Goal: Task Accomplishment & Management: Complete application form

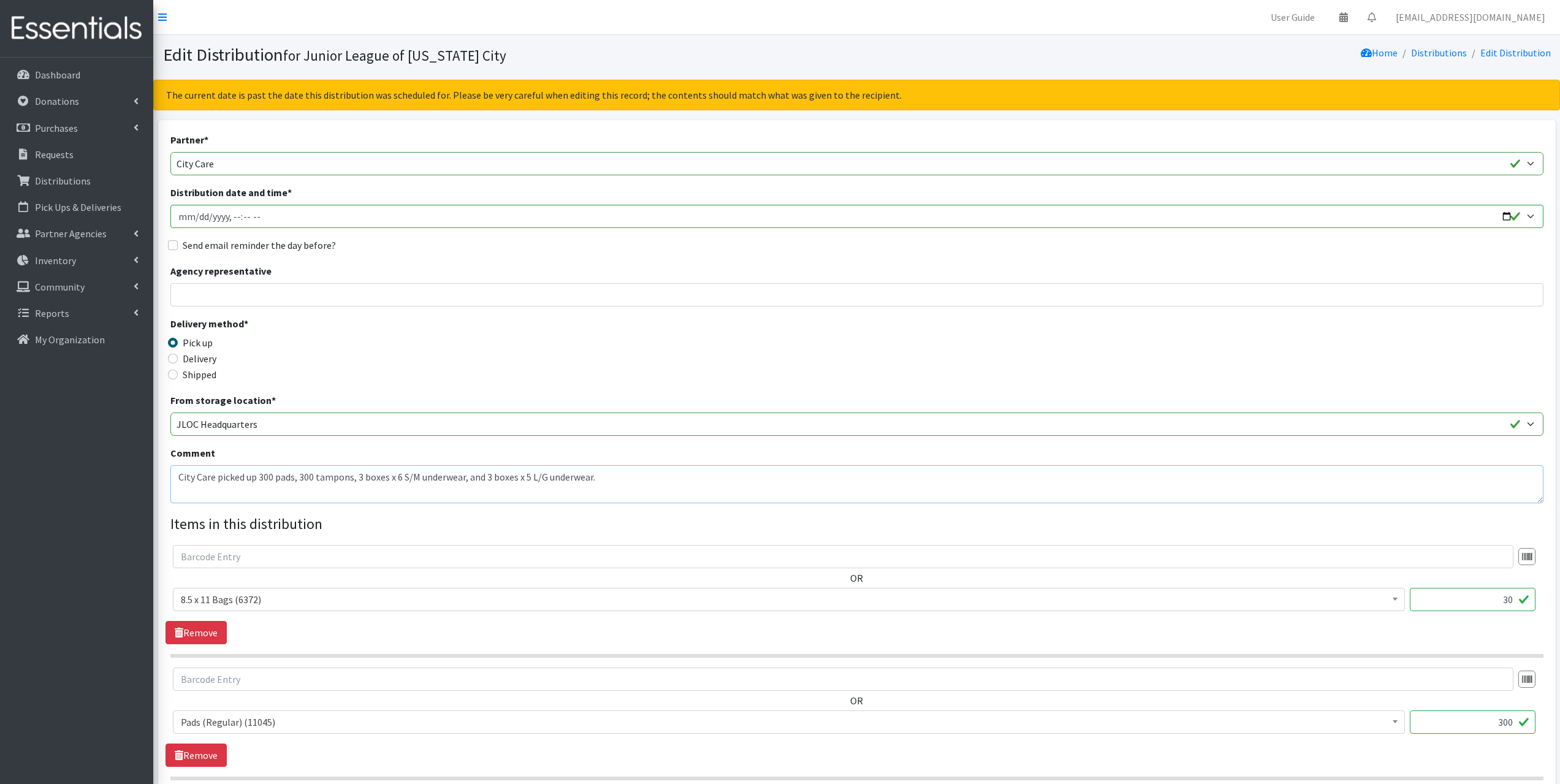
click at [177, 480] on textarea "City Care picked up 300 pads, 300 tampons, 3 boxes x 6 S/M underwear, and 3 box…" at bounding box center [856, 484] width 1373 height 38
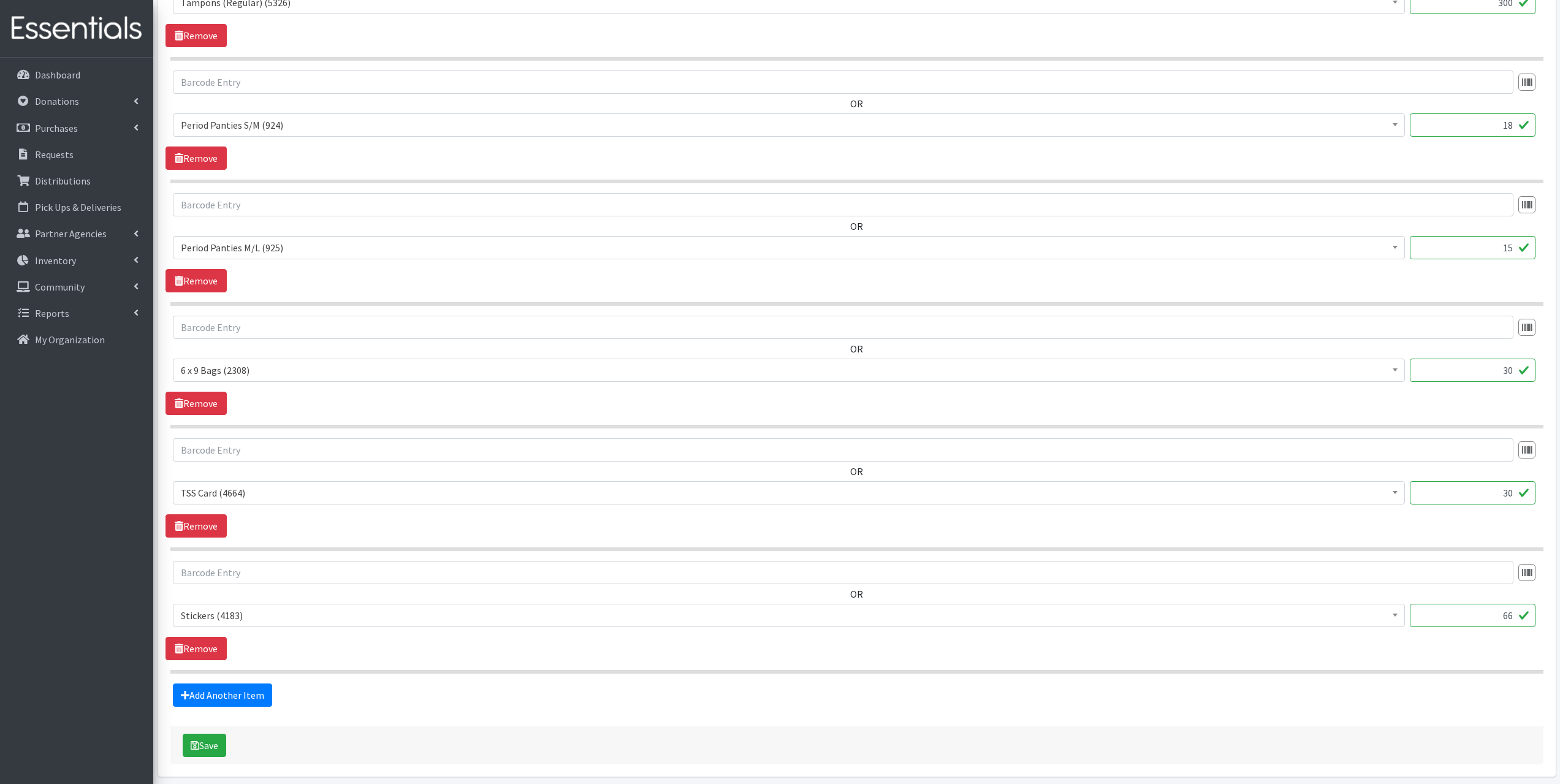
scroll to position [891, 0]
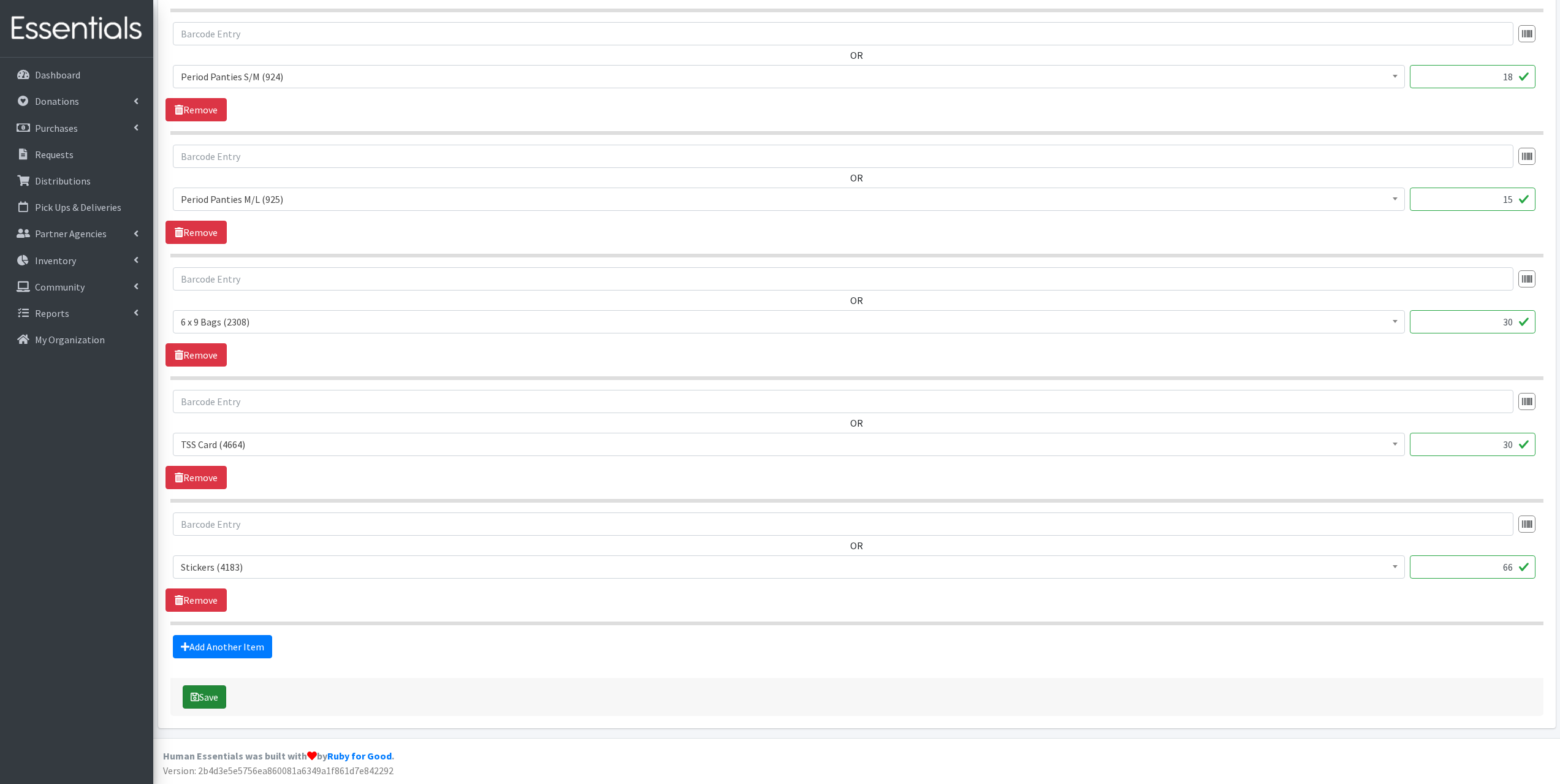
type textarea "Delivered 300 pads, 300 tampons, 3 boxes x 6 S/M underwear, and 3 boxes x 5 L/G…"
click at [210, 707] on button "Save" at bounding box center [204, 697] width 44 height 23
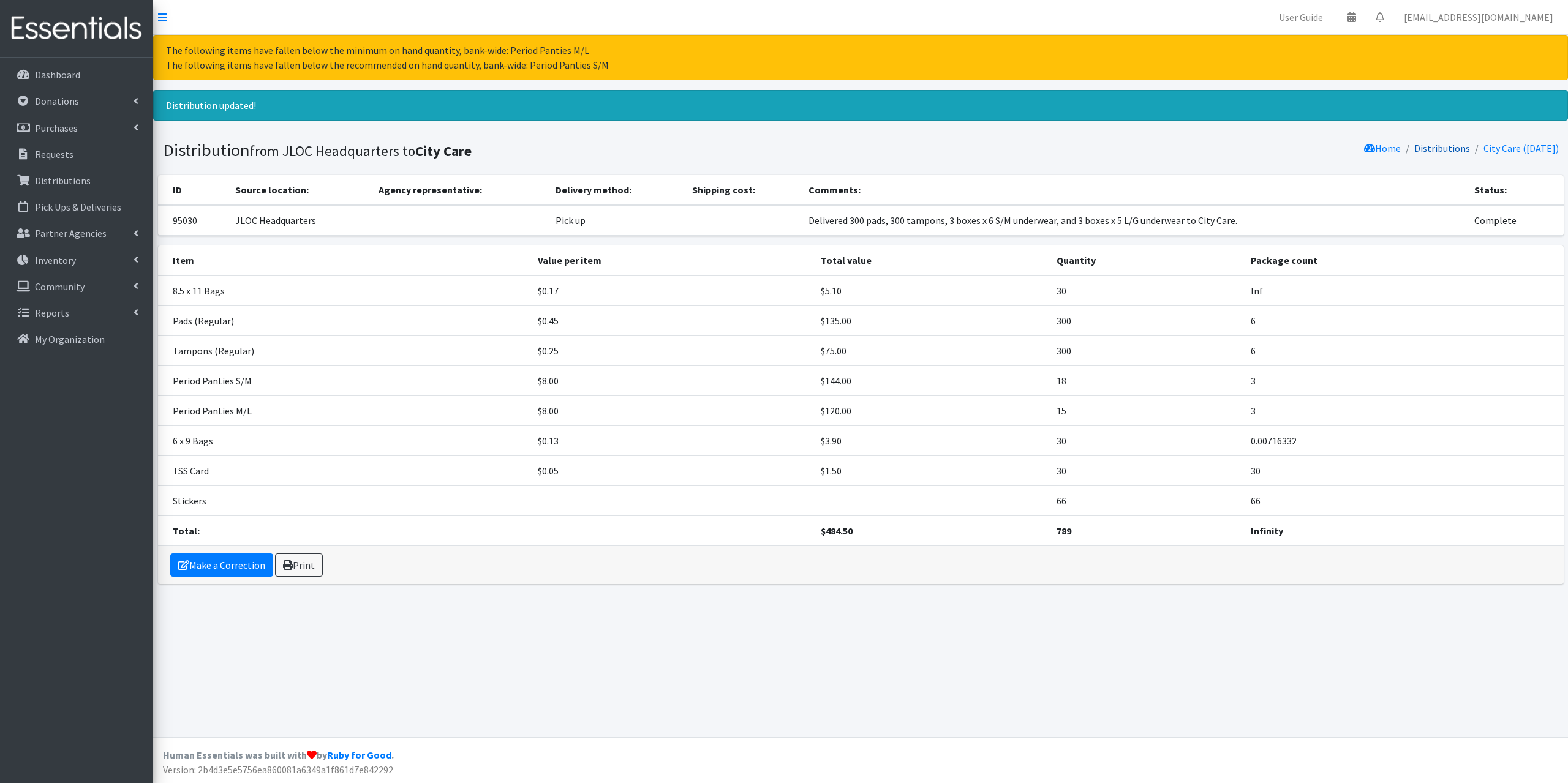
click at [1414, 145] on link "Distributions" at bounding box center [1441, 148] width 56 height 12
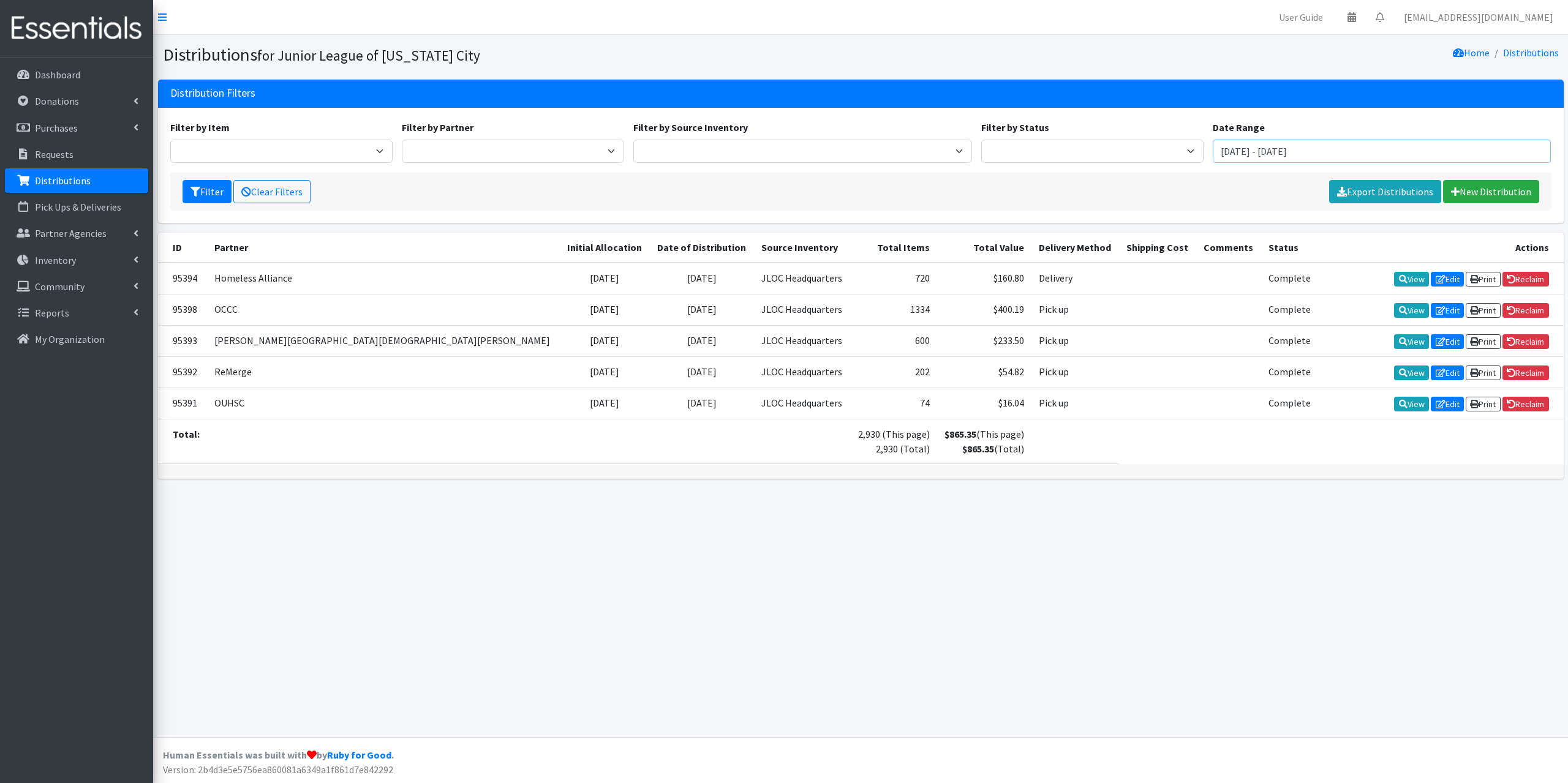
click at [1329, 145] on input "July 2, 2025 - October 2, 2025" at bounding box center [1382, 151] width 339 height 23
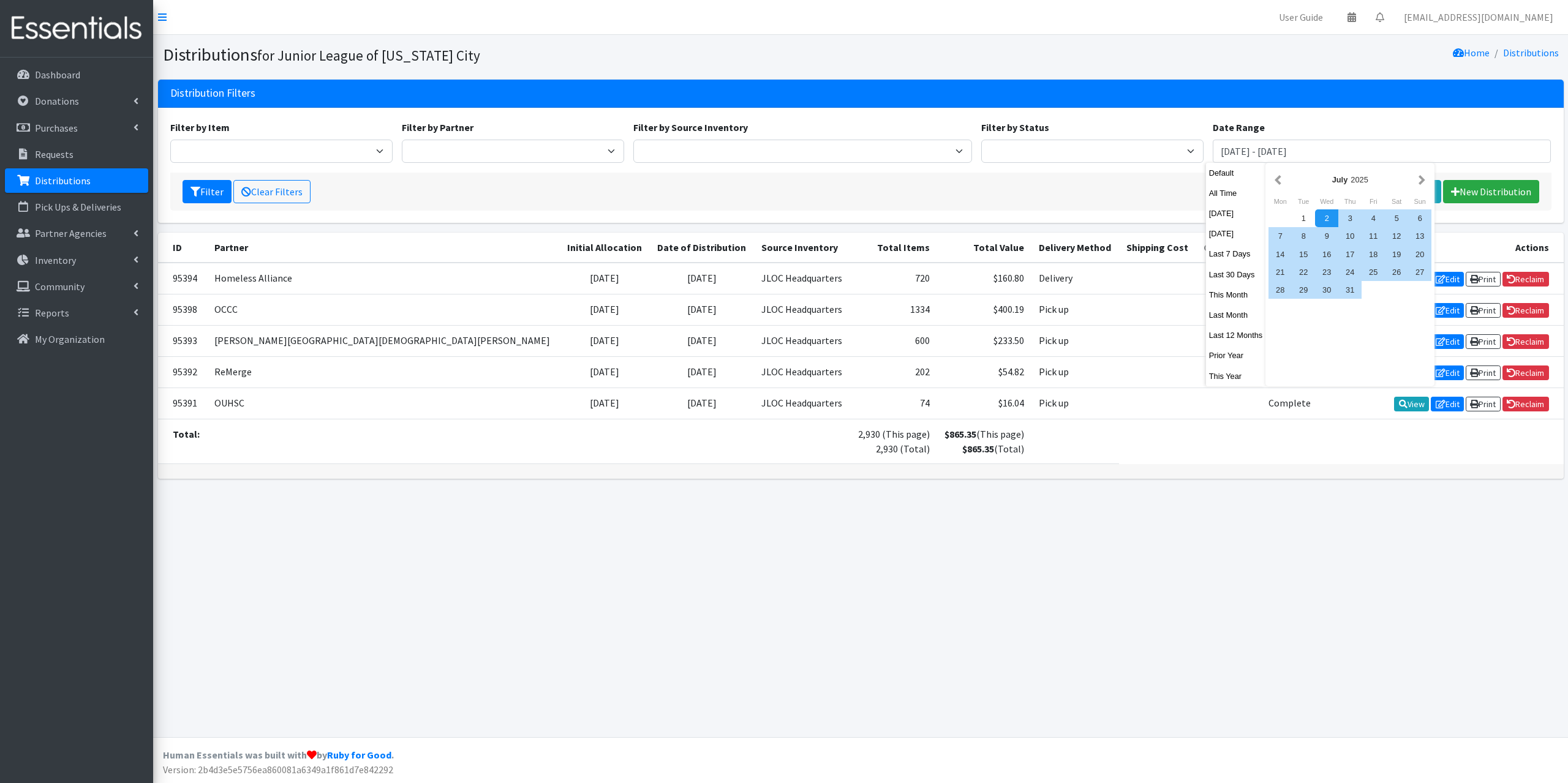
click at [1279, 189] on div "July 2025" at bounding box center [1349, 180] width 163 height 27
click at [1279, 182] on button "button" at bounding box center [1278, 180] width 13 height 15
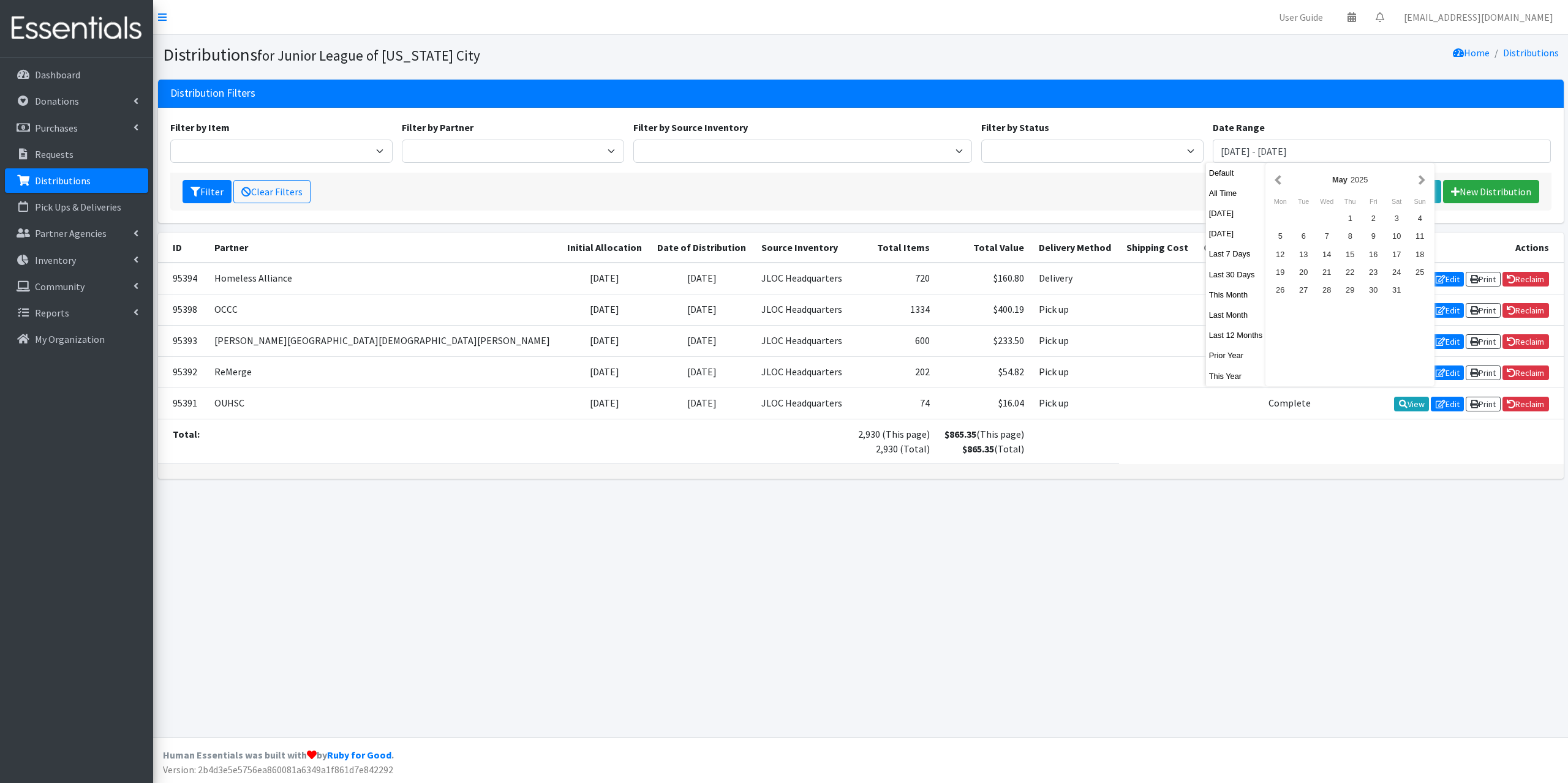
click at [1279, 182] on button "button" at bounding box center [1278, 180] width 13 height 15
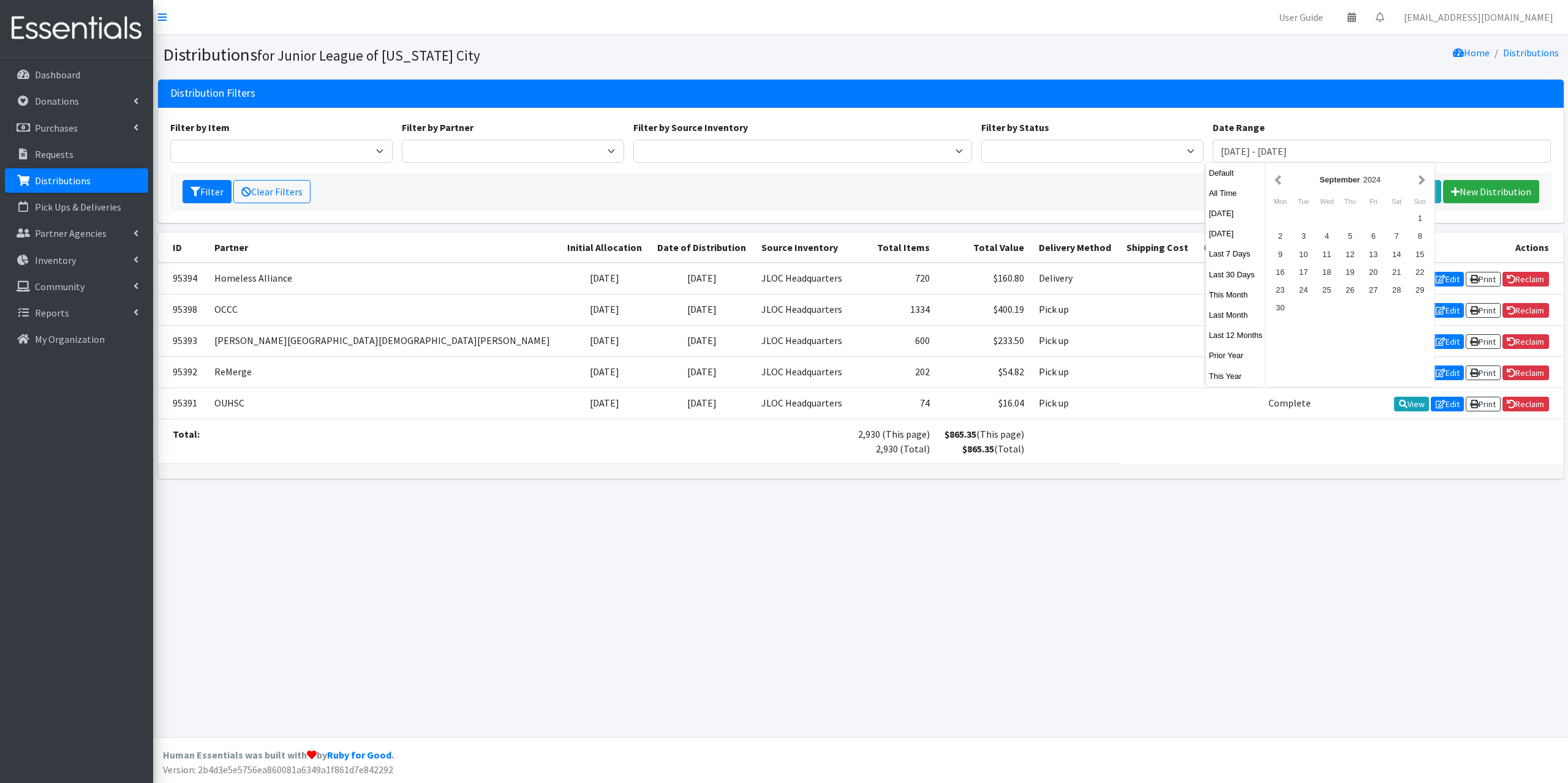
click at [1279, 182] on button "button" at bounding box center [1278, 180] width 13 height 15
click at [1418, 182] on button "button" at bounding box center [1422, 180] width 13 height 15
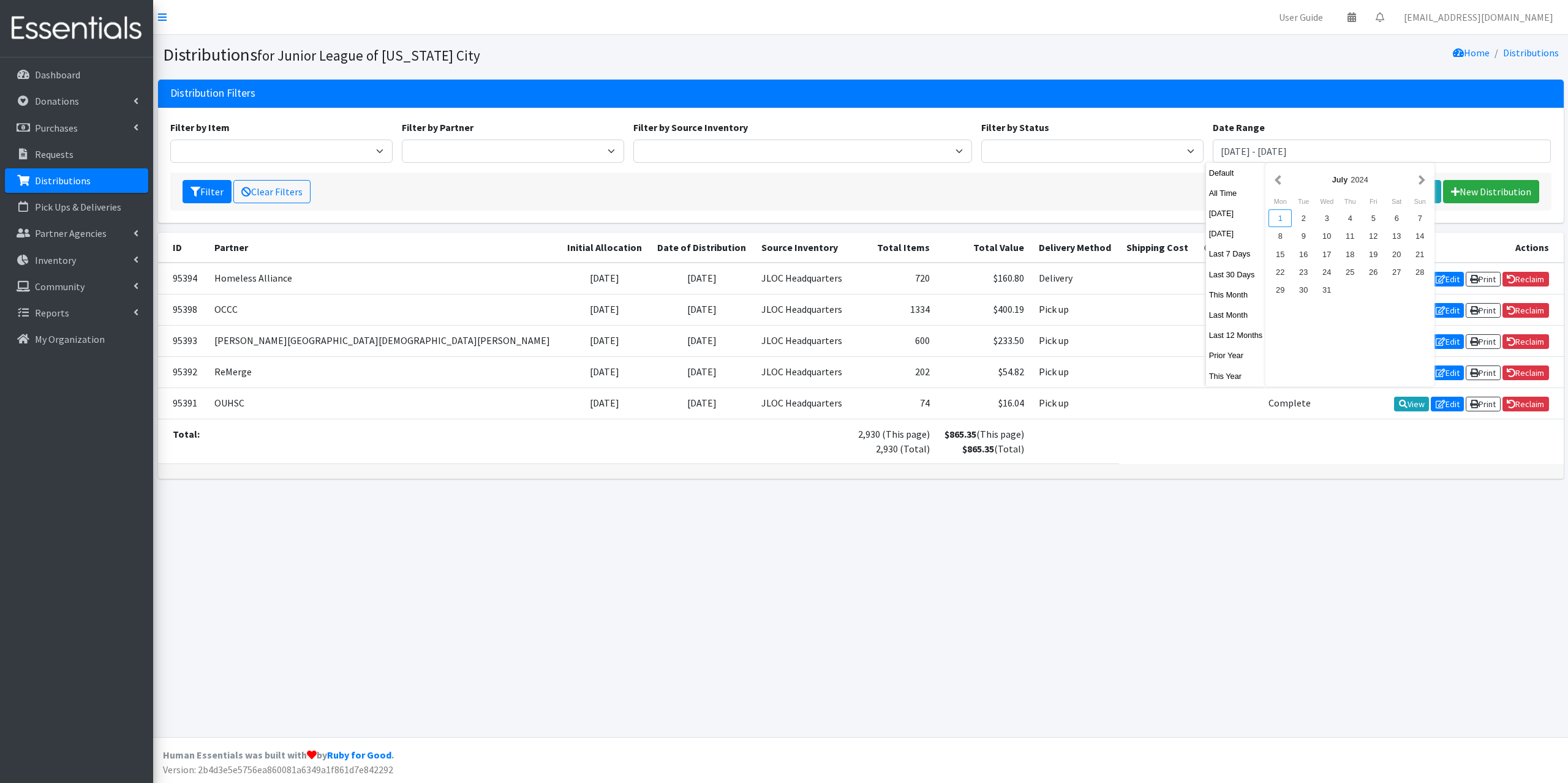
click at [1279, 220] on div "1" at bounding box center [1280, 219] width 23 height 18
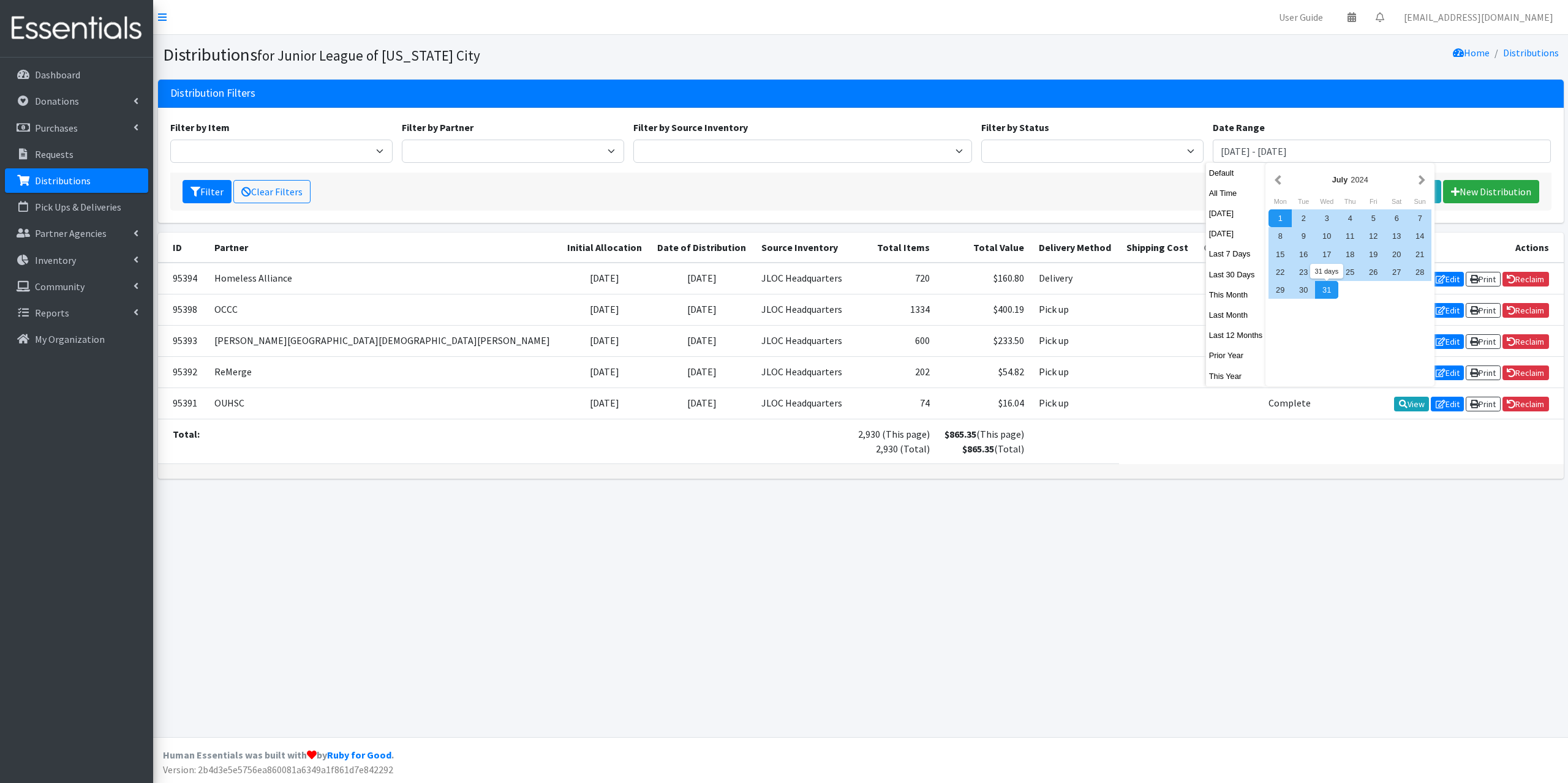
click at [1336, 288] on div "31" at bounding box center [1326, 290] width 23 height 18
type input "[DATE] - [DATE]"
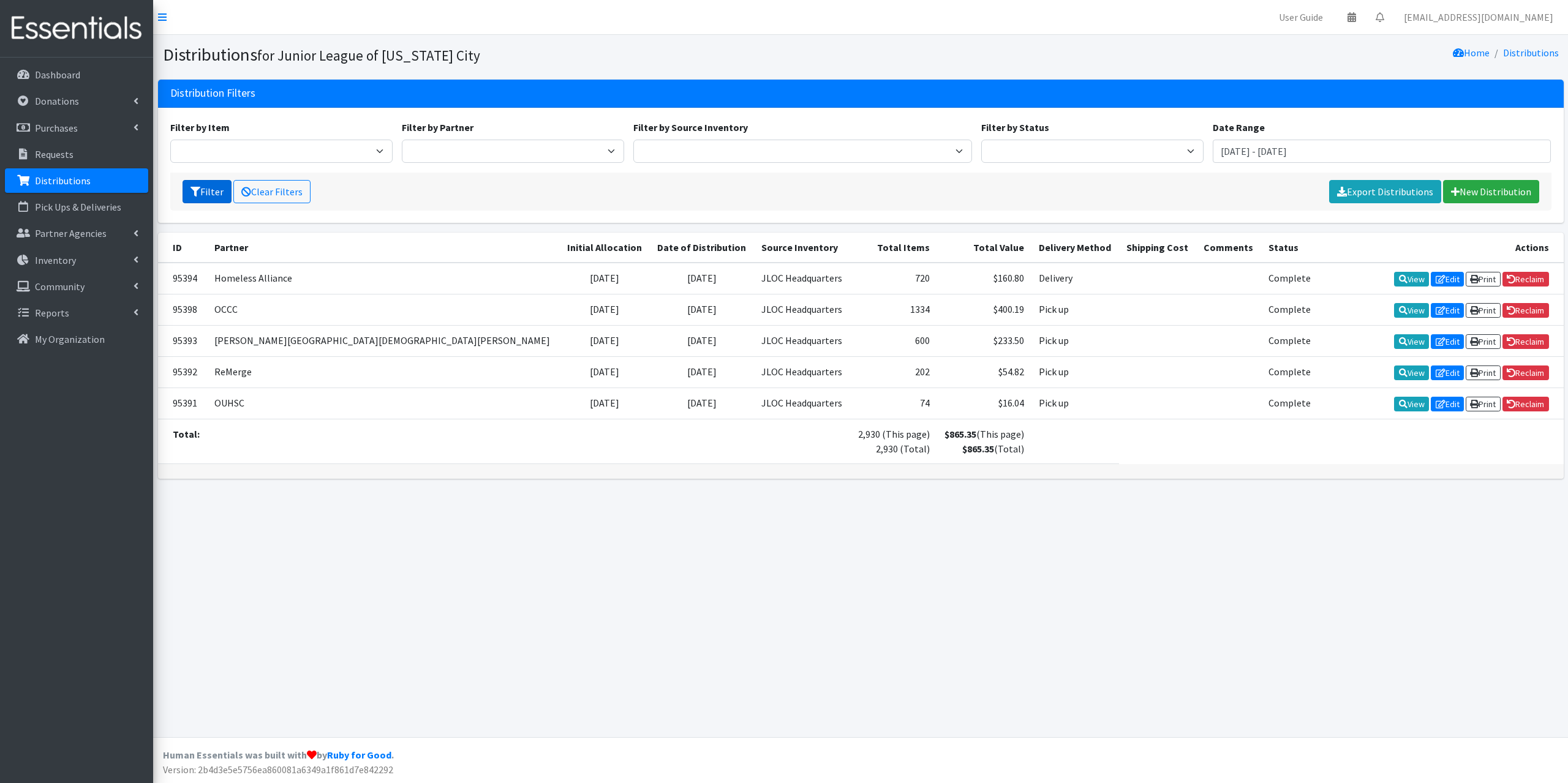
click at [215, 186] on button "Filter" at bounding box center [207, 192] width 49 height 23
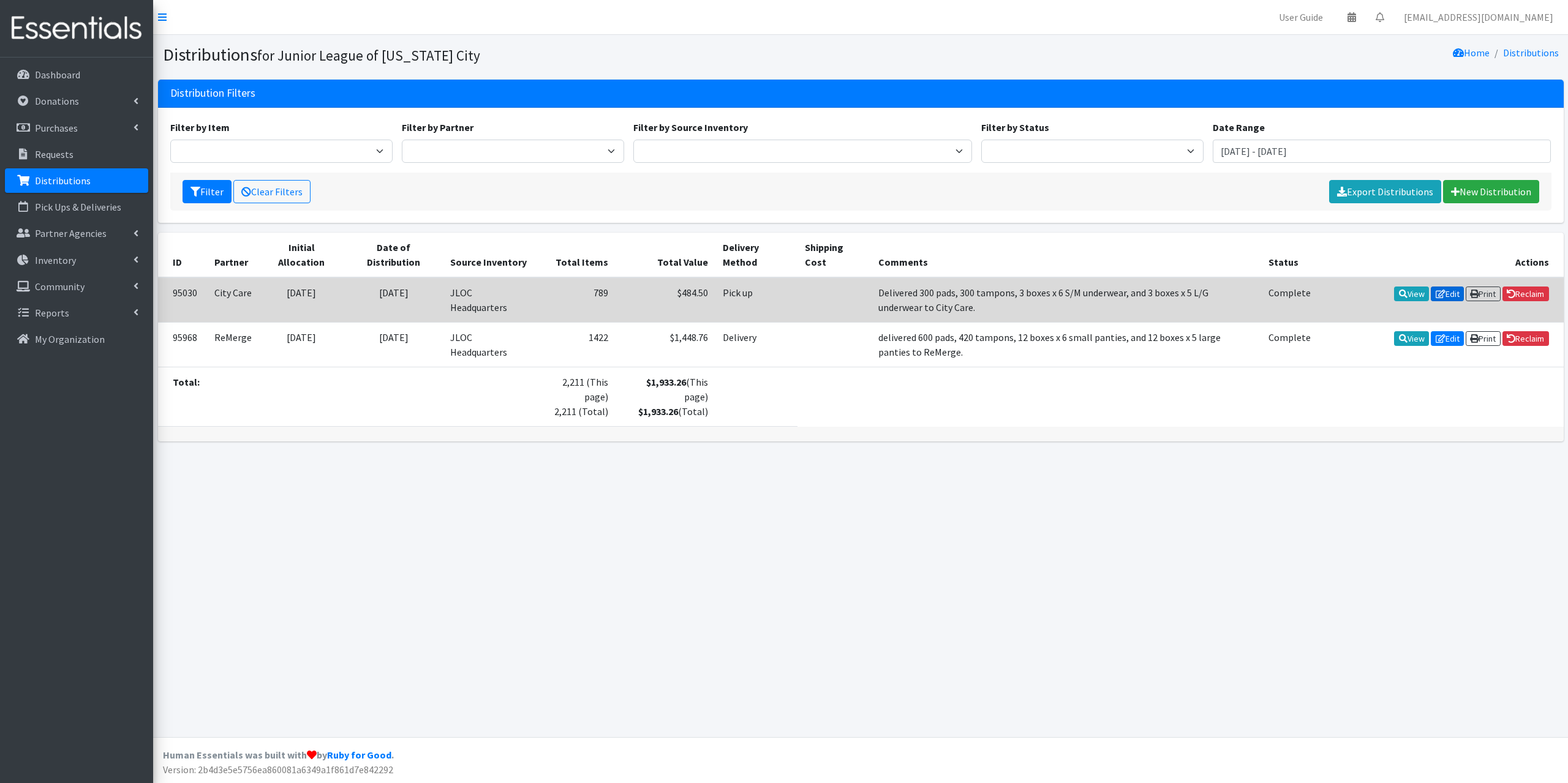
click at [1450, 294] on link "Edit" at bounding box center [1447, 293] width 33 height 15
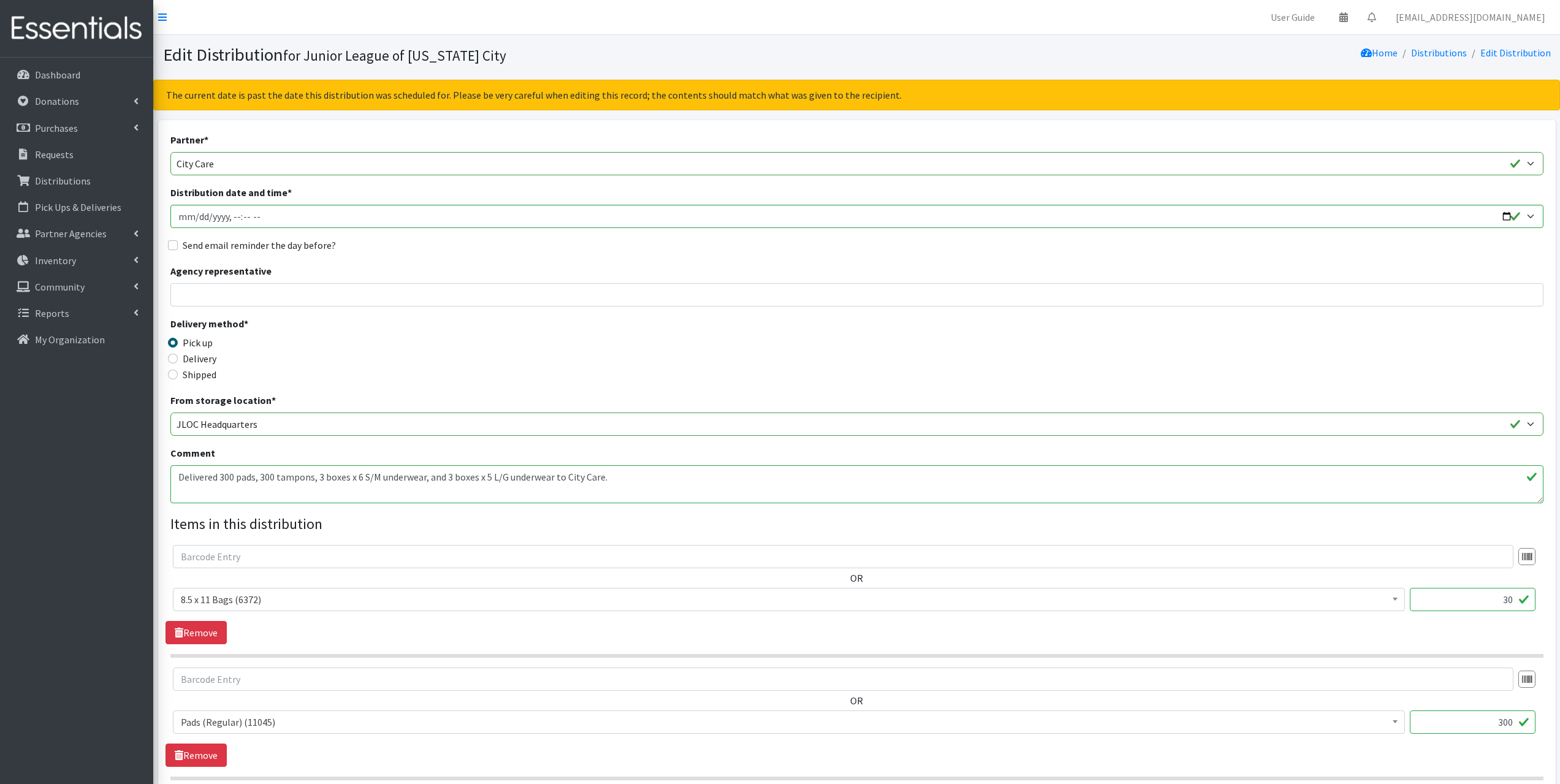
click at [182, 477] on textarea "Delivered 300 pads, 300 tampons, 3 boxes x 6 S/M underwear, and 3 boxes x 5 L/G…" at bounding box center [856, 484] width 1373 height 38
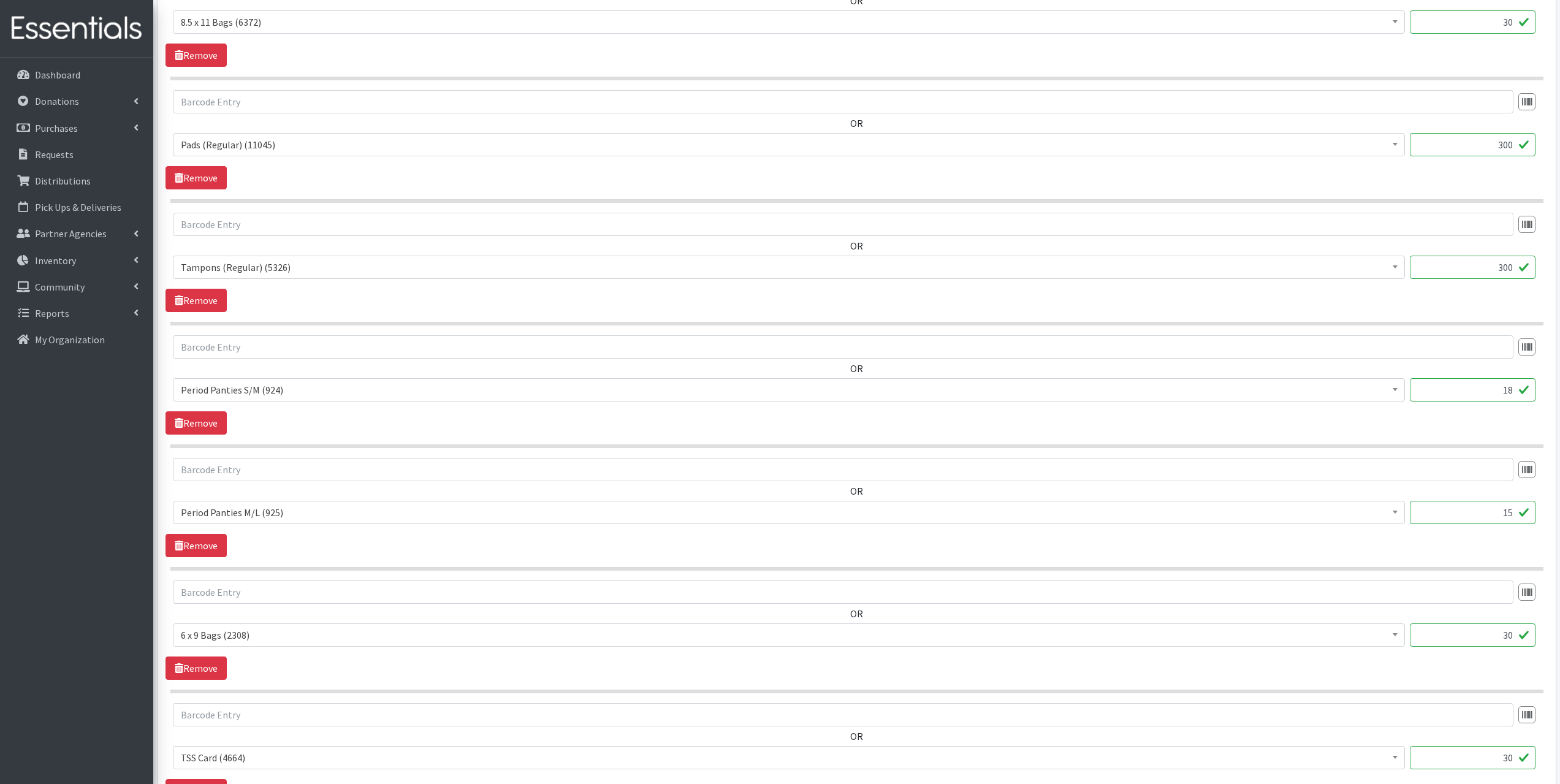
scroll to position [891, 0]
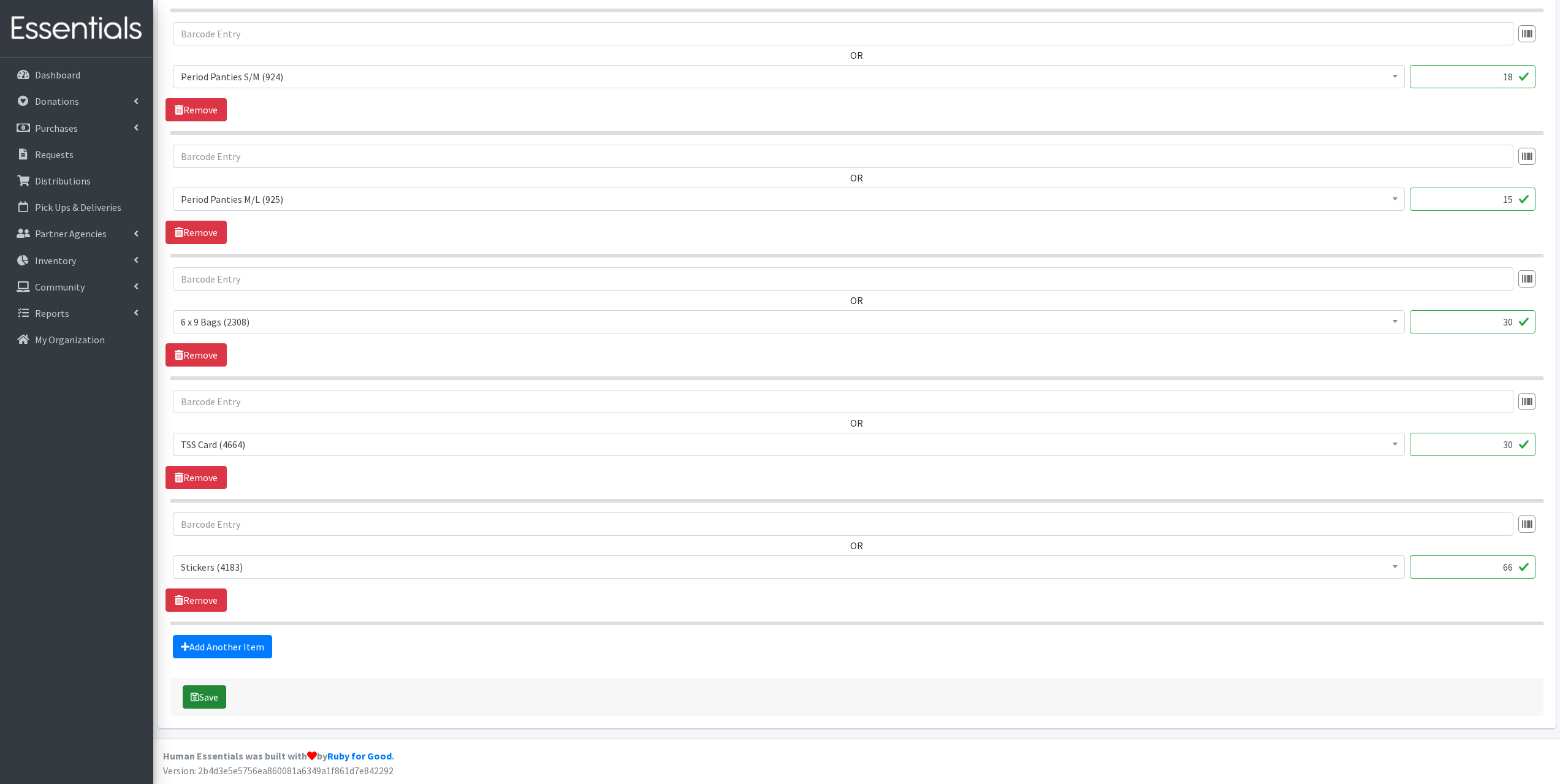
type textarea "delivered 300 pads, 300 tampons, 3 boxes x 6 S/M underwear, and 3 boxes x 5 L/G…"
click at [220, 695] on button "Save" at bounding box center [204, 697] width 44 height 23
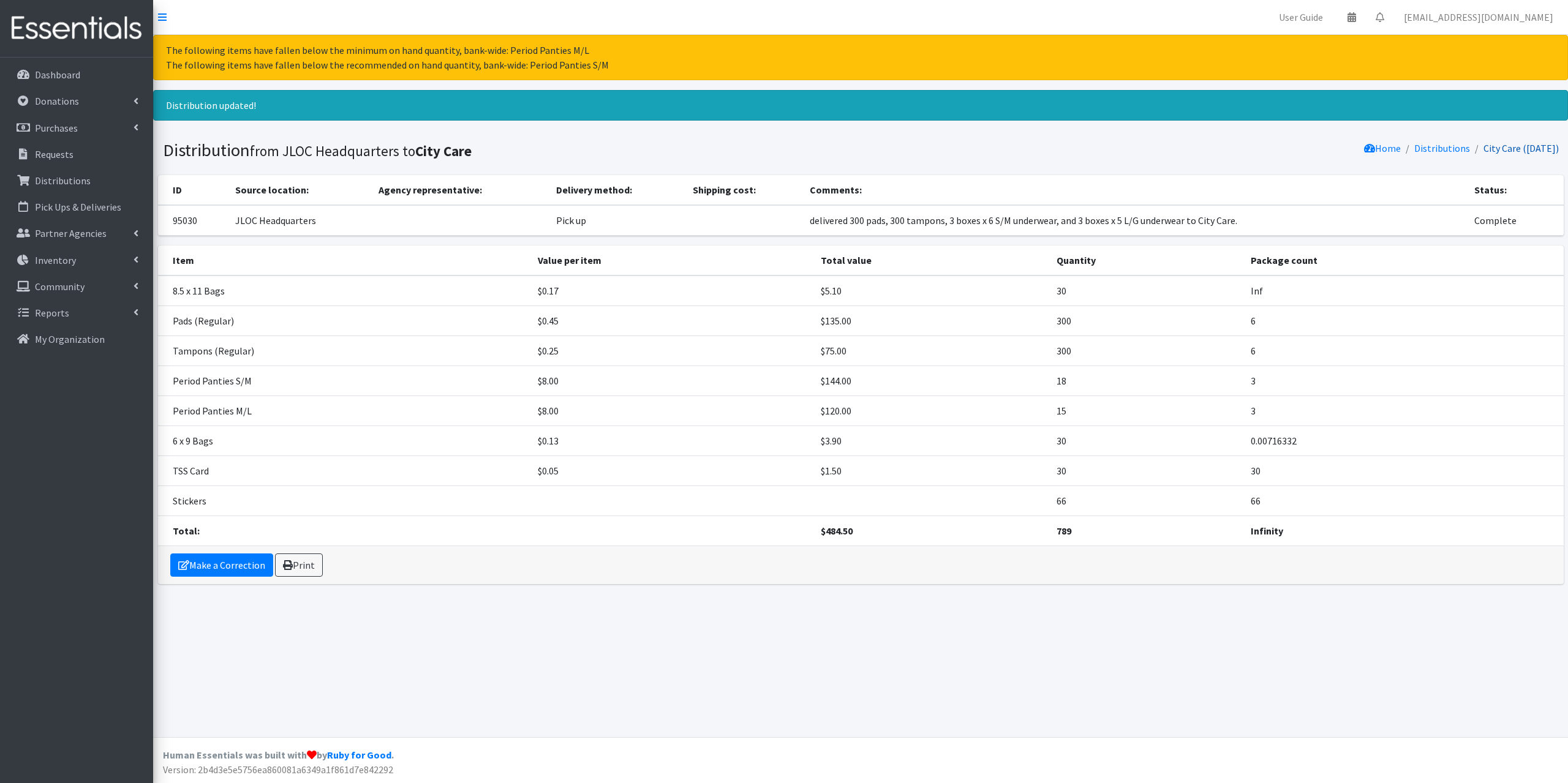
click at [1503, 150] on link "City Care ([DATE])" at bounding box center [1521, 148] width 75 height 12
click at [89, 178] on link "Distributions" at bounding box center [77, 180] width 143 height 24
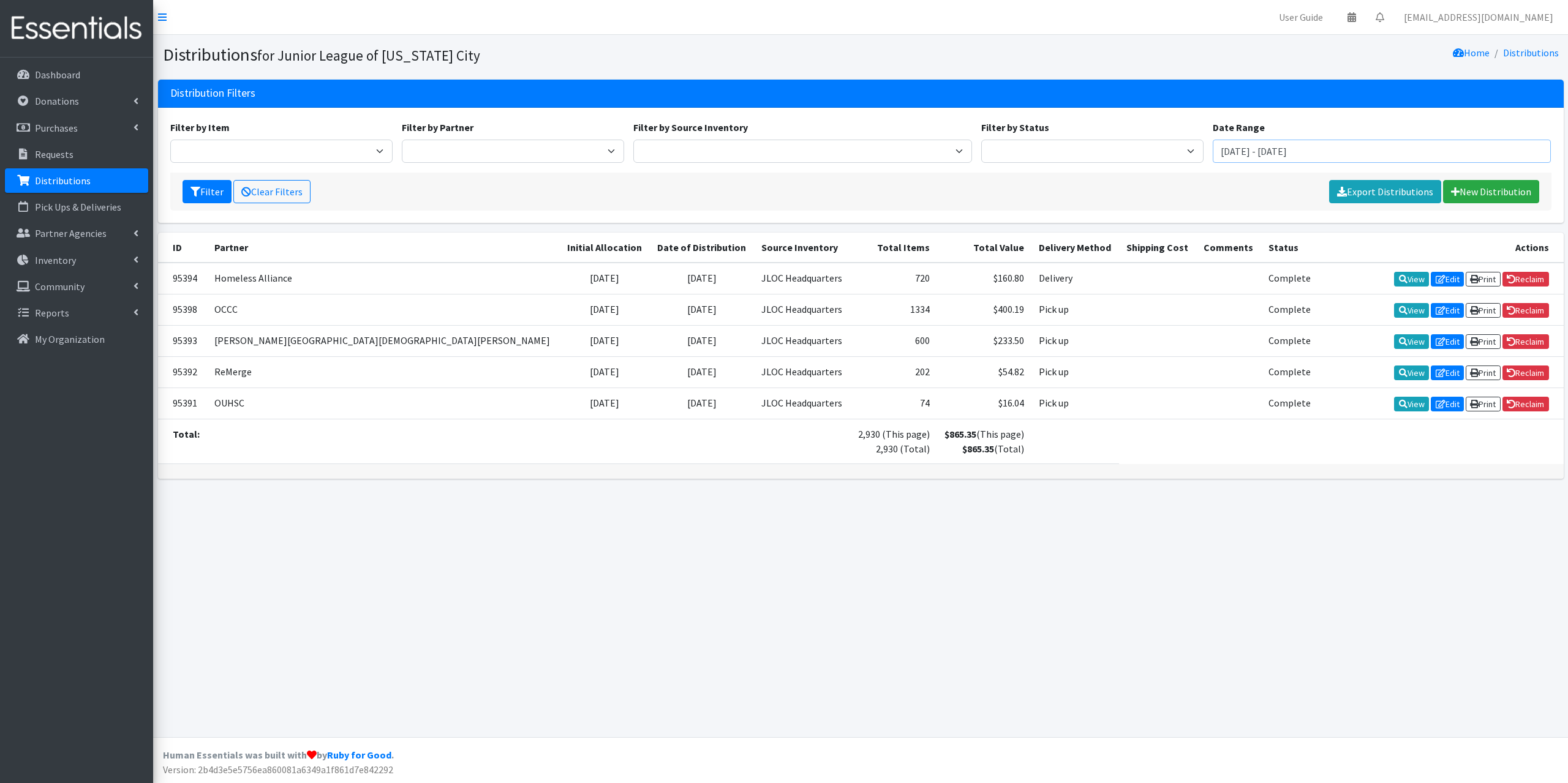
click at [1286, 150] on input "July 2, 2025 - October 2, 2025" at bounding box center [1382, 151] width 339 height 23
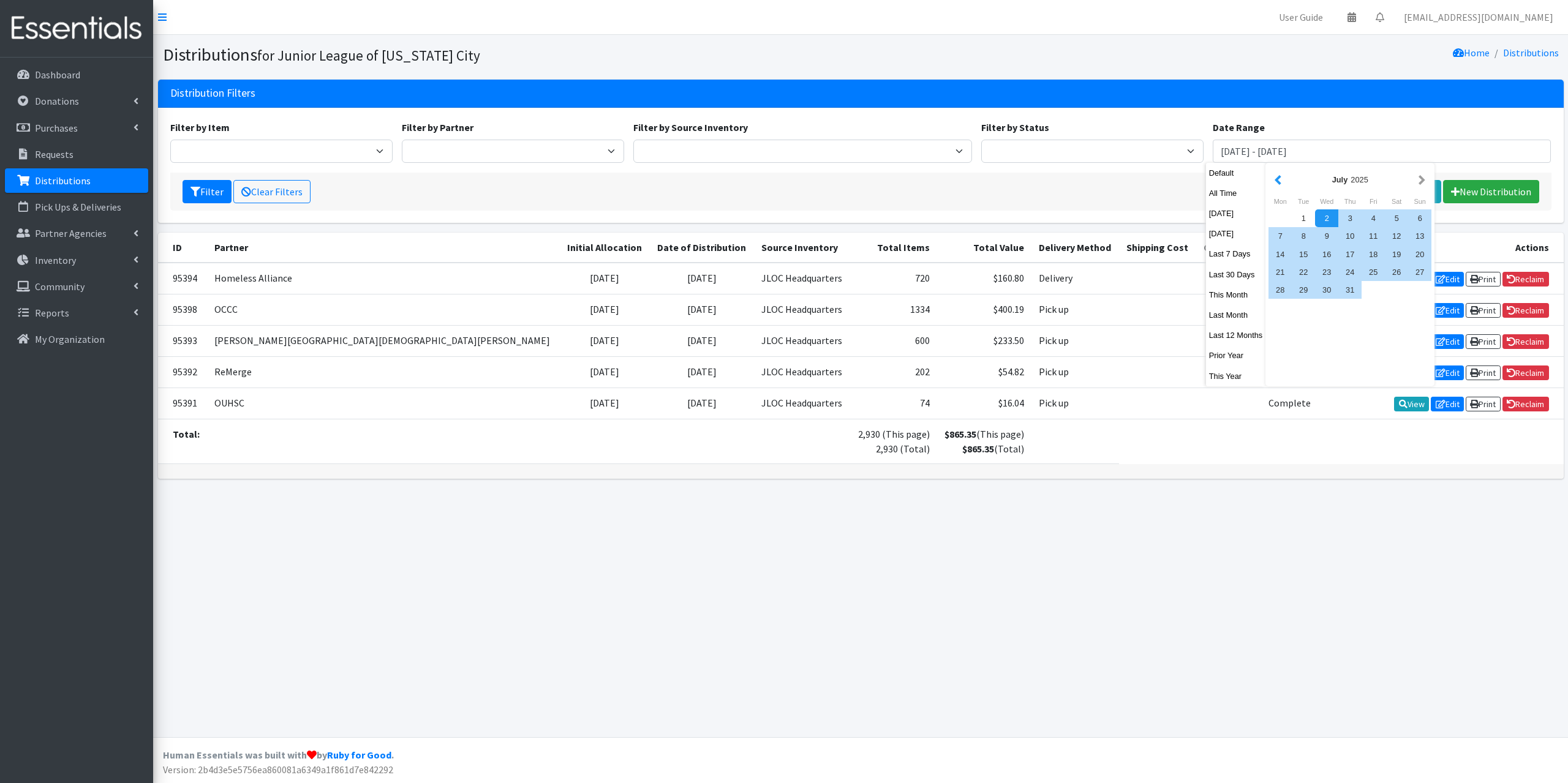
click at [1280, 185] on button "button" at bounding box center [1278, 180] width 13 height 15
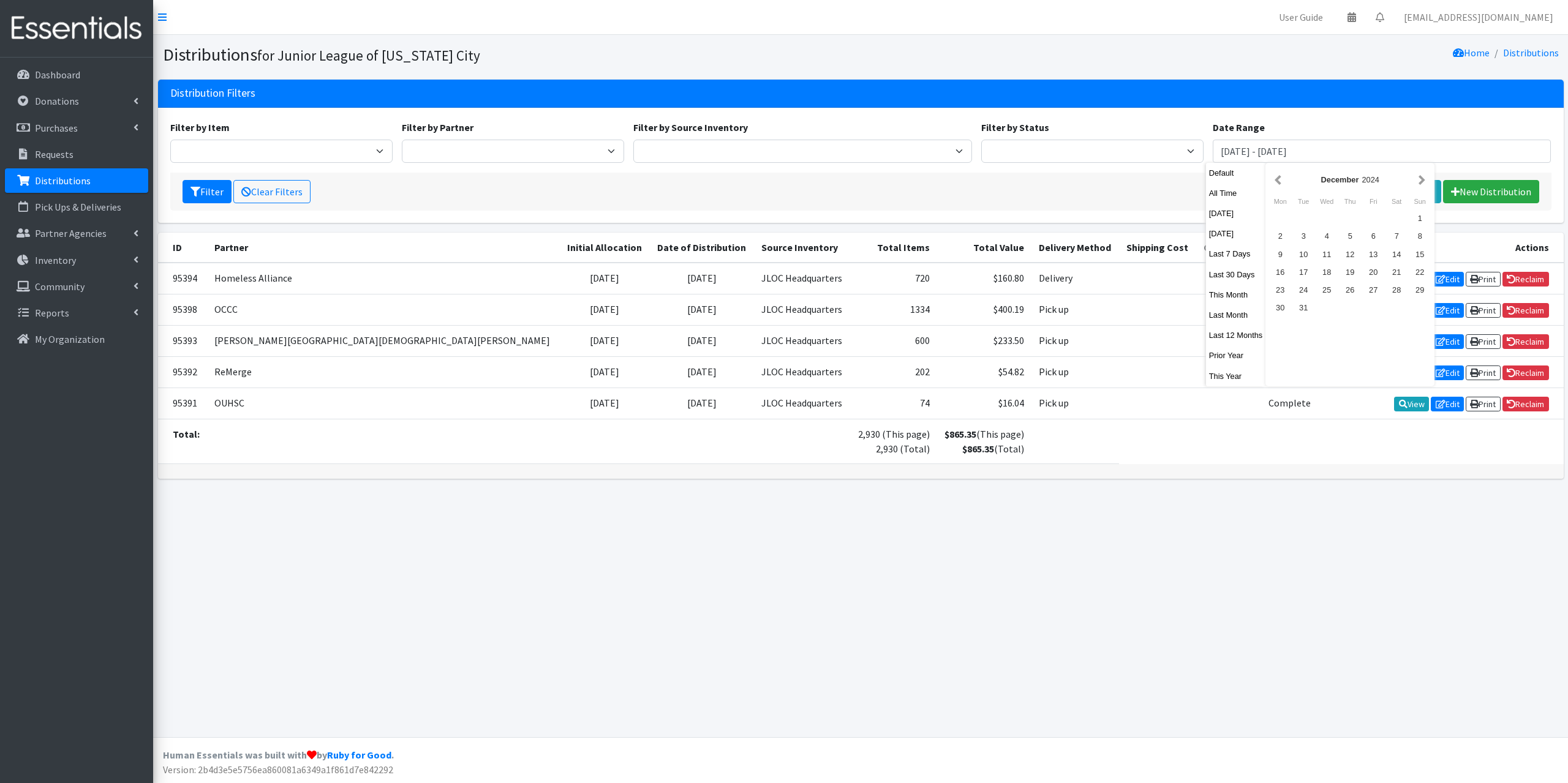
click at [1280, 185] on button "button" at bounding box center [1278, 180] width 13 height 15
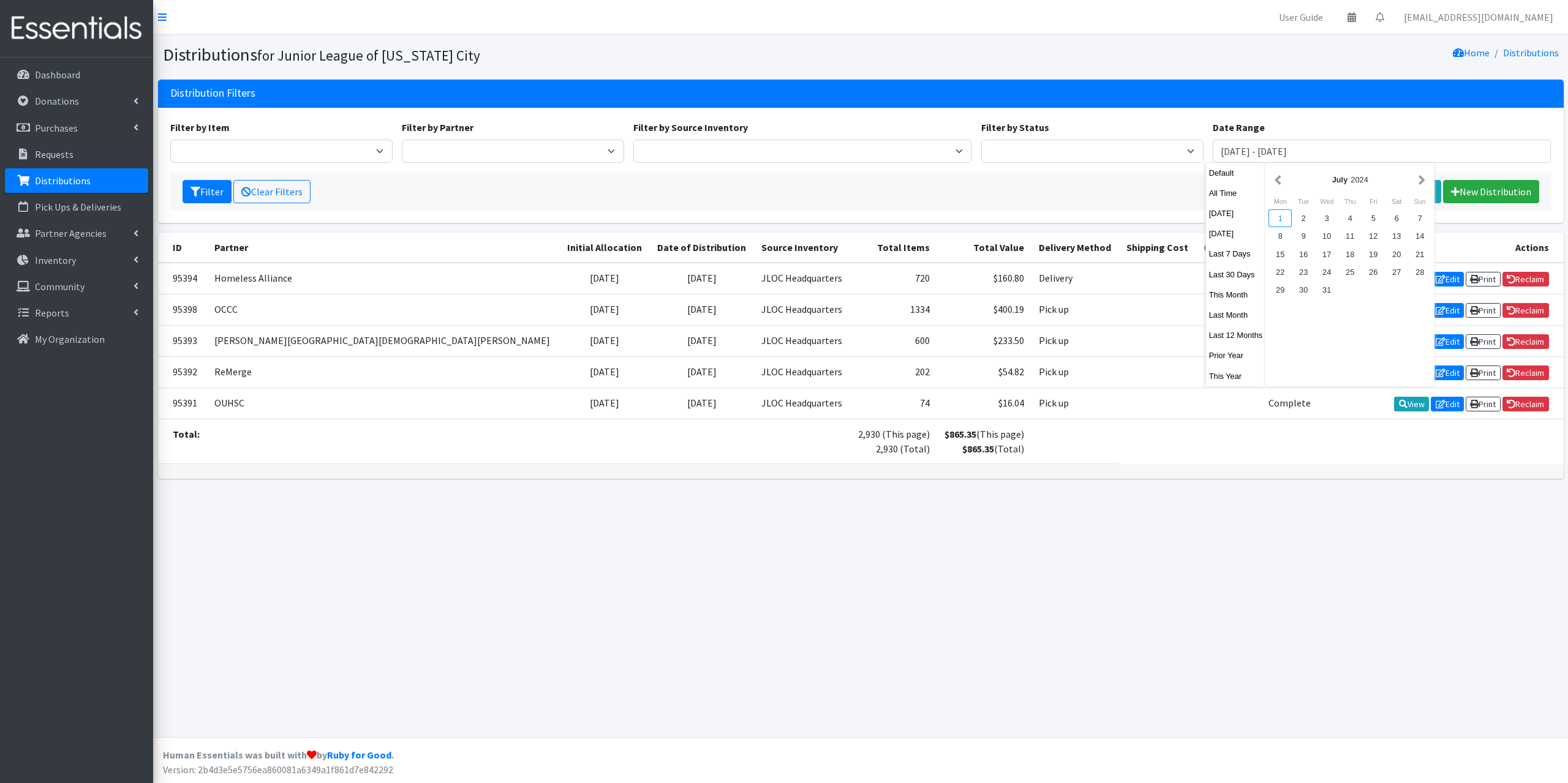
click at [1279, 219] on div "1" at bounding box center [1280, 219] width 23 height 18
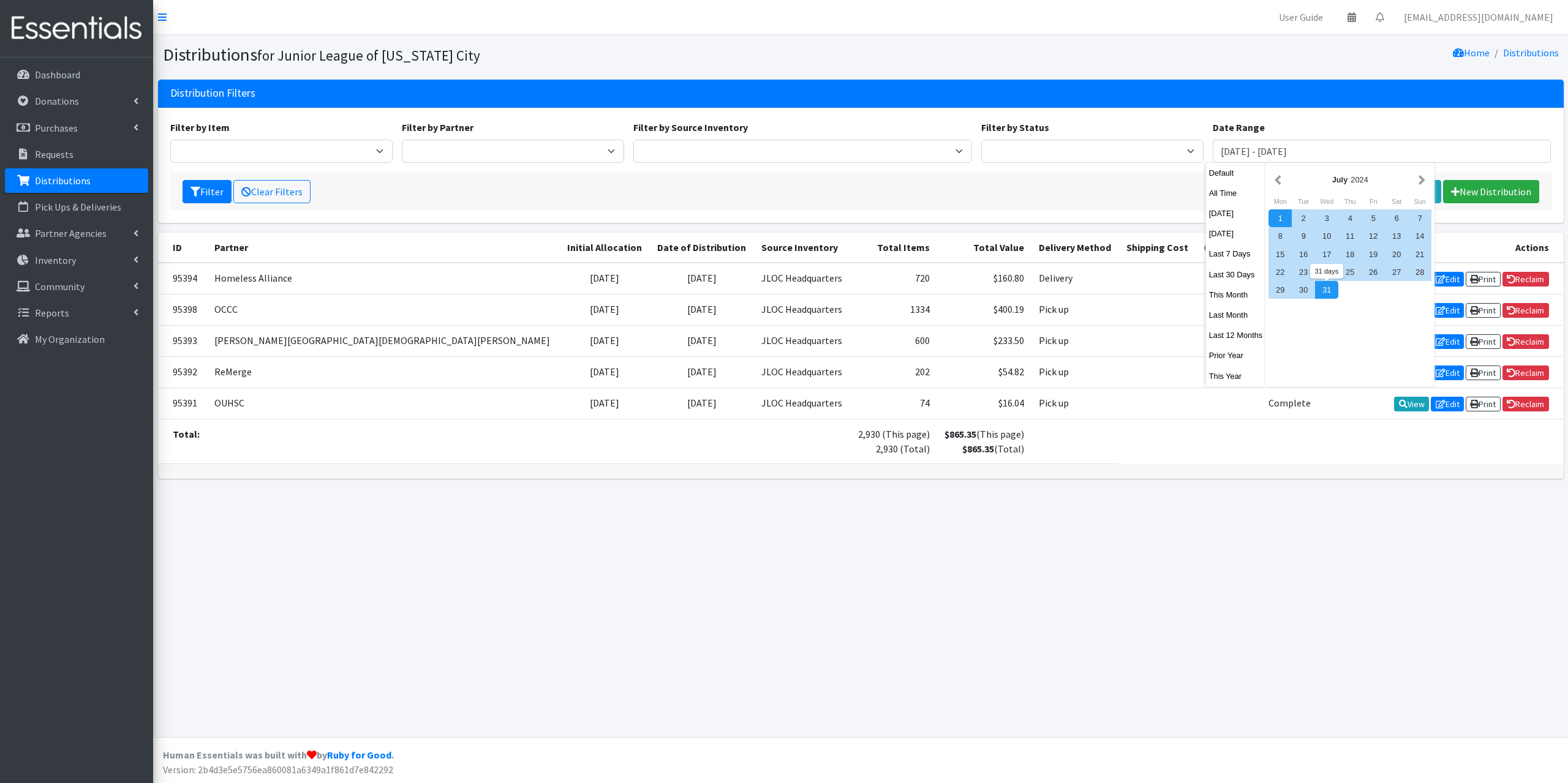
click at [1324, 297] on div "31" at bounding box center [1326, 290] width 23 height 18
type input "[DATE] - [DATE]"
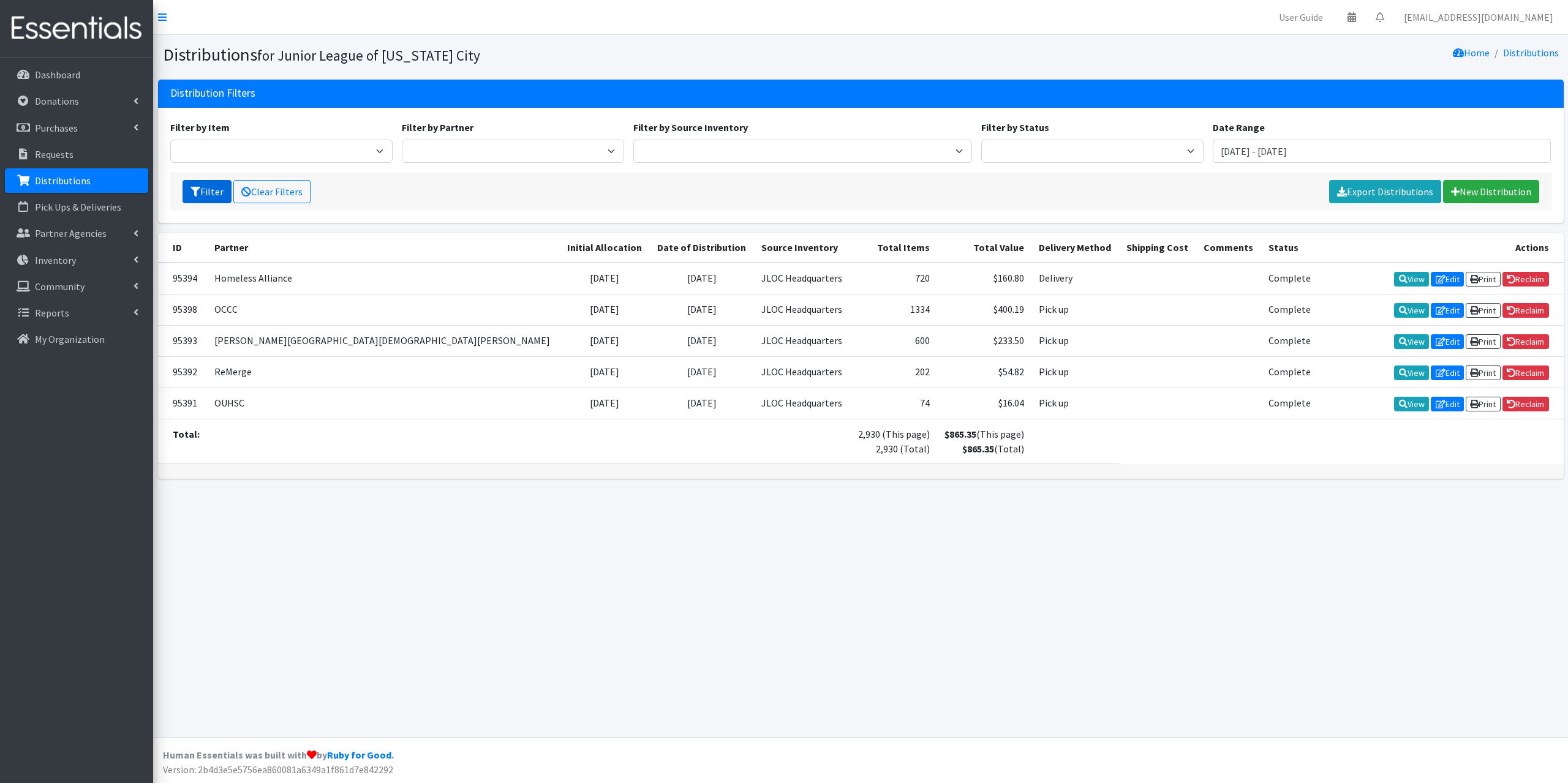
click at [212, 180] on button "Filter" at bounding box center [207, 192] width 49 height 23
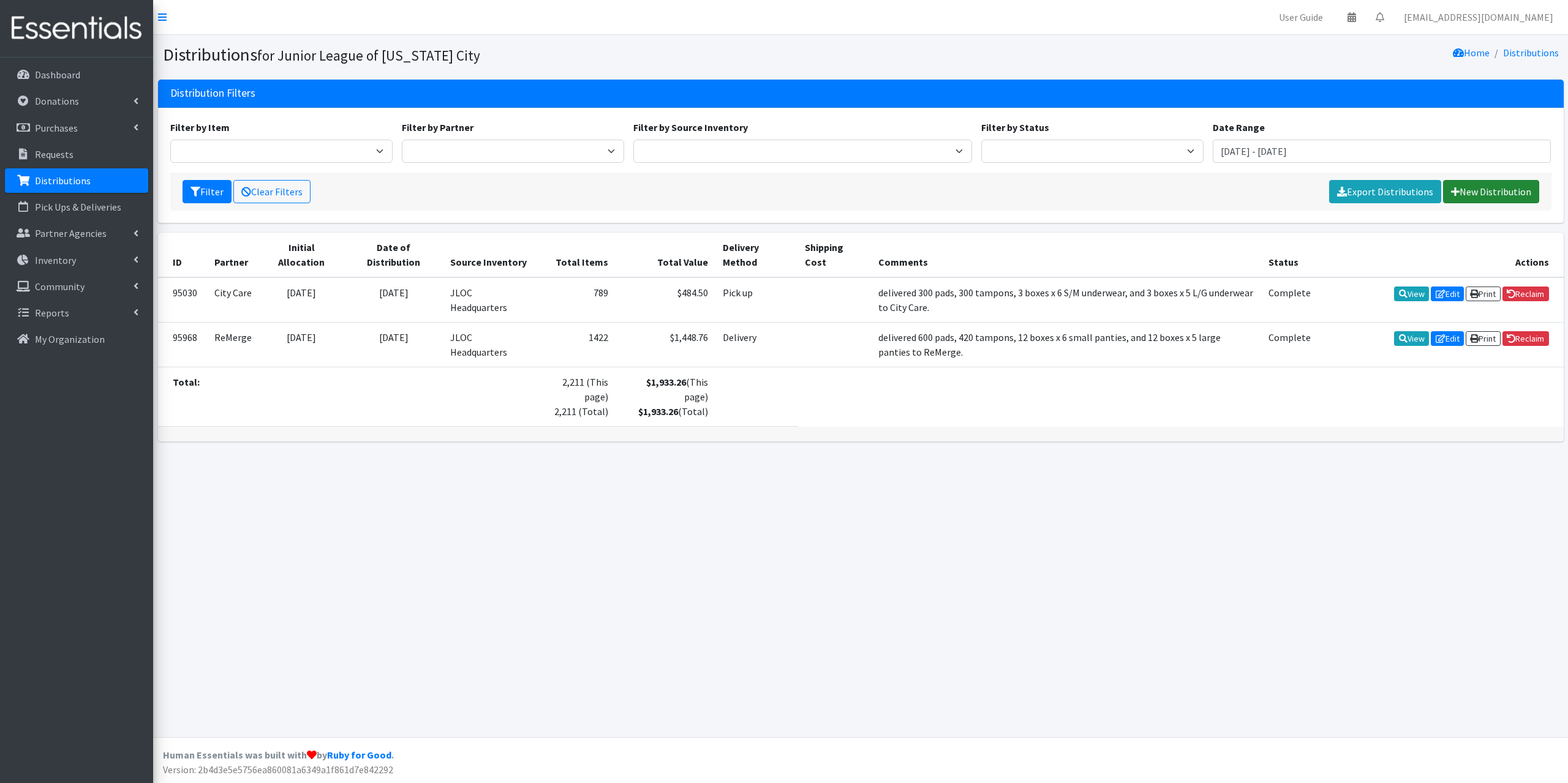
click at [1510, 193] on link "New Distribution" at bounding box center [1491, 192] width 96 height 23
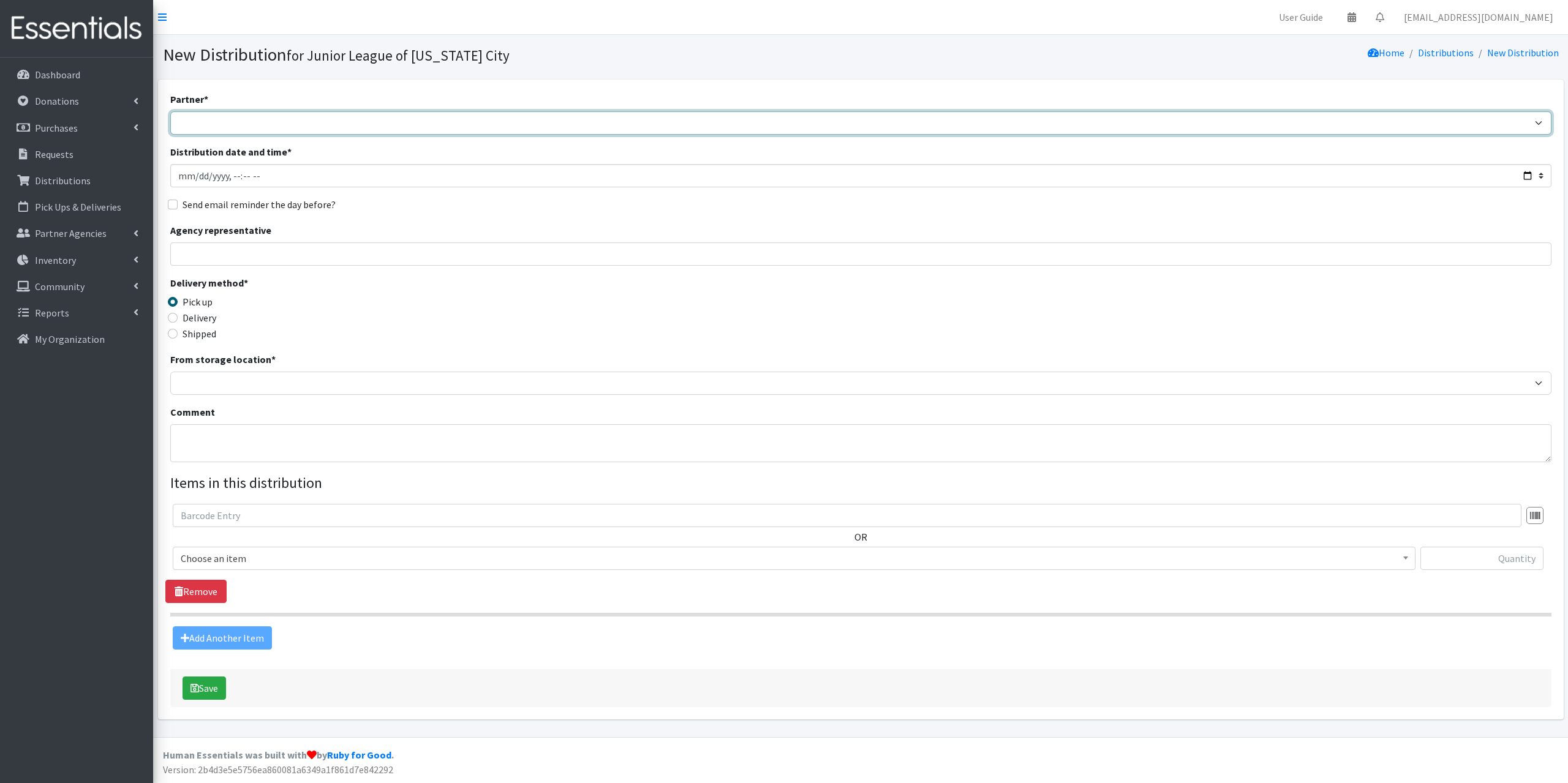
click at [218, 122] on select "[PERSON_NAME] Public Schools [PERSON_NAME] YMCA Boys & Girls Club CAIR [US_STAT…" at bounding box center [861, 123] width 1381 height 23
select select "8080"
click at [170, 111] on select "Bethany Public Schools Bethany YMCA Boys & Girls Club CAIR Oklahoma Catholic Ch…" at bounding box center [861, 123] width 1381 height 23
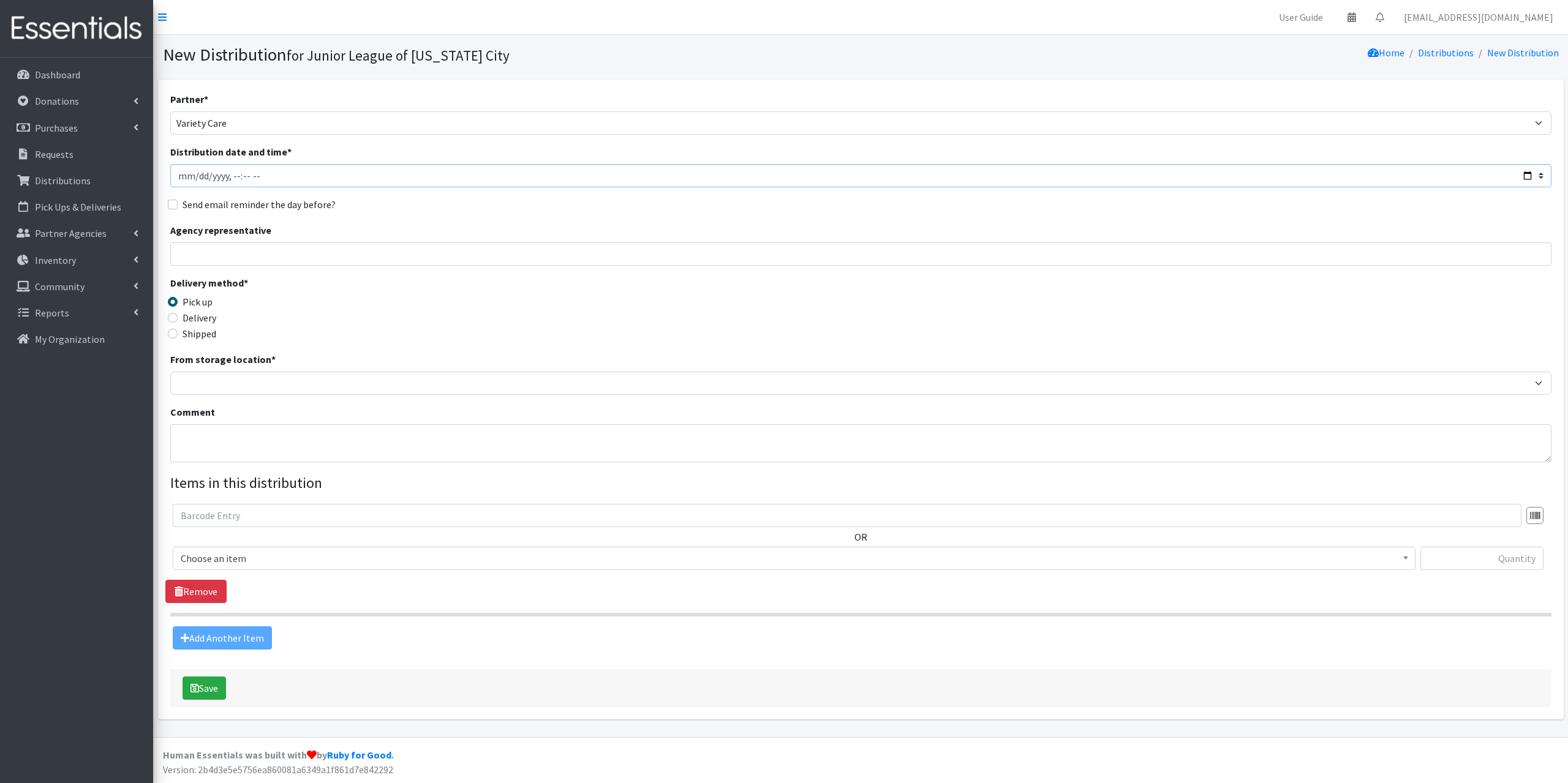
click at [183, 171] on input "Distribution date and time *" at bounding box center [861, 176] width 1381 height 23
click at [1529, 173] on input "Distribution date and time *" at bounding box center [861, 176] width 1381 height 23
click at [228, 175] on input "Distribution date and time *" at bounding box center [861, 176] width 1381 height 23
click at [241, 177] on input "Distribution date and time *" at bounding box center [861, 176] width 1381 height 23
type input "2024-07-23T12:11"
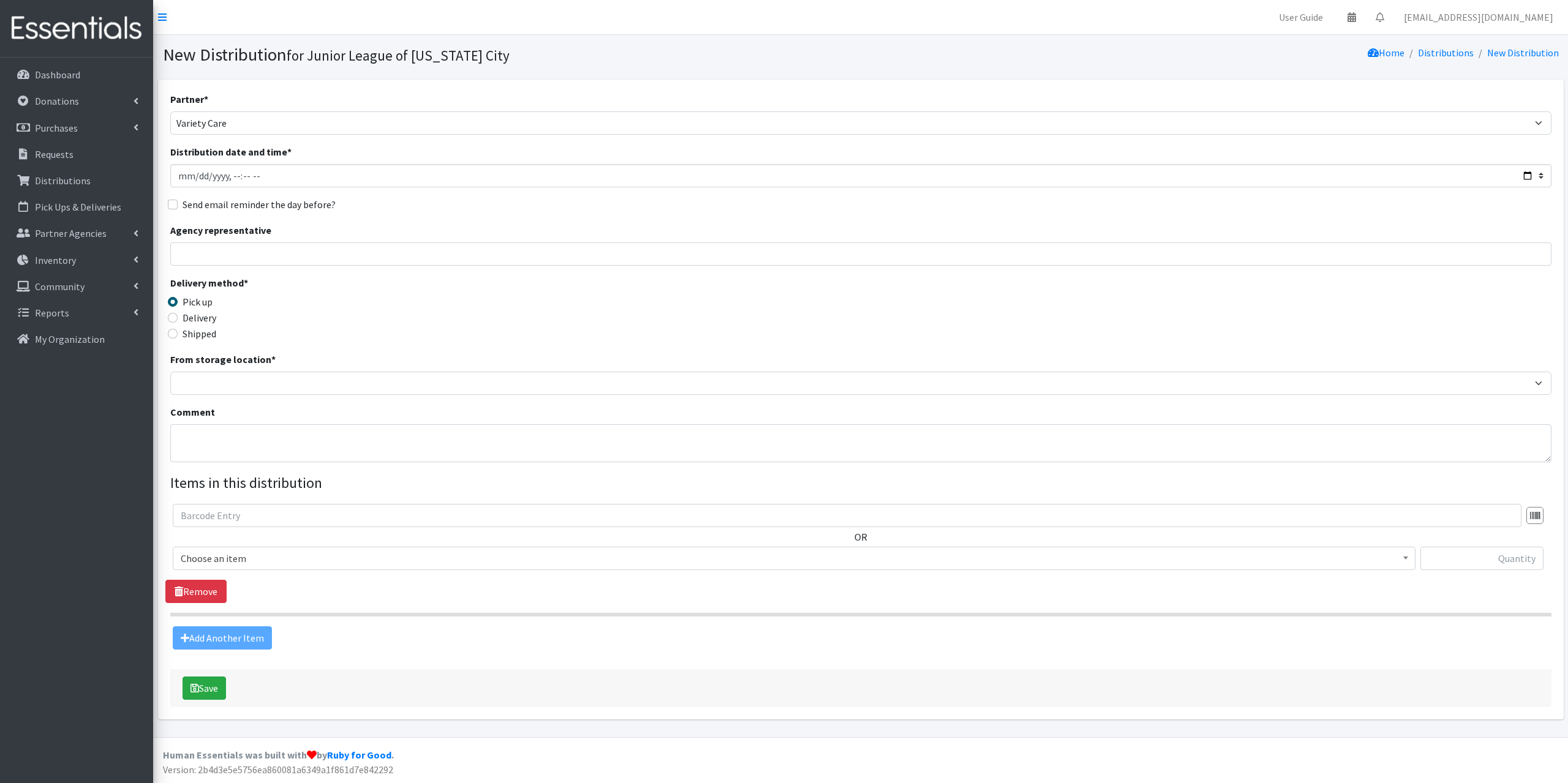
click at [185, 318] on label "Delivery" at bounding box center [199, 318] width 34 height 15
click at [178, 318] on input "Delivery" at bounding box center [172, 317] width 10 height 10
radio input "true"
click at [216, 434] on textarea "Comment" at bounding box center [861, 443] width 1381 height 38
click at [329, 427] on textarea "Comment" at bounding box center [861, 443] width 1381 height 38
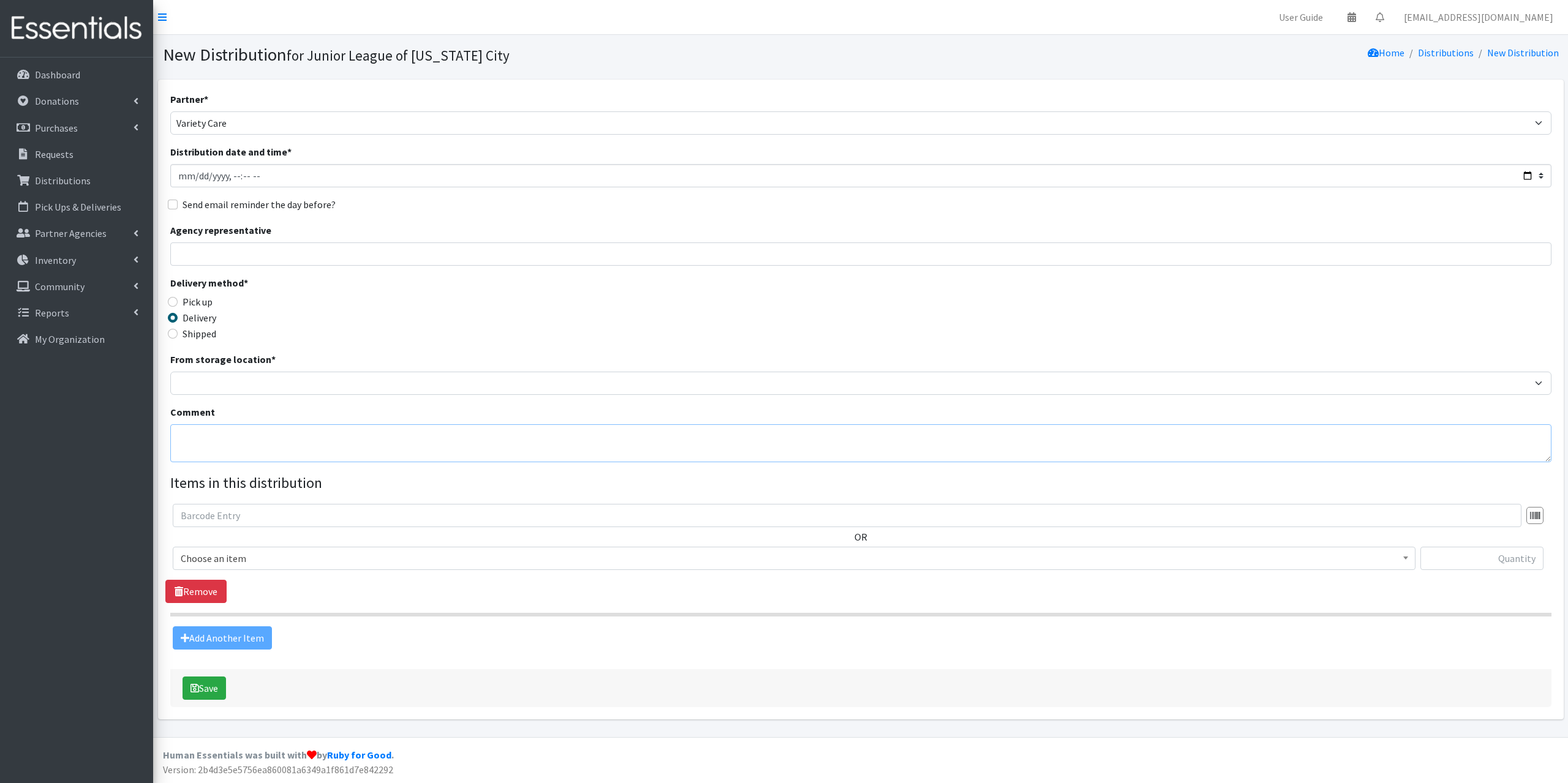
type textarea "d"
type textarea "delivered 400 pads, 400 tampons, 7 boxes x 6 S/M underwear, and 9 boxes x 5 L/G…"
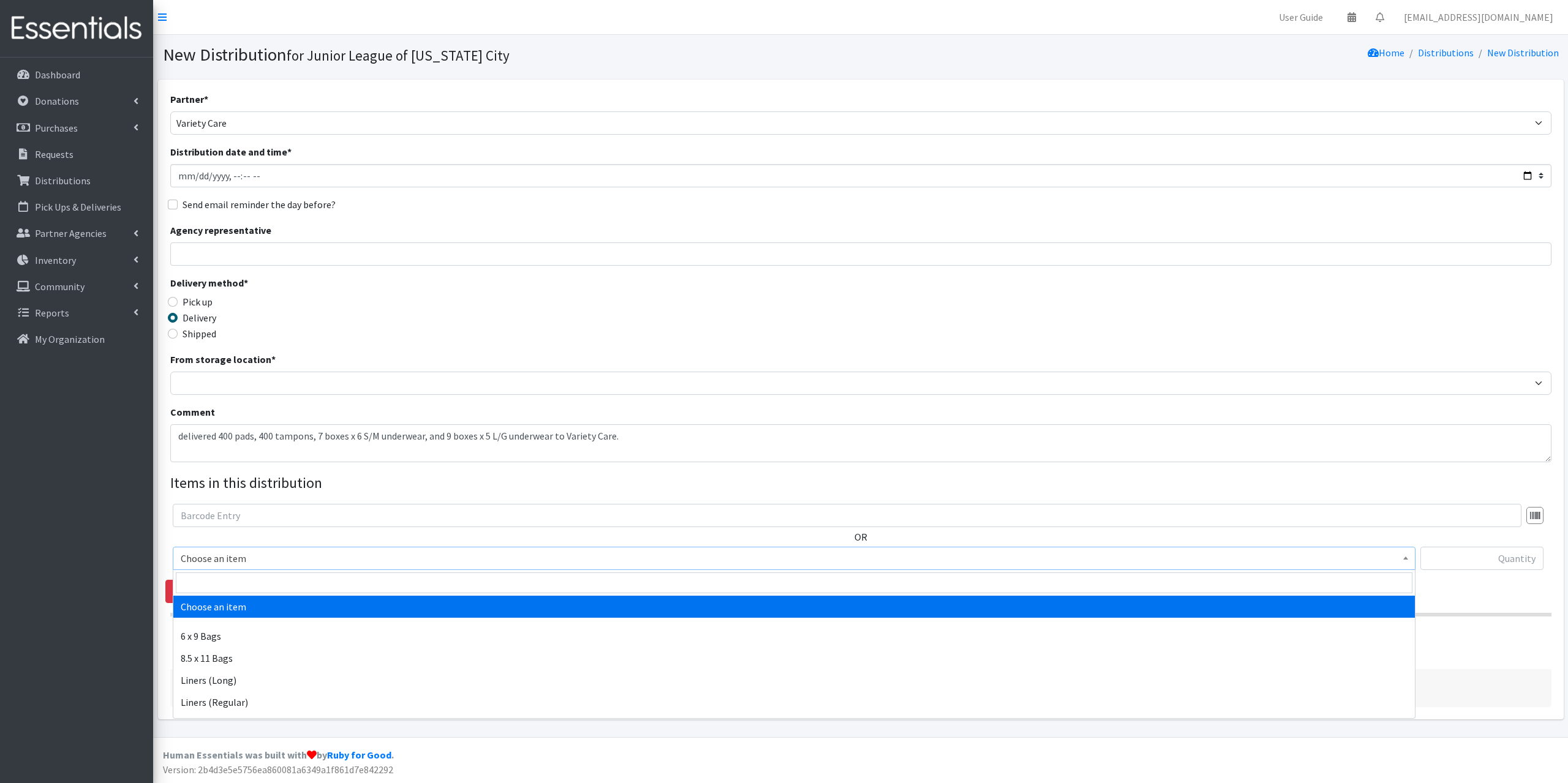
click at [258, 564] on span "Choose an item" at bounding box center [794, 558] width 1227 height 17
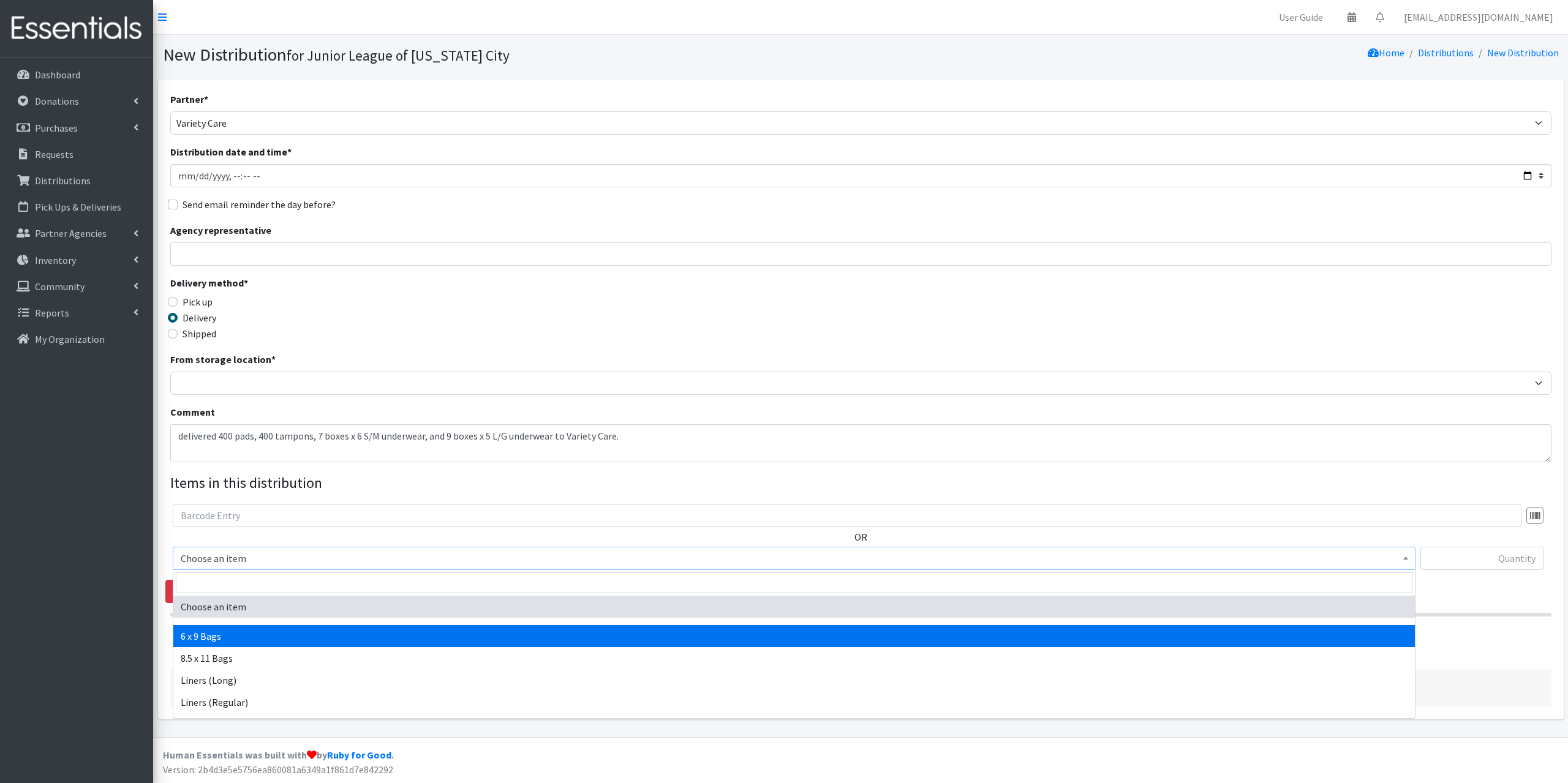
select select "7617"
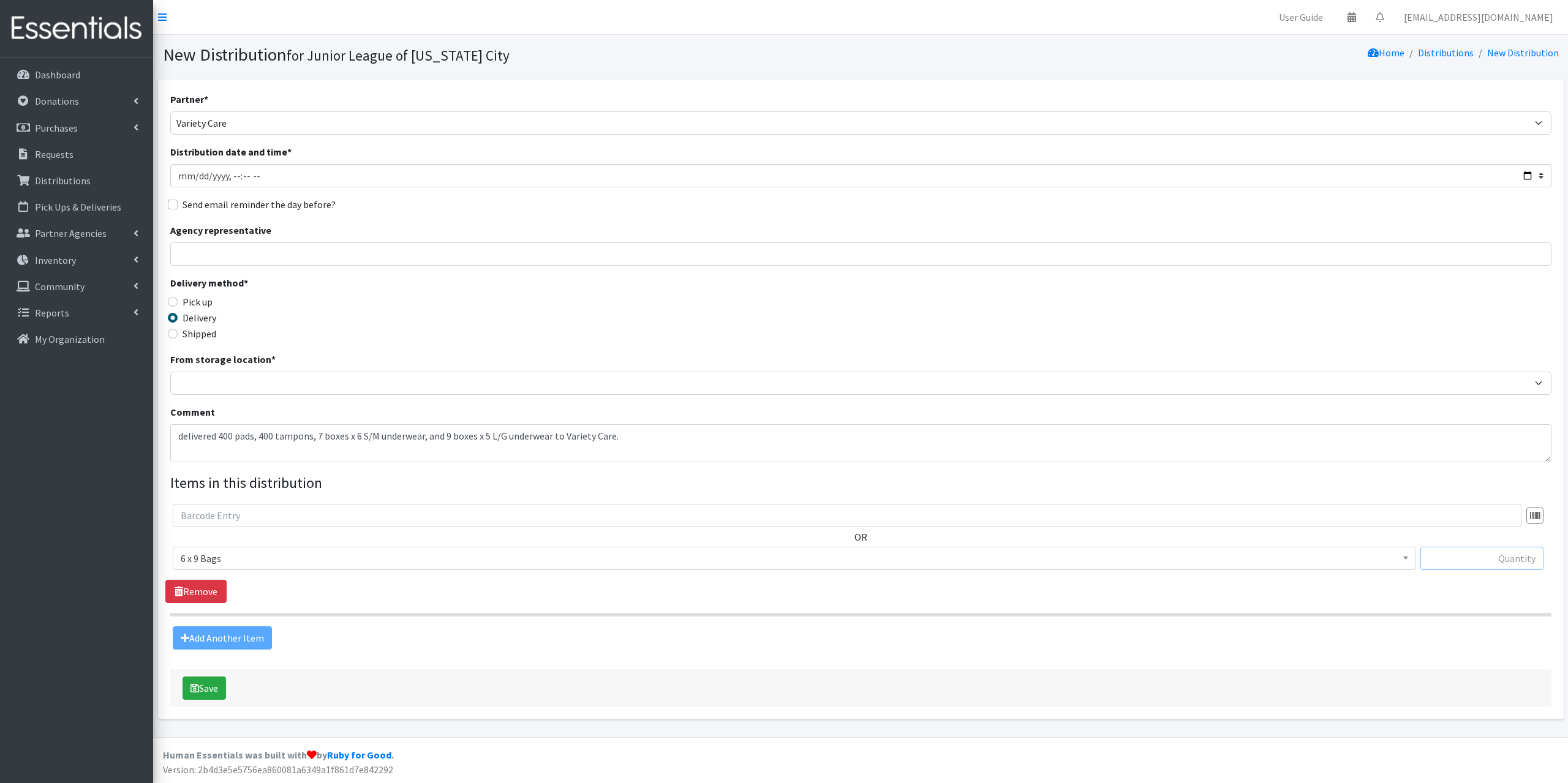
click at [1501, 568] on input "text" at bounding box center [1482, 558] width 123 height 23
type input "40"
click at [214, 630] on div "Add Another Item" at bounding box center [861, 638] width 1390 height 23
click at [223, 636] on div "Add Another Item" at bounding box center [861, 638] width 1390 height 23
click at [253, 551] on span "6 x 9 Bags" at bounding box center [794, 558] width 1227 height 17
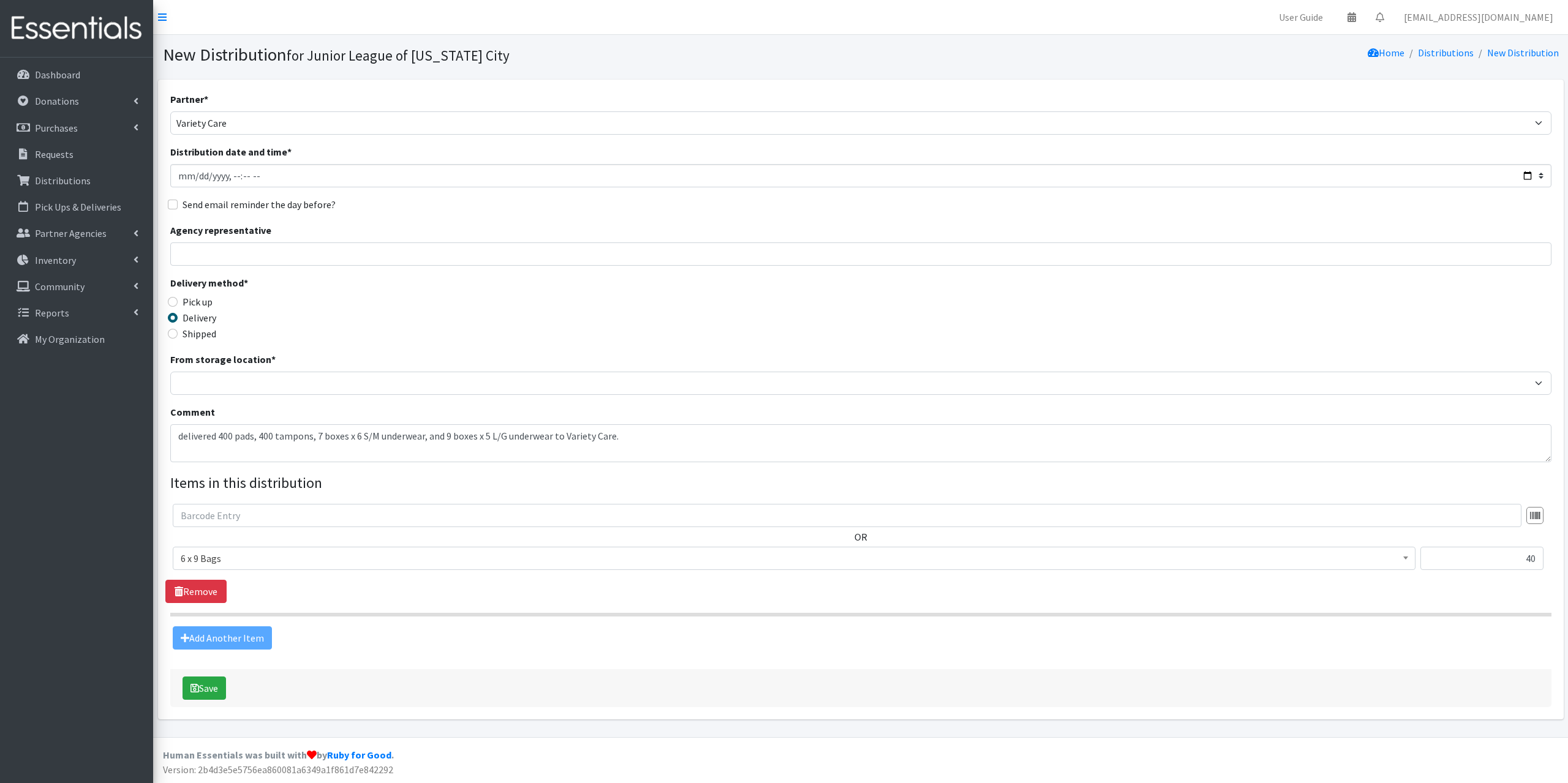
click at [217, 633] on div "Add Another Item" at bounding box center [861, 638] width 1390 height 23
click at [202, 688] on button "Save" at bounding box center [204, 688] width 43 height 23
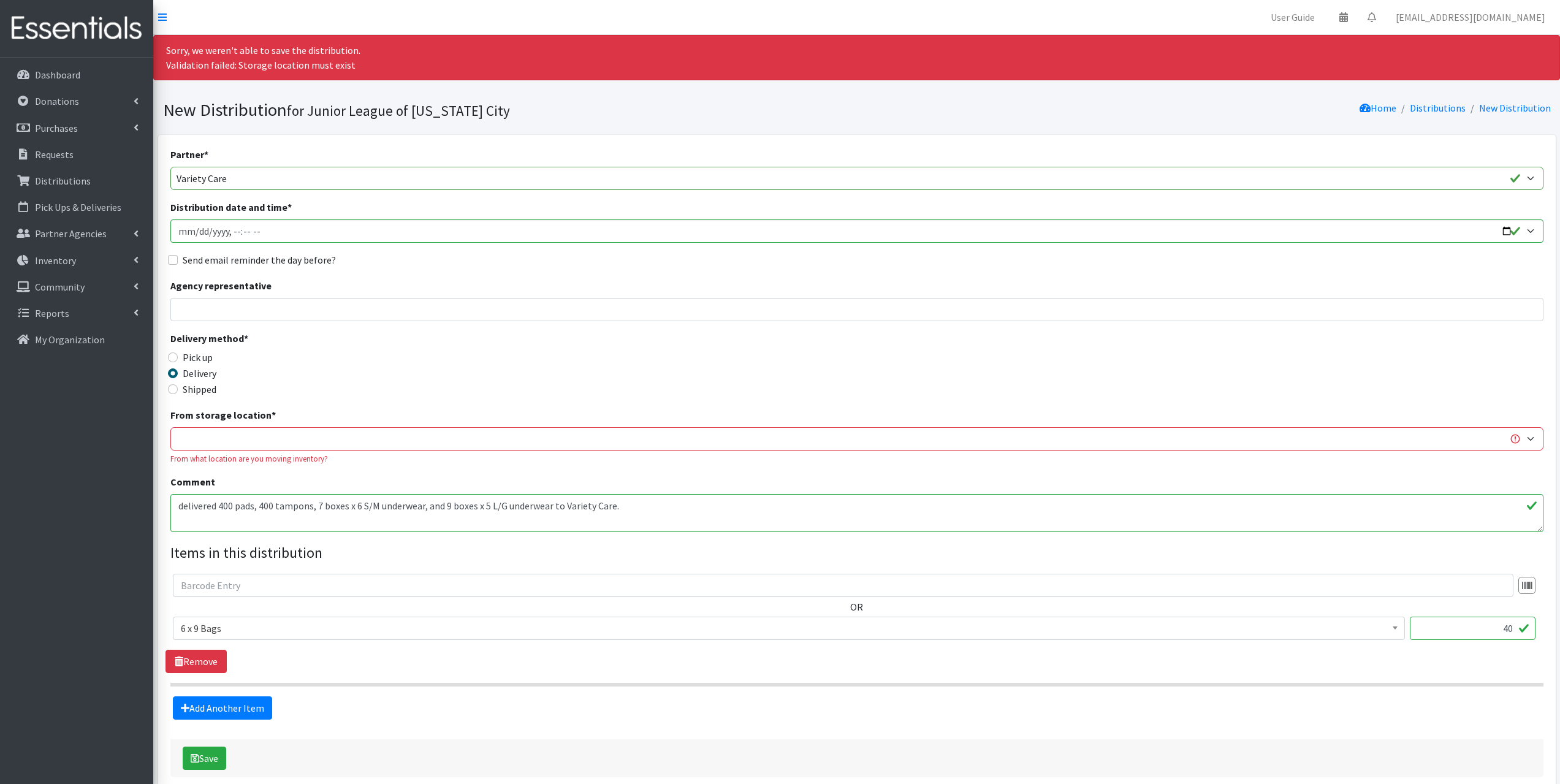
click at [254, 426] on div "From storage location * JLOC Headquarters Storage Unit From what location are y…" at bounding box center [856, 436] width 1373 height 57
click at [255, 437] on select "JLOC Headquarters Storage Unit" at bounding box center [856, 439] width 1373 height 23
select select "47"
click at [170, 428] on select "JLOC Headquarters Storage Unit" at bounding box center [856, 439] width 1373 height 23
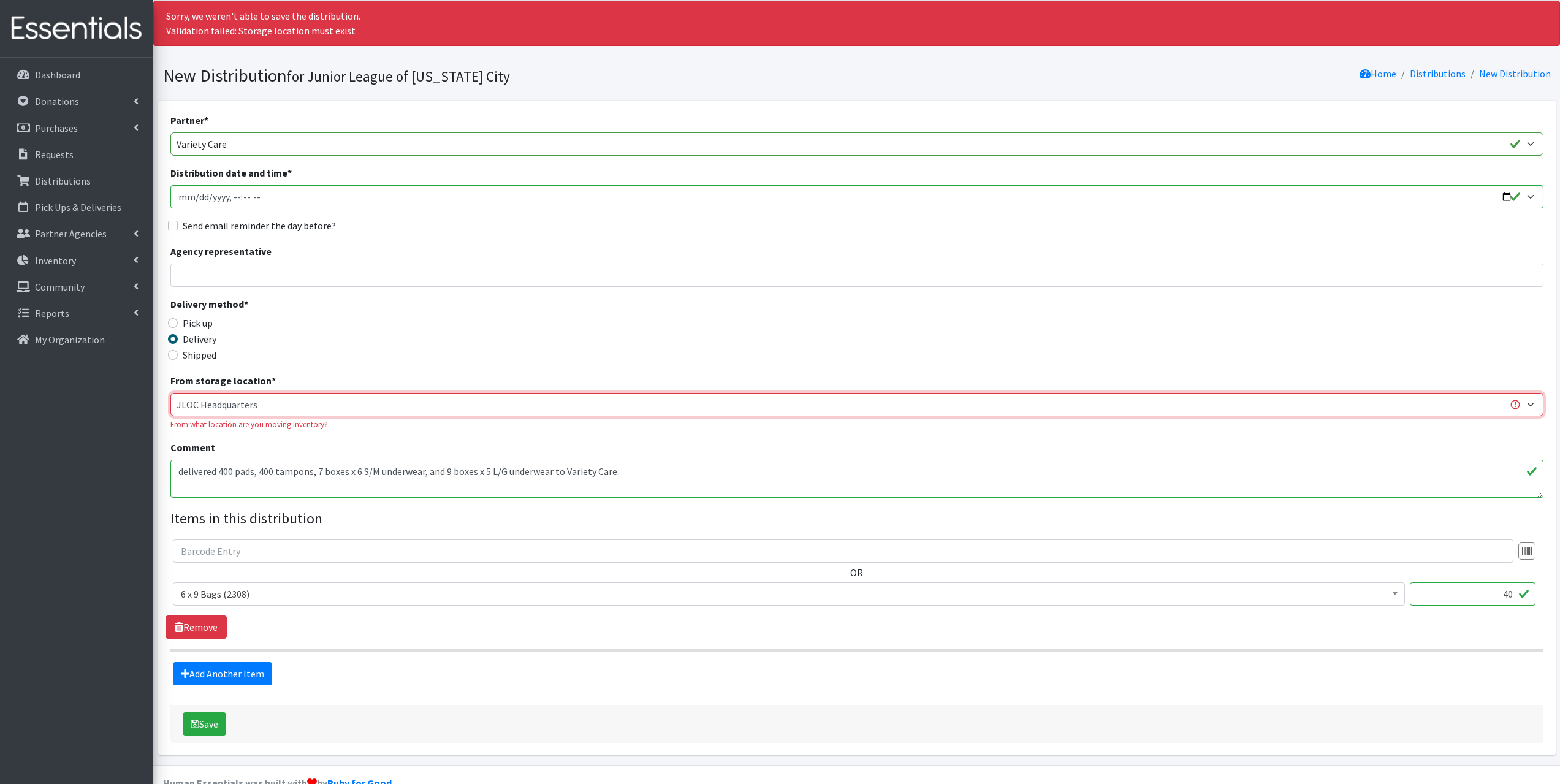
scroll to position [61, 0]
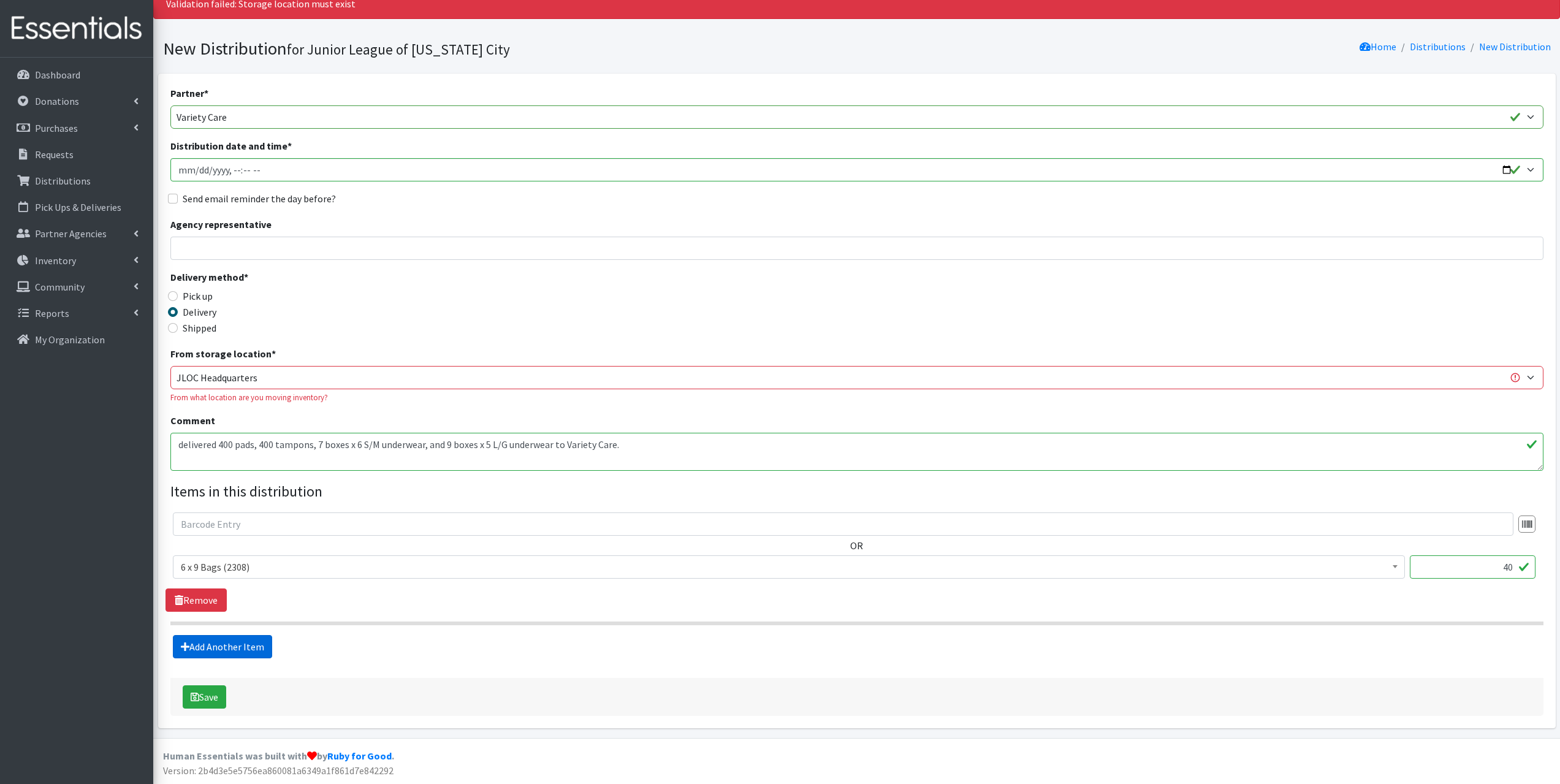
click at [231, 641] on link "Add Another Item" at bounding box center [222, 646] width 99 height 23
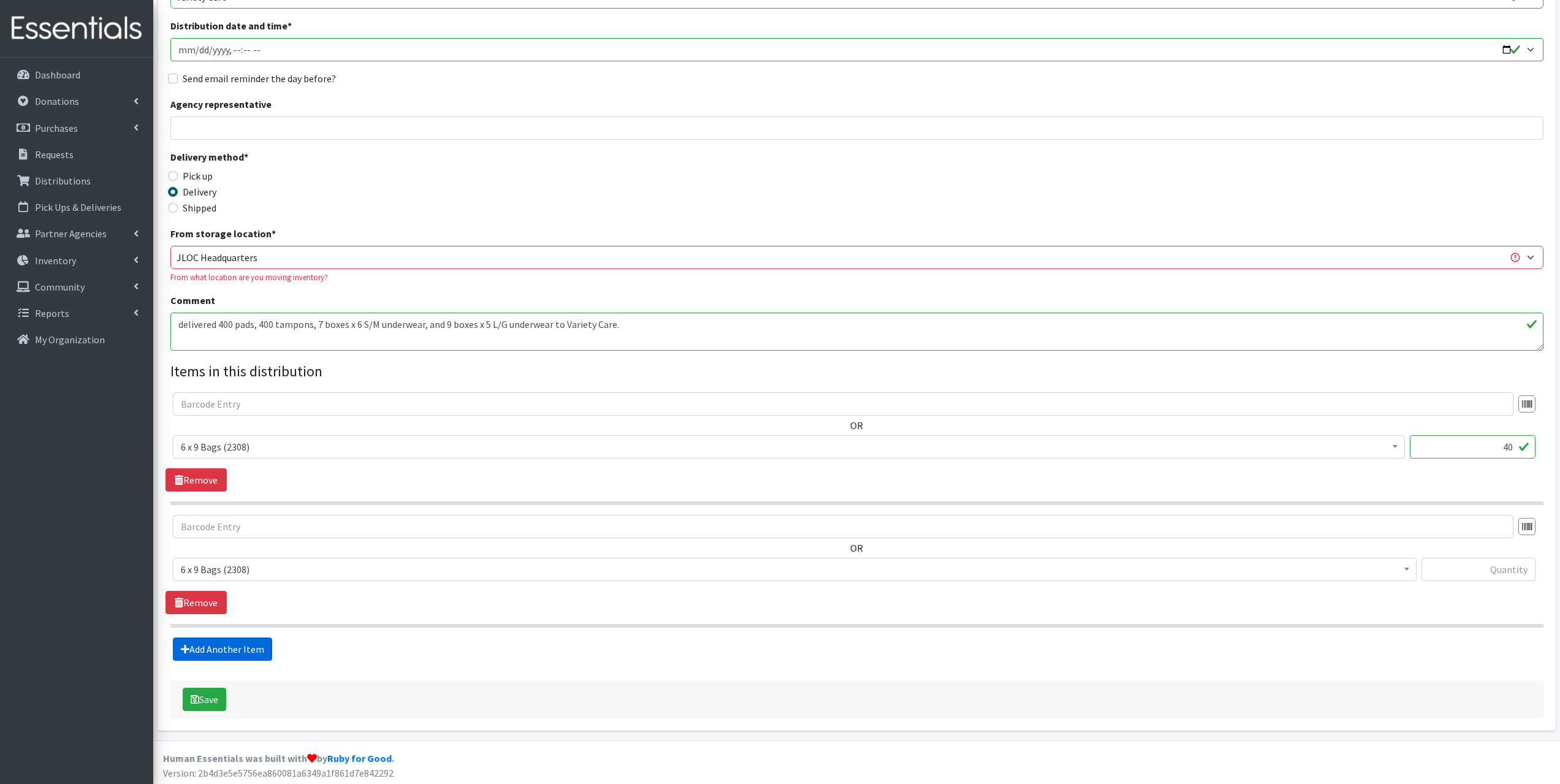
scroll to position [184, 0]
click at [225, 567] on span "6 x 9 Bags (2308)" at bounding box center [795, 566] width 1228 height 17
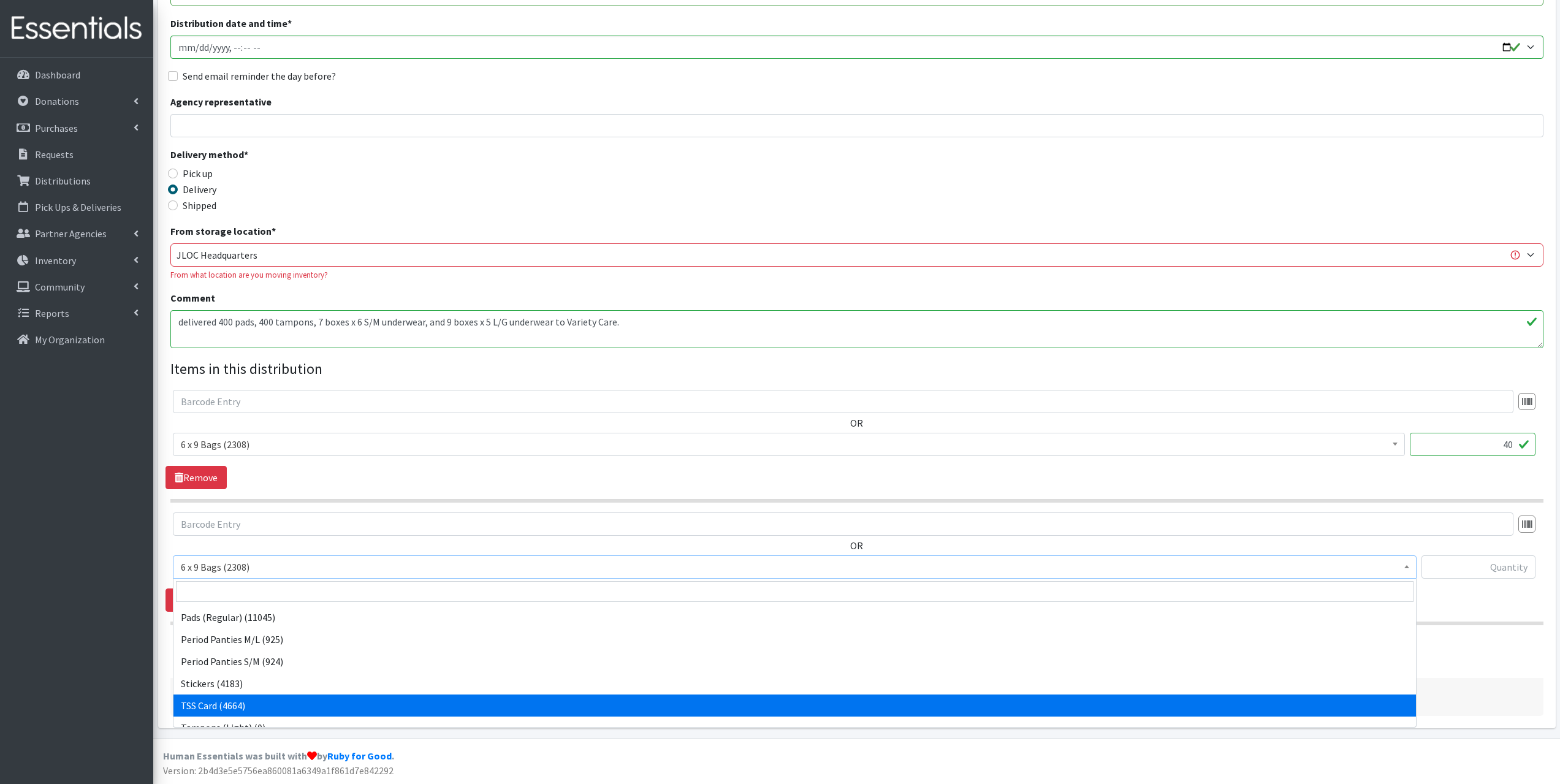
scroll to position [108, 0]
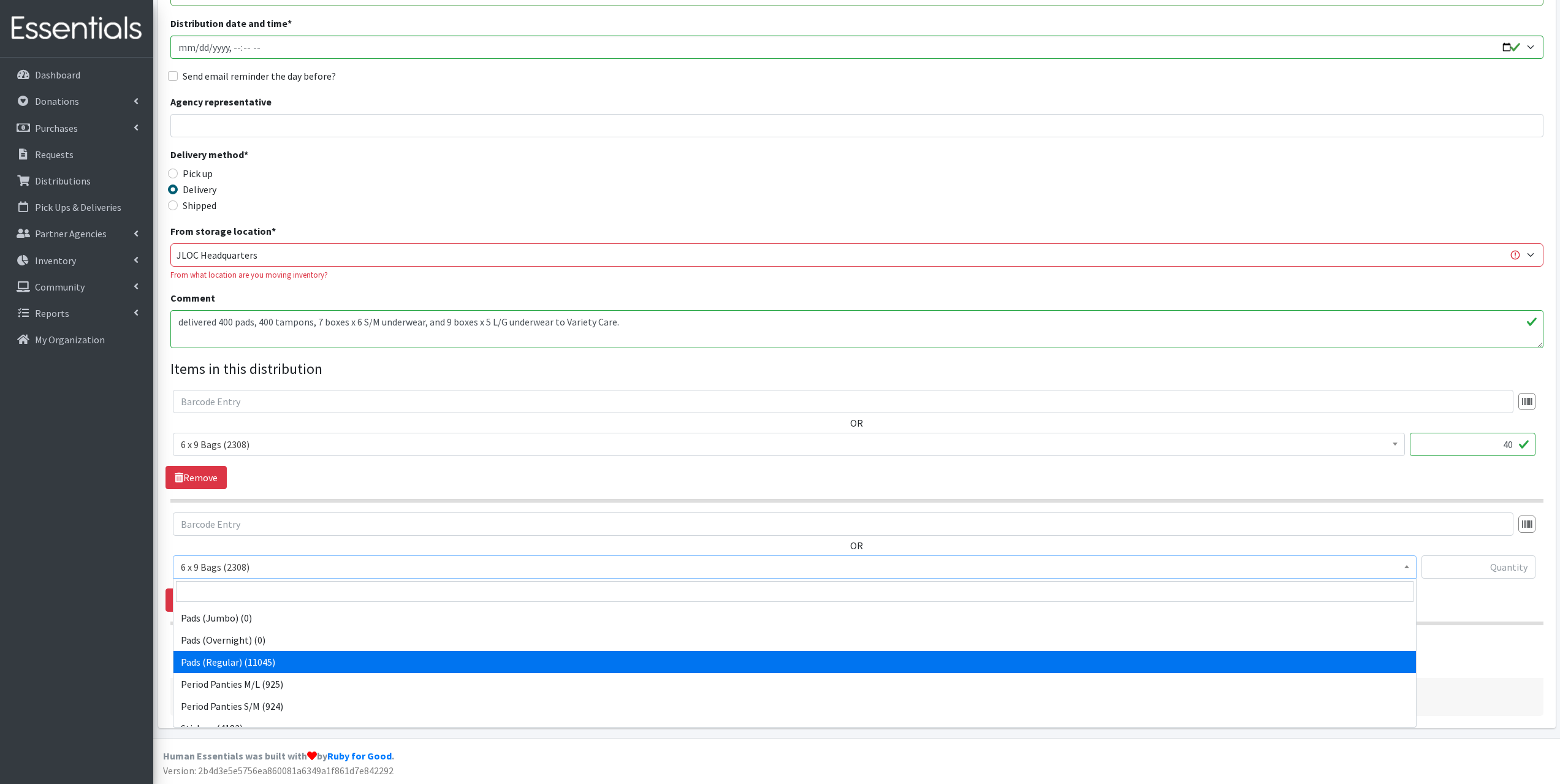
select select "2104"
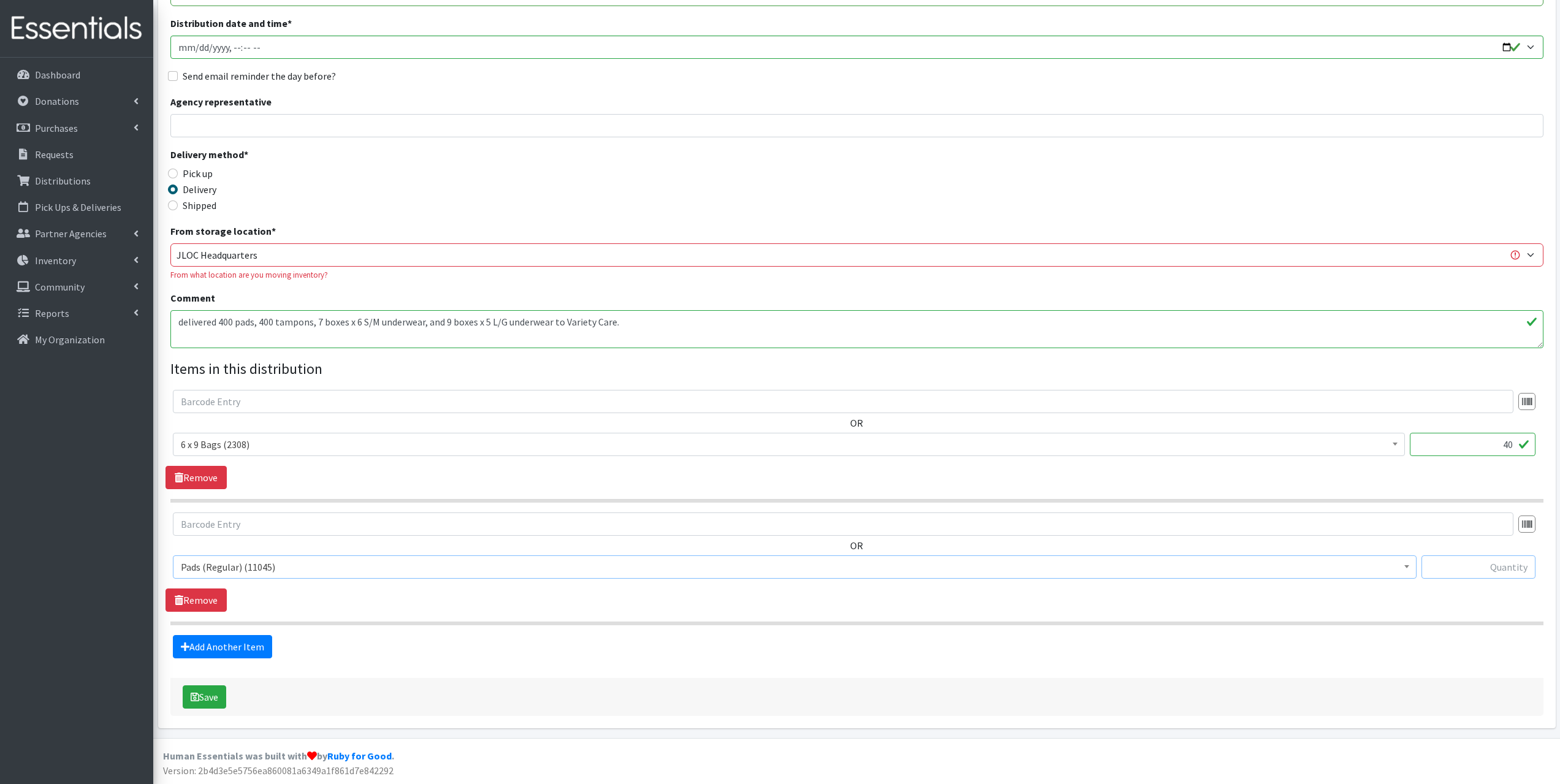
click at [1491, 572] on input "text" at bounding box center [1479, 567] width 114 height 23
type input "400"
click at [234, 645] on link "Add Another Item" at bounding box center [222, 646] width 99 height 23
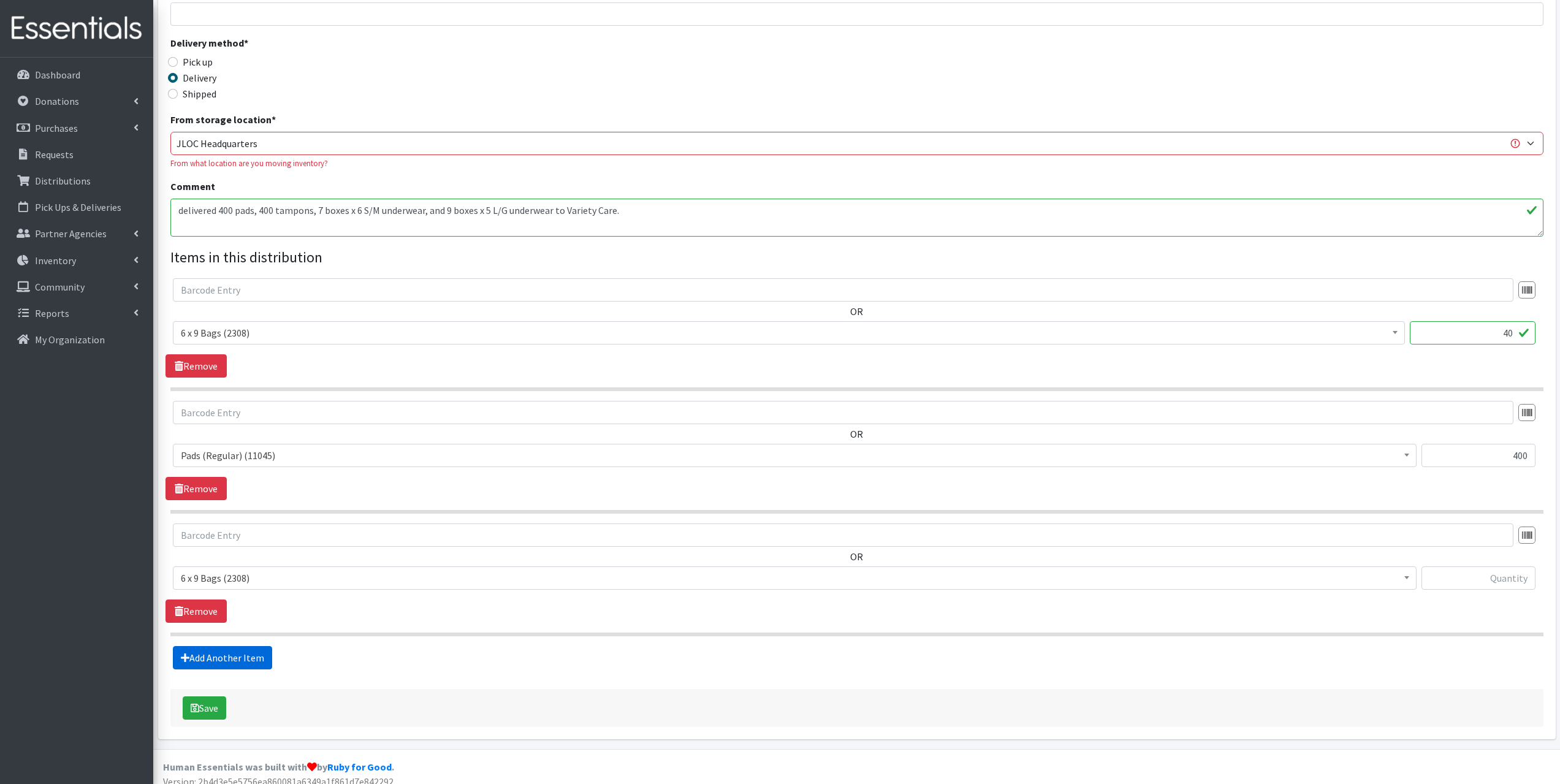
scroll to position [307, 0]
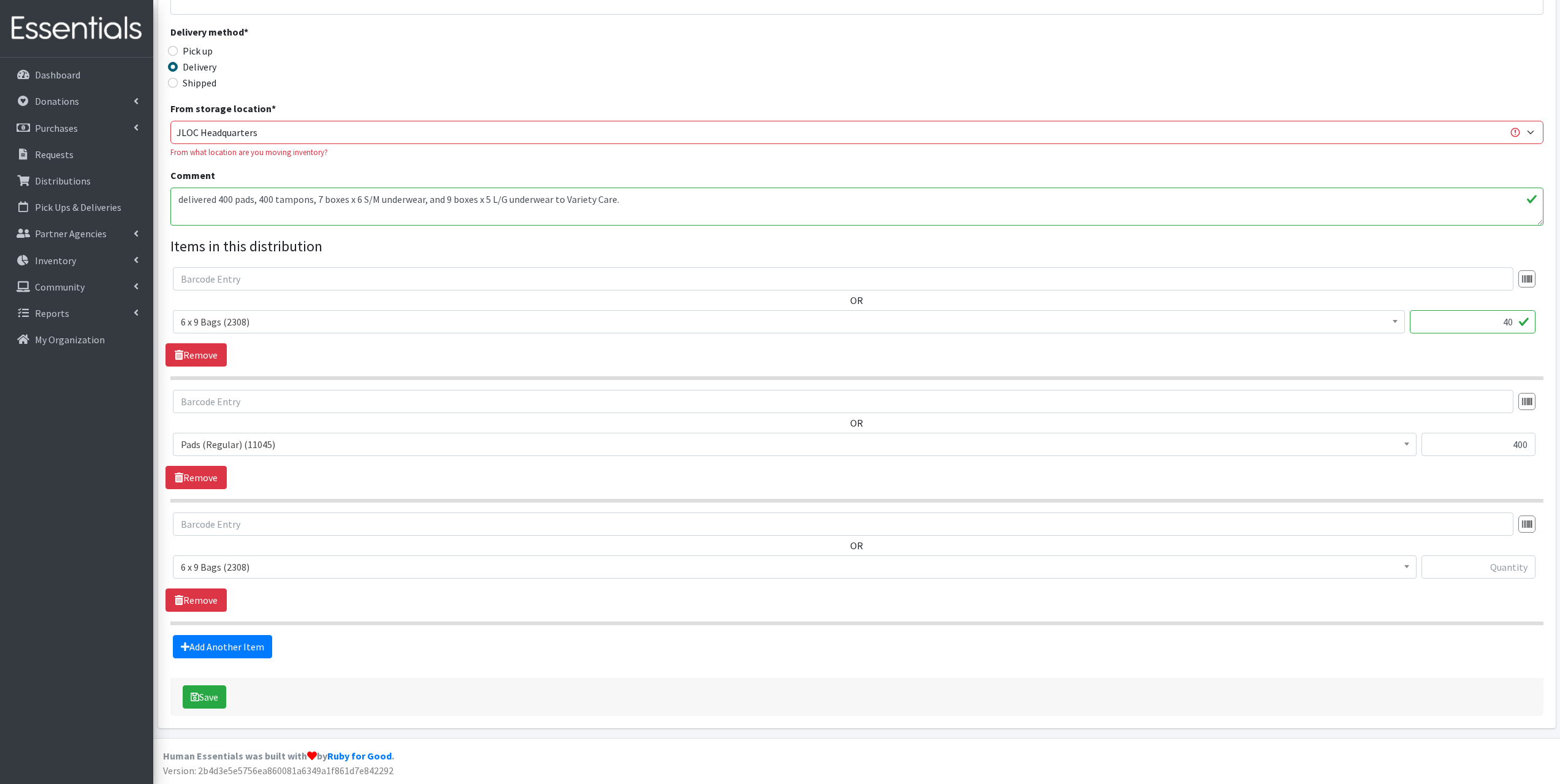
click at [249, 572] on span "6 x 9 Bags (2308)" at bounding box center [795, 566] width 1228 height 17
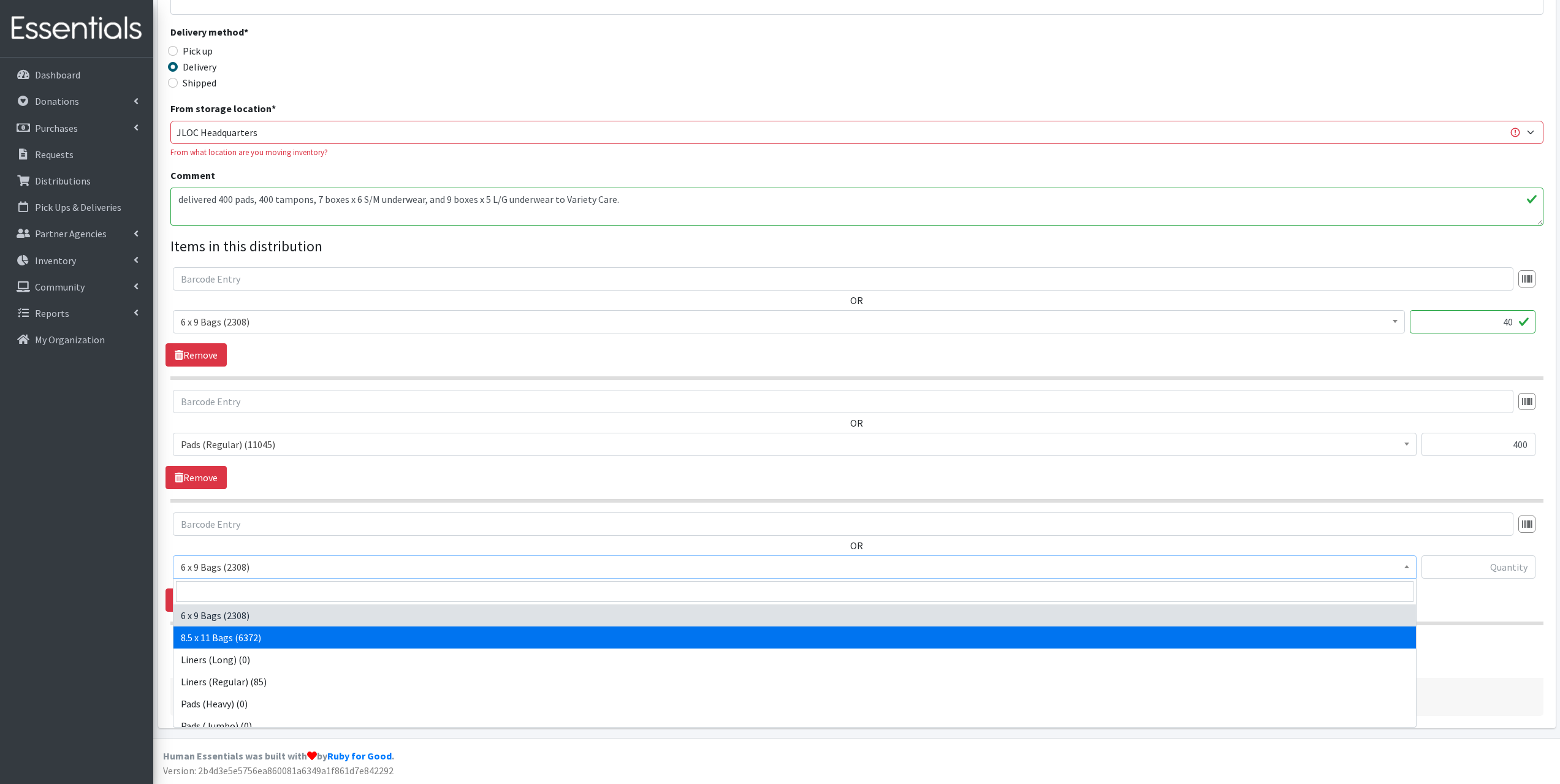
select select "7616"
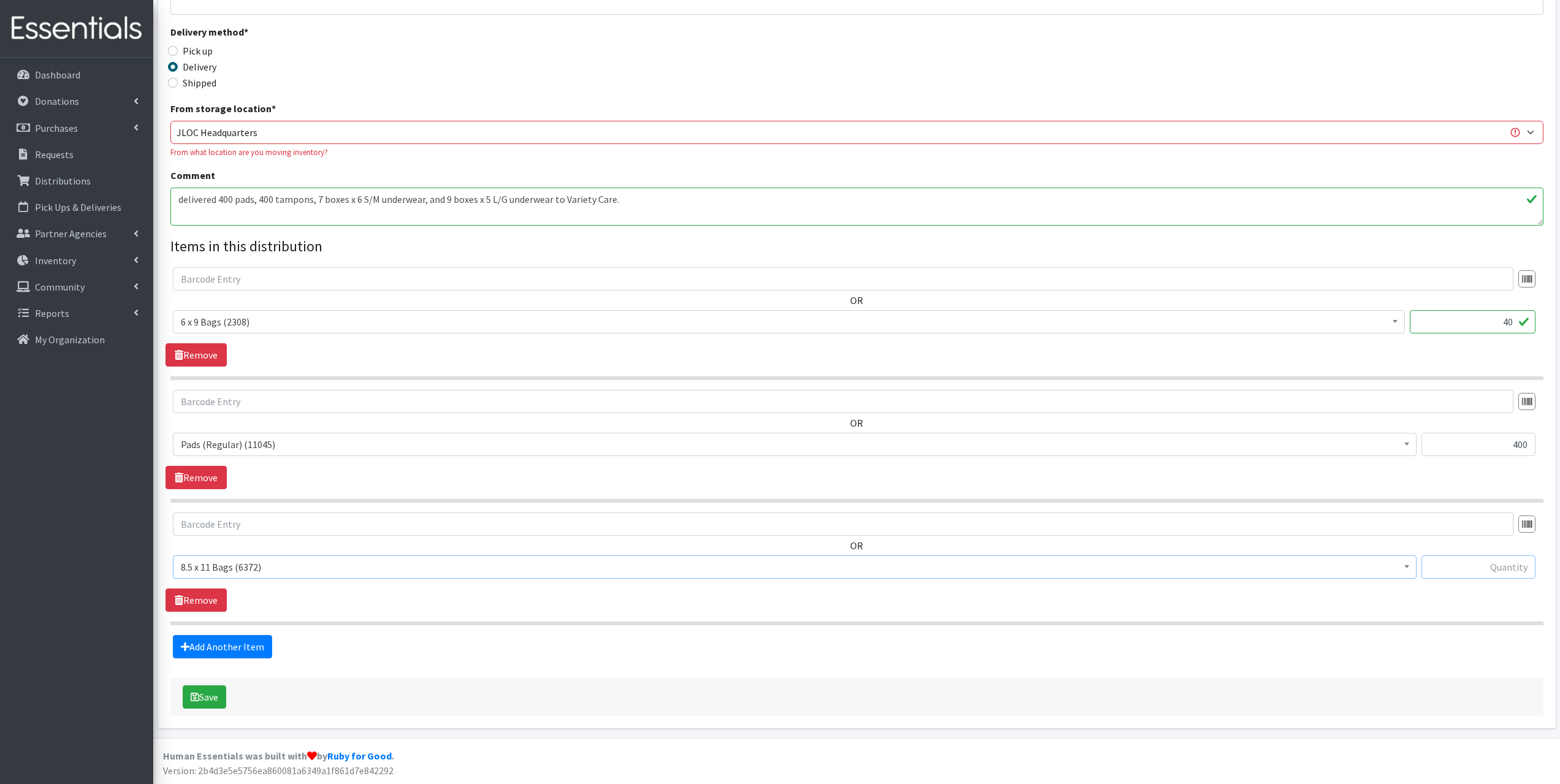
click at [1470, 567] on input "text" at bounding box center [1479, 567] width 114 height 23
type input "40"
click at [247, 645] on link "Add Another Item" at bounding box center [222, 646] width 99 height 23
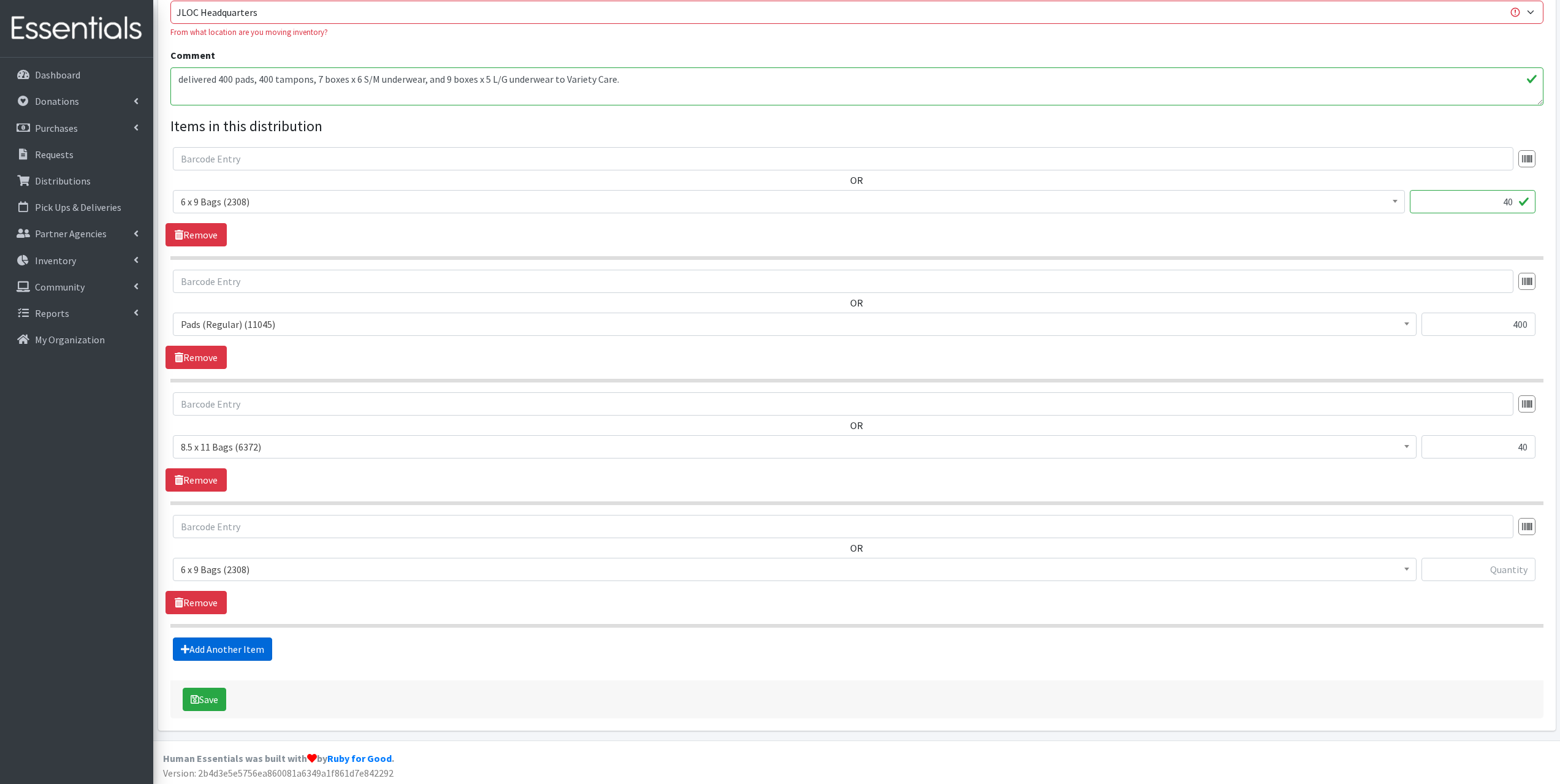
scroll to position [429, 0]
click at [236, 566] on span "6 x 9 Bags (2308)" at bounding box center [795, 566] width 1228 height 17
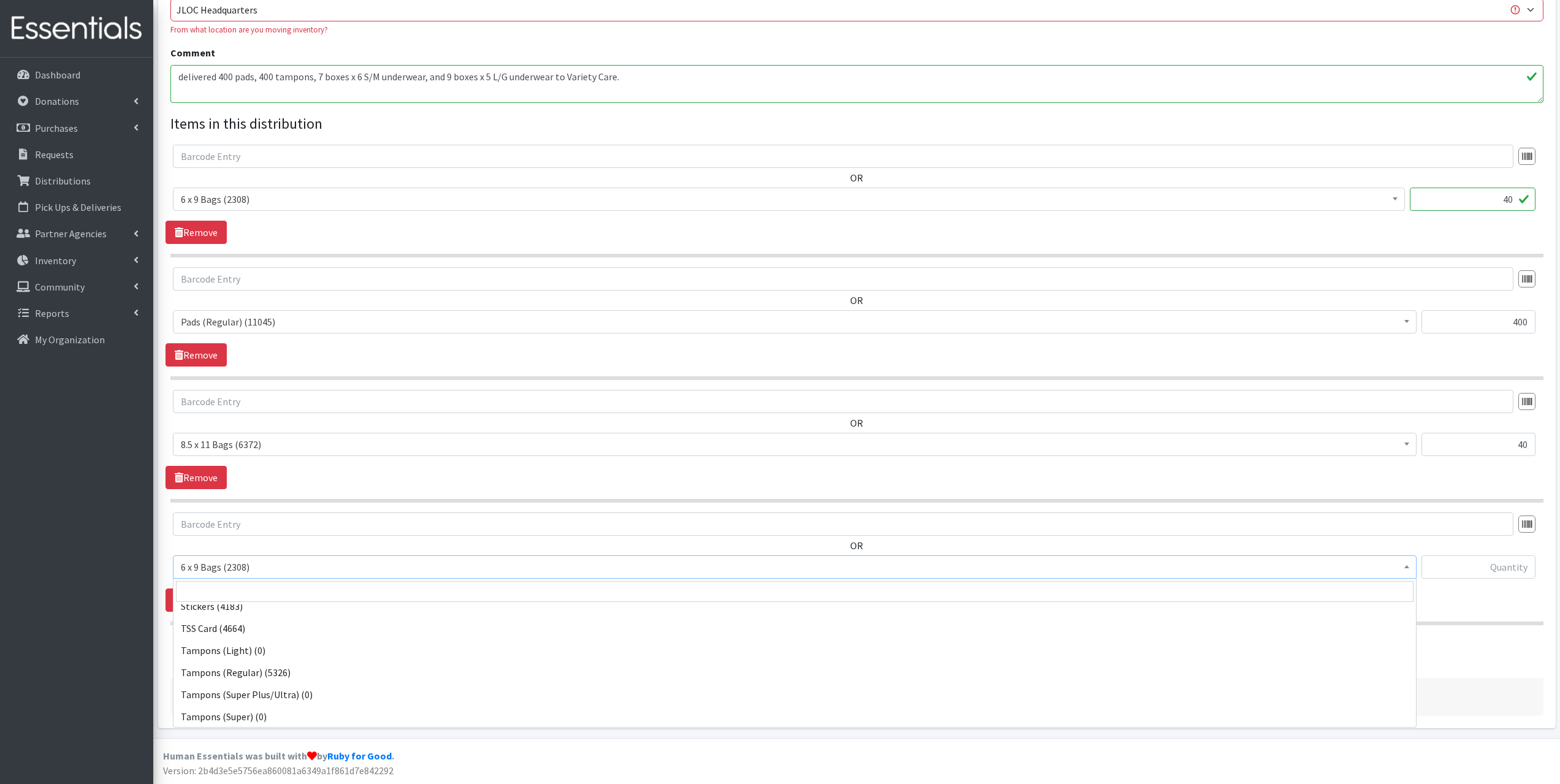
scroll to position [230, 0]
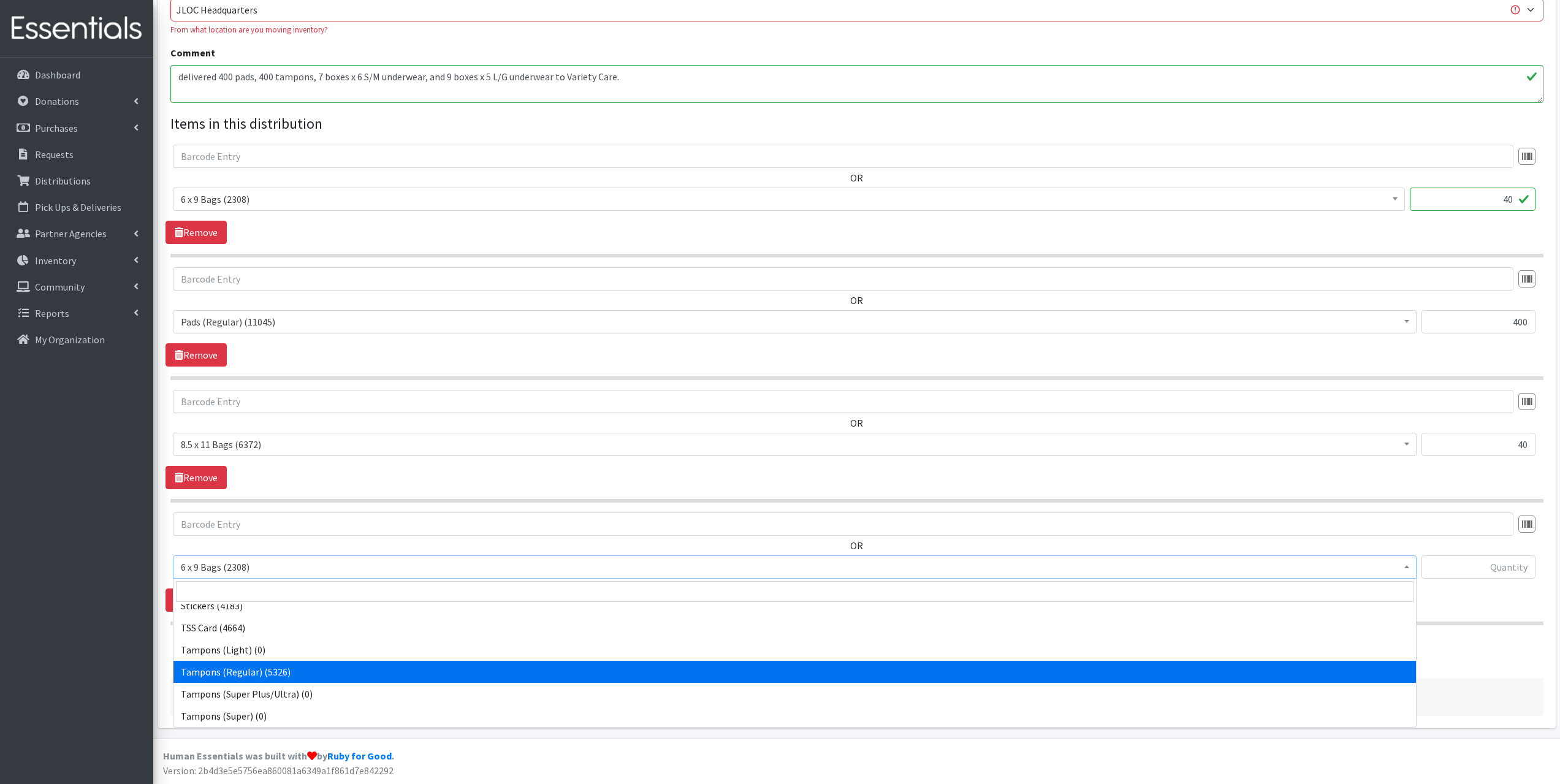
select select "2101"
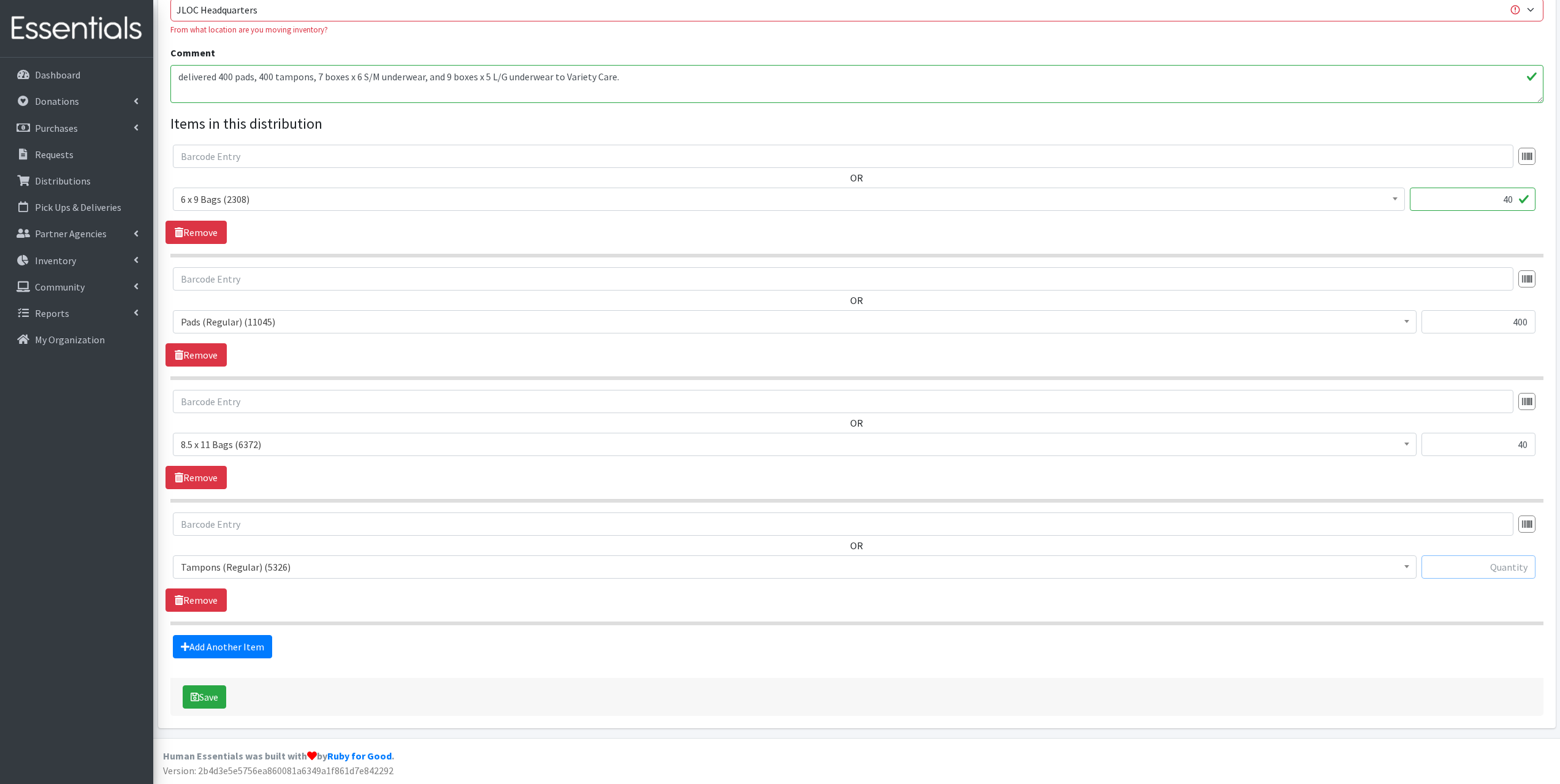
click at [1470, 563] on input "text" at bounding box center [1479, 567] width 114 height 23
type input "400"
click at [249, 648] on link "Add Another Item" at bounding box center [222, 646] width 99 height 23
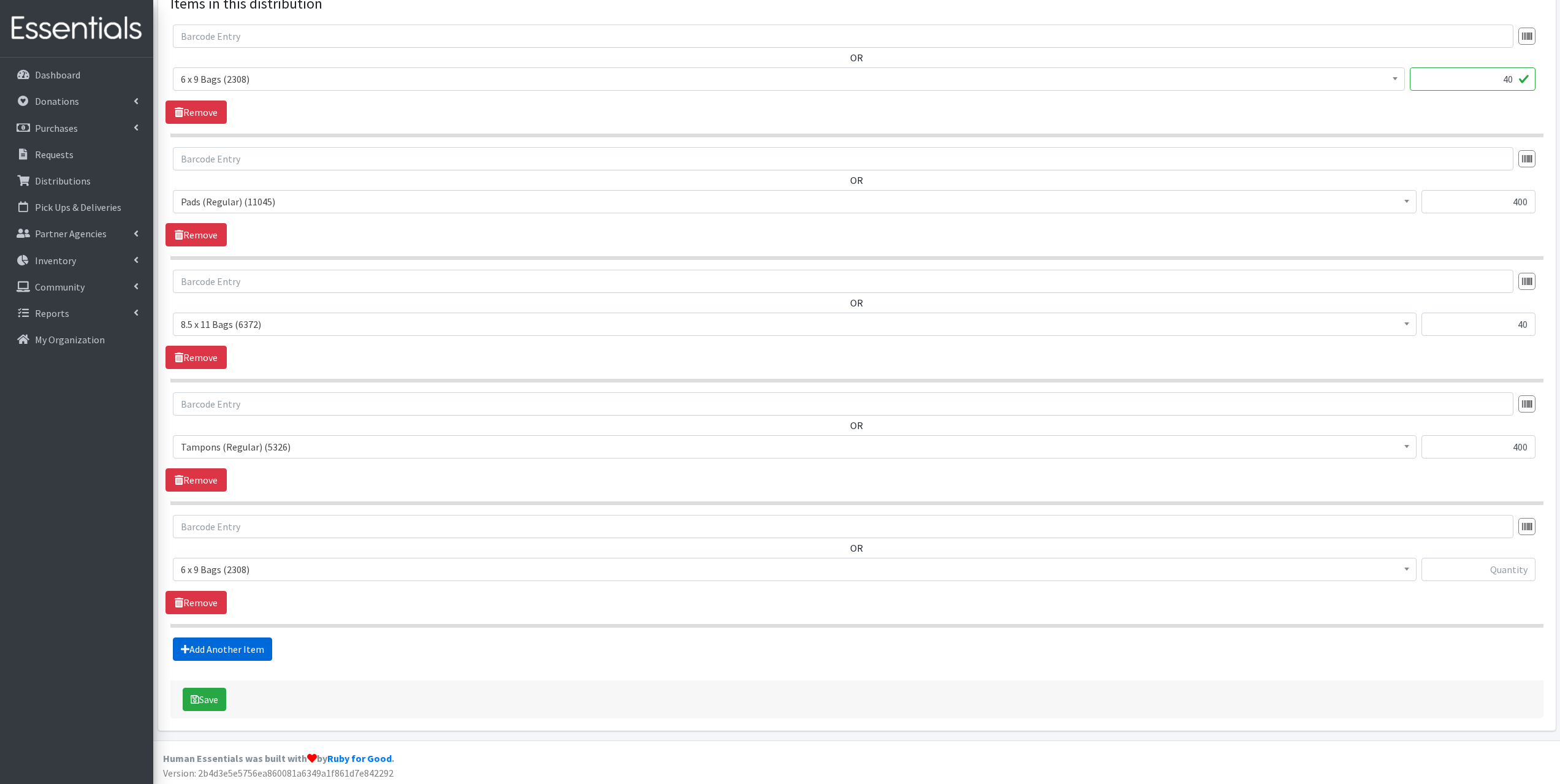
scroll to position [552, 0]
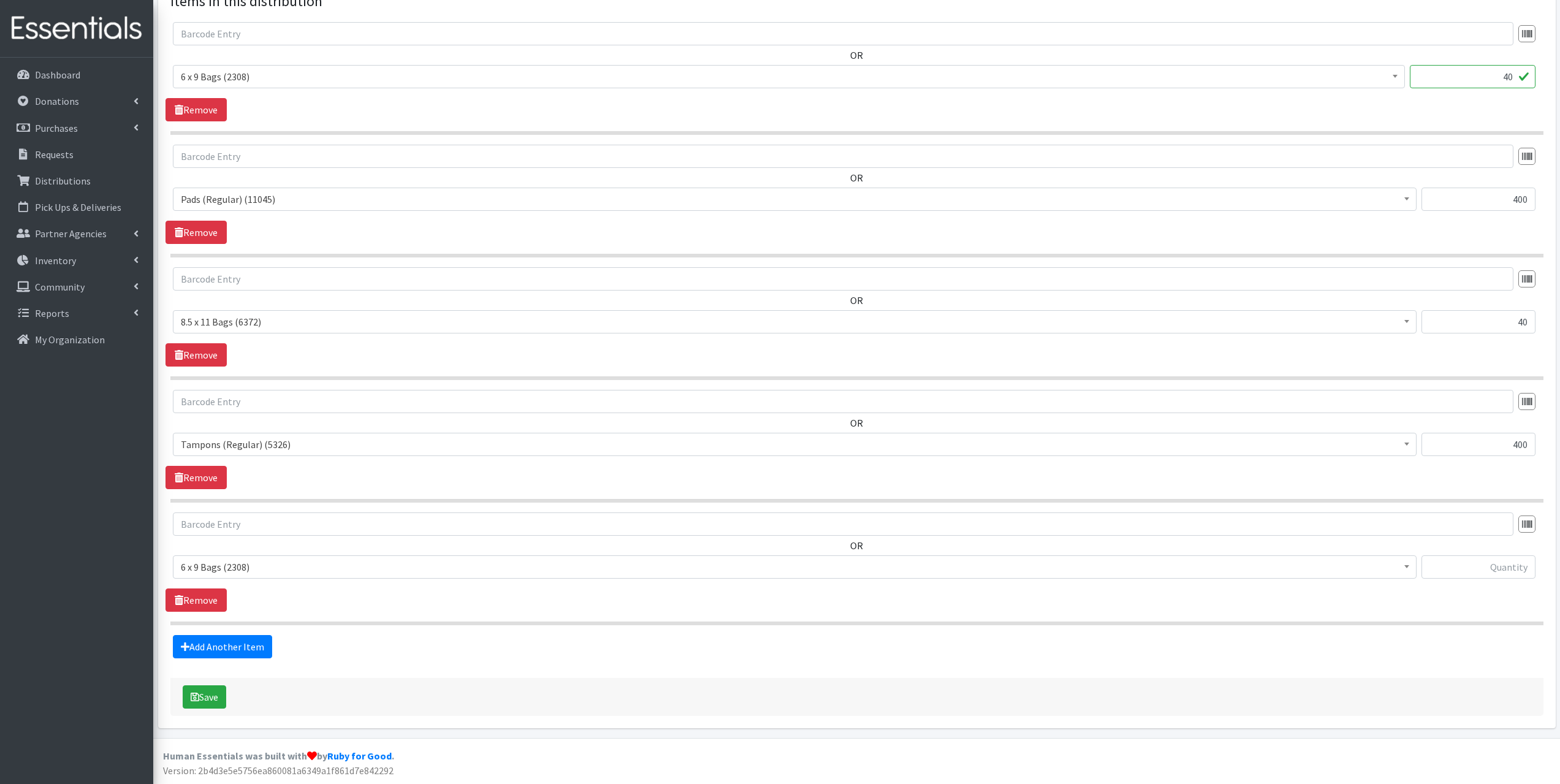
click at [216, 566] on span "6 x 9 Bags (2308)" at bounding box center [795, 566] width 1228 height 17
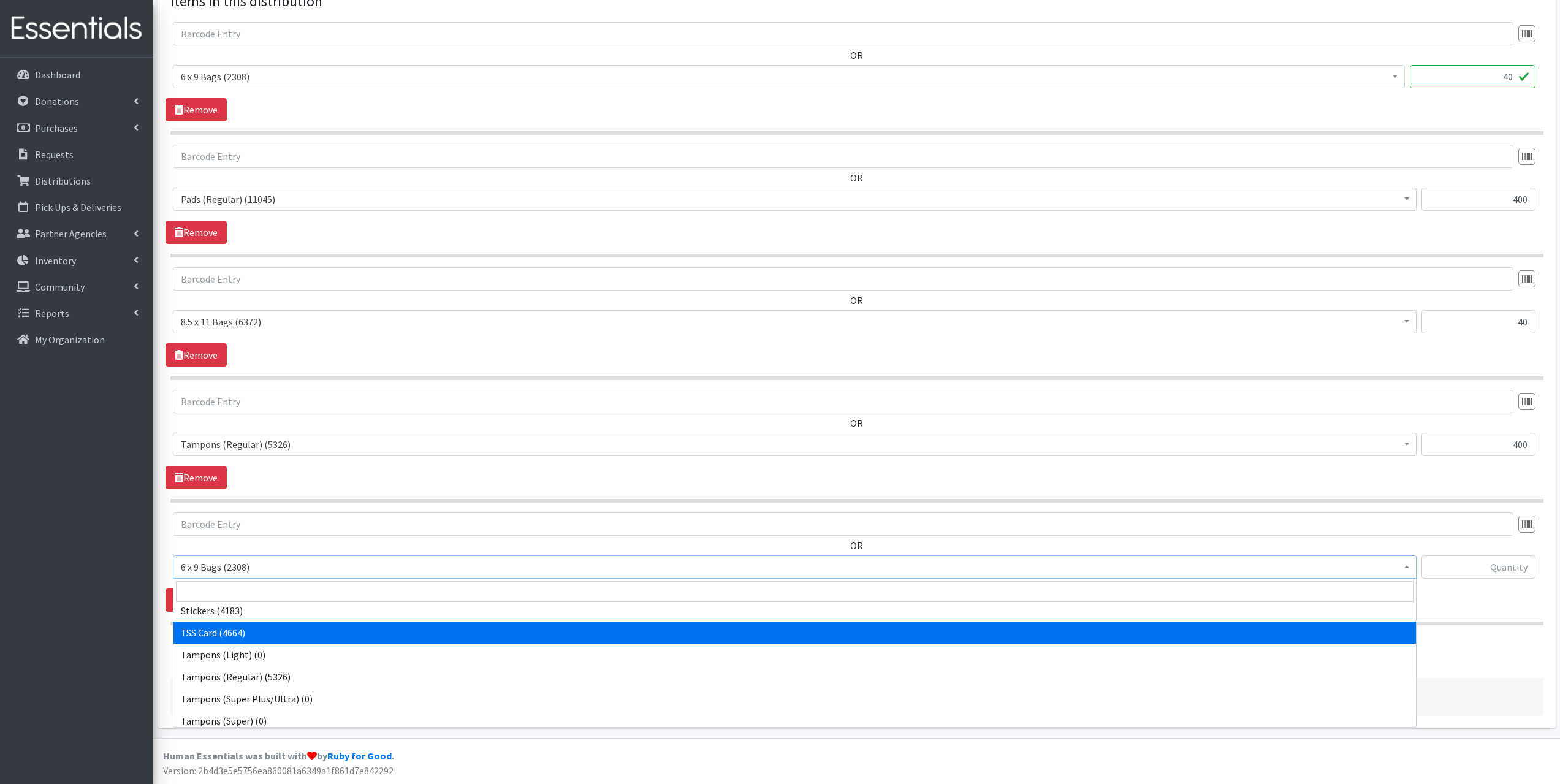
scroll to position [230, 0]
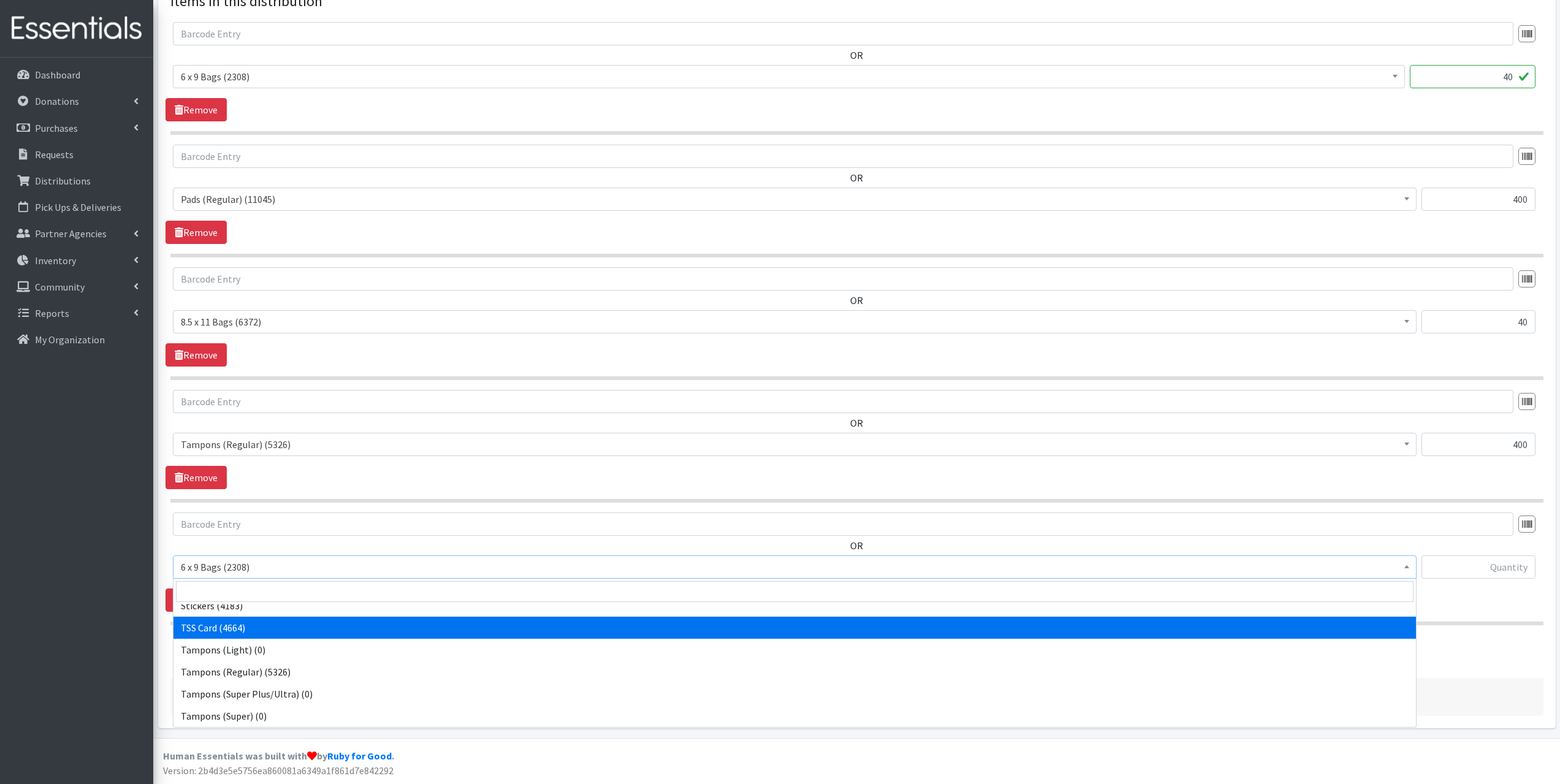
select select "15565"
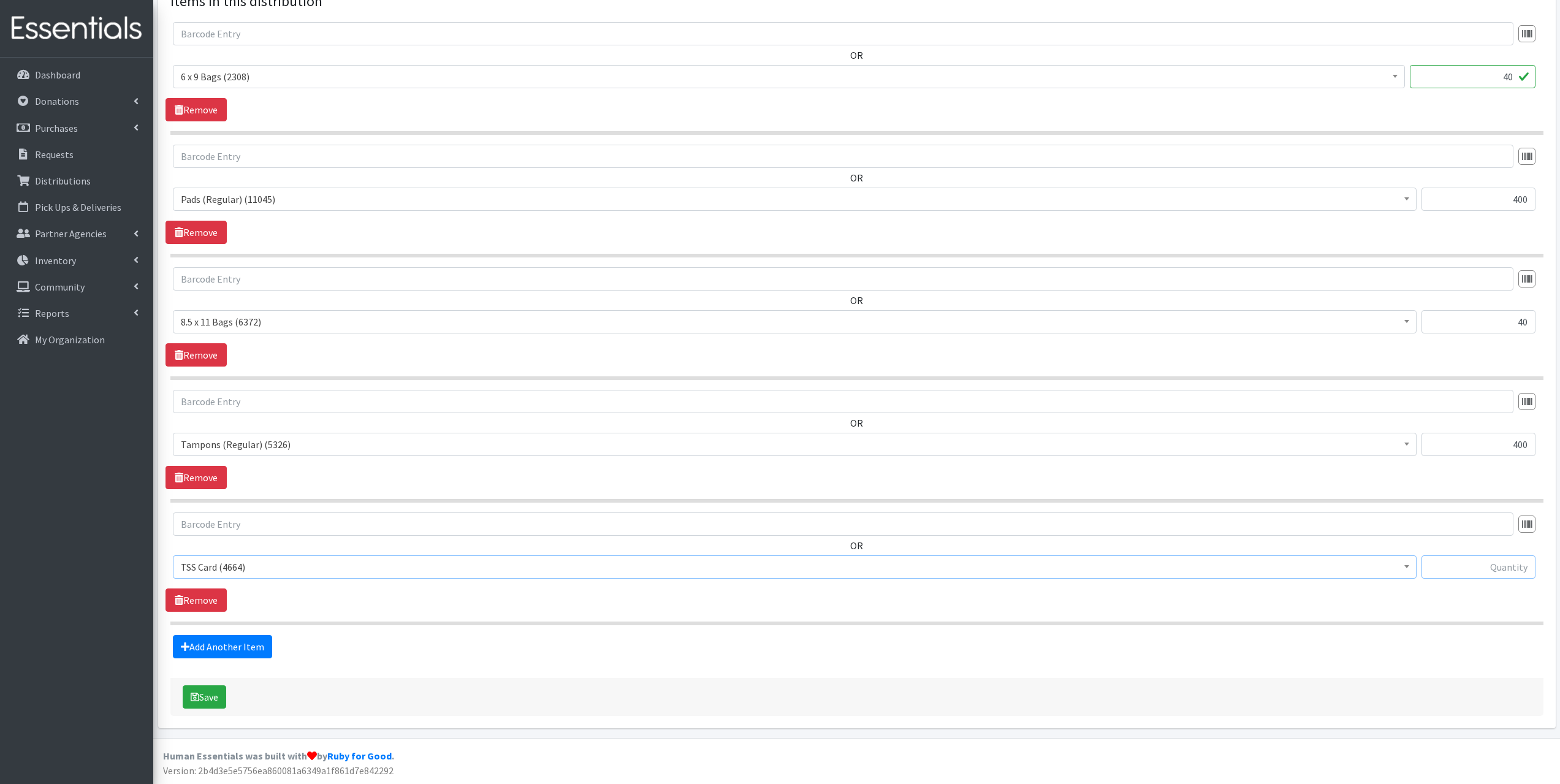
click at [1491, 572] on input "text" at bounding box center [1479, 567] width 114 height 23
type input "40"
click at [229, 641] on link "Add Another Item" at bounding box center [222, 646] width 99 height 23
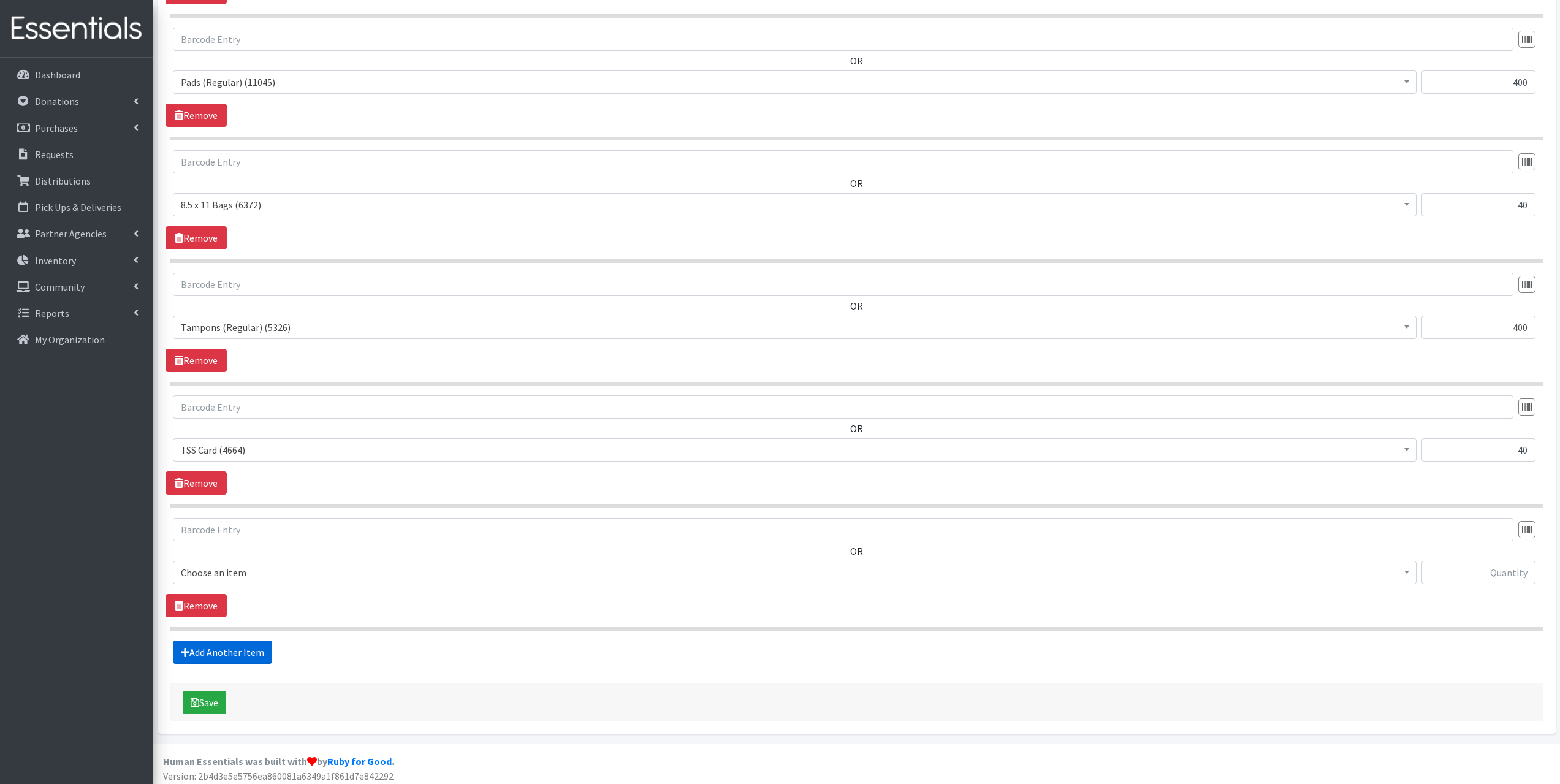
scroll to position [675, 0]
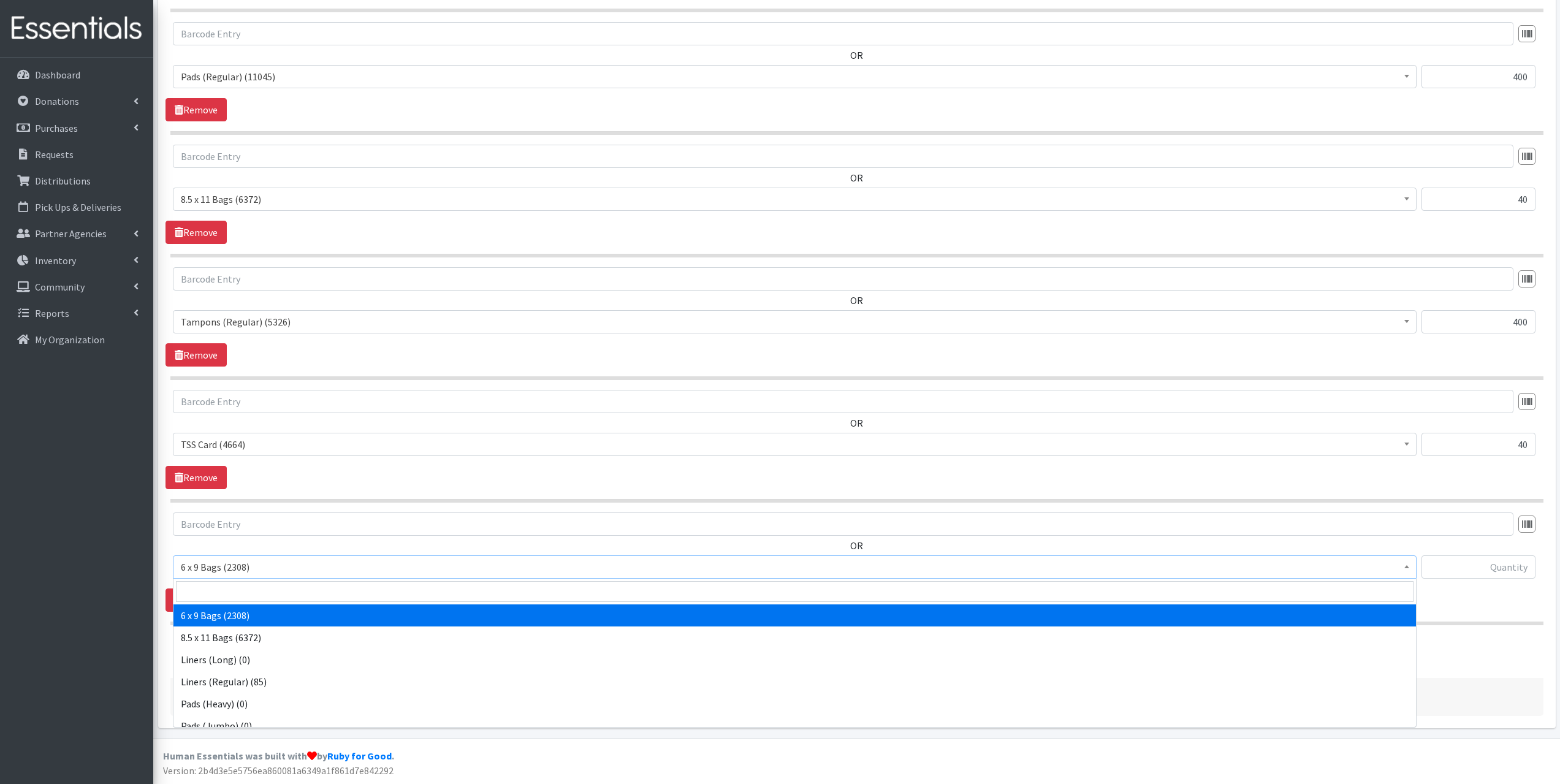
click at [225, 568] on span "6 x 9 Bags (2308)" at bounding box center [795, 566] width 1228 height 17
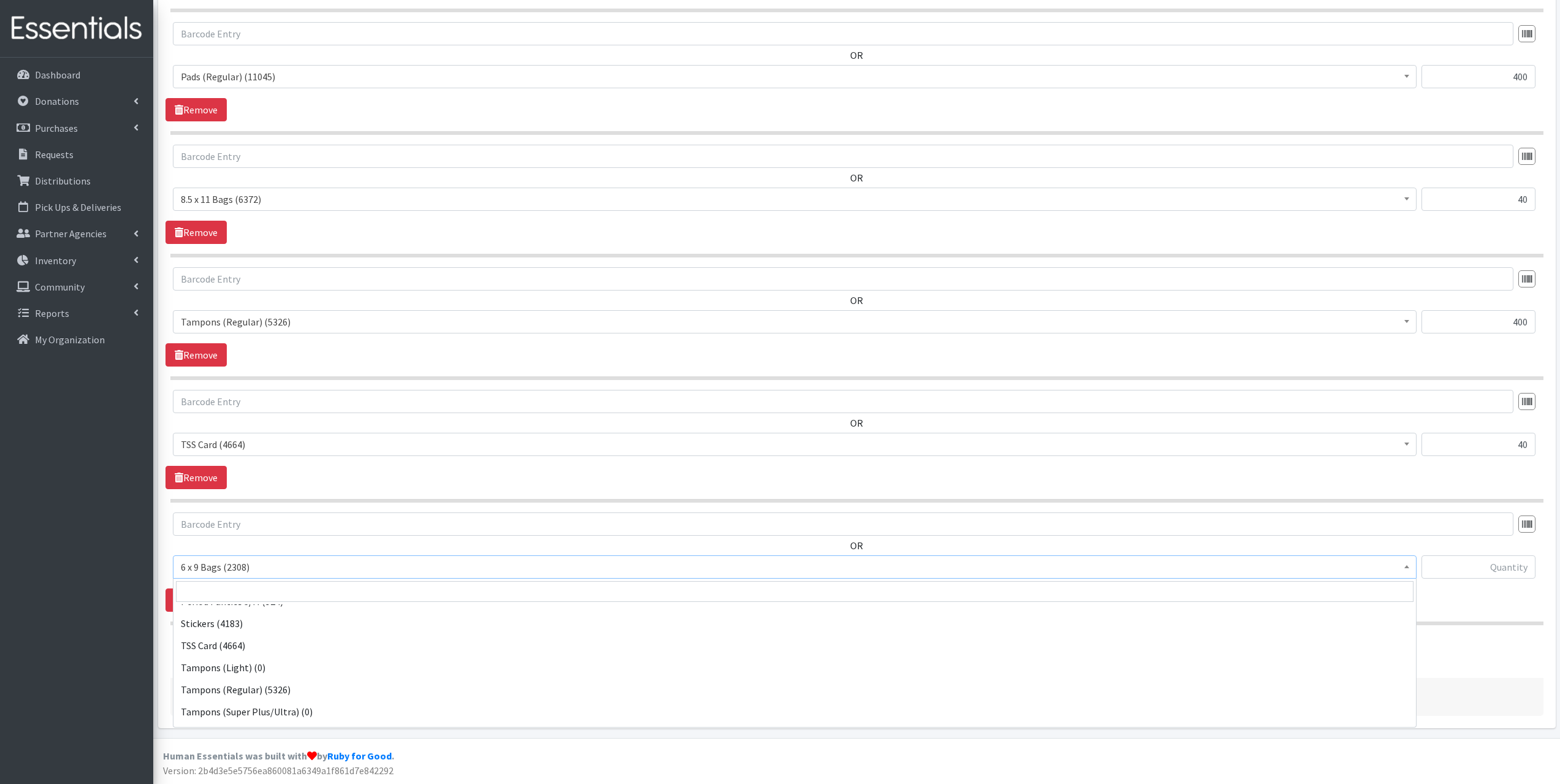
scroll to position [230, 0]
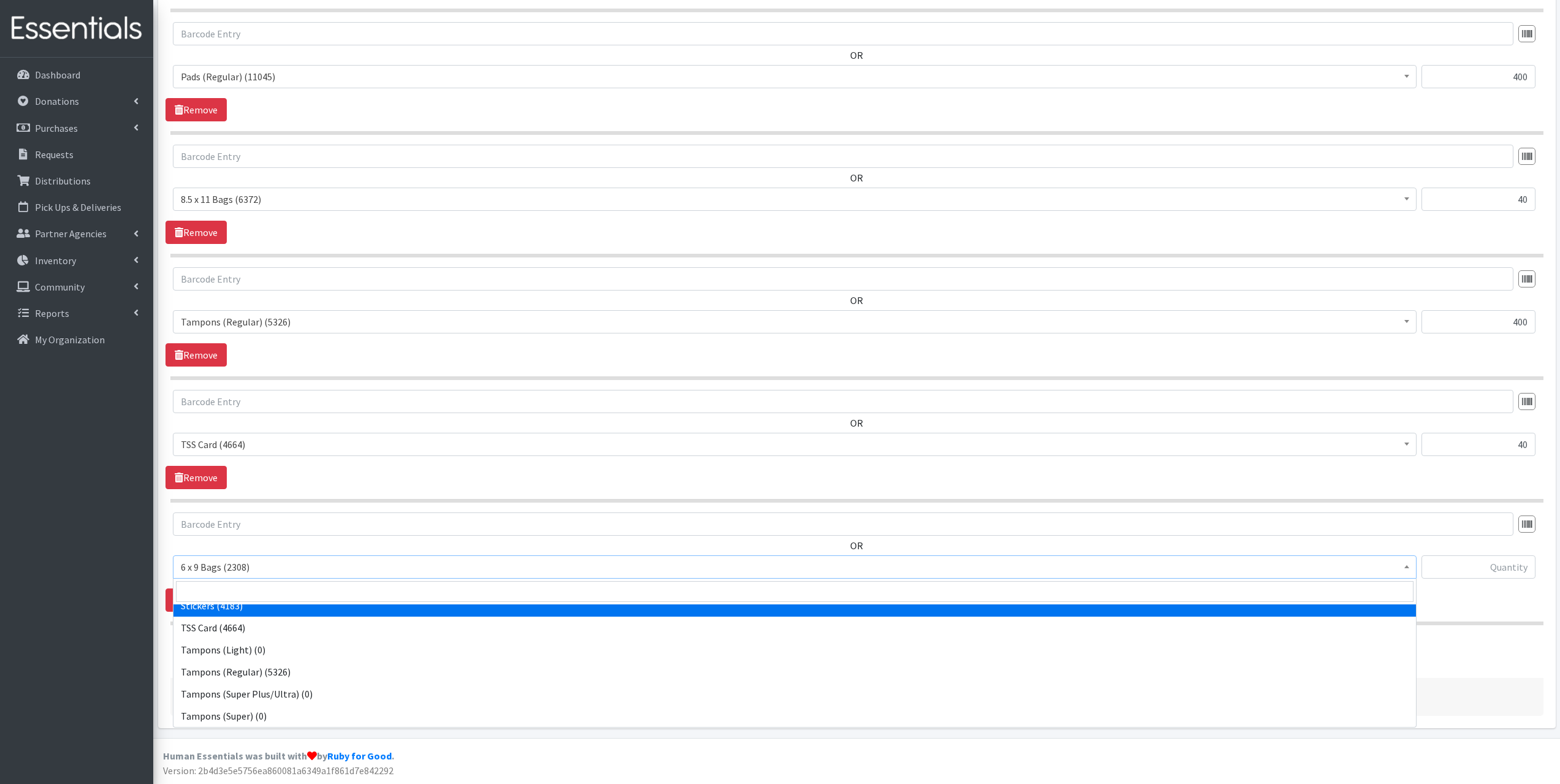
select select "13100"
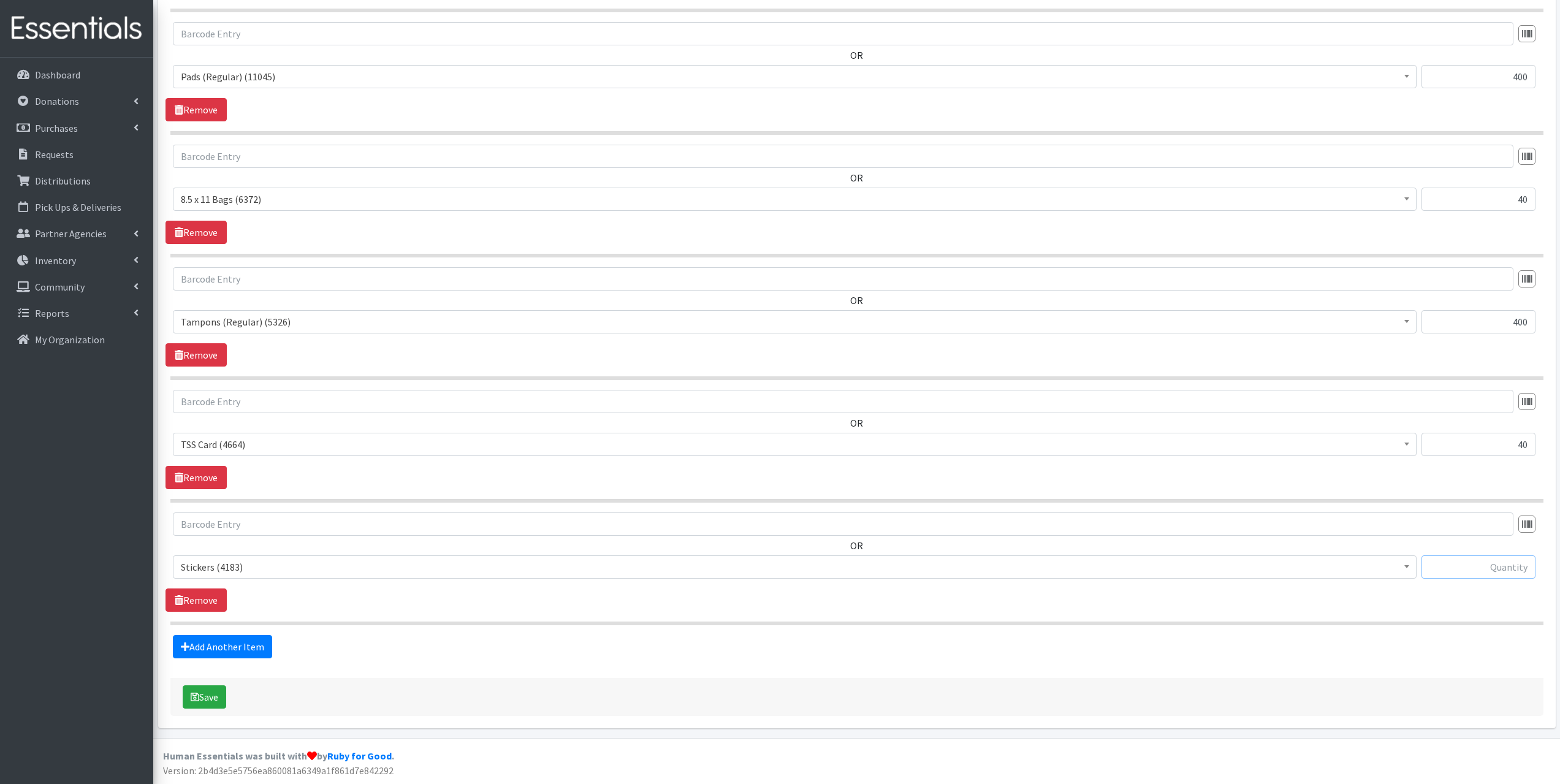
click at [1529, 566] on input "text" at bounding box center [1479, 567] width 114 height 23
type input "96"
click at [229, 641] on link "Add Another Item" at bounding box center [222, 646] width 99 height 23
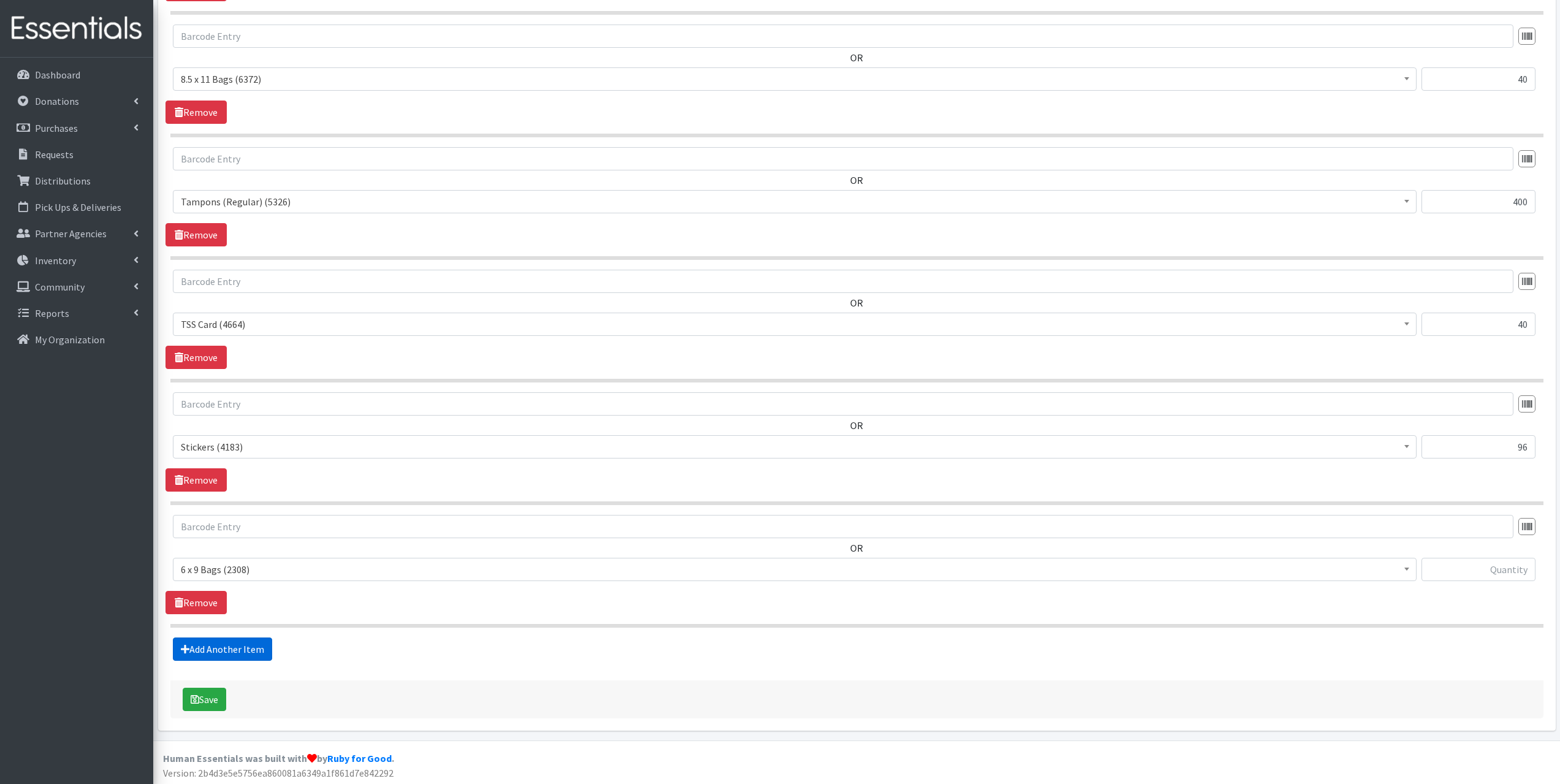
scroll to position [797, 0]
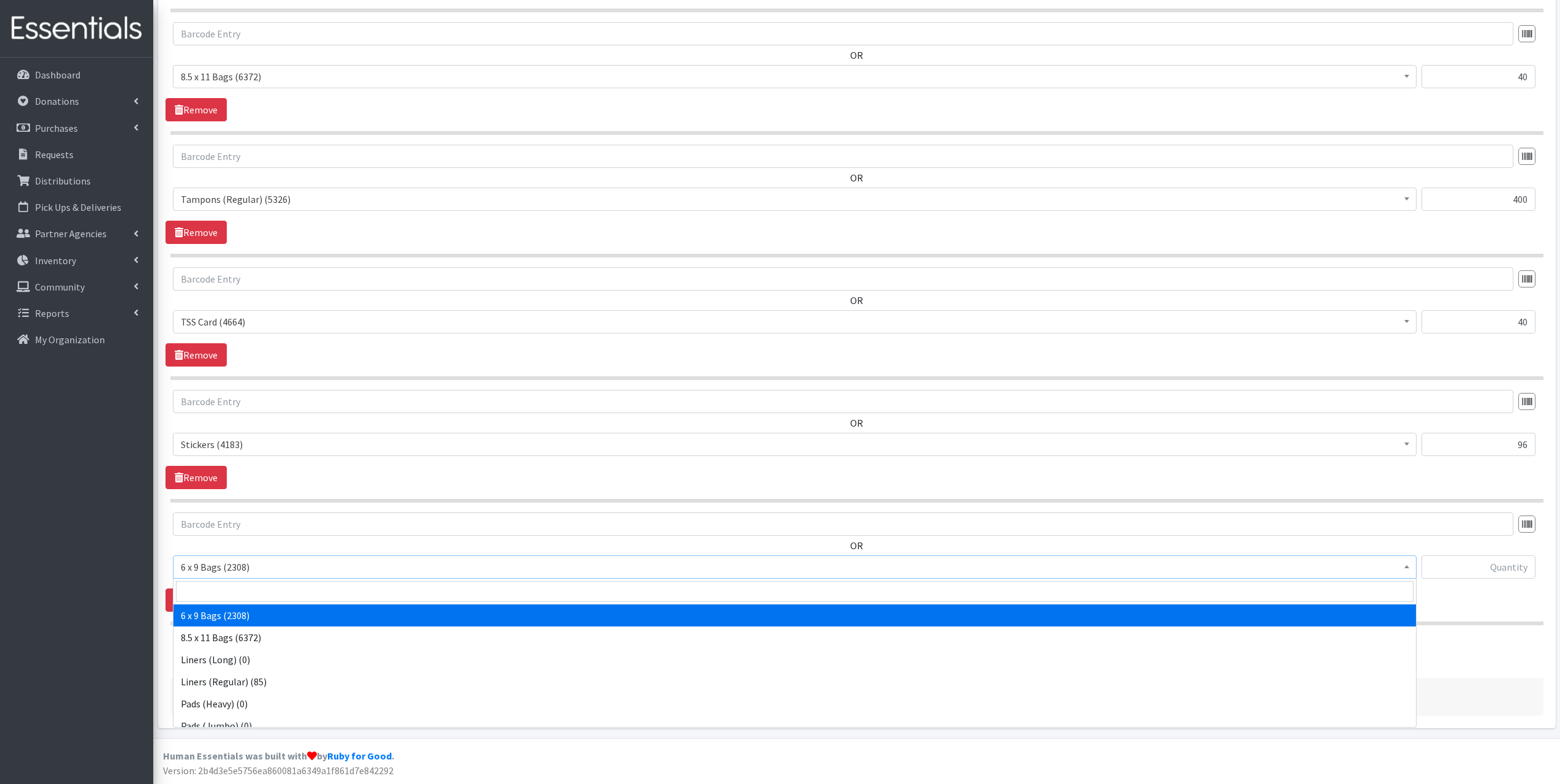
click at [256, 576] on span "6 x 9 Bags (2308)" at bounding box center [794, 567] width 1244 height 23
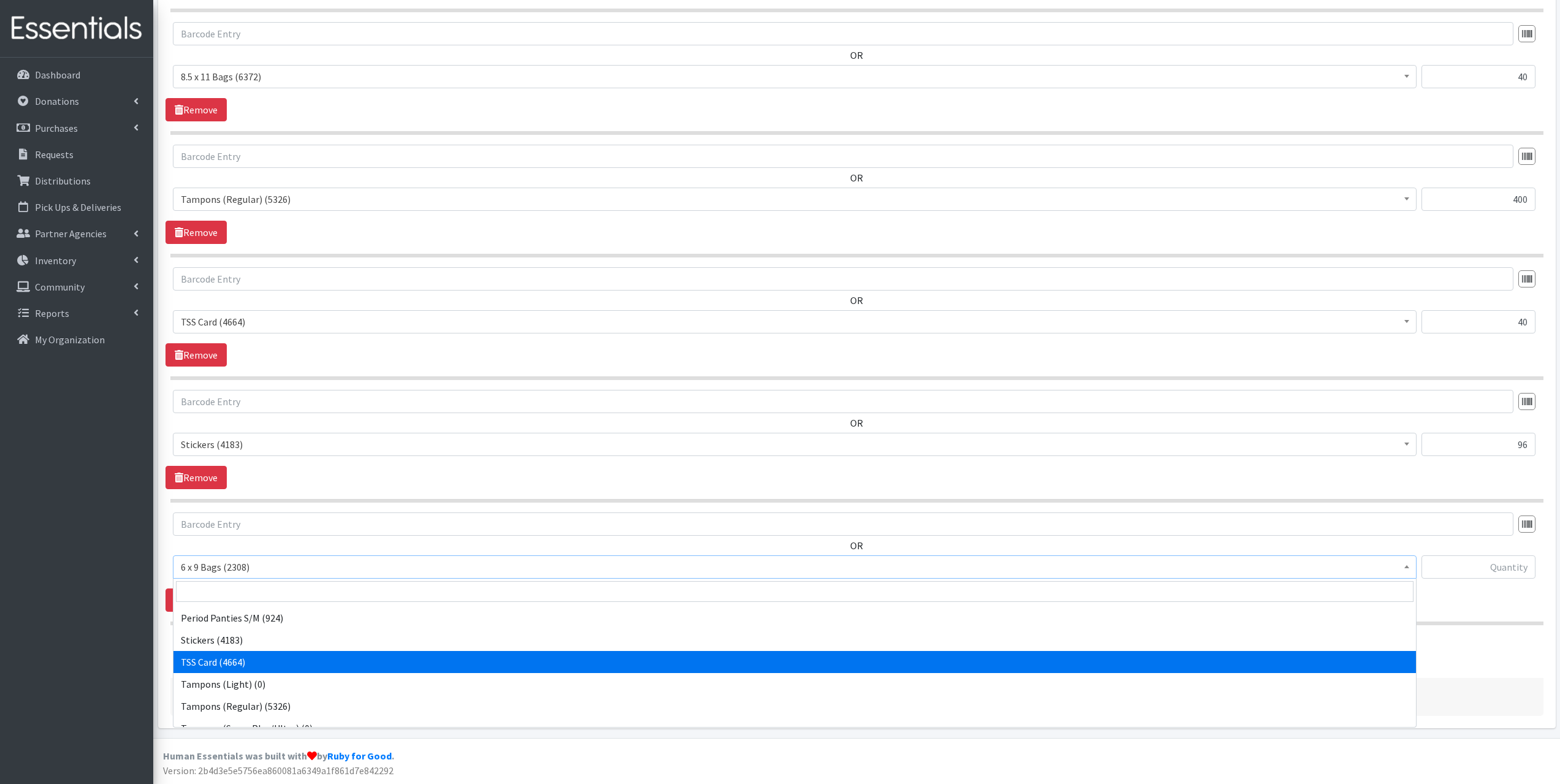
scroll to position [169, 0]
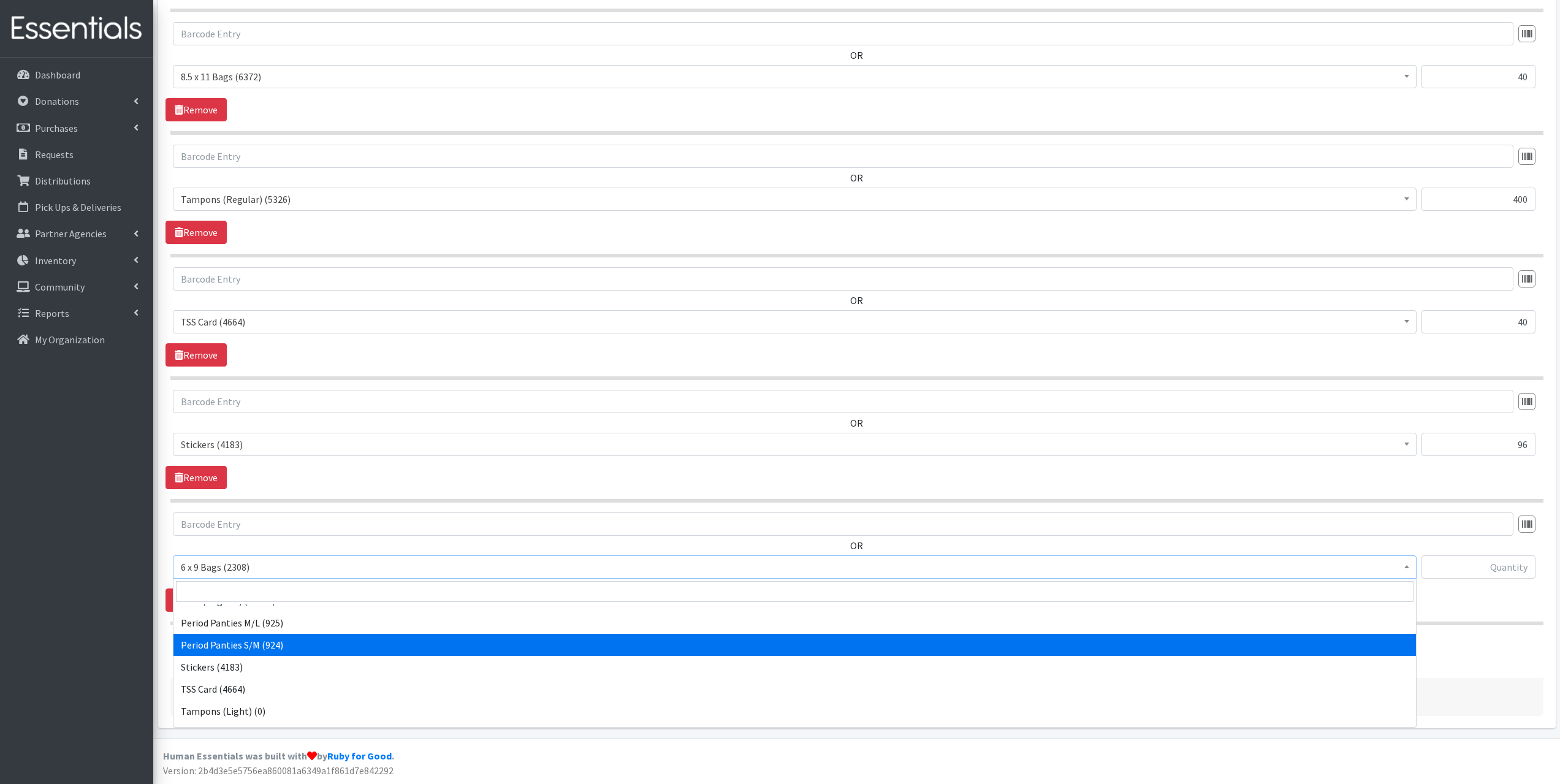
select select "14233"
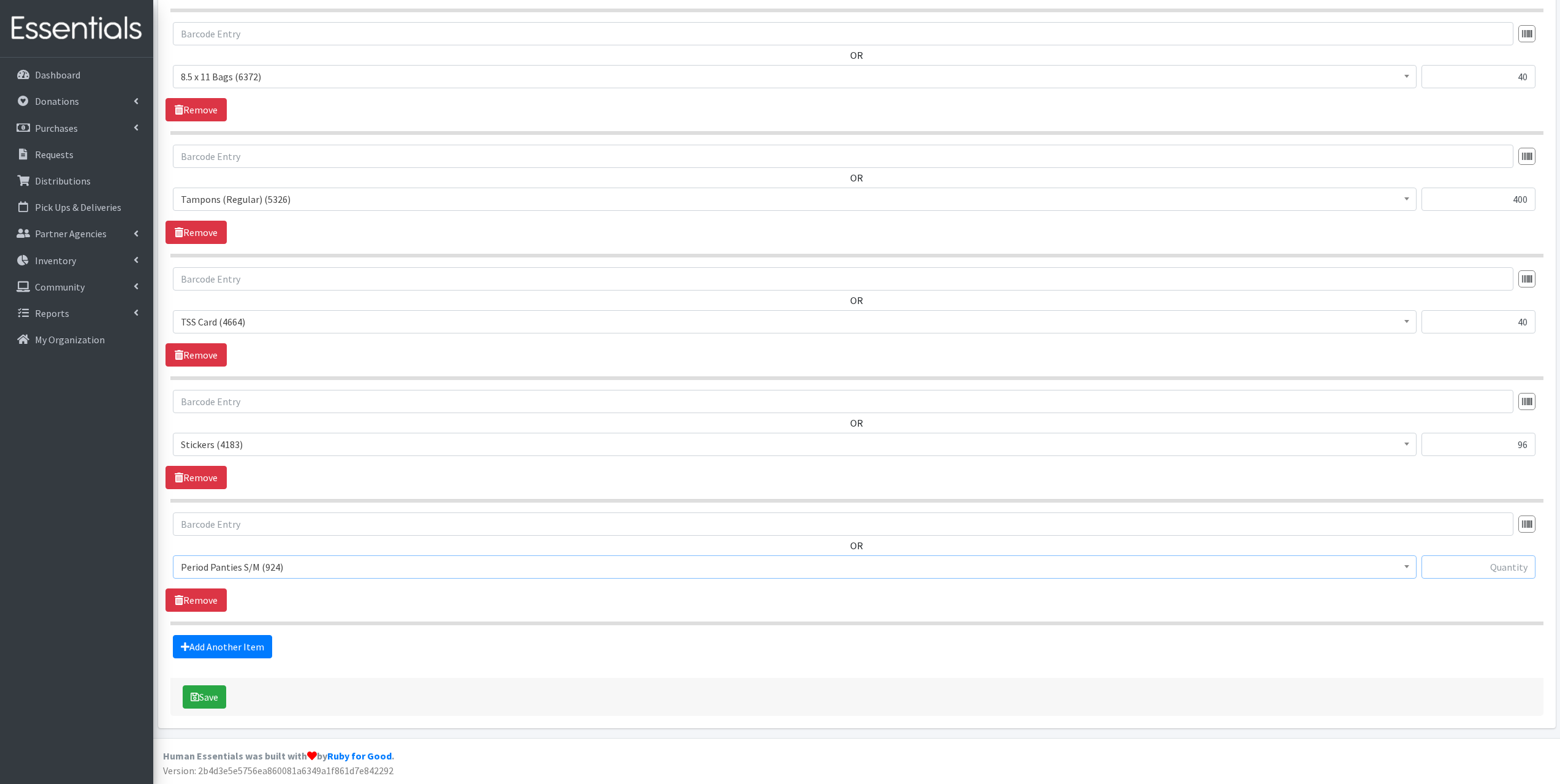
click at [1513, 566] on input "text" at bounding box center [1479, 567] width 114 height 23
type input "42"
click at [237, 651] on link "Add Another Item" at bounding box center [222, 646] width 99 height 23
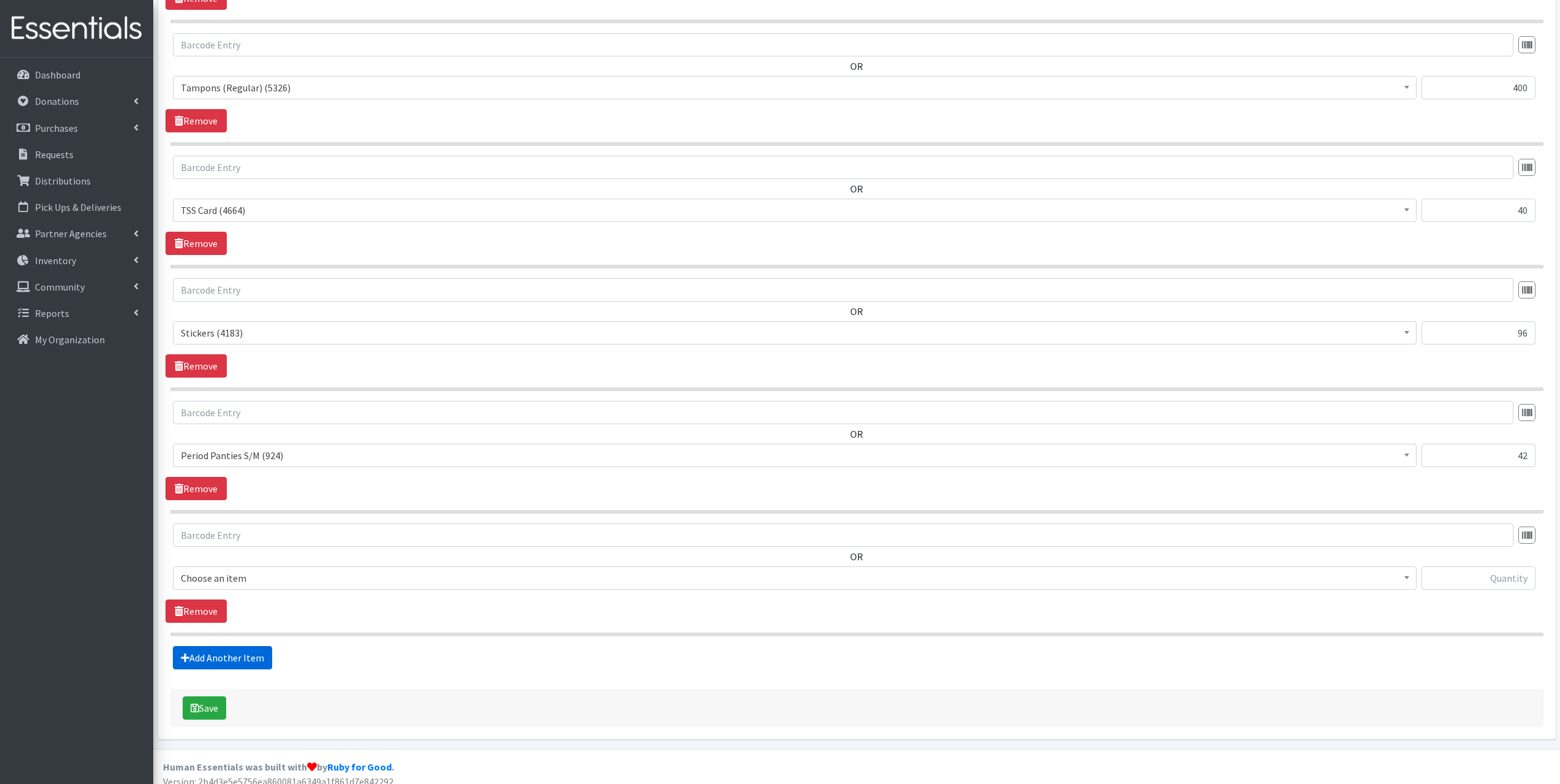
scroll to position [920, 0]
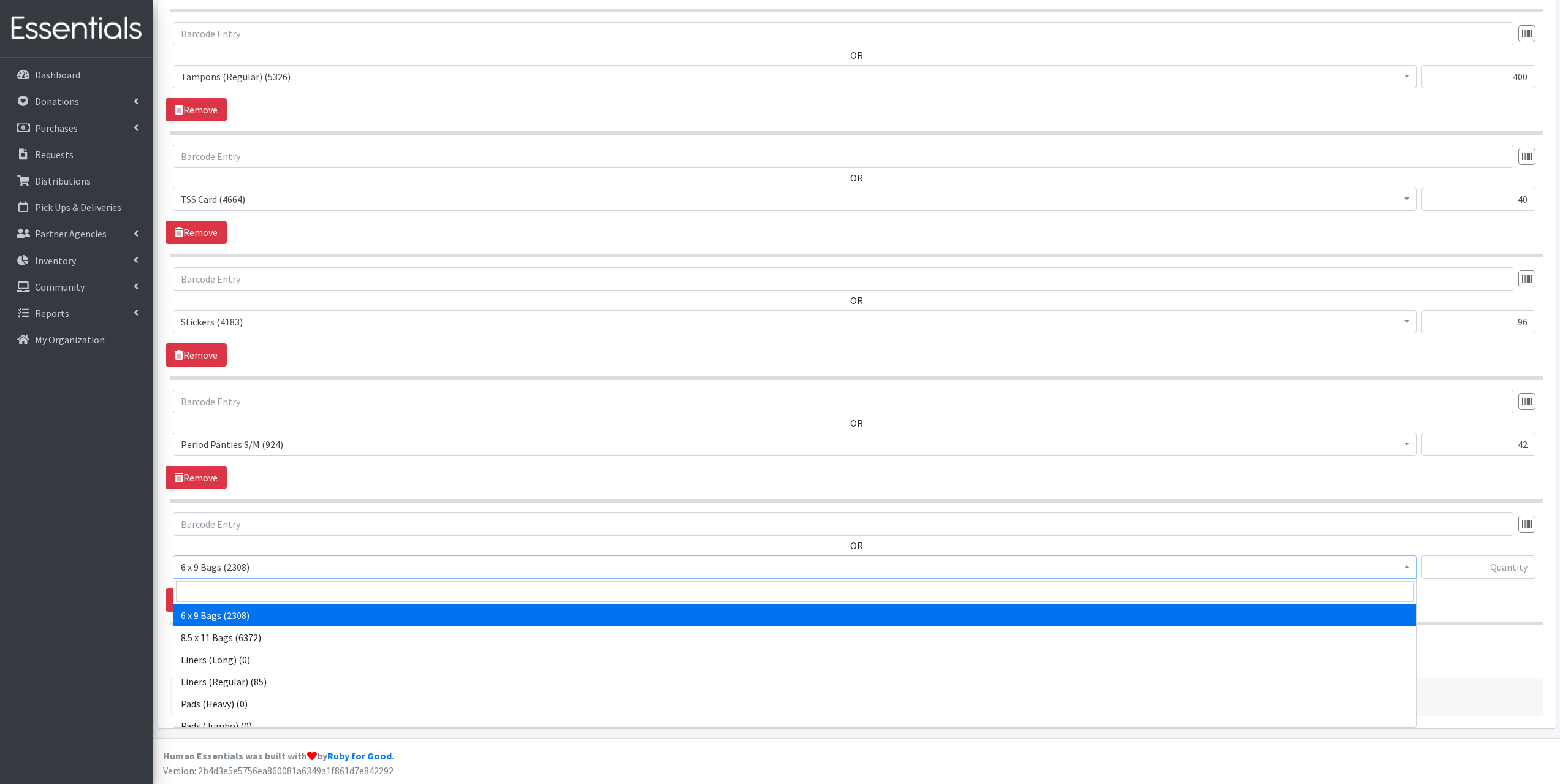
click at [238, 562] on span "6 x 9 Bags (2308)" at bounding box center [795, 566] width 1228 height 17
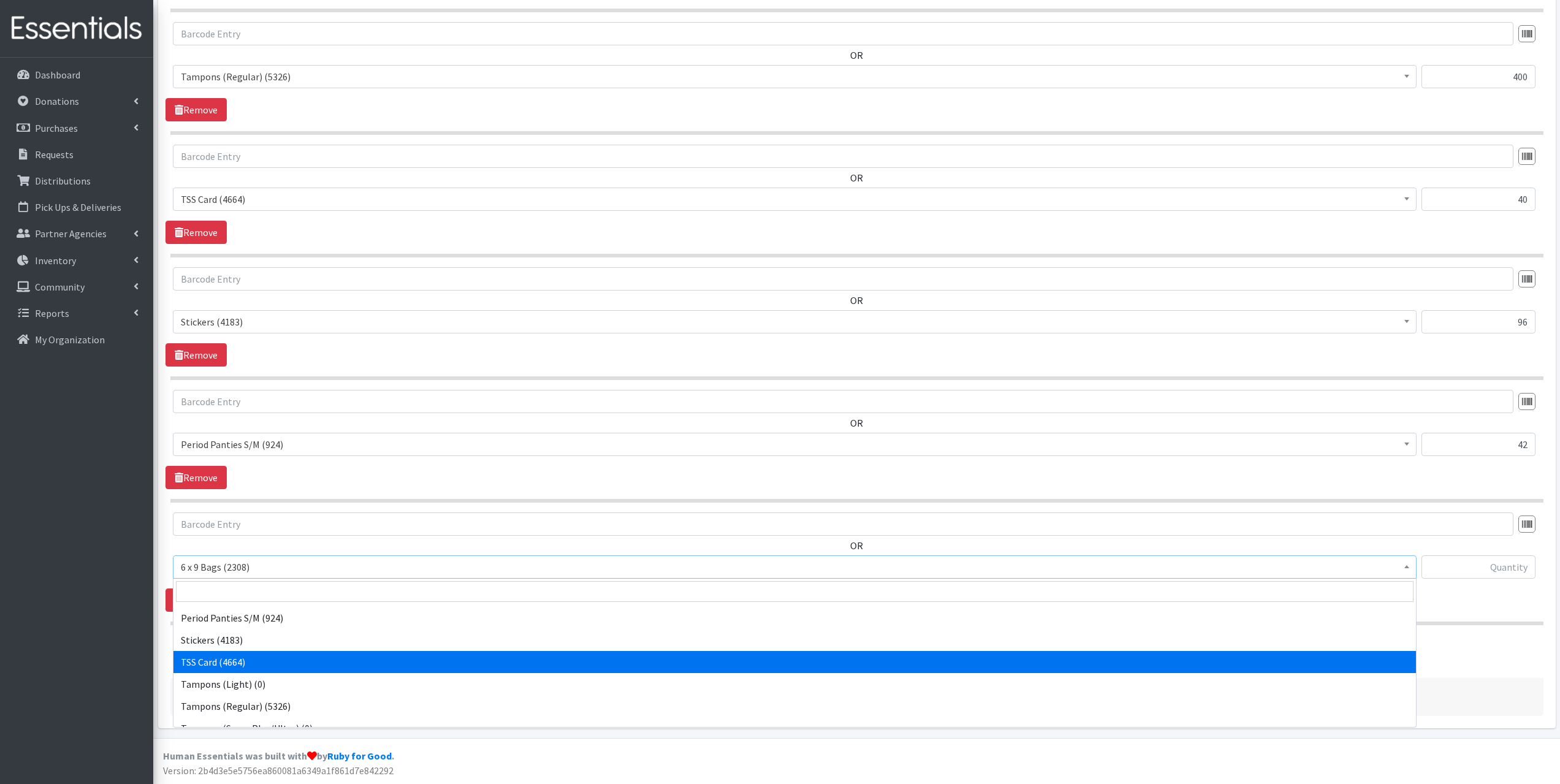
scroll to position [169, 0]
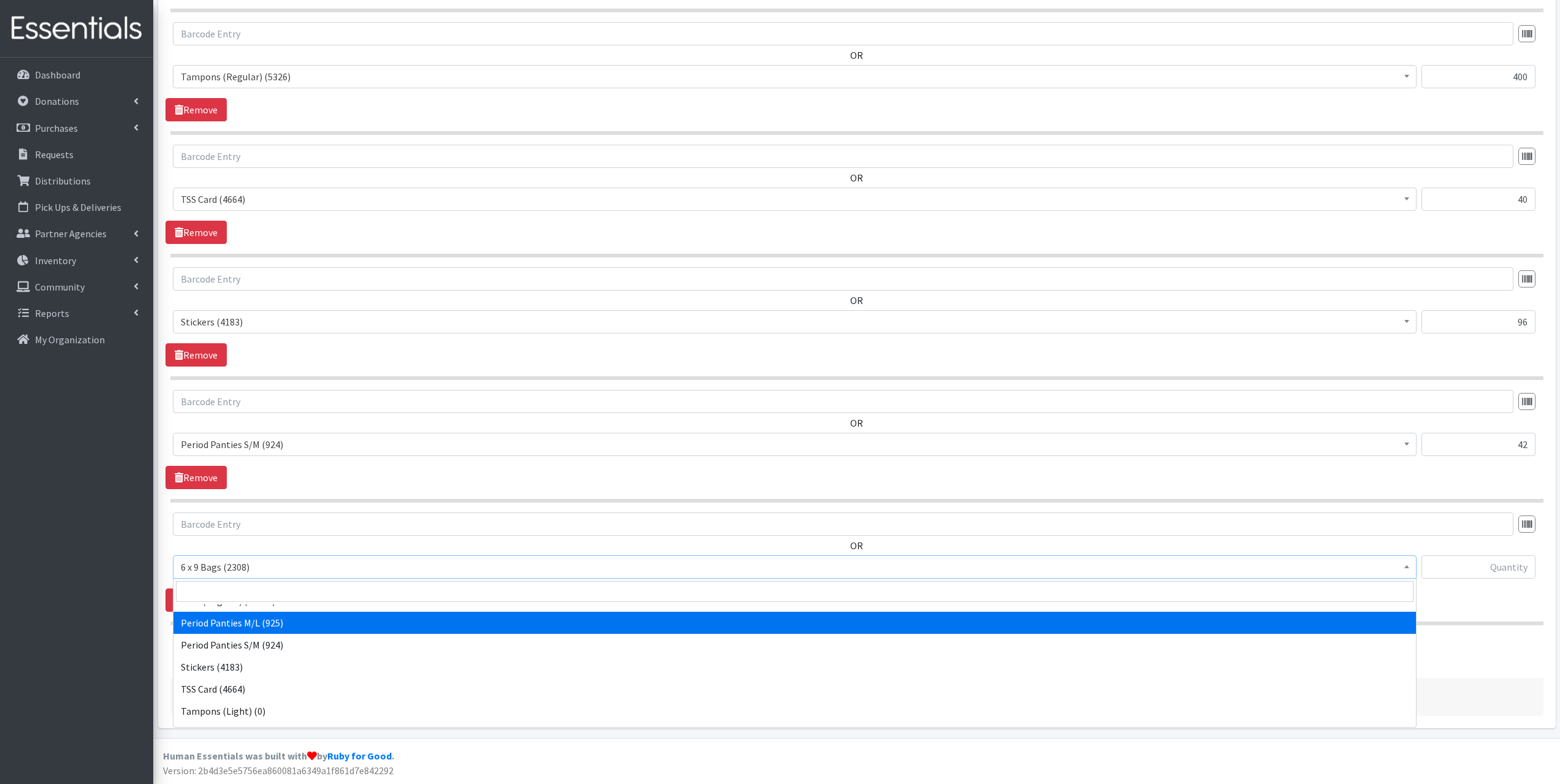
select select "14234"
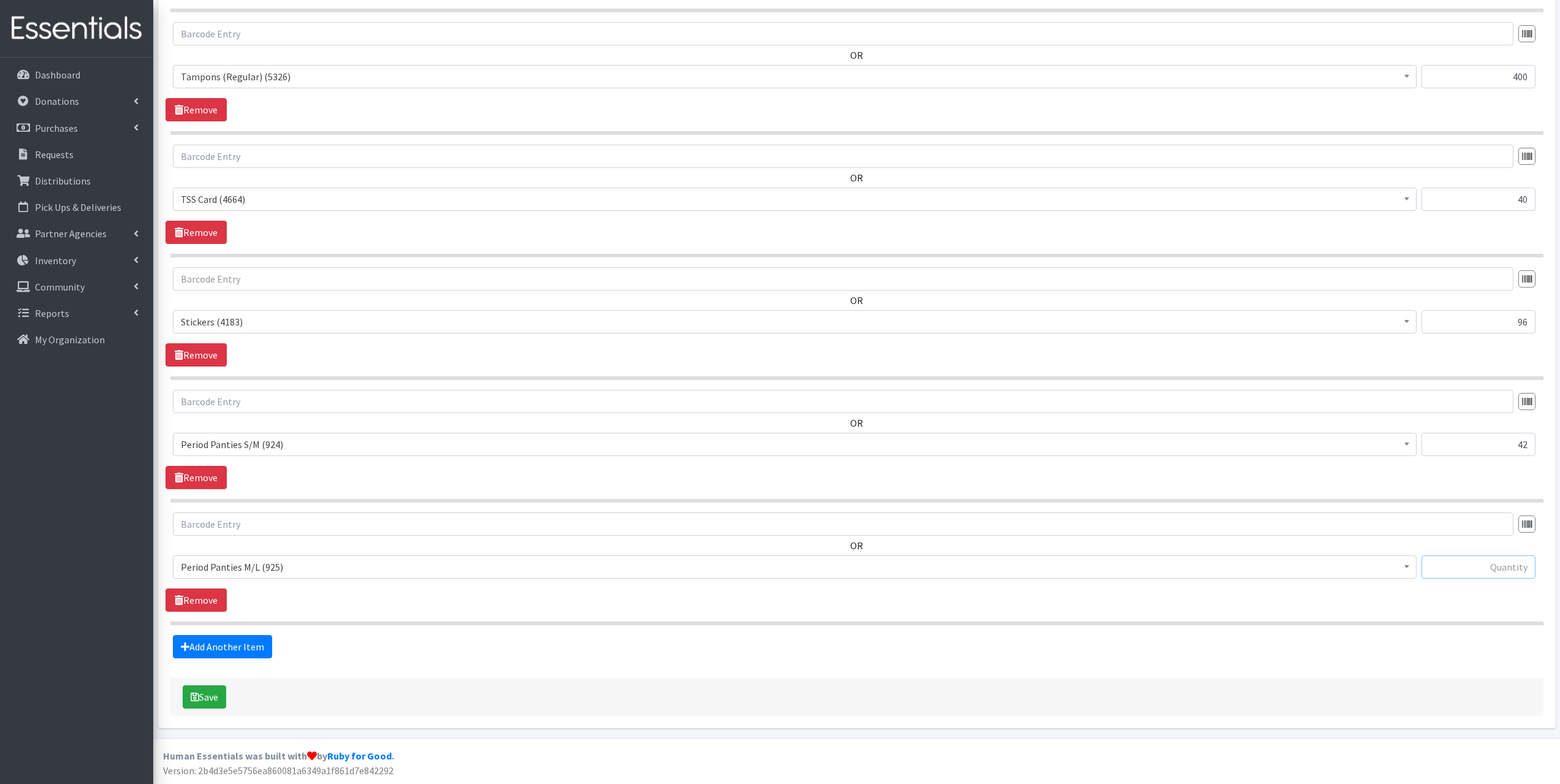
click at [1476, 565] on input "text" at bounding box center [1479, 567] width 114 height 23
type input "45"
click at [214, 703] on button "Save" at bounding box center [204, 697] width 44 height 23
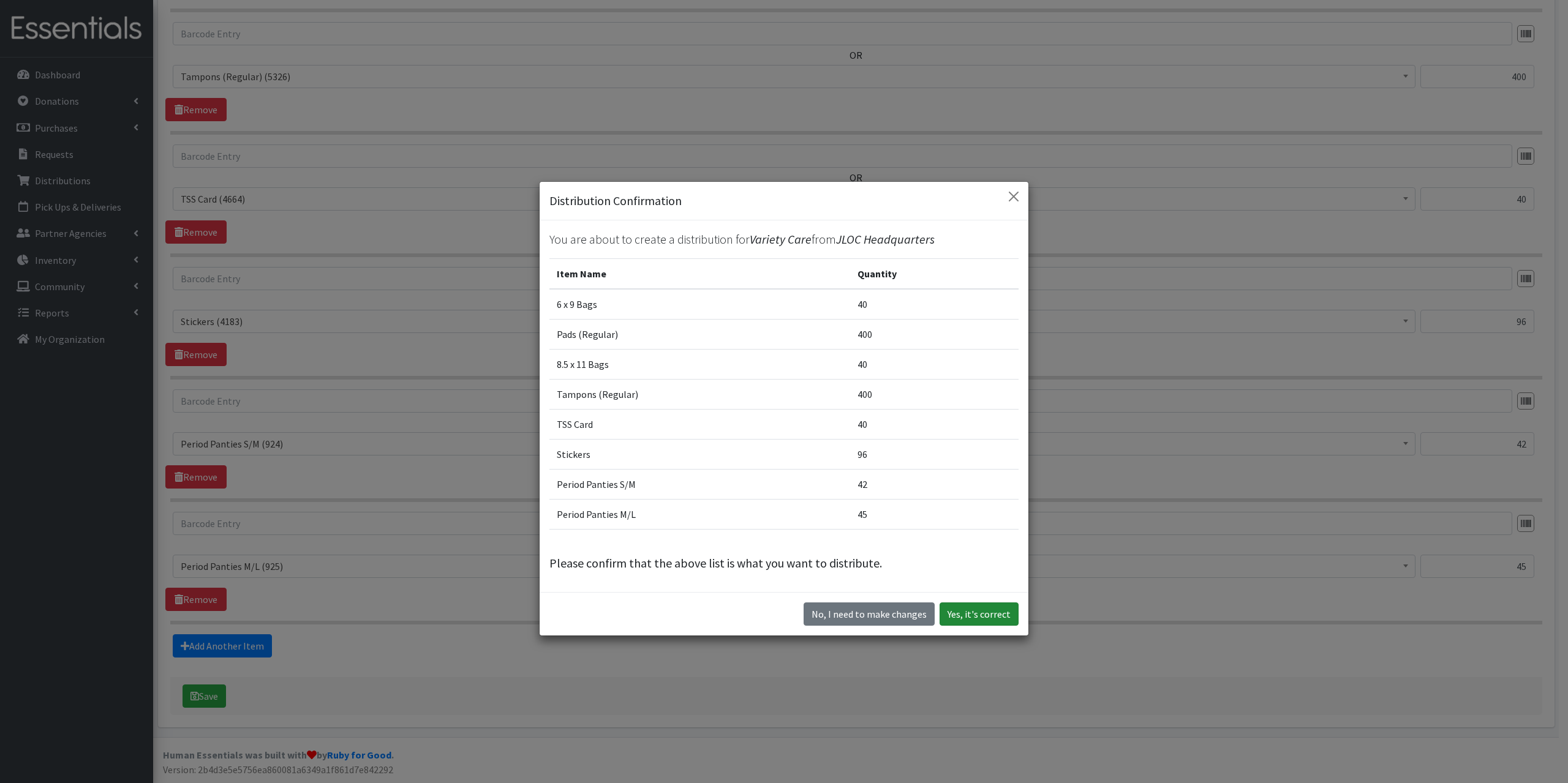
click at [970, 616] on button "Yes, it's correct" at bounding box center [979, 614] width 79 height 23
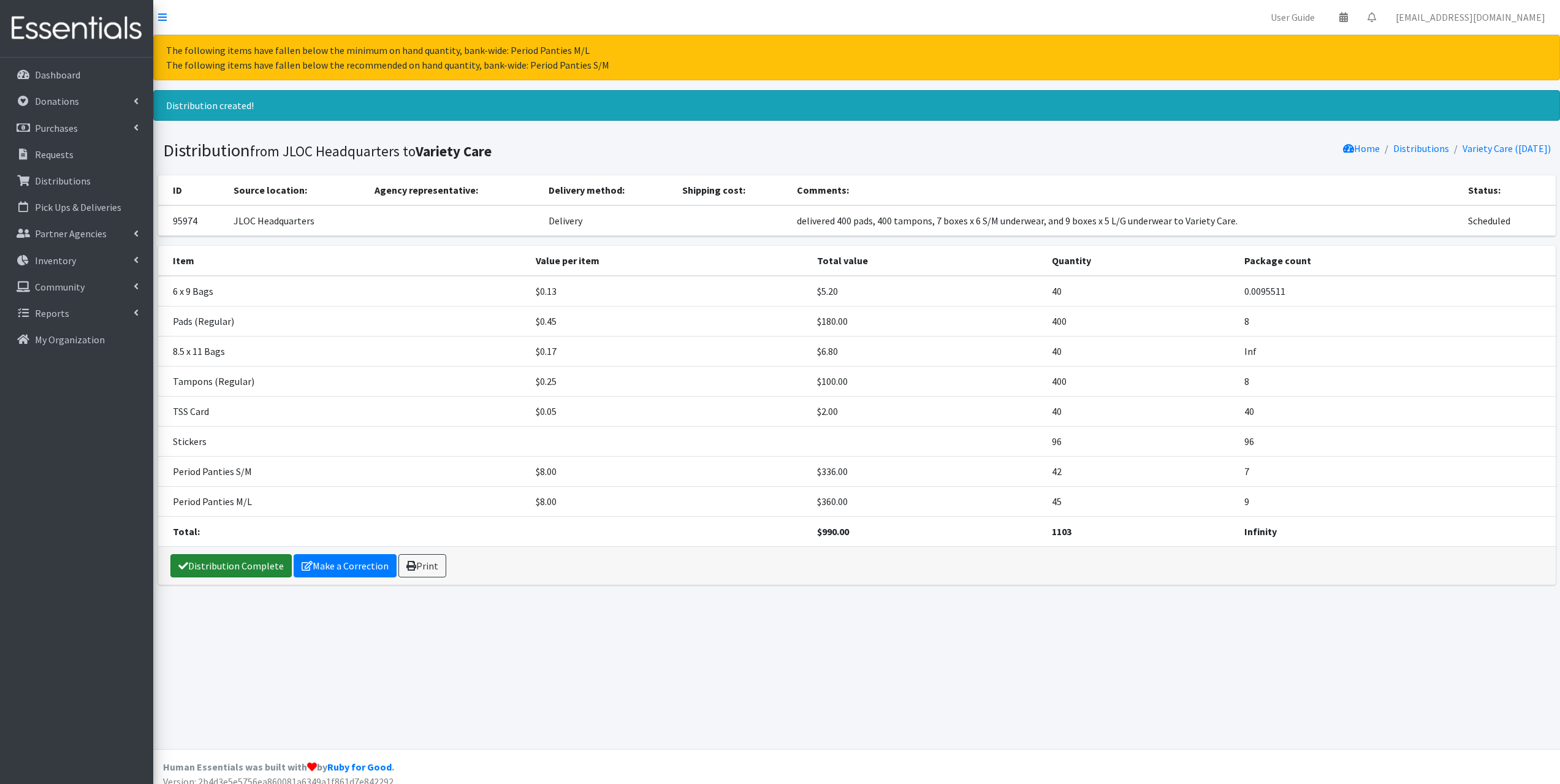
click at [239, 567] on link "Distribution Complete" at bounding box center [231, 566] width 122 height 23
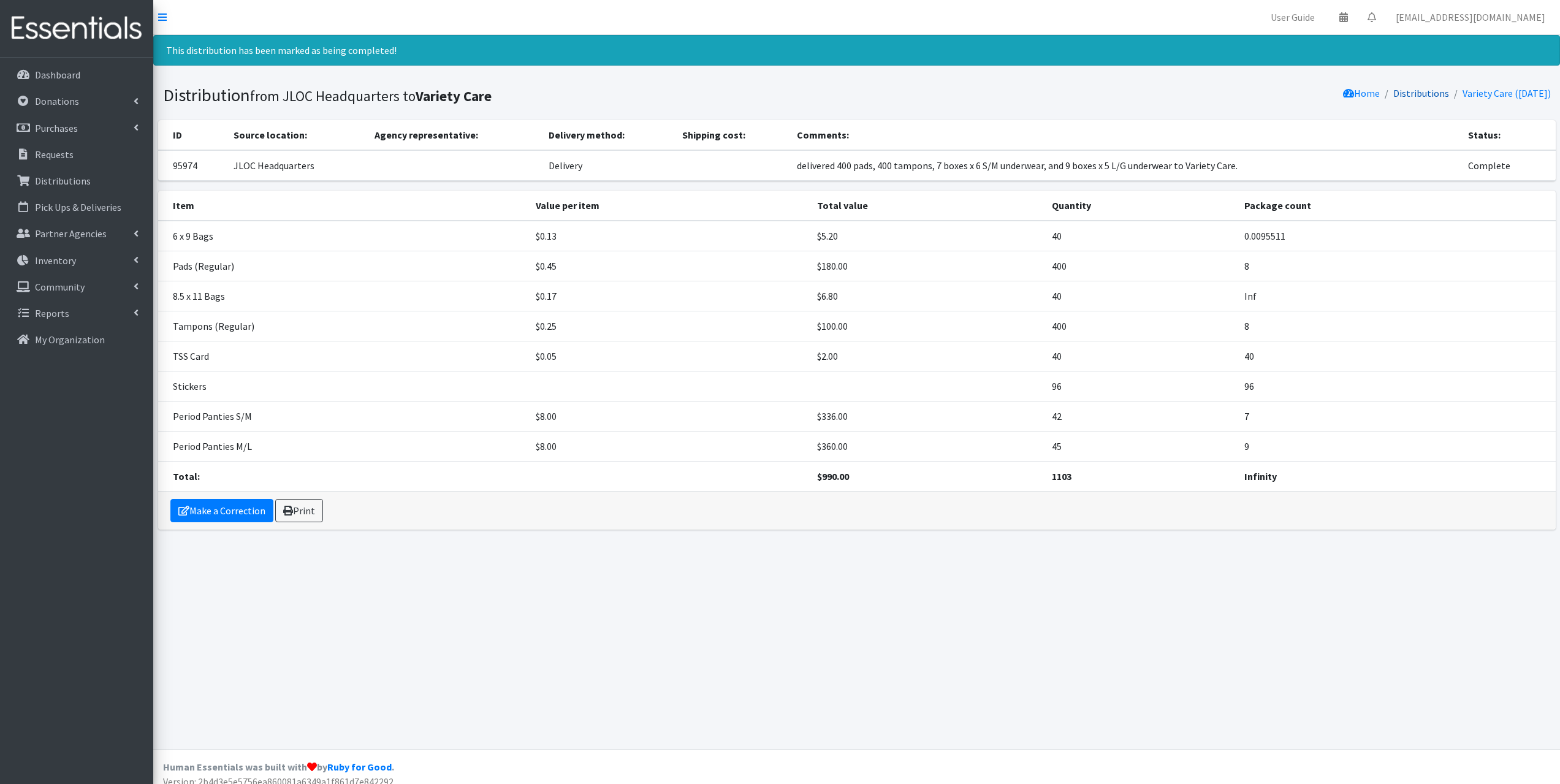
click at [1411, 94] on link "Distributions" at bounding box center [1421, 93] width 56 height 12
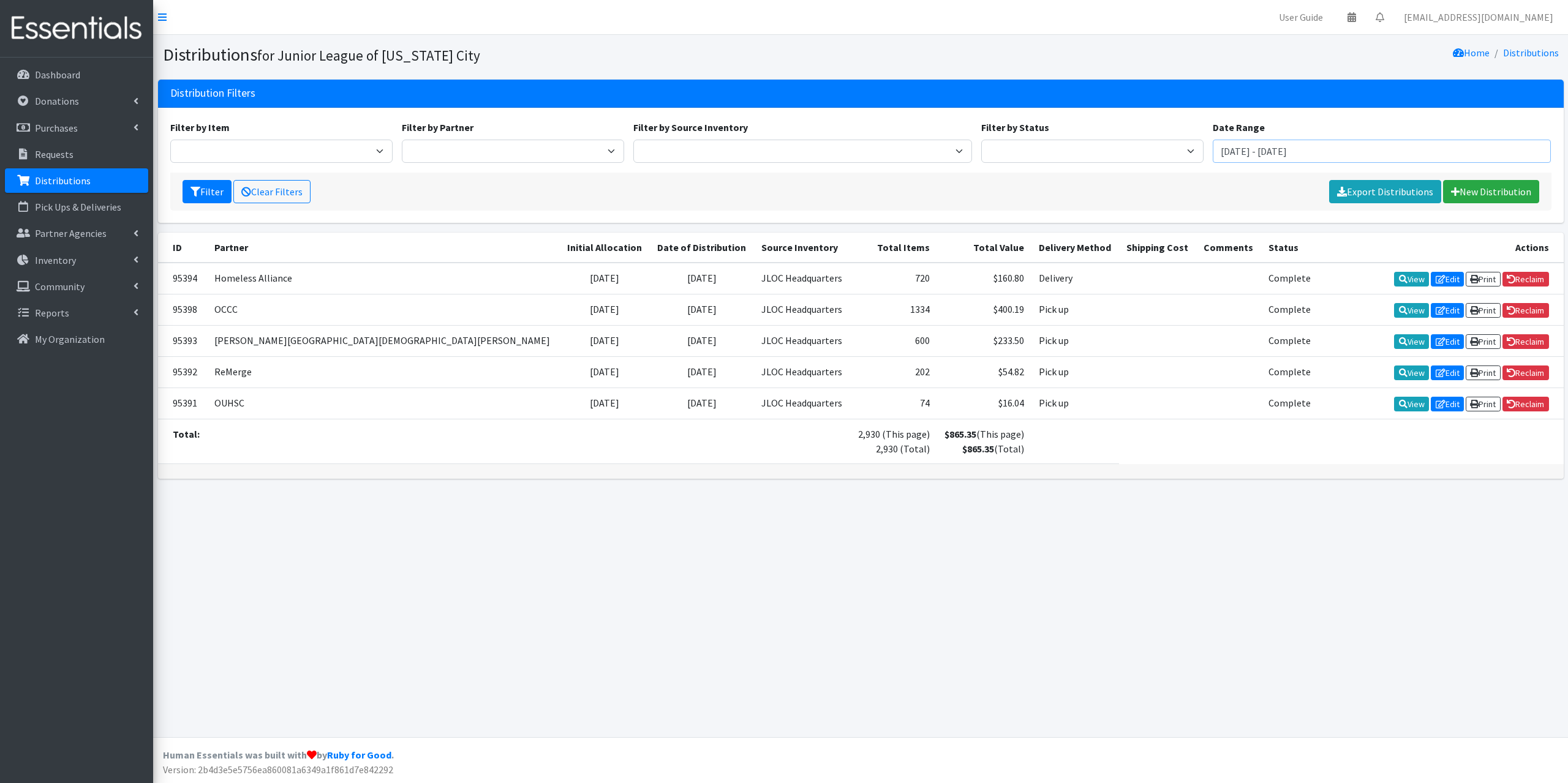
click at [1253, 159] on input "[DATE] - [DATE]" at bounding box center [1382, 151] width 339 height 23
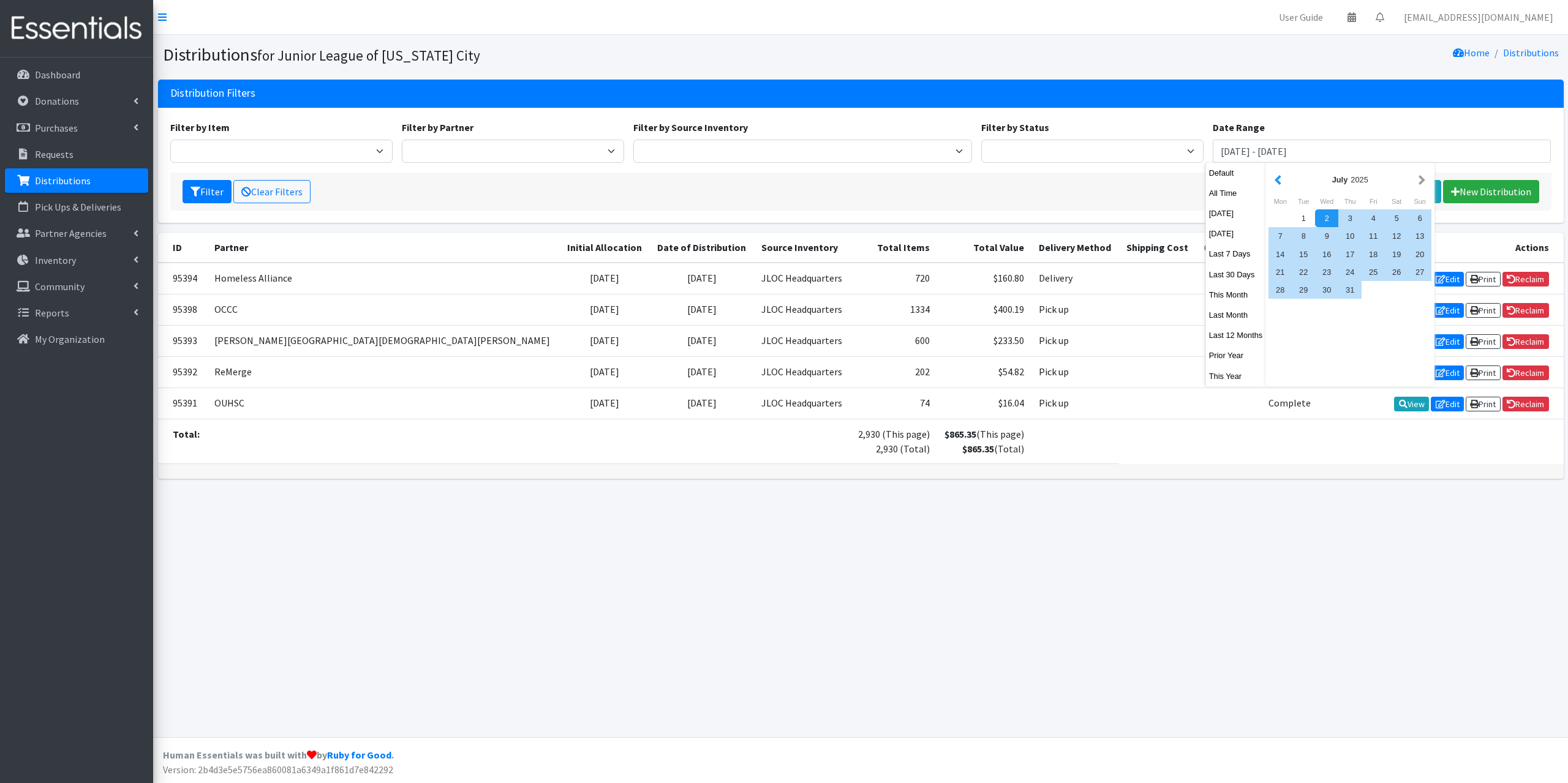
click at [1282, 182] on button "button" at bounding box center [1278, 180] width 13 height 15
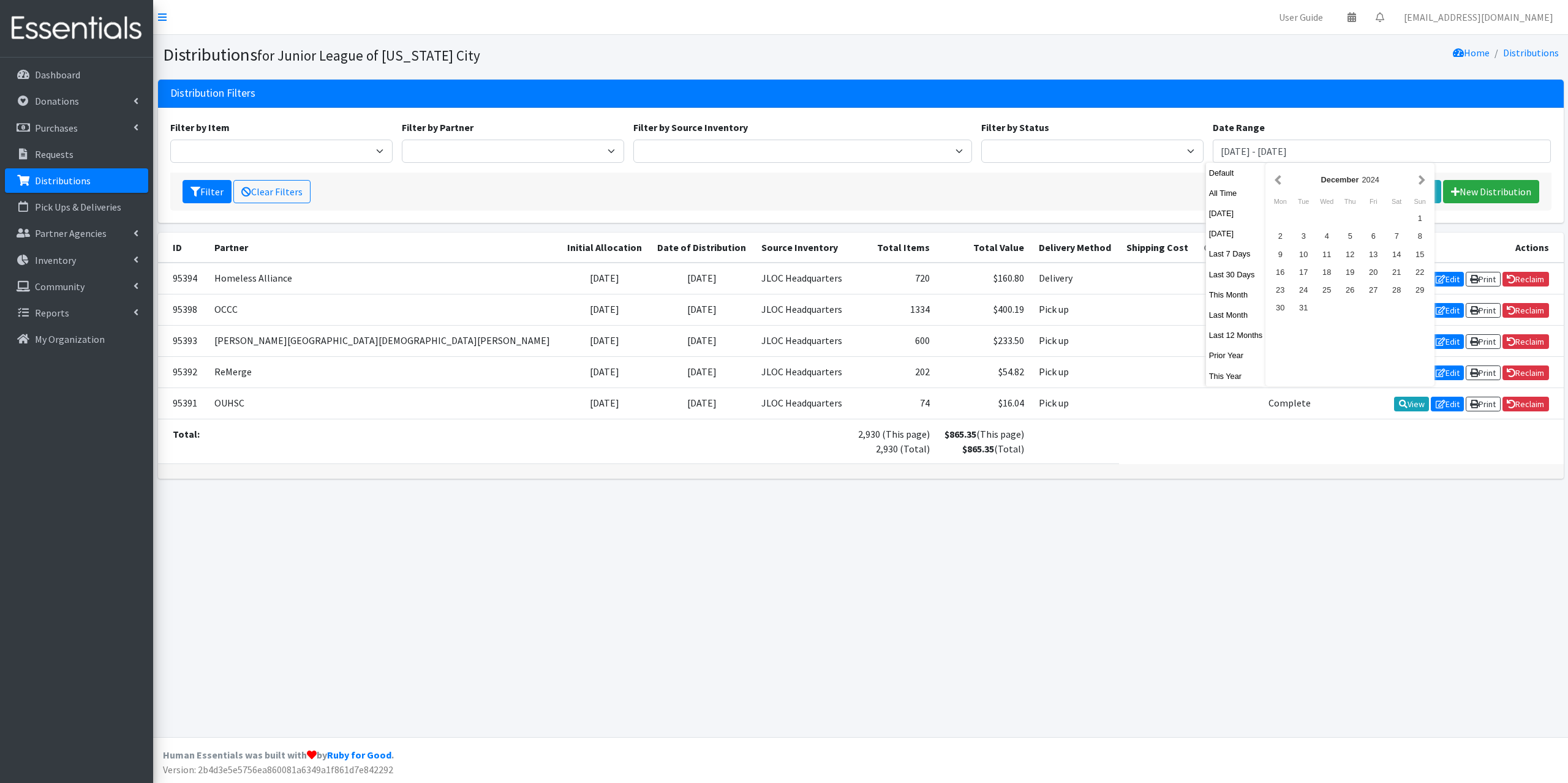
click at [1282, 182] on button "button" at bounding box center [1278, 180] width 13 height 15
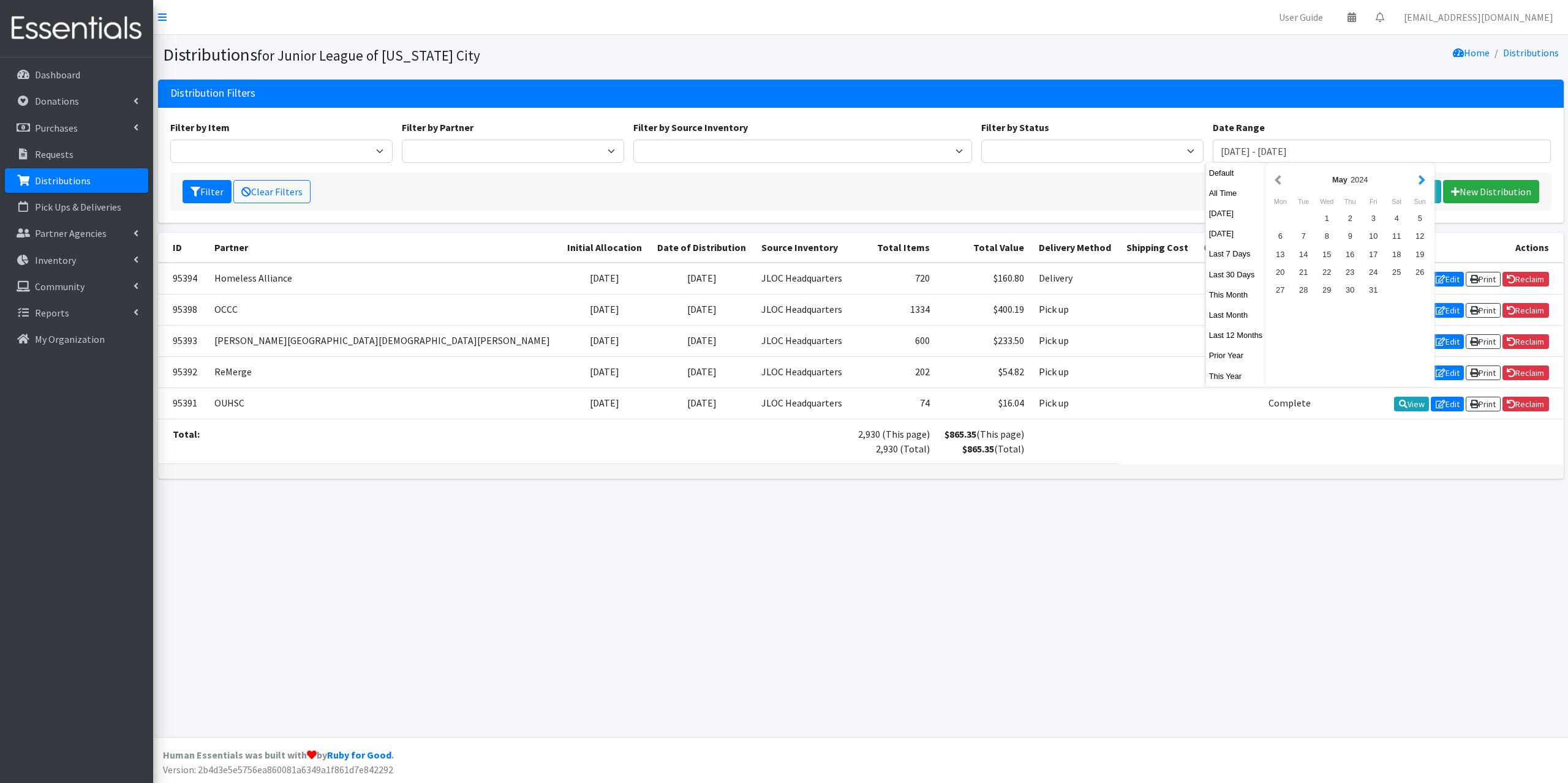
click at [1416, 179] on button "button" at bounding box center [1422, 180] width 13 height 15
click at [1286, 218] on div "1" at bounding box center [1280, 219] width 23 height 18
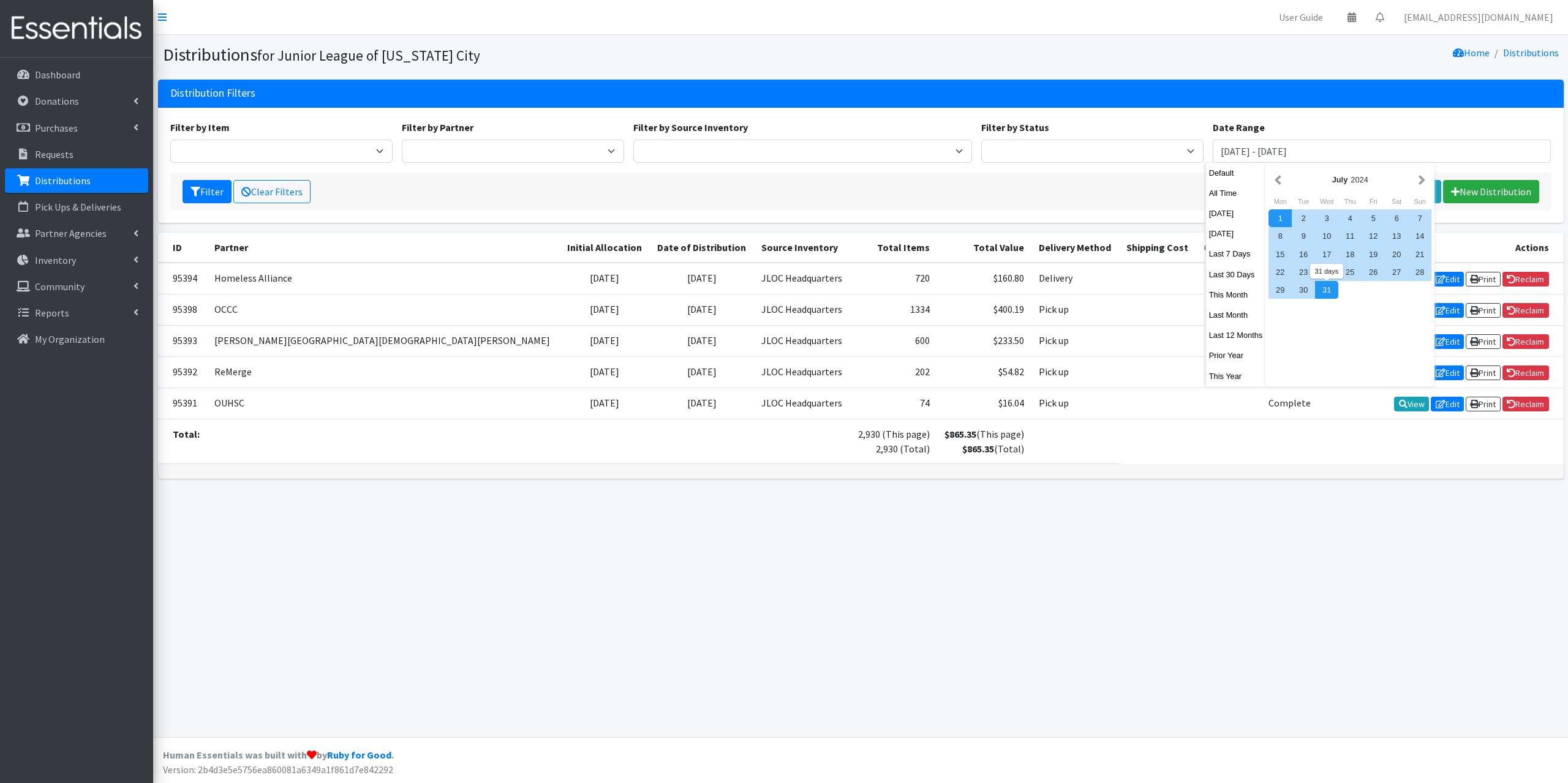
click at [1326, 295] on div "31" at bounding box center [1326, 290] width 23 height 18
type input "July 1, 2024 - July 31, 2024"
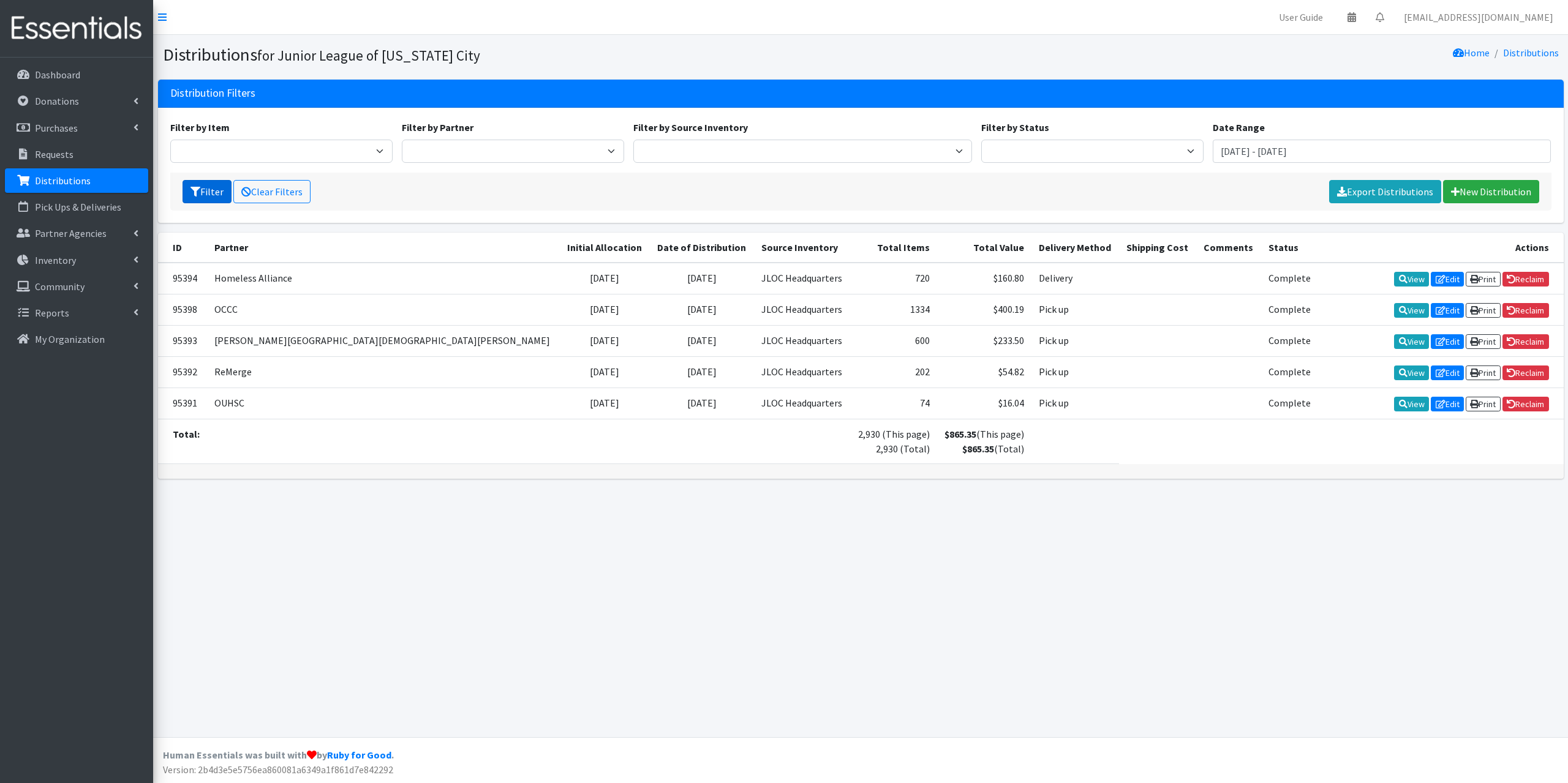
click at [211, 190] on button "Filter" at bounding box center [207, 192] width 49 height 23
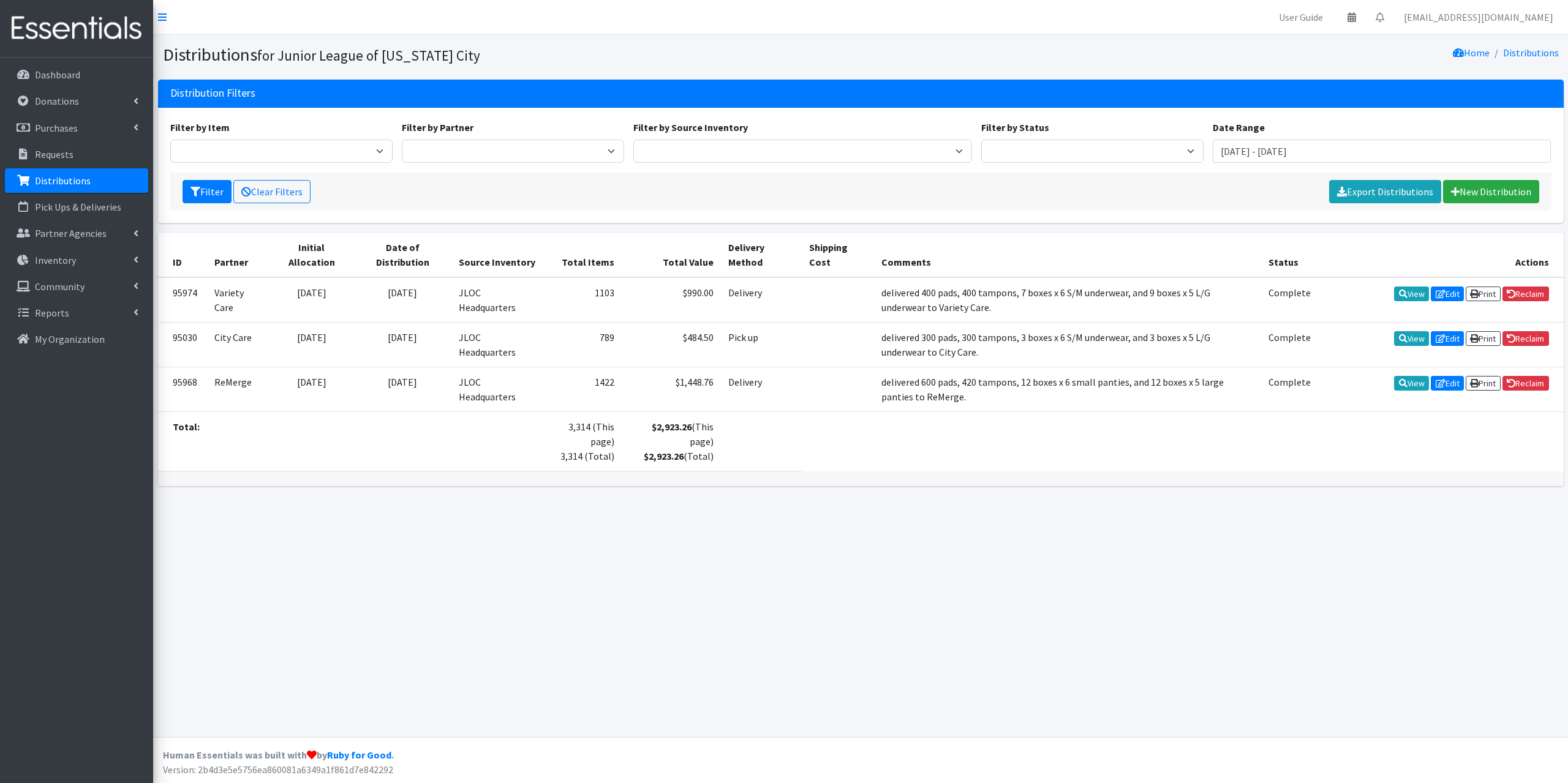
click at [74, 182] on p "Distributions" at bounding box center [63, 180] width 56 height 12
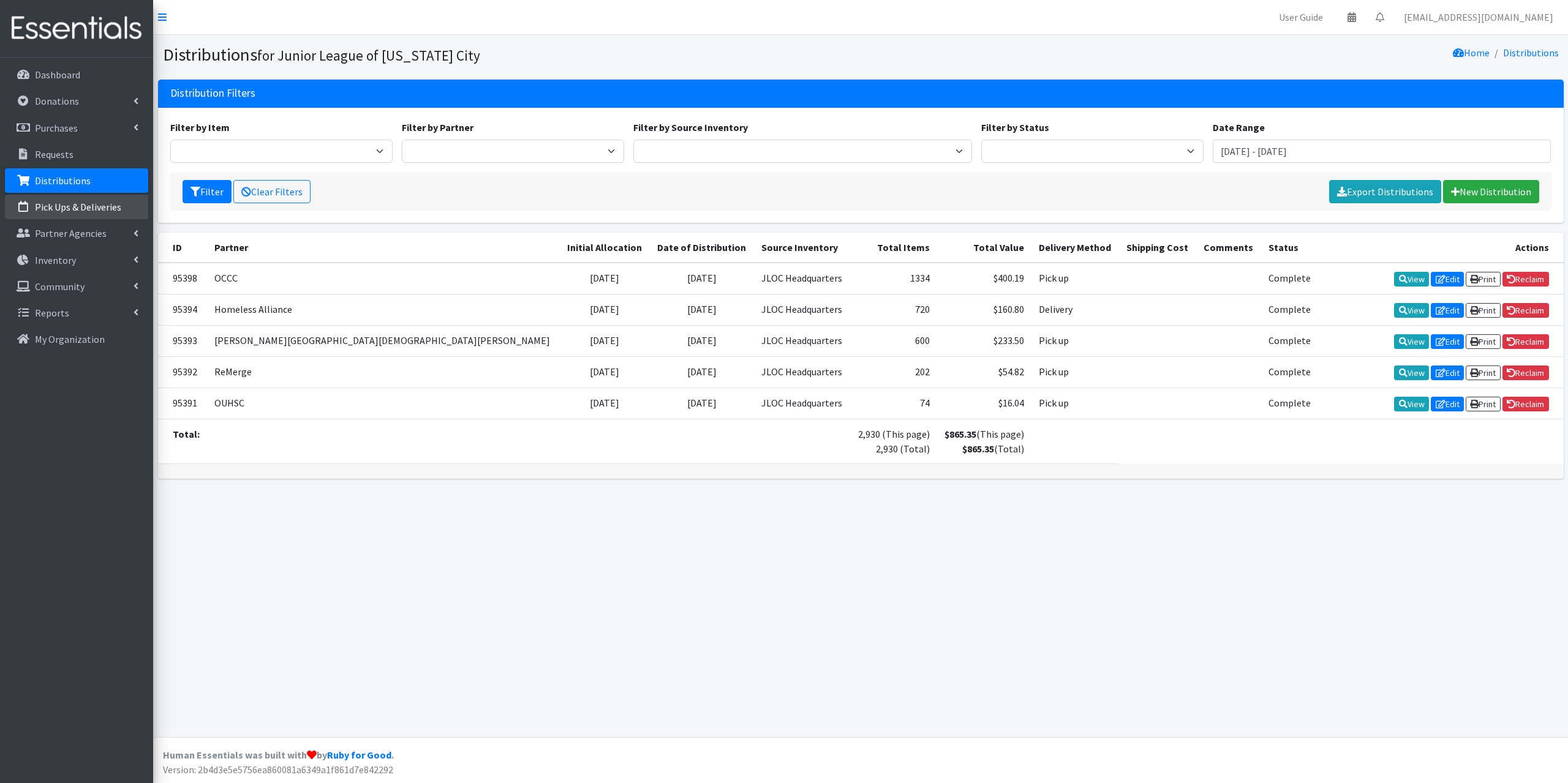
click at [71, 200] on link "Pick Ups & Deliveries" at bounding box center [77, 207] width 143 height 24
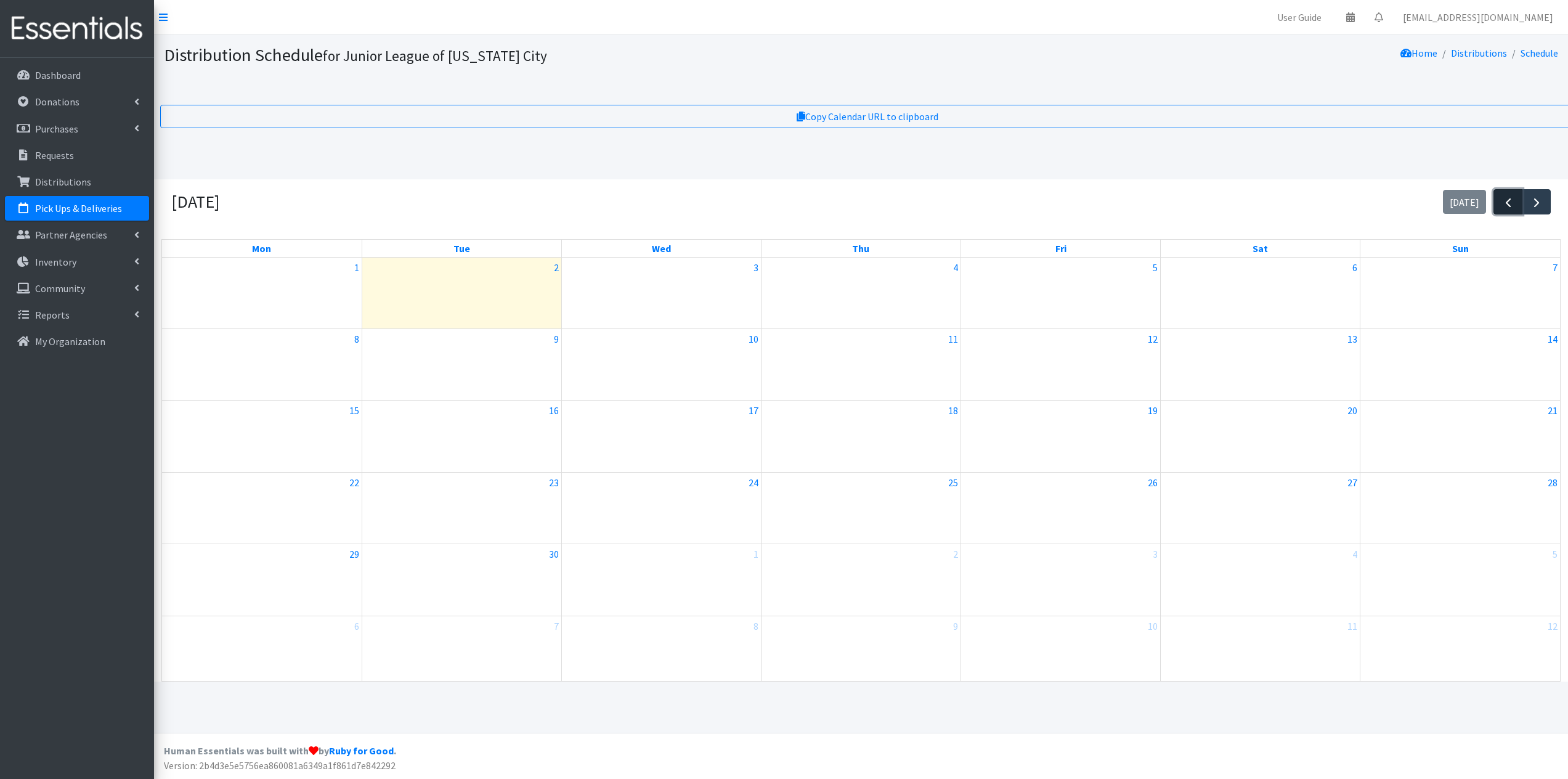
click at [1518, 208] on button "button" at bounding box center [1508, 201] width 29 height 25
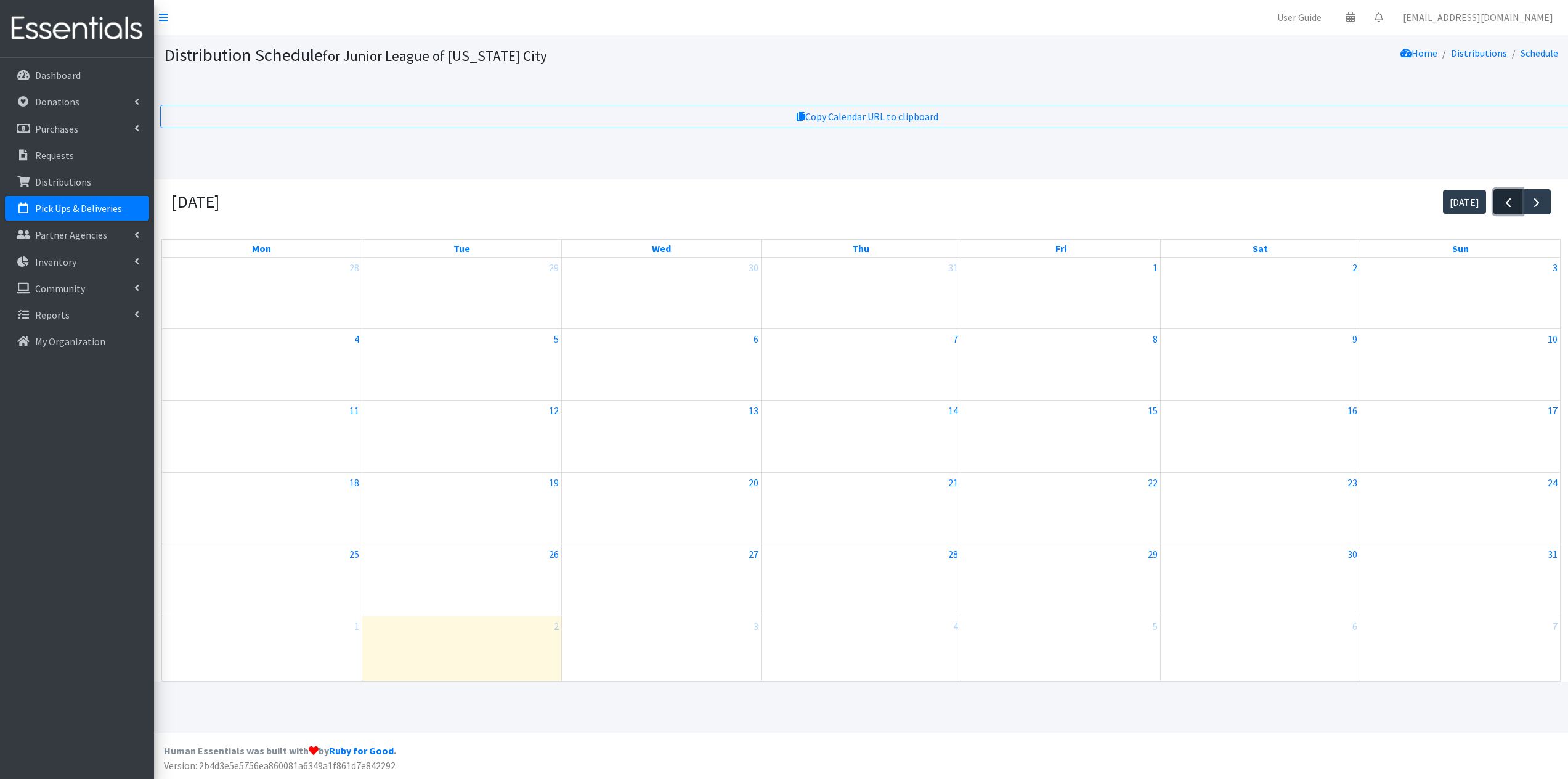
click at [1518, 208] on button "button" at bounding box center [1508, 201] width 29 height 25
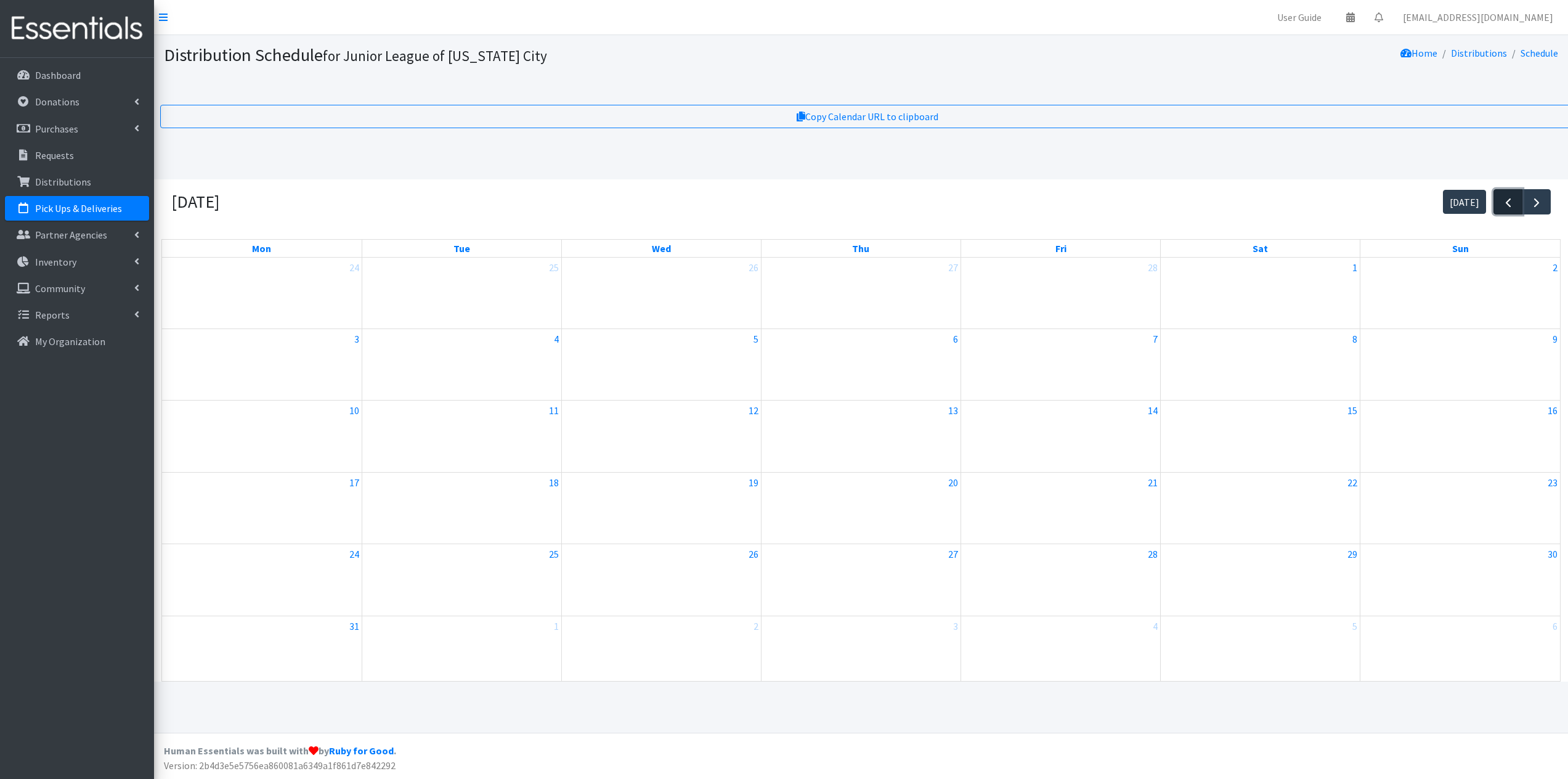
click at [1518, 208] on button "button" at bounding box center [1508, 201] width 29 height 25
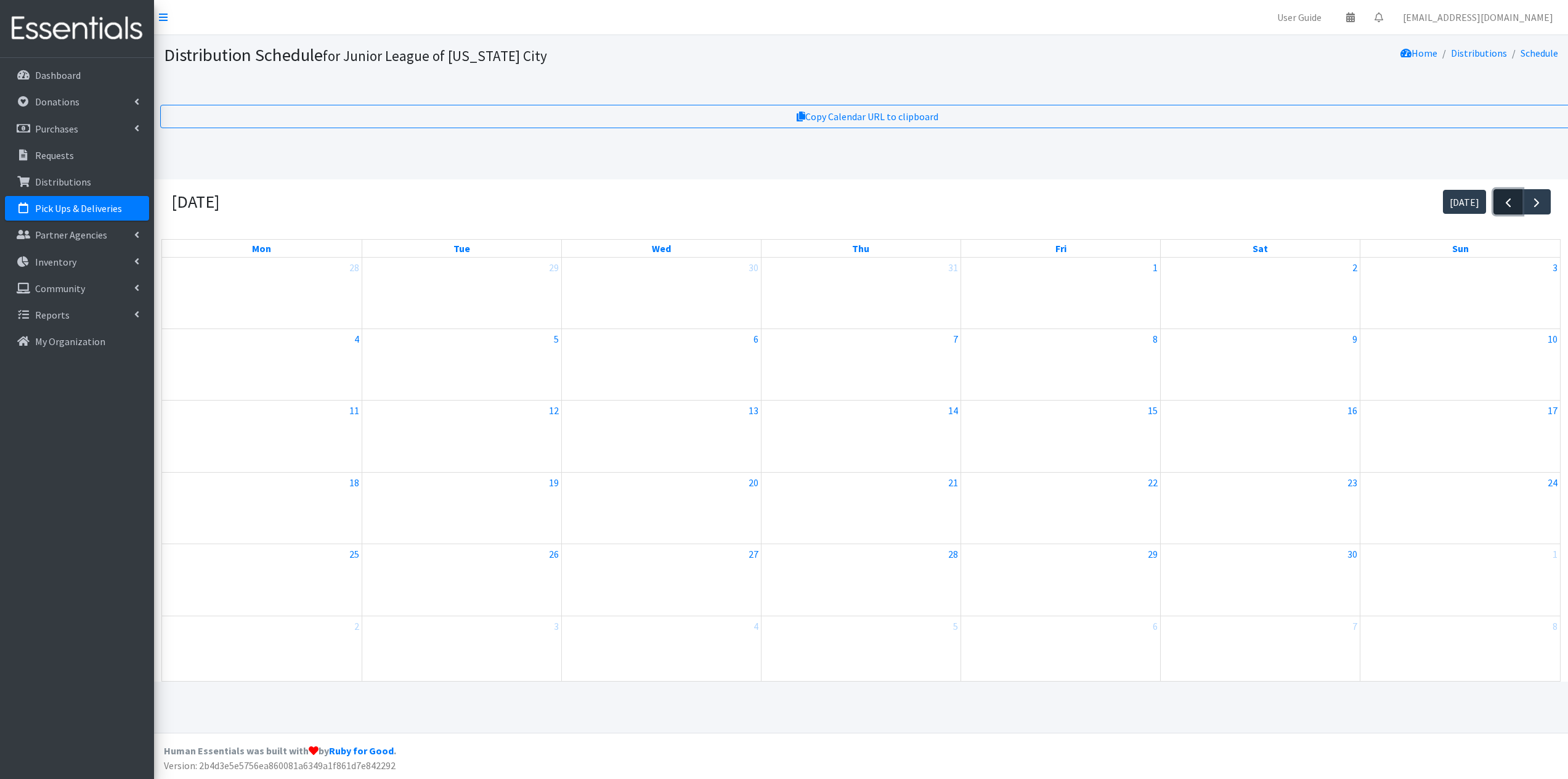
click at [1518, 208] on button "button" at bounding box center [1508, 201] width 29 height 25
click at [984, 354] on link "12:01p ReMerge" at bounding box center [1061, 357] width 197 height 15
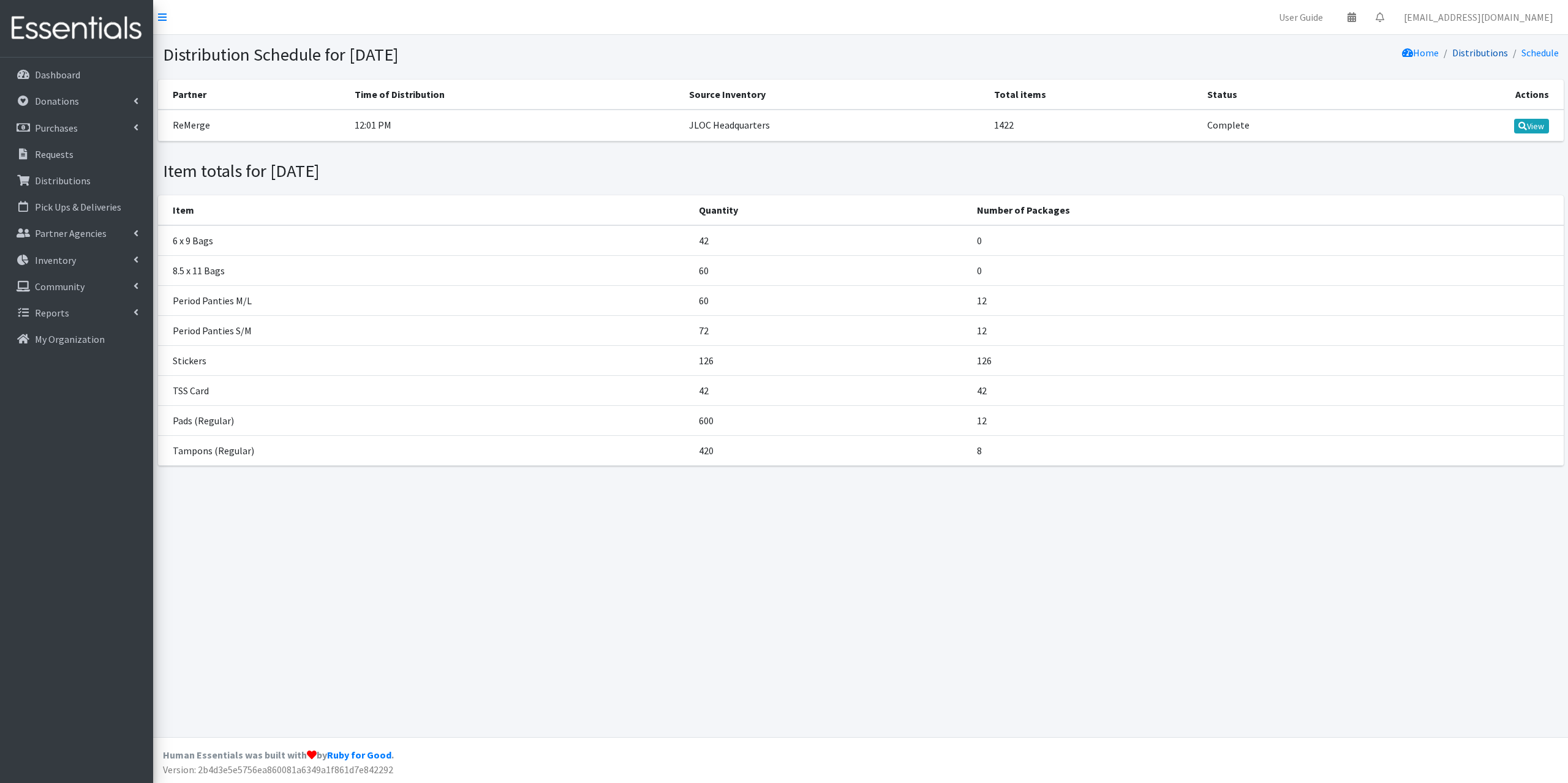
click at [1464, 52] on link "Distributions" at bounding box center [1480, 52] width 56 height 12
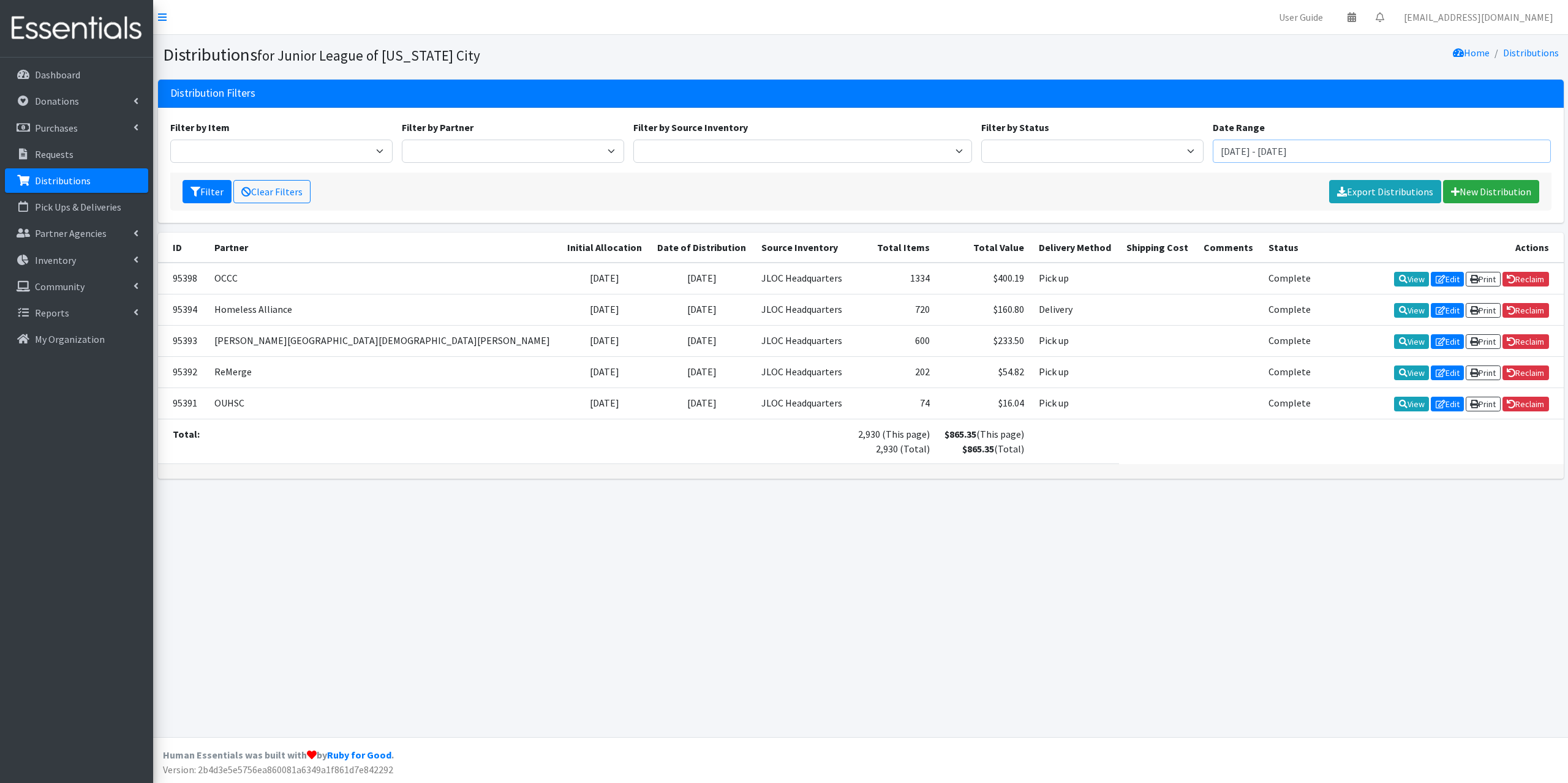
click at [1262, 144] on input "[DATE] - [DATE]" at bounding box center [1382, 151] width 339 height 23
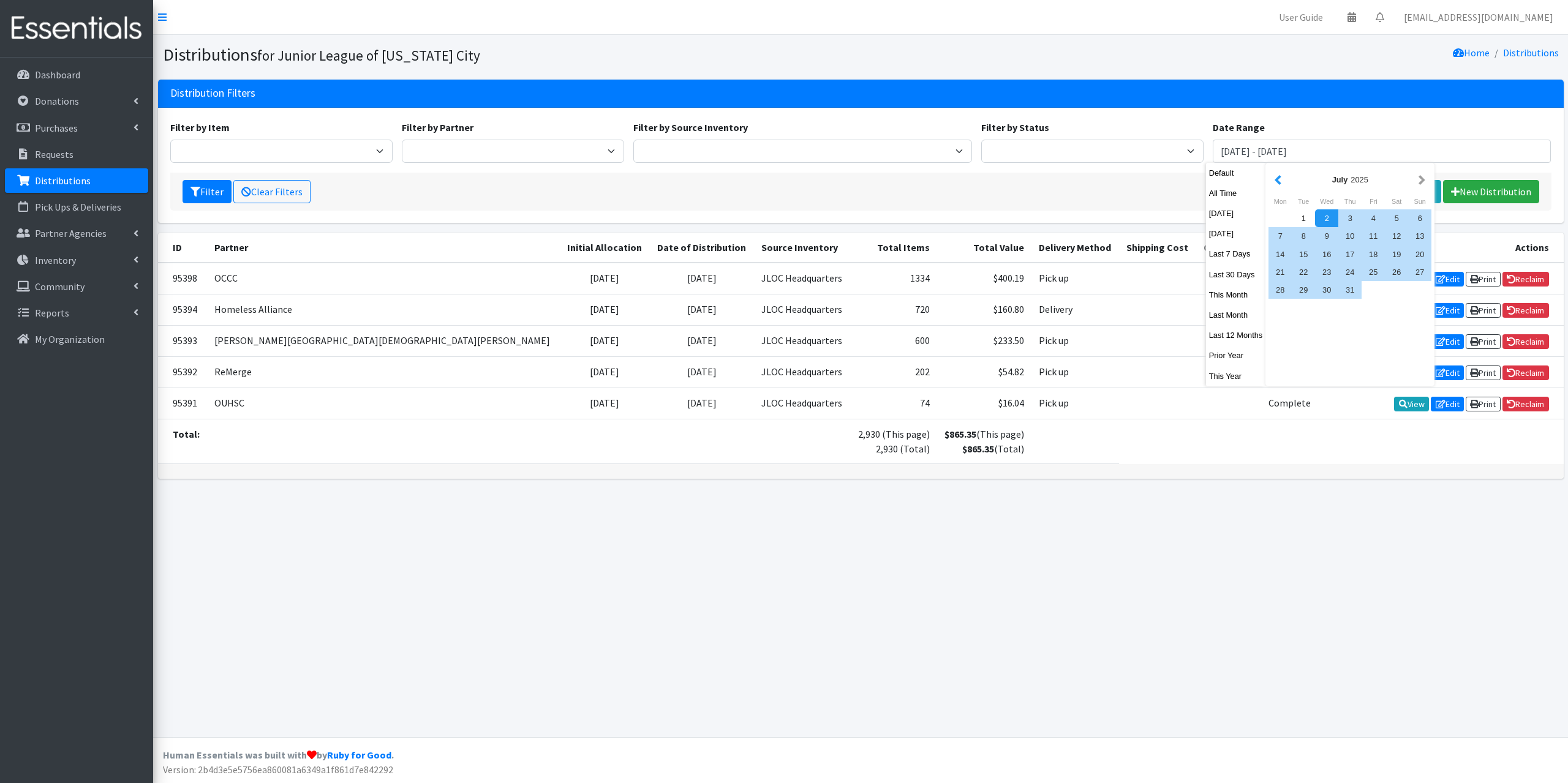
click at [1273, 181] on button "button" at bounding box center [1278, 180] width 13 height 15
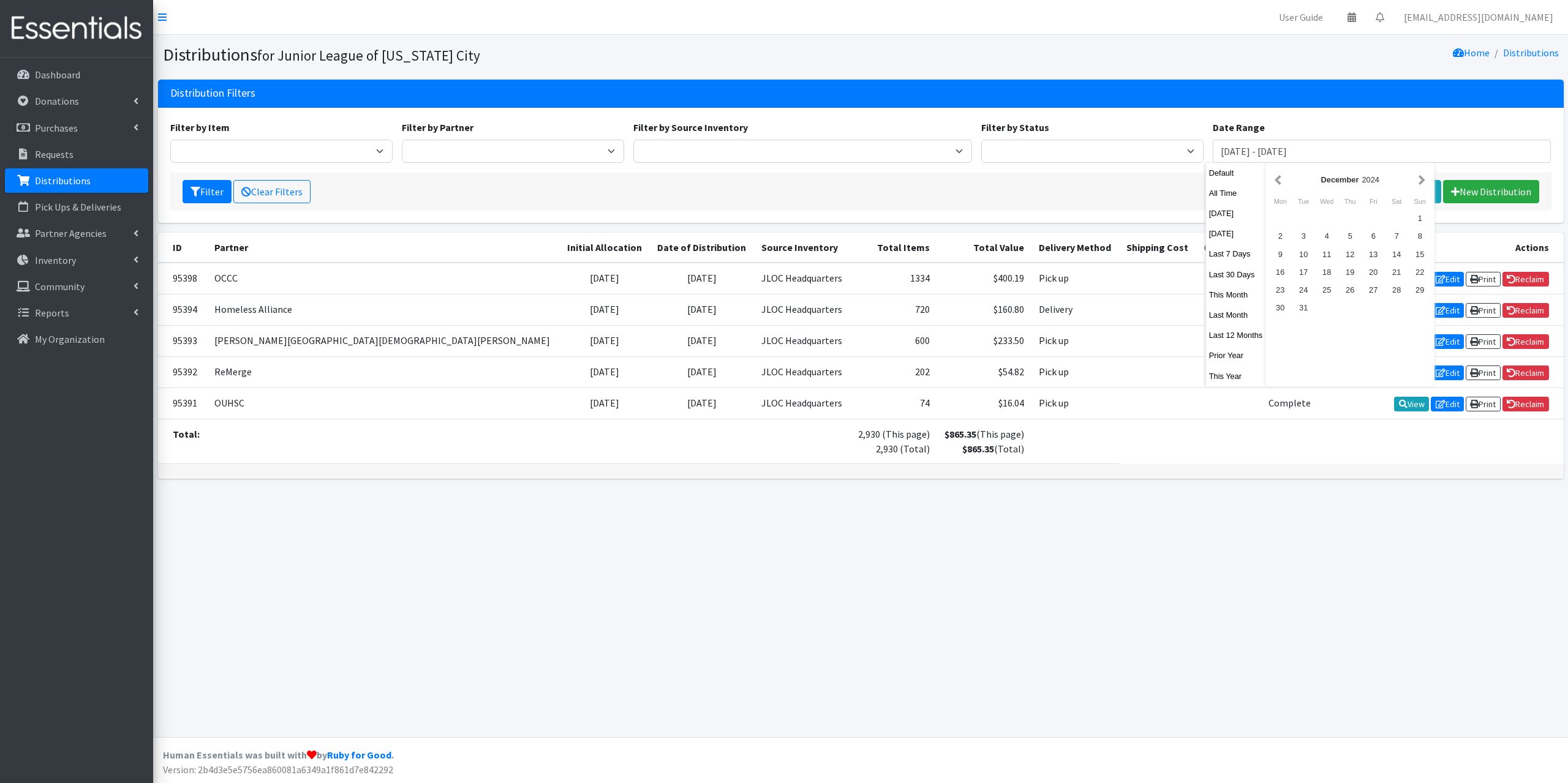
click at [1273, 181] on button "button" at bounding box center [1278, 180] width 13 height 15
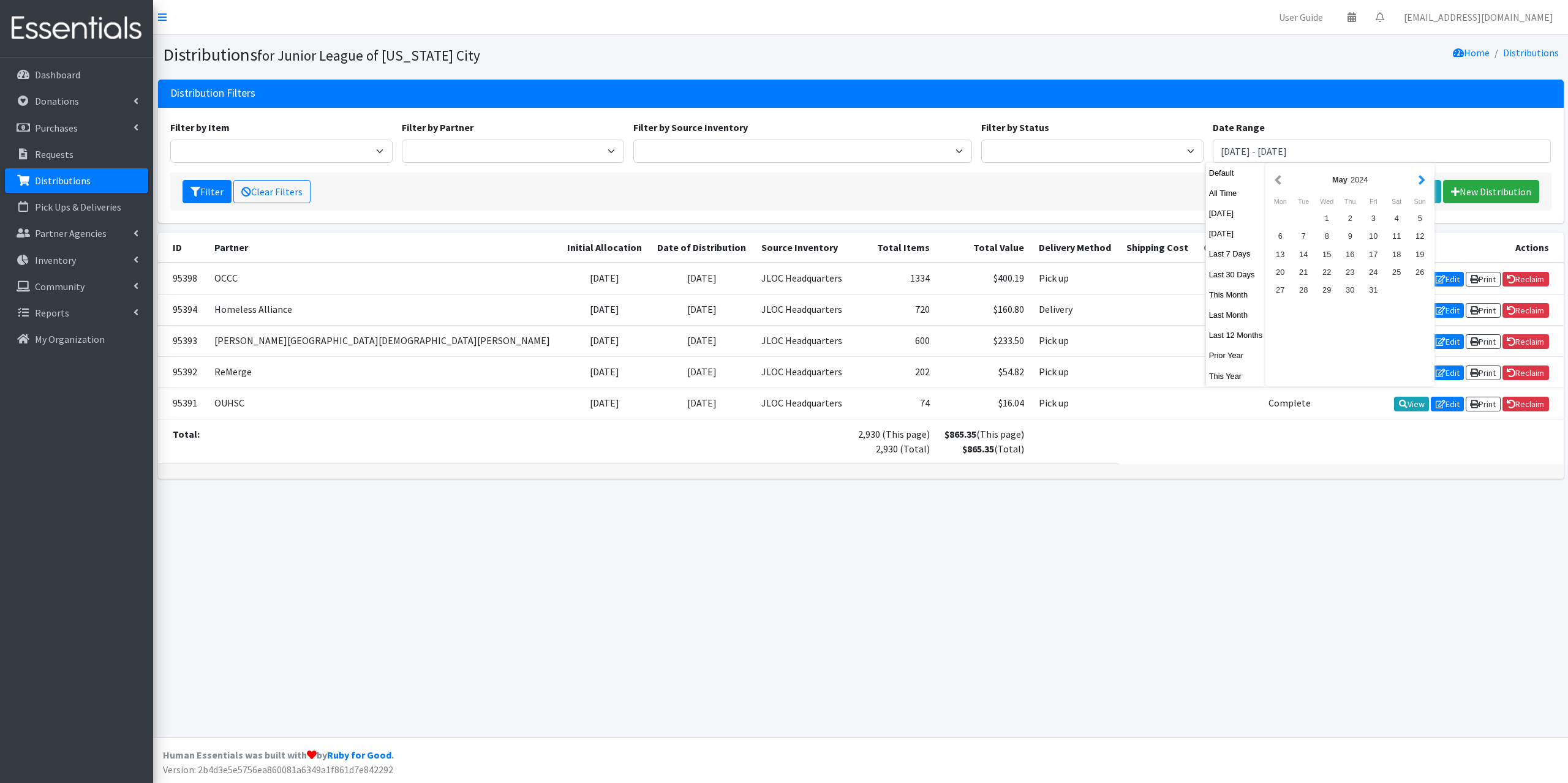
click at [1415, 181] on button "button" at bounding box center [1422, 180] width 13 height 15
click at [1395, 219] on div "1" at bounding box center [1396, 219] width 23 height 18
click at [1422, 288] on div "30" at bounding box center [1420, 290] width 23 height 18
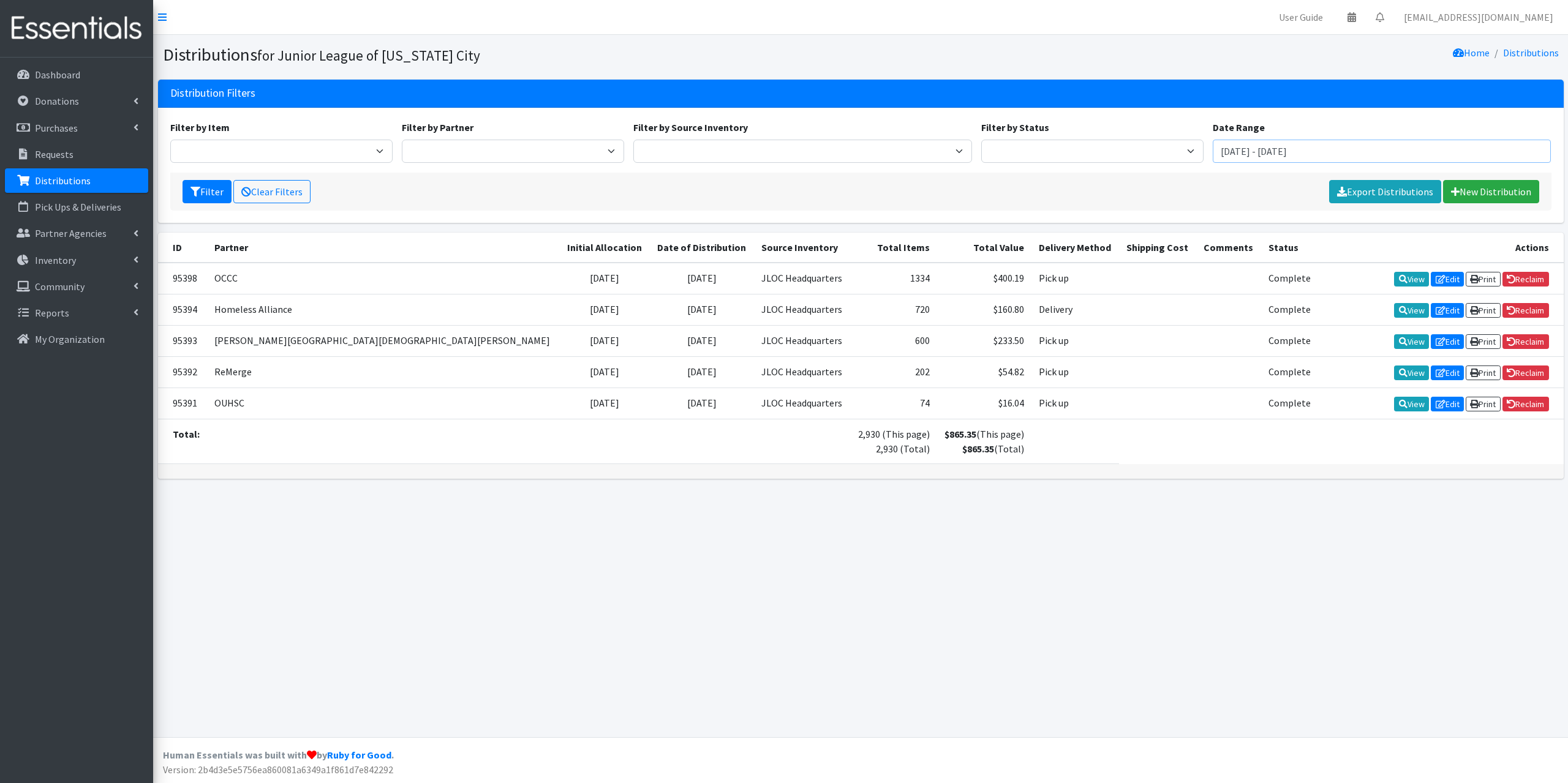
click at [1344, 157] on input "June 1, 2024 - June 30, 2024" at bounding box center [1382, 151] width 339 height 23
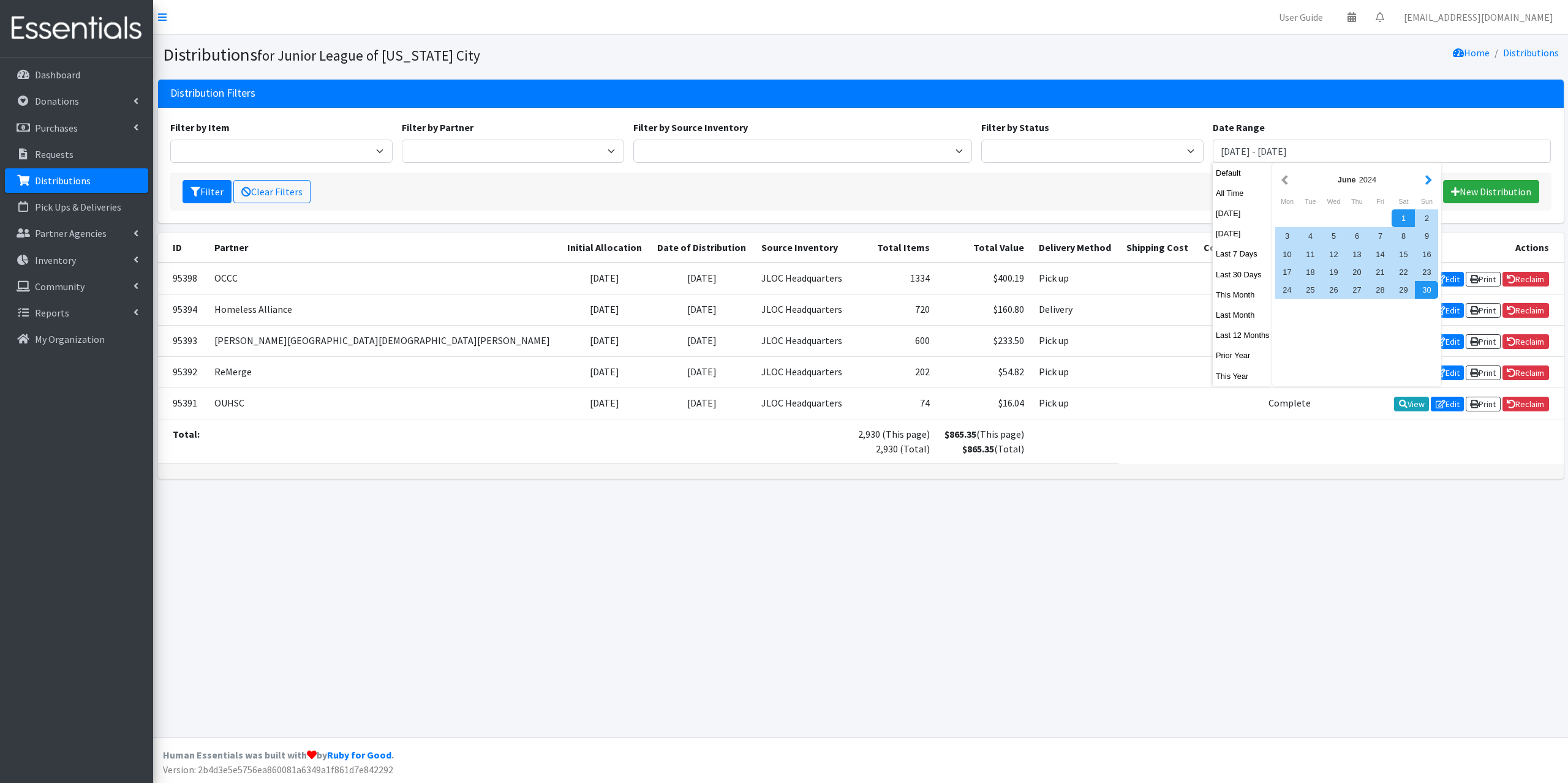
click at [1427, 178] on button "button" at bounding box center [1429, 180] width 13 height 15
click at [1344, 292] on div "31" at bounding box center [1333, 290] width 23 height 18
click at [1282, 181] on button "button" at bounding box center [1285, 180] width 13 height 15
click at [1396, 220] on div "1" at bounding box center [1403, 219] width 23 height 18
type input "June 1, 2024 - July 31, 2024"
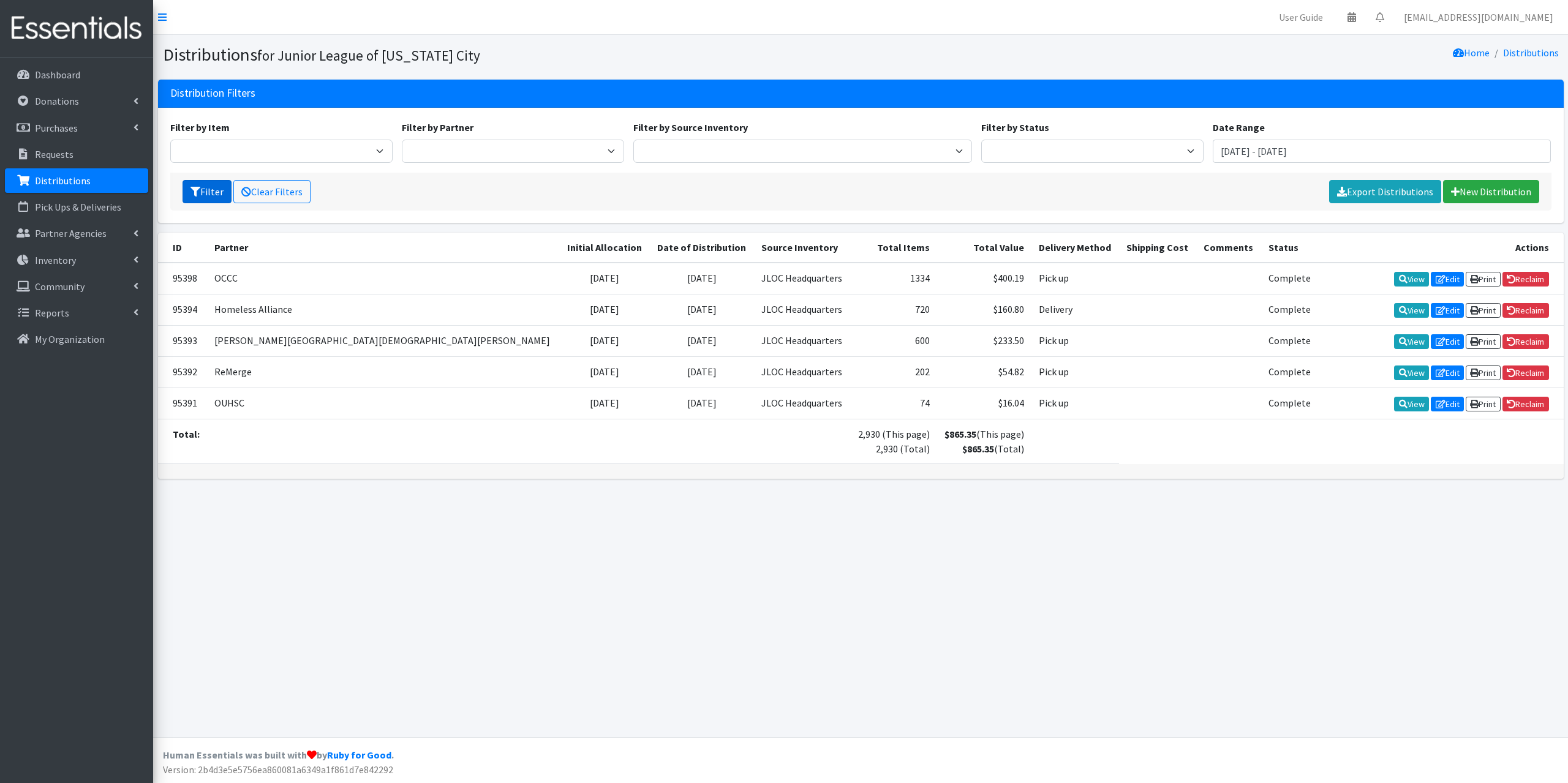
click at [208, 194] on button "Filter" at bounding box center [207, 192] width 49 height 23
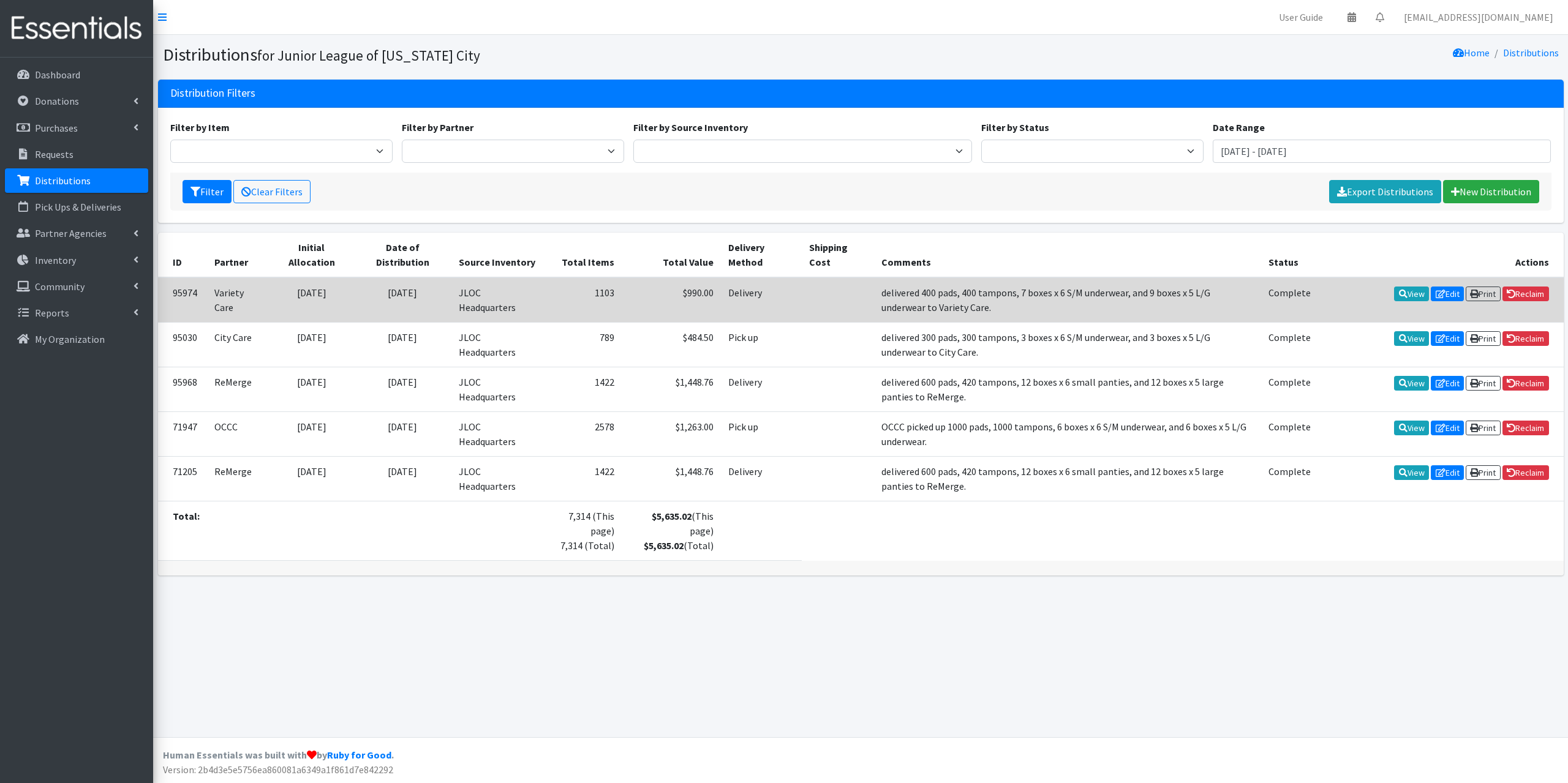
click at [966, 309] on td "delivered 400 pads, 400 tampons, 7 boxes x 6 S/M underwear, and 9 boxes x 5 L/G…" at bounding box center [1067, 300] width 387 height 45
drag, startPoint x: 966, startPoint y: 311, endPoint x: 859, endPoint y: 286, distance: 109.9
click at [859, 286] on tr "95974 Variety Care 09/02/2025 07/23/2024 JLOC Headquarters 1103 $990.00 Deliver…" at bounding box center [861, 300] width 1406 height 45
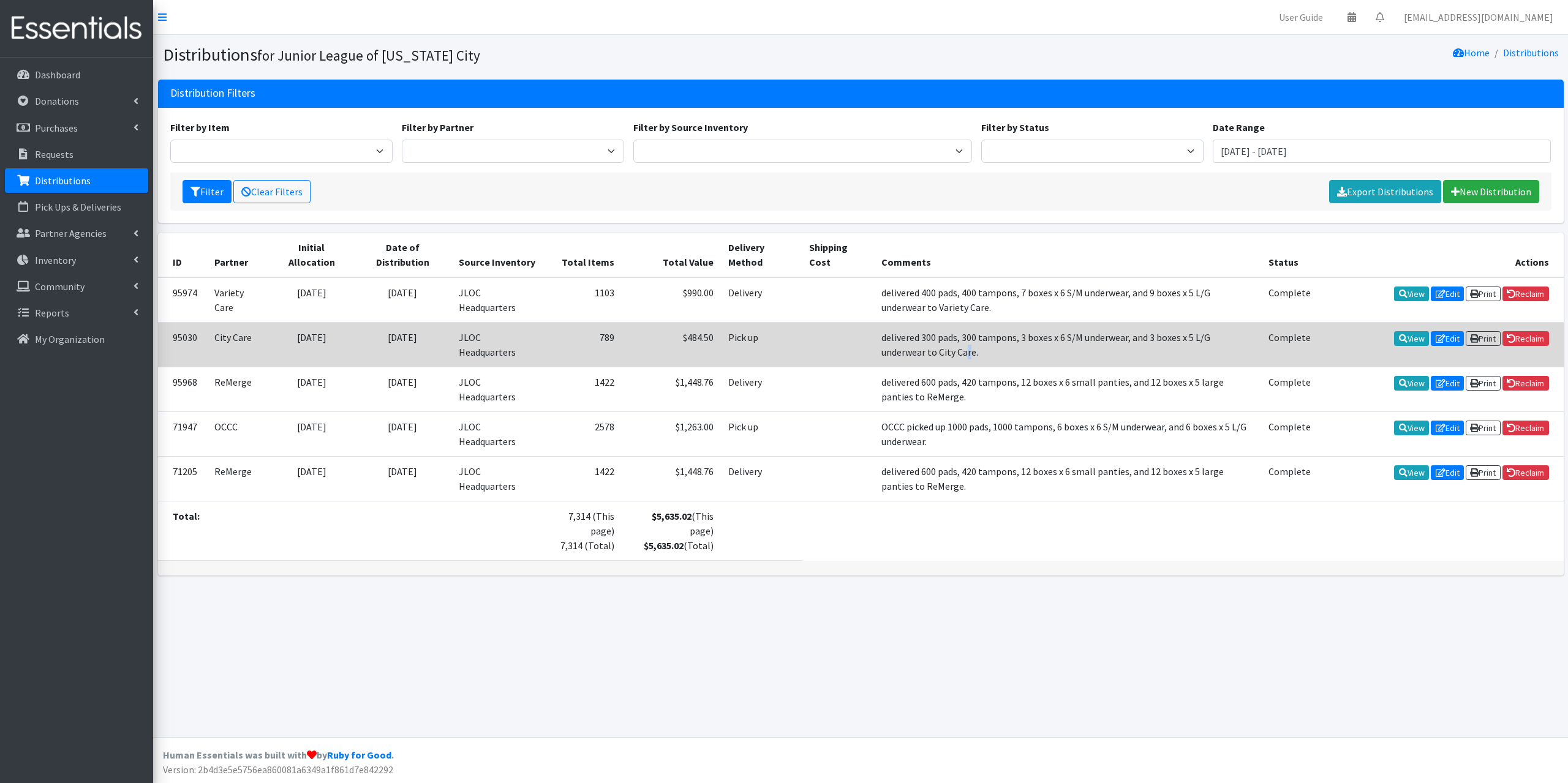
drag, startPoint x: 930, startPoint y: 295, endPoint x: 900, endPoint y: 359, distance: 70.7
click at [900, 359] on td "delivered 300 pads, 300 tampons, 3 boxes x 6 S/M underwear, and 3 boxes x 5 L/G…" at bounding box center [1067, 345] width 387 height 45
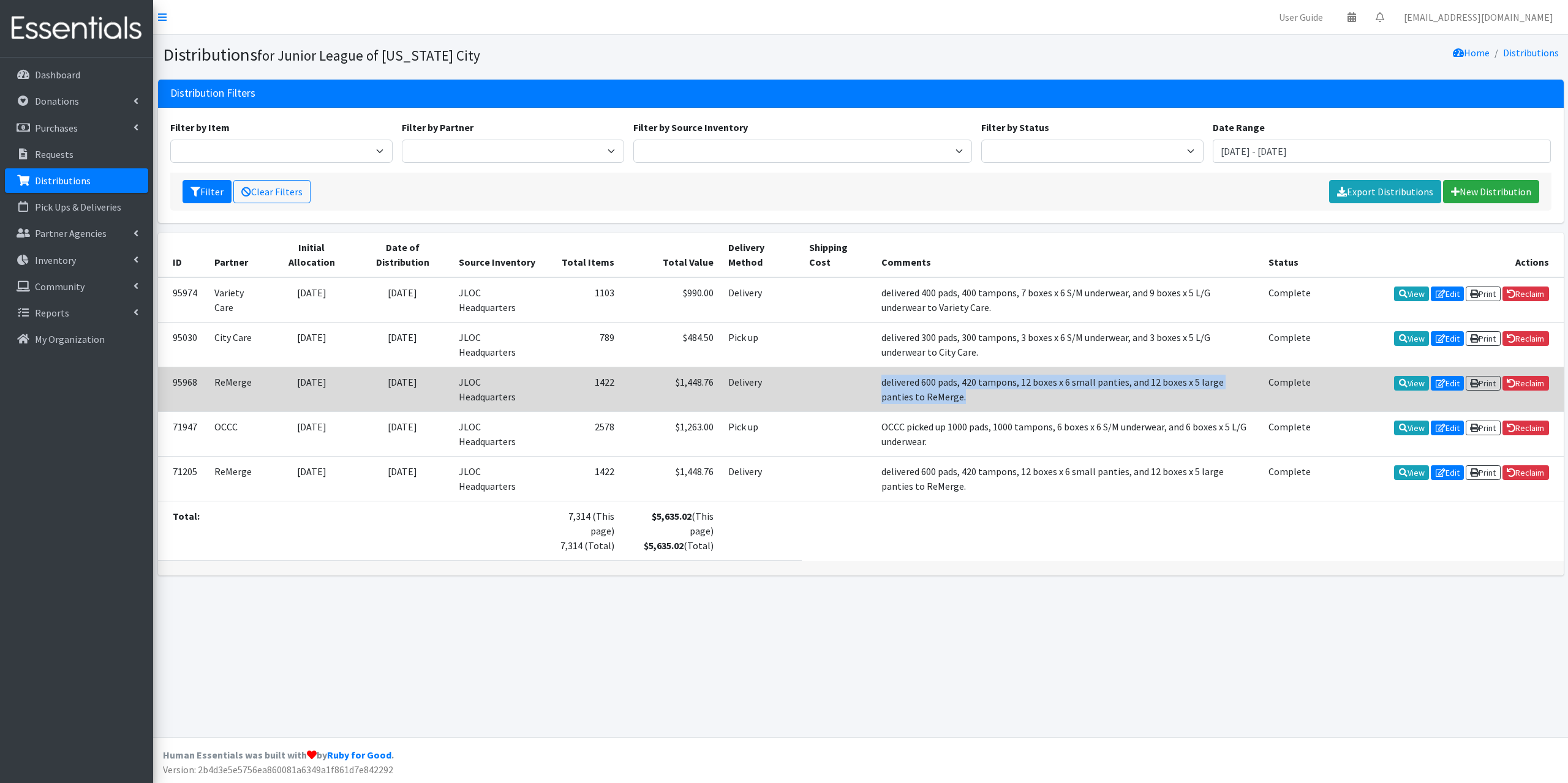
drag, startPoint x: 914, startPoint y: 401, endPoint x: 872, endPoint y: 375, distance: 49.4
click at [874, 375] on td "delivered 600 pads, 420 tampons, 12 boxes x 6 small panties, and 12 boxes x 5 l…" at bounding box center [1067, 389] width 387 height 45
copy td "delivered 600 pads, 420 tampons, 12 boxes x 6 small panties, and 12 boxes x 5 l…"
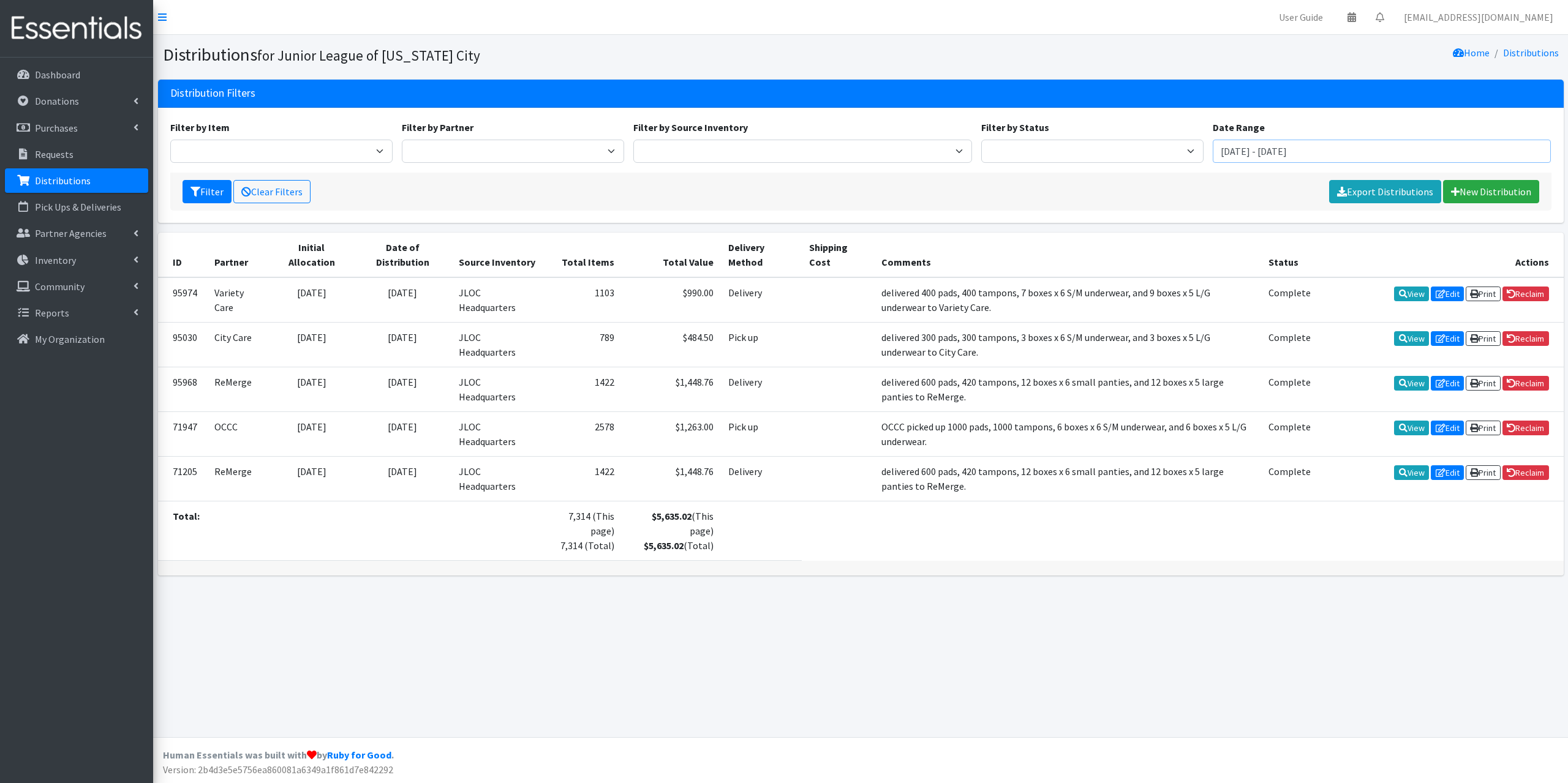
drag, startPoint x: 1341, startPoint y: 150, endPoint x: 1160, endPoint y: 121, distance: 183.3
click at [1160, 121] on div "Filter by Item 6 x 9 Bags 8.5 x 11 Bags Liners (Long) Liners (Regular) Pads (He…" at bounding box center [861, 146] width 1390 height 52
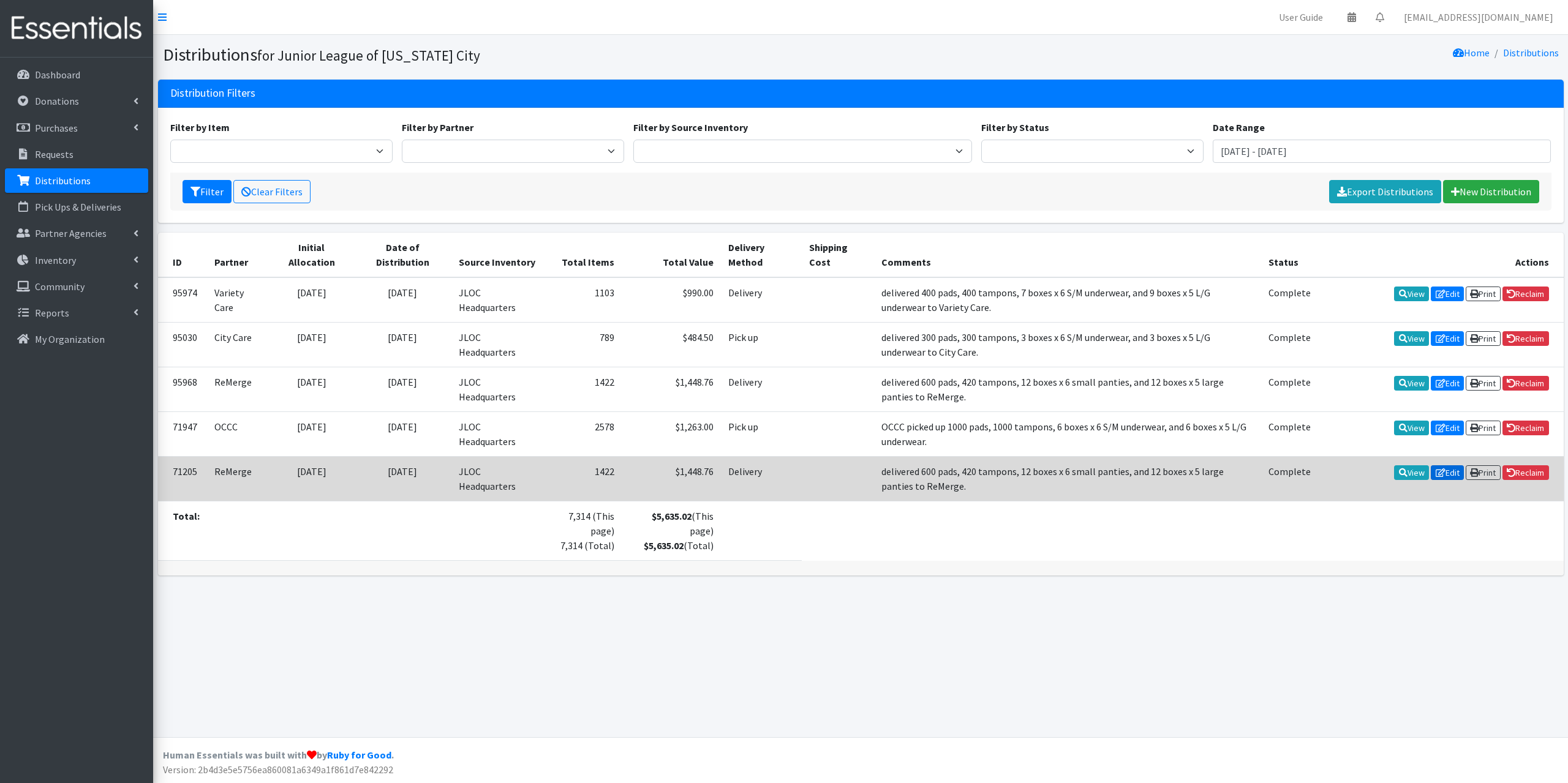
click at [1445, 466] on link "Edit" at bounding box center [1447, 472] width 33 height 15
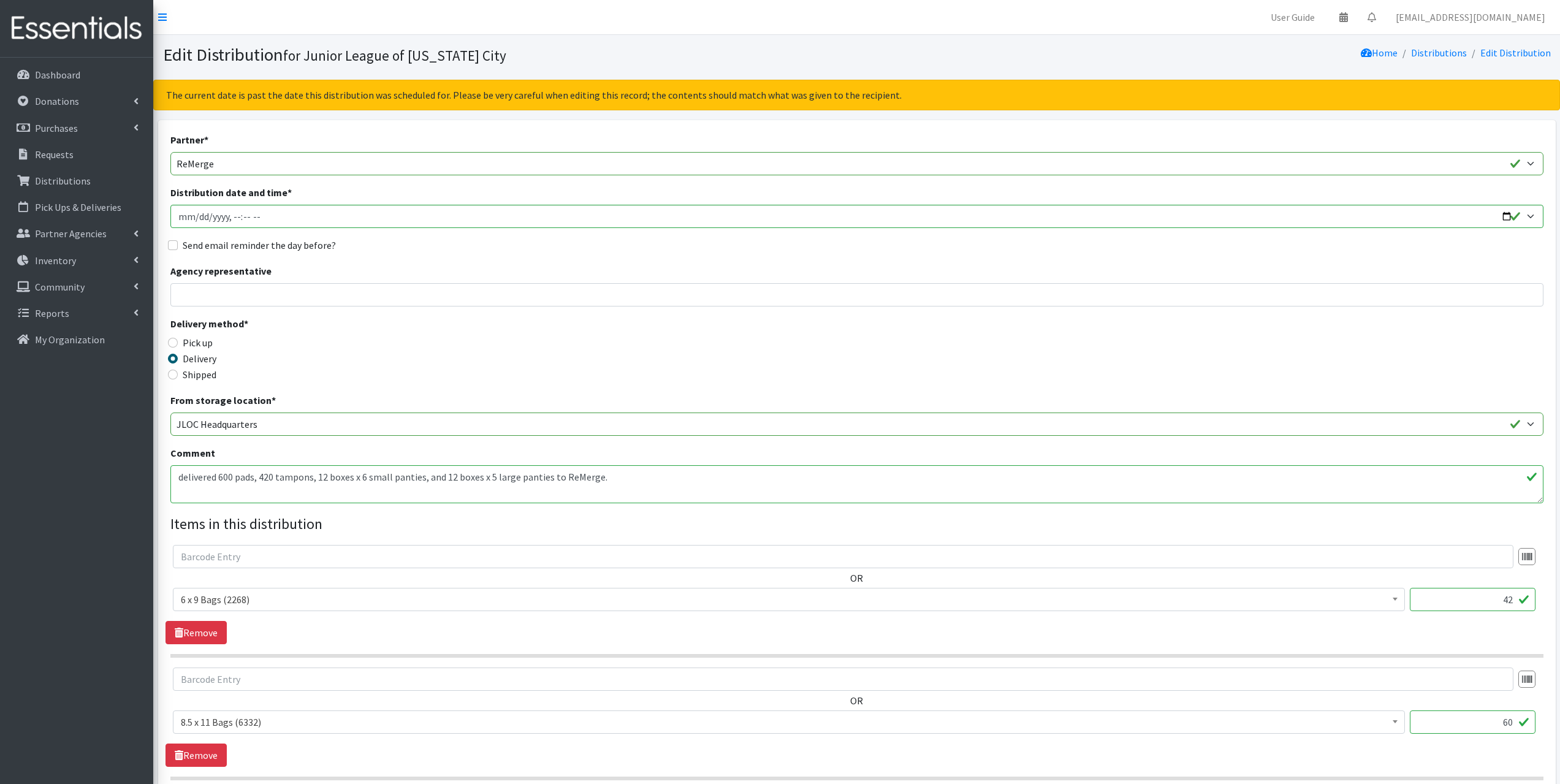
drag, startPoint x: 516, startPoint y: 477, endPoint x: 550, endPoint y: 472, distance: 34.4
click at [550, 472] on textarea "delivered 600 pads, 420 tampons, 12 boxes x 6 small panties, and 12 boxes x 5 l…" at bounding box center [856, 484] width 1373 height 38
type textarea "delivered 600 pads, 420 tampons, 12 boxes x 6 small underwear, and 12 boxes x 5…"
click at [675, 484] on textarea "delivered 600 pads, 420 tampons, 12 boxes x 6 small panties, and 12 boxes x 5 l…" at bounding box center [856, 484] width 1373 height 38
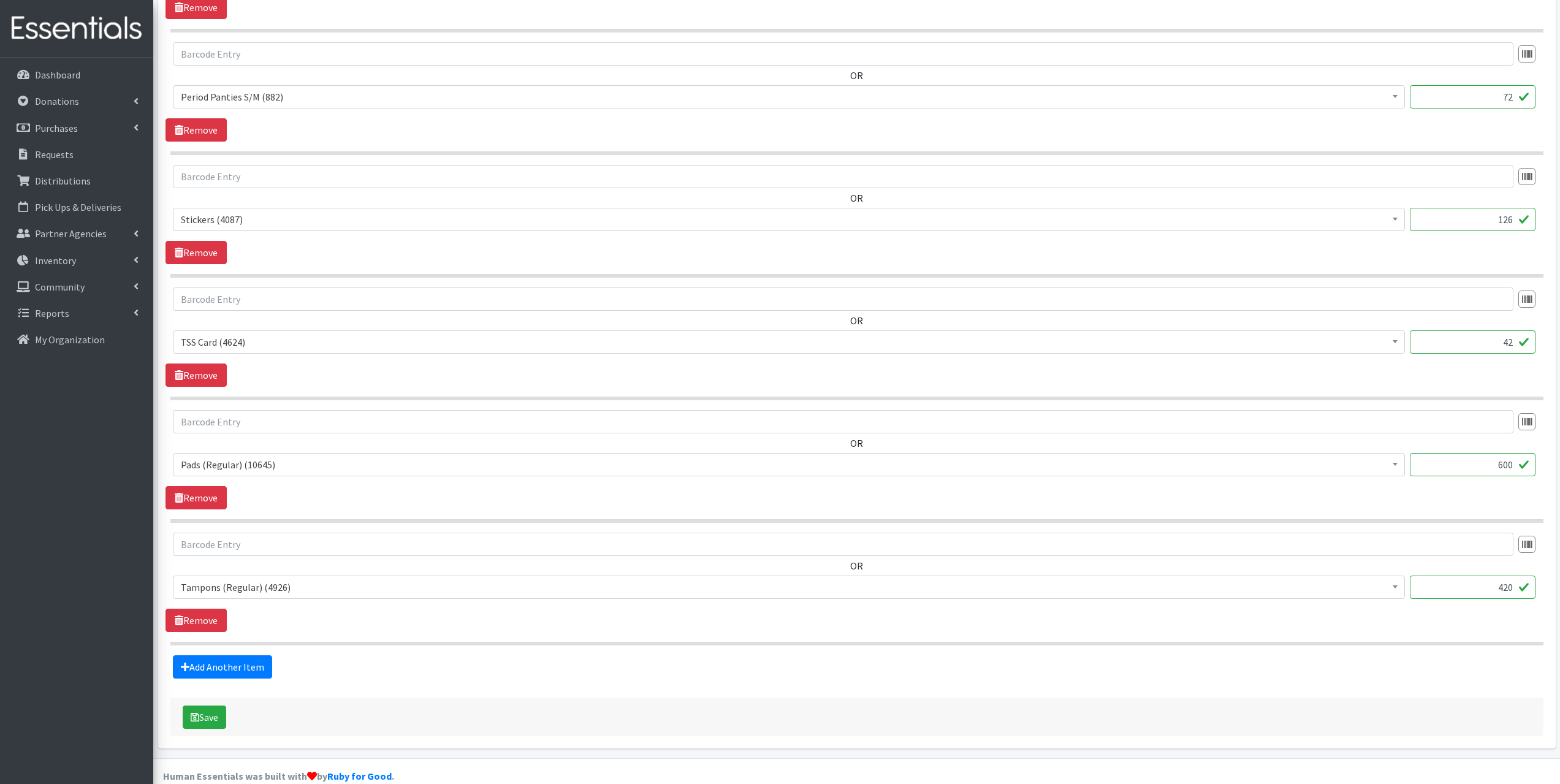
scroll to position [891, 0]
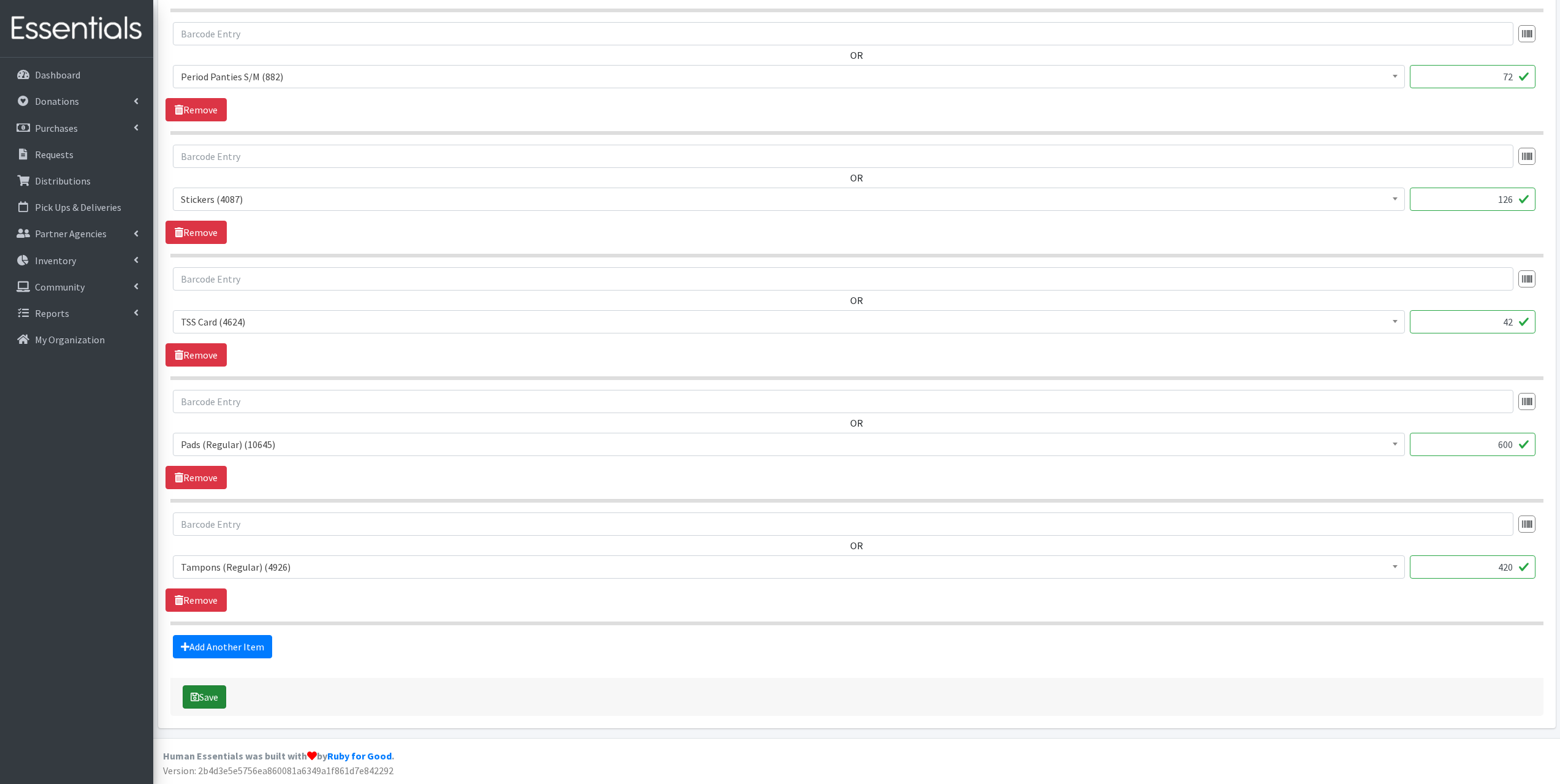
click at [197, 700] on icon "submit" at bounding box center [195, 696] width 8 height 10
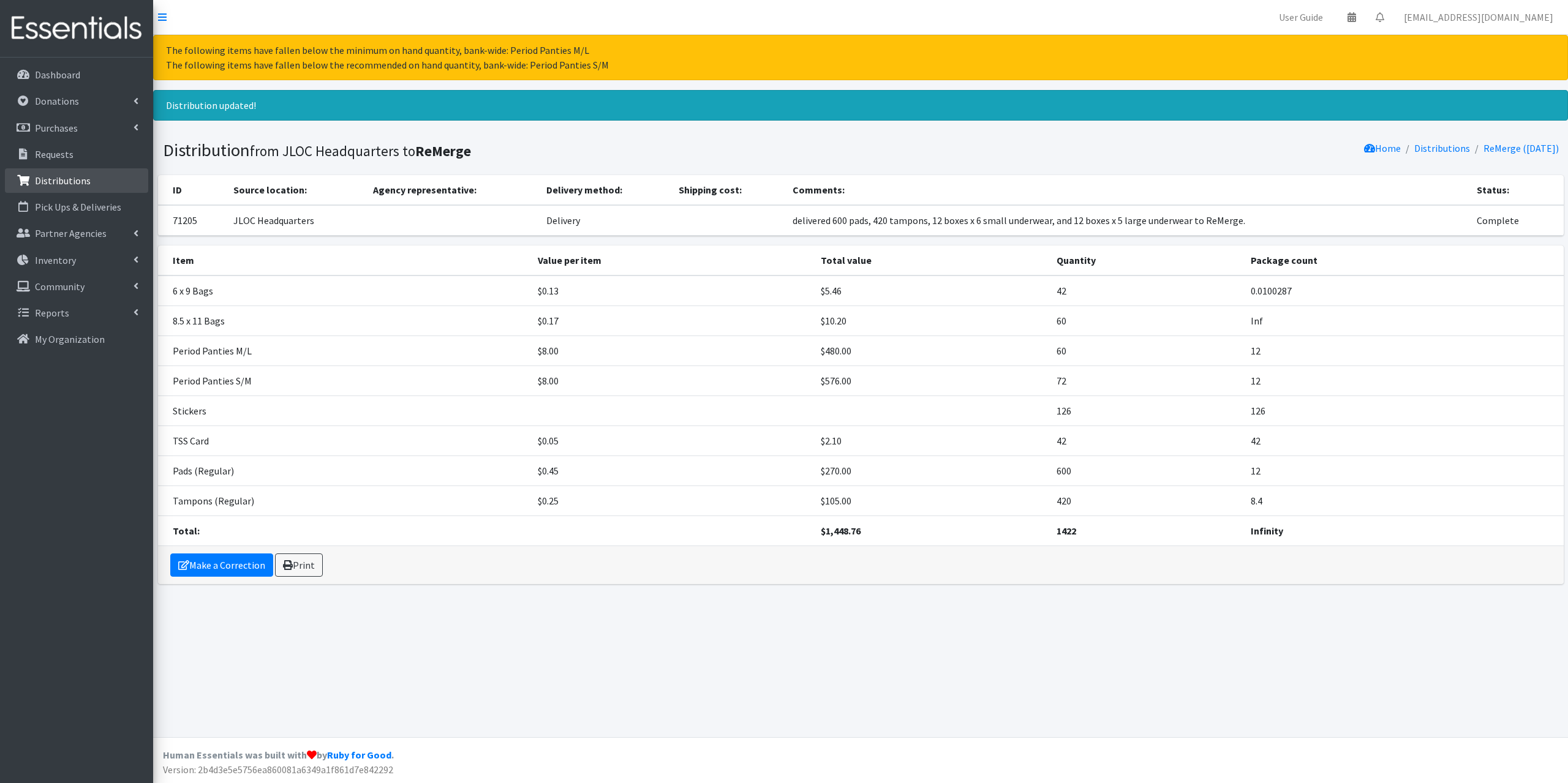
click at [52, 192] on link "Distributions" at bounding box center [77, 180] width 143 height 24
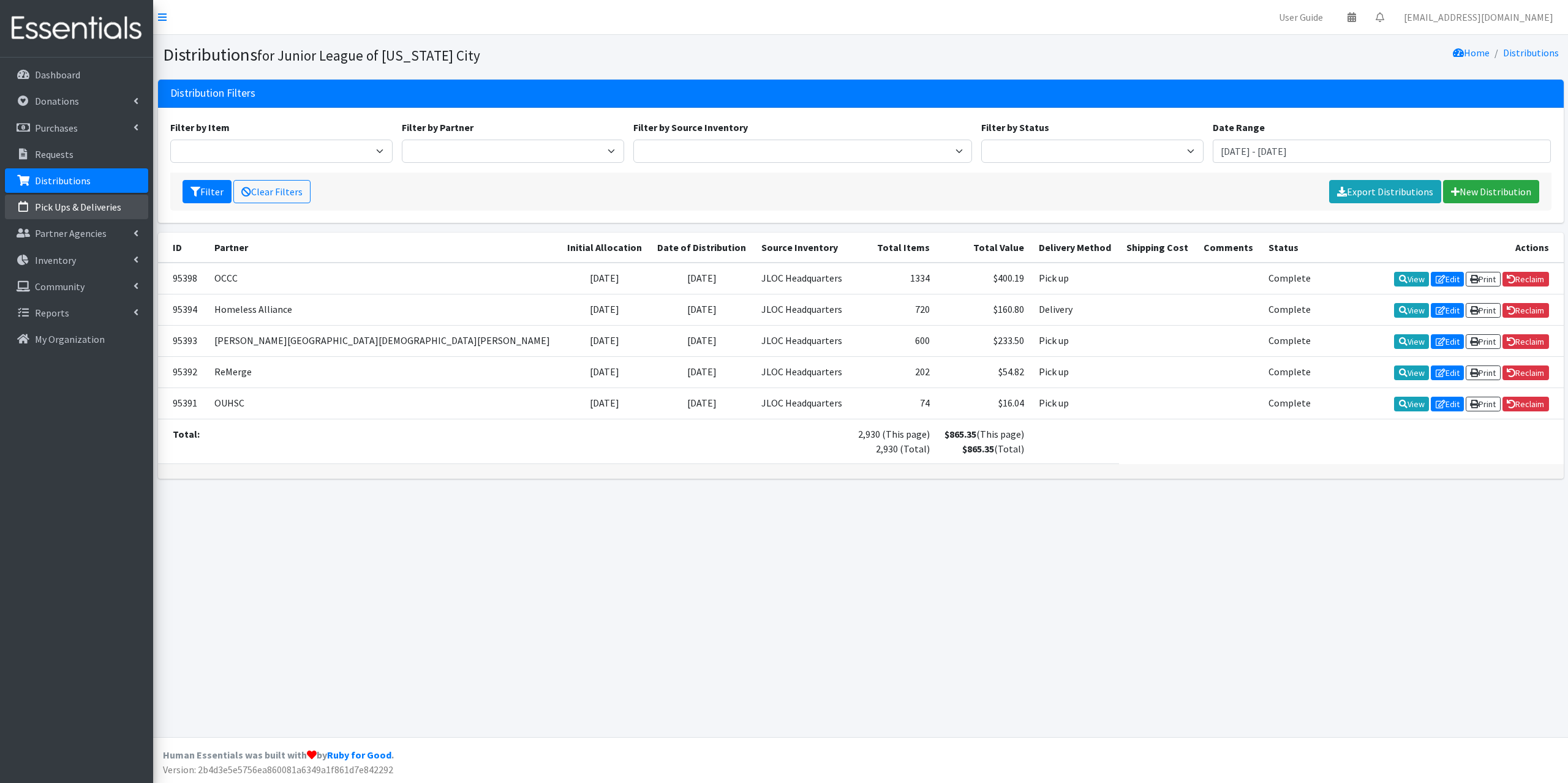
click at [61, 215] on link "Pick Ups & Deliveries" at bounding box center [77, 207] width 143 height 24
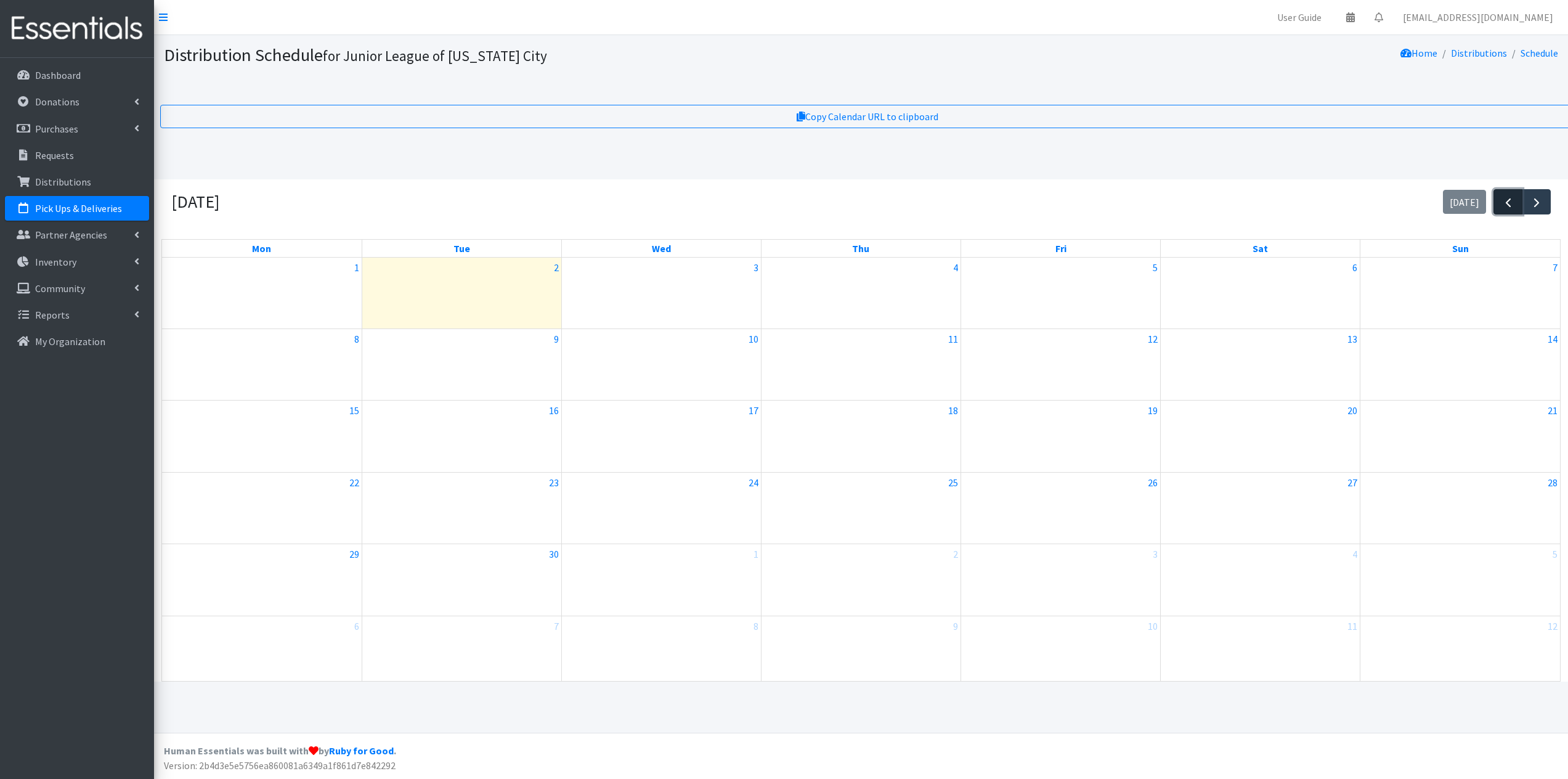
click at [1504, 210] on span "button" at bounding box center [1508, 203] width 15 height 15
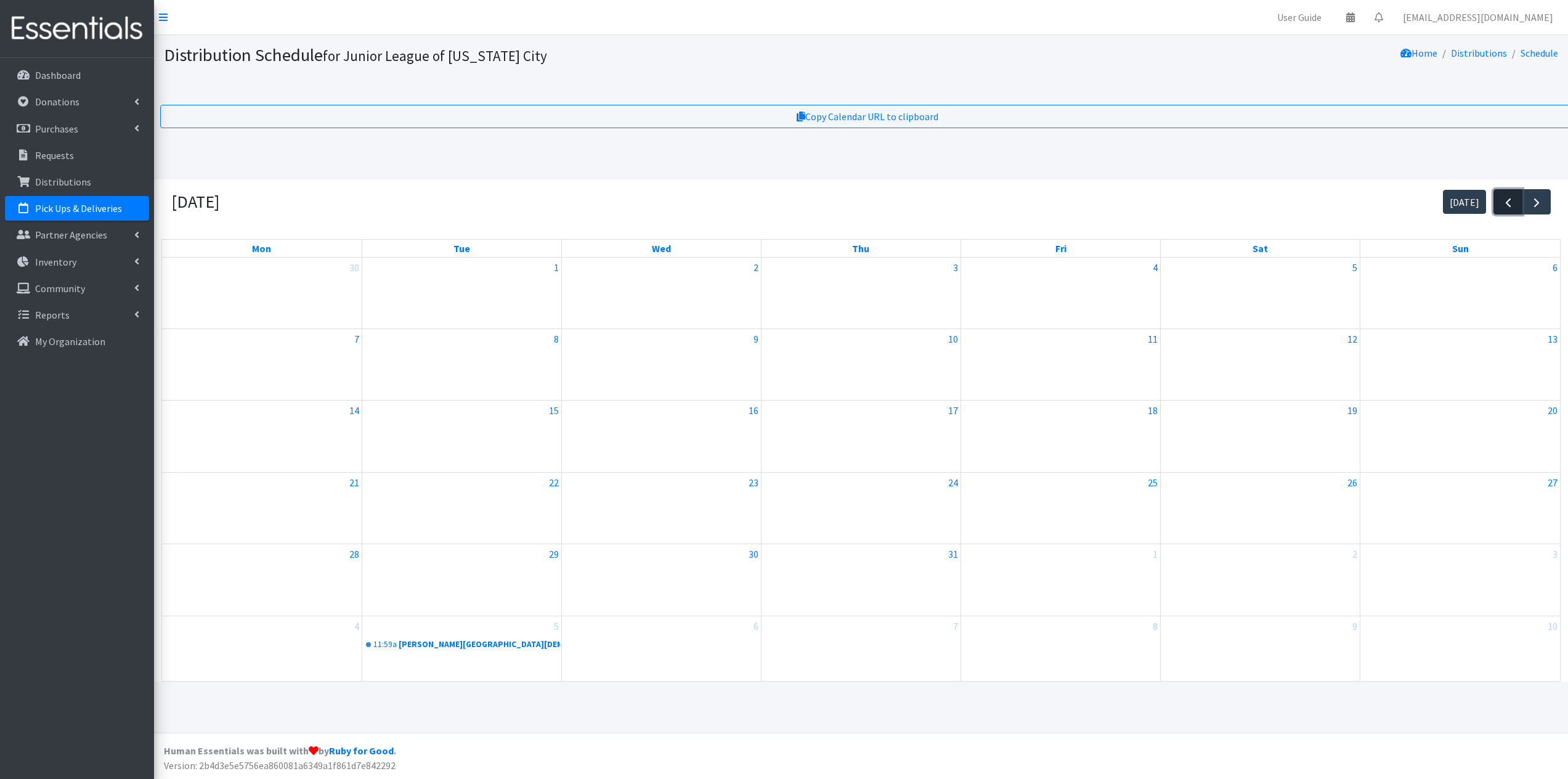
click at [1504, 210] on span "button" at bounding box center [1508, 203] width 15 height 15
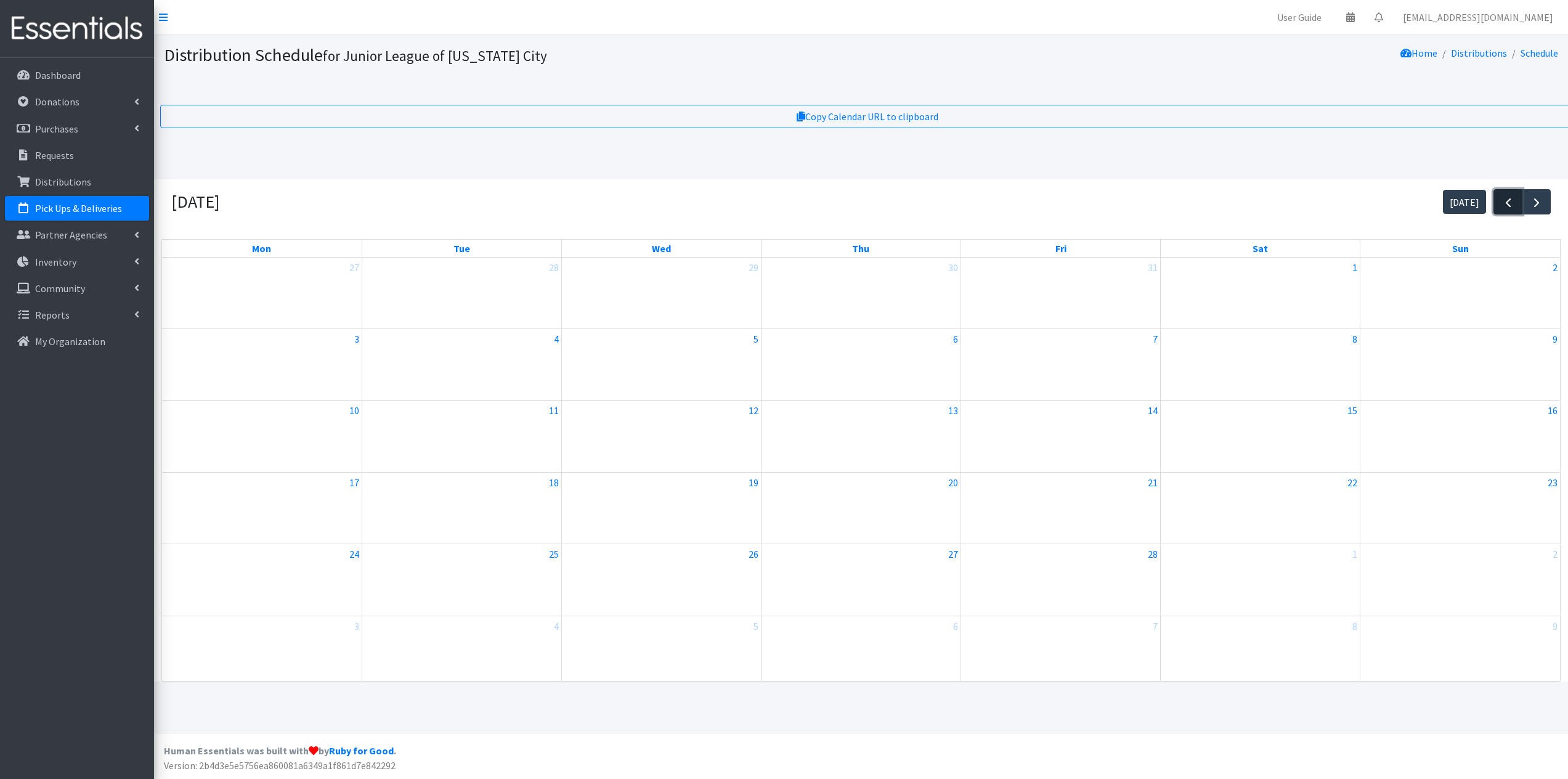
click at [1504, 210] on span "button" at bounding box center [1508, 203] width 15 height 15
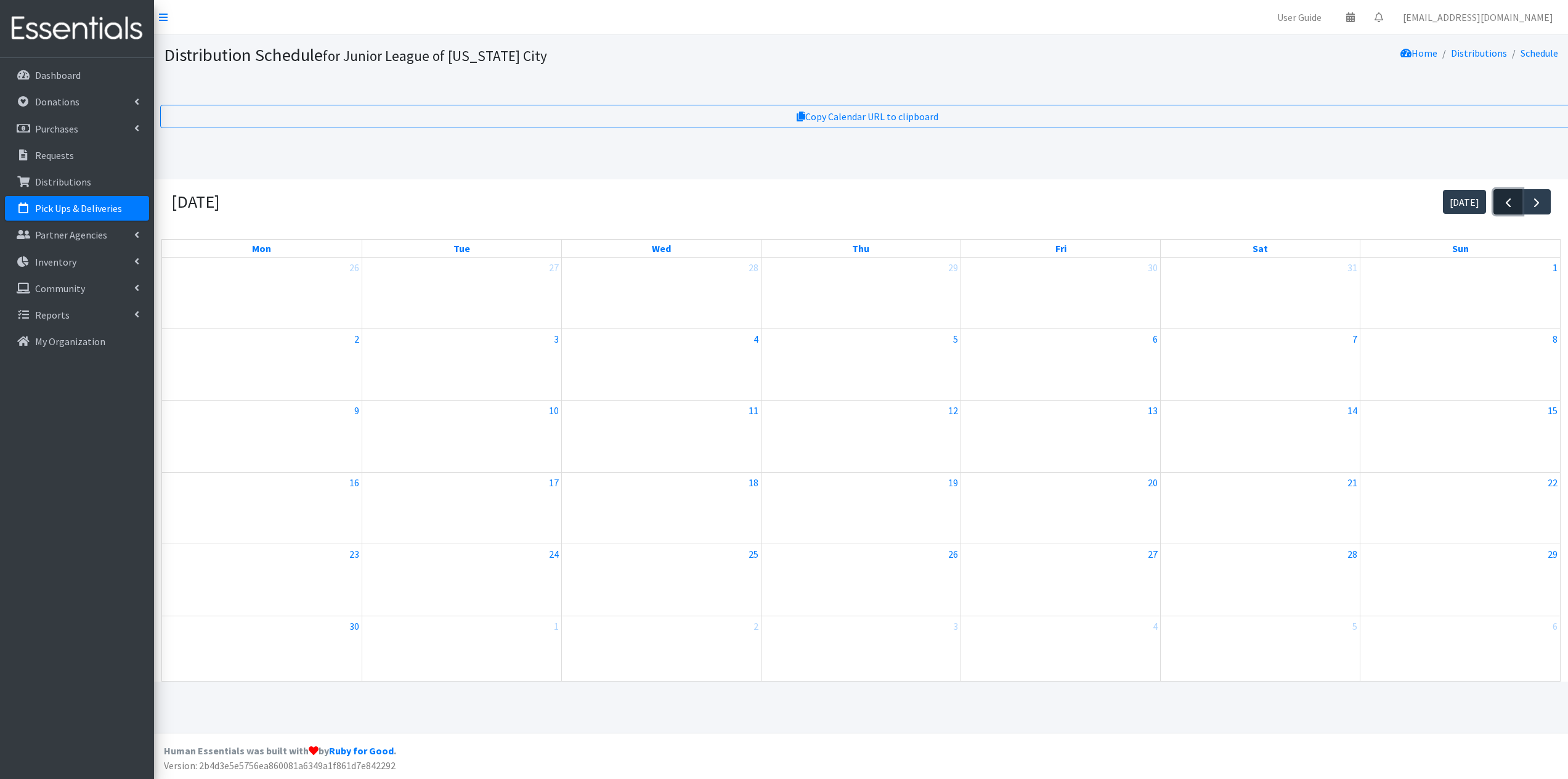
click at [1504, 210] on span "button" at bounding box center [1508, 203] width 15 height 15
click at [1003, 357] on link "12:01p ReMerge" at bounding box center [1061, 357] width 197 height 15
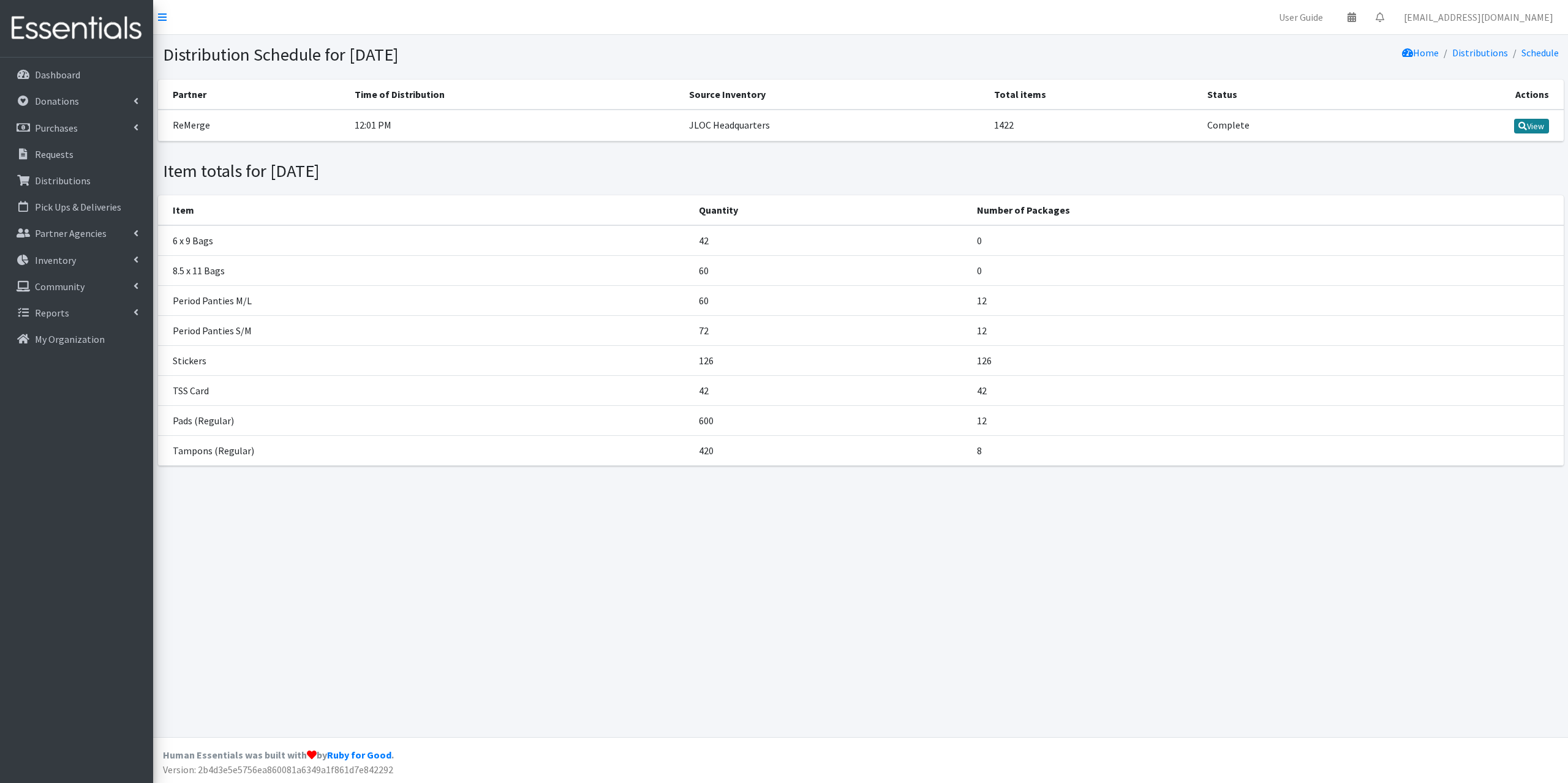
click at [1520, 122] on icon at bounding box center [1522, 126] width 8 height 8
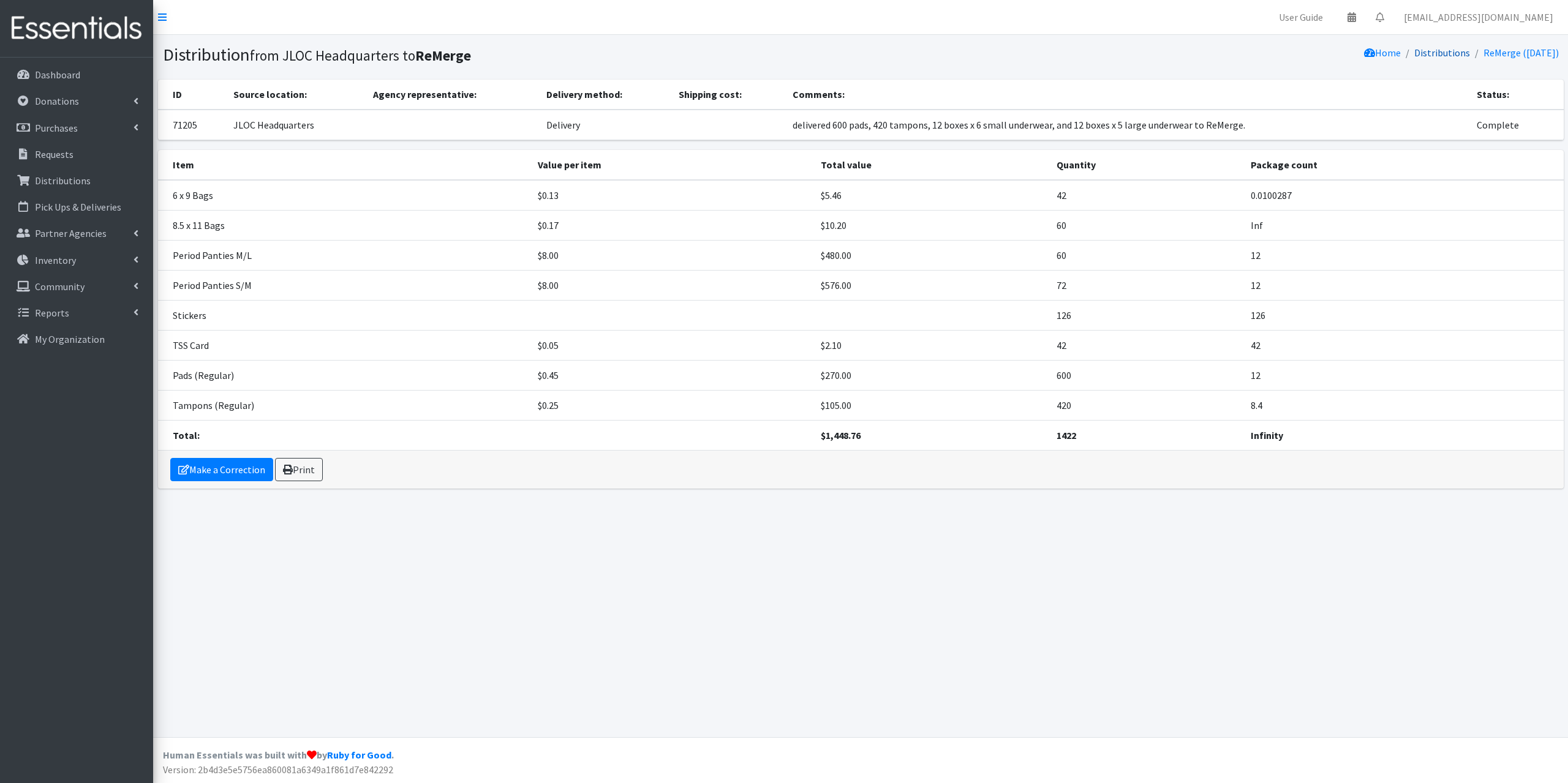
click at [1423, 54] on link "Distributions" at bounding box center [1441, 52] width 56 height 12
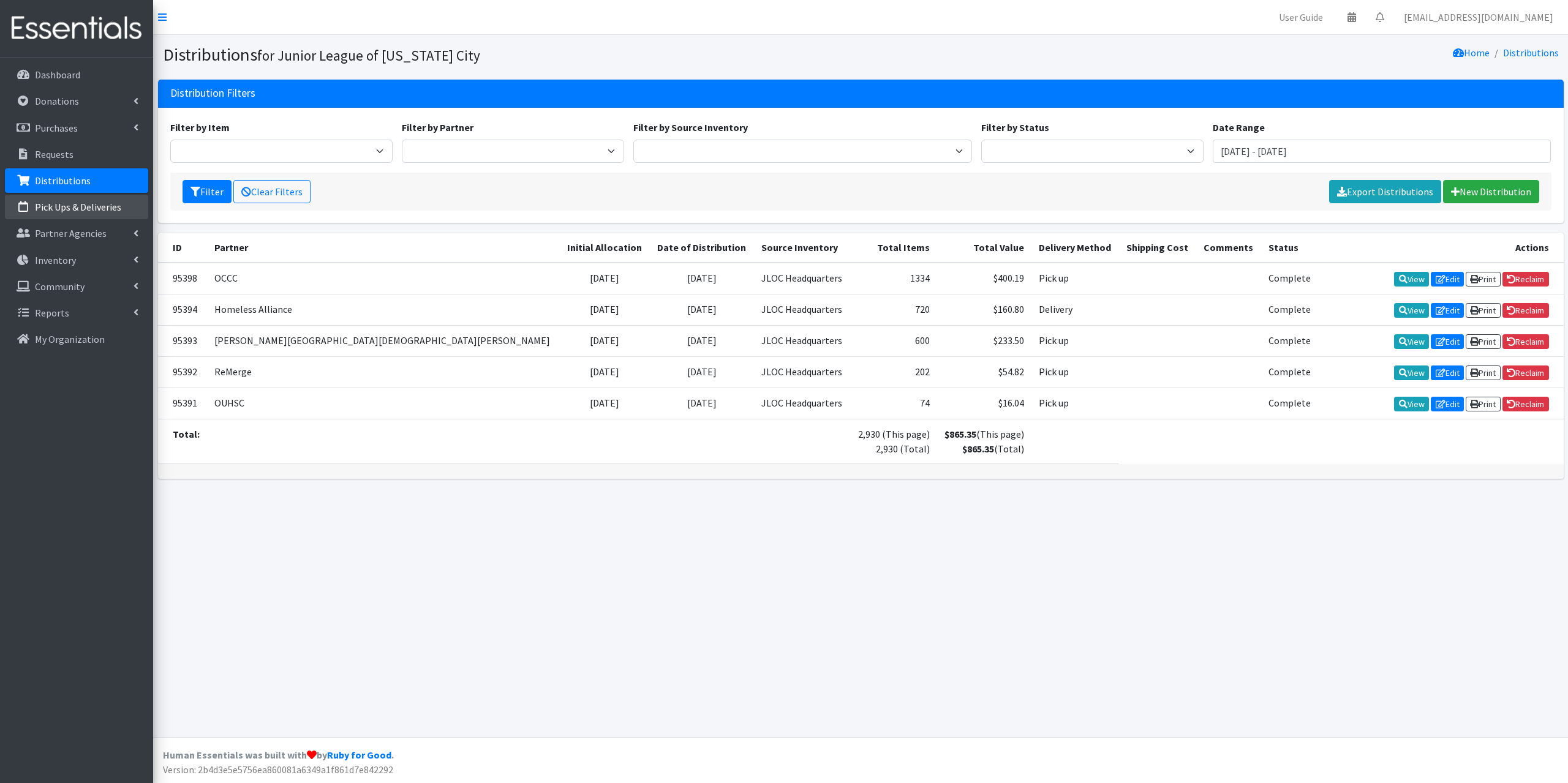
click at [99, 213] on link "Pick Ups & Deliveries" at bounding box center [77, 207] width 143 height 24
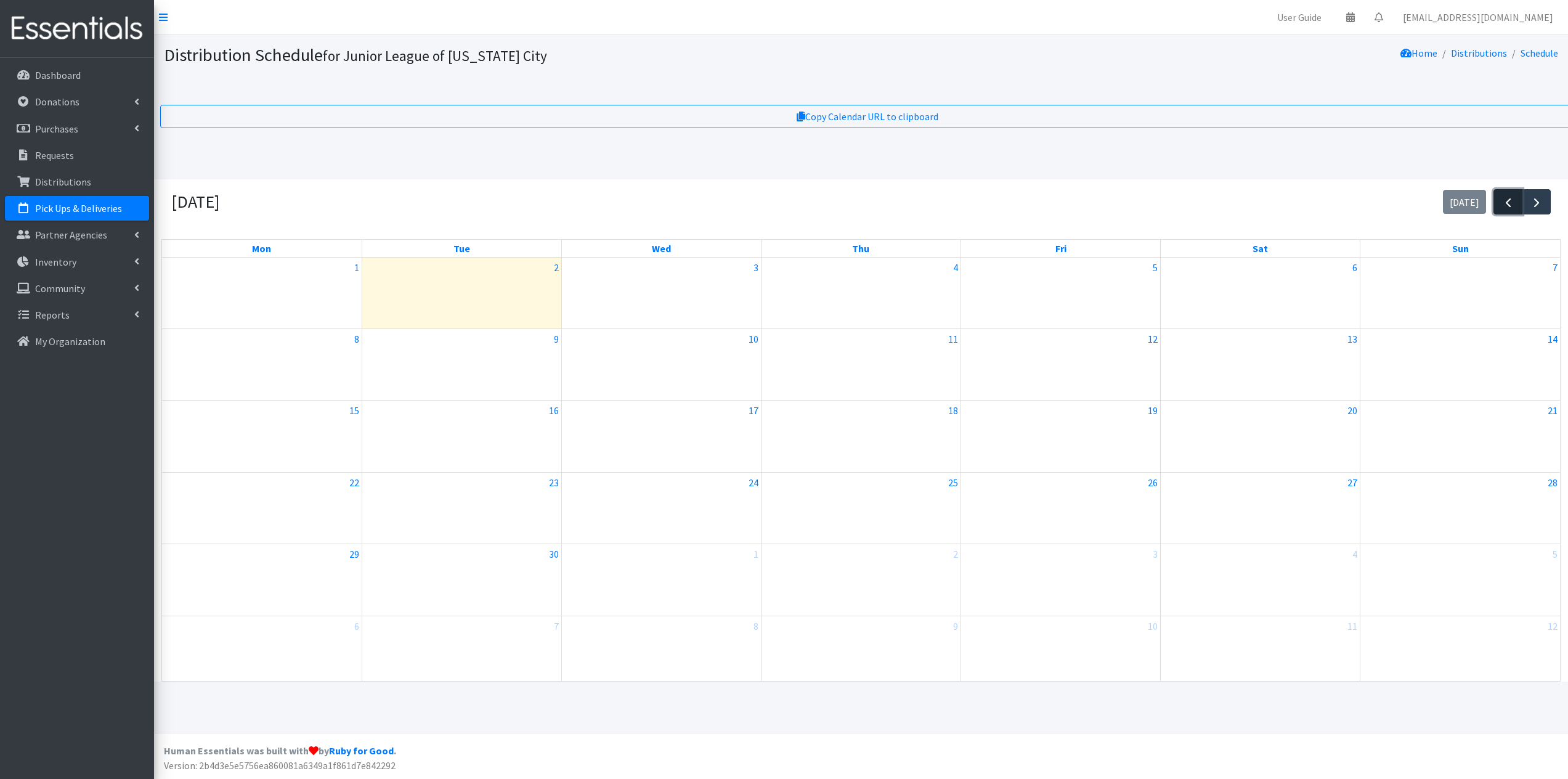
click at [1504, 210] on span "button" at bounding box center [1508, 203] width 15 height 15
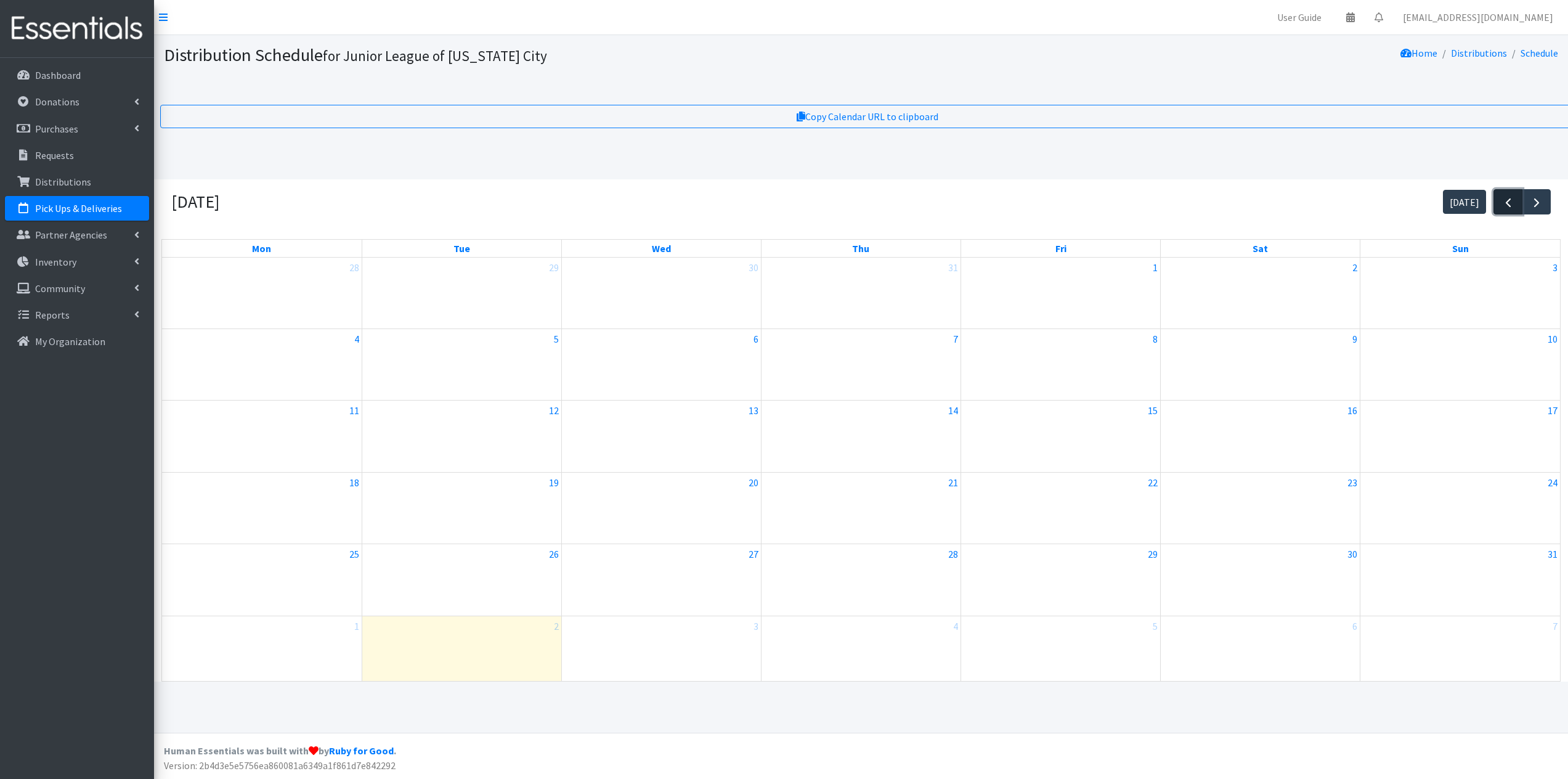
click at [1504, 210] on span "button" at bounding box center [1508, 203] width 15 height 15
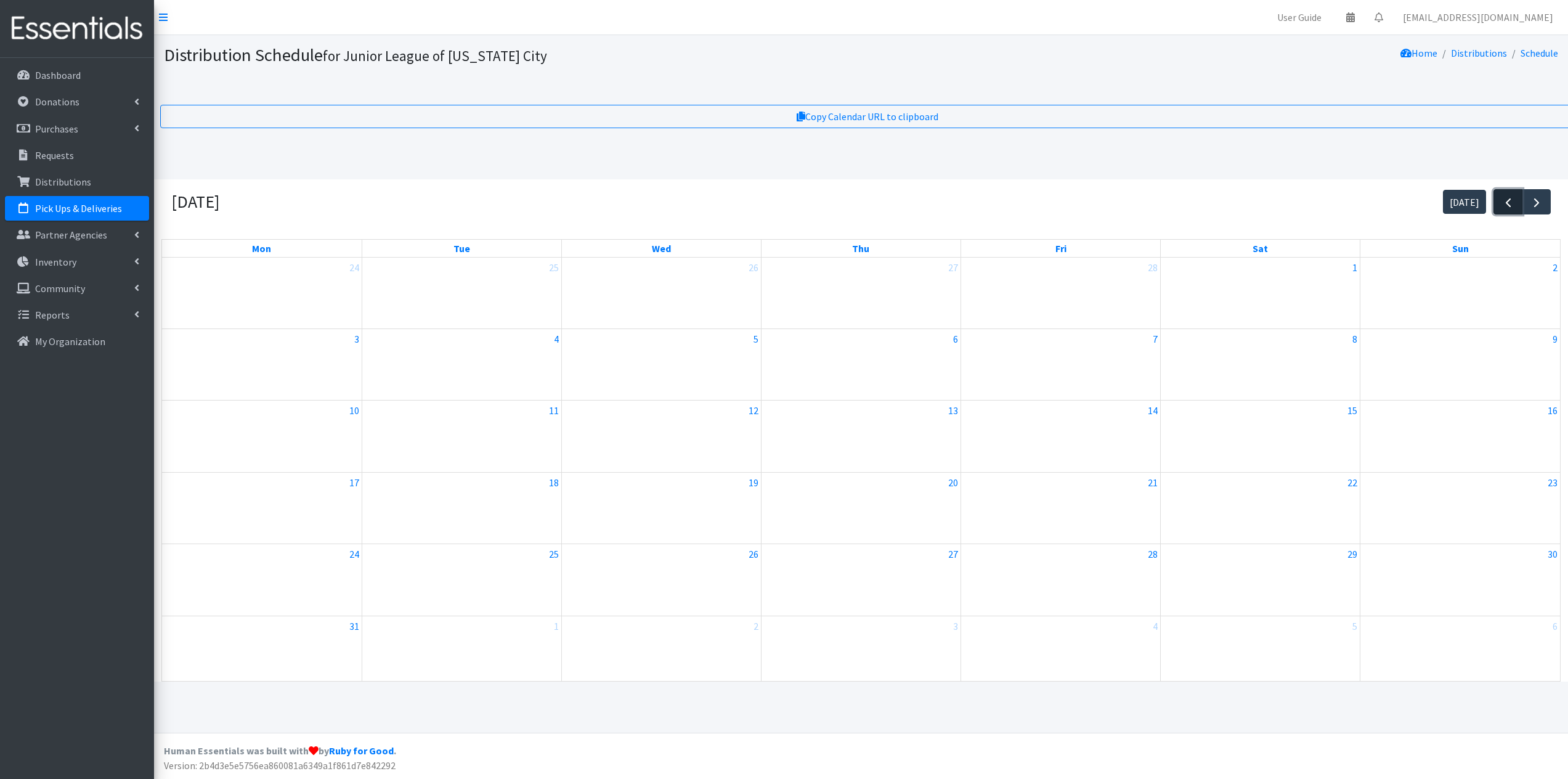
click at [1504, 210] on span "button" at bounding box center [1508, 203] width 15 height 15
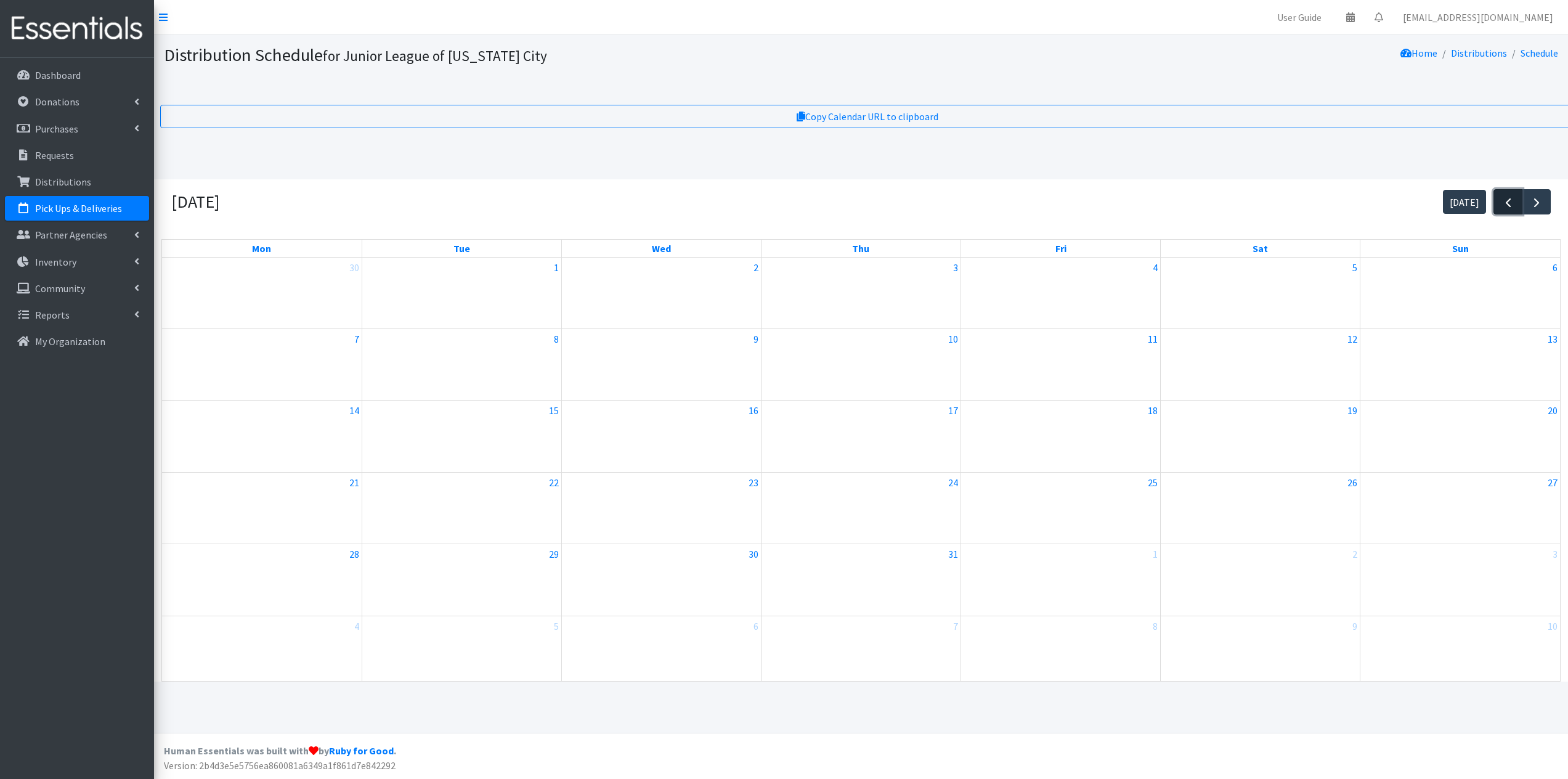
click at [1504, 210] on span "button" at bounding box center [1508, 203] width 15 height 15
click at [1538, 201] on span "button" at bounding box center [1536, 203] width 15 height 15
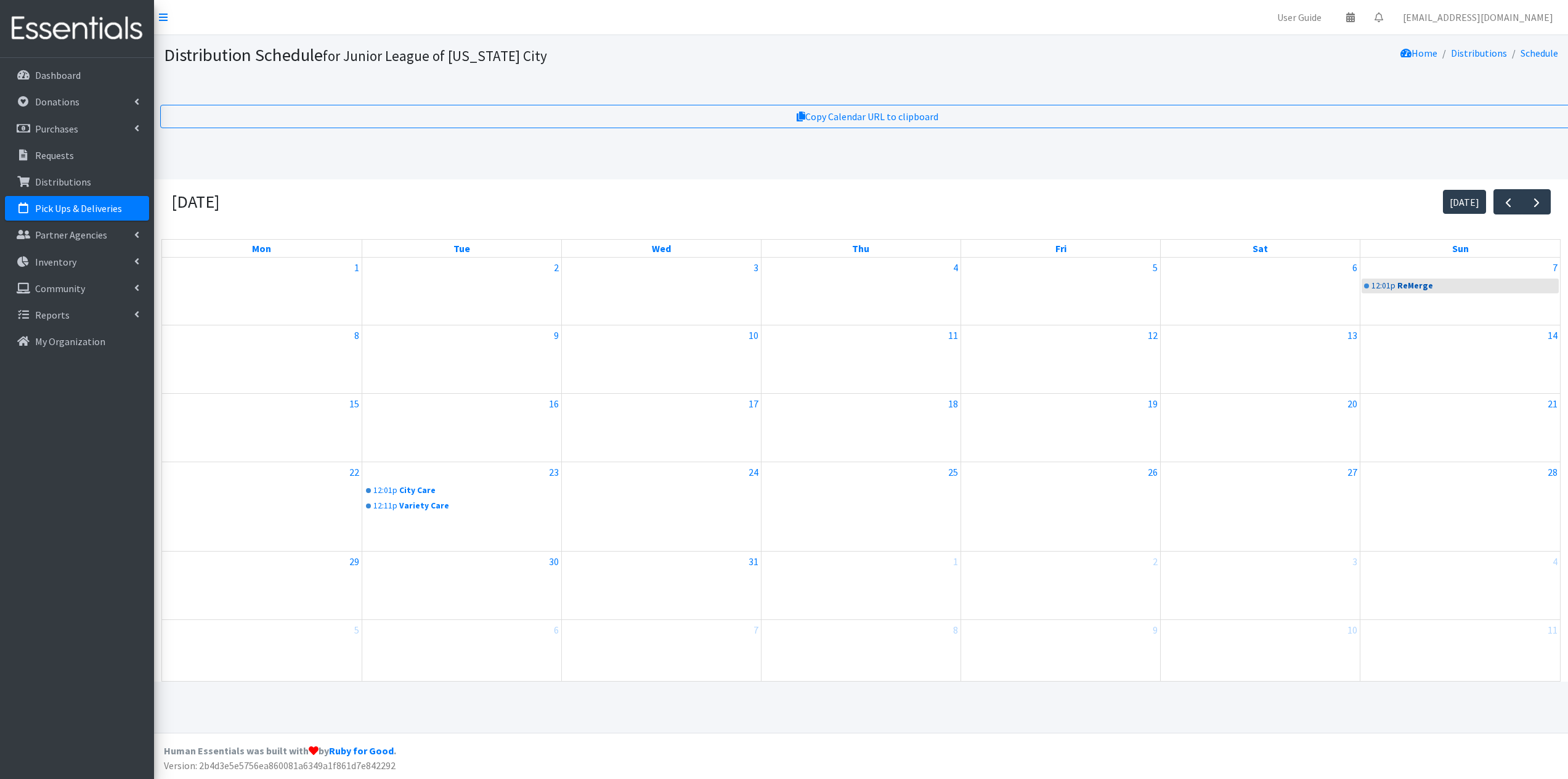
click at [1405, 293] on div "12:01p ReMerge" at bounding box center [1461, 288] width 199 height 20
click at [1392, 290] on link "12:01p ReMerge" at bounding box center [1461, 286] width 197 height 15
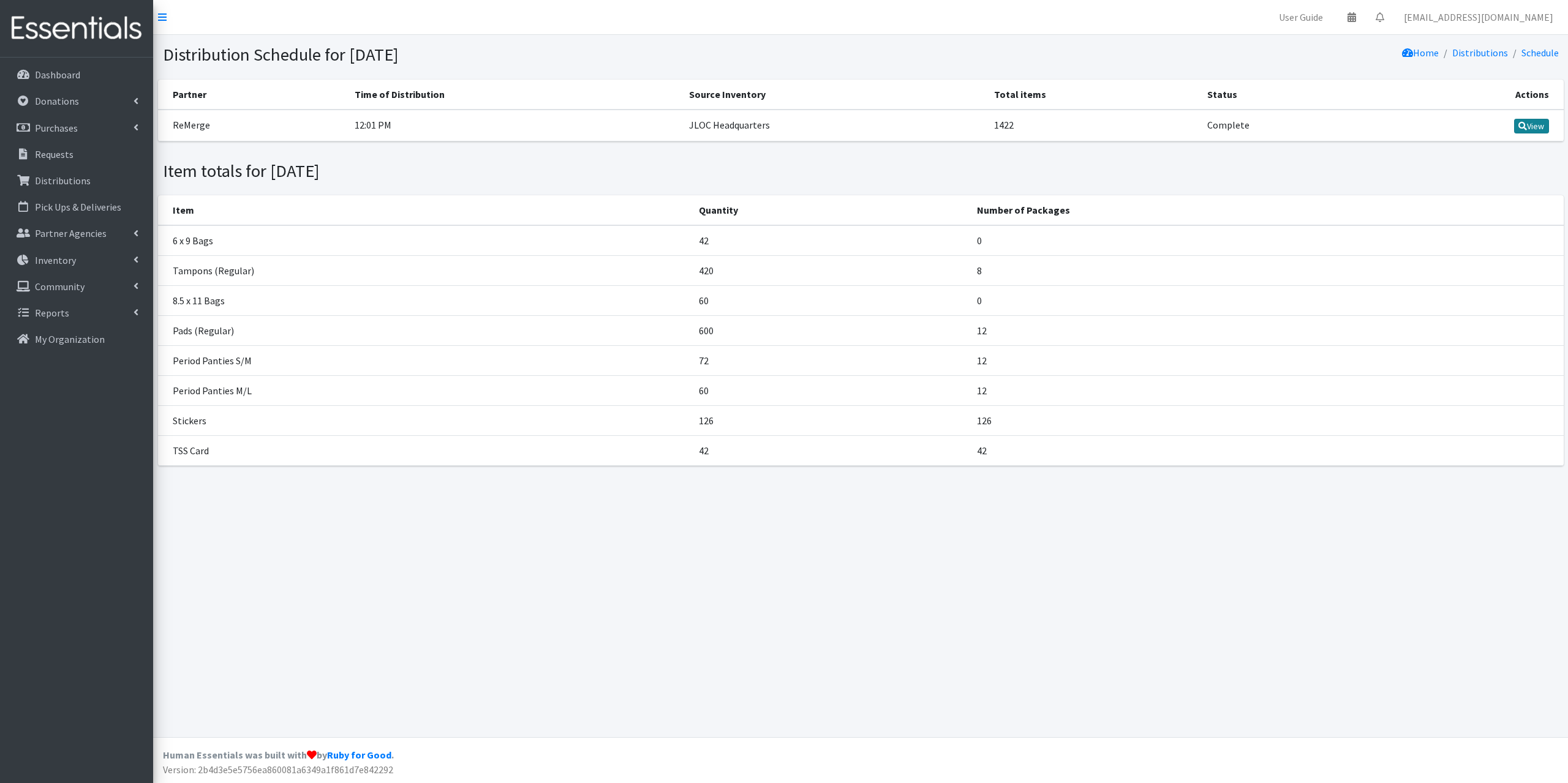
click at [1534, 124] on link "View" at bounding box center [1532, 126] width 35 height 15
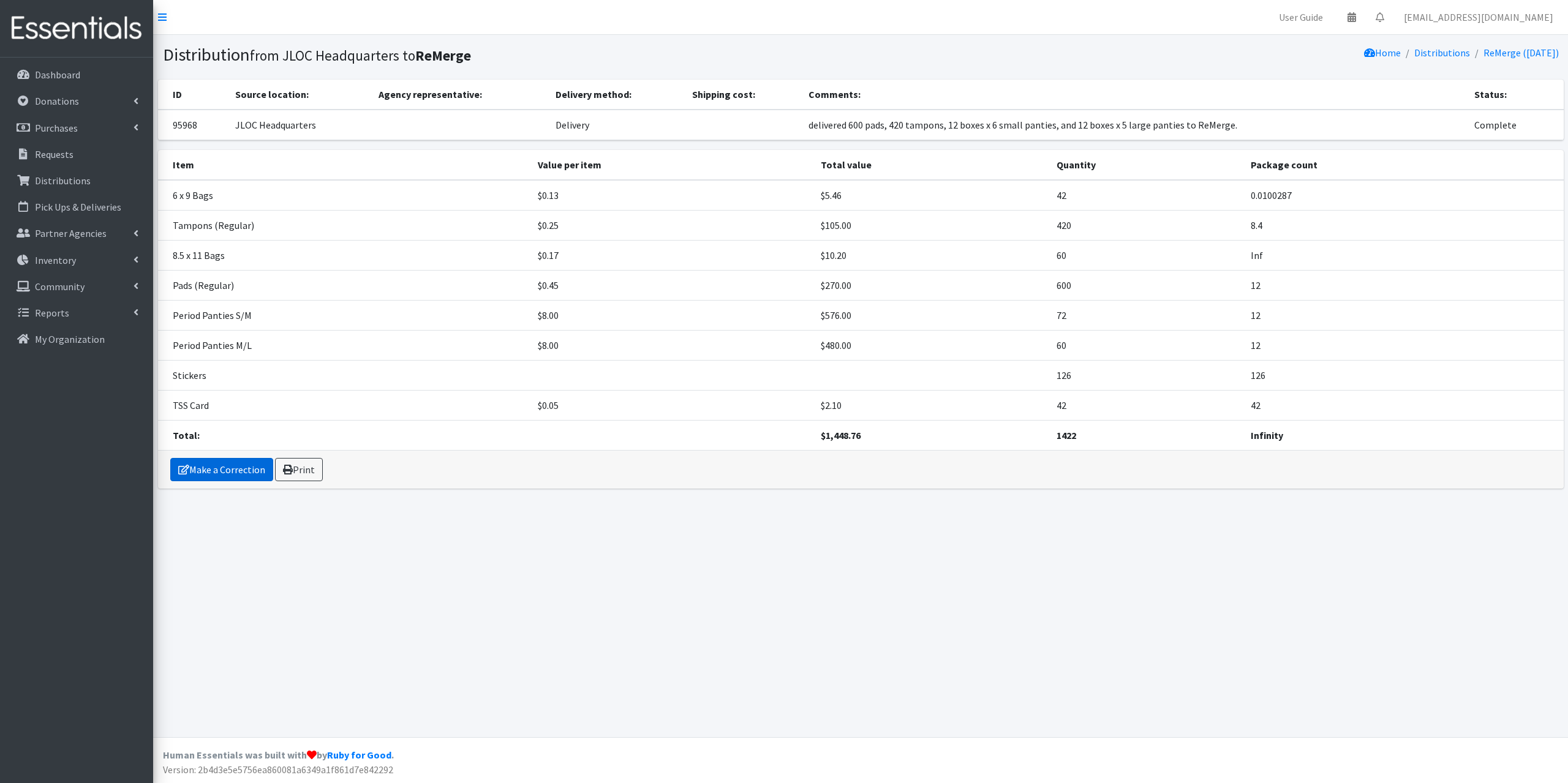
click at [238, 472] on link "Make a Correction" at bounding box center [221, 469] width 103 height 23
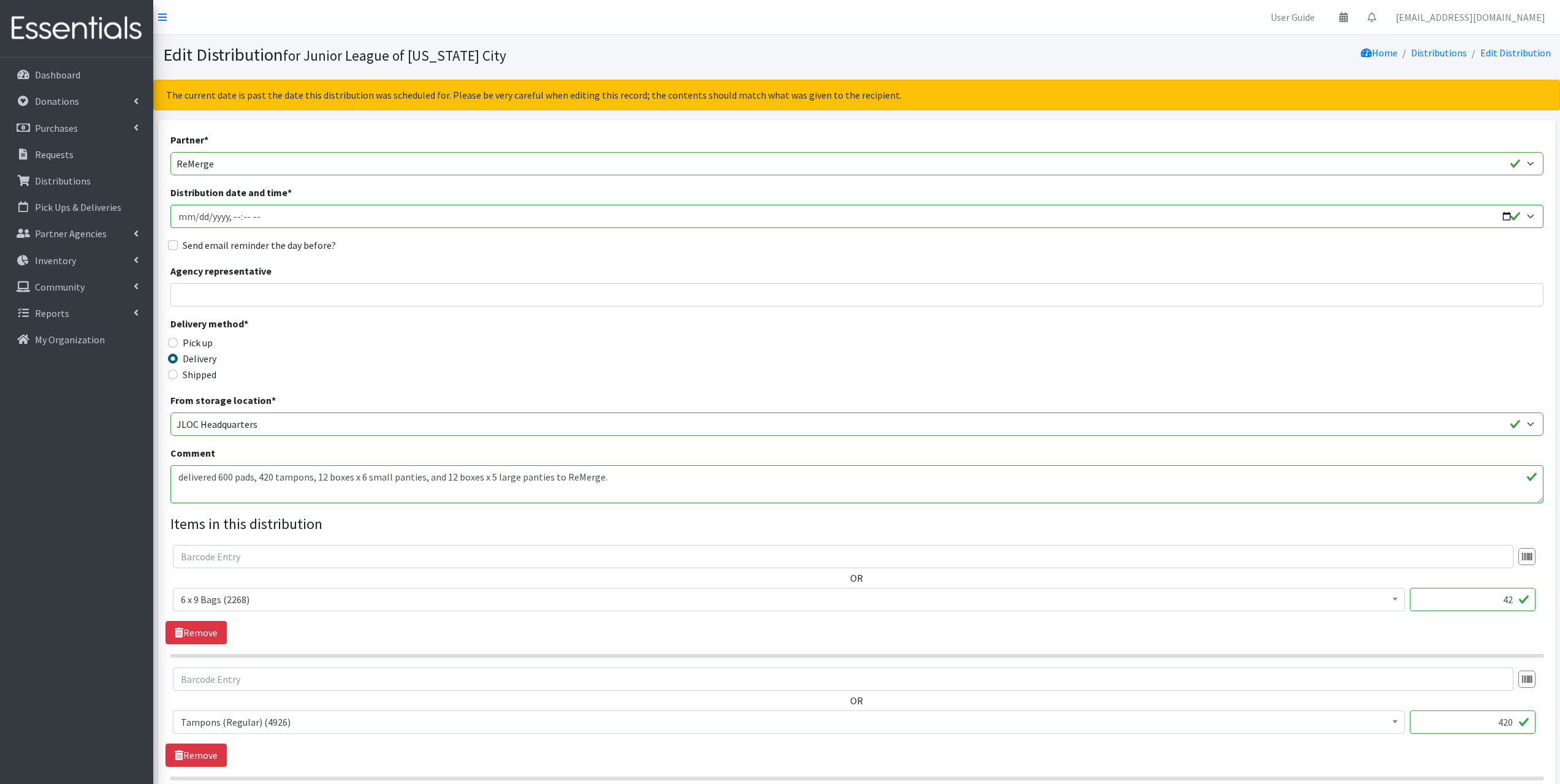
drag, startPoint x: 391, startPoint y: 478, endPoint x: 422, endPoint y: 477, distance: 31.0
click at [422, 477] on textarea "delivered 600 pads, 420 tampons, 12 boxes x 6 small panties, and 12 boxes x 5 l…" at bounding box center [856, 484] width 1373 height 38
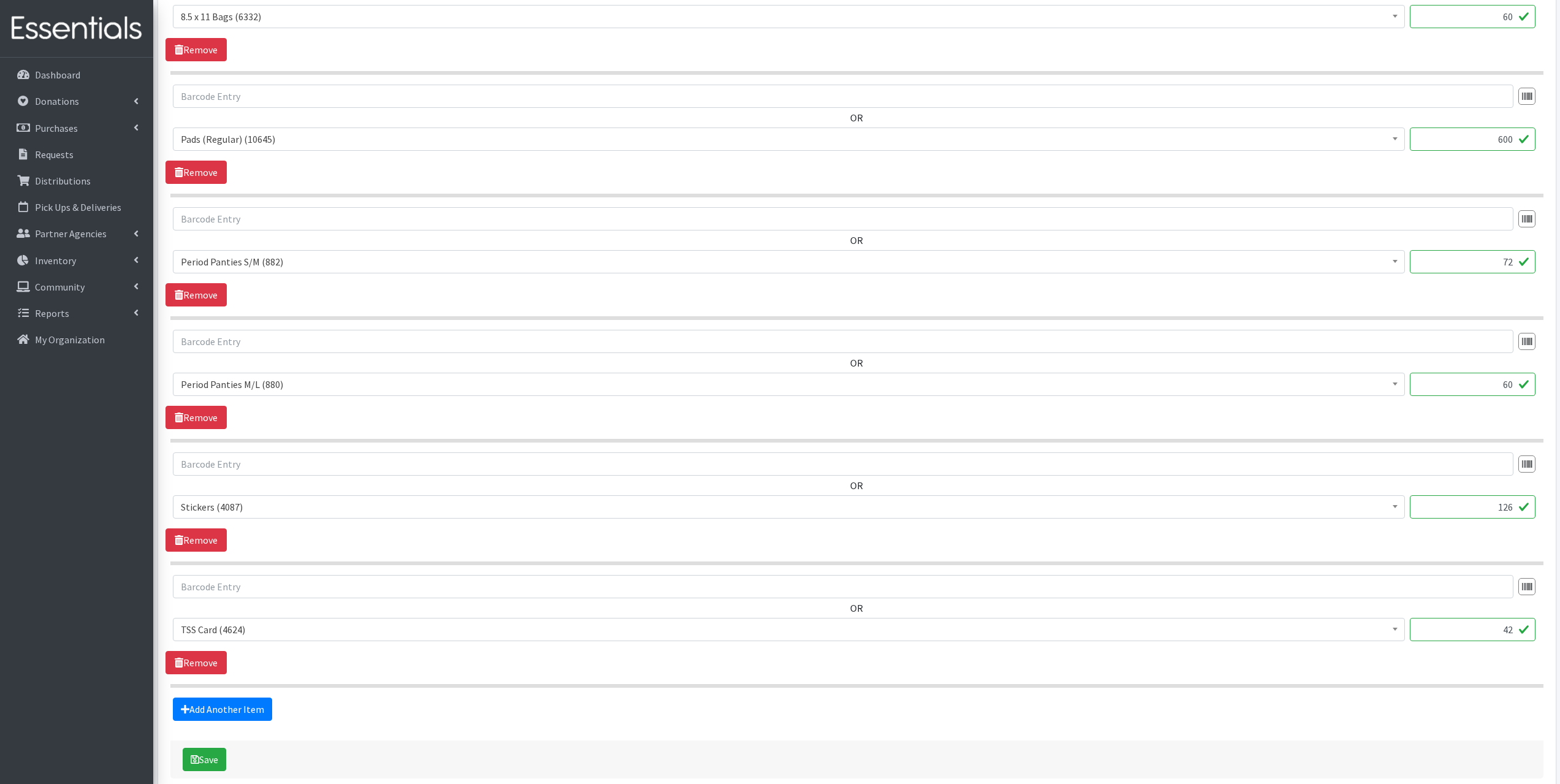
scroll to position [891, 0]
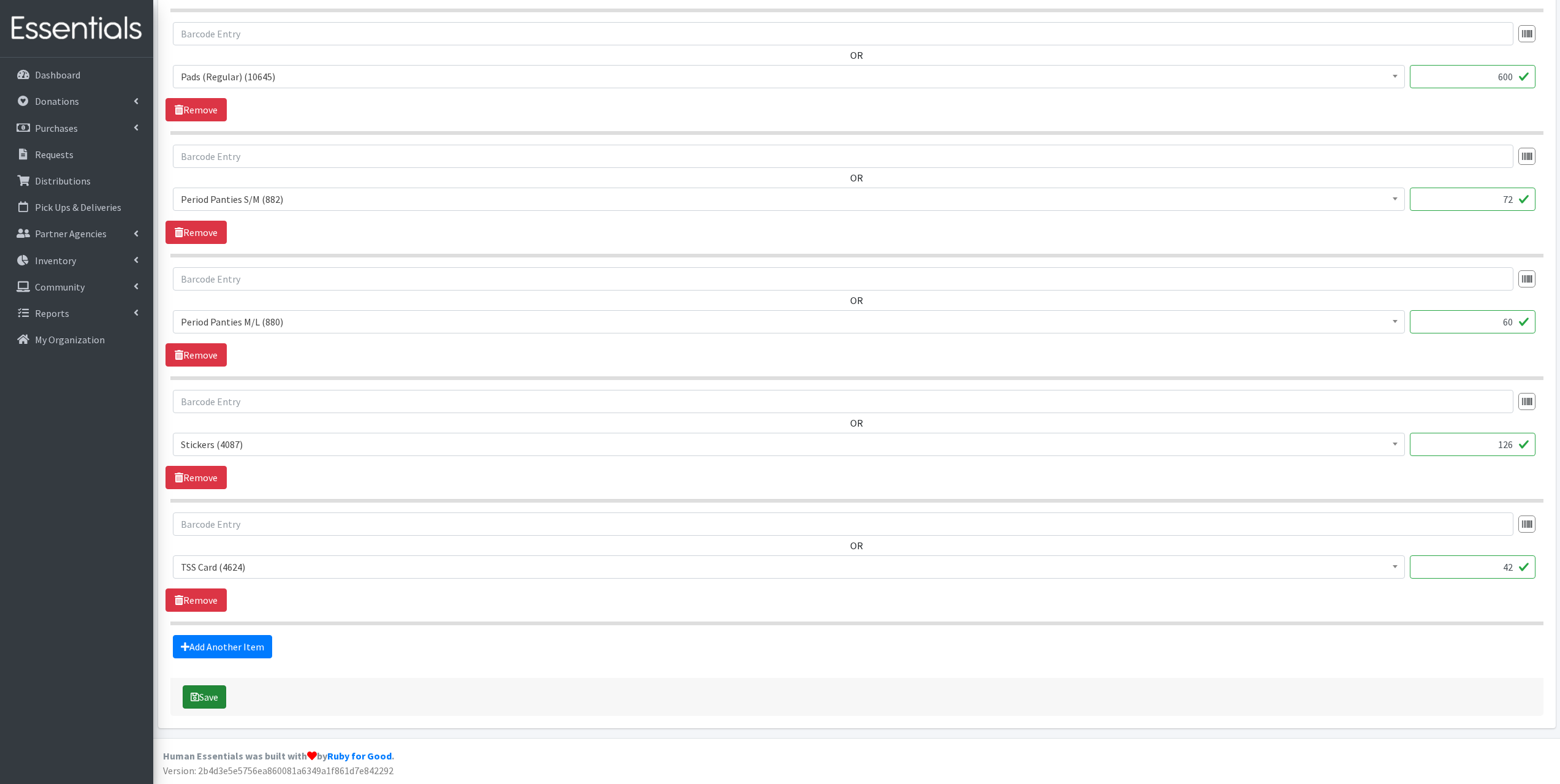
type textarea "delivered 600 pads, 420 tampons, 12 boxes x 6 small underwear, and 12 boxes x 5…"
click at [211, 698] on button "Save" at bounding box center [204, 697] width 44 height 23
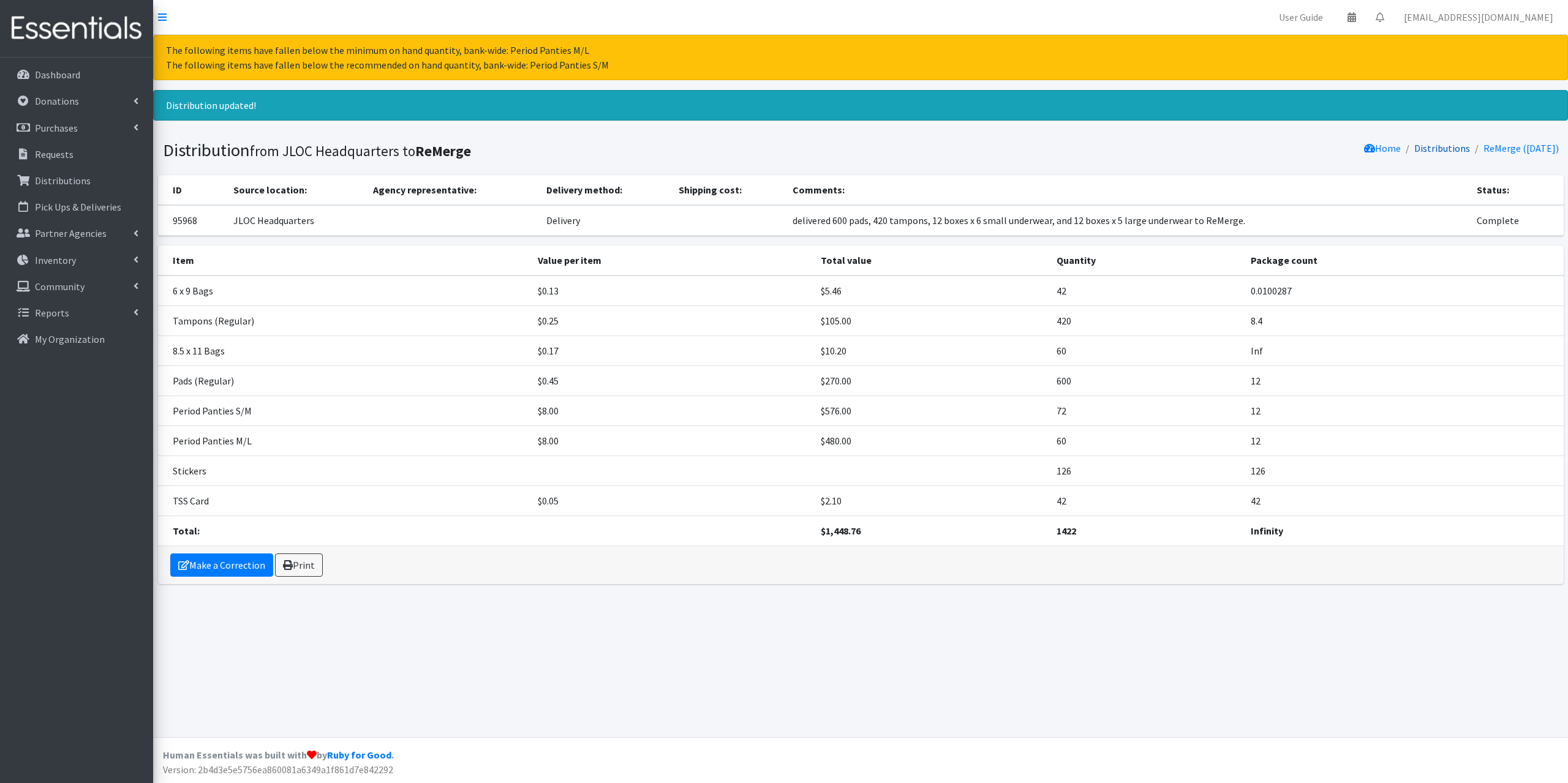
click at [1450, 146] on link "Distributions" at bounding box center [1441, 148] width 56 height 12
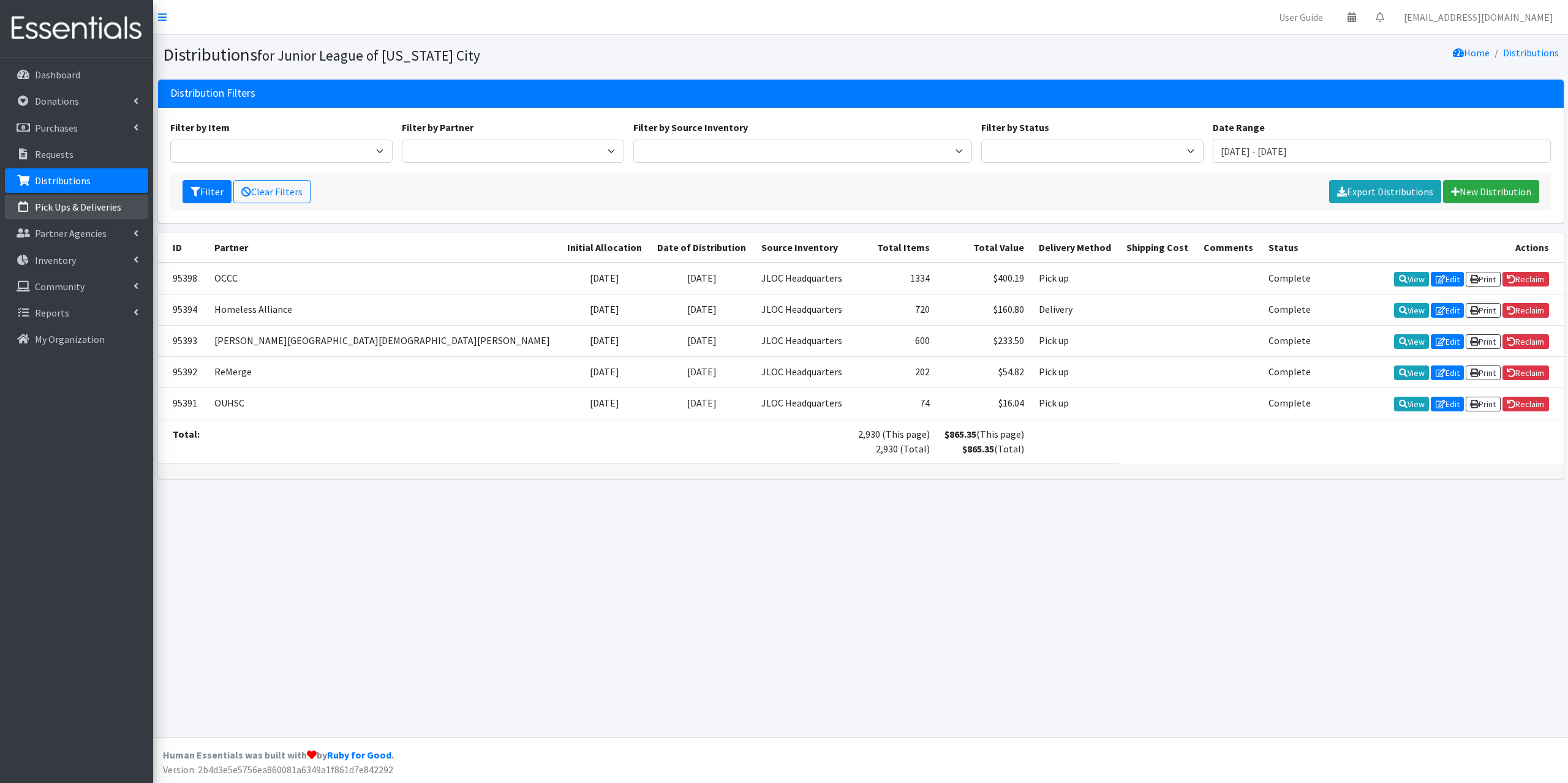
click at [84, 203] on p "Pick Ups & Deliveries" at bounding box center [78, 206] width 86 height 12
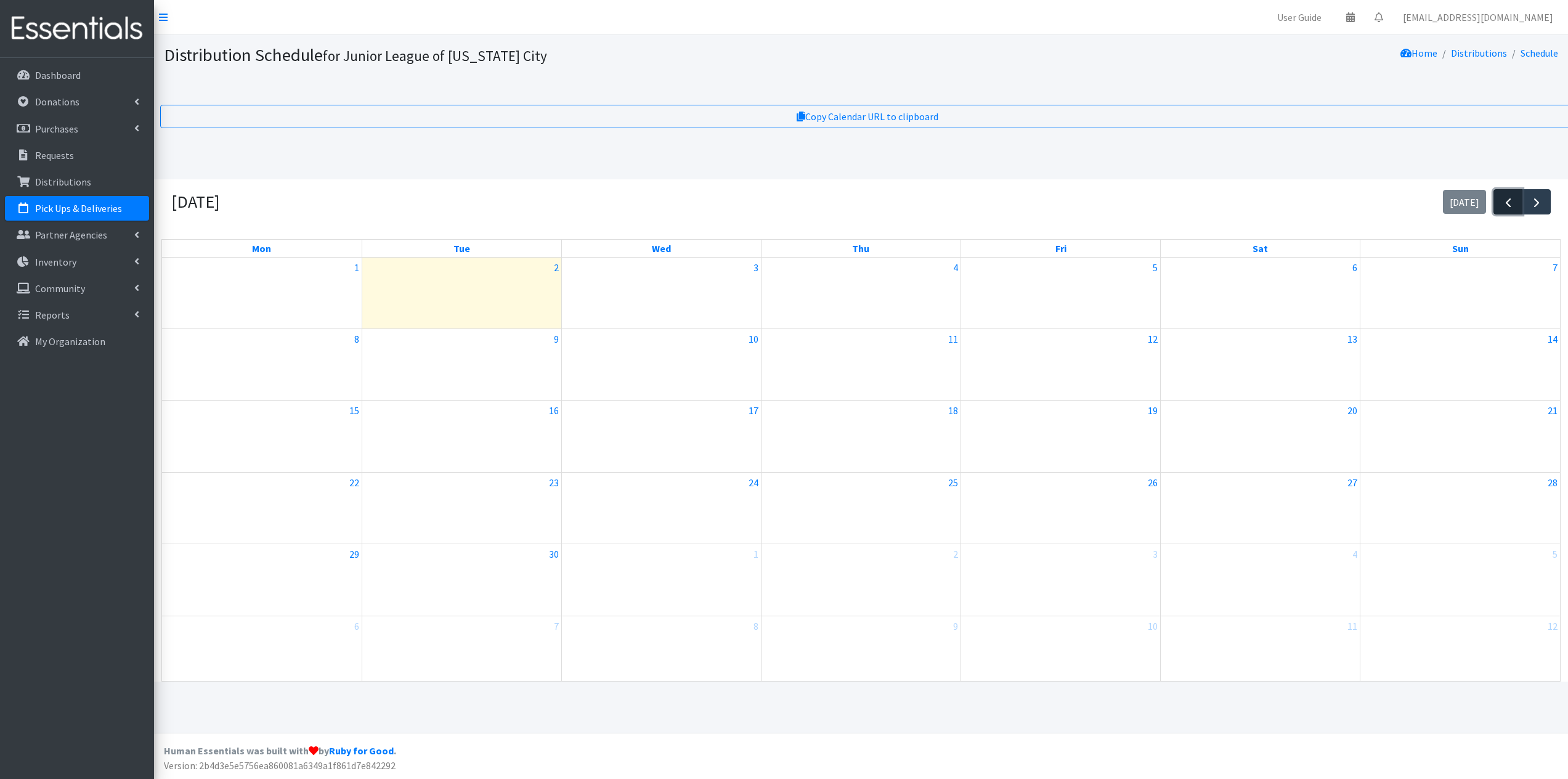
click at [1509, 206] on span "button" at bounding box center [1508, 203] width 15 height 15
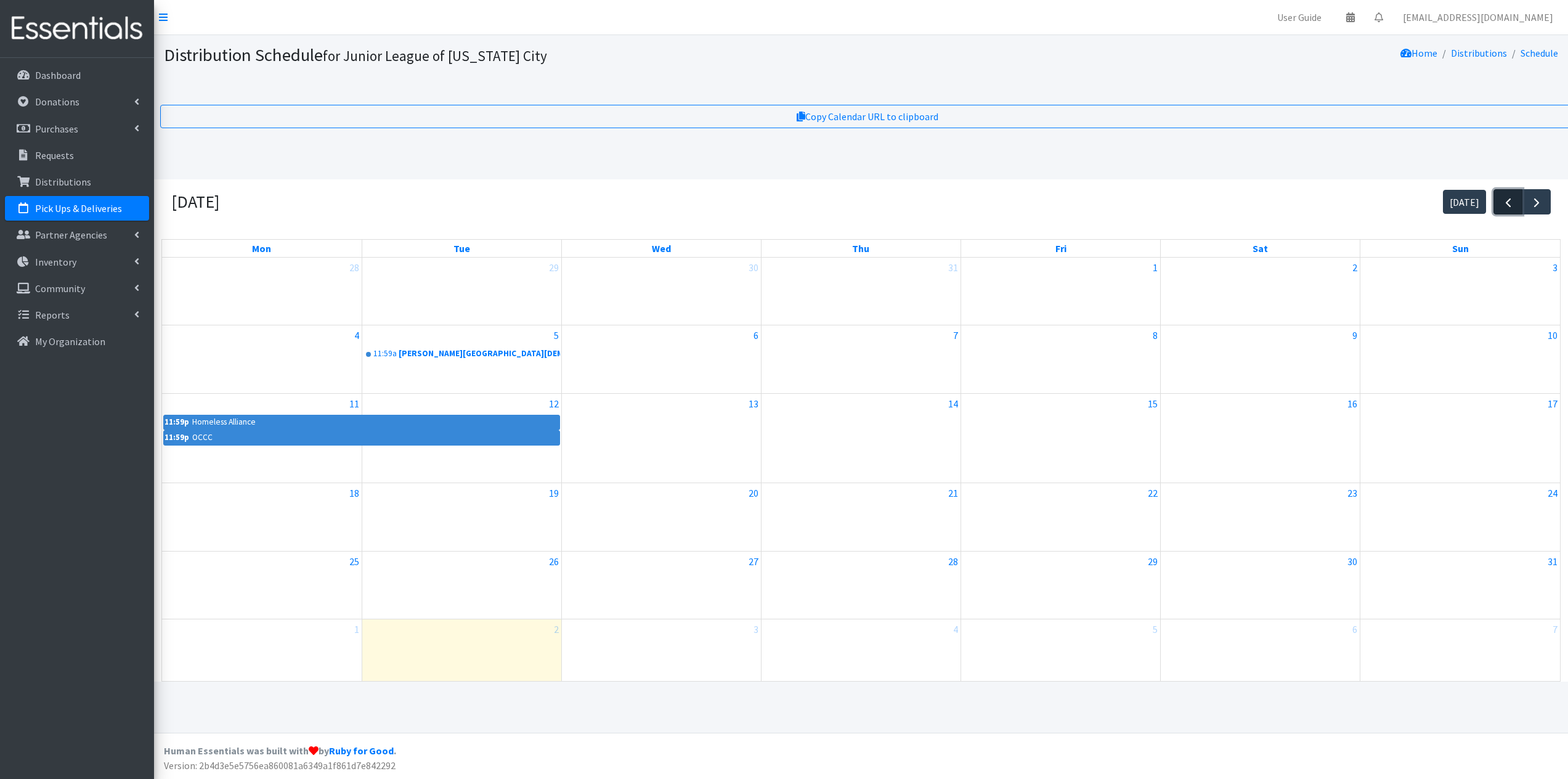
click at [1509, 206] on span "button" at bounding box center [1508, 203] width 15 height 15
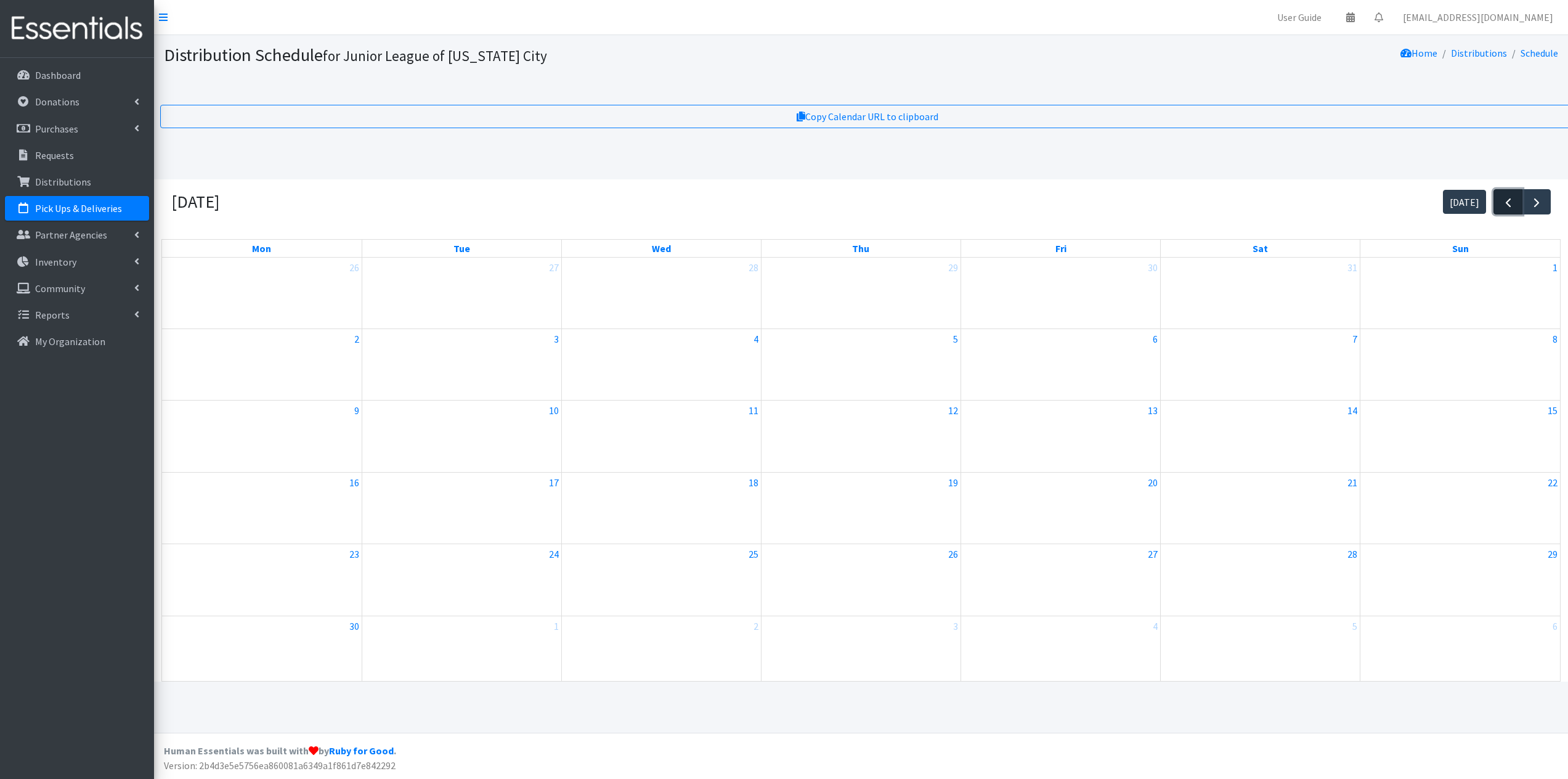
click at [1509, 206] on span "button" at bounding box center [1508, 203] width 15 height 15
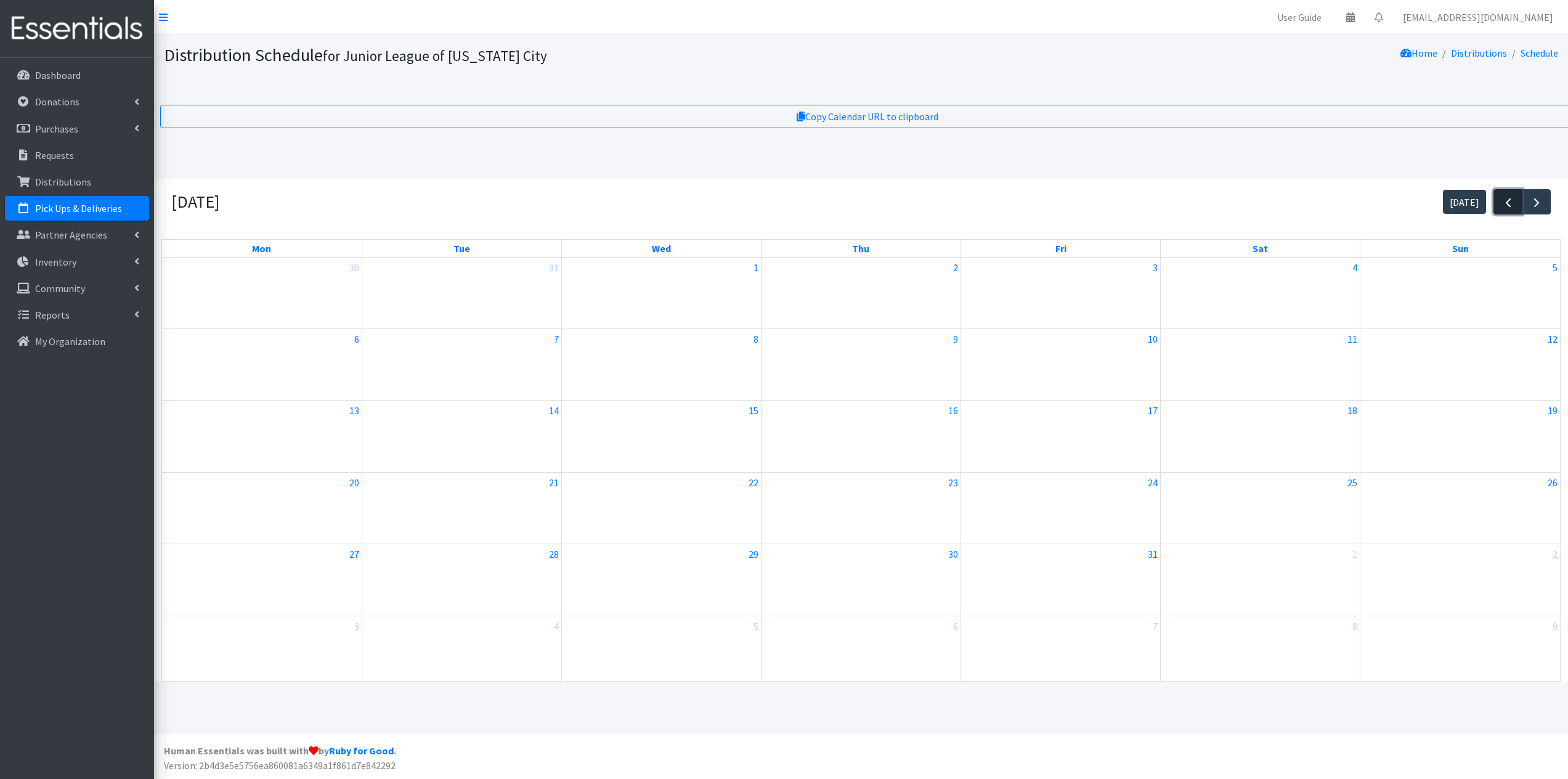
click at [1509, 206] on span "button" at bounding box center [1508, 203] width 15 height 15
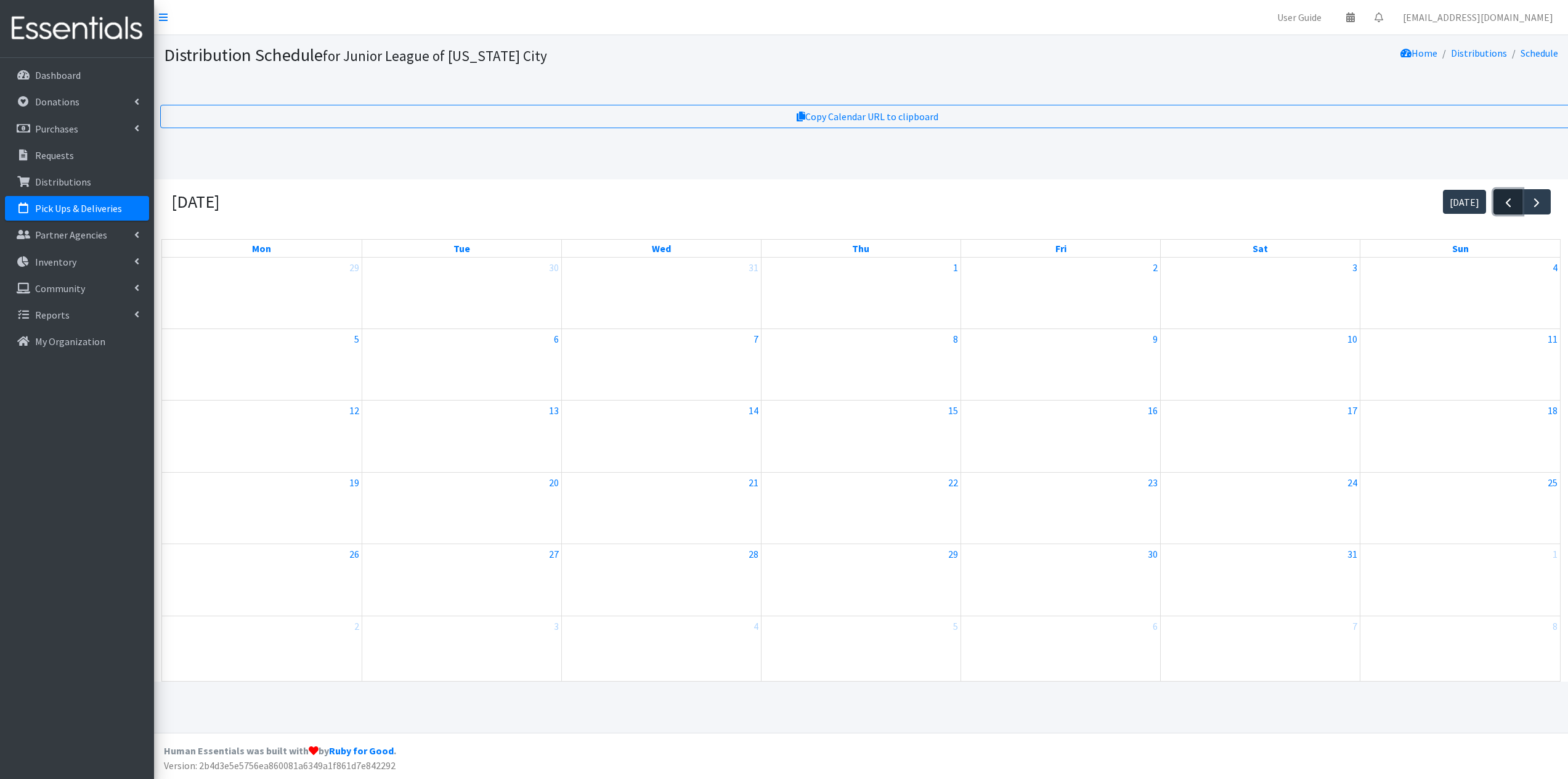
click at [1509, 206] on span "button" at bounding box center [1508, 203] width 15 height 15
click at [51, 184] on p "Distributions" at bounding box center [63, 181] width 56 height 12
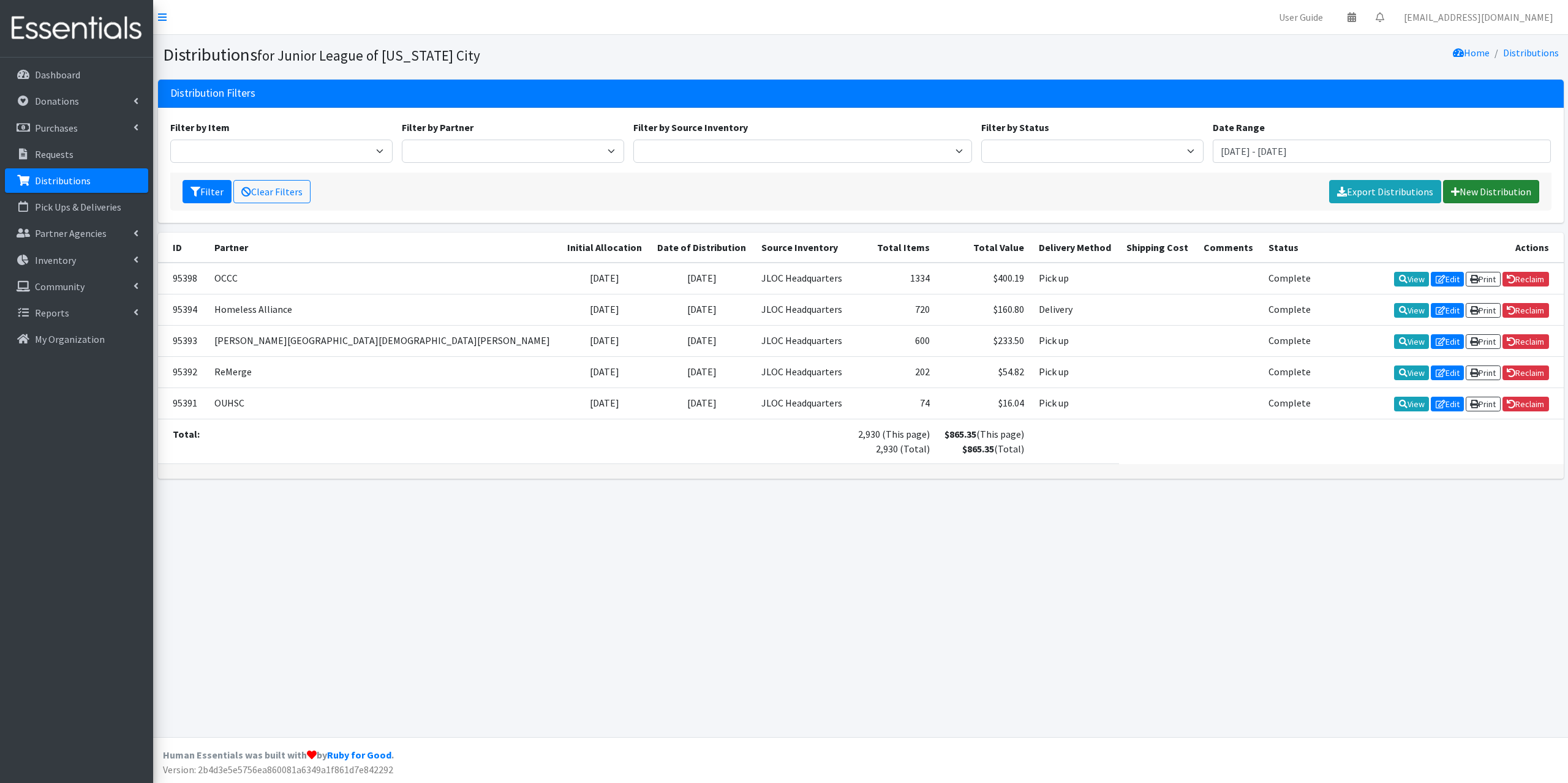
click at [1494, 183] on link "New Distribution" at bounding box center [1491, 192] width 96 height 23
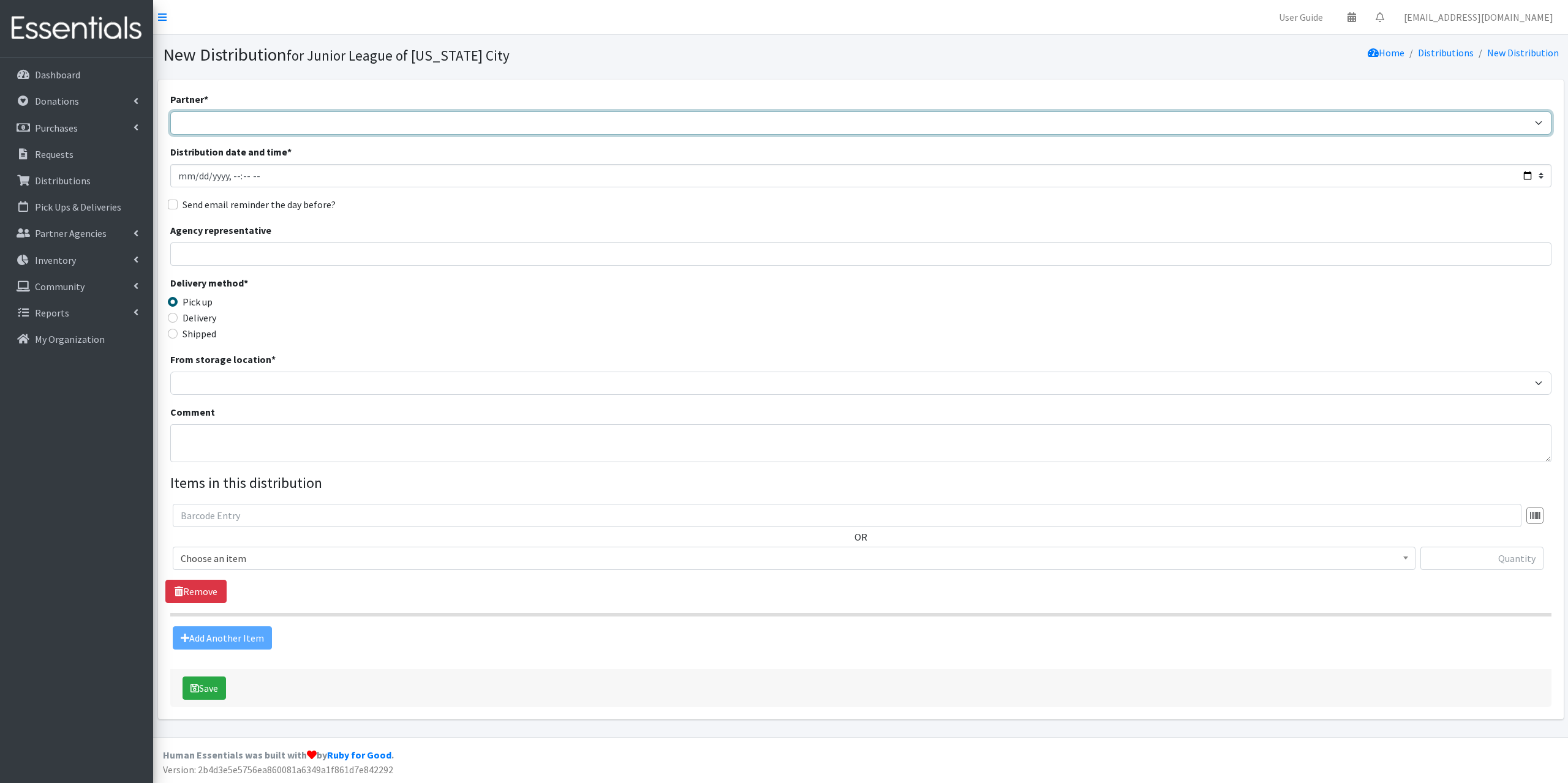
click at [207, 127] on select "[PERSON_NAME] Public Schools [PERSON_NAME] YMCA Boys & Girls Club CAIR [US_STAT…" at bounding box center [861, 123] width 1381 height 23
select select "5146"
click at [170, 111] on select "[PERSON_NAME] Public Schools [PERSON_NAME] YMCA Boys & Girls Club CAIR [US_STAT…" at bounding box center [861, 123] width 1381 height 23
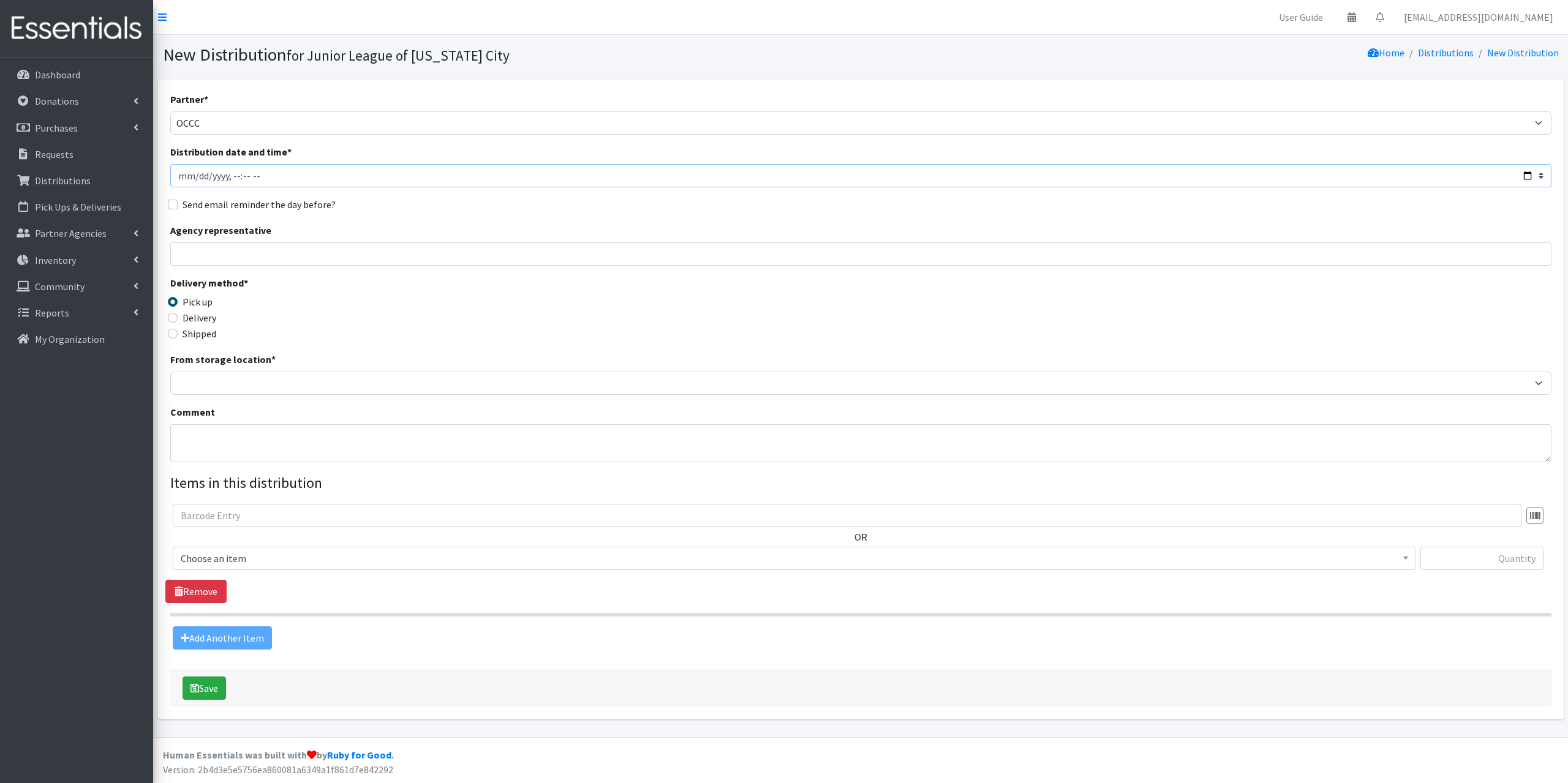
click at [187, 178] on input "Distribution date and time *" at bounding box center [861, 176] width 1381 height 23
click at [1530, 176] on input "Distribution date and time *" at bounding box center [861, 176] width 1381 height 23
click at [236, 181] on input "Distribution date and time *" at bounding box center [861, 176] width 1381 height 23
click at [230, 177] on input "Distribution date and time *" at bounding box center [861, 176] width 1381 height 23
type input "[DATE]T12:21"
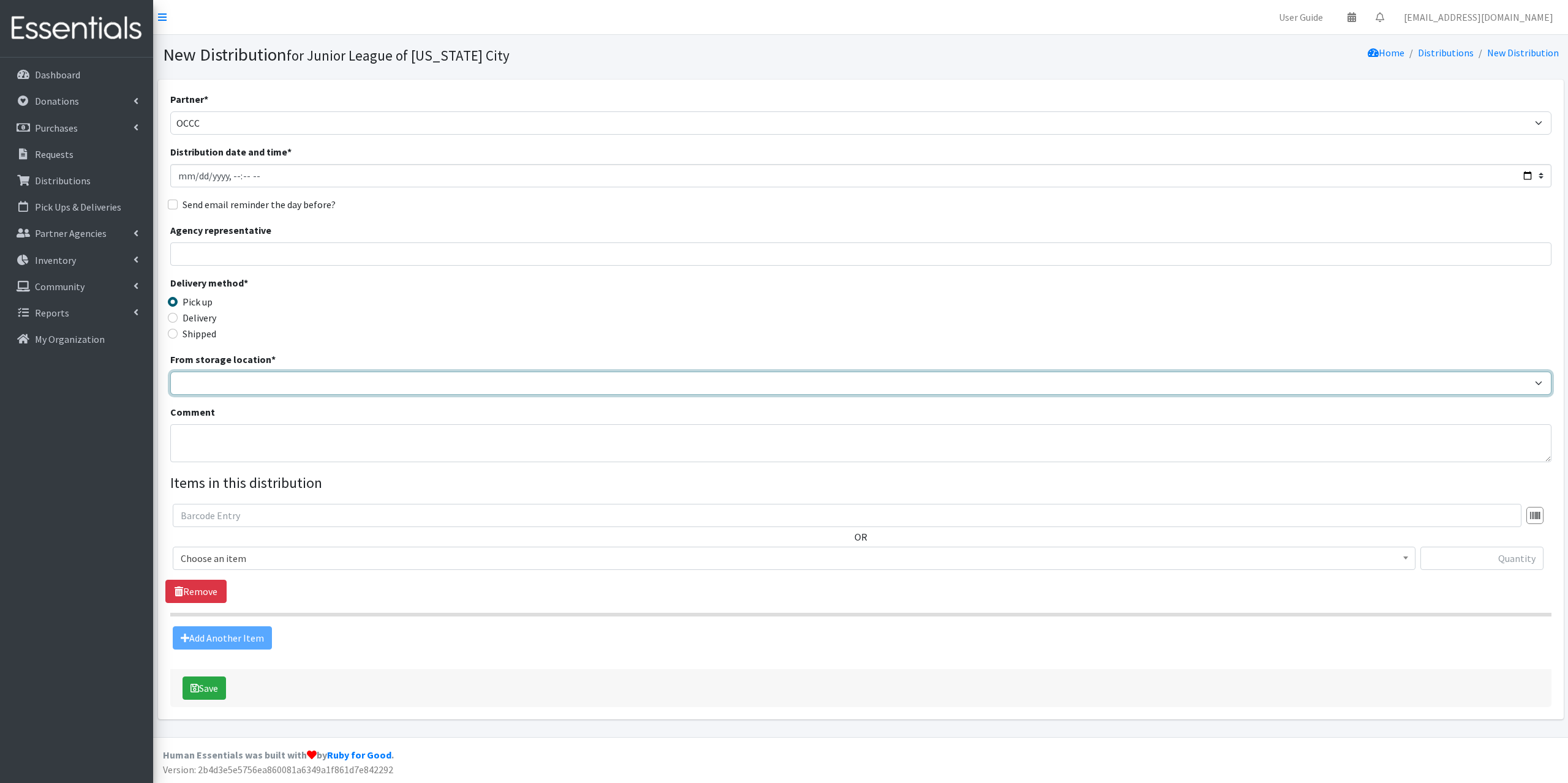
click at [198, 382] on select "JLOC Headquarters Storage Unit" at bounding box center [861, 383] width 1381 height 23
select select "47"
click at [170, 371] on select "JLOC Headquarters Storage Unit" at bounding box center [861, 383] width 1381 height 23
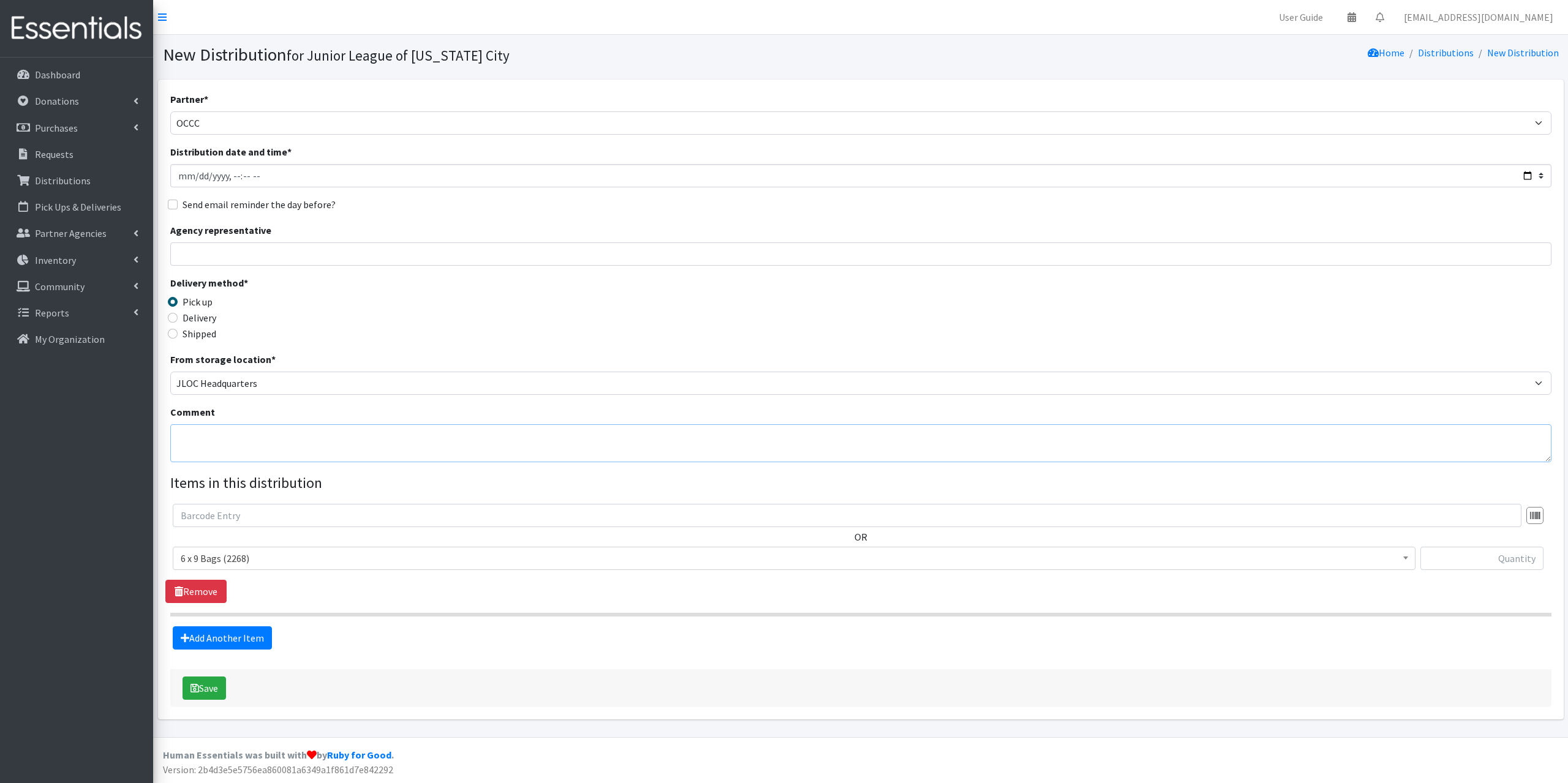
click at [219, 452] on textarea "Comment" at bounding box center [861, 443] width 1381 height 38
paste textarea "OCCC picked up 1000 pads, 1000 tampons, 6 boxes x 6 S/M underwear, and 6 boxes …"
drag, startPoint x: 351, startPoint y: 434, endPoint x: 361, endPoint y: 434, distance: 10.0
click at [361, 434] on textarea "OCCC picked up 1000 pads, 1000 tampons, 6 boxes x 6 S/M underwear, and 6 boxes …" at bounding box center [861, 443] width 1381 height 38
type textarea "OCCC picked up 1000 pads and 1000 tampons"
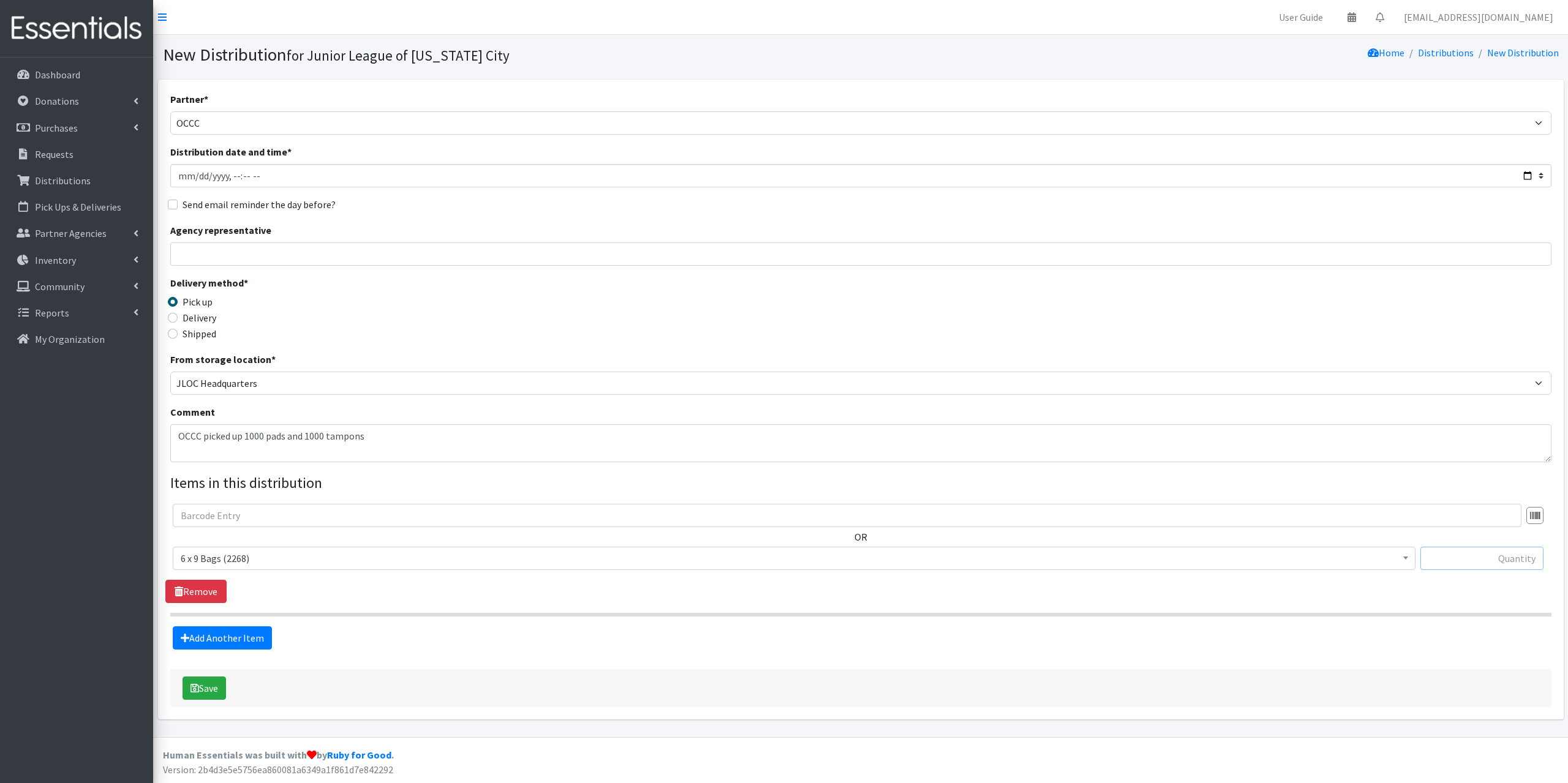
click at [1504, 565] on input "text" at bounding box center [1482, 558] width 123 height 23
type input "100"
click at [240, 637] on link "Add Another Item" at bounding box center [222, 638] width 99 height 23
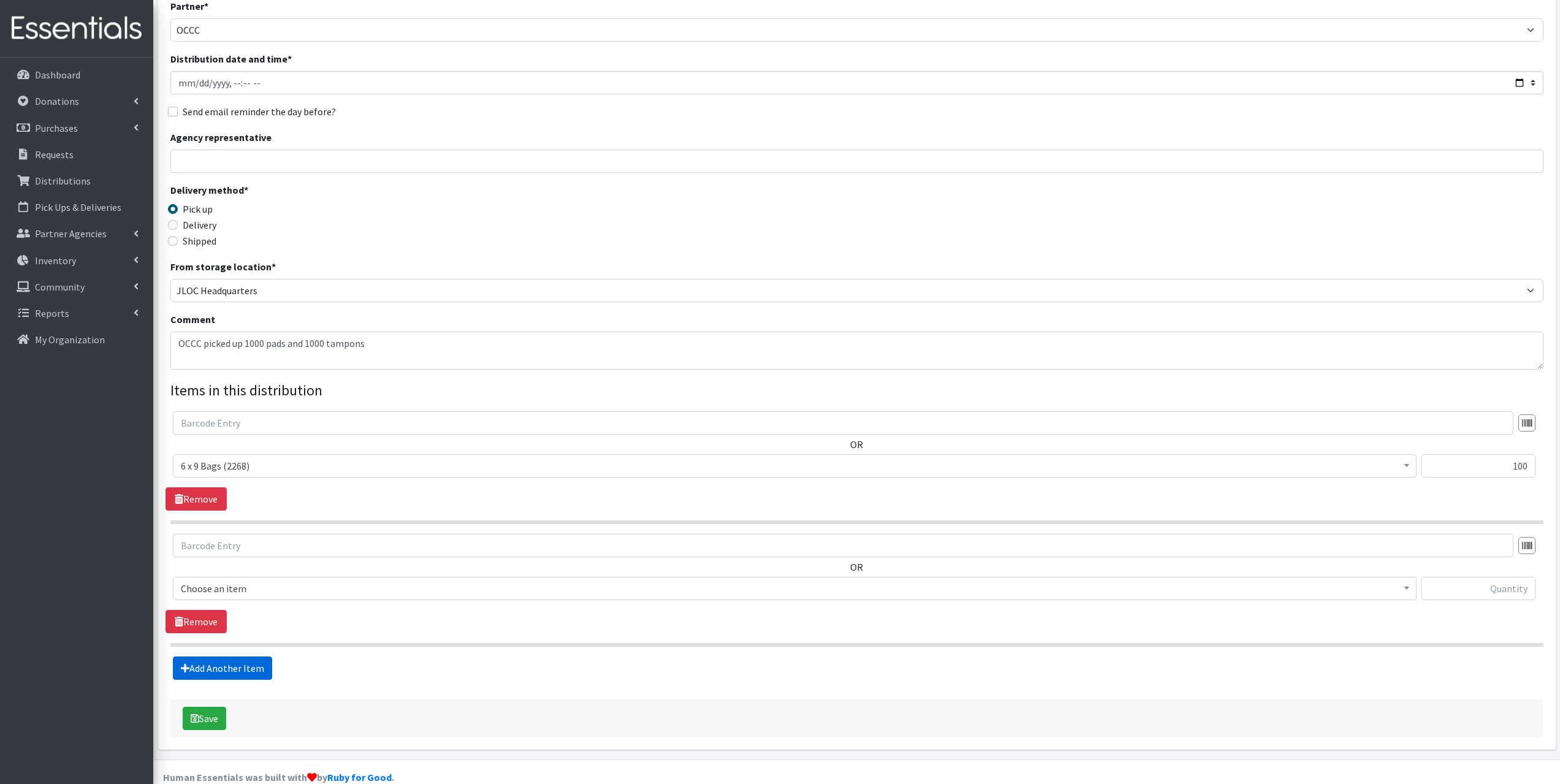
scroll to position [115, 0]
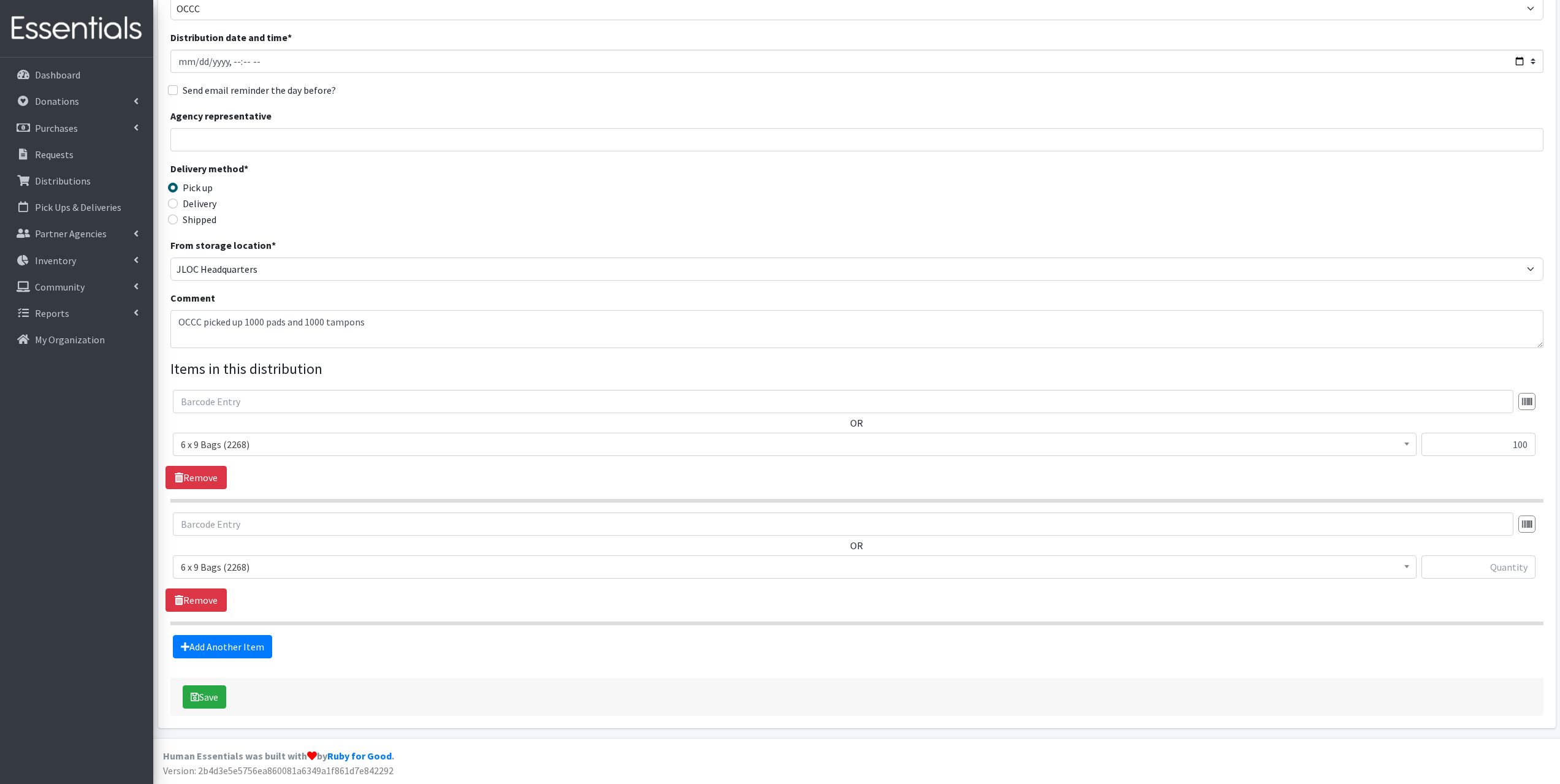
click at [227, 567] on span "6 x 9 Bags (2268)" at bounding box center [795, 566] width 1228 height 17
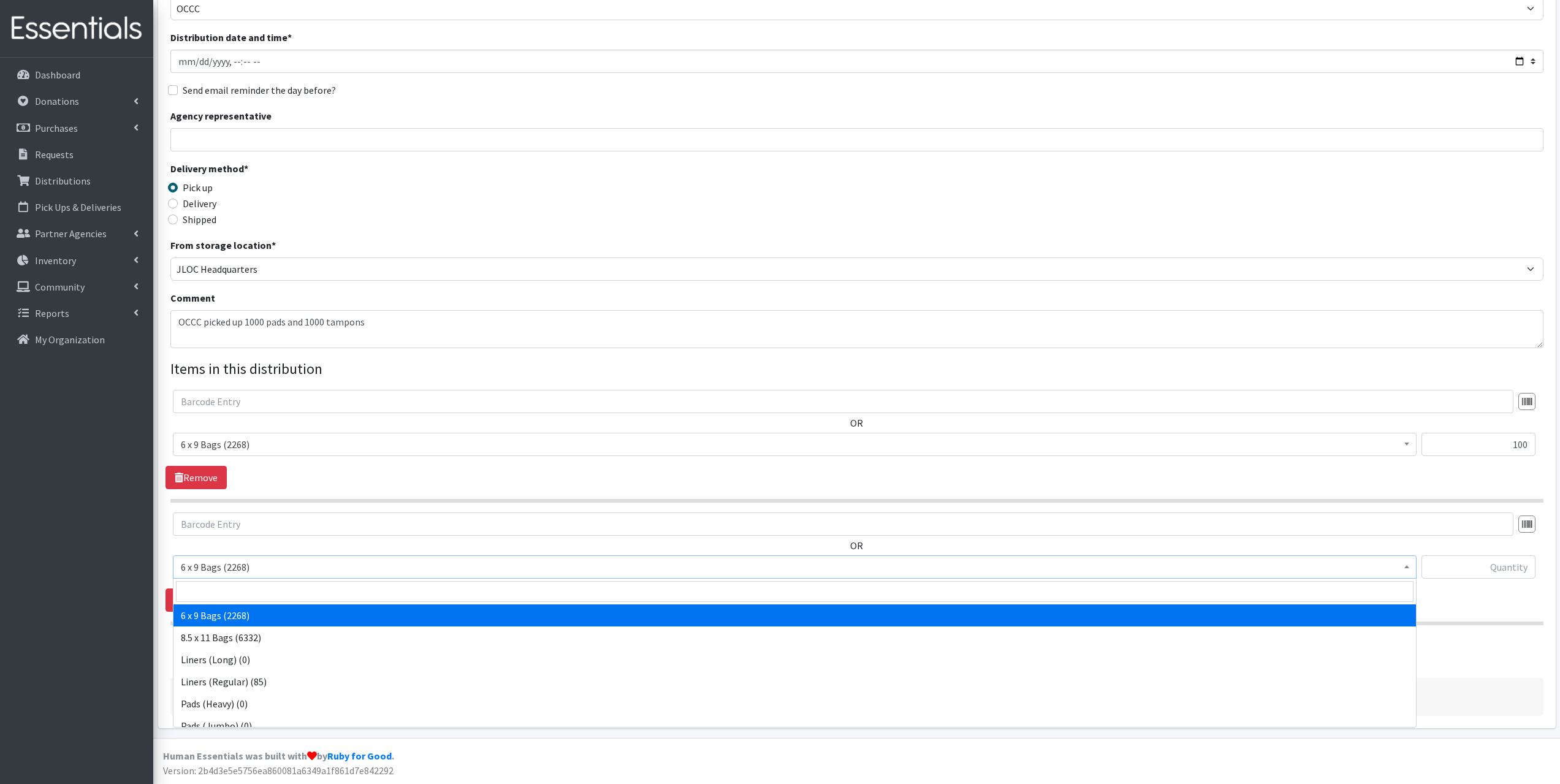
scroll to position [61, 0]
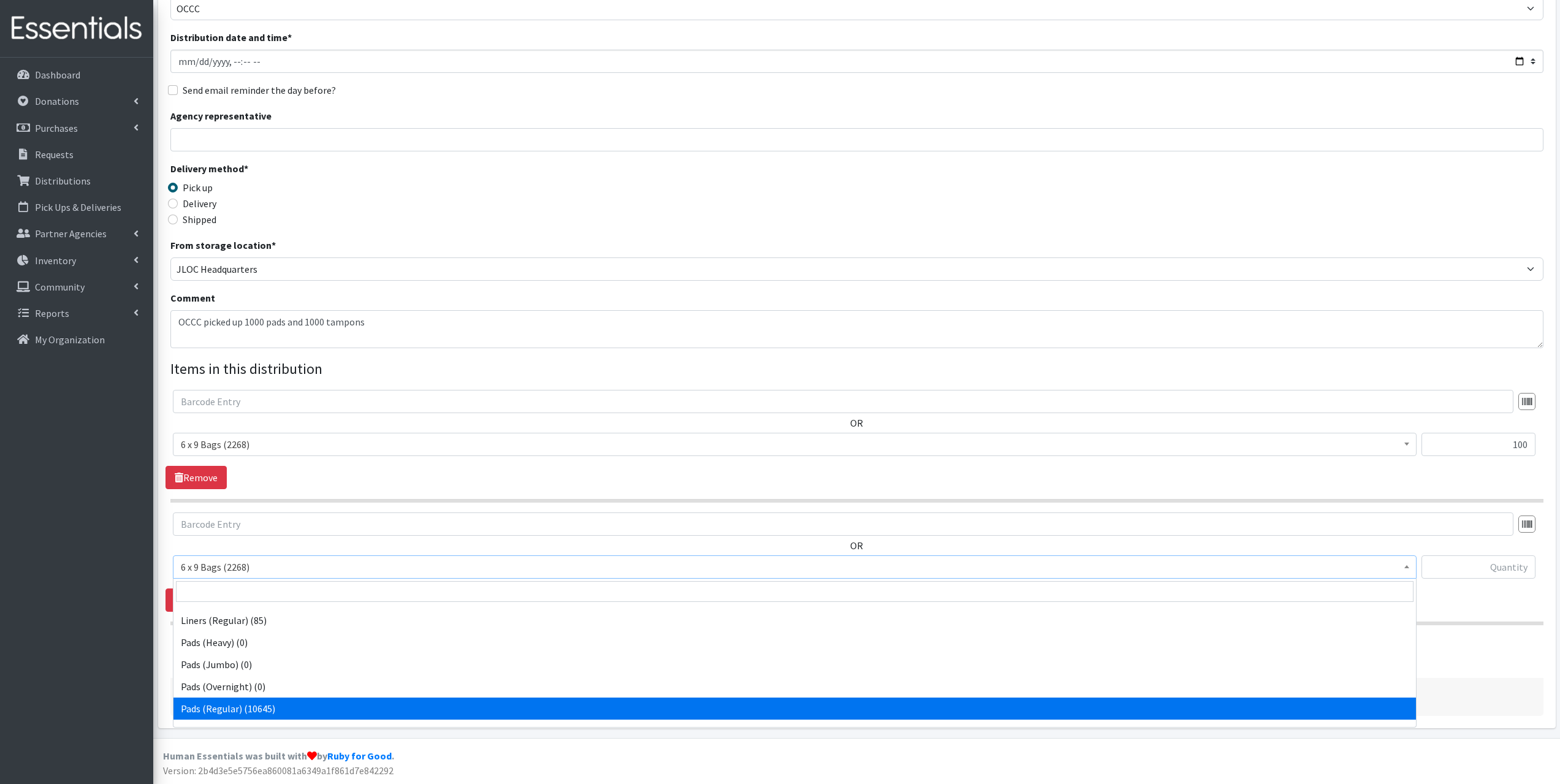
select select "2104"
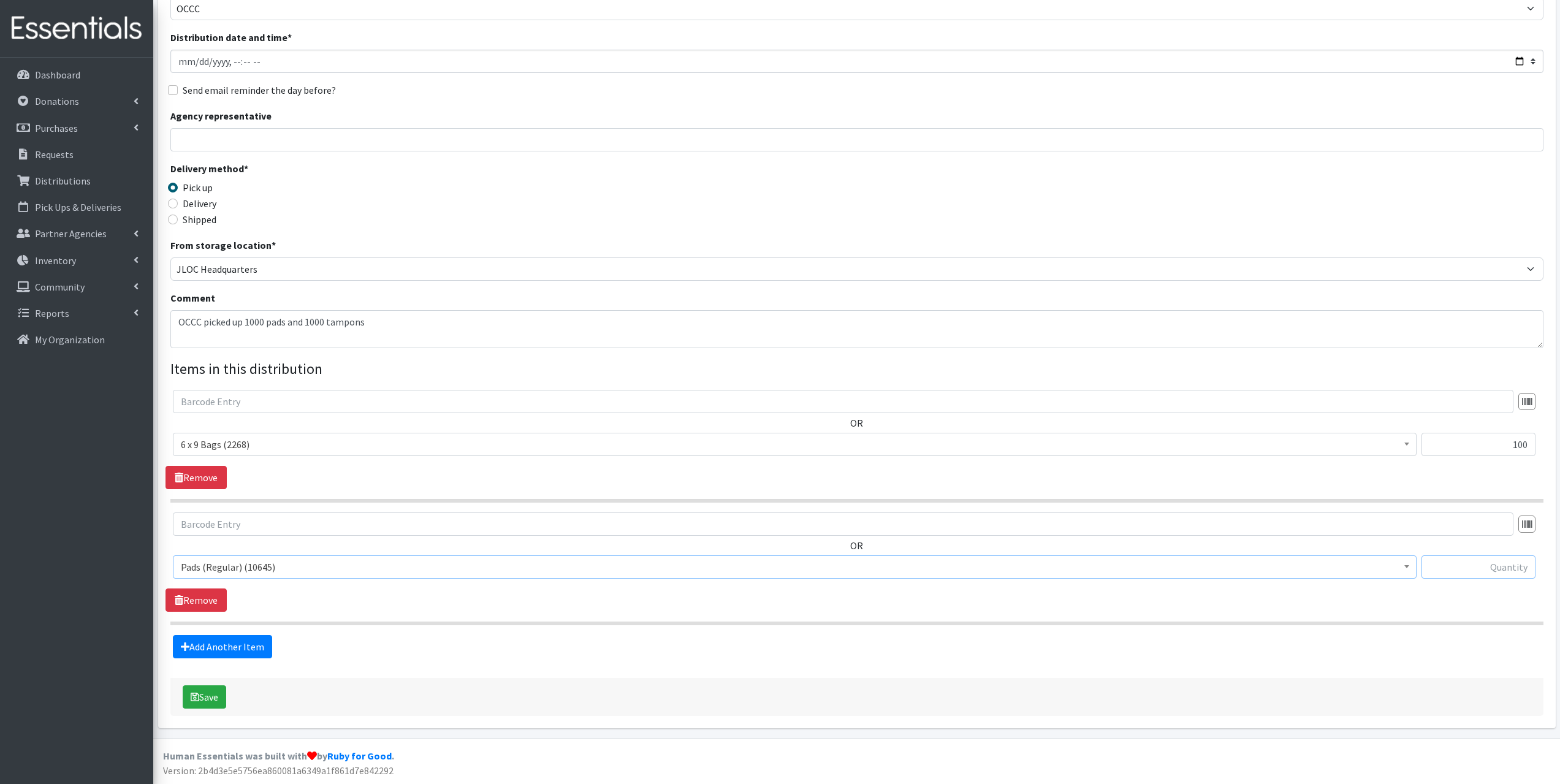
click at [1503, 564] on input "text" at bounding box center [1479, 567] width 114 height 23
type input "100"
click at [189, 632] on fieldset "Items in this distribution OR 6 x 9 Bags (2268) 8.5 x 11 Bags (6332) Liners (Lo…" at bounding box center [856, 508] width 1373 height 300
click at [202, 643] on link "Add Another Item" at bounding box center [222, 646] width 99 height 23
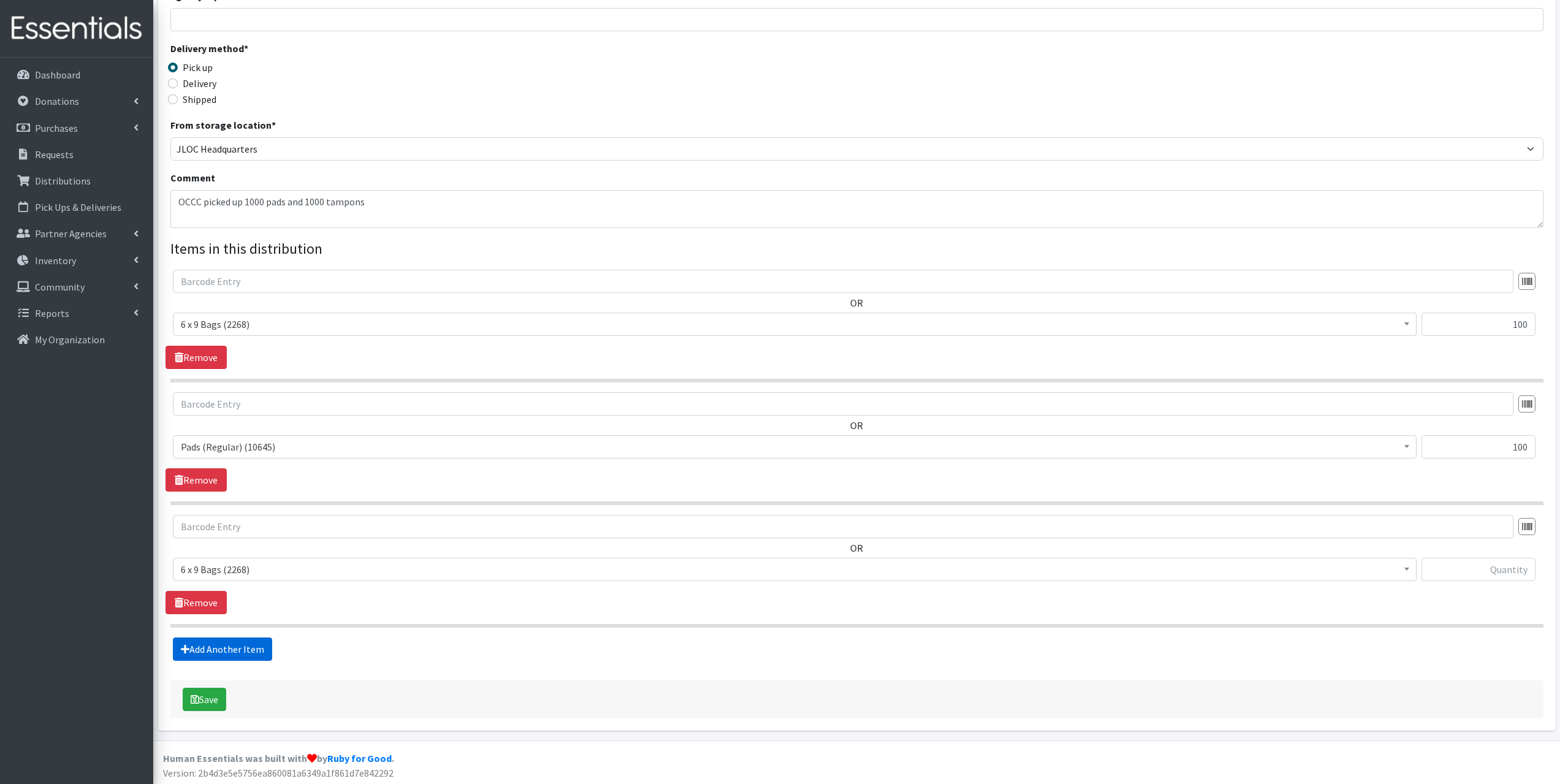
scroll to position [237, 0]
click at [223, 573] on span "6 x 9 Bags (2268)" at bounding box center [795, 566] width 1228 height 17
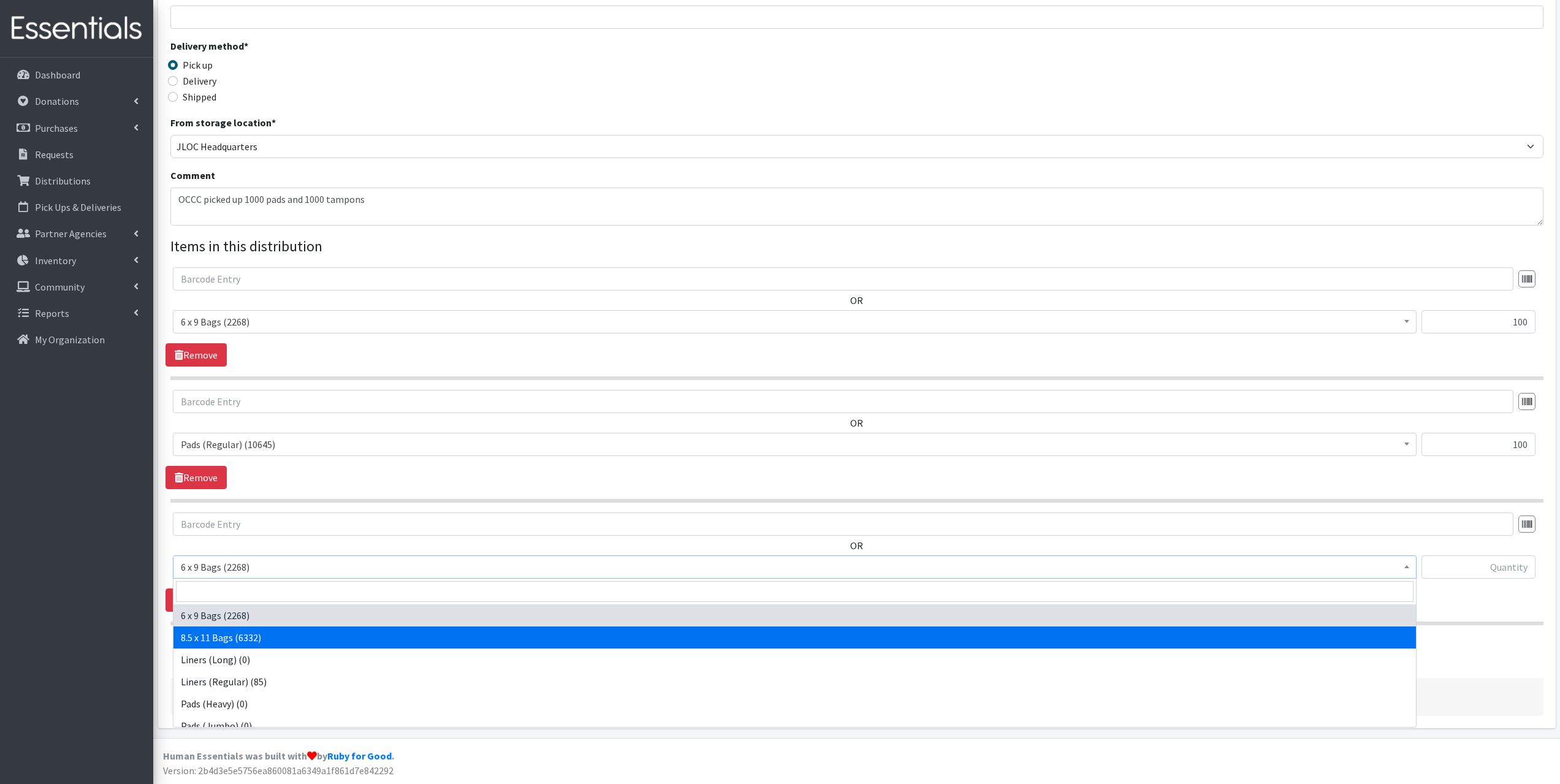
select select "7616"
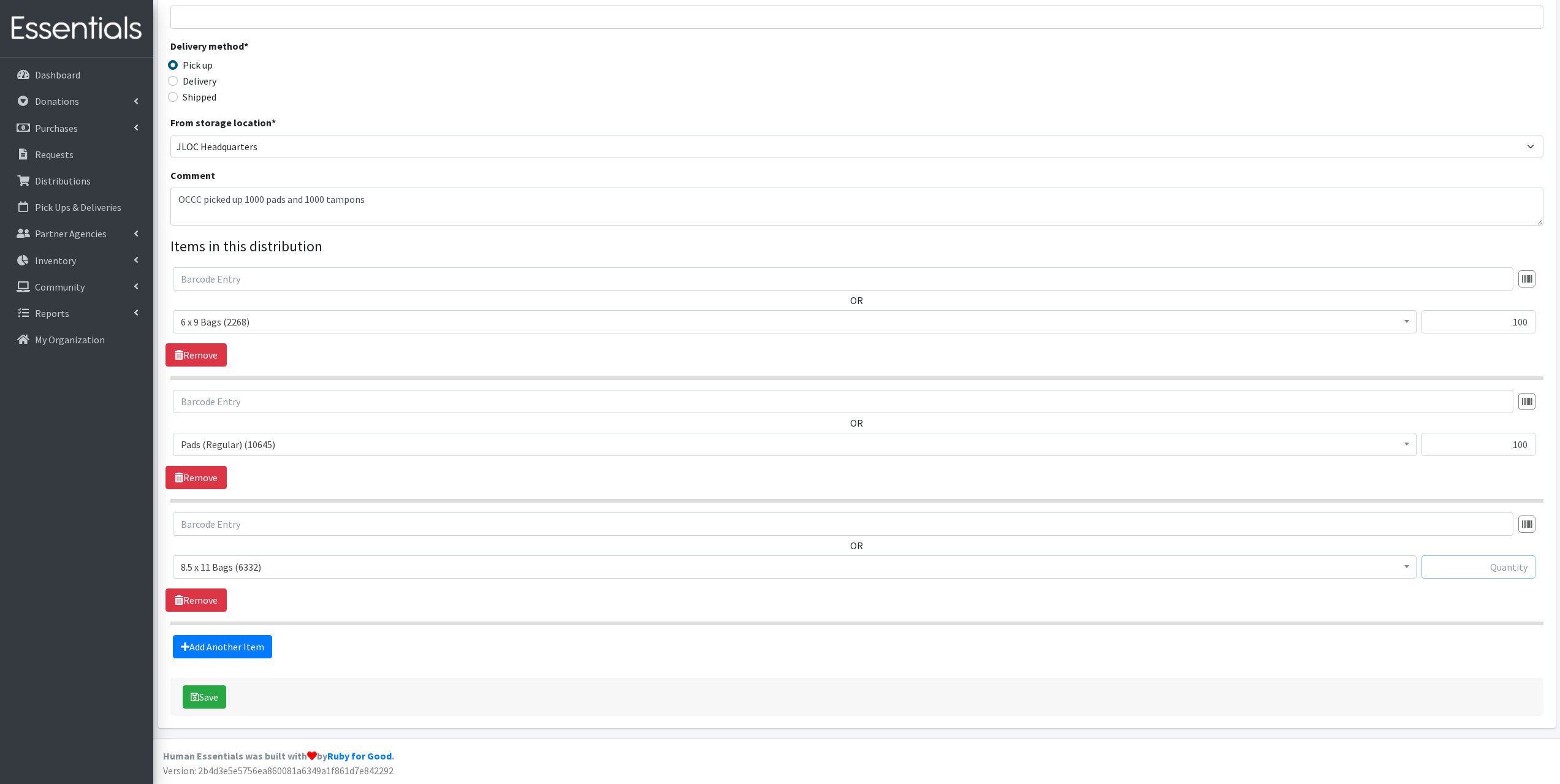
click at [1512, 574] on input "text" at bounding box center [1479, 567] width 114 height 23
type input "100"
click at [1527, 444] on input "100" at bounding box center [1479, 444] width 114 height 23
type input "1000"
click at [241, 643] on link "Add Another Item" at bounding box center [222, 646] width 99 height 23
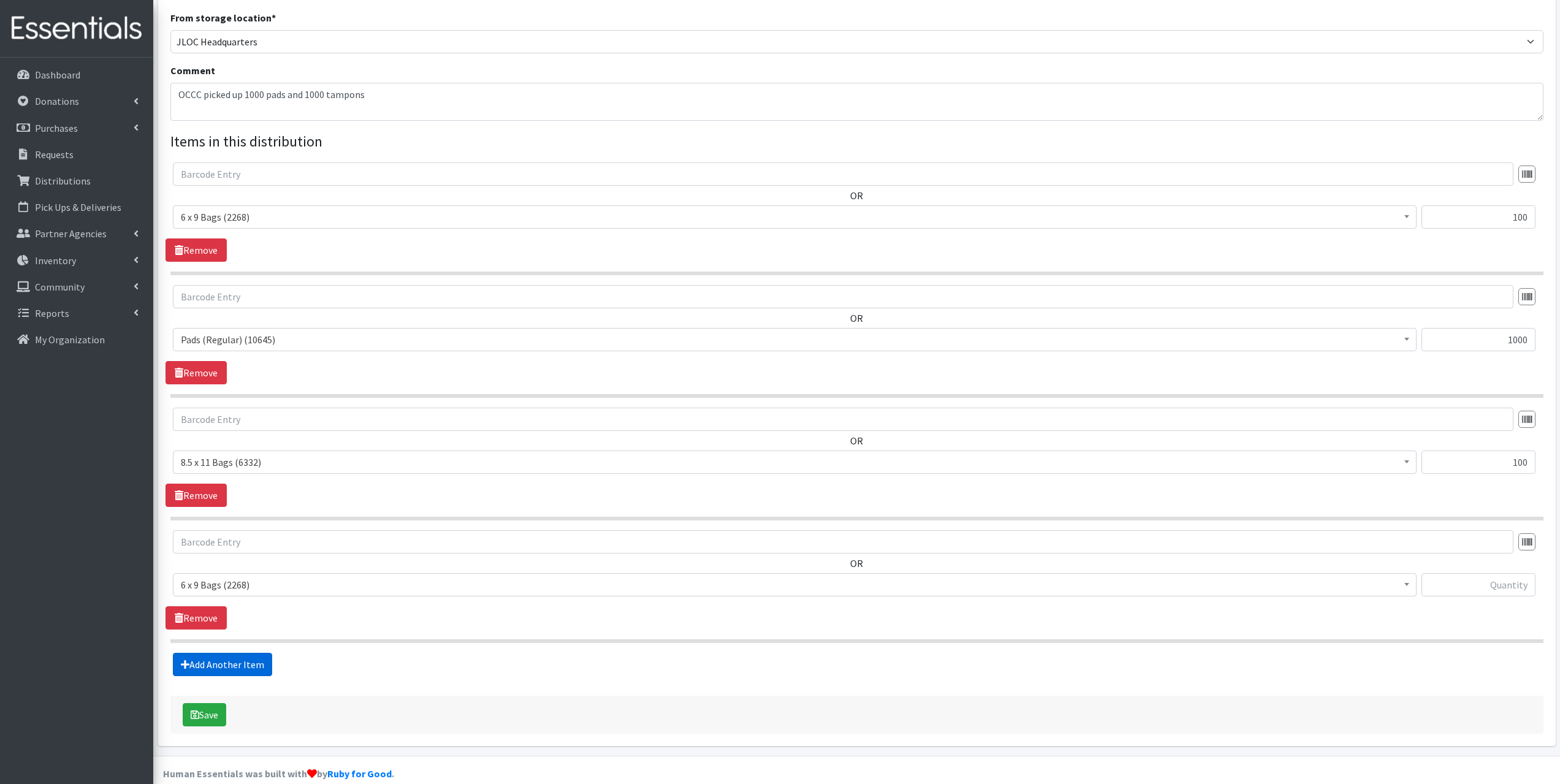
scroll to position [360, 0]
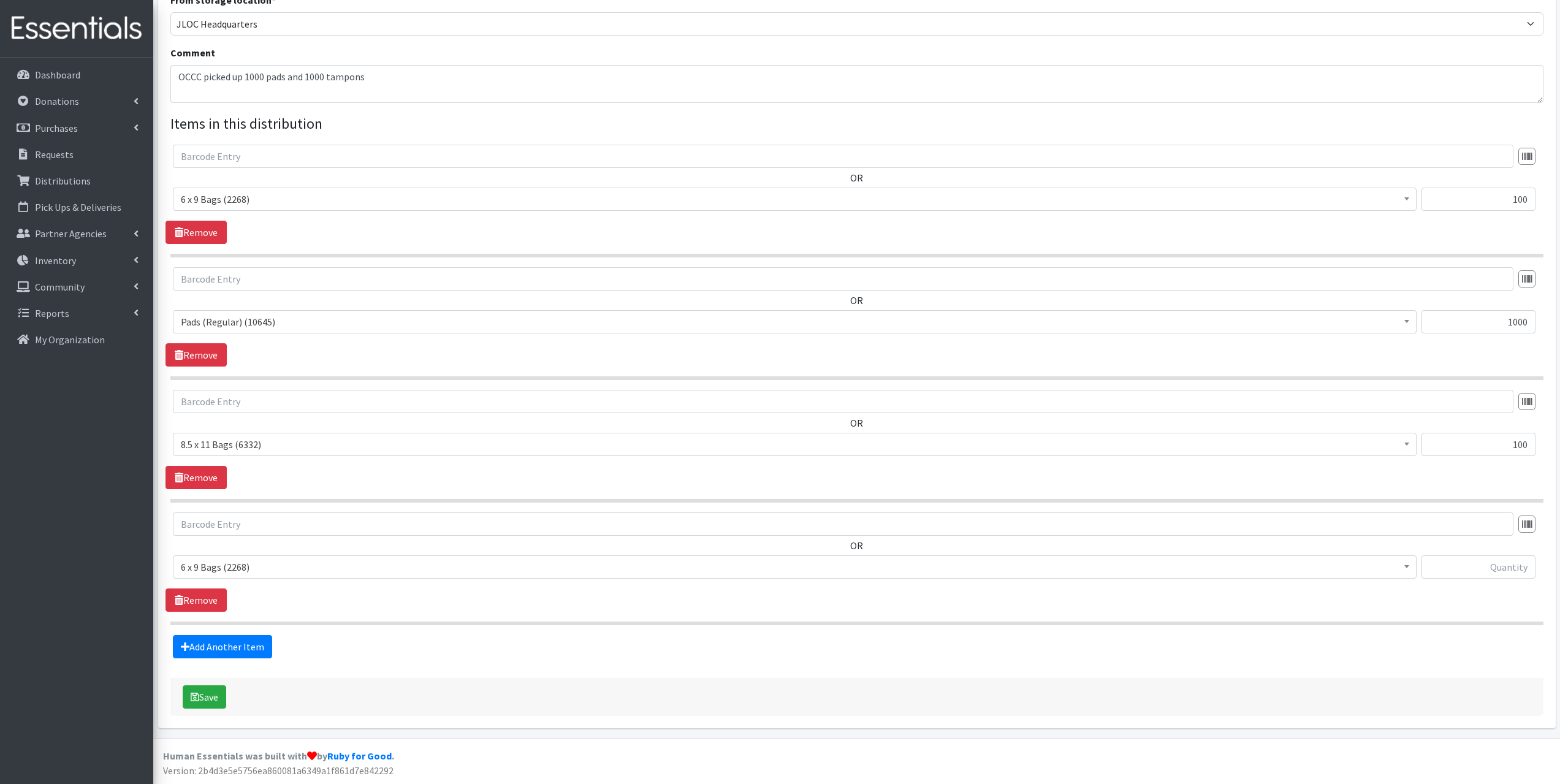
click at [237, 570] on span "6 x 9 Bags (2268)" at bounding box center [795, 566] width 1228 height 17
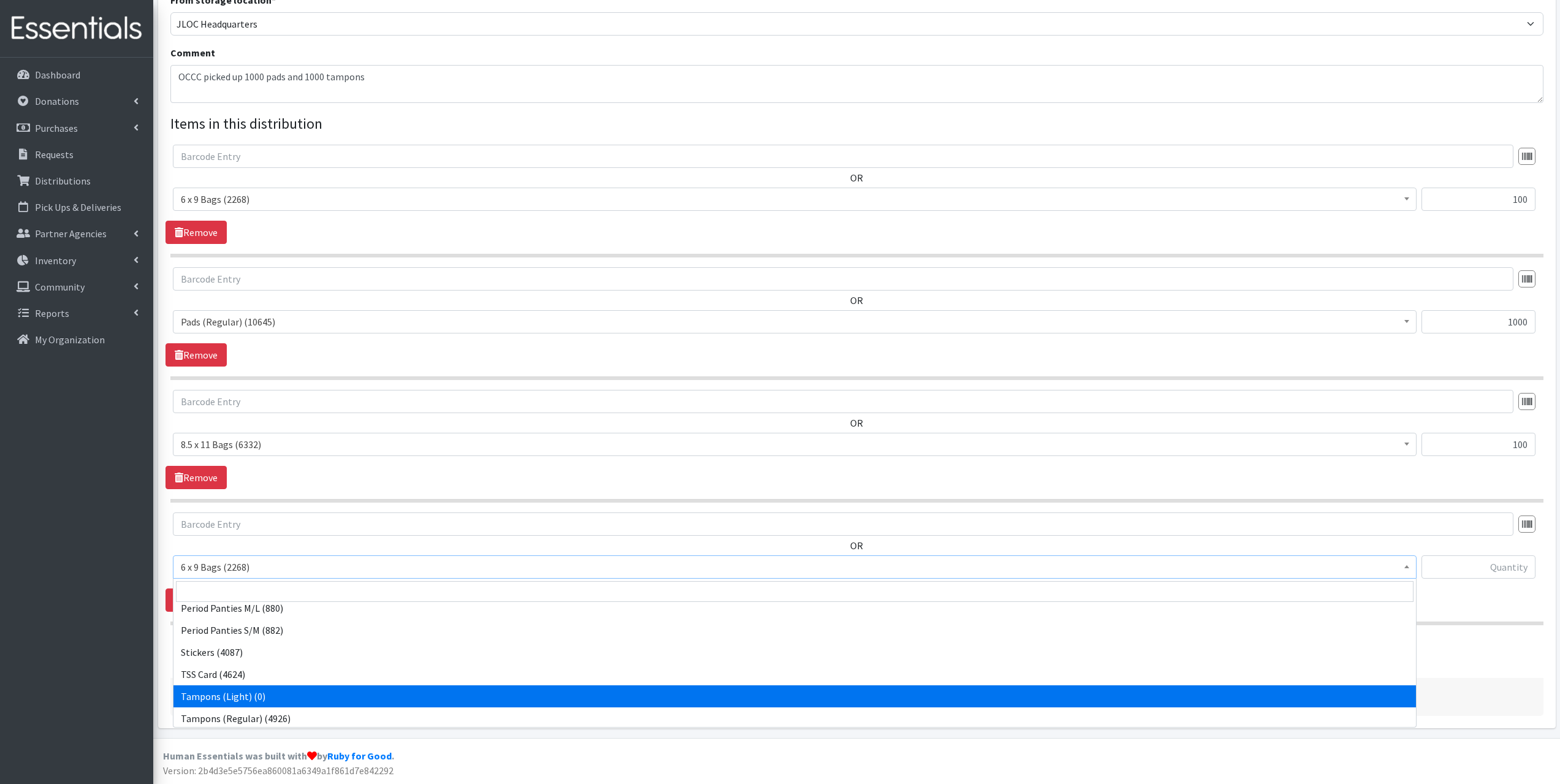
scroll to position [230, 0]
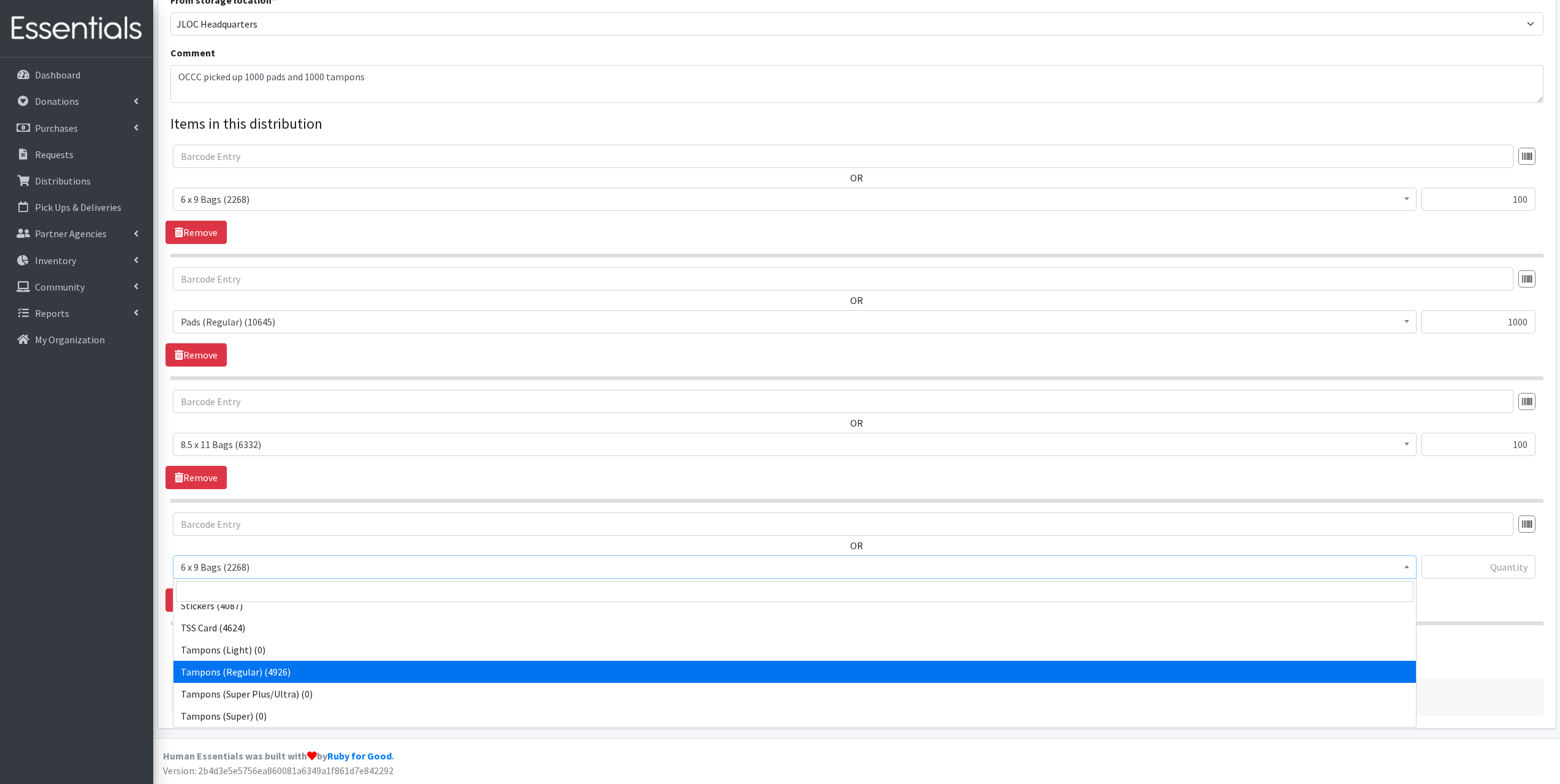
select select "2101"
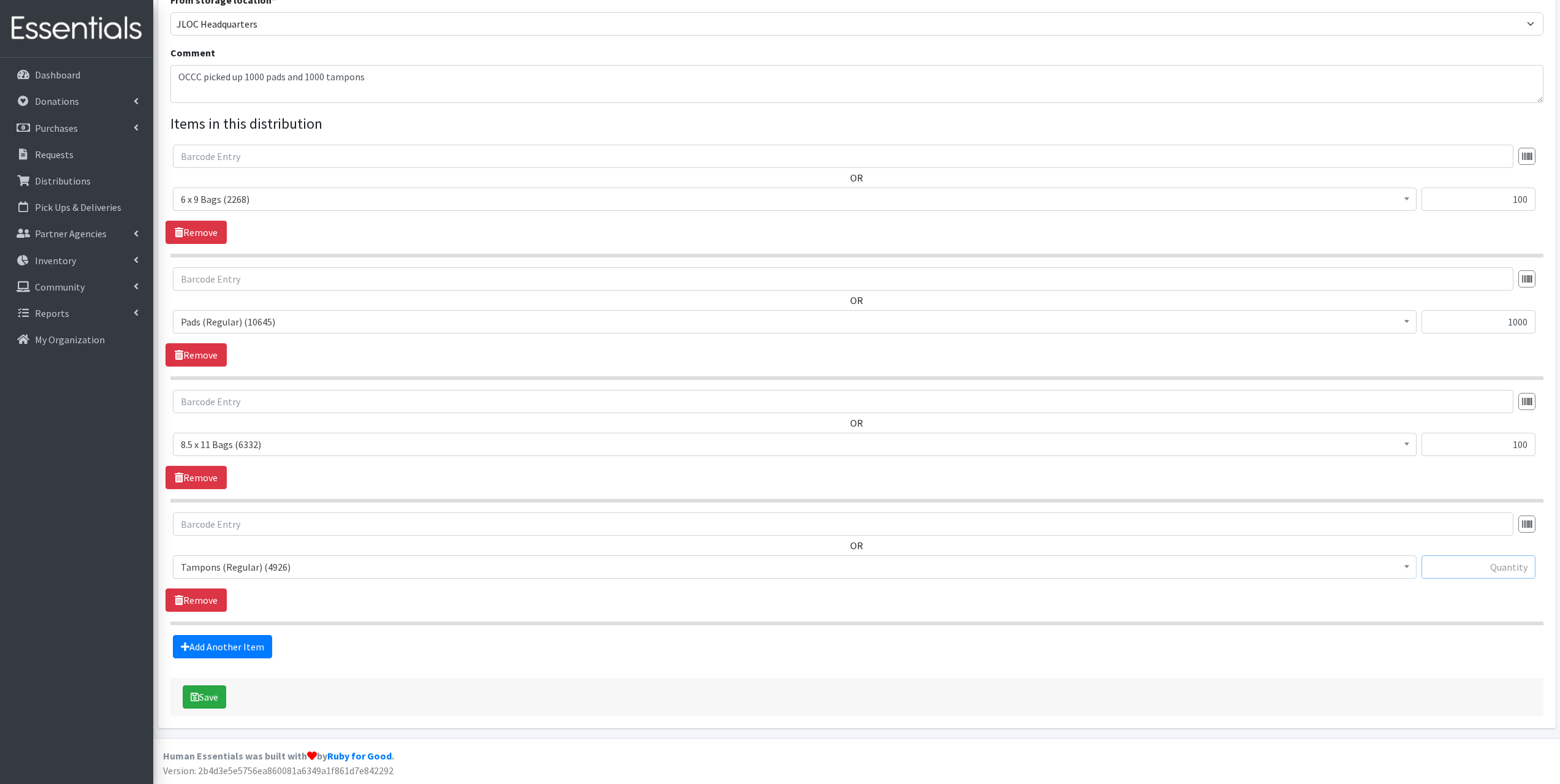
click at [1521, 564] on input "text" at bounding box center [1479, 567] width 114 height 23
type input "1000"
click at [227, 650] on link "Add Another Item" at bounding box center [222, 646] width 99 height 23
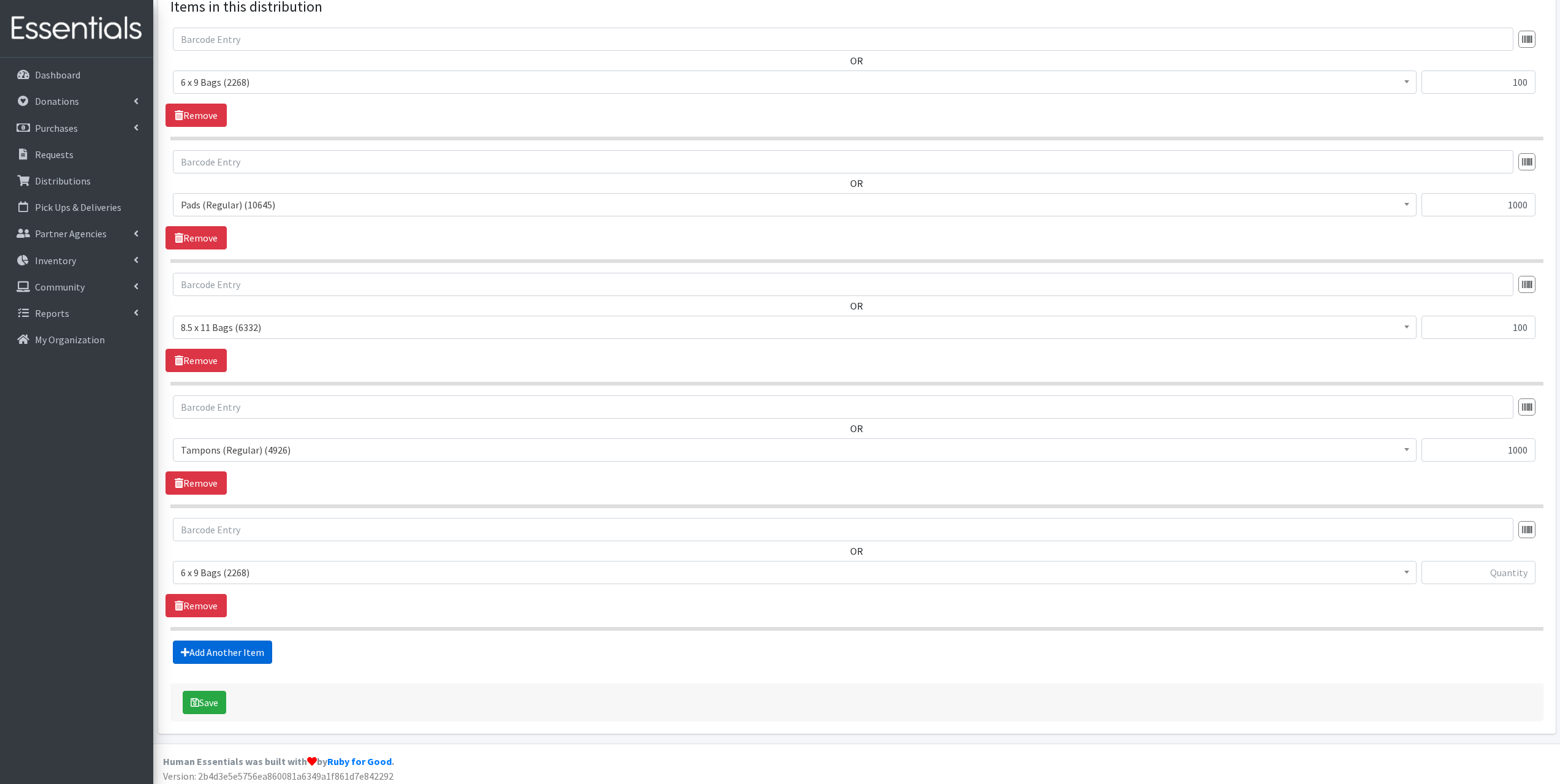
scroll to position [483, 0]
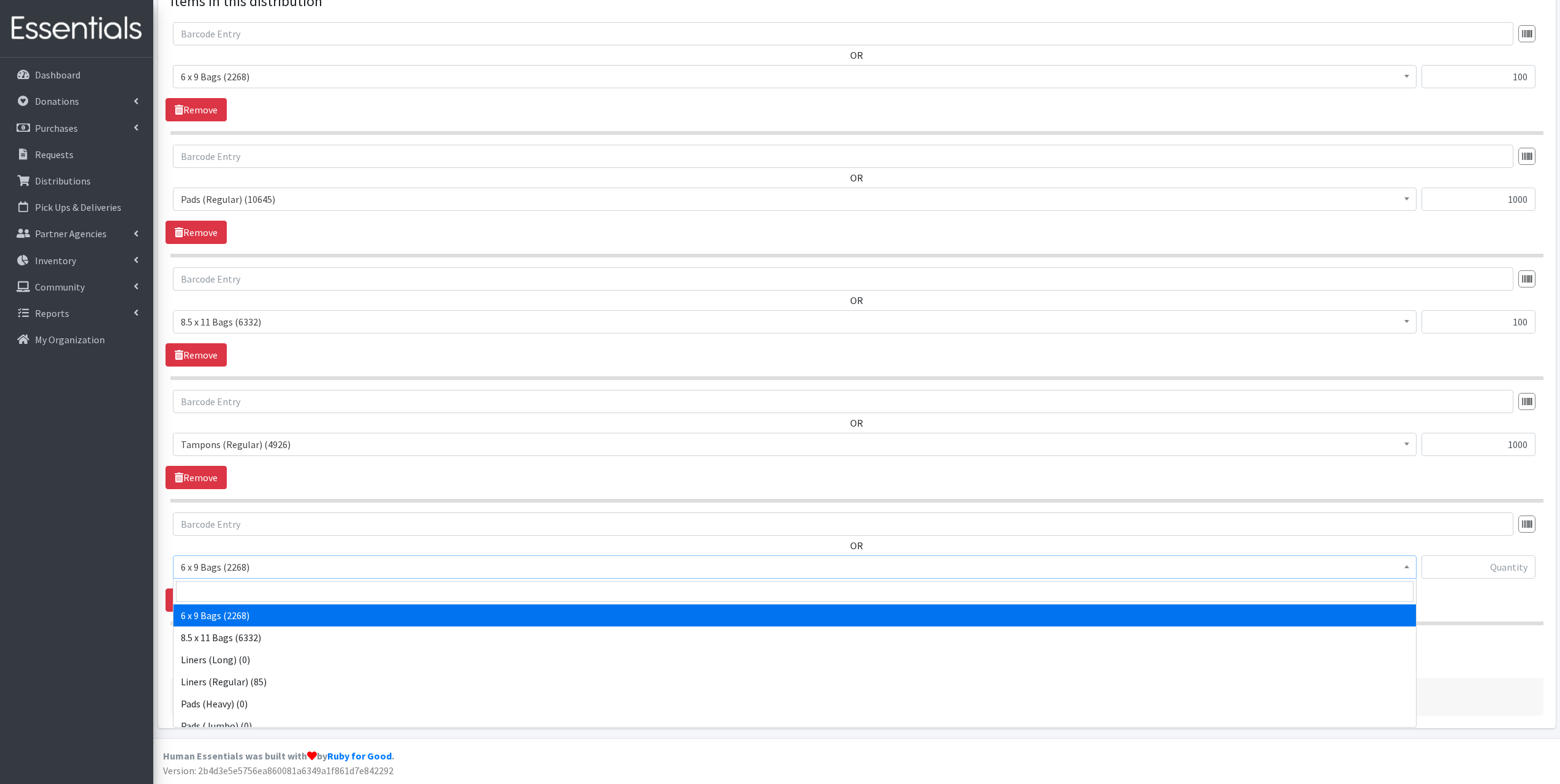
click at [253, 562] on span "6 x 9 Bags (2268)" at bounding box center [795, 566] width 1228 height 17
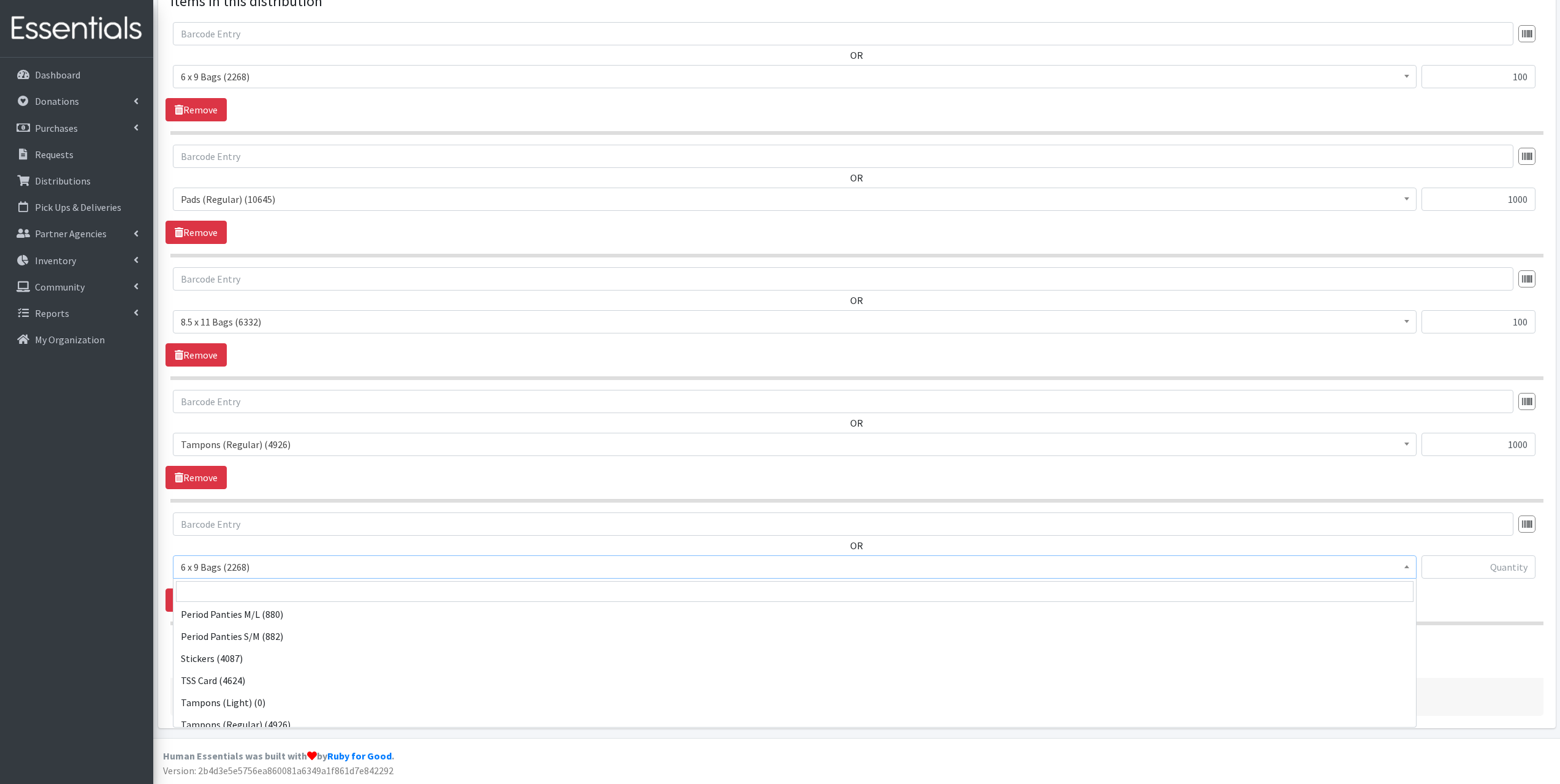
scroll to position [230, 0]
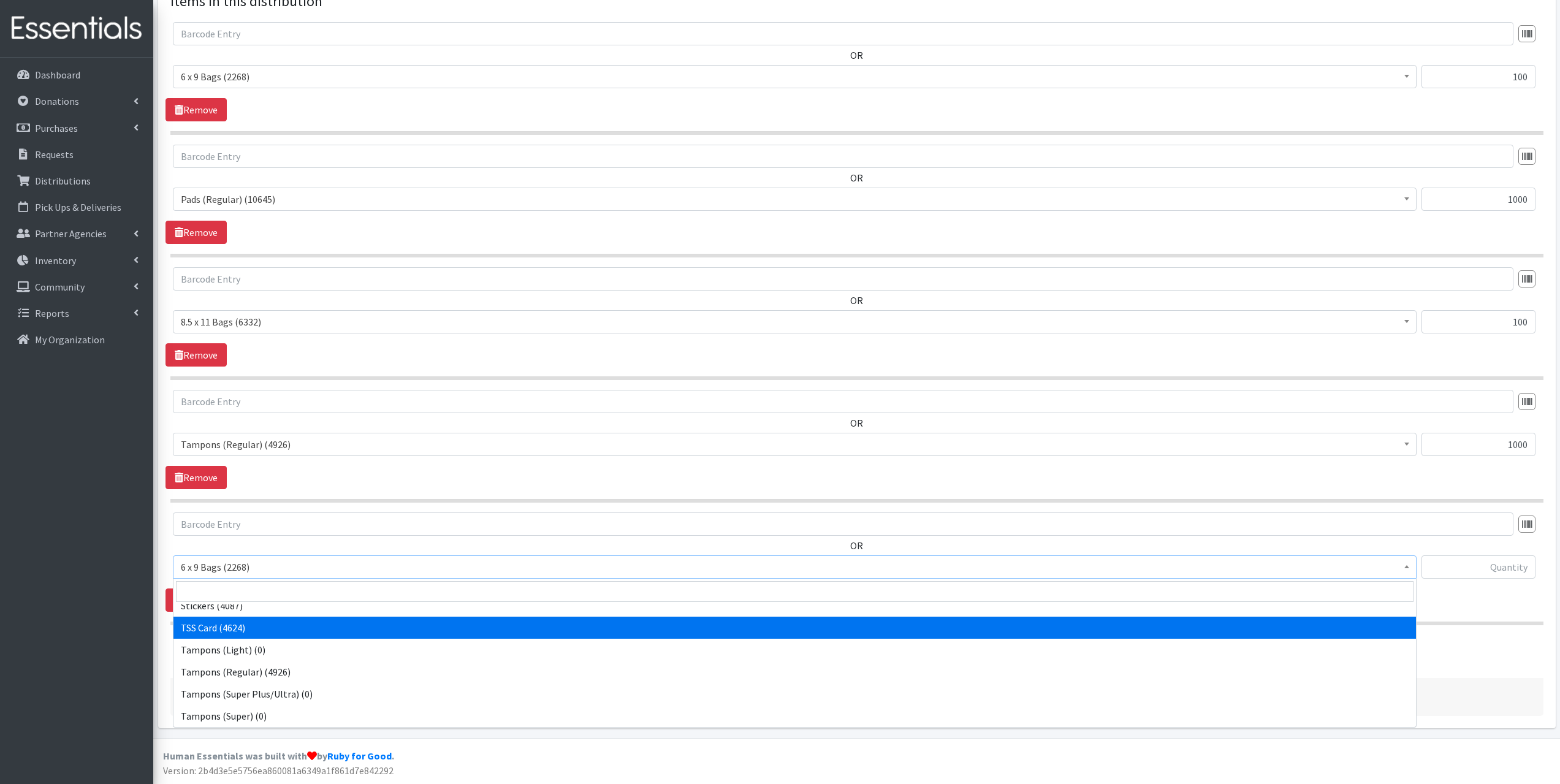
select select "15565"
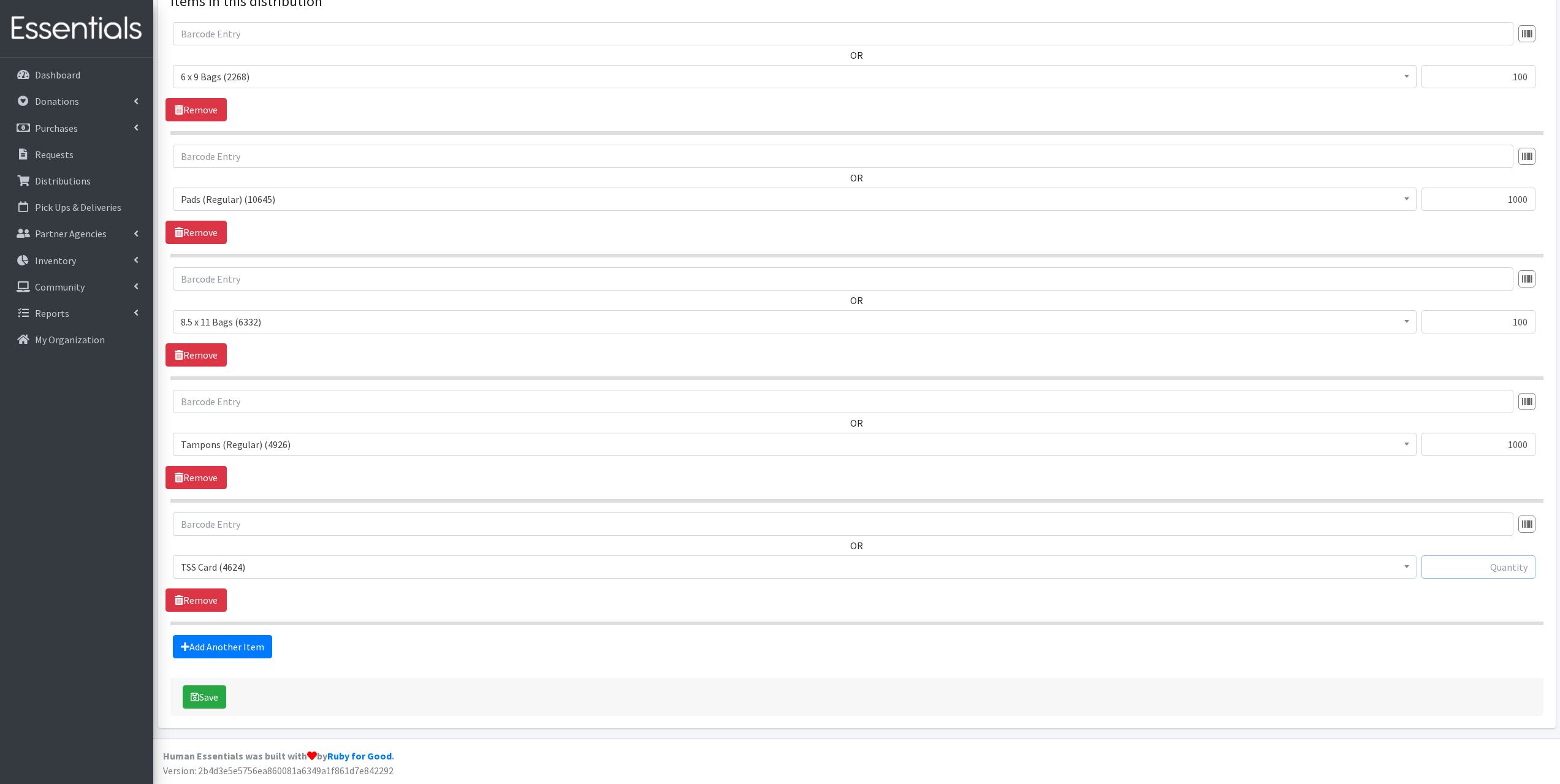
click at [1492, 569] on input "text" at bounding box center [1479, 567] width 114 height 23
type input "100"
click at [223, 659] on form "Partner * Bethany Public Schools Bethany YMCA Boys & Girls Club CAIR Oklahoma C…" at bounding box center [856, 163] width 1373 height 1107
click at [223, 650] on link "Add Another Item" at bounding box center [222, 646] width 99 height 23
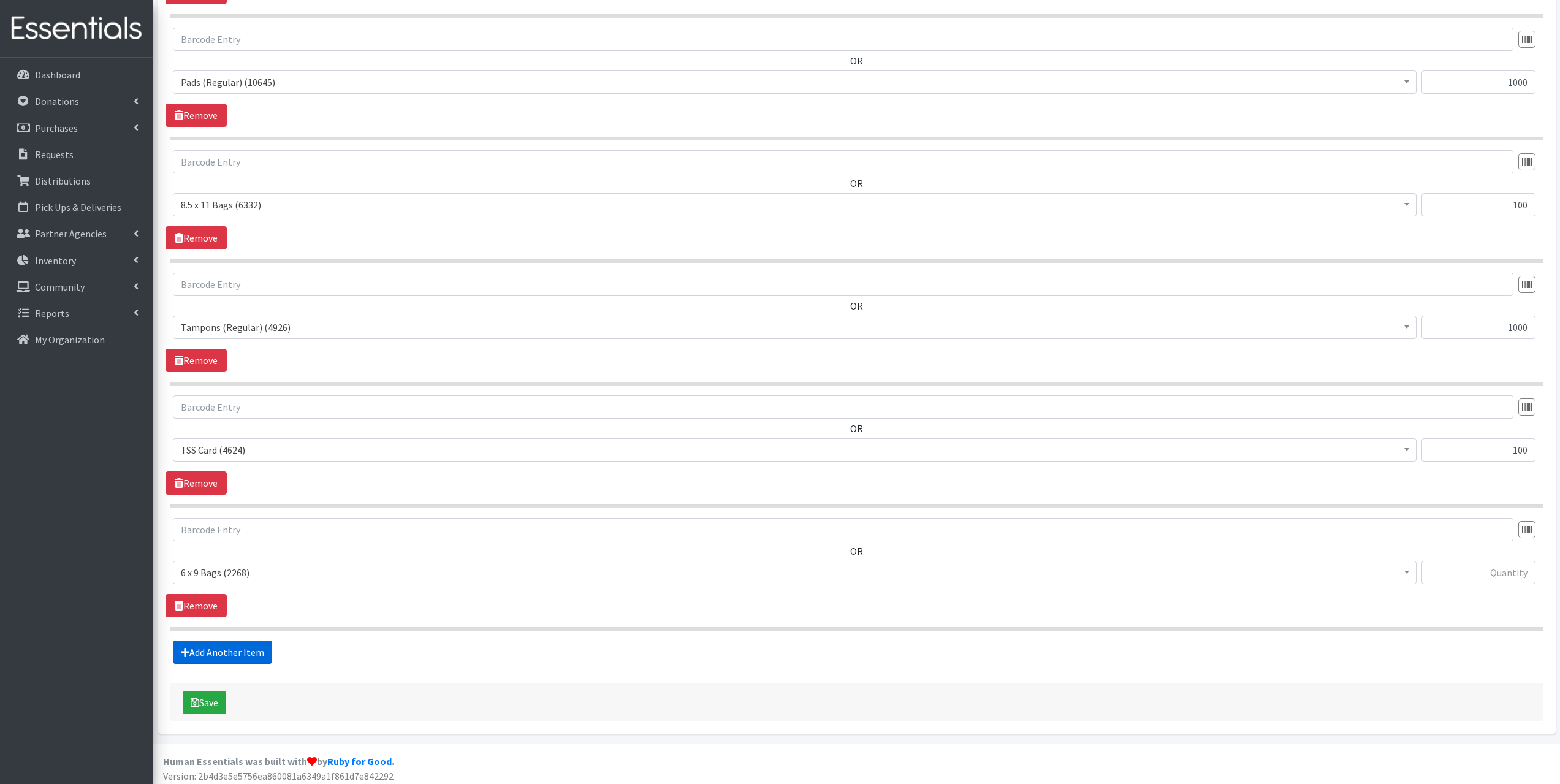
scroll to position [605, 0]
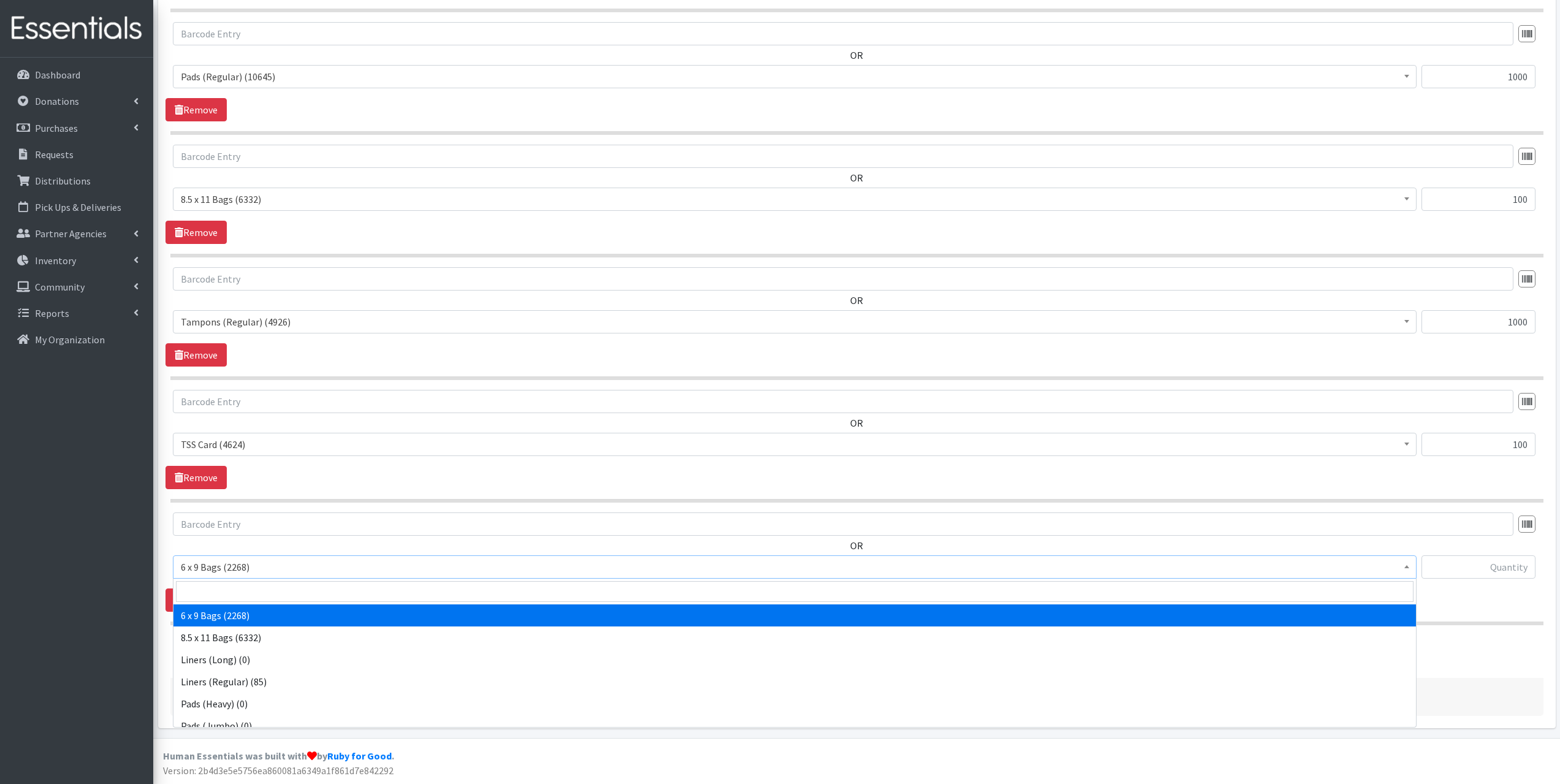
click at [239, 568] on span "6 x 9 Bags (2268)" at bounding box center [795, 566] width 1228 height 17
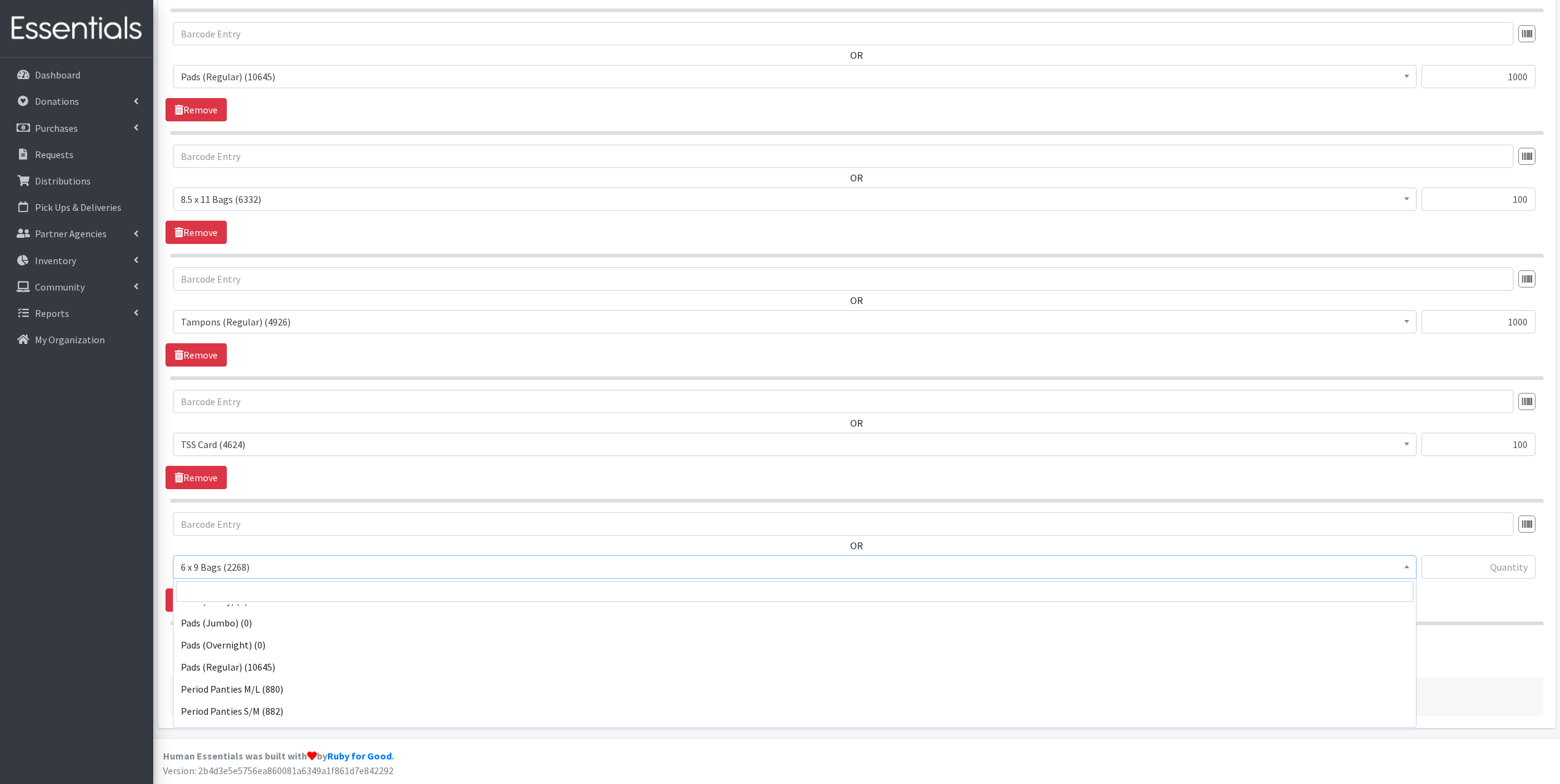
scroll to position [230, 0]
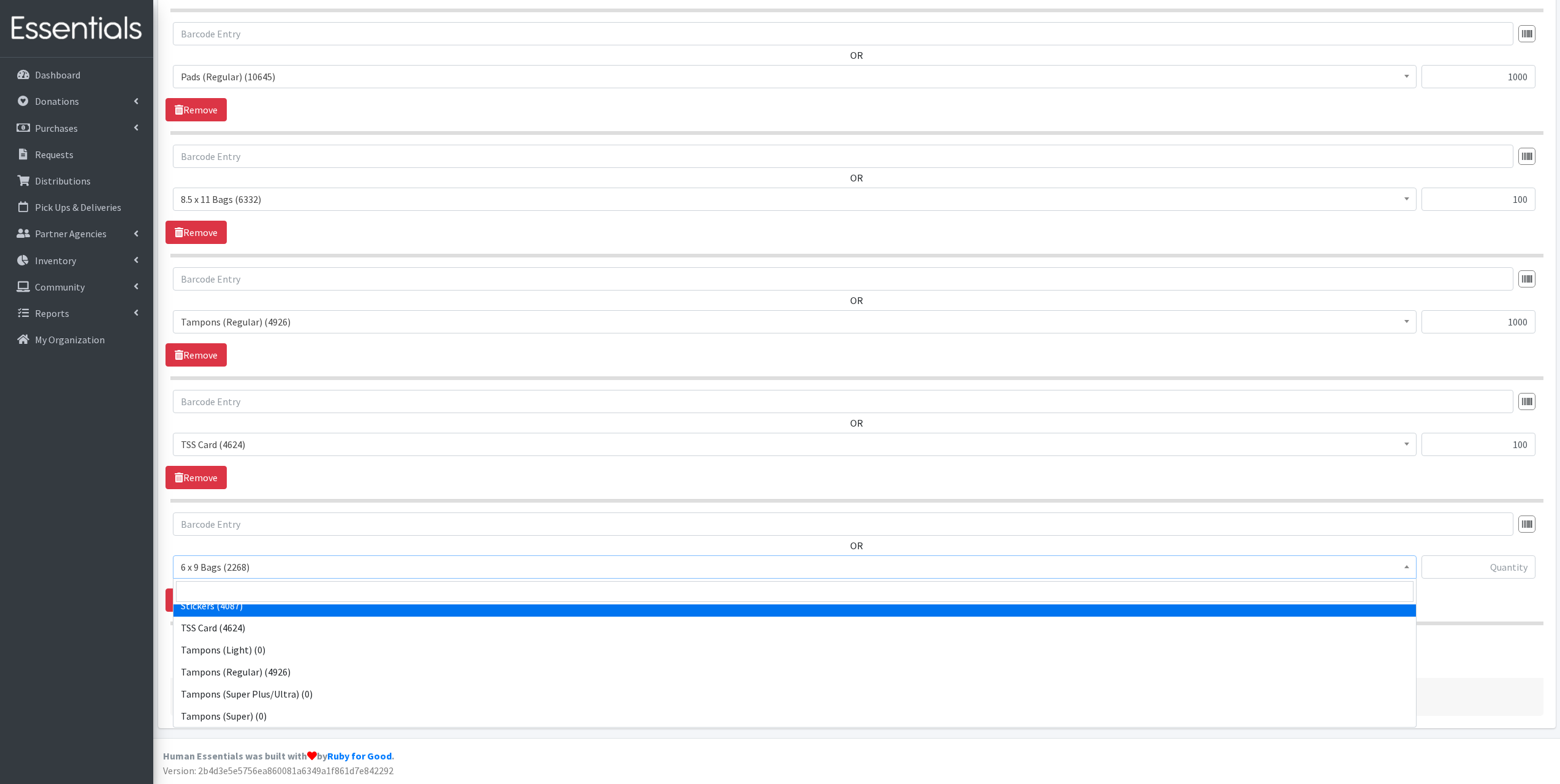
select select "13100"
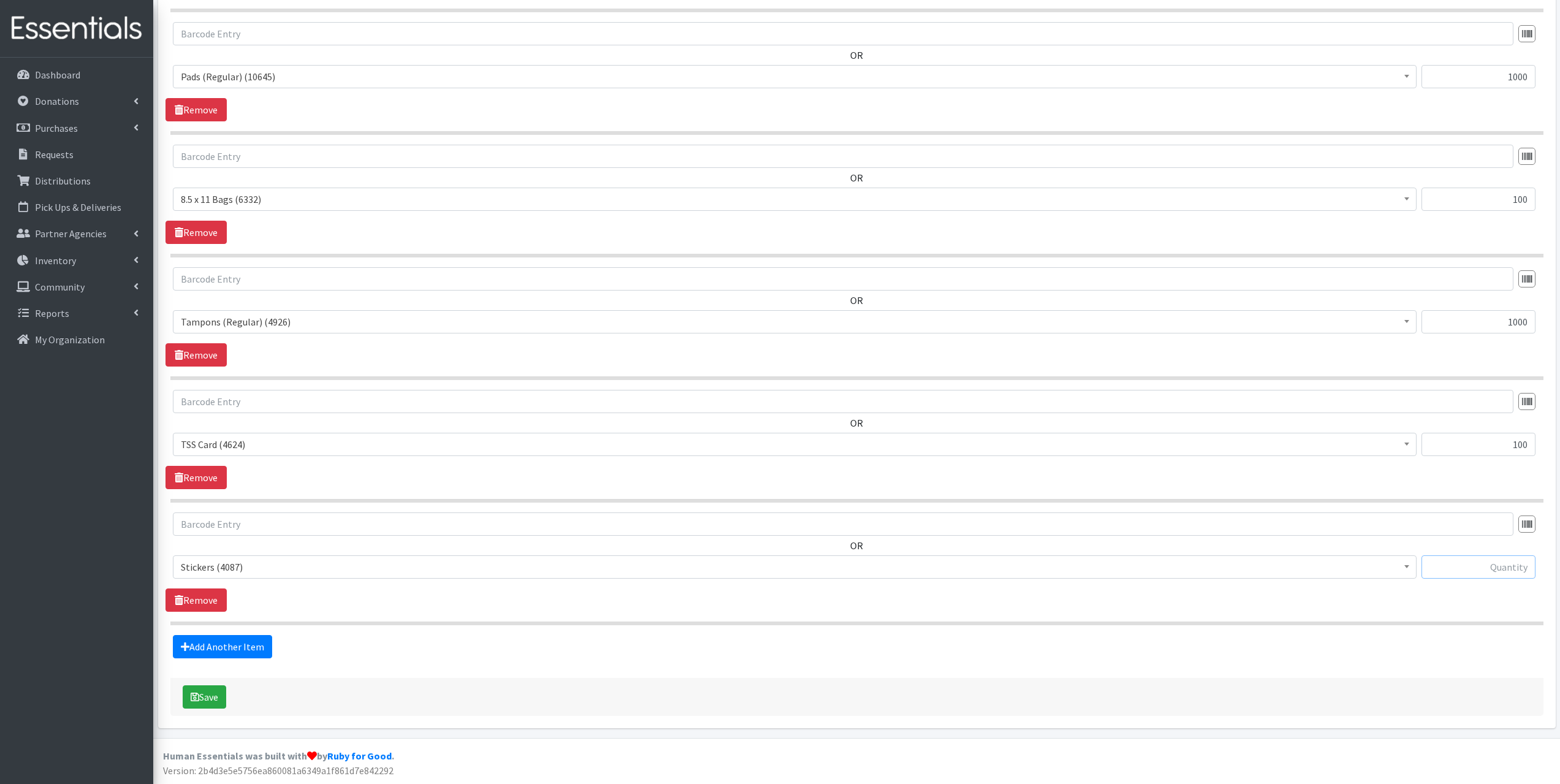
click at [1528, 561] on input "text" at bounding box center [1479, 567] width 114 height 23
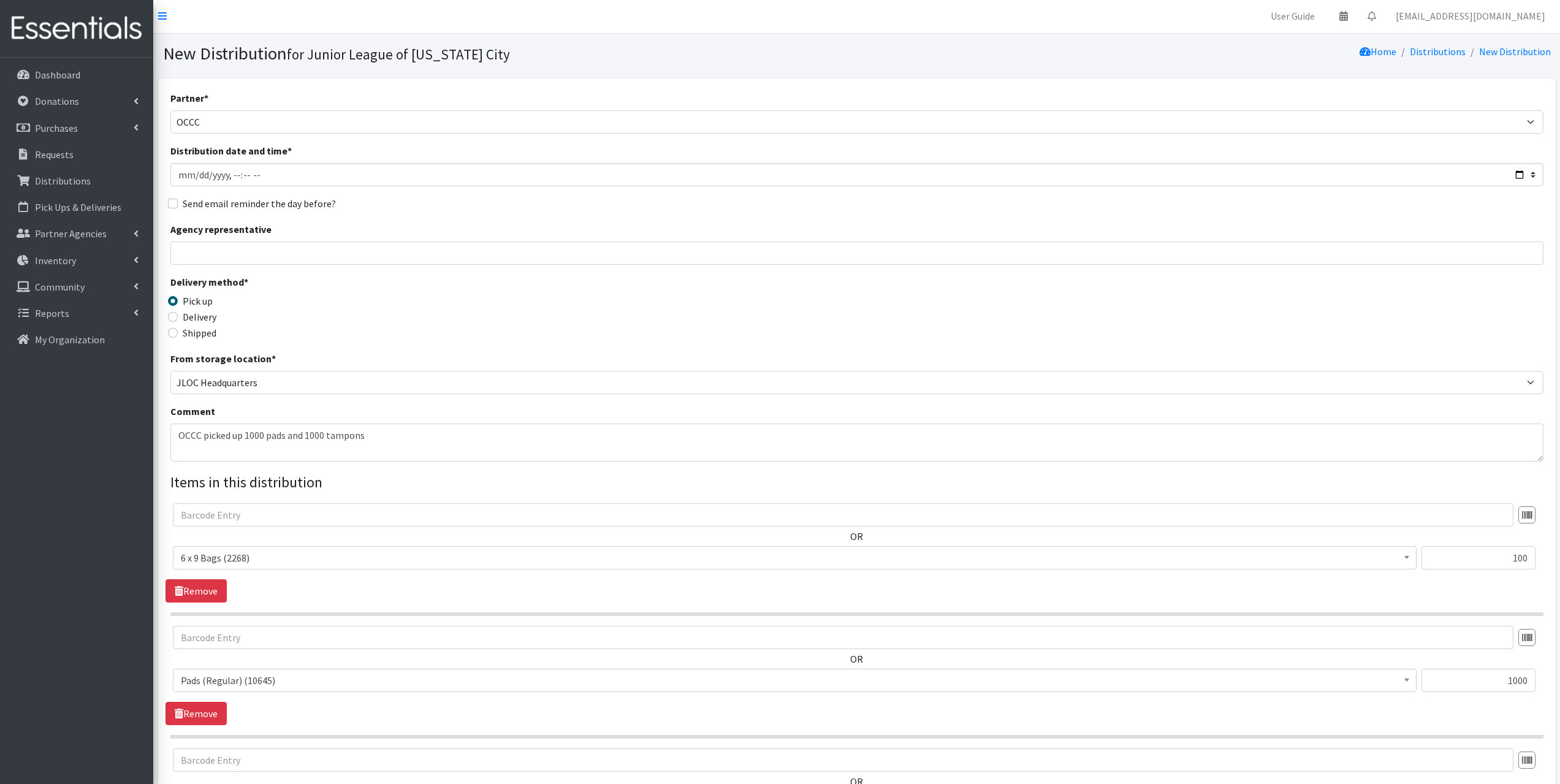
scroll to position [0, 0]
type input "200"
click at [395, 439] on textarea "OCCC picked up 1000 pads and 1000 tampons" at bounding box center [856, 444] width 1373 height 38
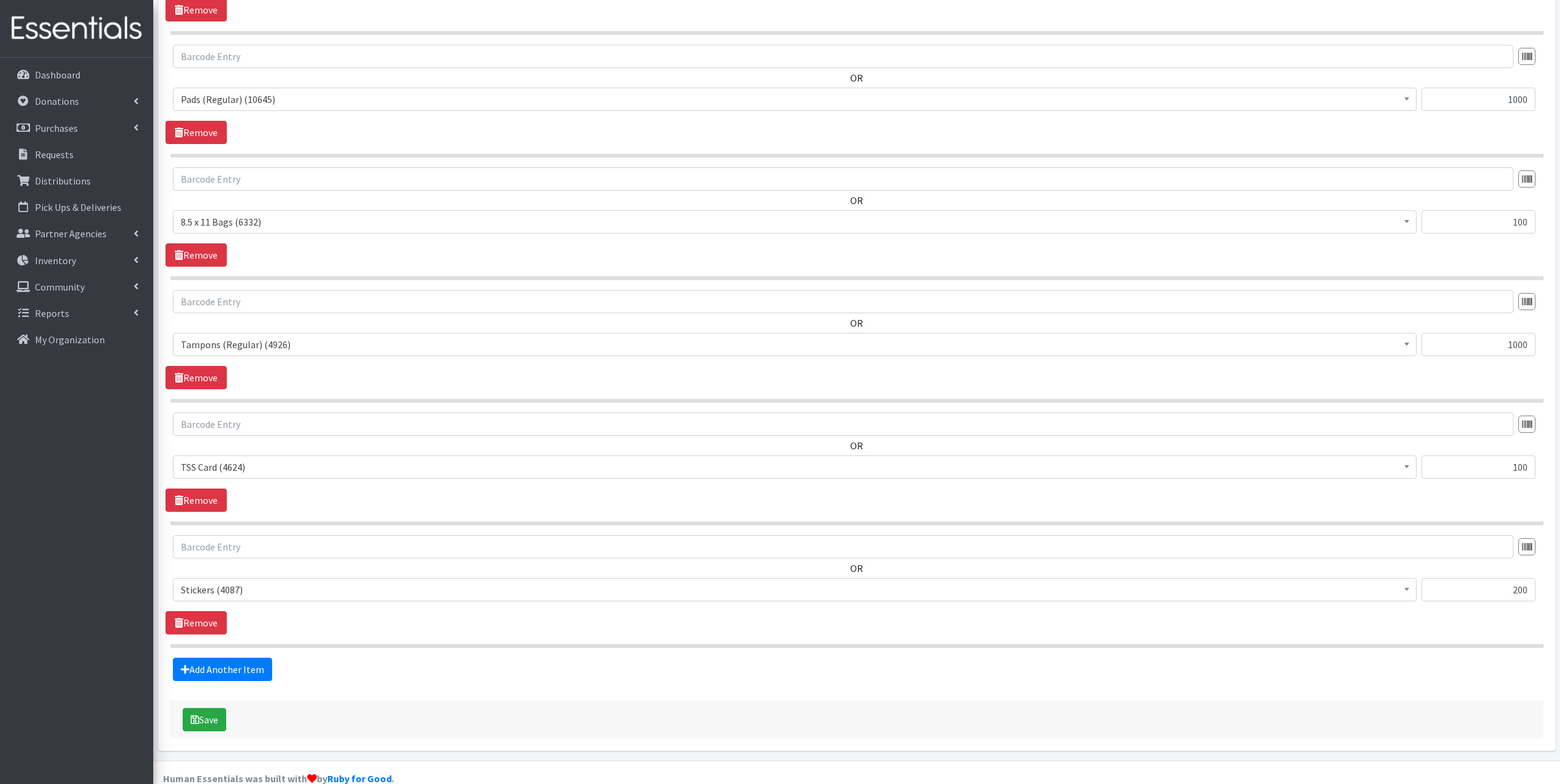
scroll to position [605, 0]
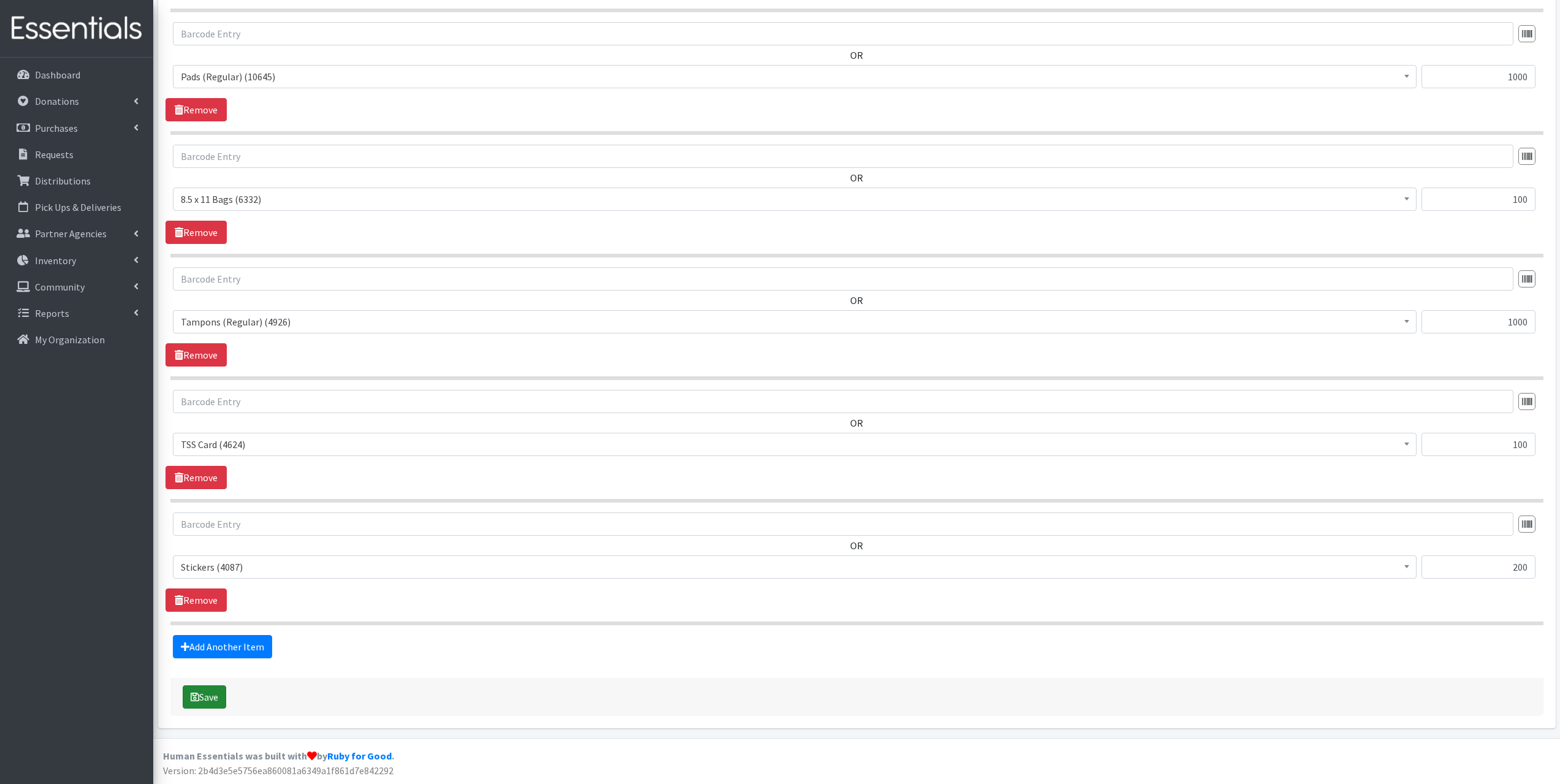
type textarea "OCCC picked up 1000 pads and 1000 tampons."
click at [196, 697] on icon "submit" at bounding box center [195, 696] width 8 height 10
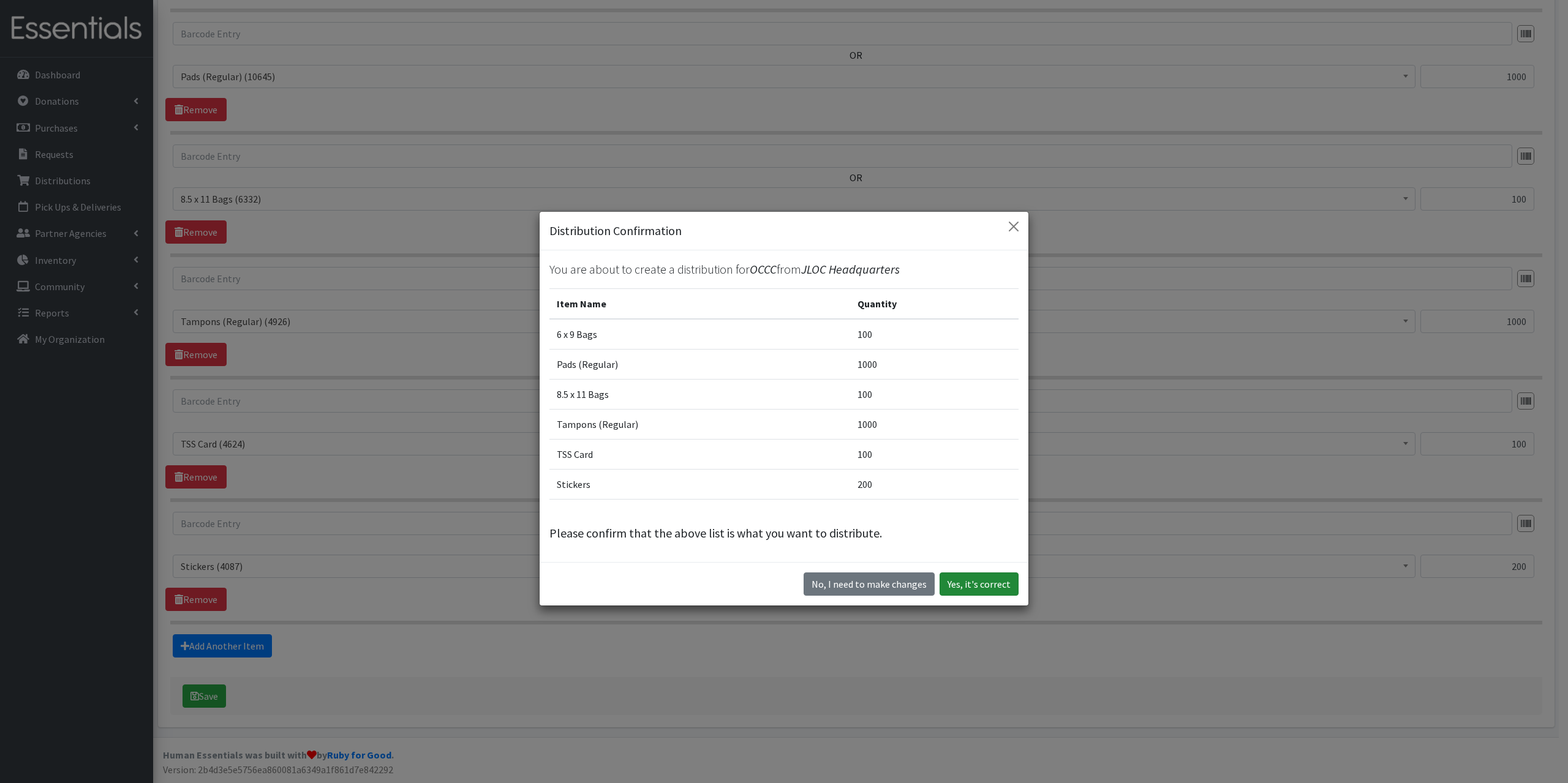
click at [974, 585] on button "Yes, it's correct" at bounding box center [979, 584] width 79 height 23
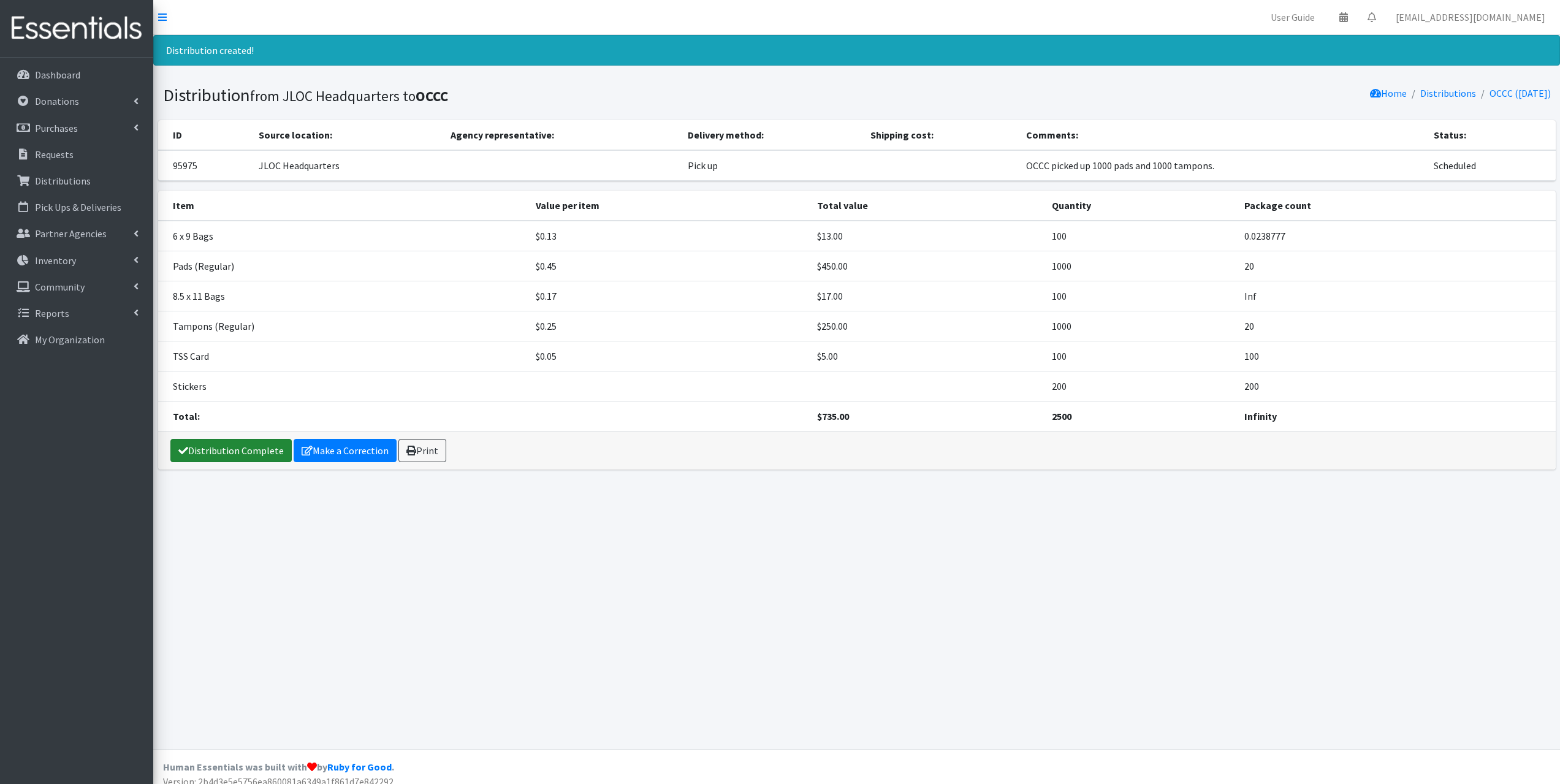
click at [237, 444] on link "Distribution Complete" at bounding box center [231, 451] width 122 height 23
click at [1434, 95] on link "Distributions" at bounding box center [1448, 93] width 56 height 12
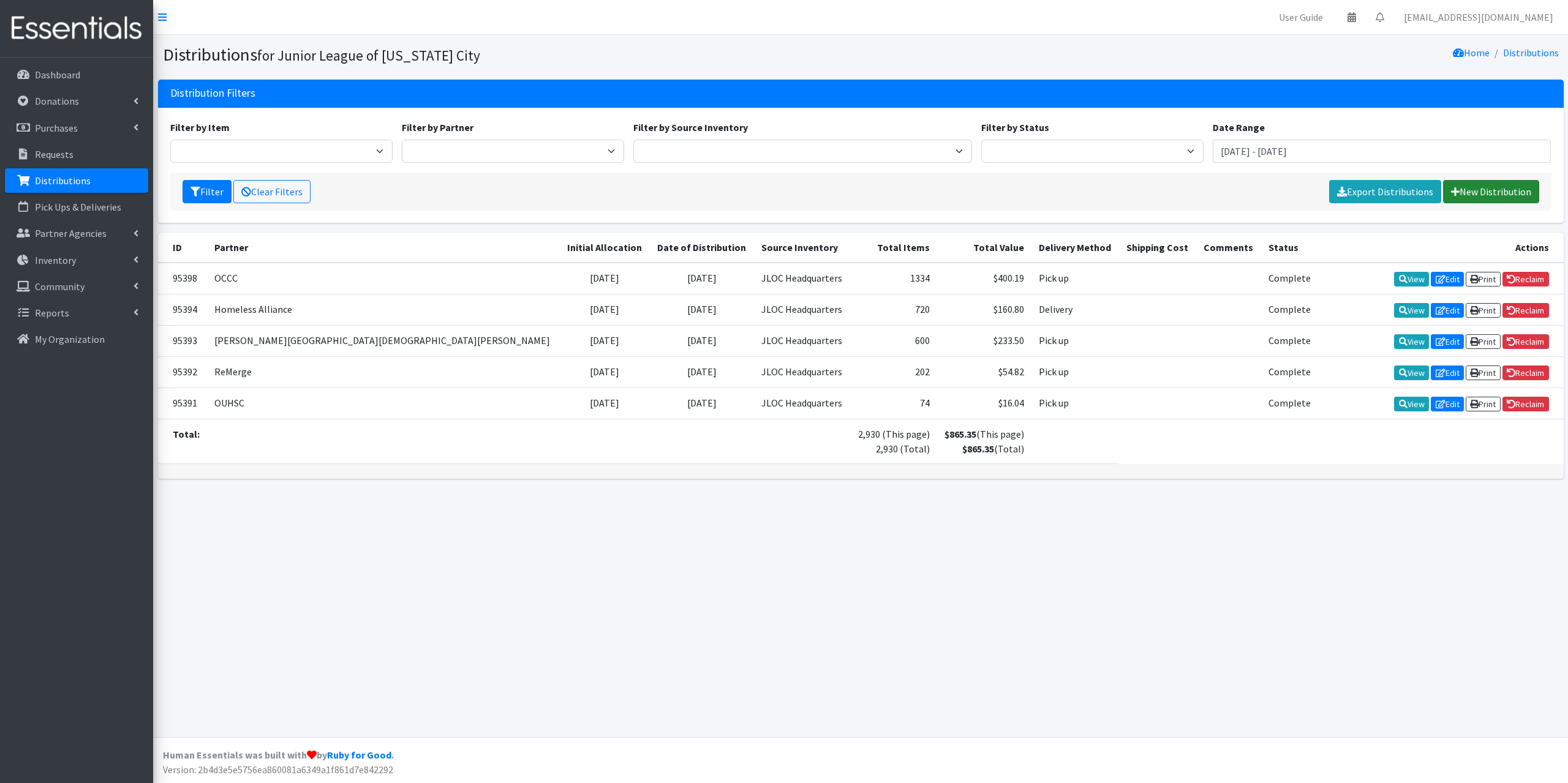
click at [1460, 193] on link "New Distribution" at bounding box center [1491, 192] width 96 height 23
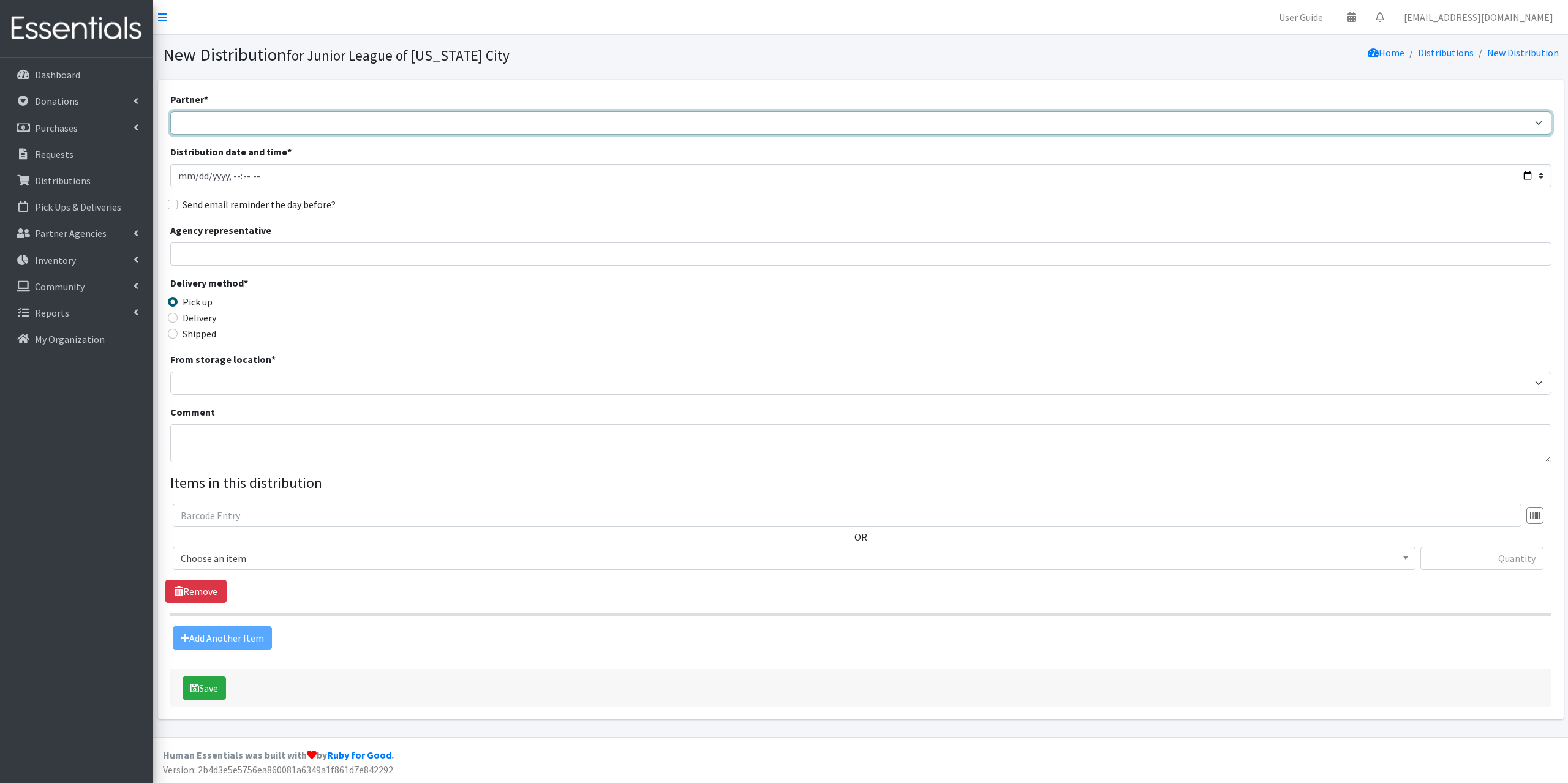
click at [263, 125] on select "[PERSON_NAME] Public Schools [PERSON_NAME] YMCA Boys & Girls Club CAIR [US_STAT…" at bounding box center [861, 123] width 1381 height 23
select select "4616"
click at [170, 111] on select "[PERSON_NAME] Public Schools [PERSON_NAME] YMCA Boys & Girls Club CAIR [US_STAT…" at bounding box center [861, 123] width 1381 height 23
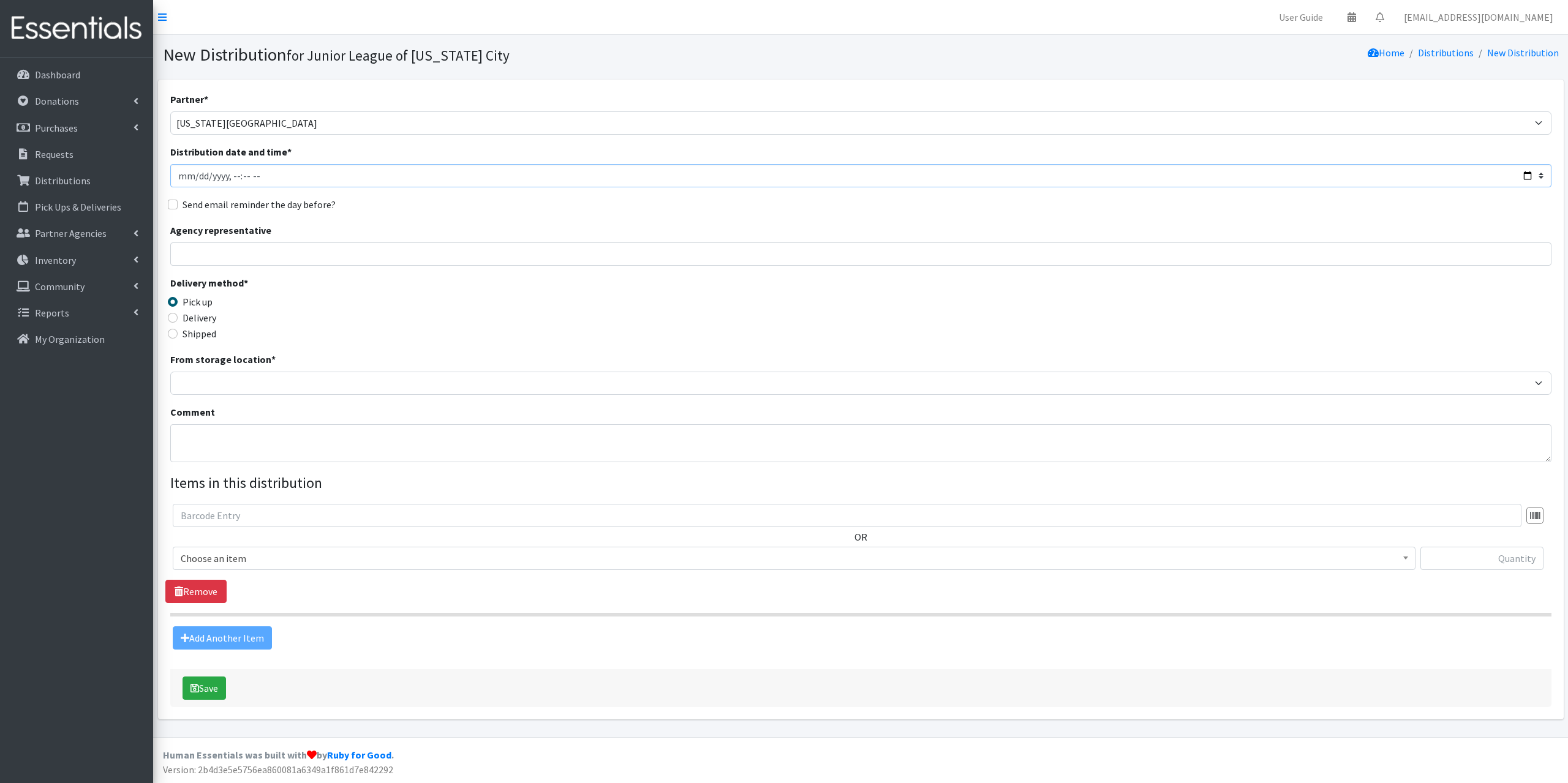
click at [183, 176] on input "Distribution date and time *" at bounding box center [861, 176] width 1381 height 23
click at [231, 180] on input "Distribution date and time *" at bounding box center [861, 176] width 1381 height 23
type input "[DATE]T12:31"
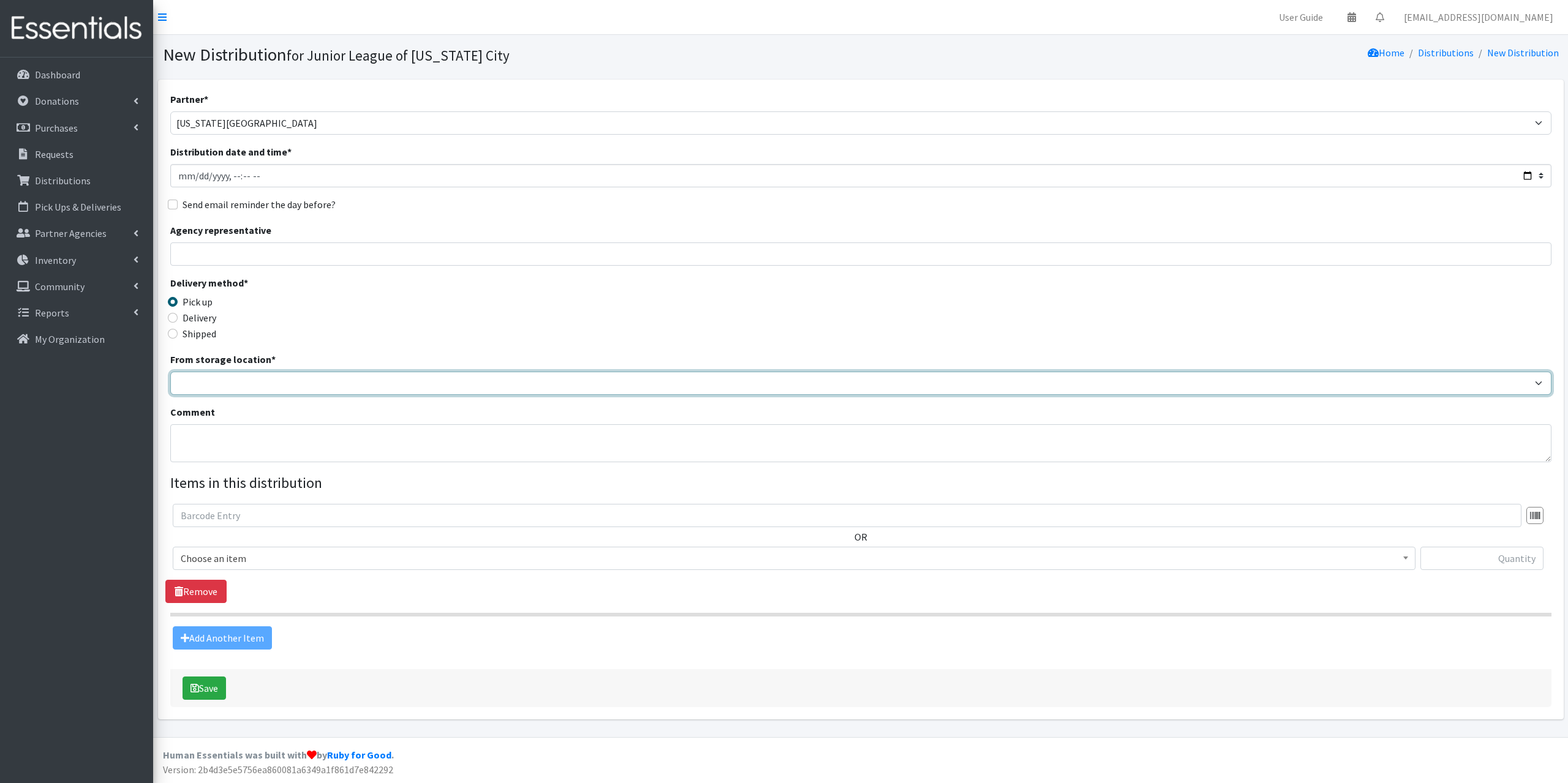
click at [209, 376] on select "JLOC Headquarters Storage Unit" at bounding box center [861, 383] width 1381 height 23
select select "47"
click at [170, 371] on select "JLOC Headquarters Storage Unit" at bounding box center [861, 383] width 1381 height 23
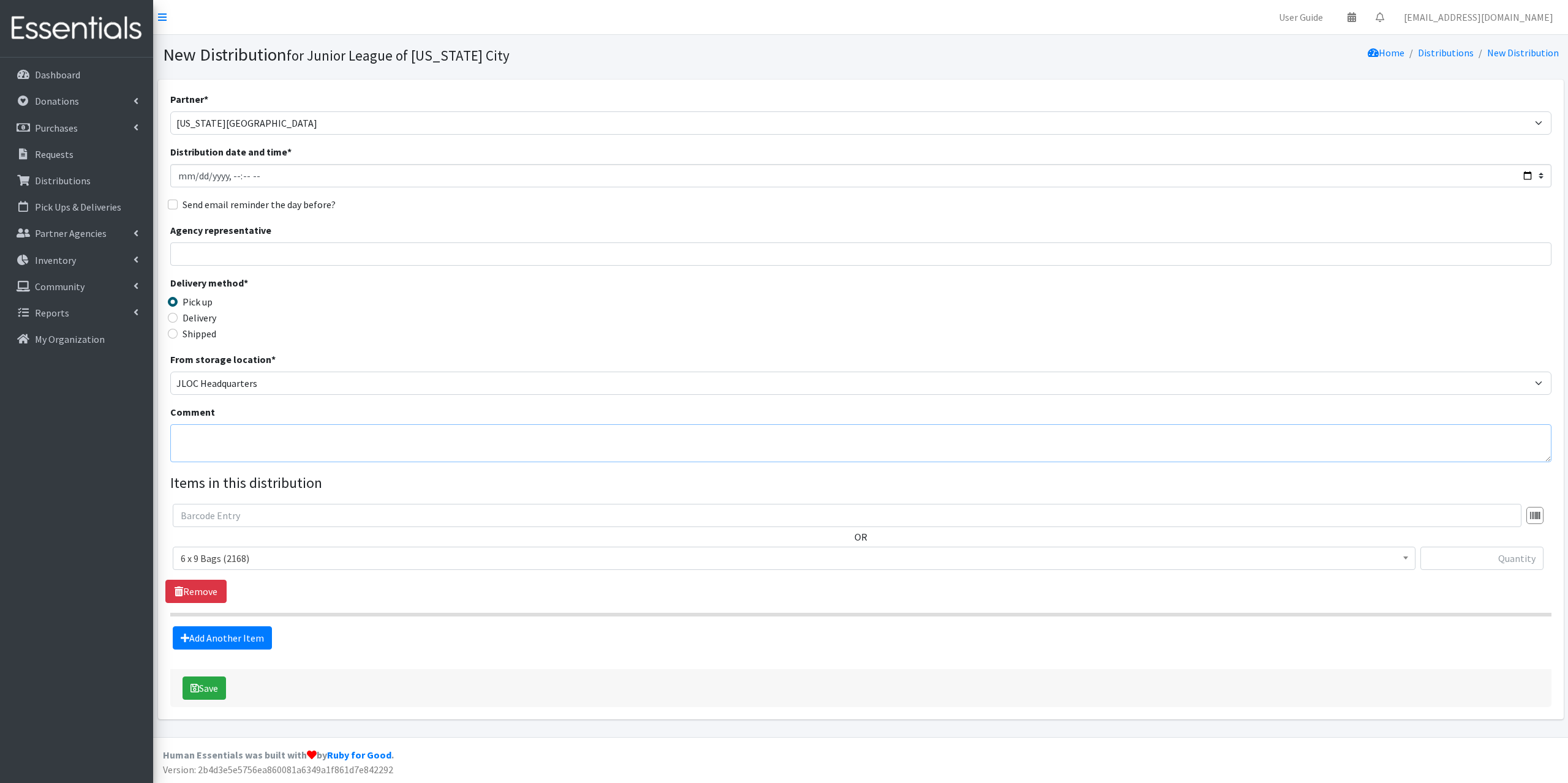
click at [215, 433] on textarea "Comment" at bounding box center [861, 443] width 1381 height 38
click at [485, 431] on textarea "Unpackaged material so no bags, stickers, or TSS cards" at bounding box center [861, 443] width 1381 height 38
click at [298, 433] on textarea "OK History Center picked up Unpackaged material so no bags, stickers, or TSS ca…" at bounding box center [861, 443] width 1381 height 38
drag, startPoint x: 385, startPoint y: 431, endPoint x: 556, endPoint y: 431, distance: 171.0
click at [556, 431] on textarea "OK History Center picked up unpackaged material so no bags, stickers, or TSS ca…" at bounding box center [861, 443] width 1381 height 38
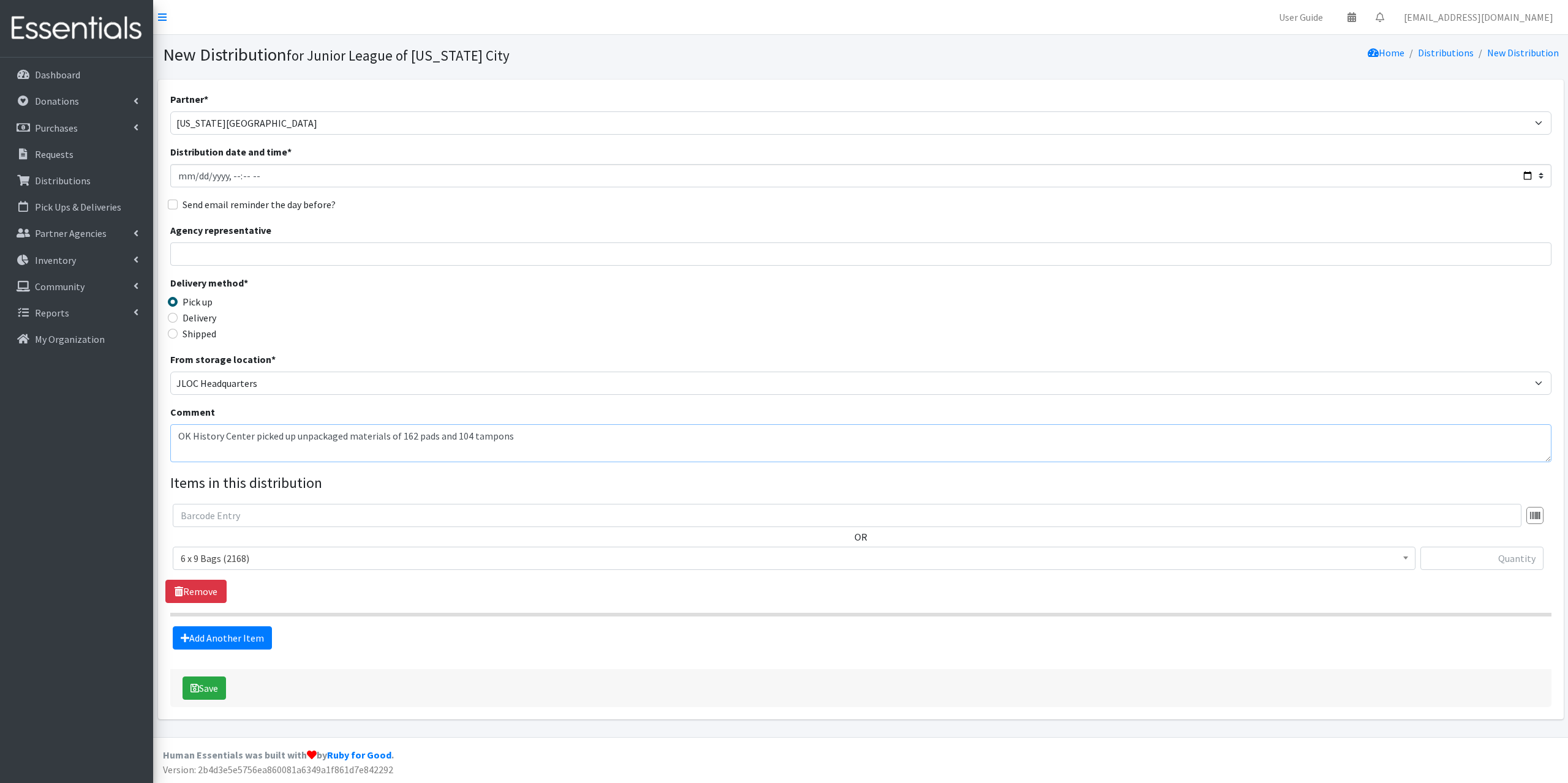
click at [552, 438] on textarea "OK History Center picked up unpackaged materials of 162 pads and 104 tampons" at bounding box center [861, 443] width 1381 height 38
type textarea "OK History Center picked up unpackaged materials of 162 pads and 104 tampons."
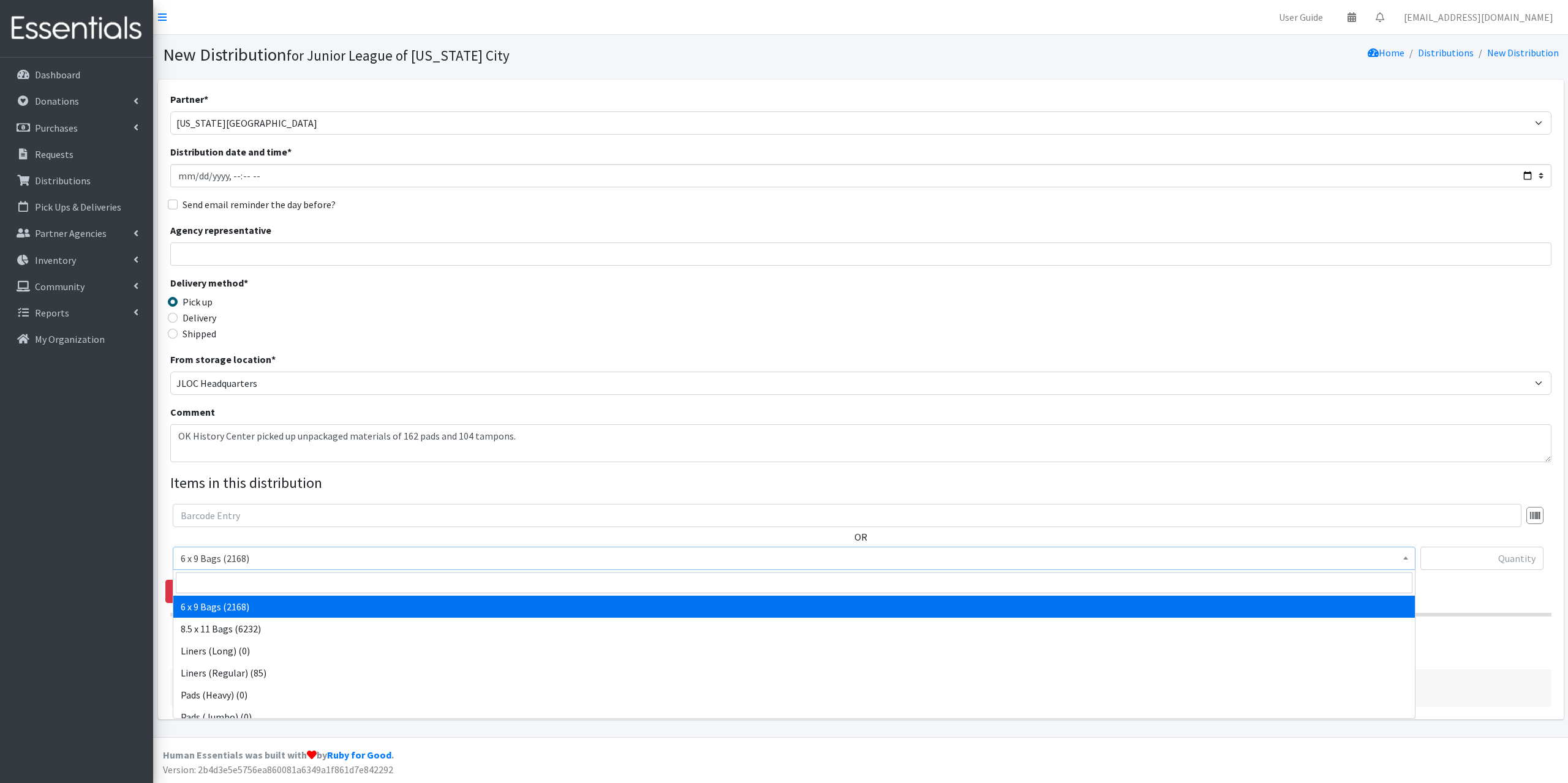
click at [236, 563] on span "6 x 9 Bags (2168)" at bounding box center [794, 558] width 1227 height 17
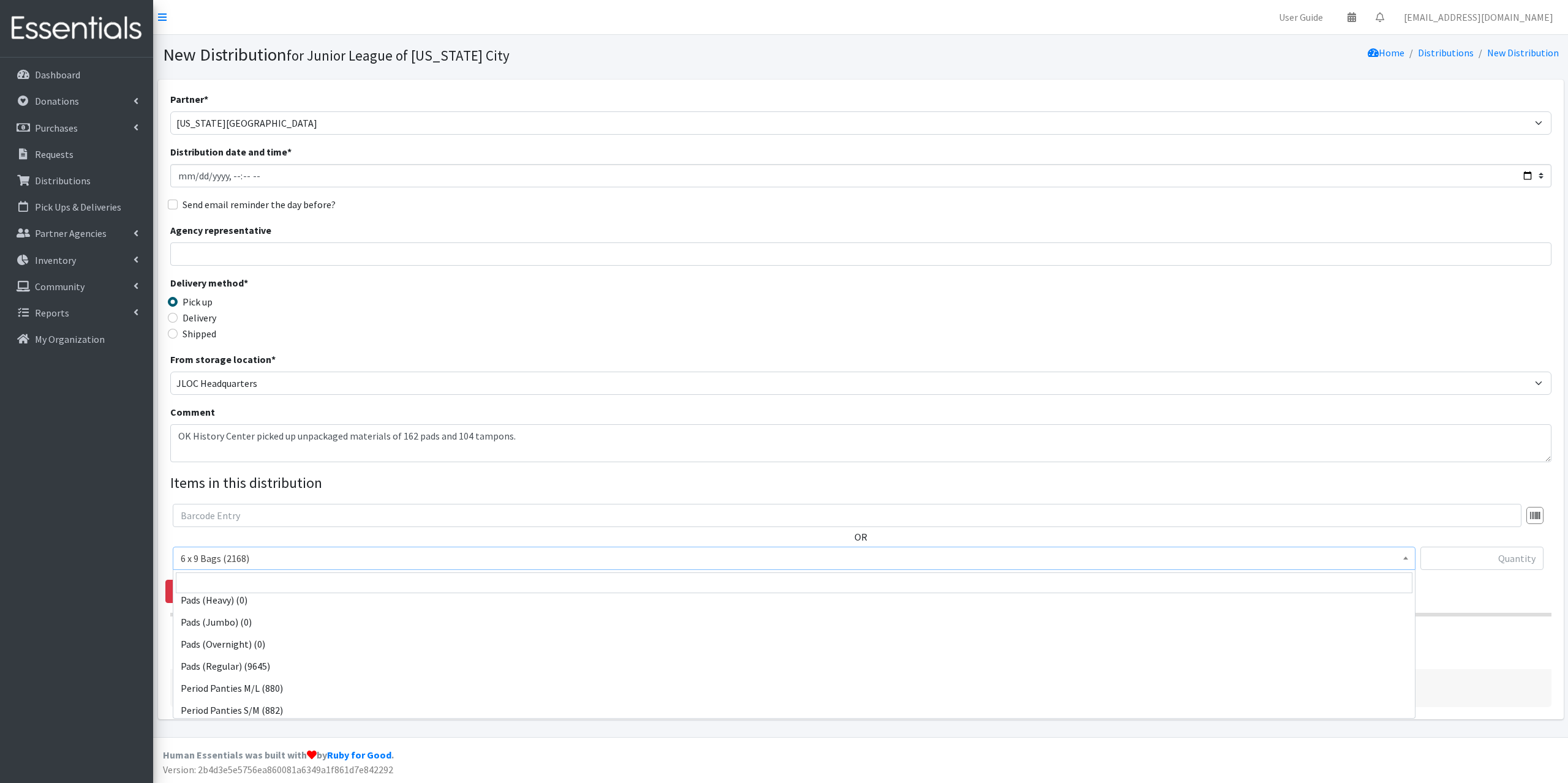
scroll to position [123, 0]
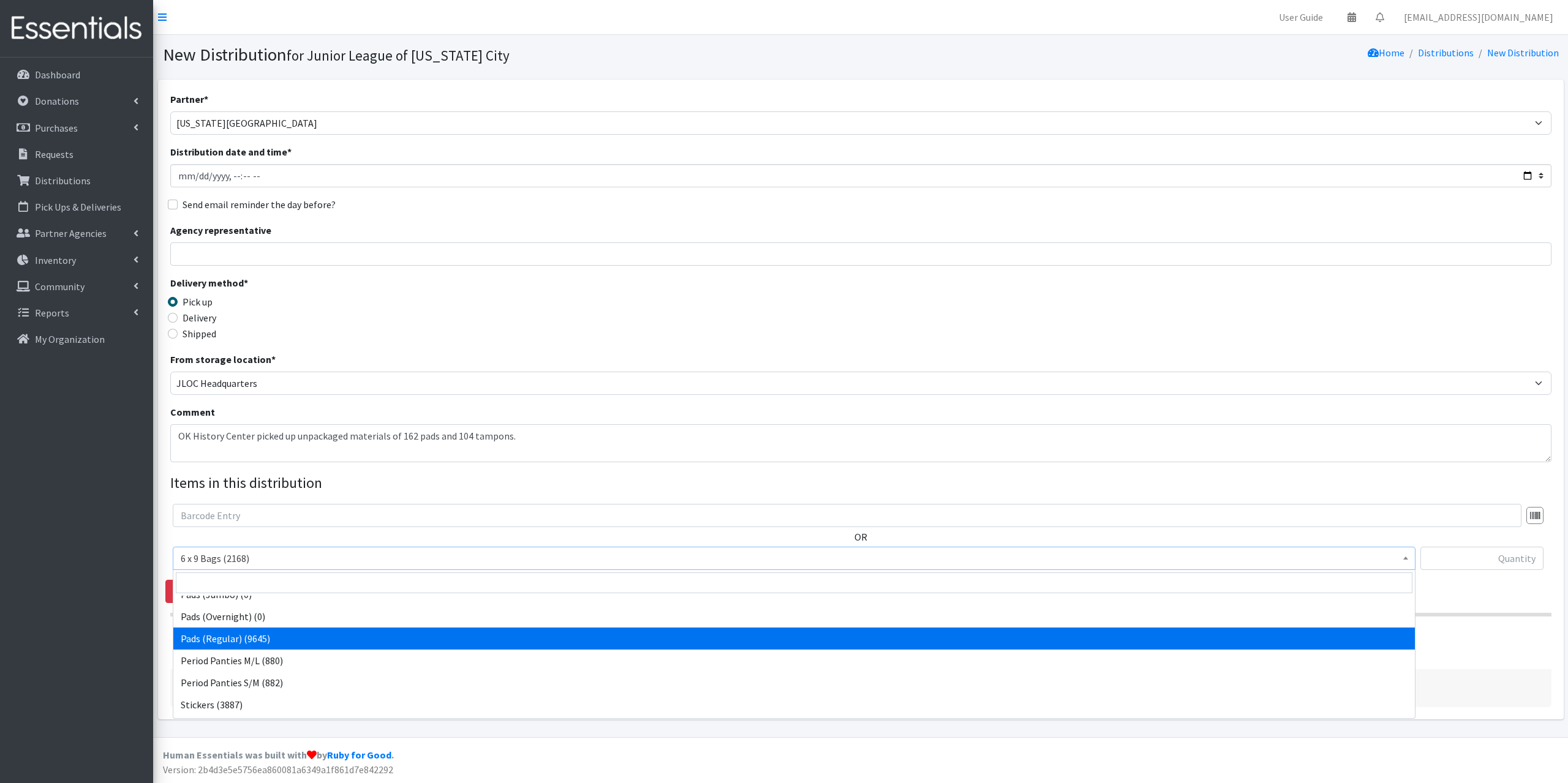
select select "2104"
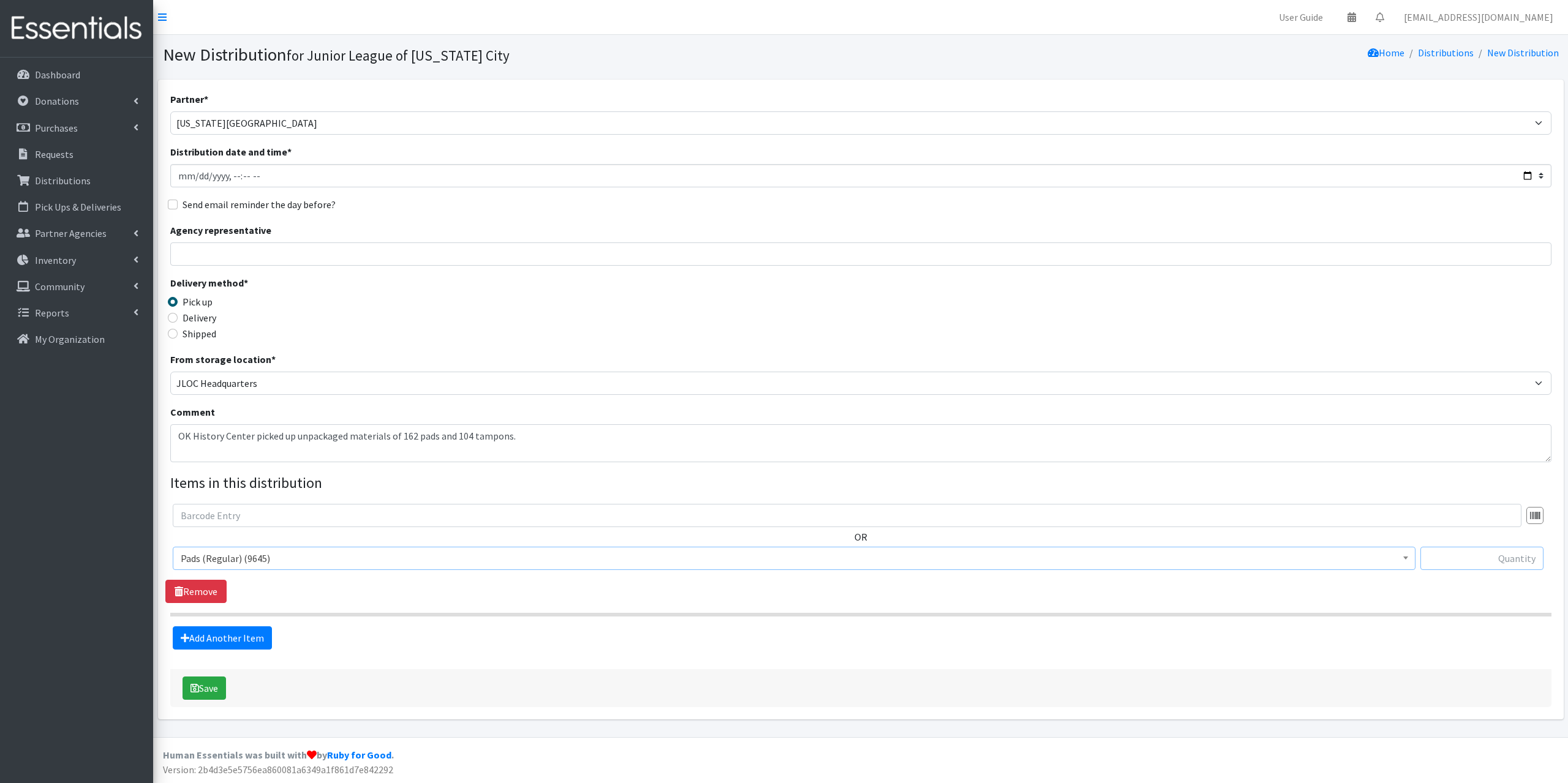
click at [1503, 557] on input "text" at bounding box center [1482, 558] width 123 height 23
type input "162"
click at [230, 632] on link "Add Another Item" at bounding box center [222, 638] width 99 height 23
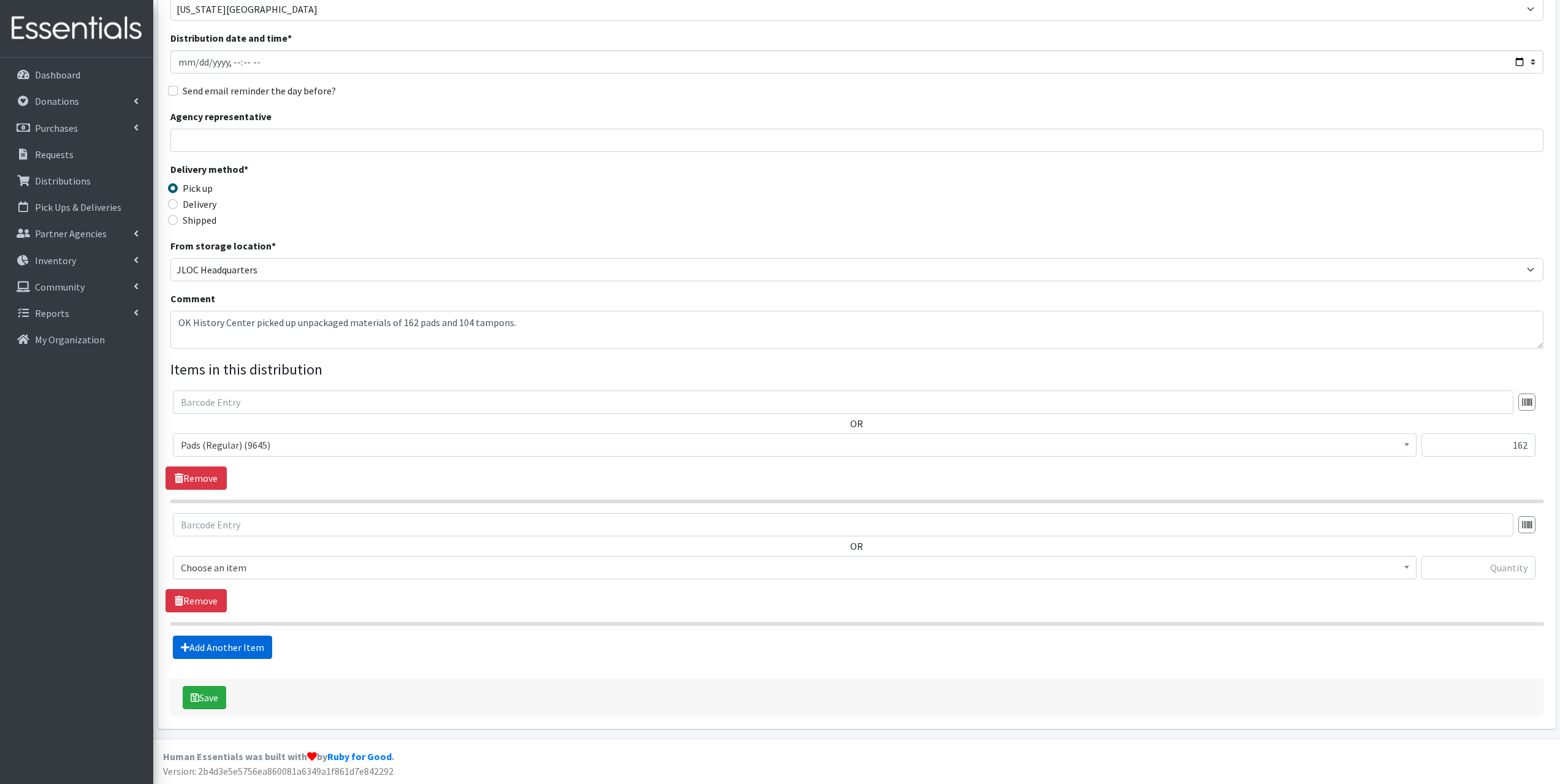
scroll to position [115, 0]
click at [269, 566] on span "6 x 9 Bags (2168)" at bounding box center [795, 566] width 1228 height 17
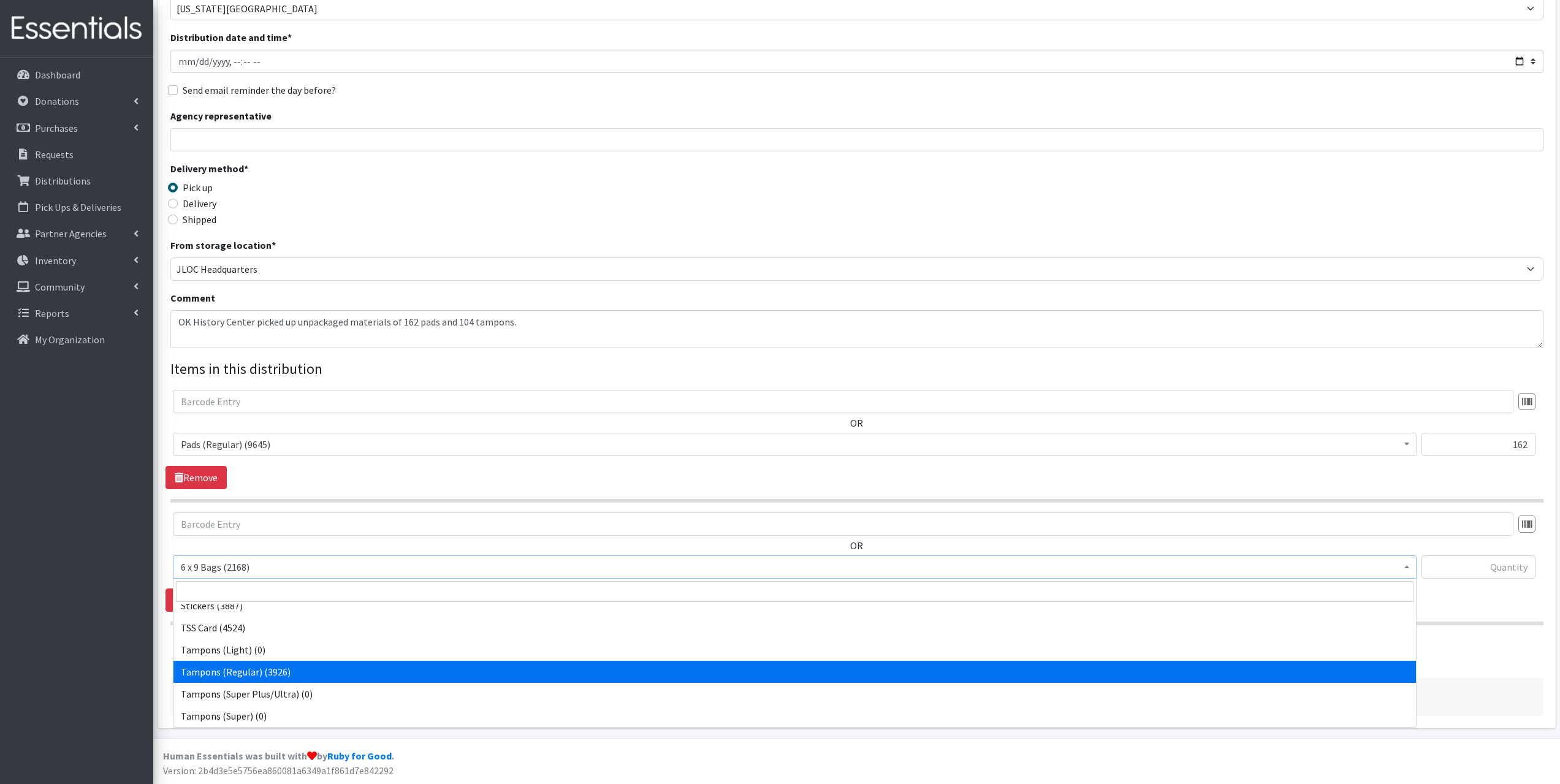
select select "2101"
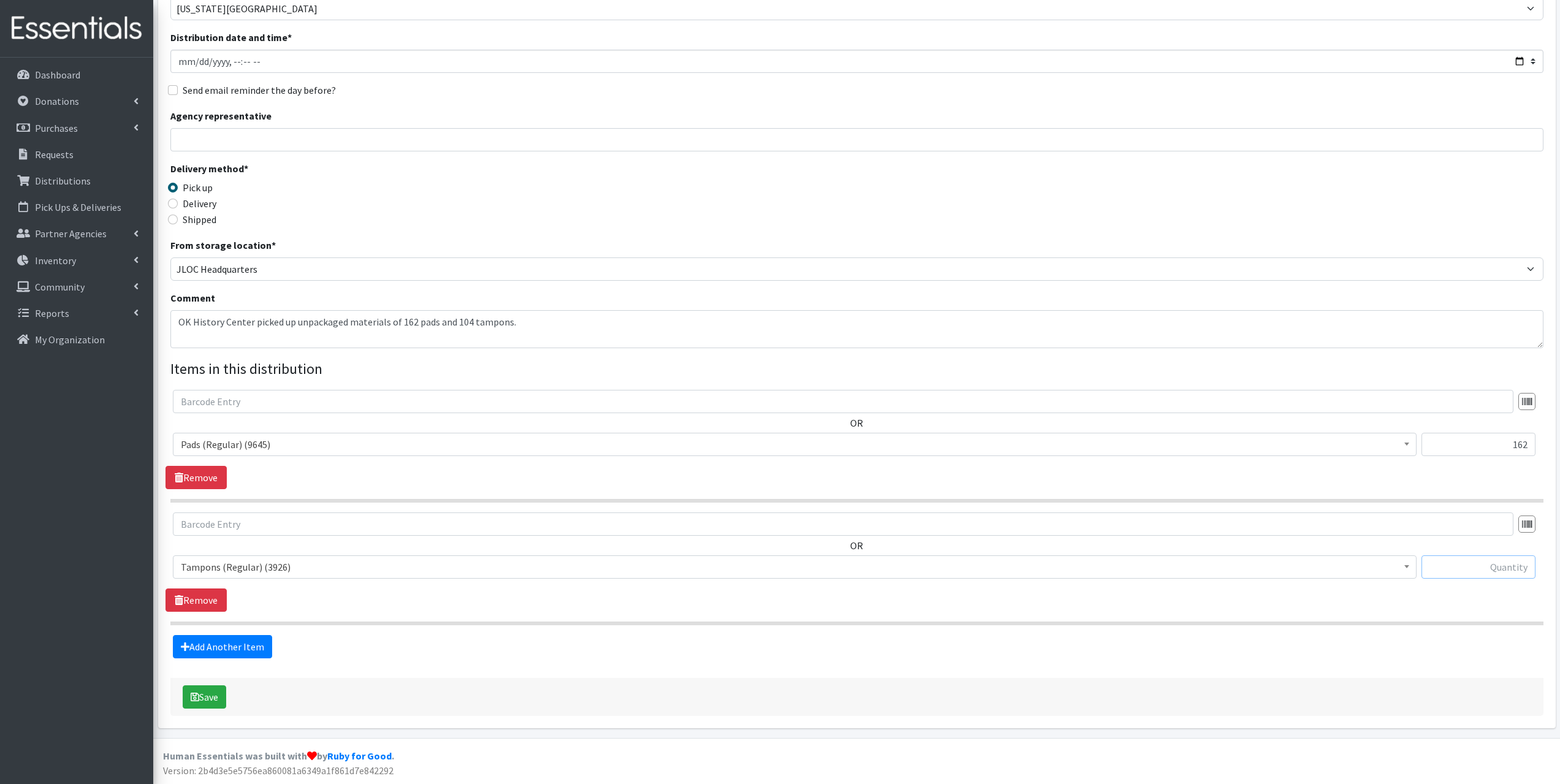
click at [1446, 567] on input "text" at bounding box center [1479, 567] width 114 height 23
type input "104"
click at [188, 694] on button "Save" at bounding box center [204, 697] width 44 height 23
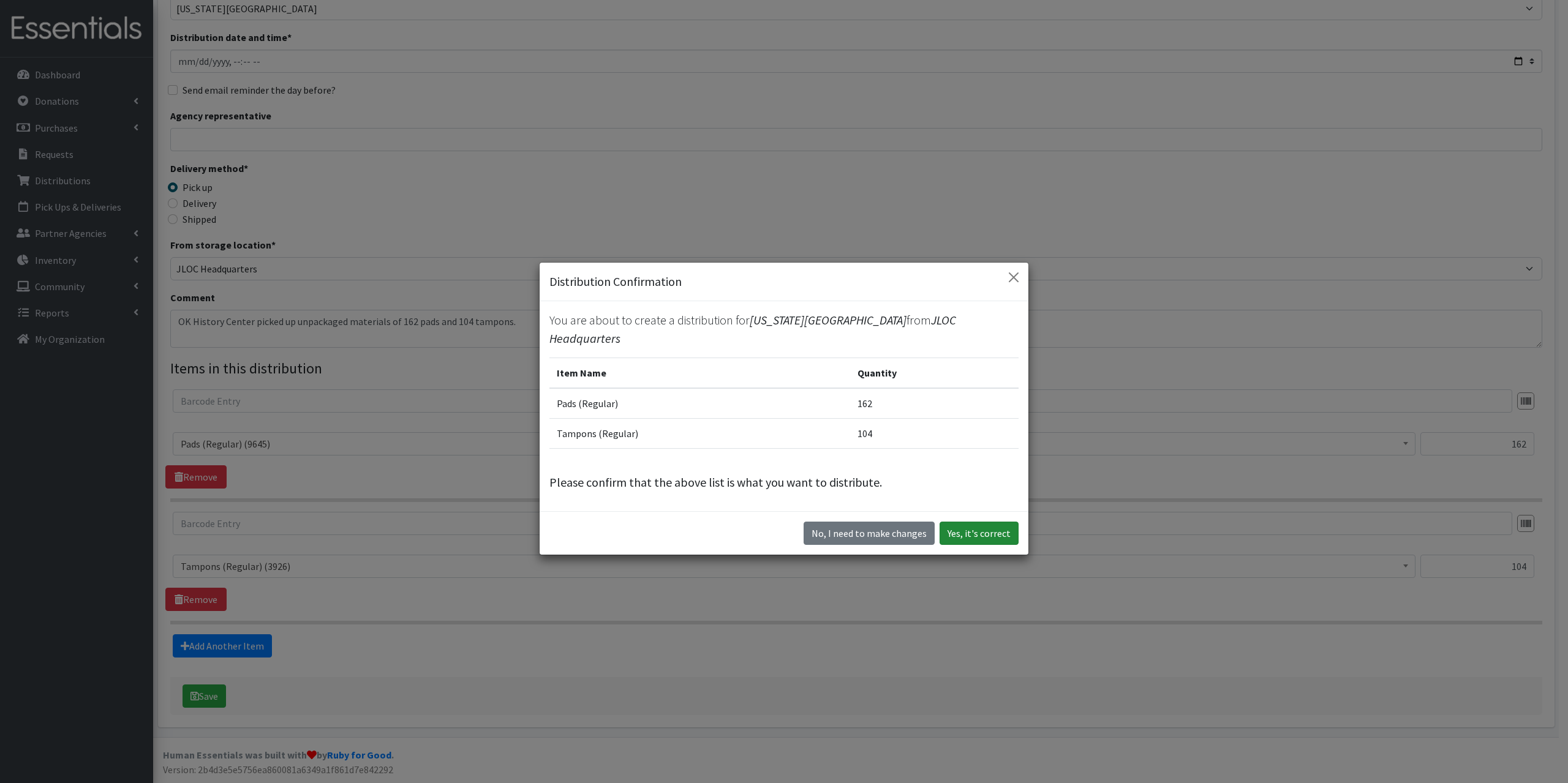
click at [1003, 522] on button "Yes, it's correct" at bounding box center [979, 533] width 79 height 23
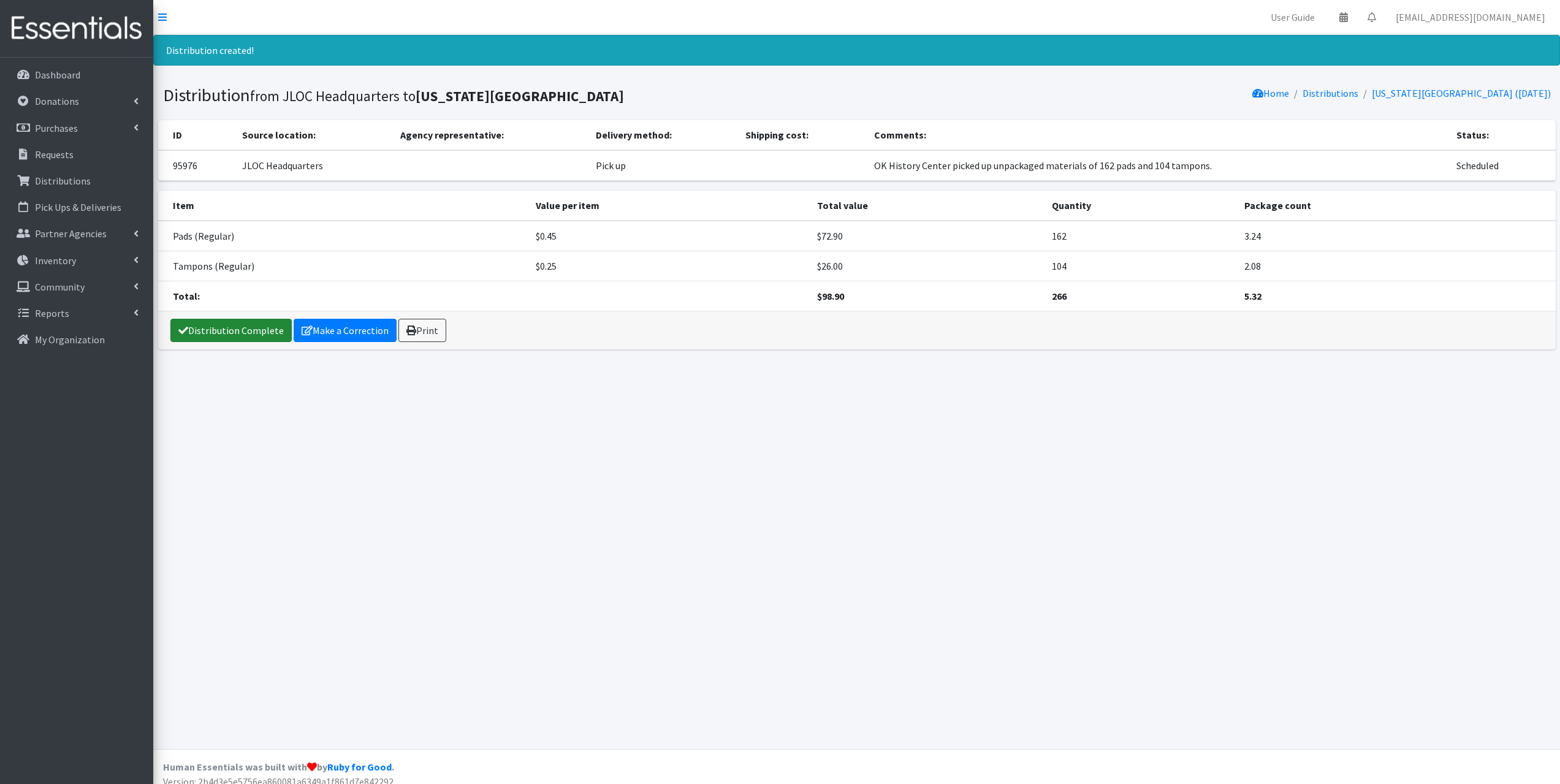
click at [257, 328] on link "Distribution Complete" at bounding box center [231, 330] width 122 height 23
click at [1441, 97] on link "Oklahoma History Center (09/02/2025)" at bounding box center [1461, 93] width 179 height 12
click at [1347, 91] on link "Distributions" at bounding box center [1330, 93] width 56 height 12
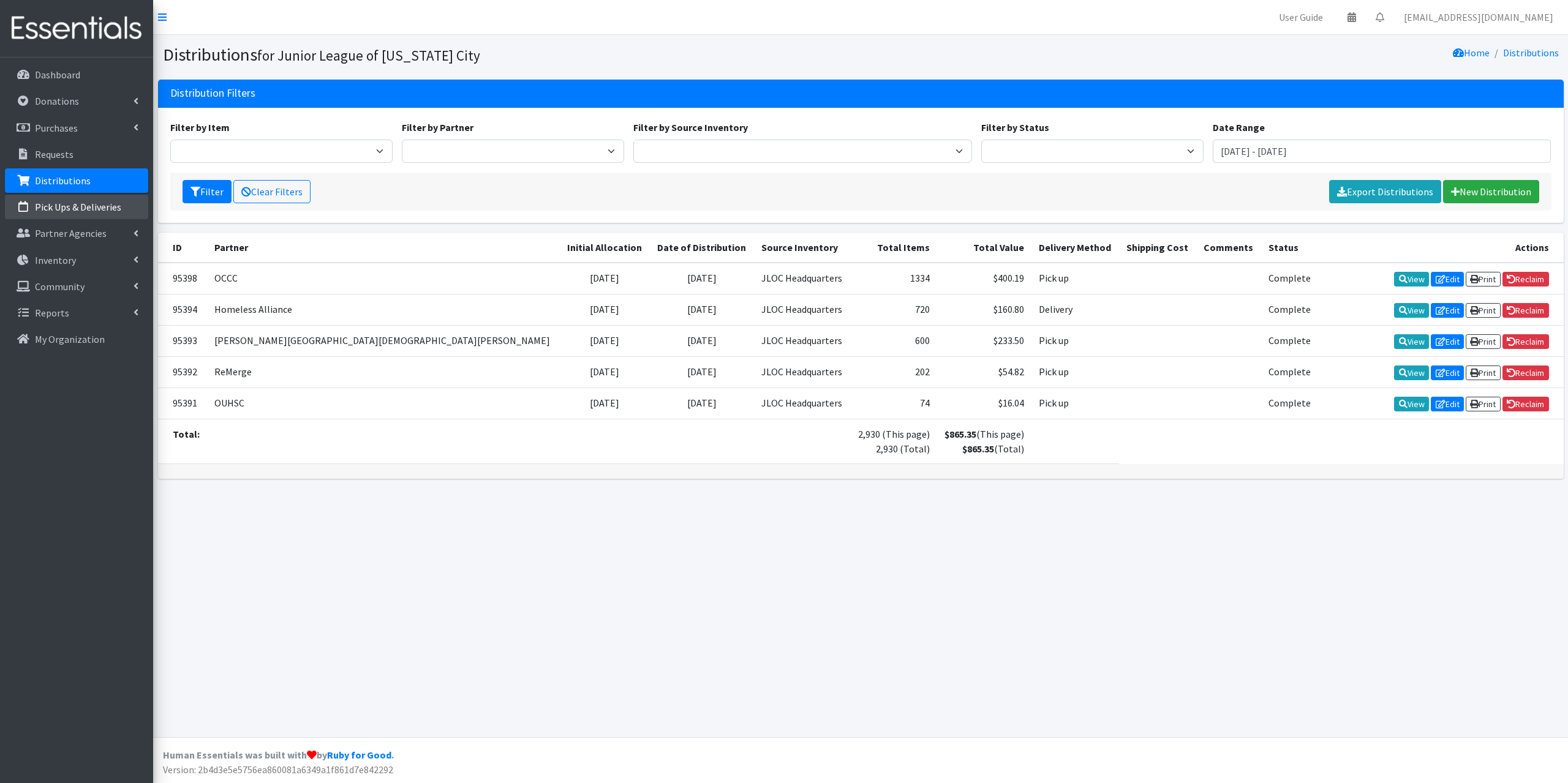
click at [43, 203] on p "Pick Ups & Deliveries" at bounding box center [78, 206] width 86 height 12
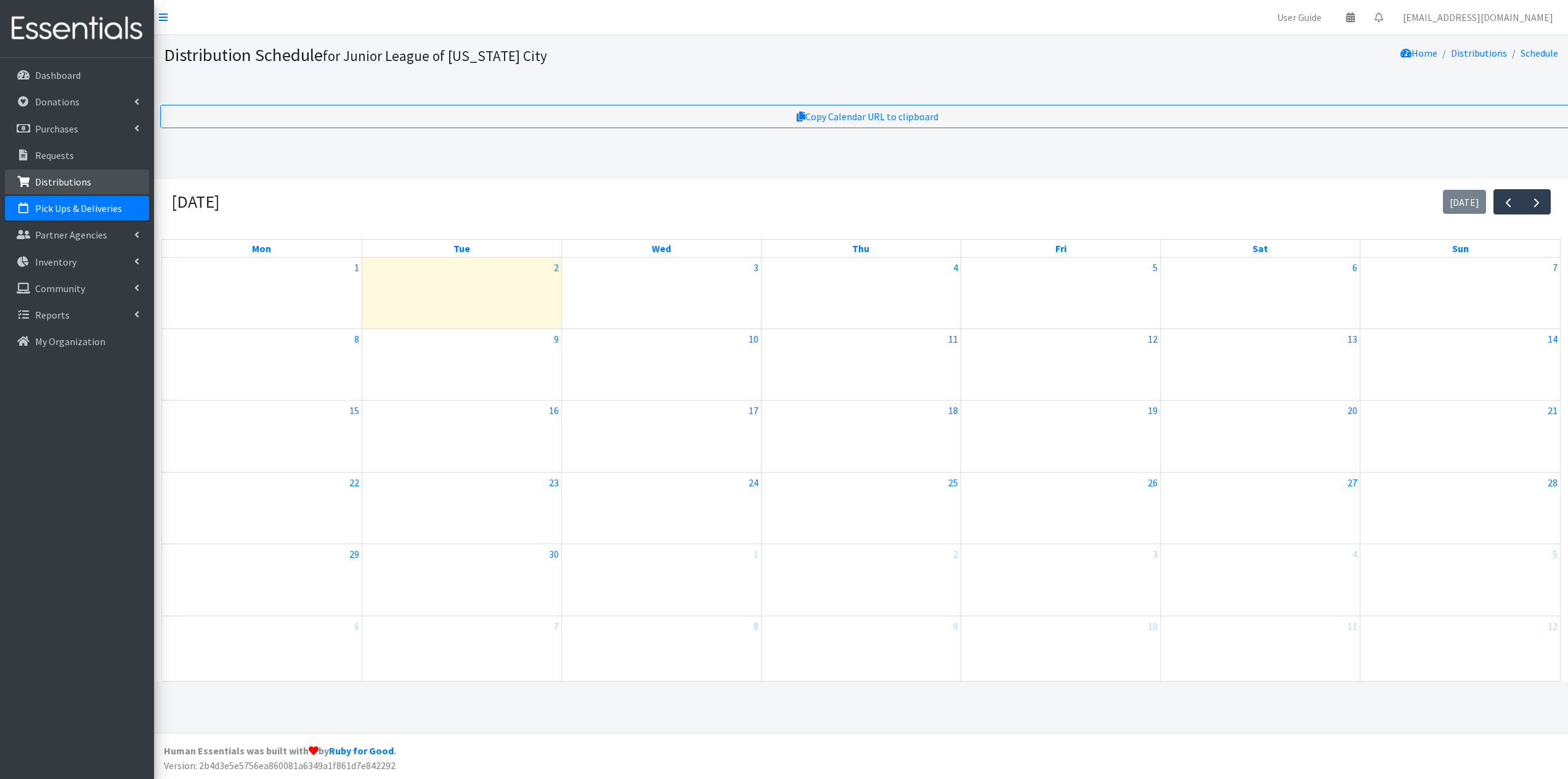
click at [73, 189] on link "Distributions" at bounding box center [77, 181] width 144 height 24
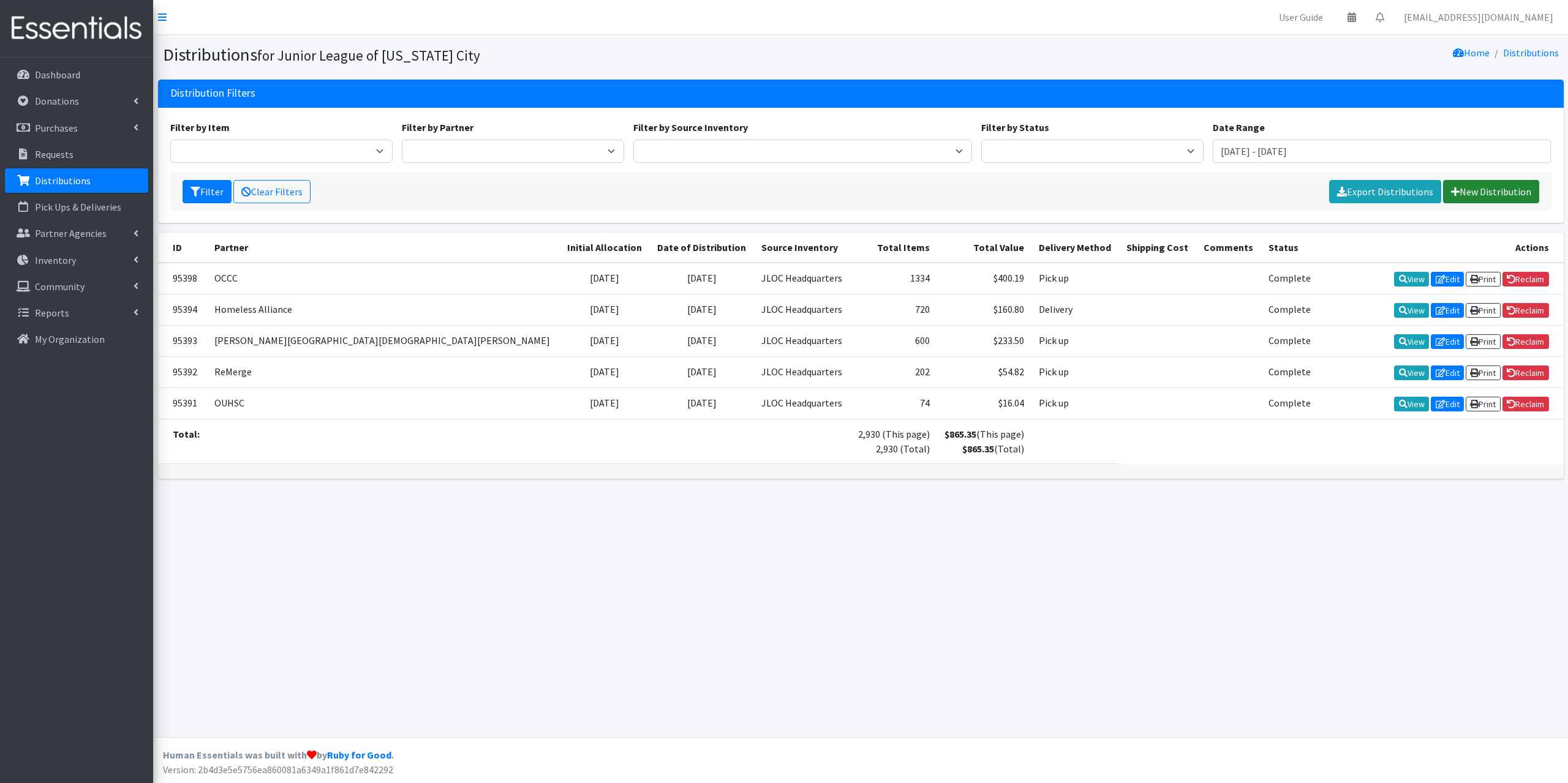
click at [1482, 196] on link "New Distribution" at bounding box center [1491, 192] width 96 height 23
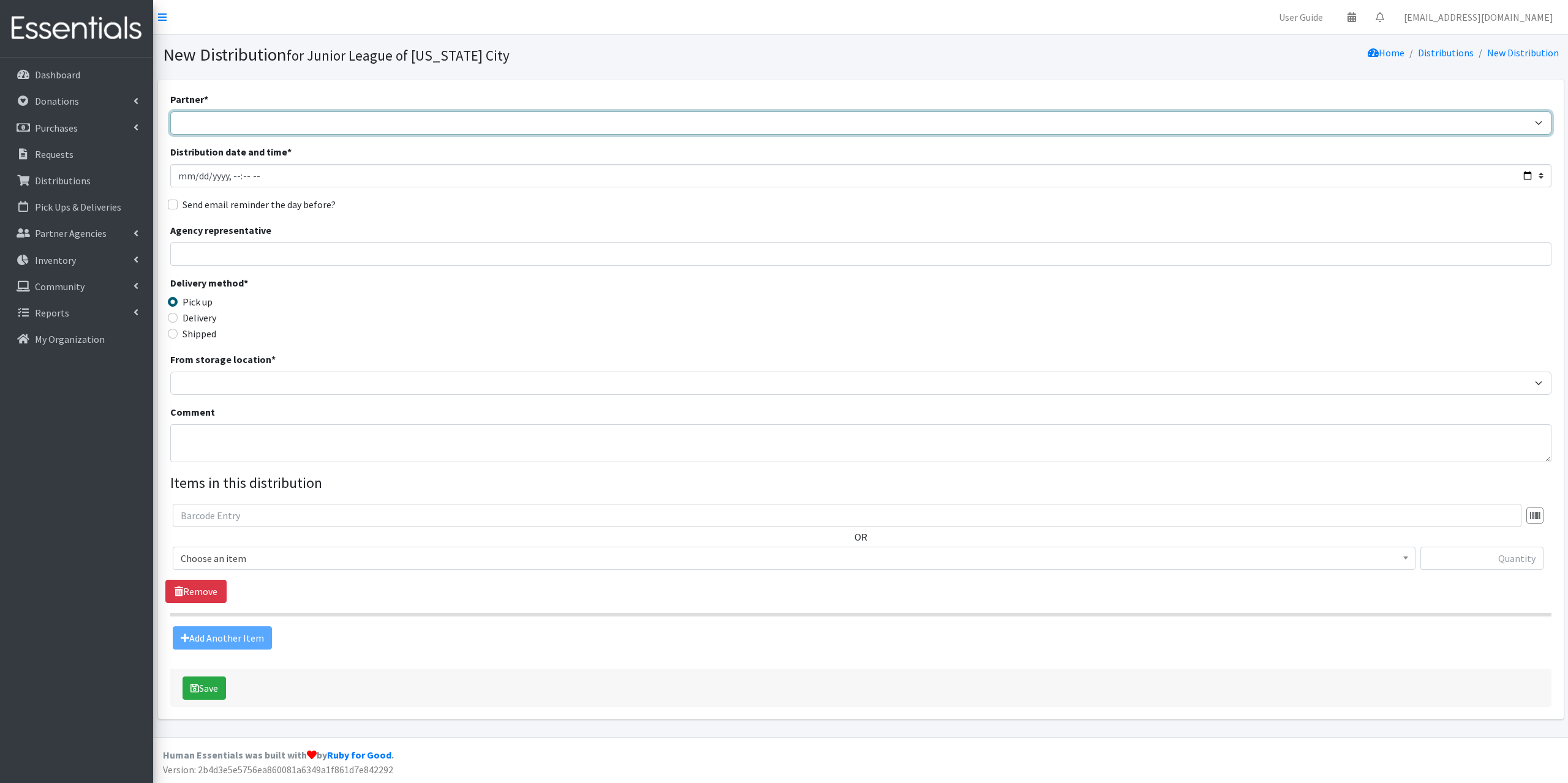
click at [210, 123] on select "Bethany Public Schools Bethany YMCA Boys & Girls Club CAIR Oklahoma Catholic Ch…" at bounding box center [861, 123] width 1381 height 23
select select "1474"
click at [170, 111] on select "Bethany Public Schools Bethany YMCA Boys & Girls Club CAIR Oklahoma Catholic Ch…" at bounding box center [861, 123] width 1381 height 23
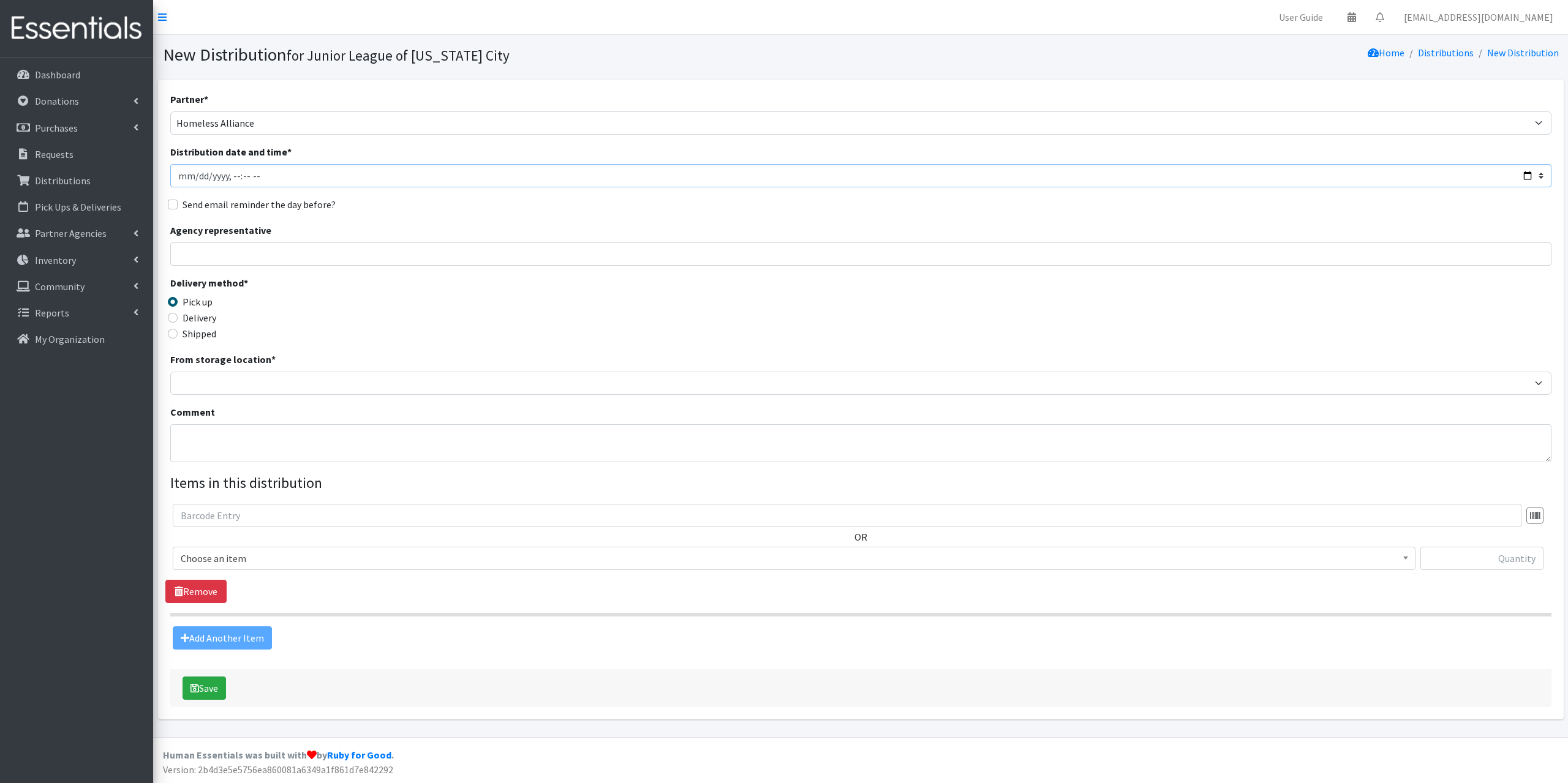
click at [183, 173] on input "Distribution date and time *" at bounding box center [861, 176] width 1381 height 23
type input "[DATE]T12:41"
click at [181, 327] on div "Shipped" at bounding box center [343, 333] width 345 height 15
click at [182, 320] on label "Delivery" at bounding box center [199, 318] width 34 height 15
click at [178, 320] on input "Delivery" at bounding box center [172, 317] width 10 height 10
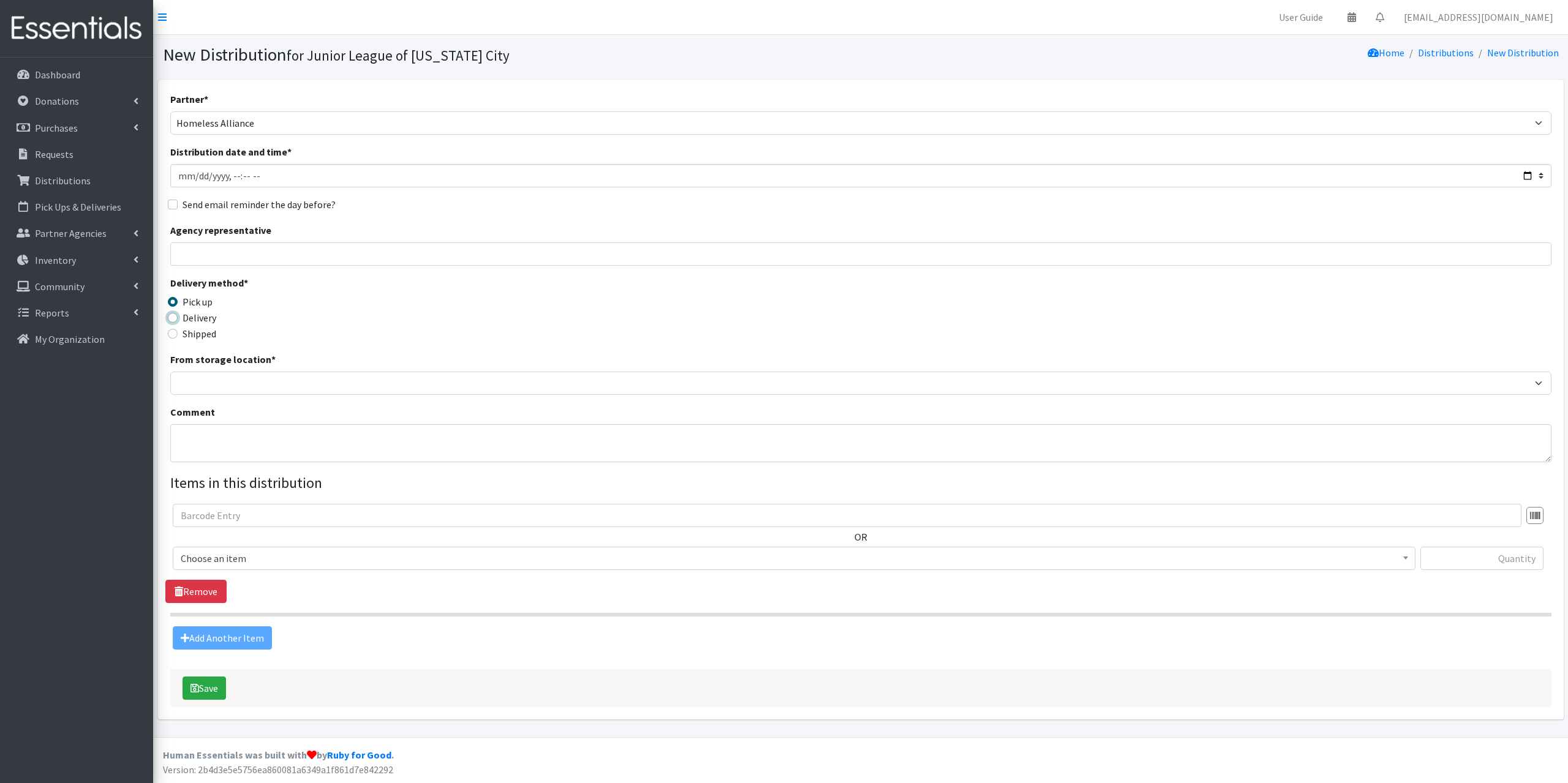
radio input "true"
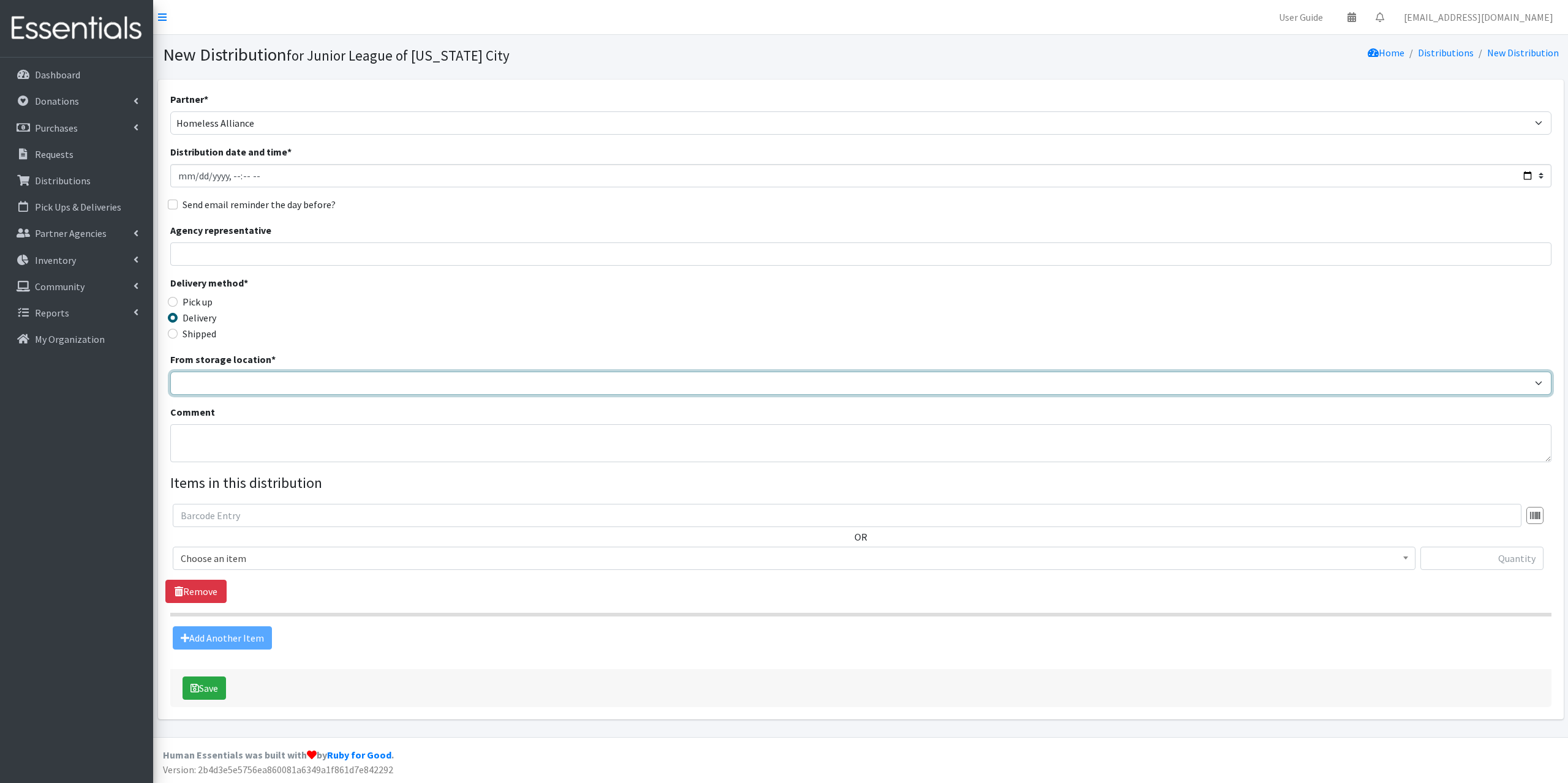
click at [224, 382] on select "JLOC Headquarters Storage Unit" at bounding box center [861, 383] width 1381 height 23
select select "47"
click at [170, 371] on select "JLOC Headquarters Storage Unit" at bounding box center [861, 383] width 1381 height 23
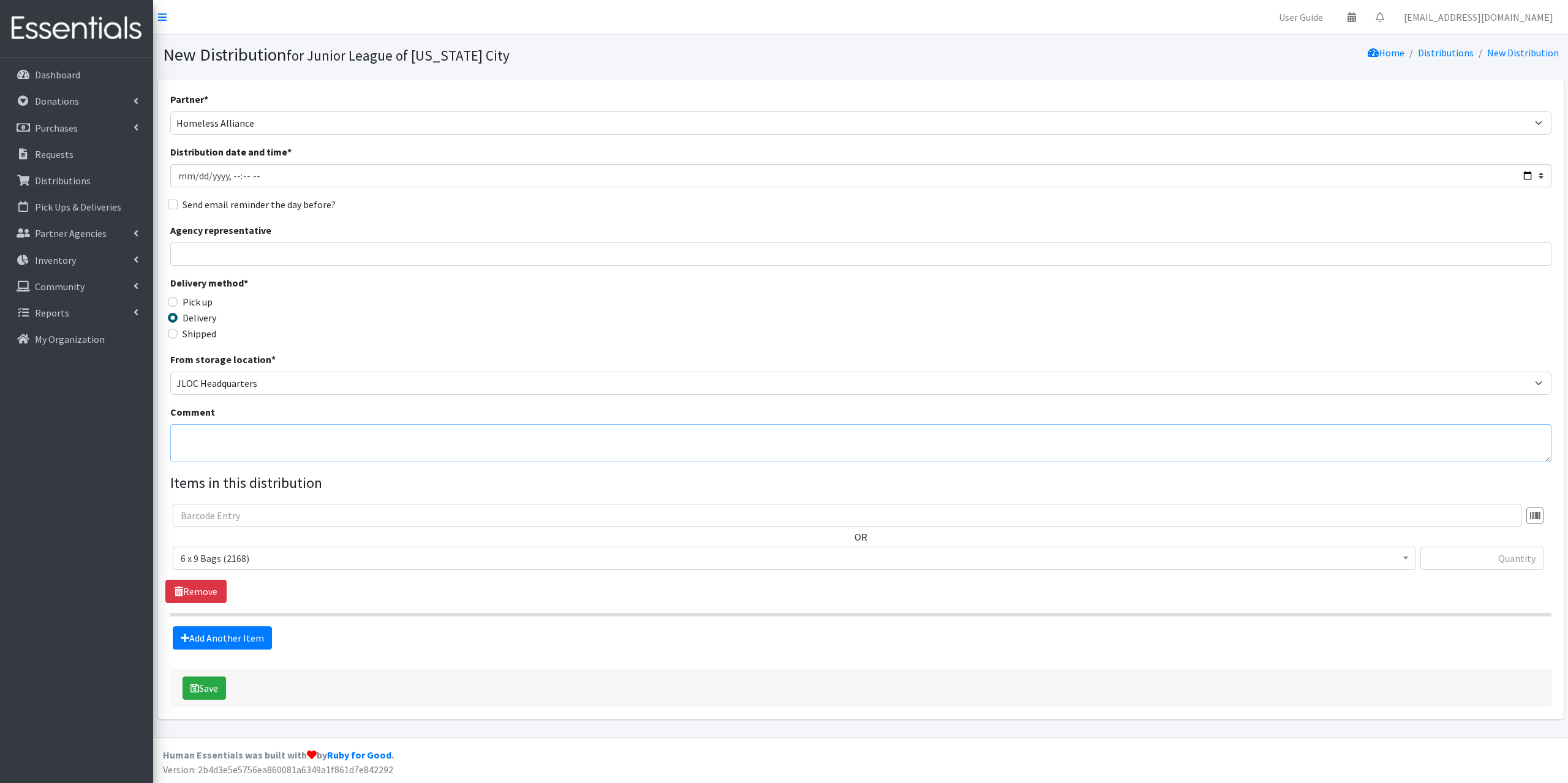
click at [233, 449] on textarea "Comment" at bounding box center [861, 443] width 1381 height 38
click at [219, 427] on textarea "Comment" at bounding box center [861, 443] width 1381 height 38
paste textarea "delivered 600 pads, 420 tampons, 12 boxes x 6 small underwear, and 12 boxes x 5…"
type textarea "delivered 600 pads, 420 tampons, 12 boxes x 6 small underwear, and 12 boxes x 5…"
click at [213, 559] on span "6 x 9 Bags (2168)" at bounding box center [794, 558] width 1227 height 17
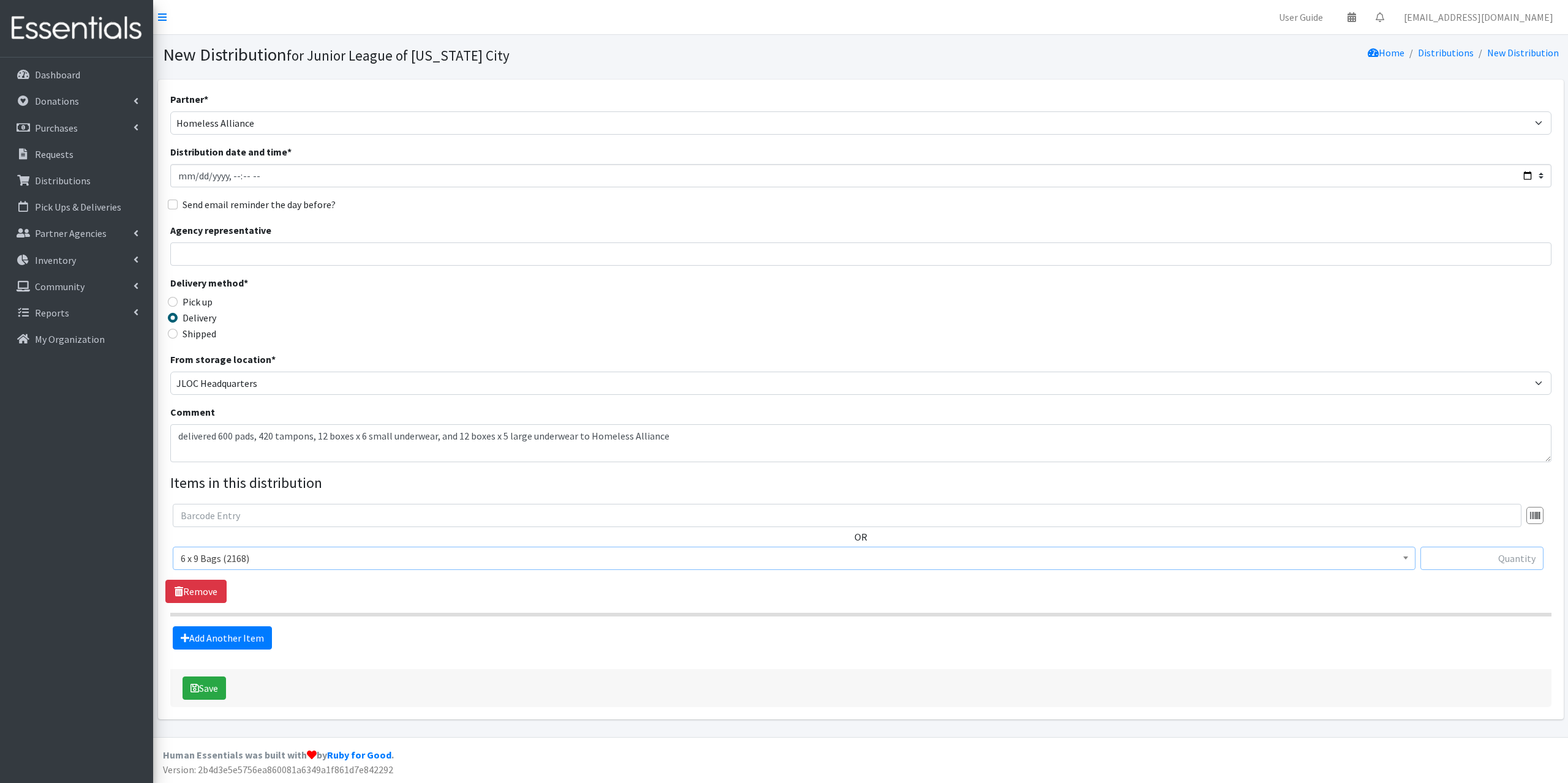
click at [1512, 559] on input "text" at bounding box center [1482, 558] width 123 height 23
type input "30"
click at [203, 630] on link "Add Another Item" at bounding box center [222, 638] width 99 height 23
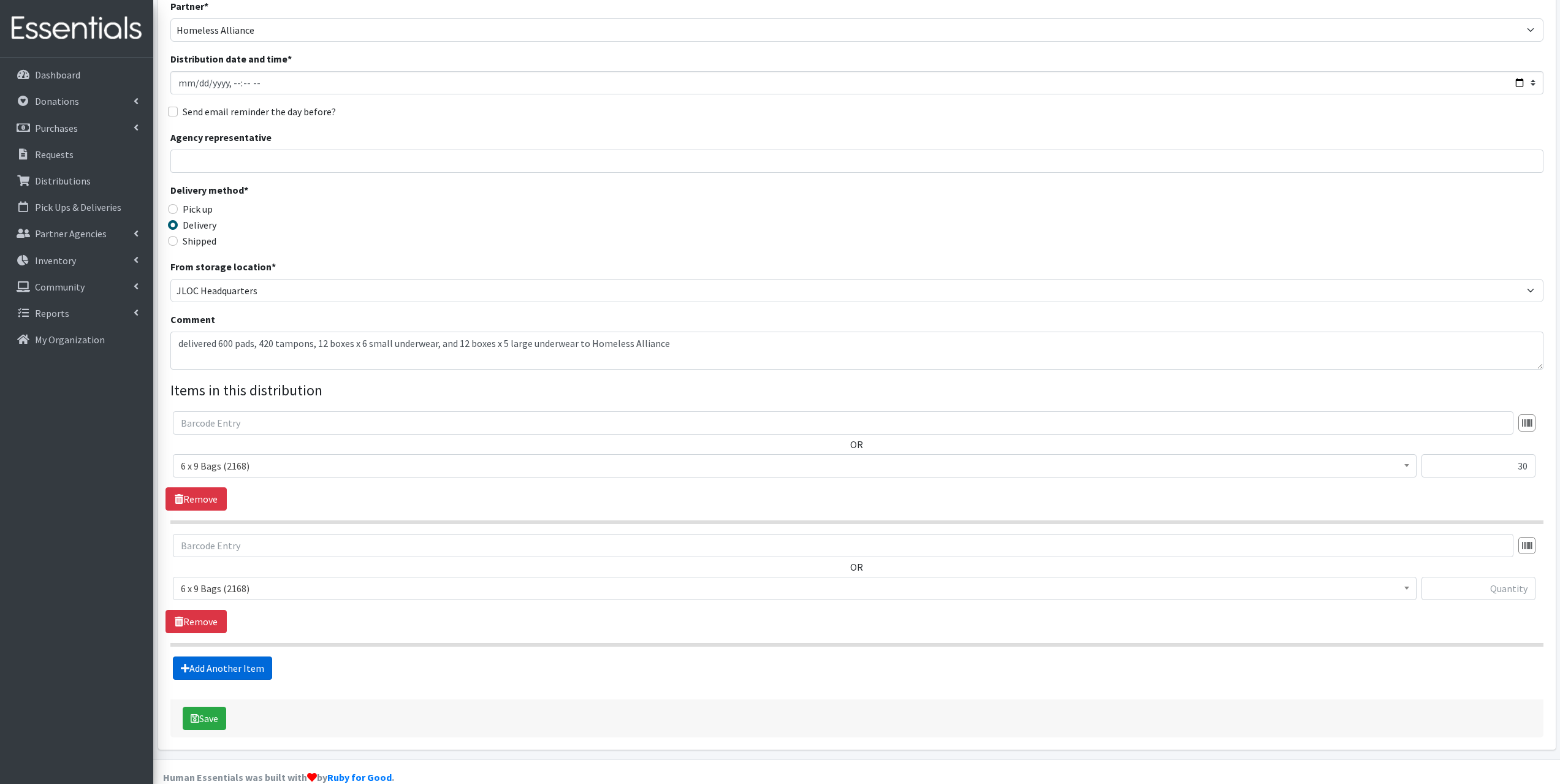
scroll to position [115, 0]
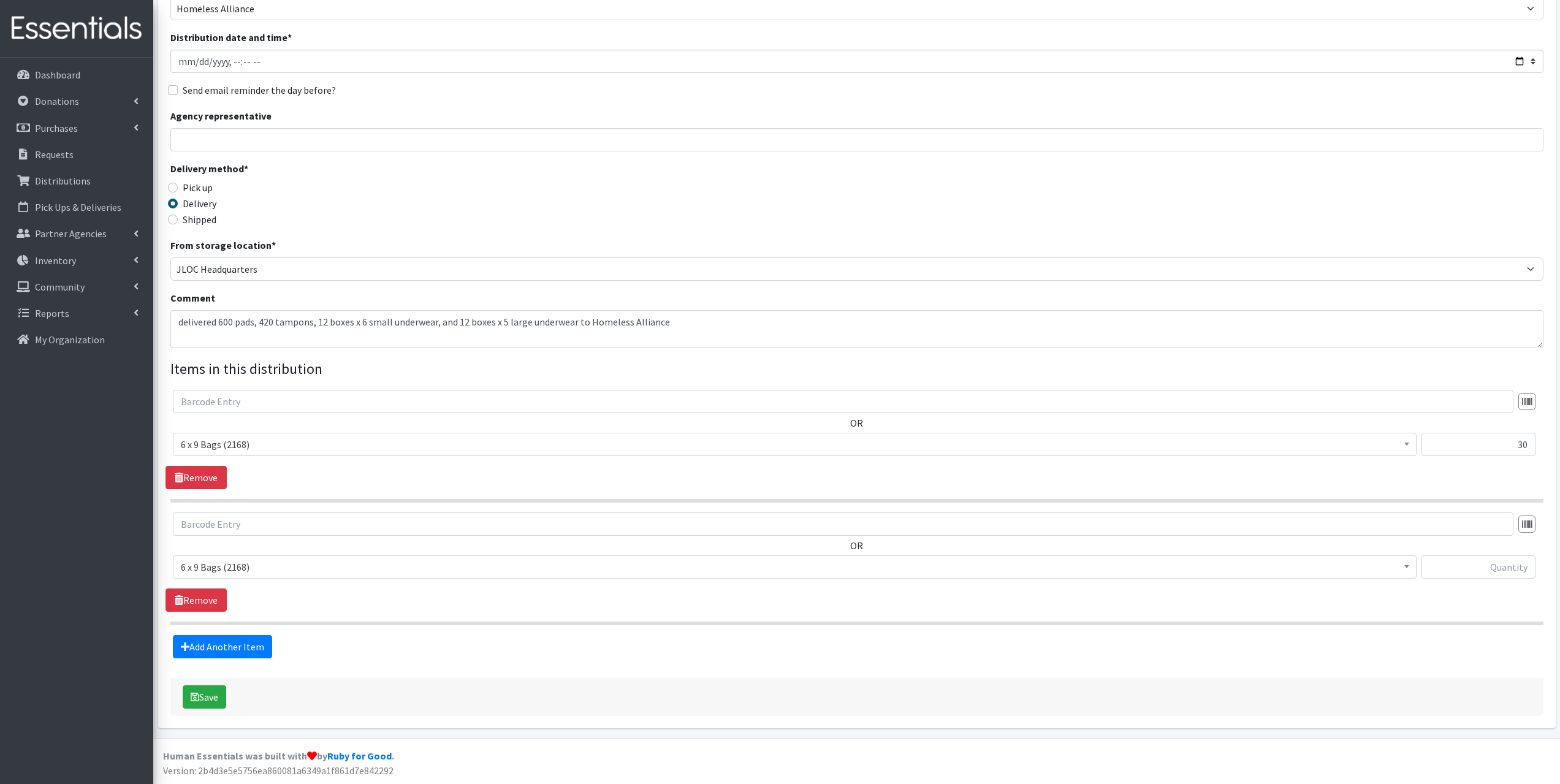
click at [264, 572] on span "6 x 9 Bags (2168)" at bounding box center [795, 566] width 1228 height 17
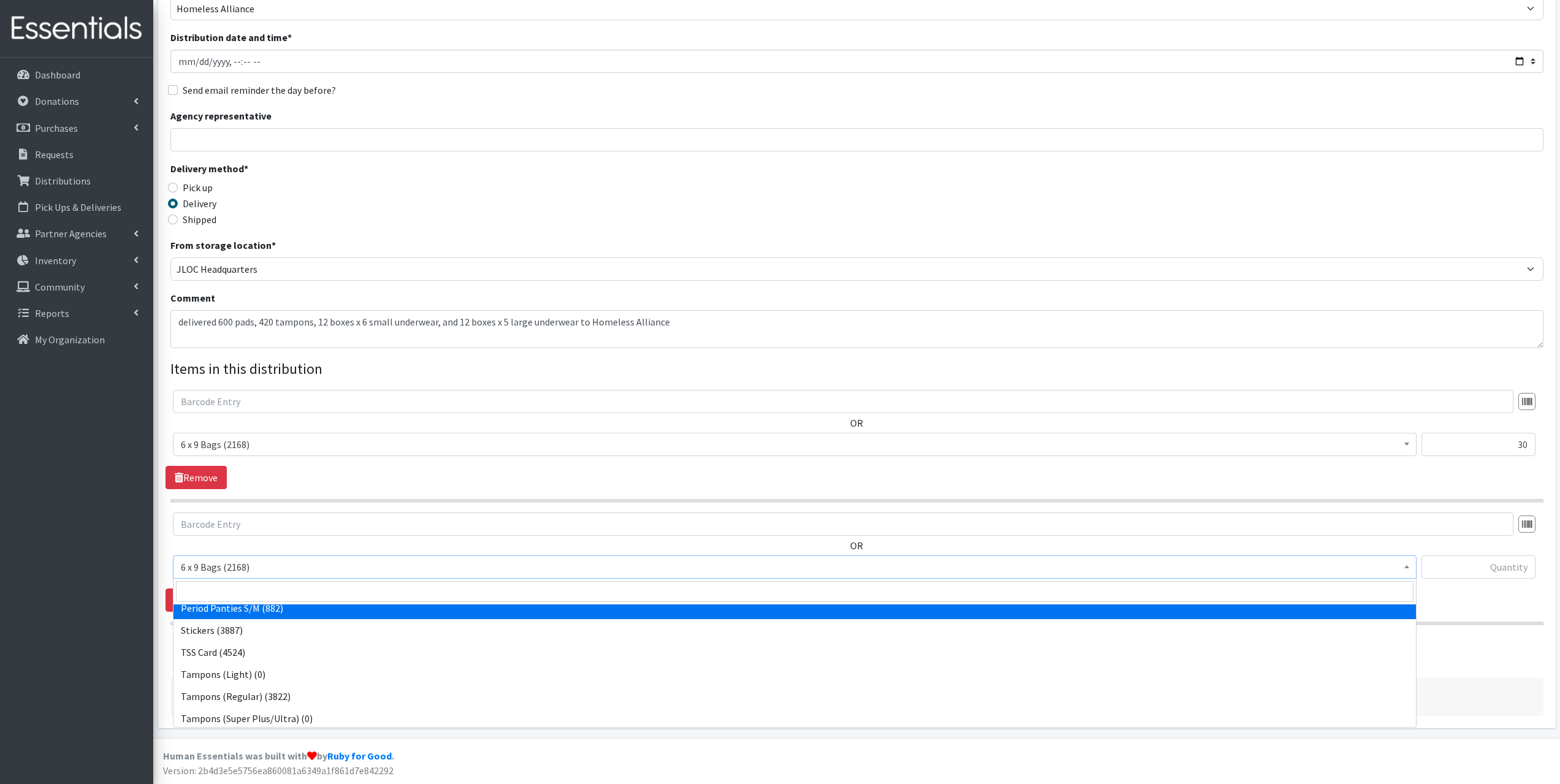
scroll to position [230, 0]
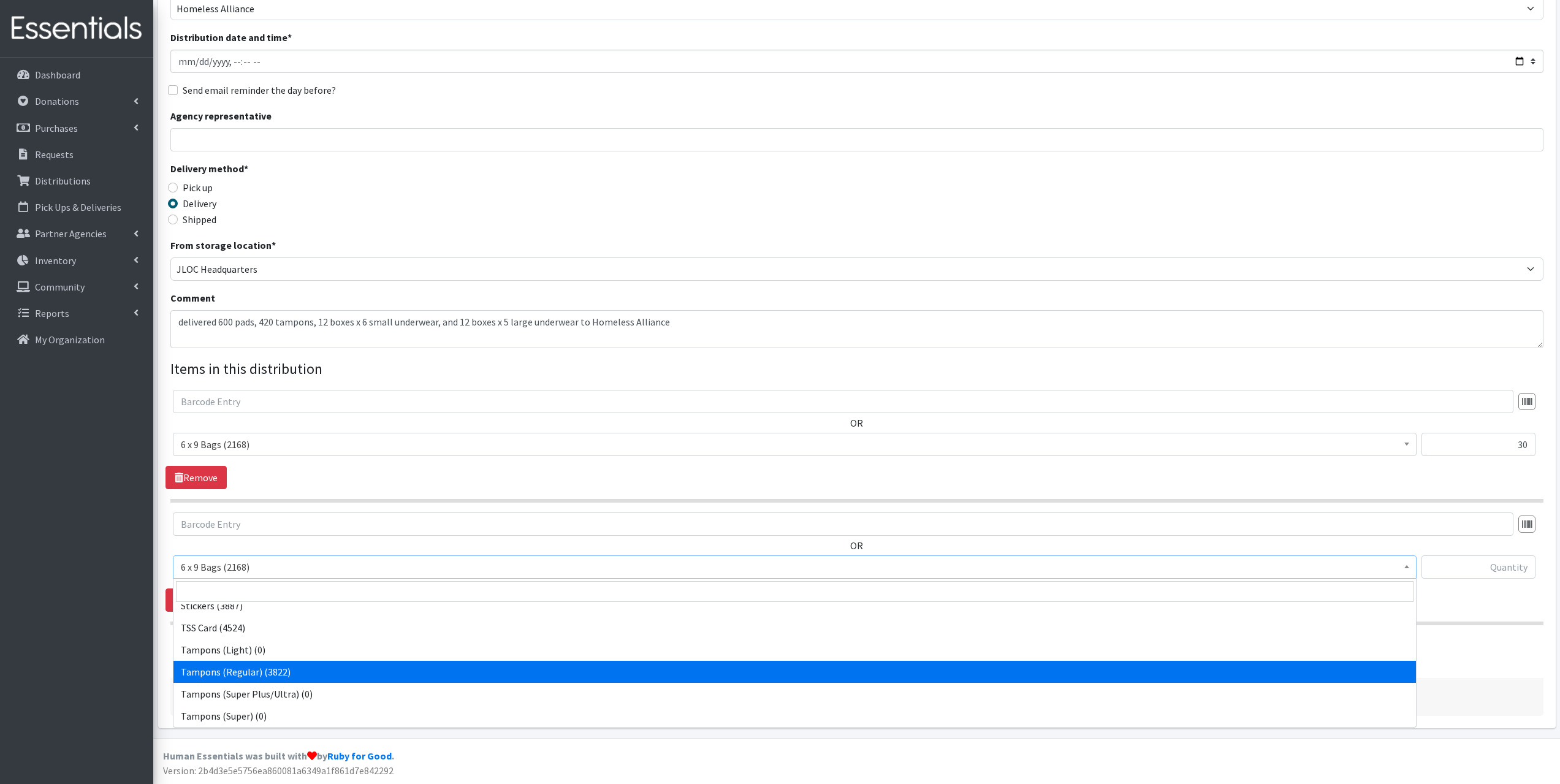
select select "2101"
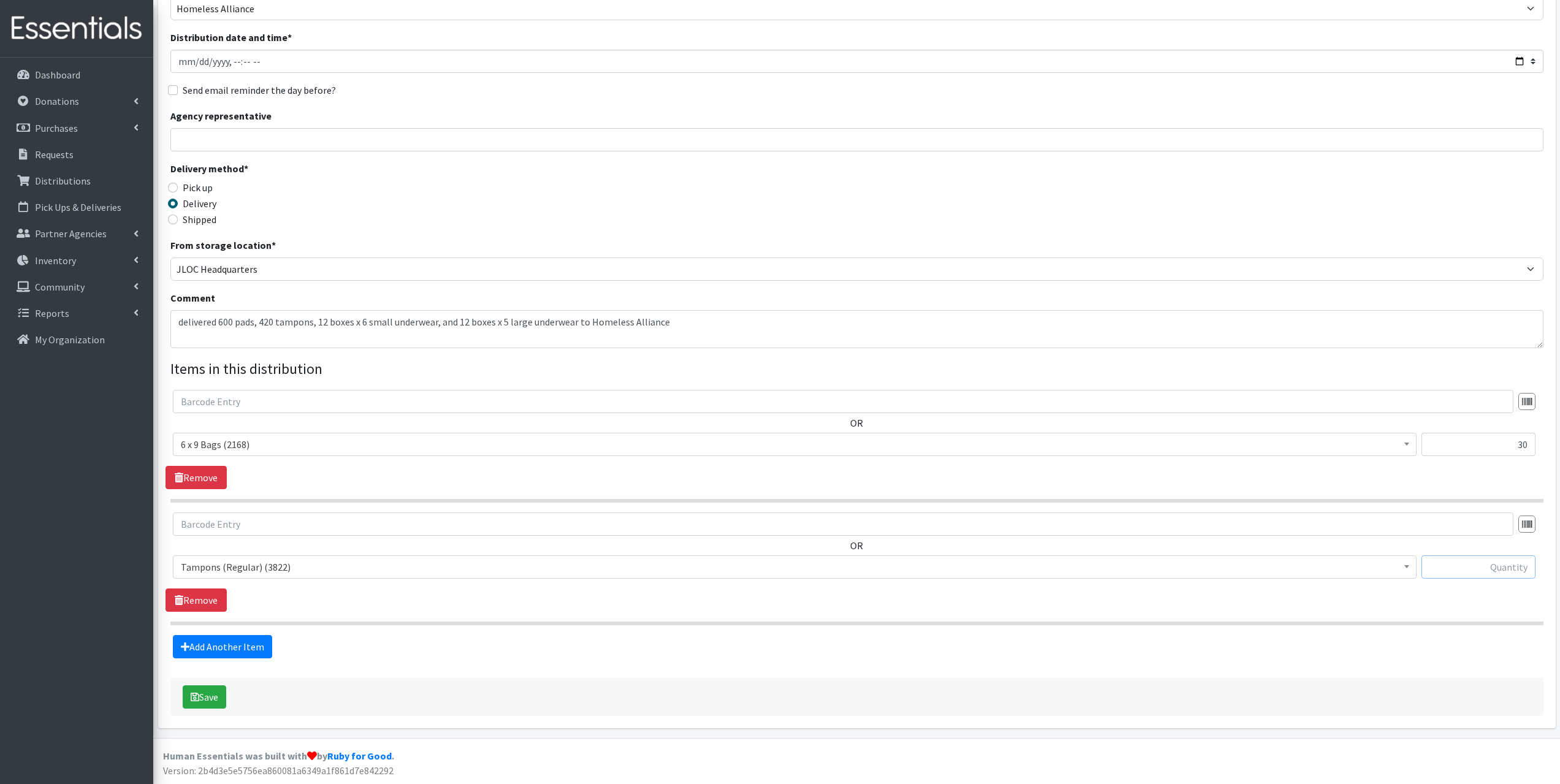
click at [1509, 564] on input "text" at bounding box center [1479, 567] width 114 height 23
type input "300"
click at [223, 651] on link "Add Another Item" at bounding box center [222, 646] width 99 height 23
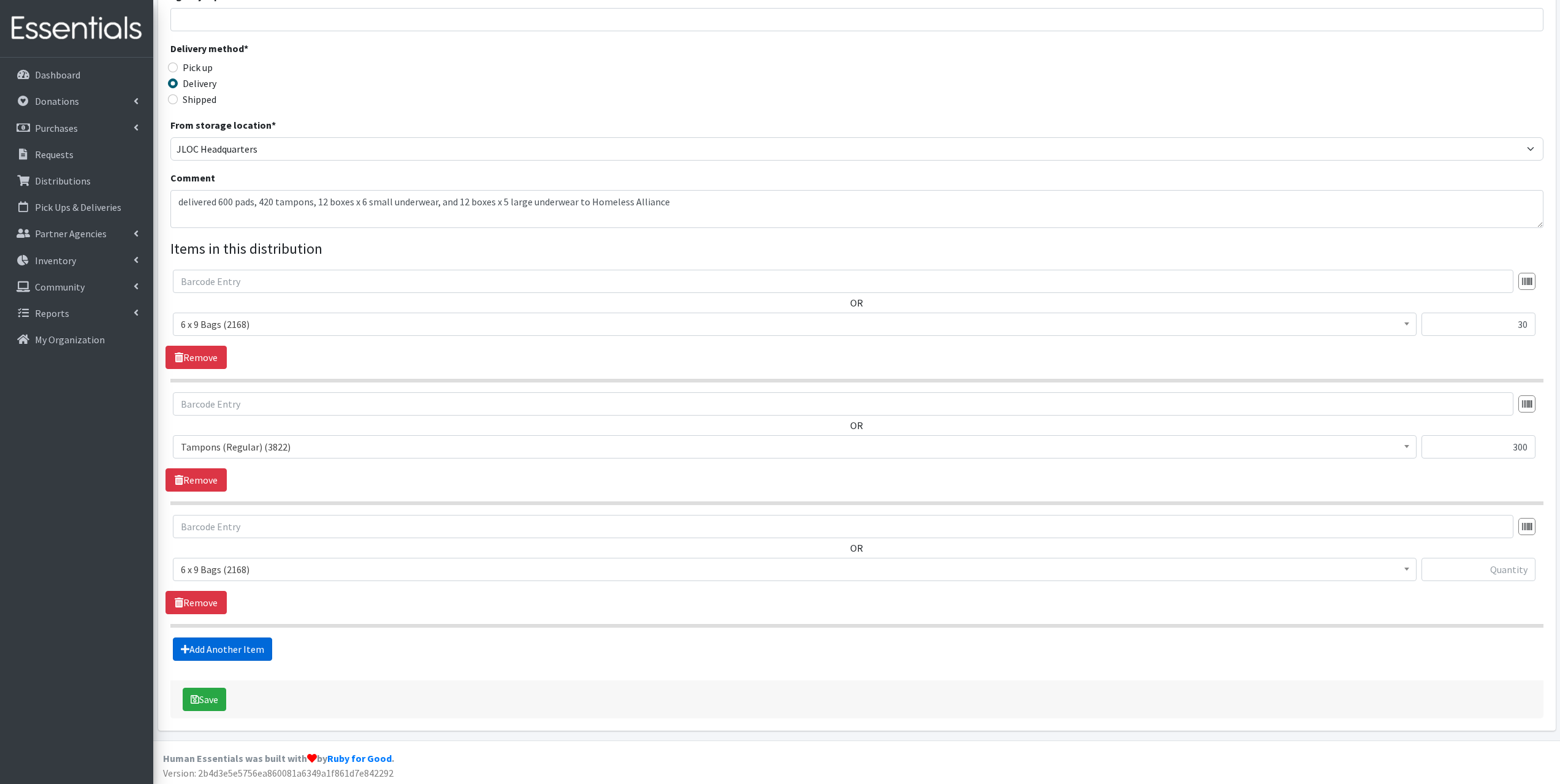
scroll to position [237, 0]
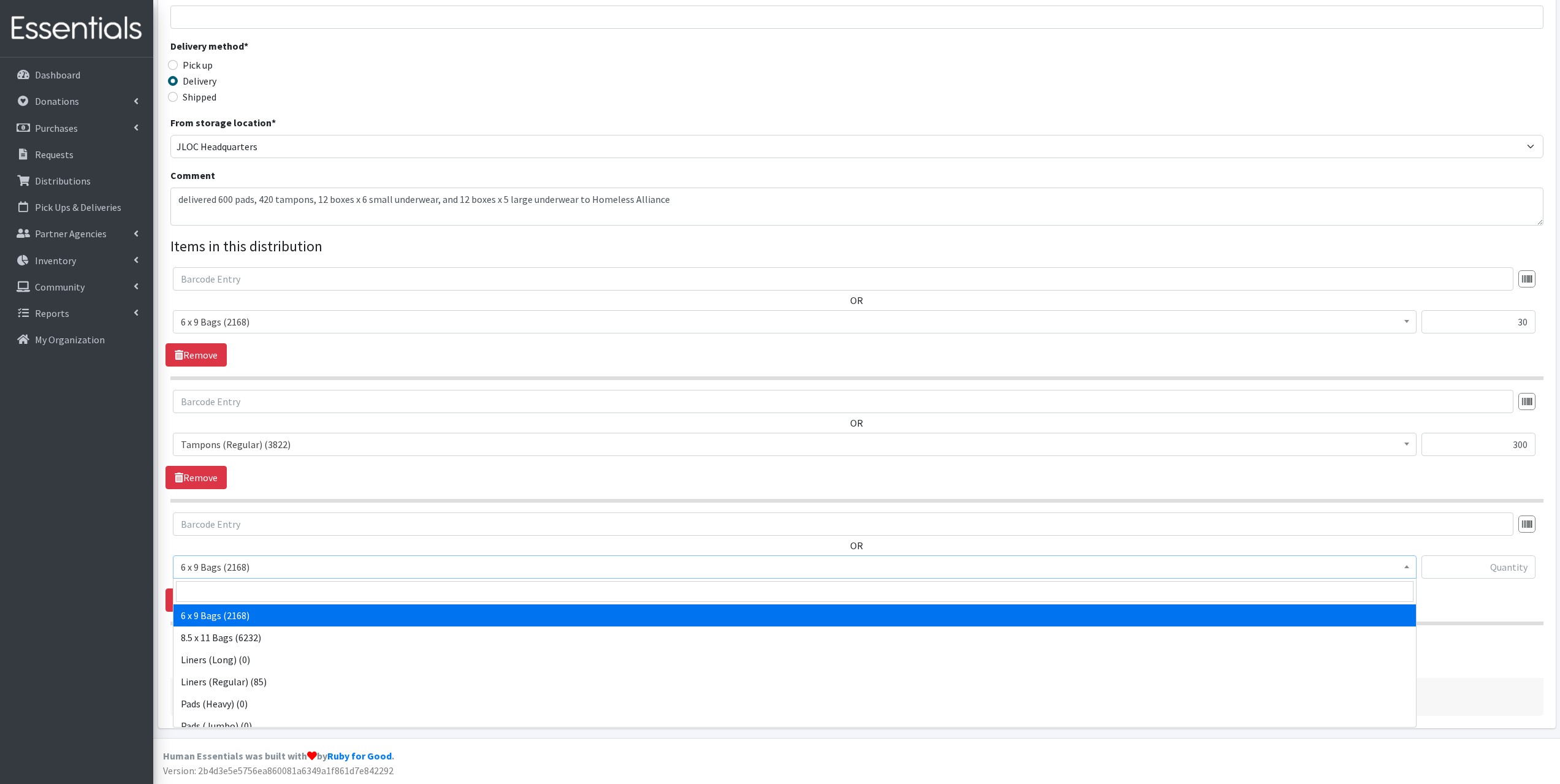
click at [232, 572] on span "6 x 9 Bags (2168)" at bounding box center [795, 566] width 1228 height 17
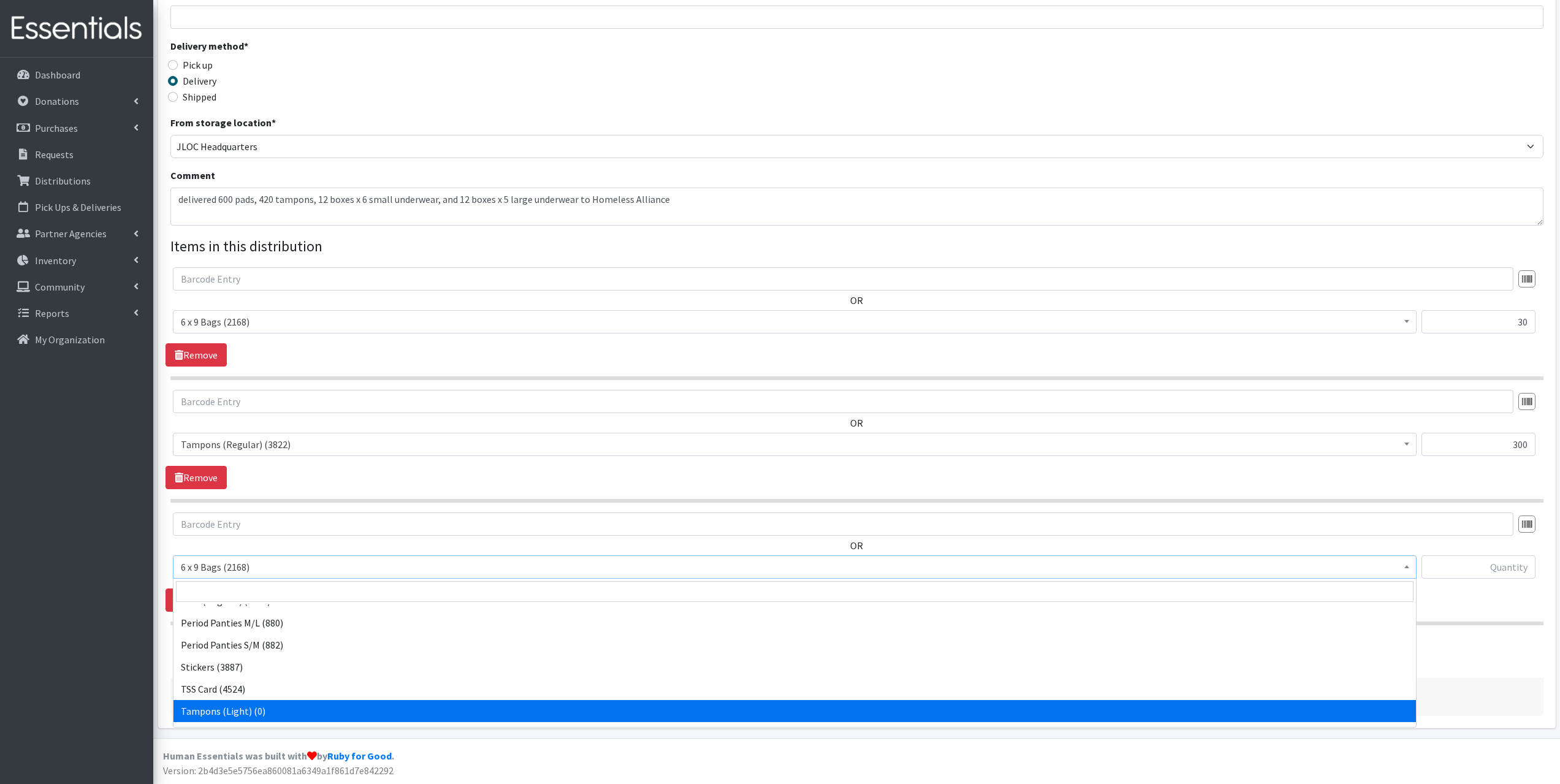
scroll to position [108, 0]
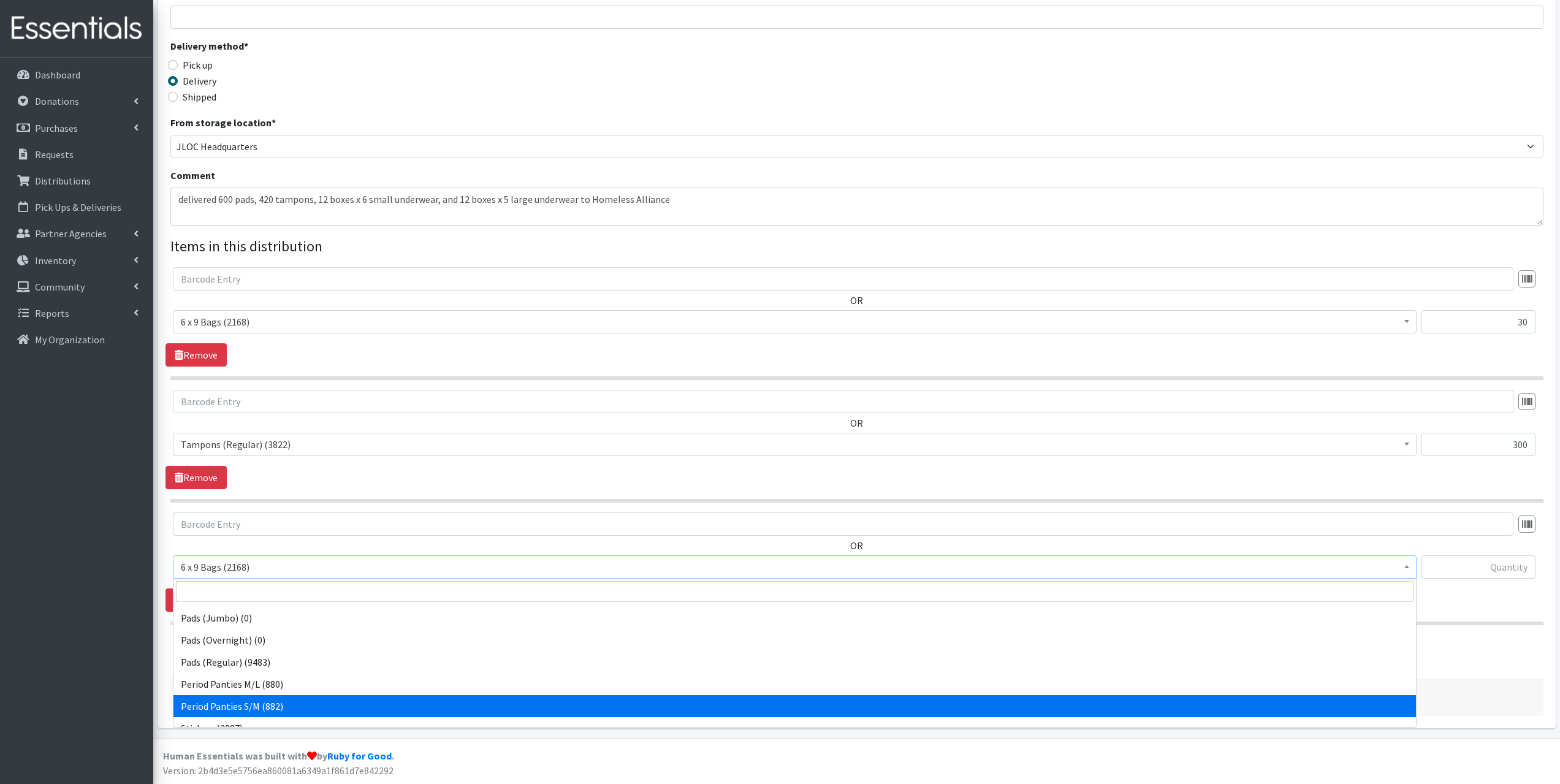
select select "14233"
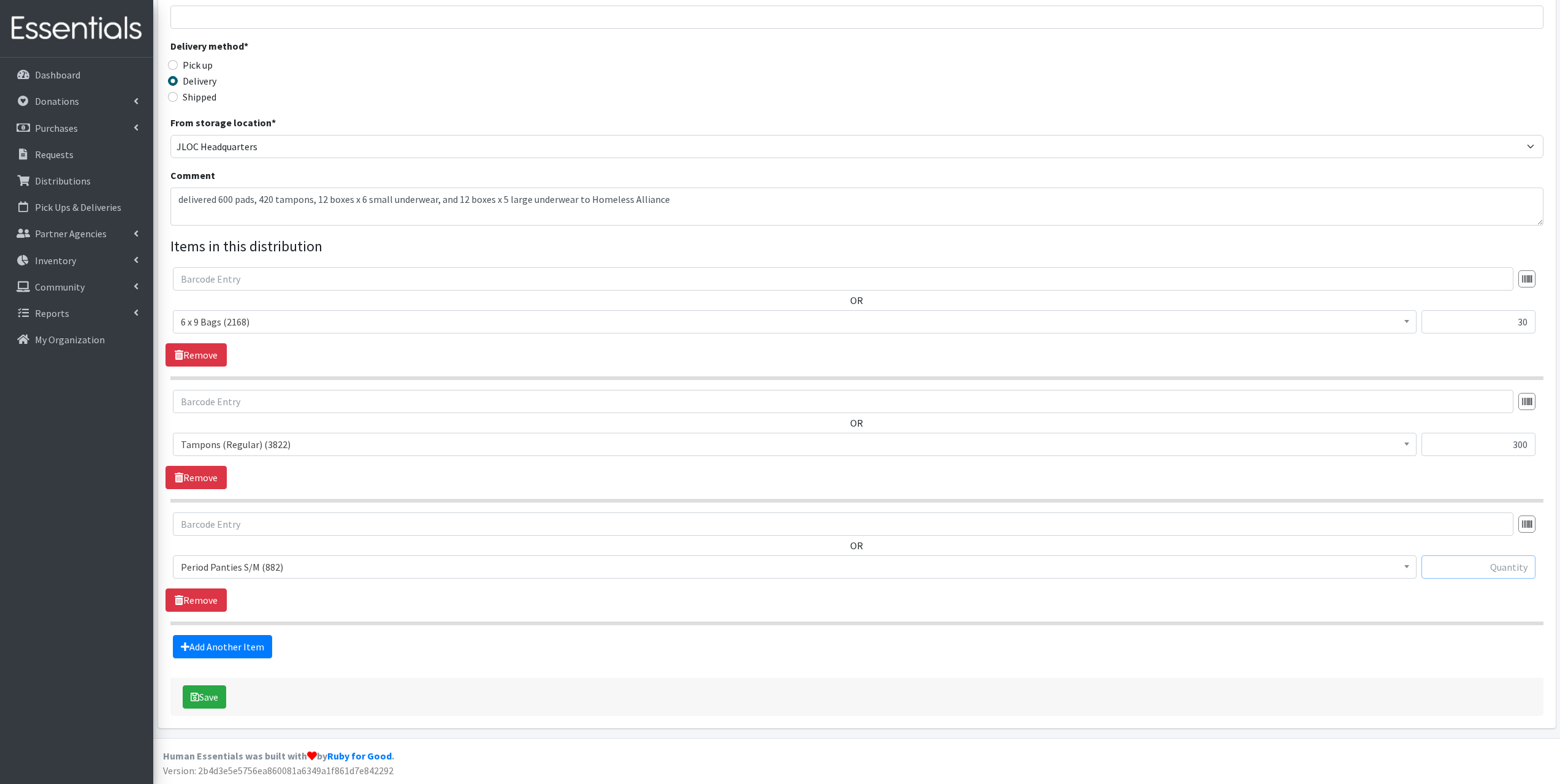
click at [1493, 559] on input "text" at bounding box center [1479, 567] width 114 height 23
type input "96"
click at [232, 666] on form "Partner * Bethany Public Schools Bethany YMCA Boys & Girls Club CAIR Oklahoma C…" at bounding box center [856, 285] width 1373 height 861
click at [233, 656] on link "Add Another Item" at bounding box center [222, 646] width 99 height 23
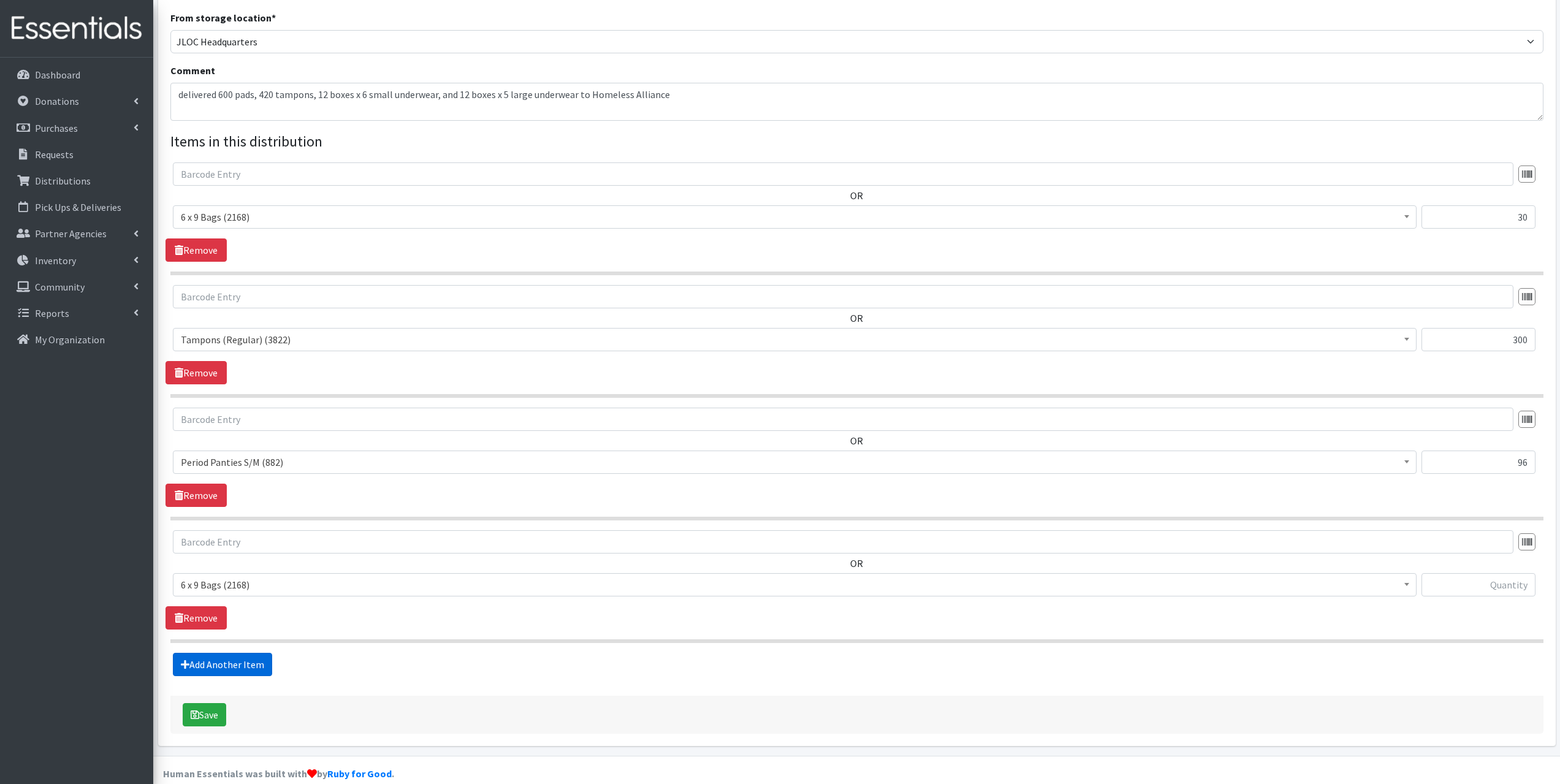
scroll to position [360, 0]
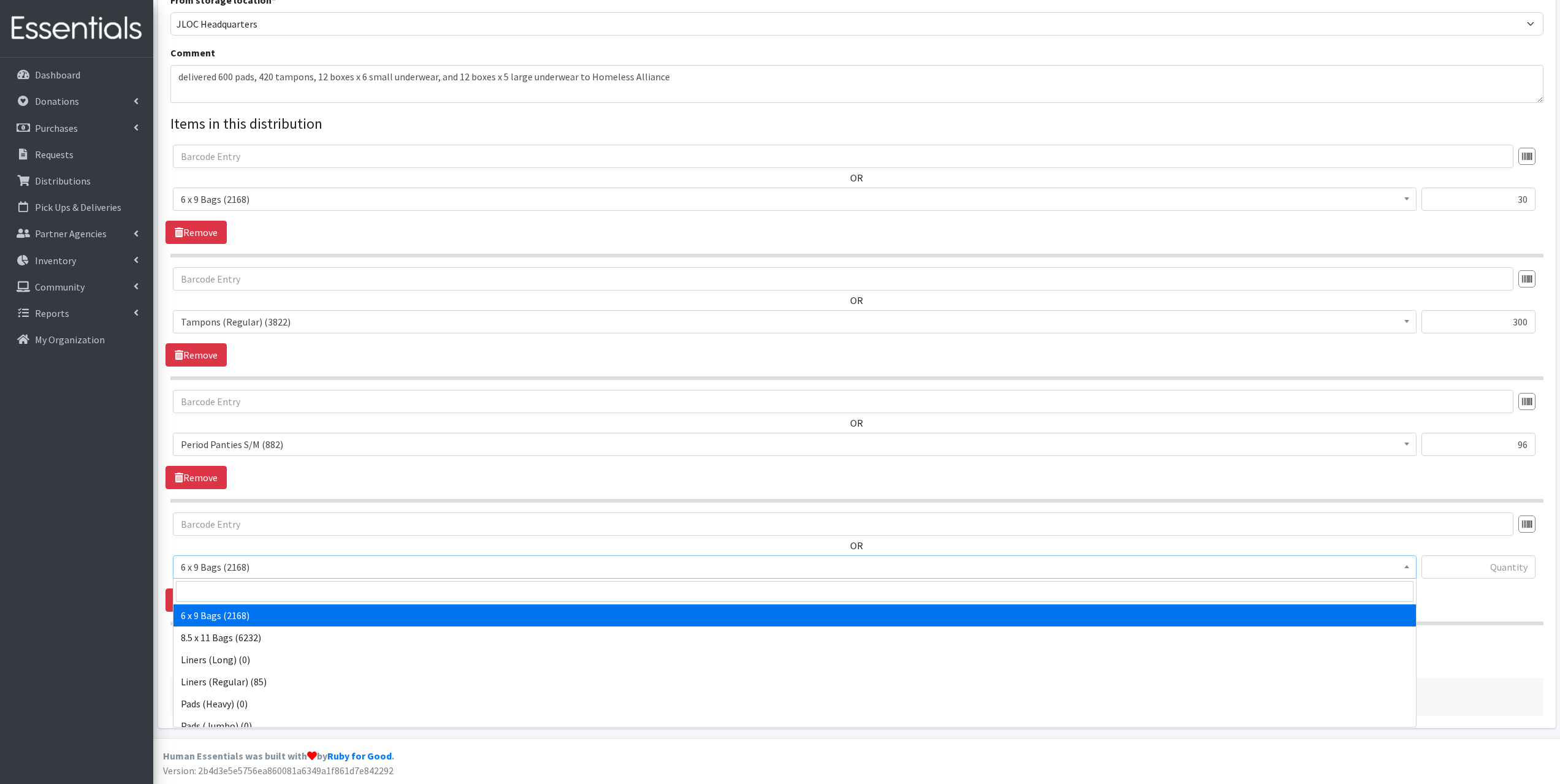
click at [245, 572] on span "6 x 9 Bags (2168)" at bounding box center [795, 566] width 1228 height 17
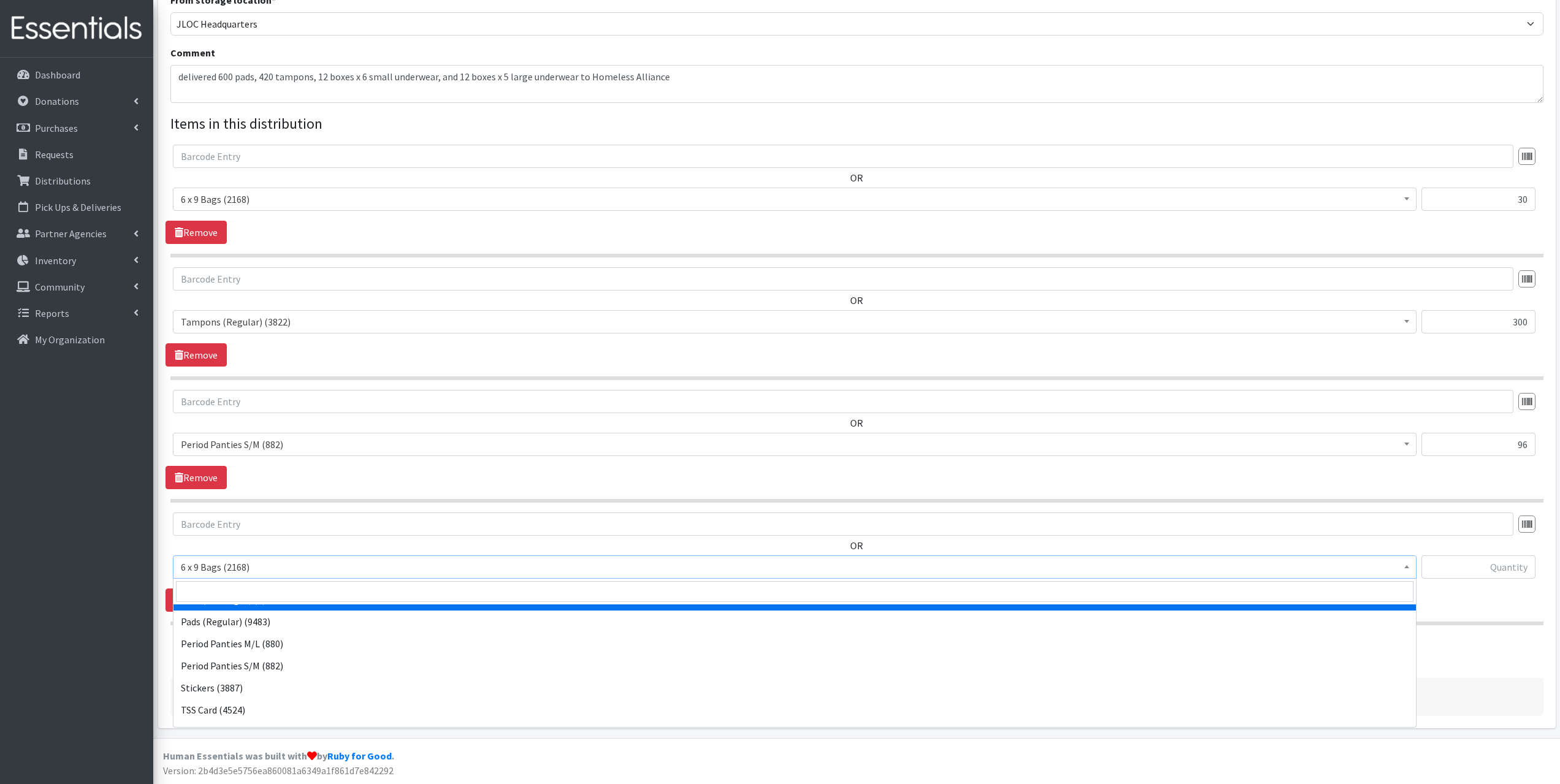
scroll to position [184, 0]
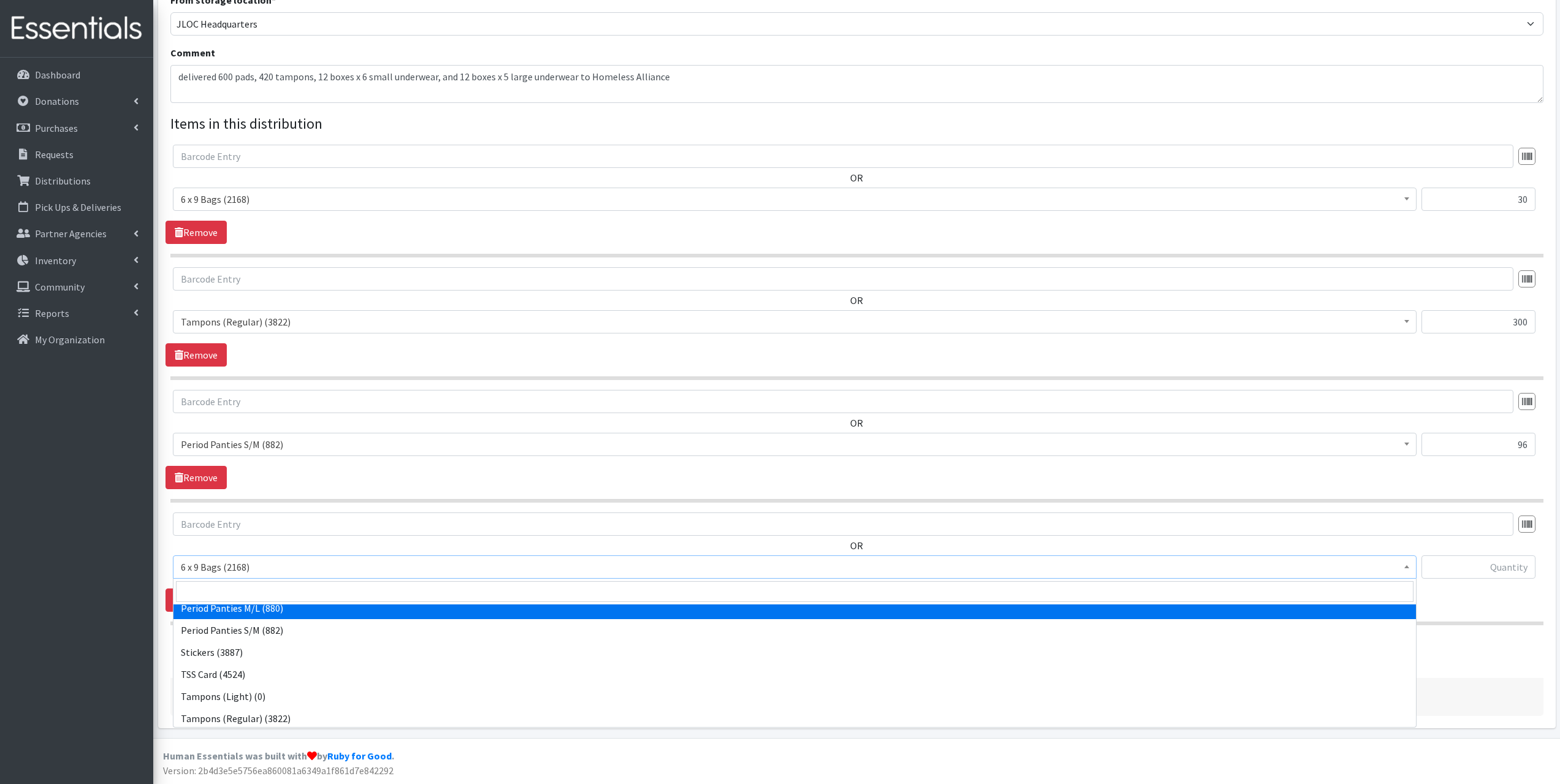
select select "14234"
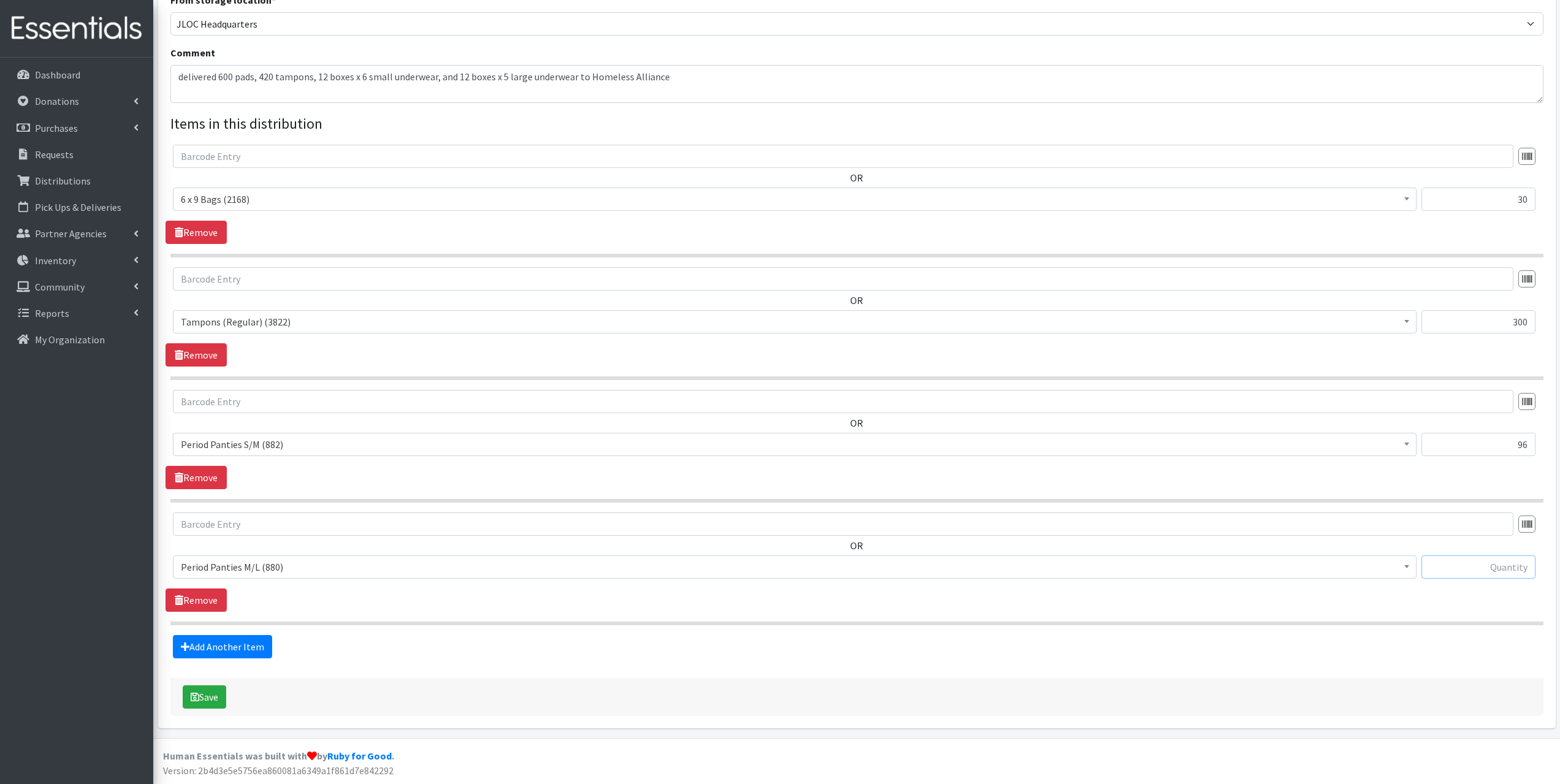
click at [1492, 573] on input "text" at bounding box center [1479, 567] width 114 height 23
type input "70"
click at [205, 643] on link "Add Another Item" at bounding box center [222, 646] width 99 height 23
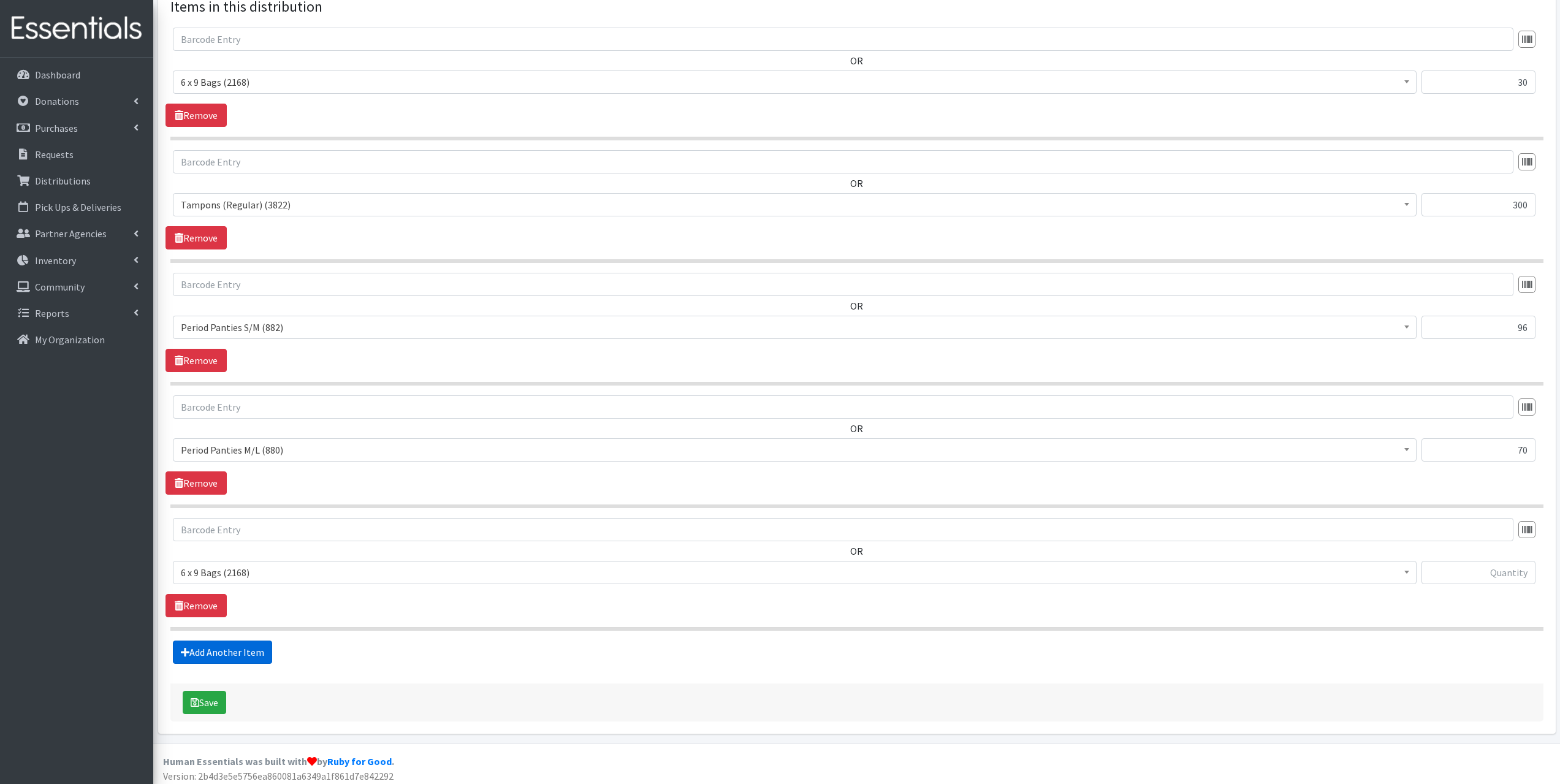
scroll to position [483, 0]
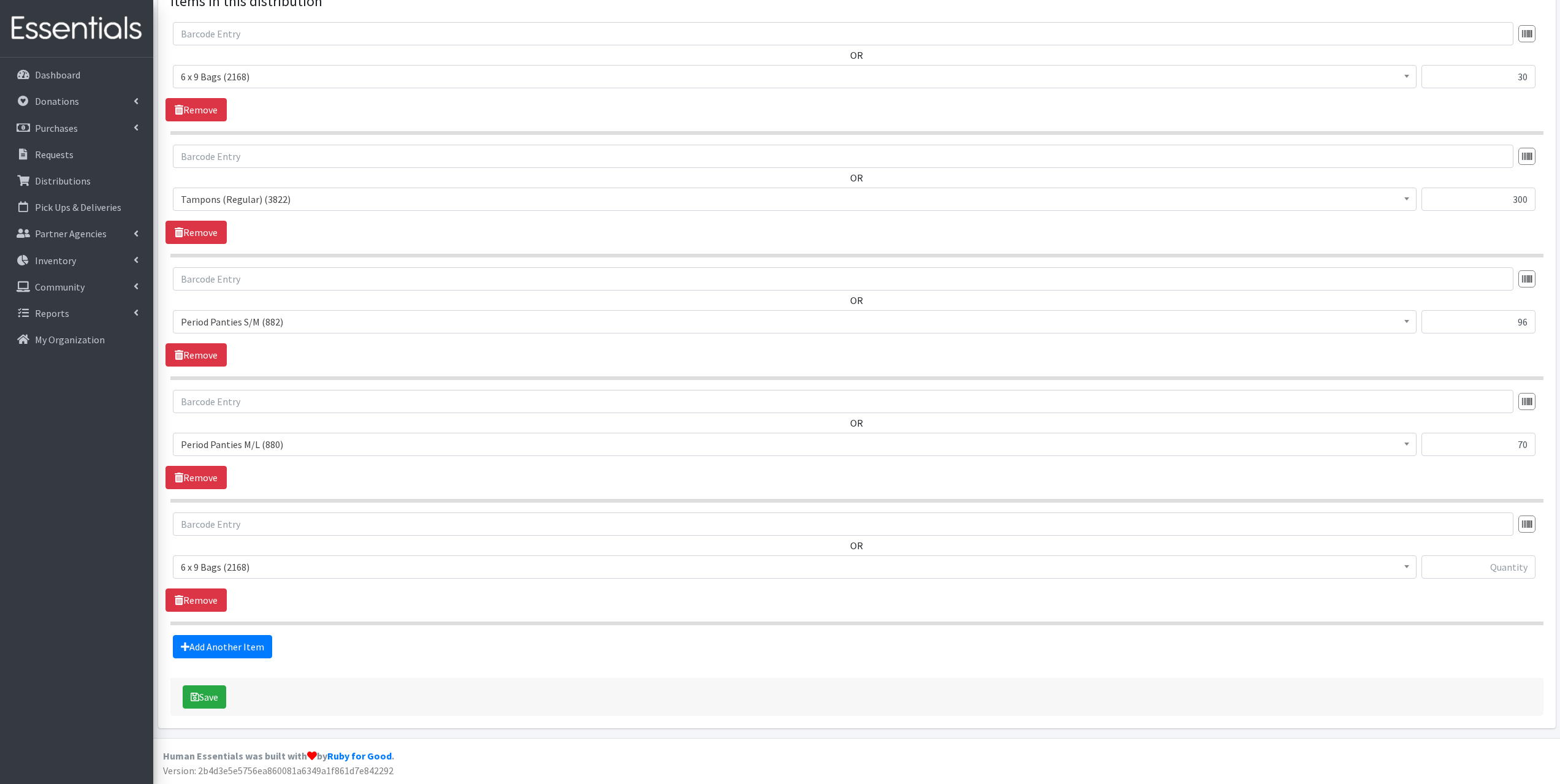
click at [239, 570] on span "6 x 9 Bags (2168)" at bounding box center [795, 566] width 1228 height 17
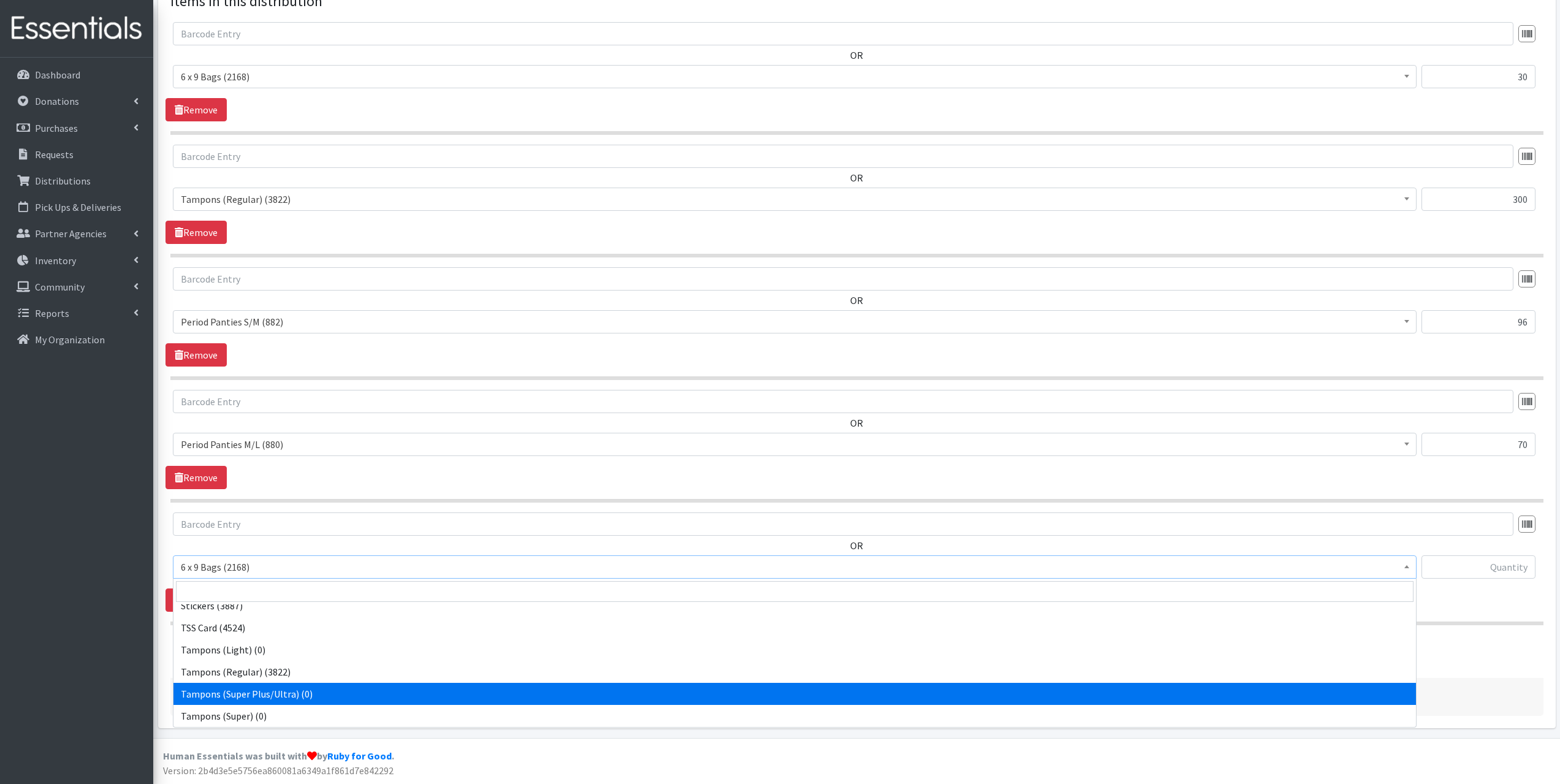
scroll to position [169, 0]
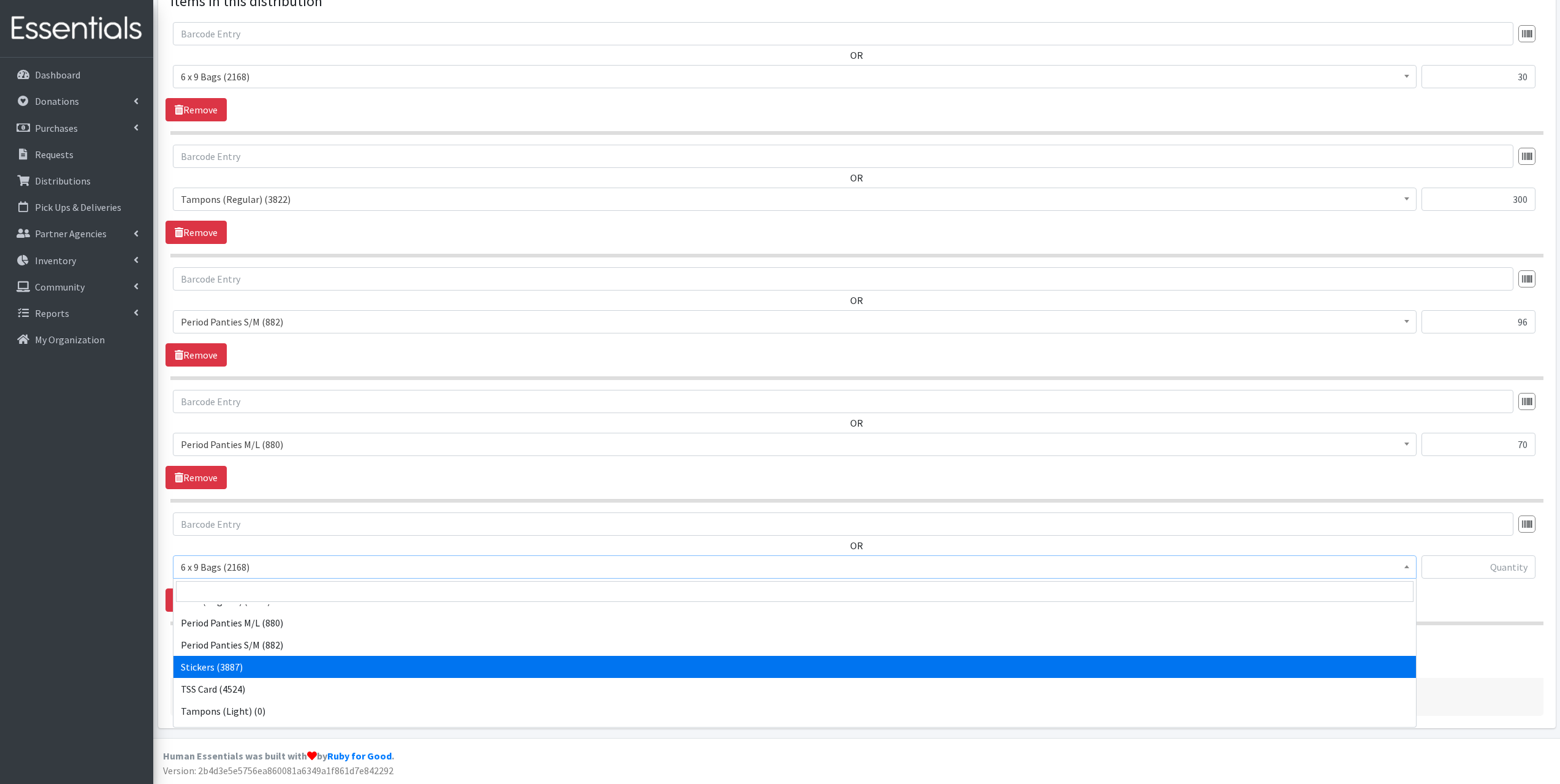
select select "13100"
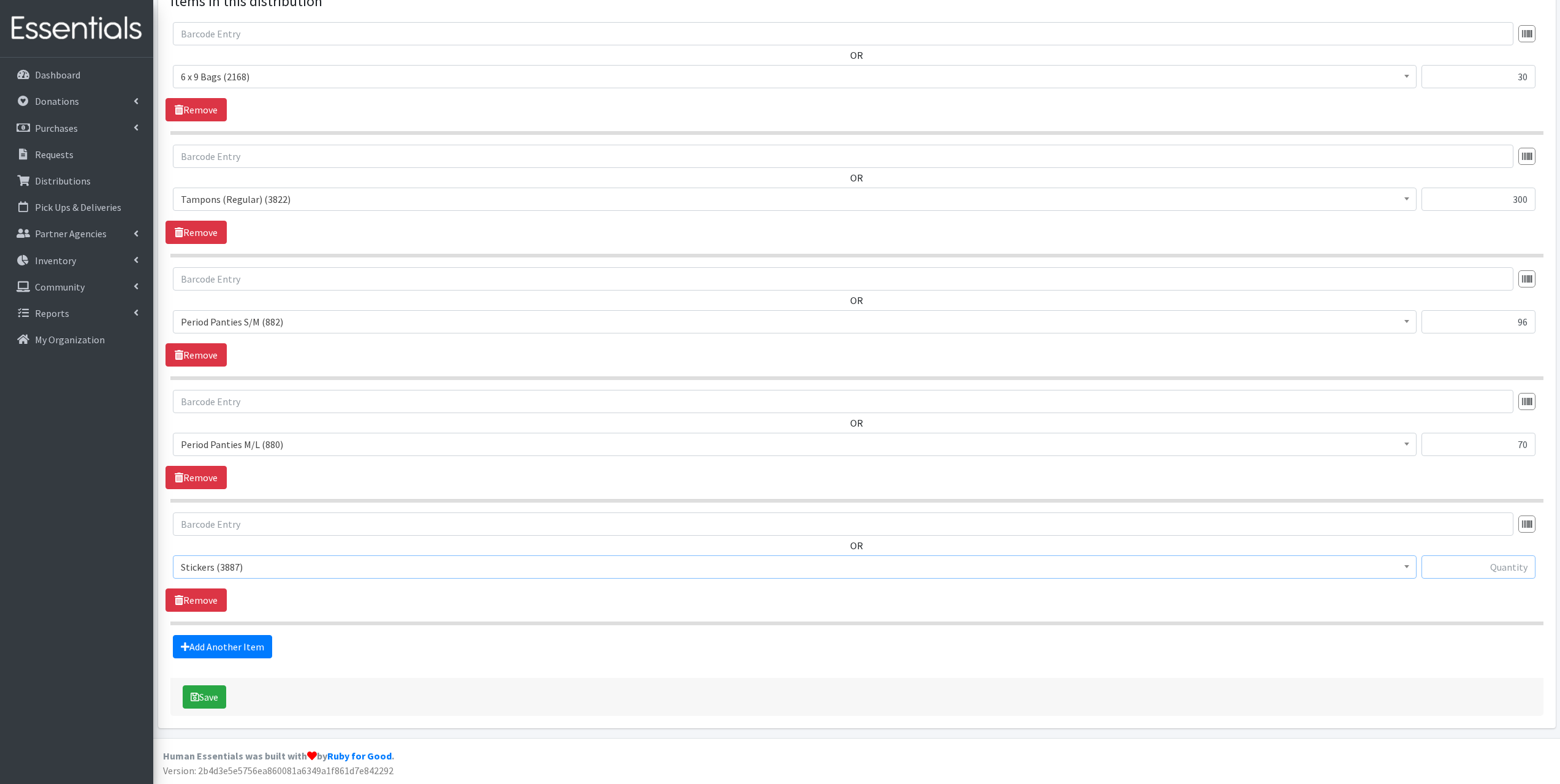
click at [1506, 563] on input "text" at bounding box center [1479, 567] width 114 height 23
type input "60"
click at [221, 649] on link "Add Another Item" at bounding box center [222, 646] width 99 height 23
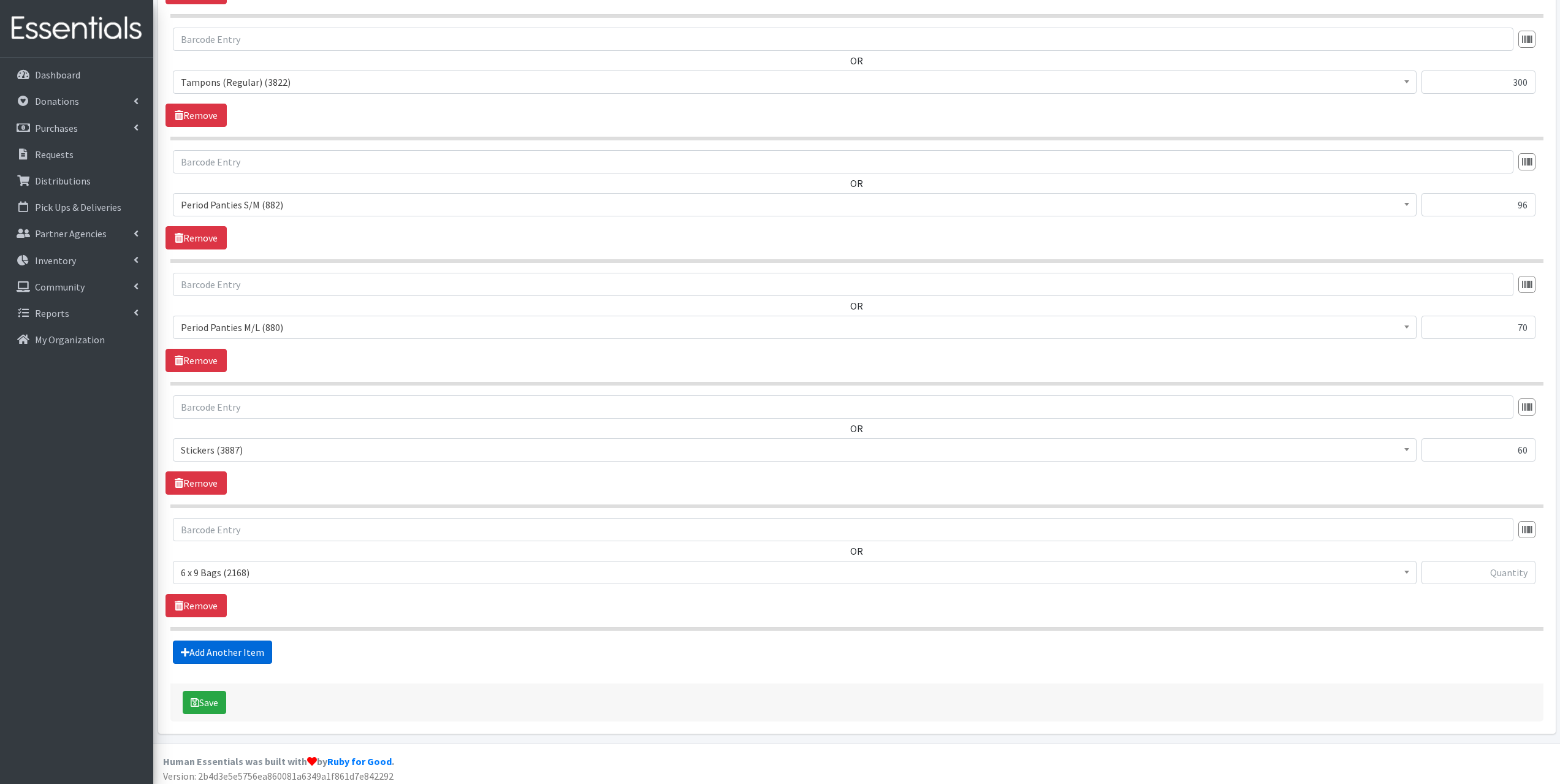
scroll to position [605, 0]
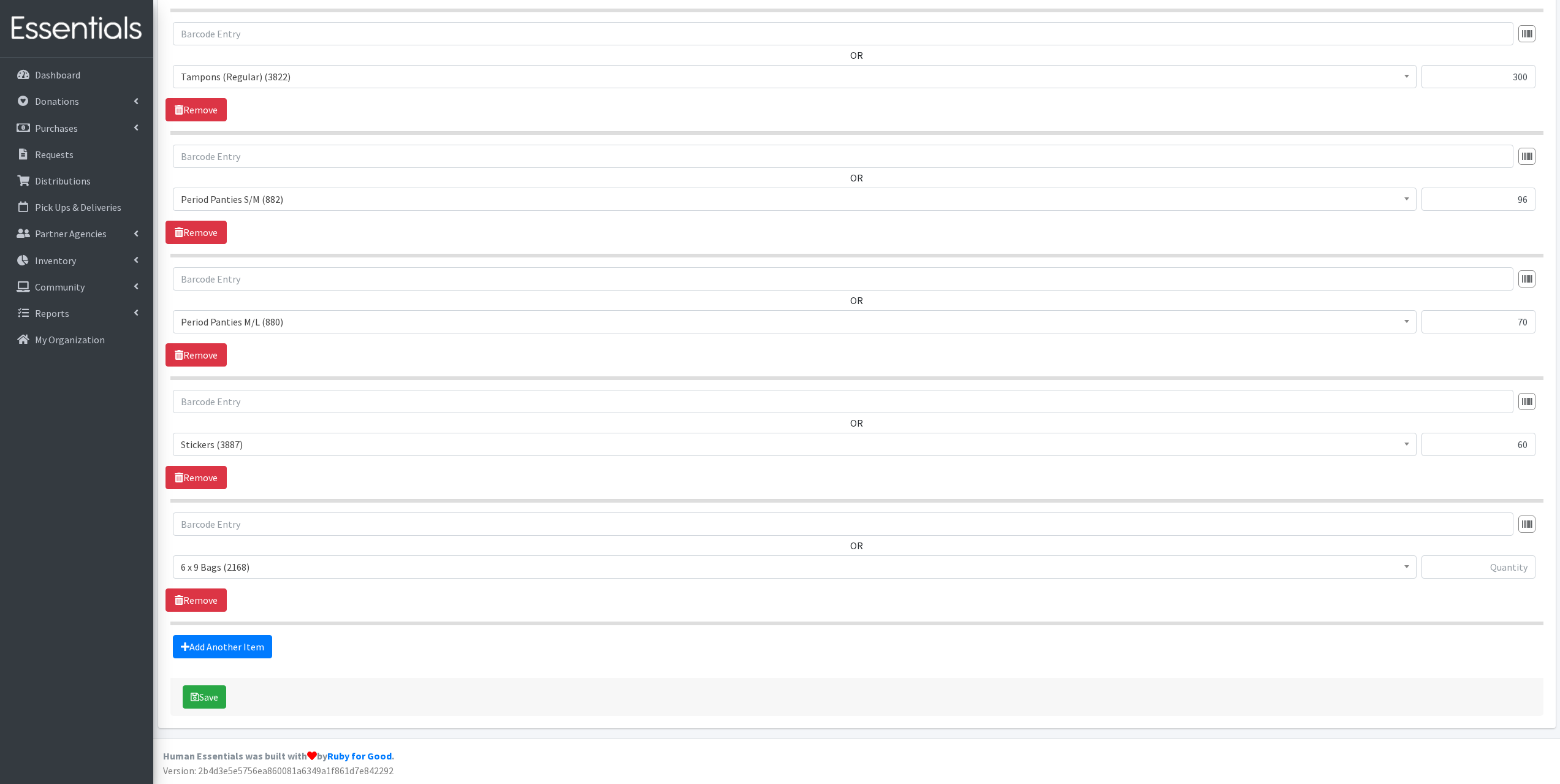
click at [278, 579] on span "6 x 9 Bags (2168) 8.5 x 11 Bags (6232) Liners (Long) (0) Liners (Regular) (85) …" at bounding box center [794, 572] width 1244 height 33
click at [278, 574] on span "6 x 9 Bags (2168)" at bounding box center [795, 566] width 1228 height 17
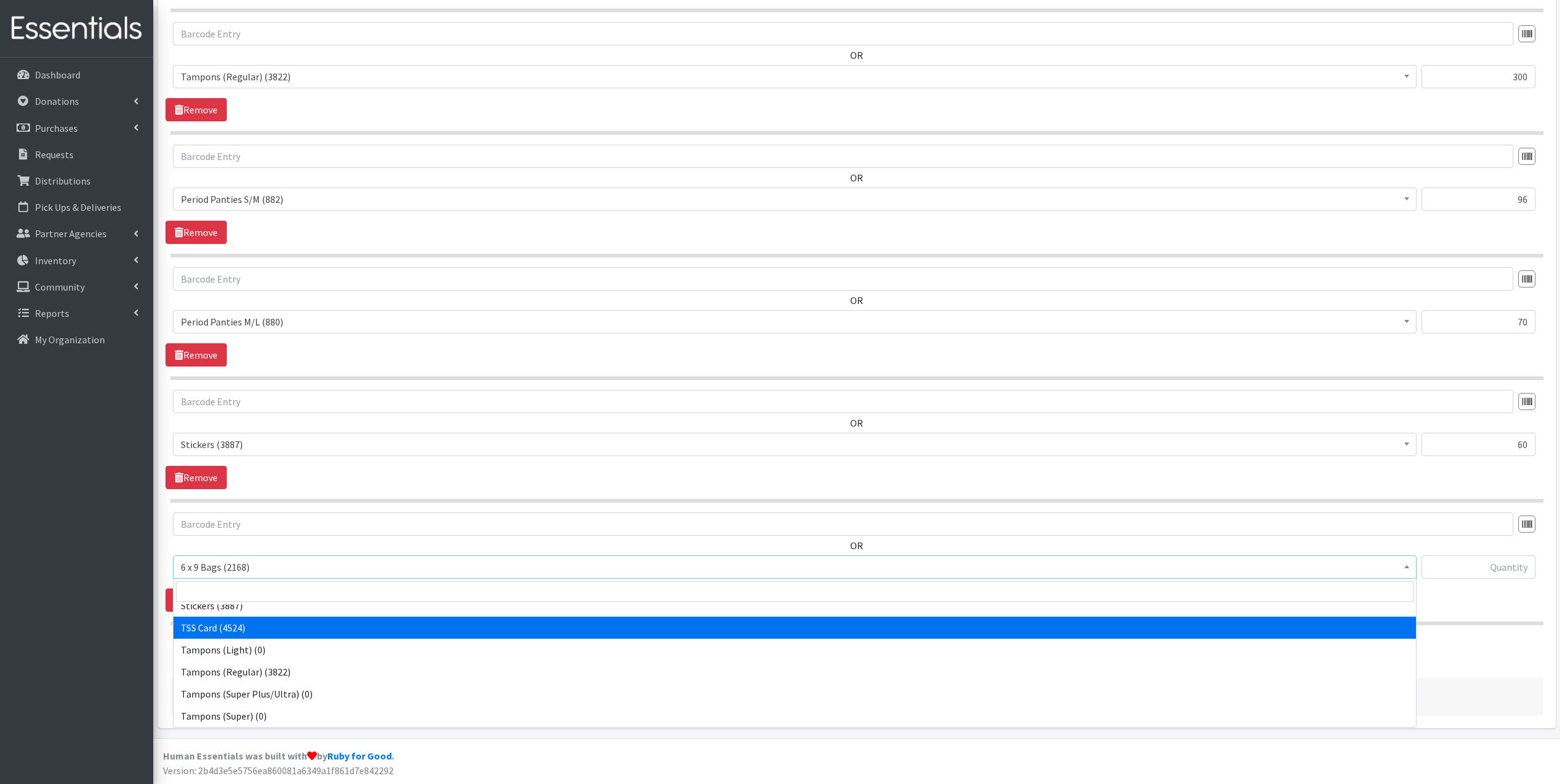
select select "15565"
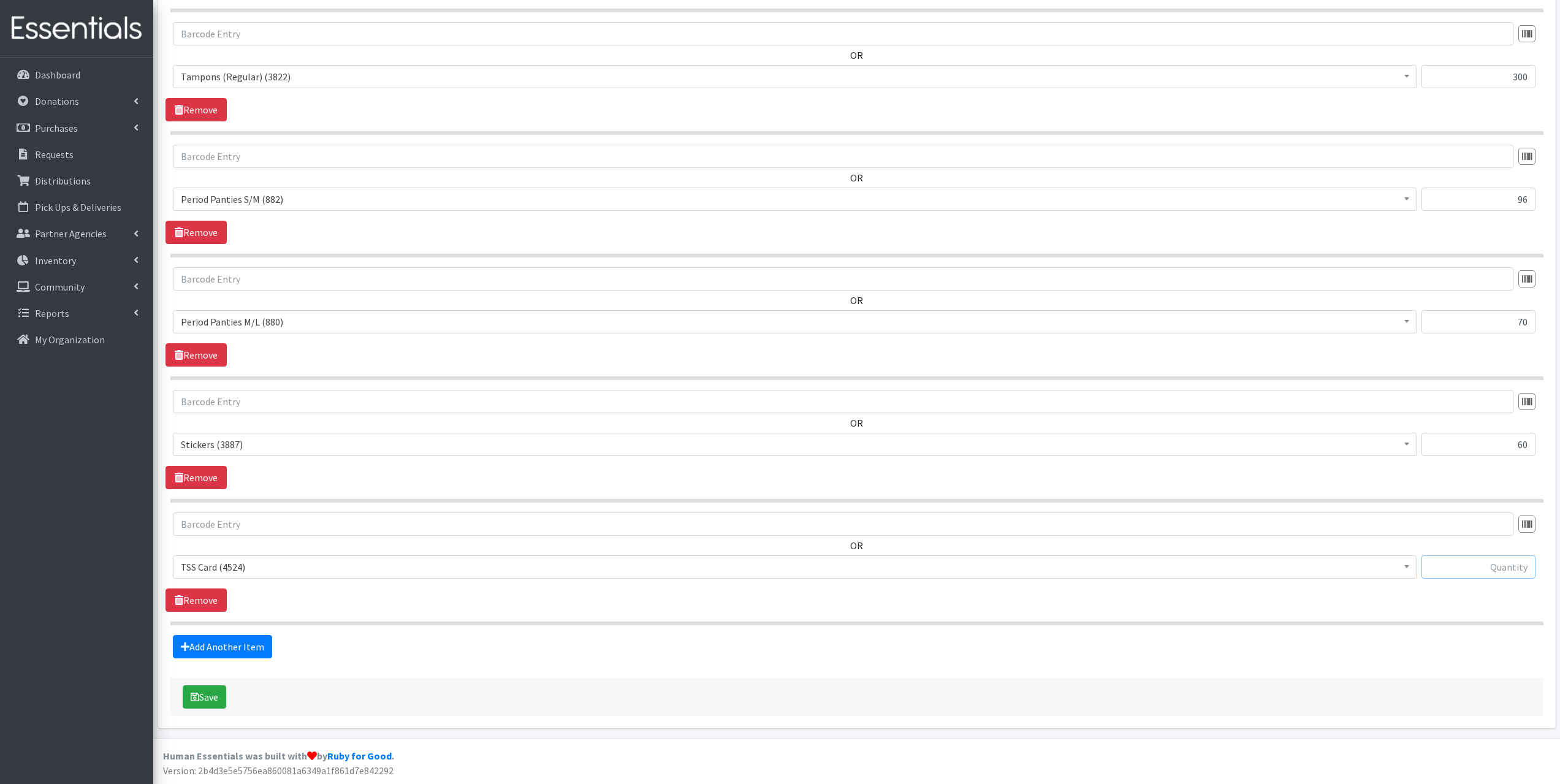
click at [1516, 566] on input "text" at bounding box center [1479, 567] width 114 height 23
type input "30"
click at [199, 694] on button "Save" at bounding box center [204, 697] width 44 height 23
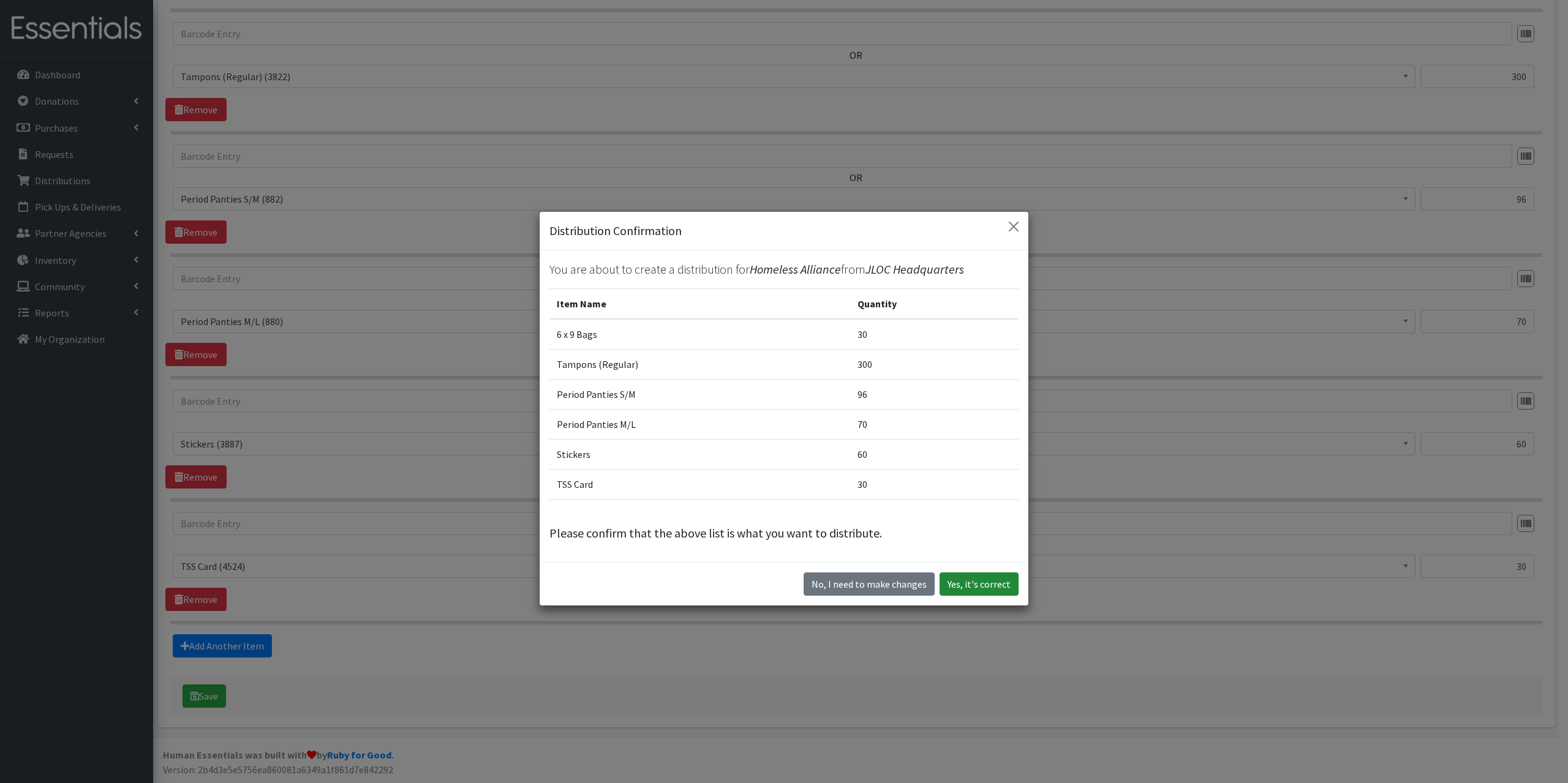
click at [969, 582] on button "Yes, it's correct" at bounding box center [979, 584] width 79 height 23
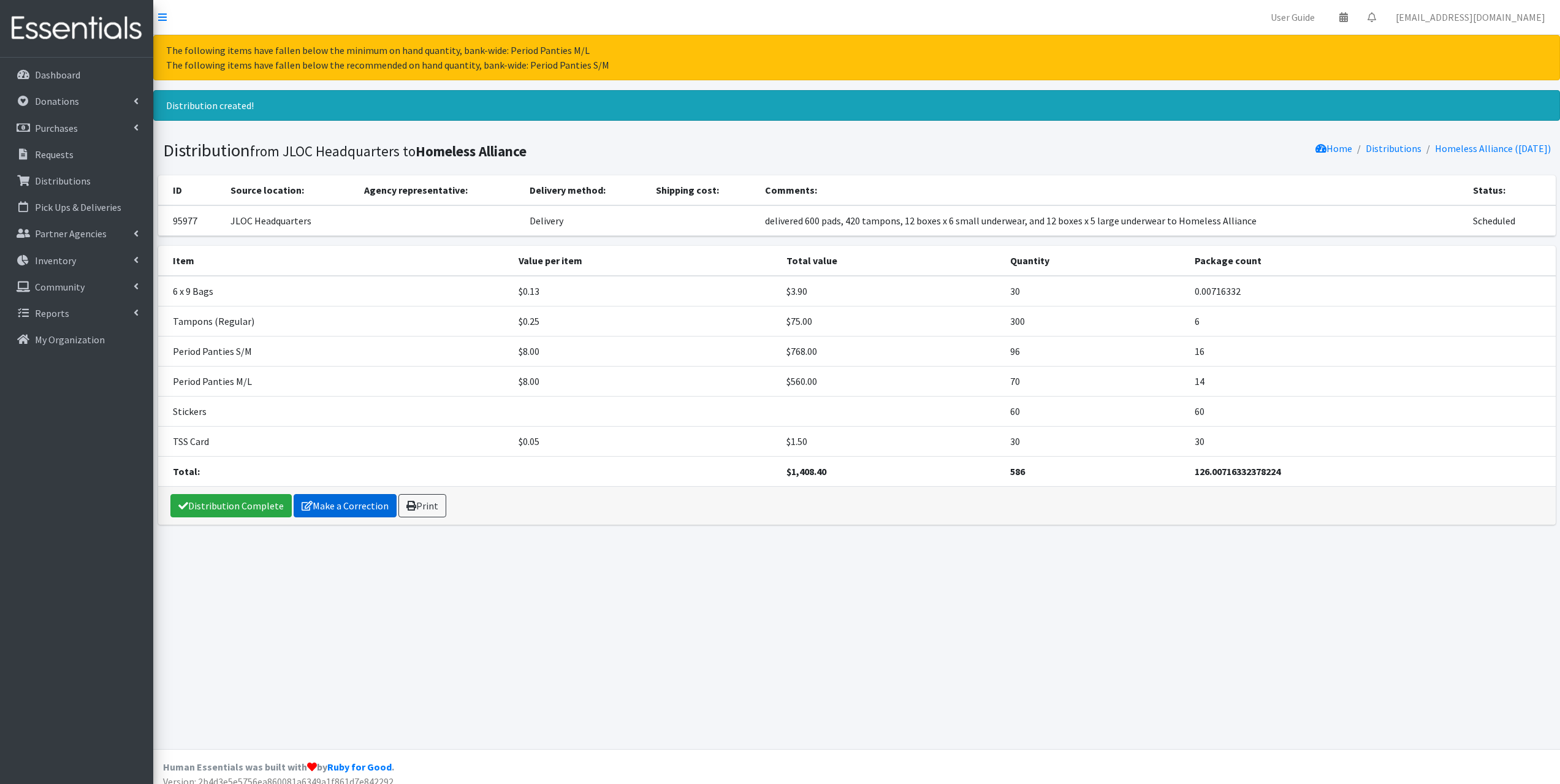
click at [333, 502] on link "Make a Correction" at bounding box center [345, 506] width 103 height 23
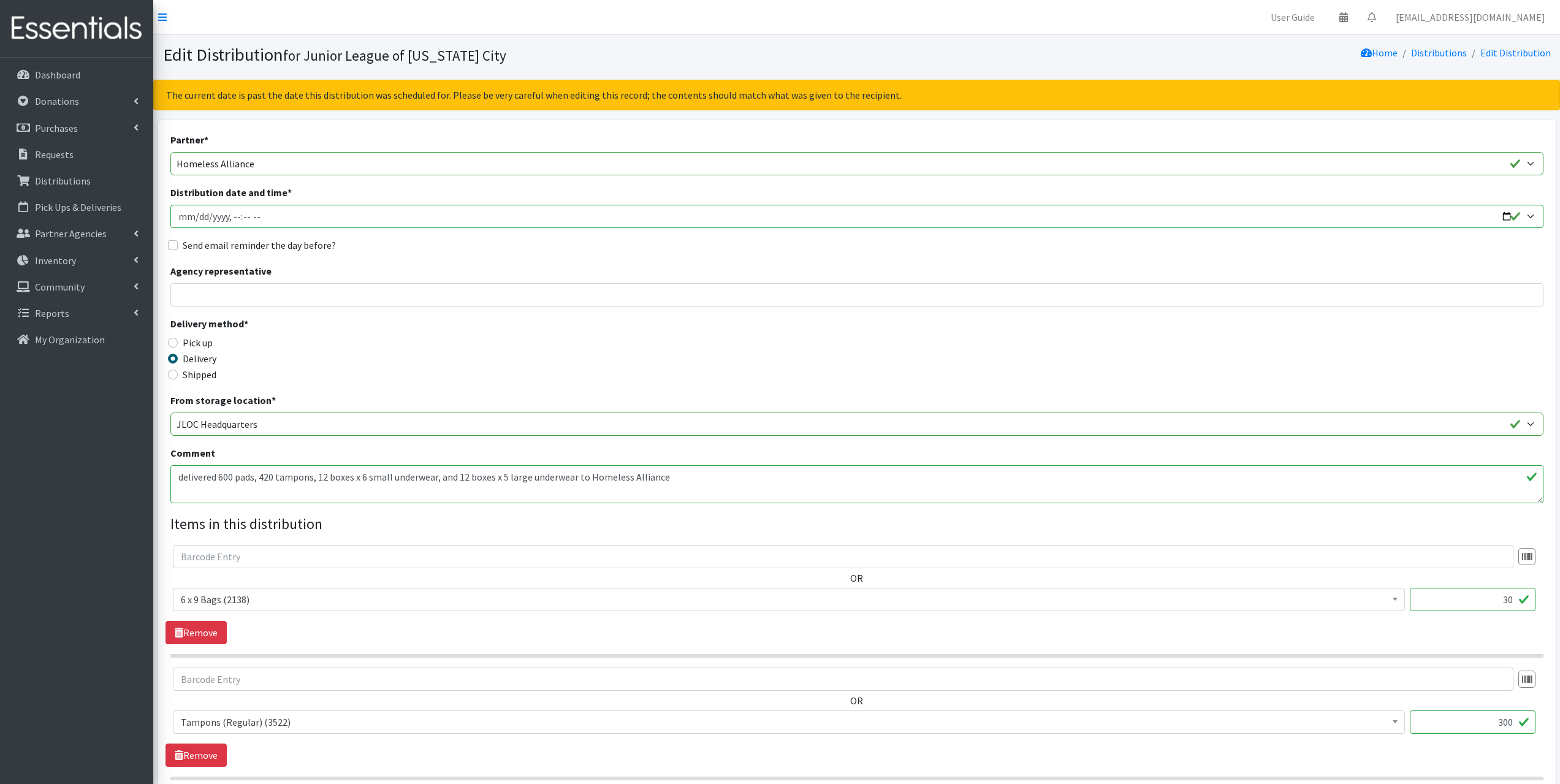
drag, startPoint x: 220, startPoint y: 476, endPoint x: 233, endPoint y: 479, distance: 13.3
click at [233, 479] on textarea "delivered 600 pads, 420 tampons, 12 boxes x 6 small underwear, and 12 boxes x 5…" at bounding box center [856, 484] width 1373 height 38
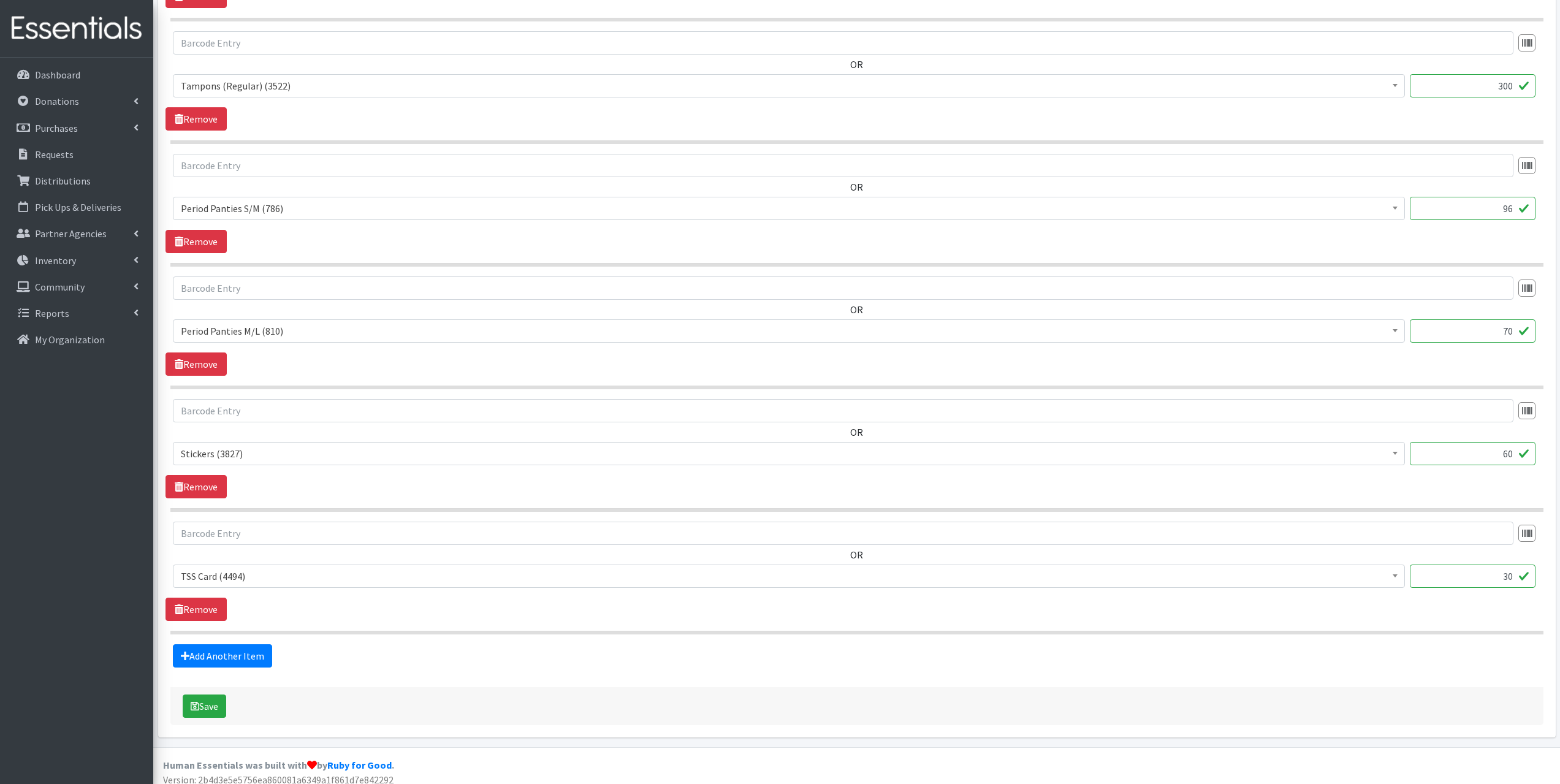
scroll to position [645, 0]
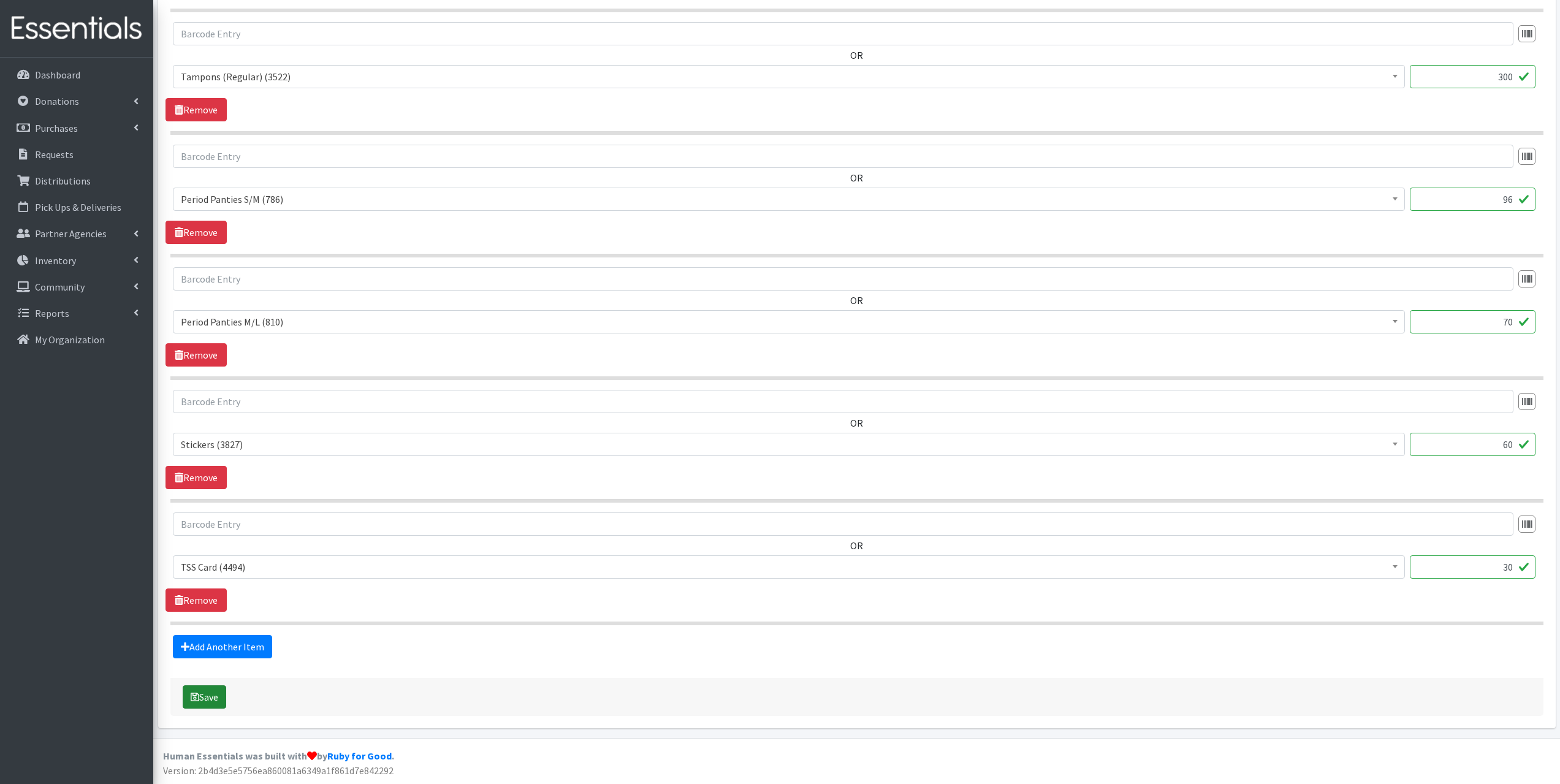
type textarea "delivered 300 tampons, 16 boxes x 6 small underwear, and 14 boxes x 5 large und…"
click at [206, 696] on button "Save" at bounding box center [204, 697] width 44 height 23
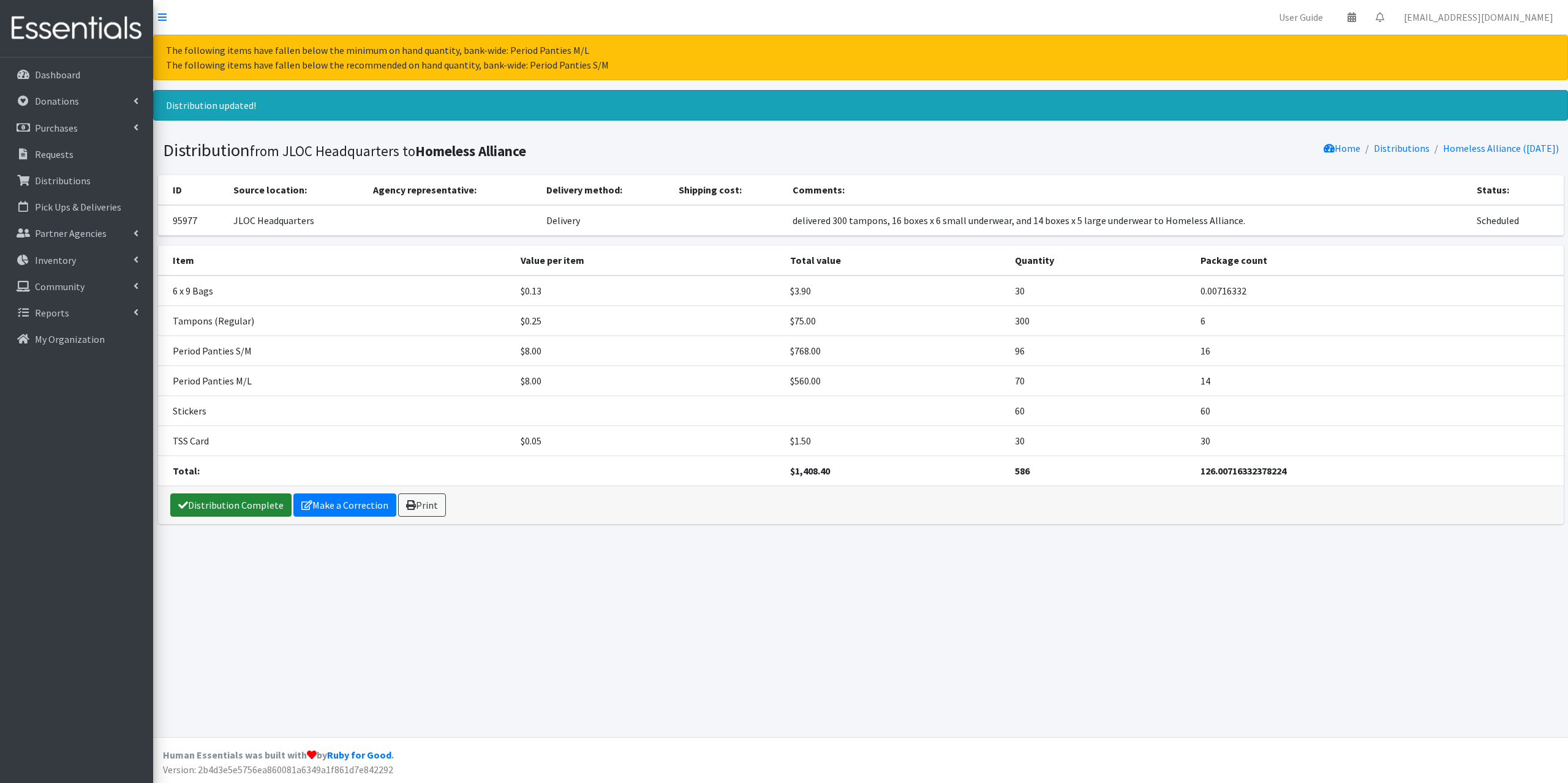
click at [219, 496] on link "Distribution Complete" at bounding box center [231, 505] width 122 height 23
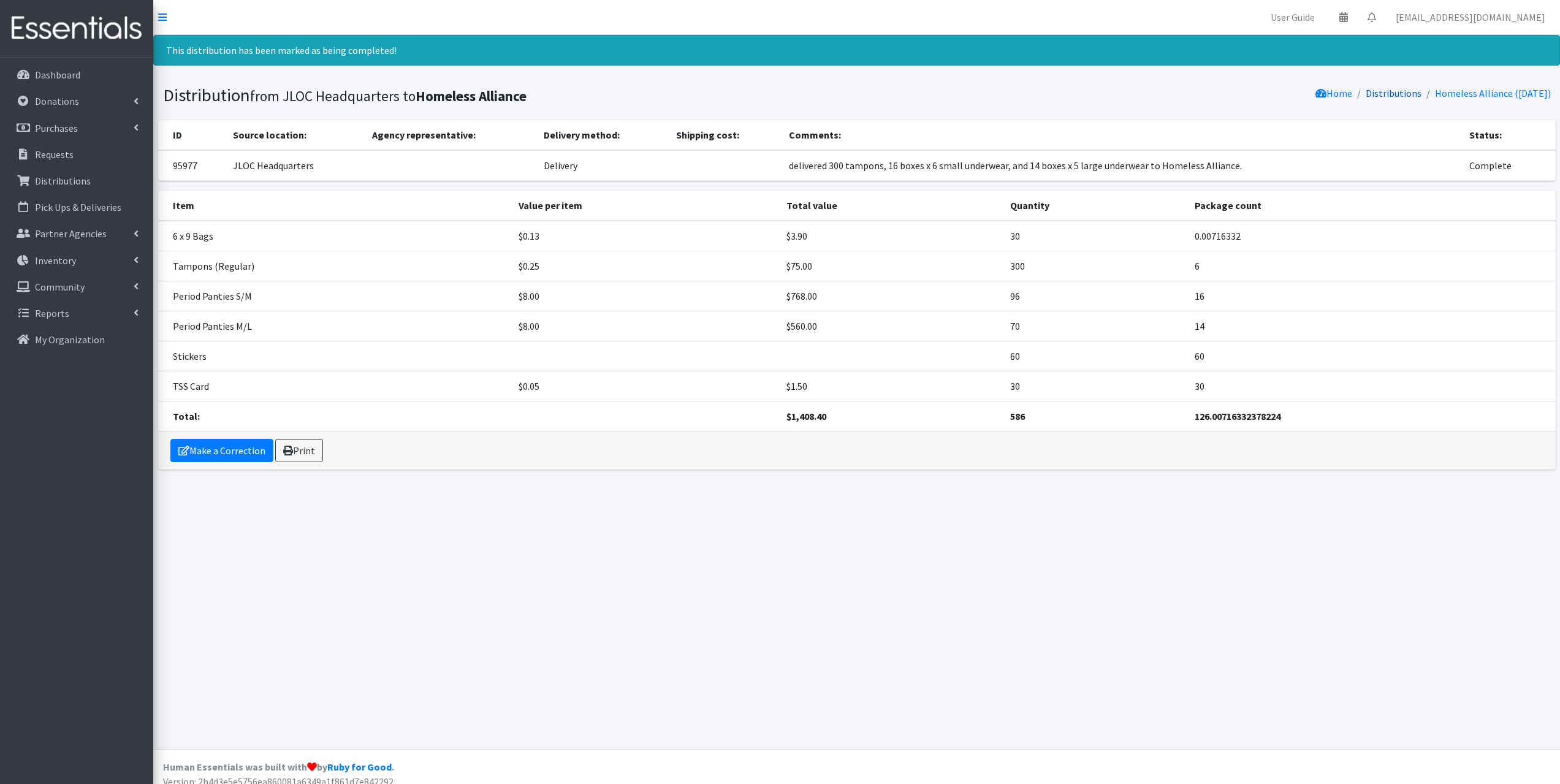
click at [1383, 92] on link "Distributions" at bounding box center [1394, 93] width 56 height 12
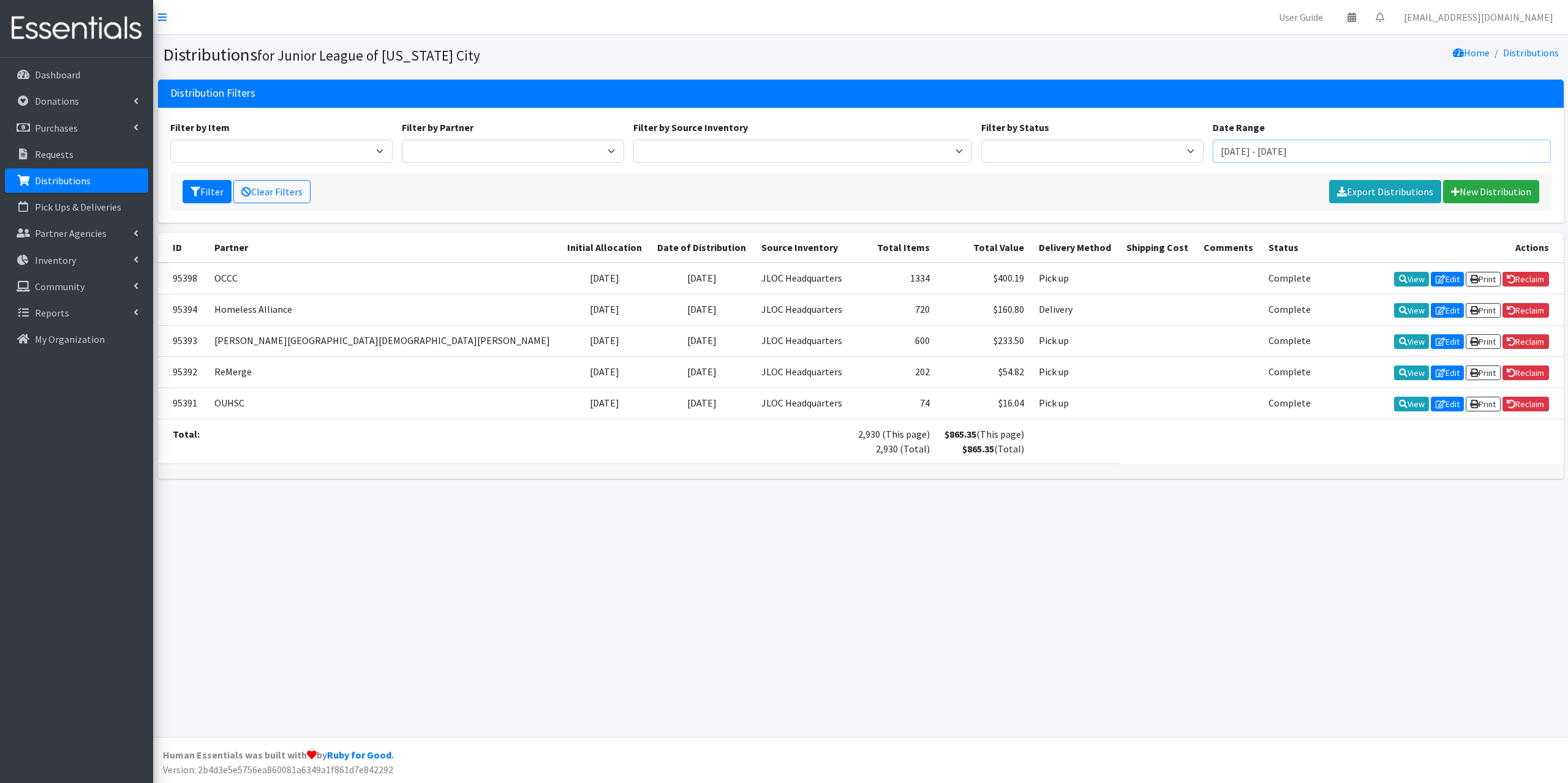
click at [1264, 154] on input "[DATE] - [DATE]" at bounding box center [1382, 151] width 339 height 23
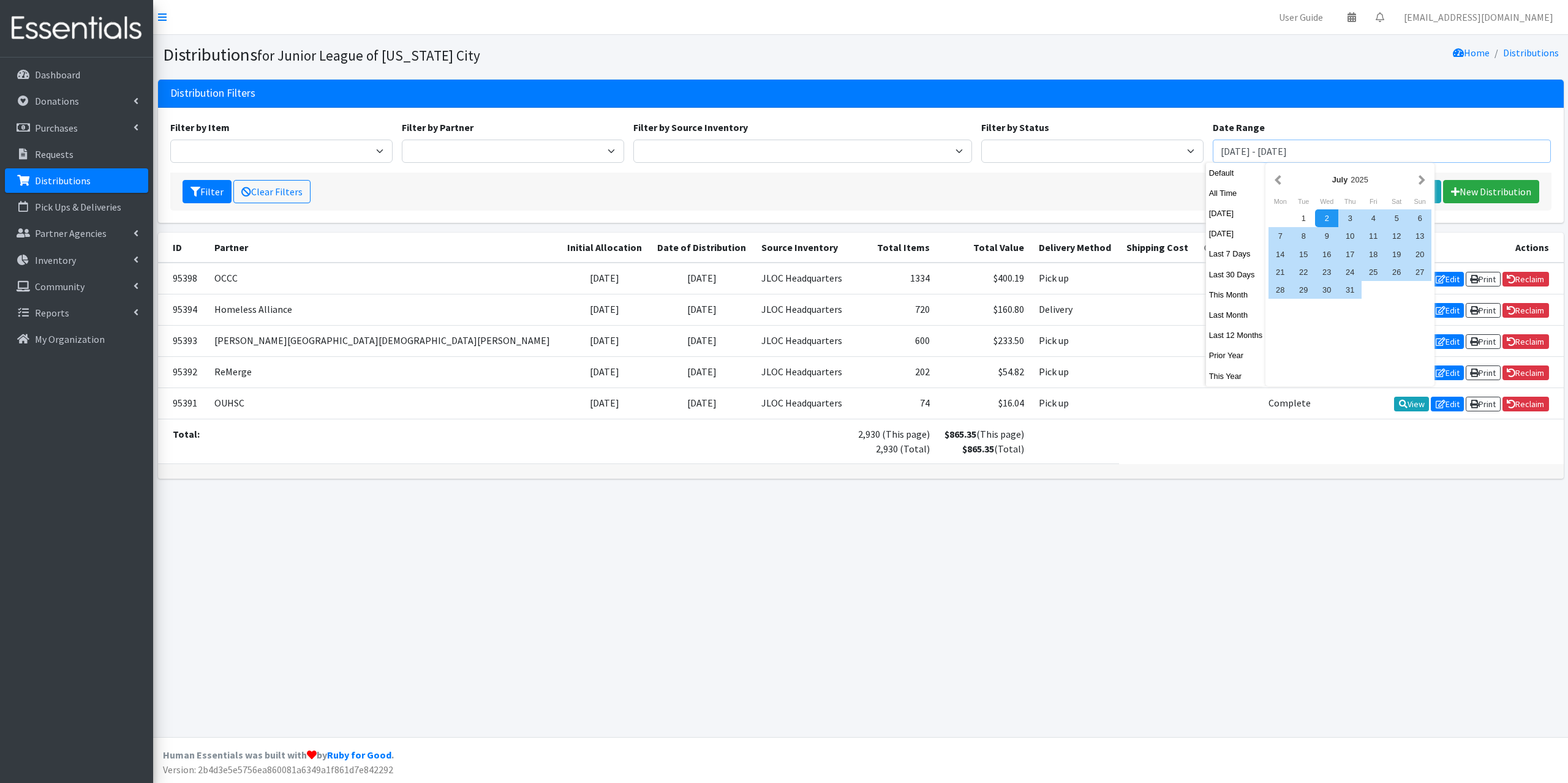
click at [1264, 153] on input "[DATE] - [DATE]" at bounding box center [1382, 151] width 339 height 23
click at [1279, 181] on button "button" at bounding box center [1278, 180] width 13 height 15
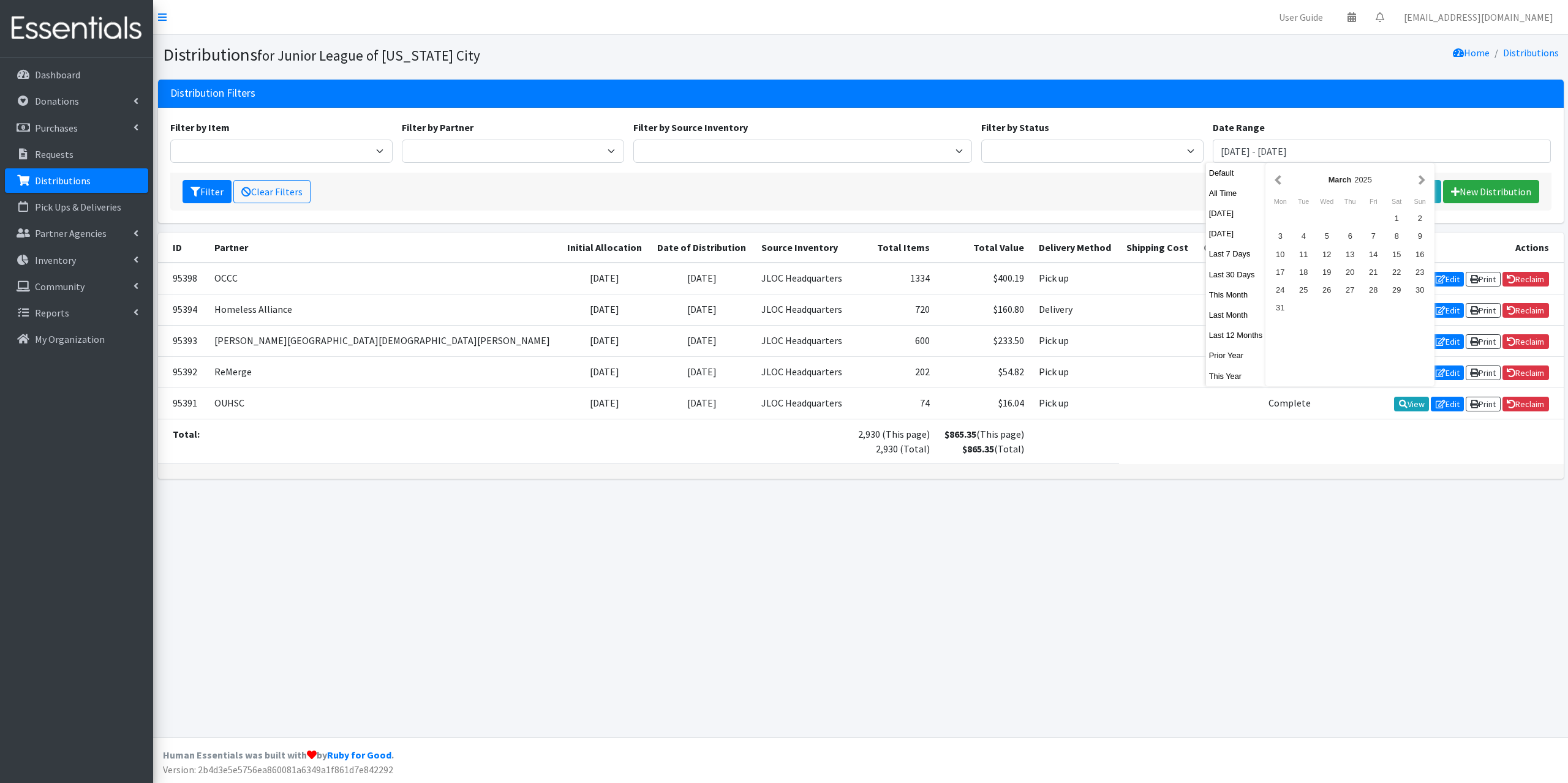
click at [1279, 181] on button "button" at bounding box center [1278, 180] width 13 height 15
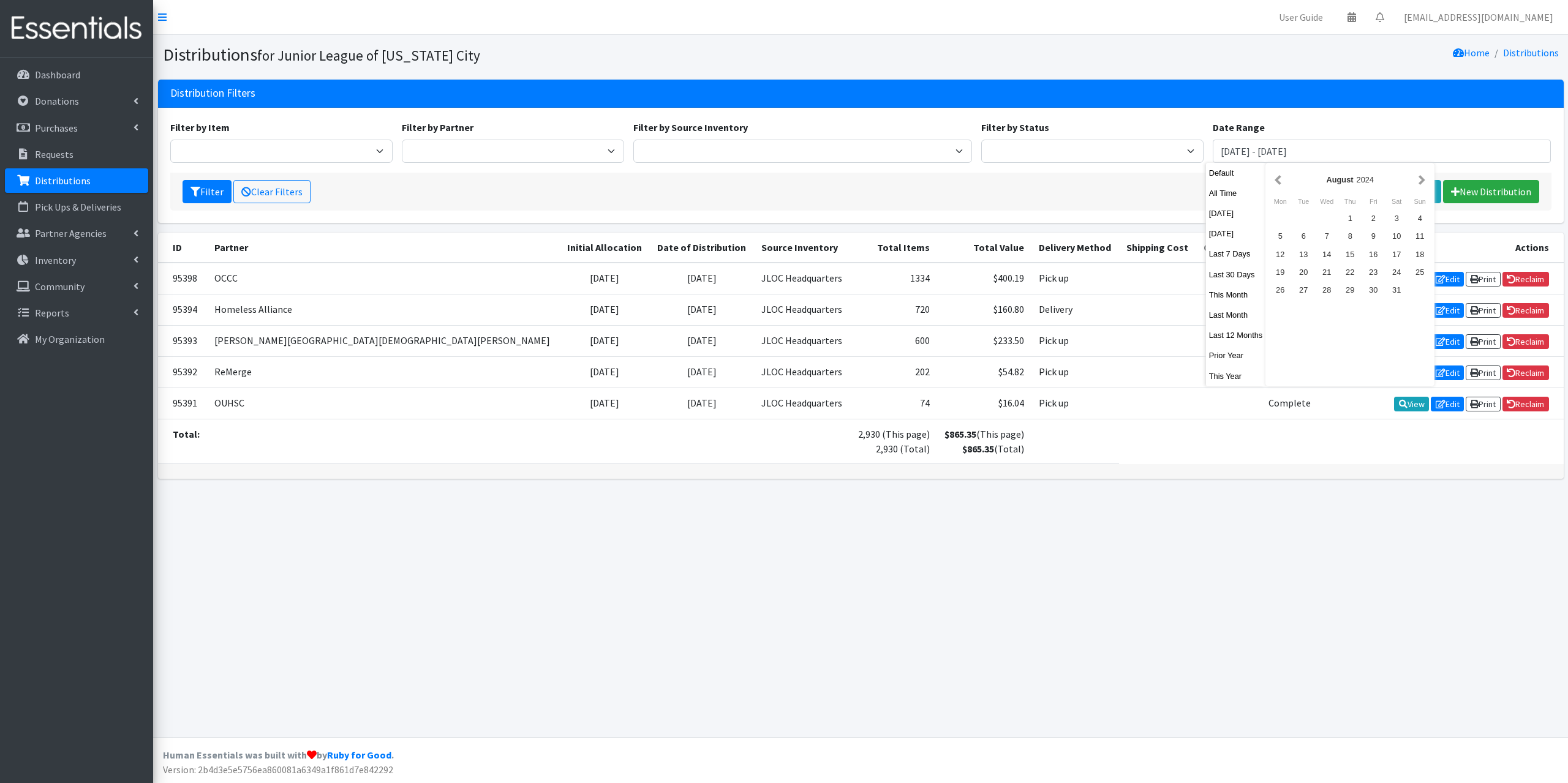
click at [1279, 181] on button "button" at bounding box center [1278, 180] width 13 height 15
click at [1418, 186] on button "button" at bounding box center [1422, 180] width 13 height 15
click at [1282, 219] on div "1" at bounding box center [1280, 219] width 23 height 18
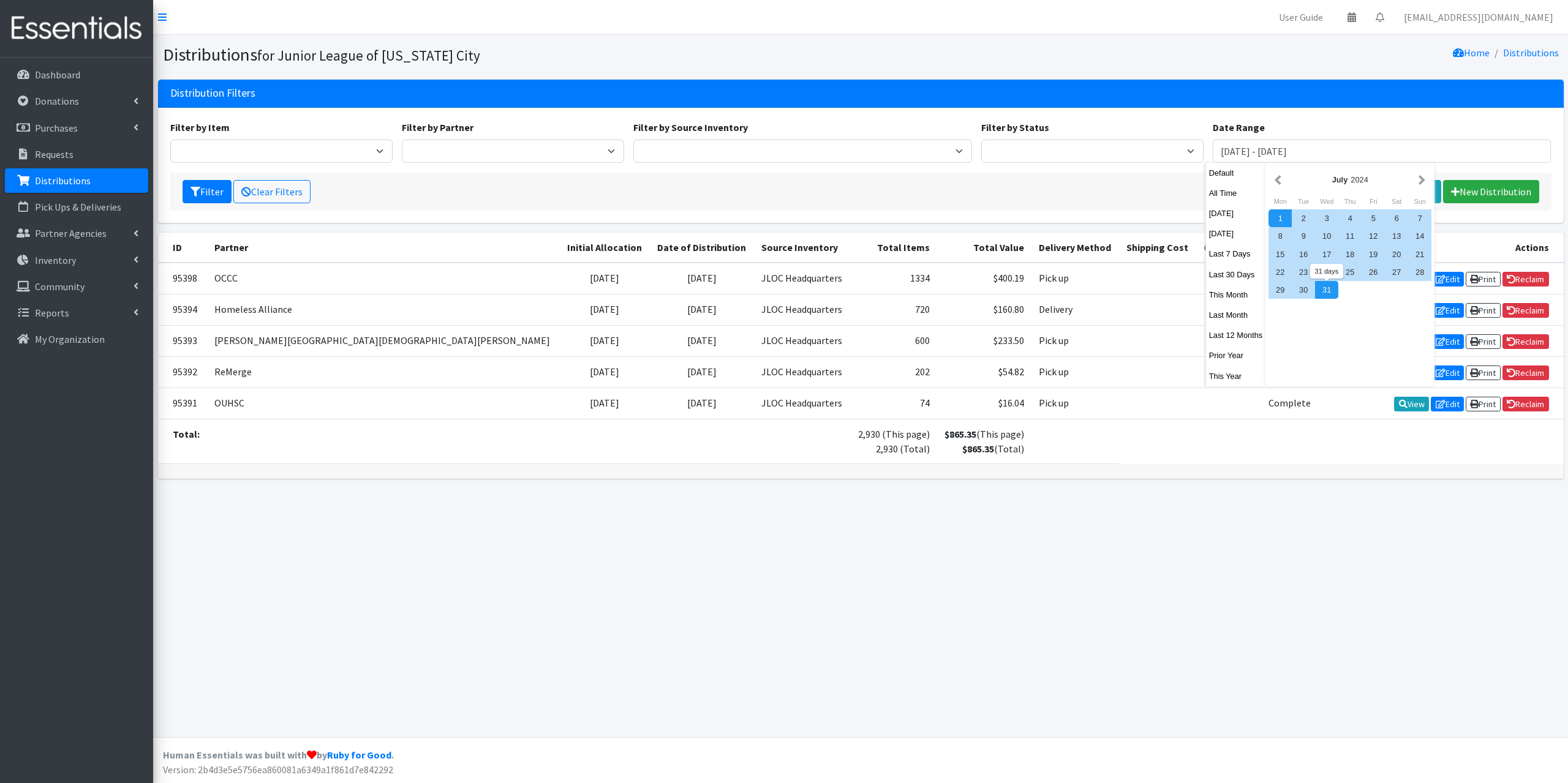
click at [1322, 284] on div "31" at bounding box center [1326, 290] width 23 height 18
type input "July 1, 2024 - July 31, 2024"
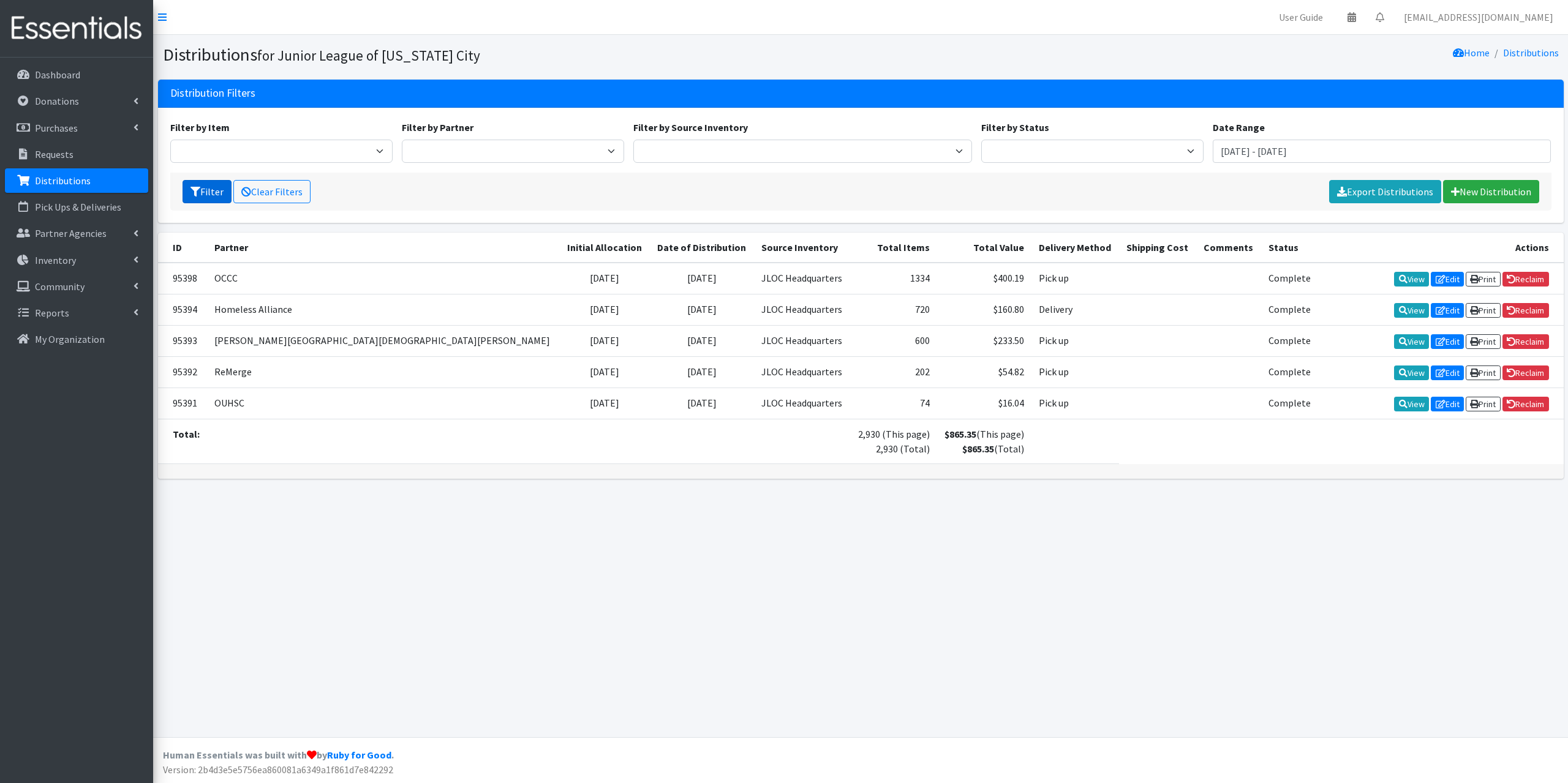
click at [206, 187] on button "Filter" at bounding box center [207, 192] width 49 height 23
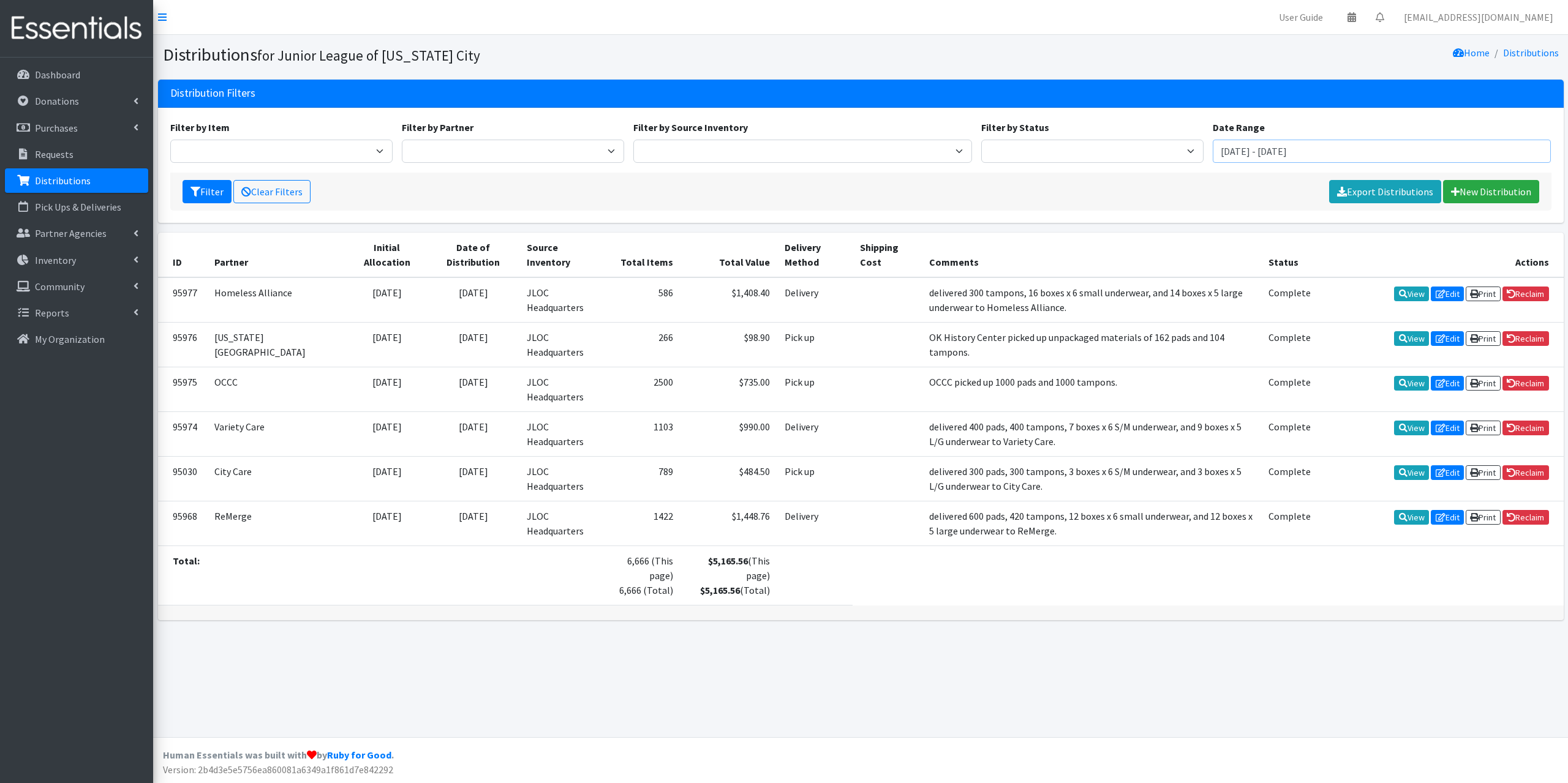
click at [1240, 155] on input "[DATE] - [DATE]" at bounding box center [1382, 151] width 339 height 23
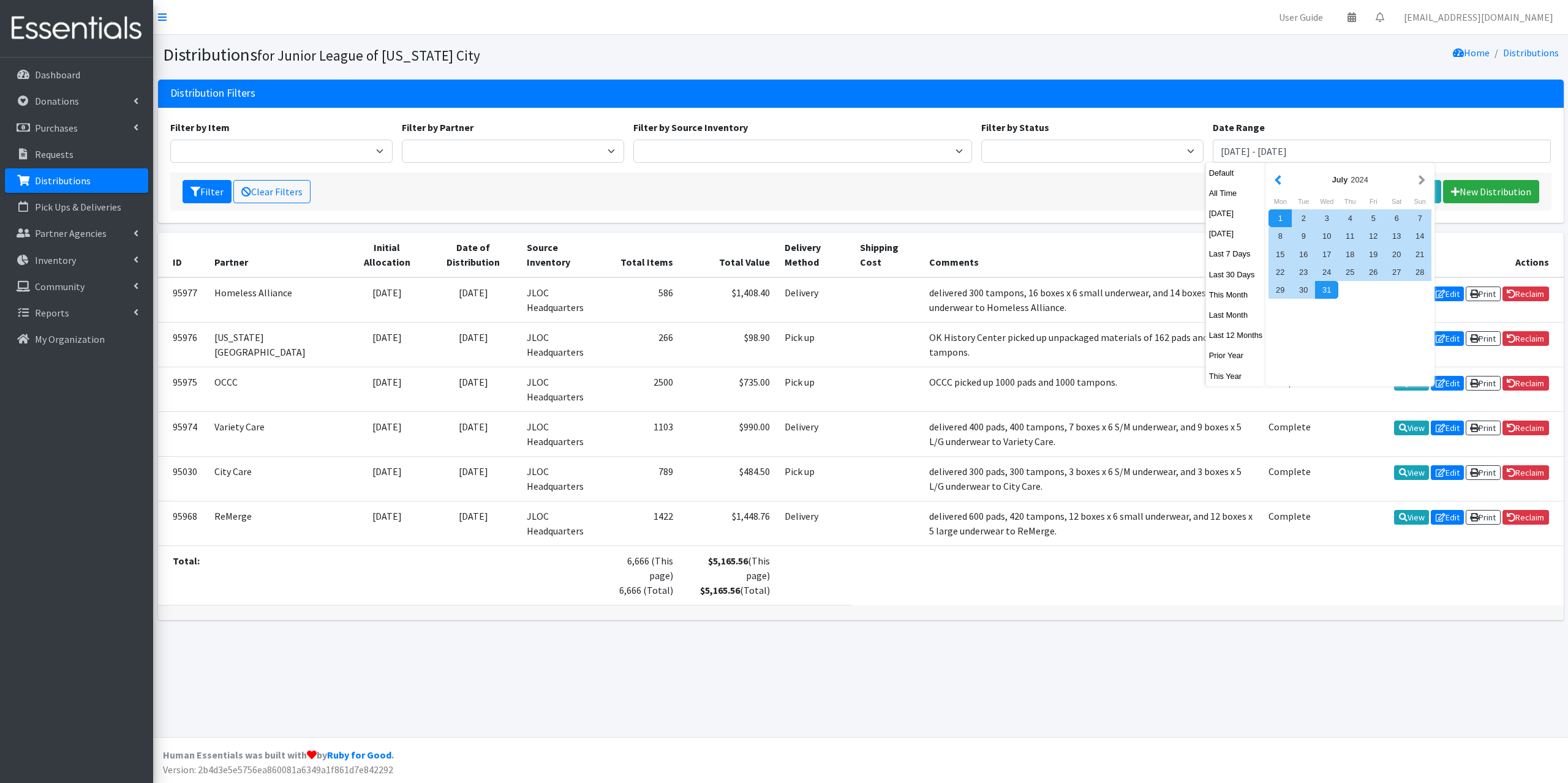
click at [1278, 181] on button "button" at bounding box center [1278, 180] width 13 height 15
click at [1399, 219] on div "1" at bounding box center [1396, 219] width 23 height 18
click at [1420, 297] on div "30" at bounding box center [1420, 290] width 23 height 18
type input "[DATE] - [DATE]"
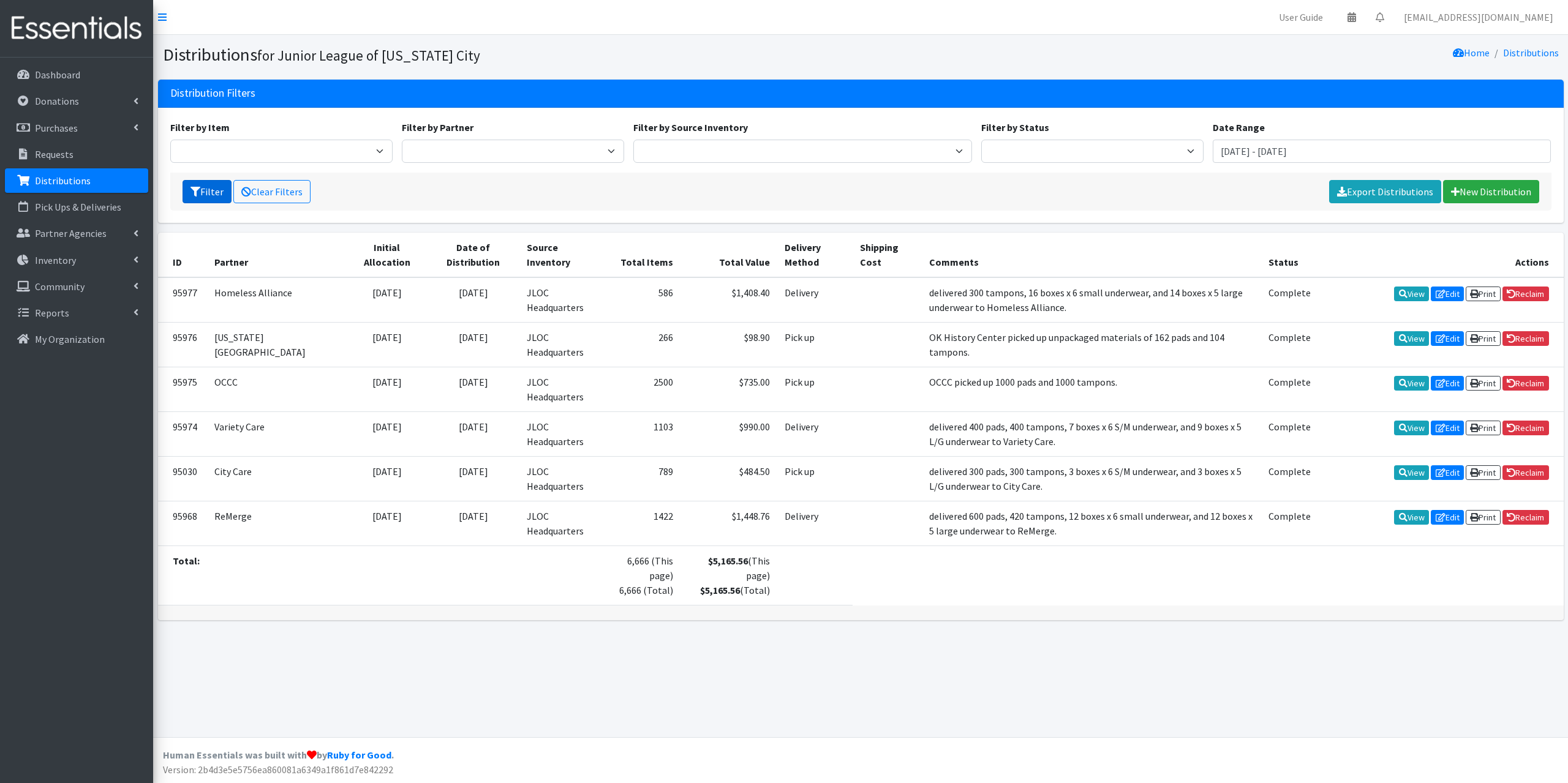
click at [205, 192] on button "Filter" at bounding box center [207, 192] width 49 height 23
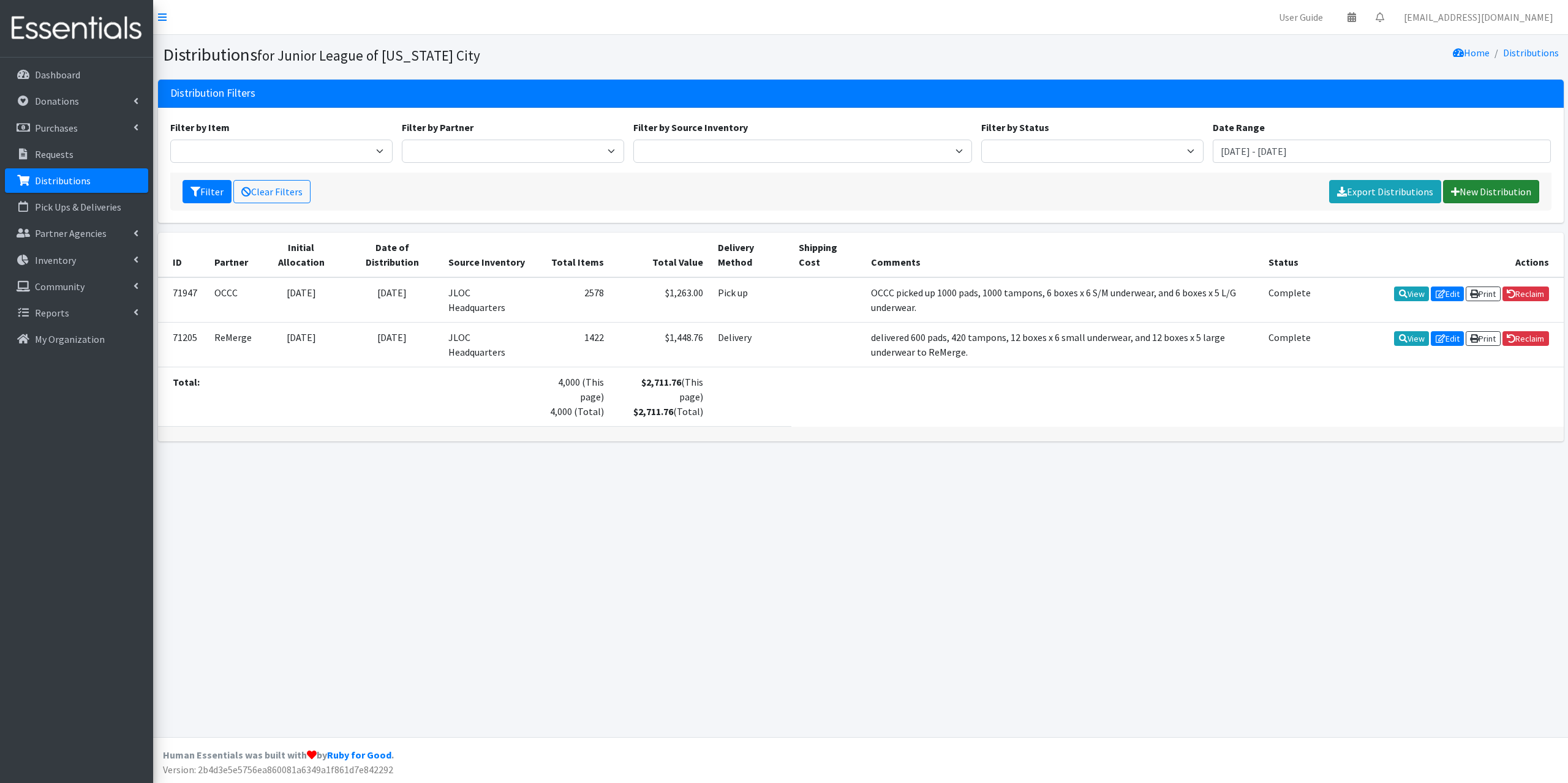
click at [1501, 189] on link "New Distribution" at bounding box center [1491, 192] width 96 height 23
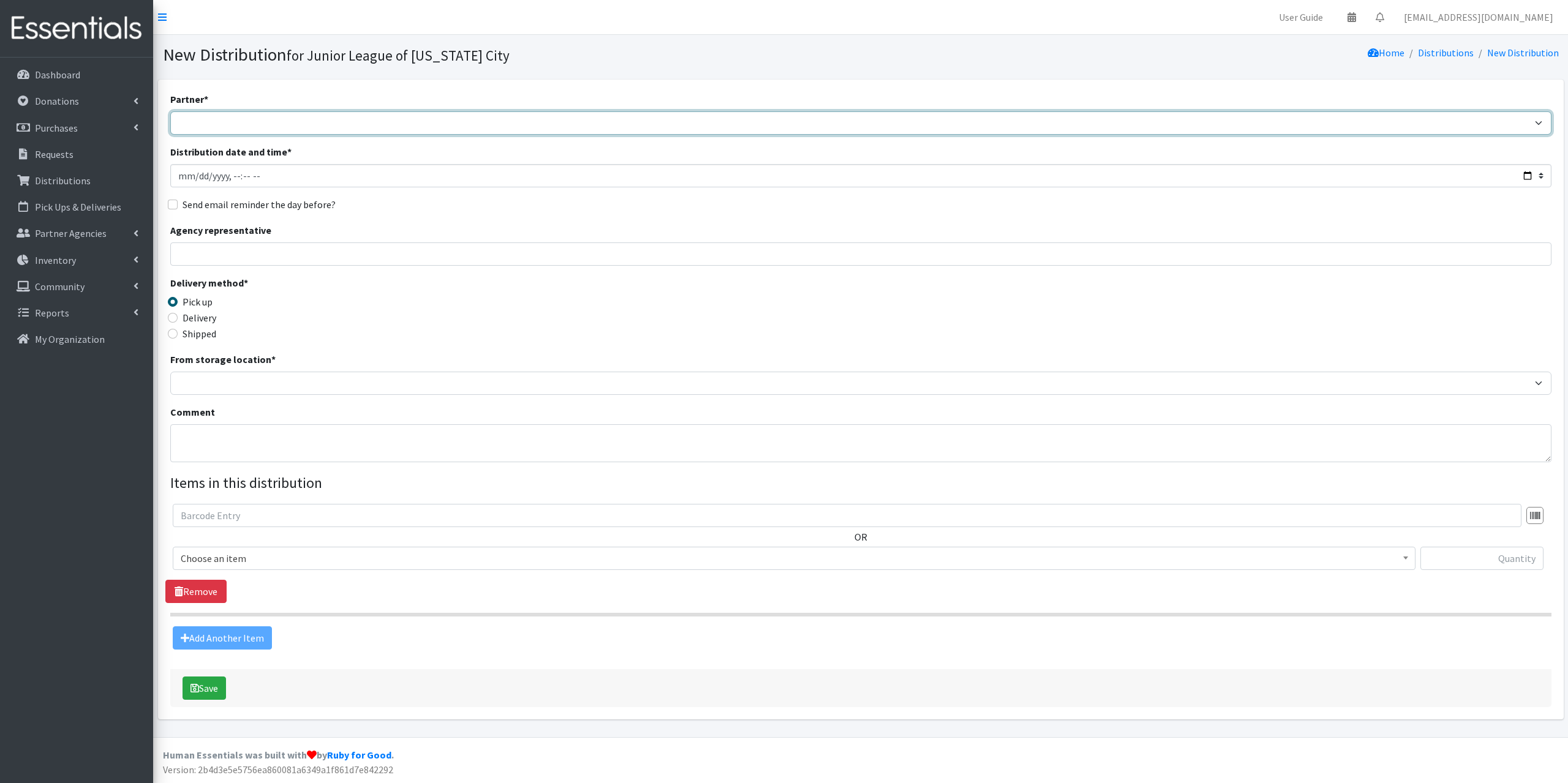
click at [650, 122] on select "[PERSON_NAME] Public Schools [PERSON_NAME] YMCA Boys & Girls Club CAIR [US_STAT…" at bounding box center [861, 123] width 1381 height 23
select select "1300"
click at [170, 111] on select "[PERSON_NAME] Public Schools [PERSON_NAME] YMCA Boys & Girls Club CAIR [US_STAT…" at bounding box center [861, 123] width 1381 height 23
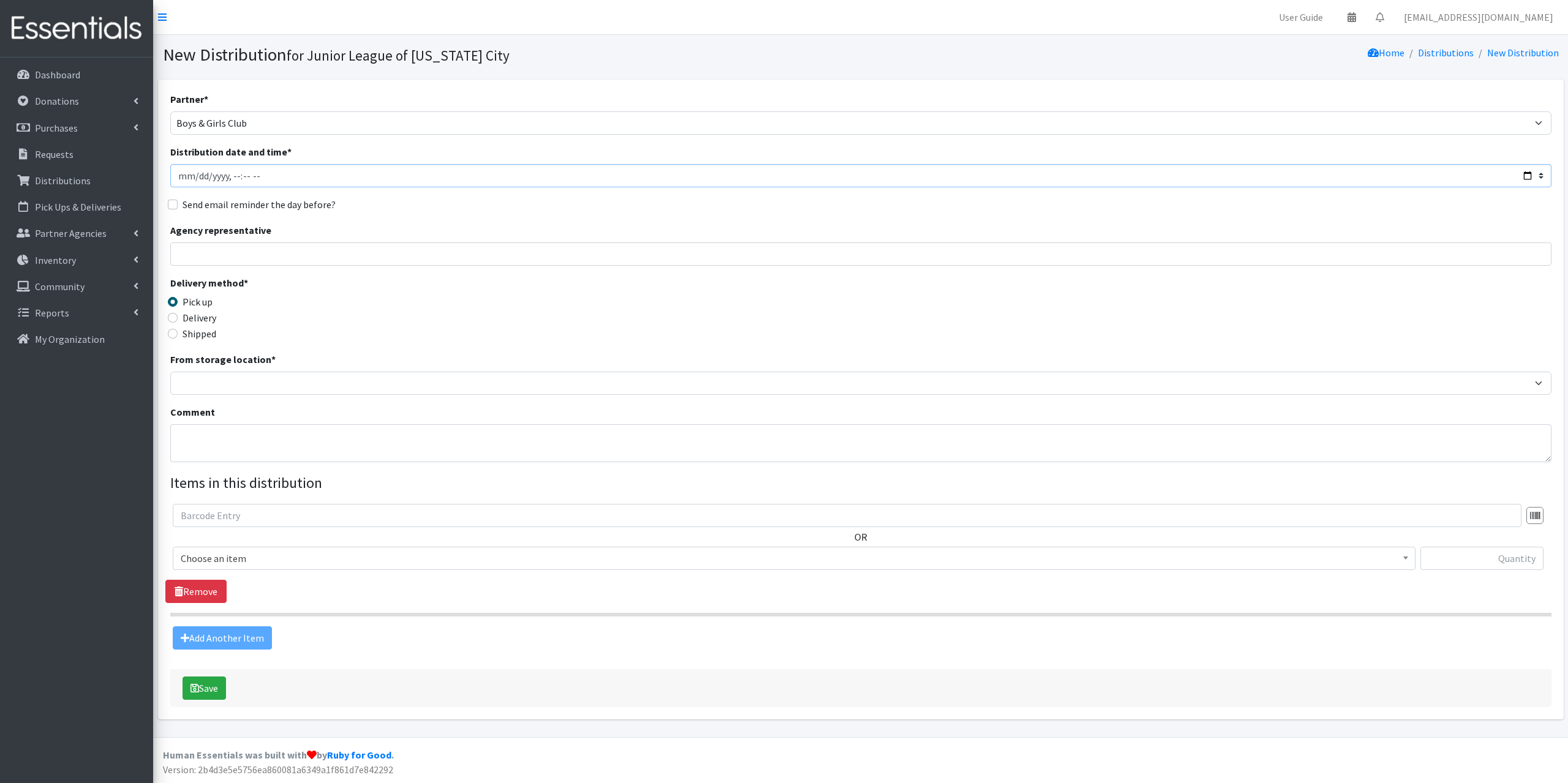
click at [176, 174] on input "Distribution date and time *" at bounding box center [861, 176] width 1381 height 23
type input "[DATE]T12:01"
click at [234, 253] on input "Agency representative" at bounding box center [861, 254] width 1381 height 23
click at [204, 322] on label "Delivery" at bounding box center [199, 318] width 34 height 15
click at [178, 322] on input "Delivery" at bounding box center [172, 317] width 10 height 10
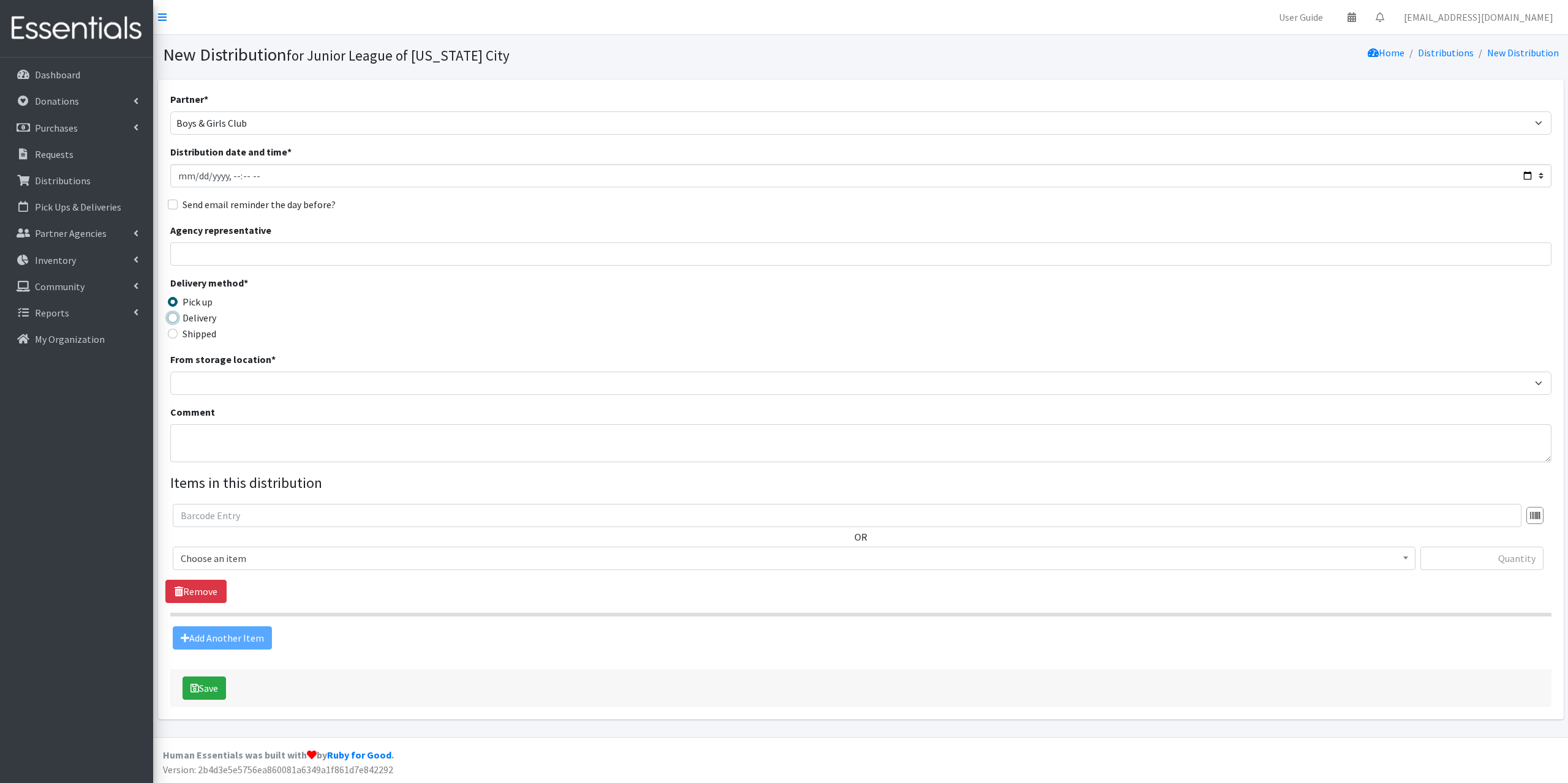
radio input "true"
click at [236, 440] on textarea "Comment" at bounding box center [861, 443] width 1381 height 38
click at [386, 430] on textarea "Comment" at bounding box center [861, 443] width 1381 height 38
paste textarea "delivered 600 pads, 420 tampons, 12 boxes x 6 small underwear, and 12 boxes x 5…"
drag, startPoint x: 587, startPoint y: 437, endPoint x: 764, endPoint y: 442, distance: 177.1
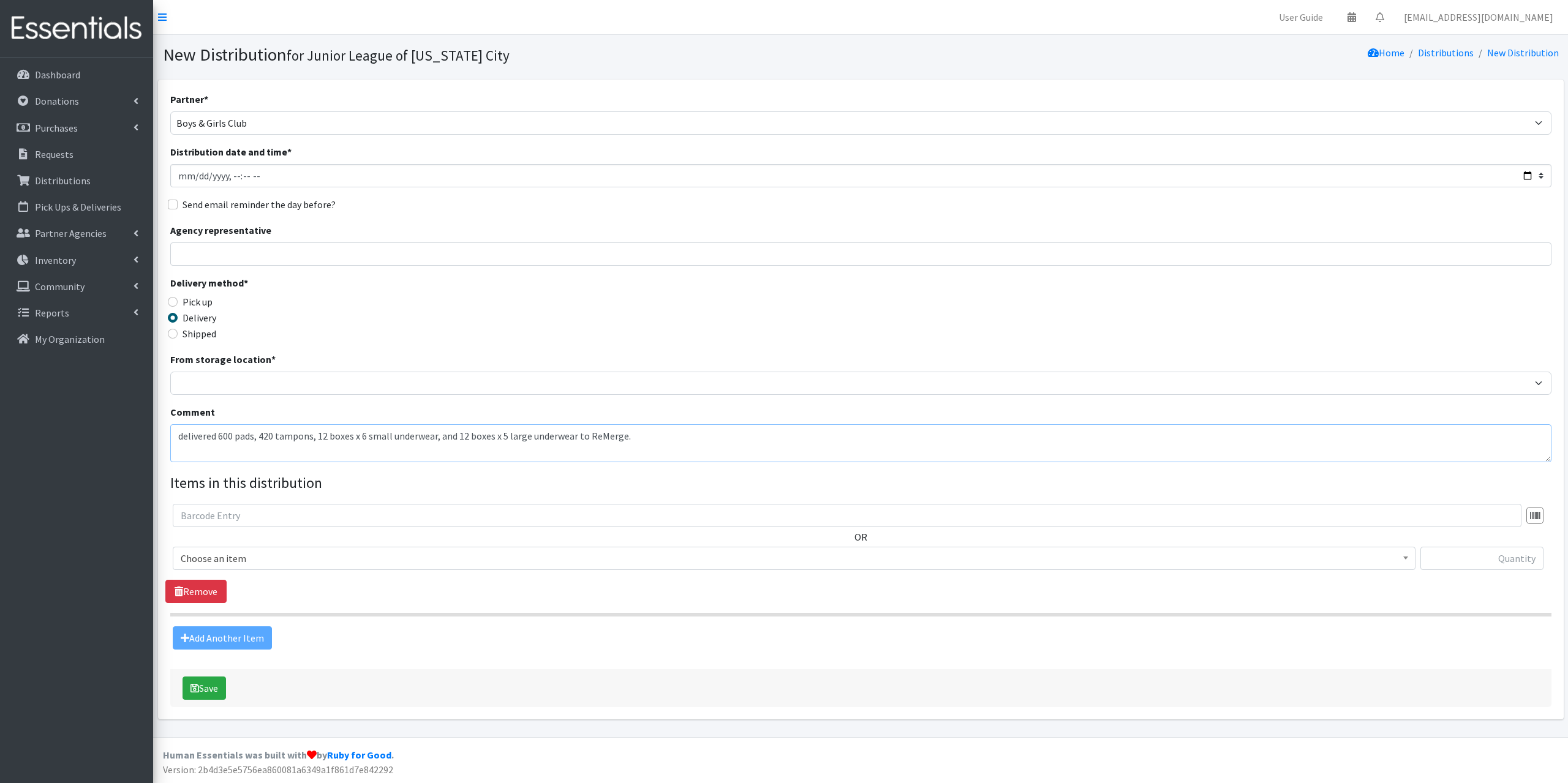
click at [764, 442] on textarea "delivered 600 pads, 420 tampons, 12 boxes x 6 small underwear, and 12 boxes x 5…" at bounding box center [861, 443] width 1381 height 38
type textarea "delivered 600 pads, 420 tampons, 12 boxes x 6 small underwear, and 12 boxes x 5…"
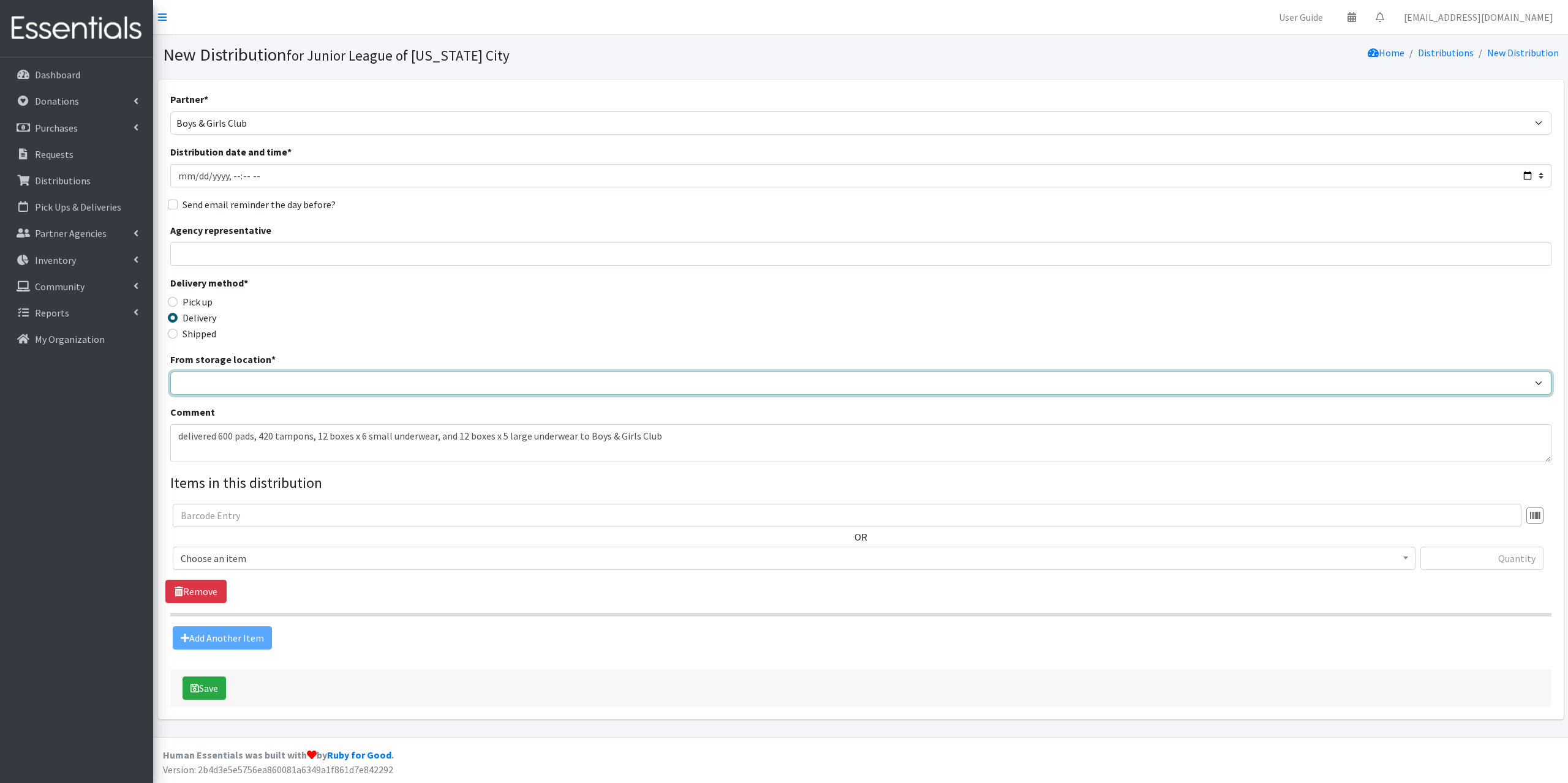
click at [260, 387] on select "JLOC Headquarters Storage Unit" at bounding box center [861, 383] width 1381 height 23
select select "47"
click at [170, 371] on select "JLOC Headquarters Storage Unit" at bounding box center [861, 383] width 1381 height 23
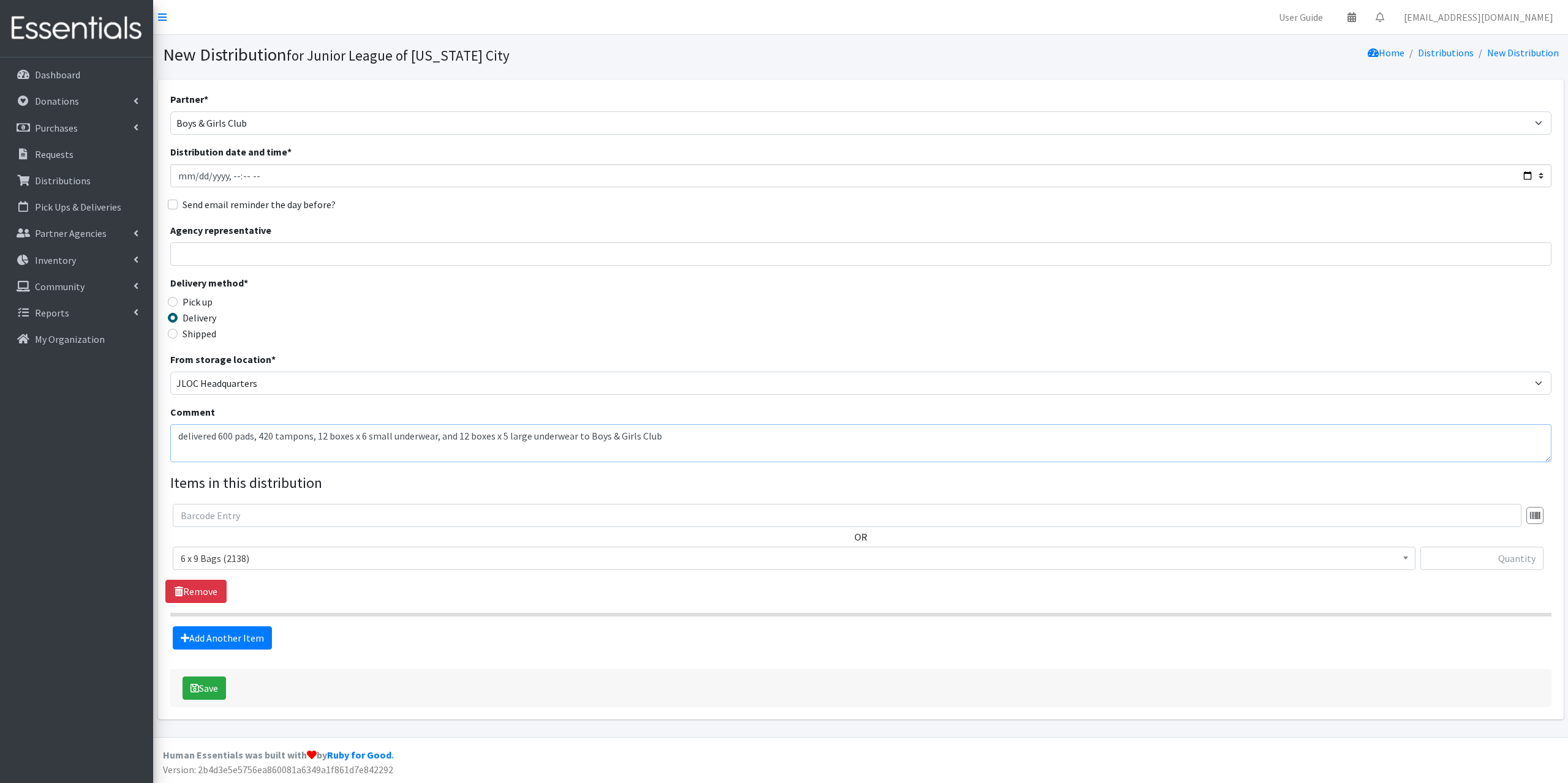
drag, startPoint x: 217, startPoint y: 438, endPoint x: 232, endPoint y: 430, distance: 17.0
click at [232, 430] on textarea "delivered 600 pads, 420 tampons, 12 boxes x 6 small underwear, and 12 boxes x 5…" at bounding box center [861, 443] width 1381 height 38
drag, startPoint x: 255, startPoint y: 436, endPoint x: 576, endPoint y: 437, distance: 321.0
click at [576, 437] on textarea "delivered 531 pads, 420 tampons, 12 boxes x 6 small underwear, and 12 boxes x 5…" at bounding box center [861, 443] width 1381 height 38
click at [350, 442] on textarea "delivered 531 pads to Boys & Girls Club" at bounding box center [861, 443] width 1381 height 38
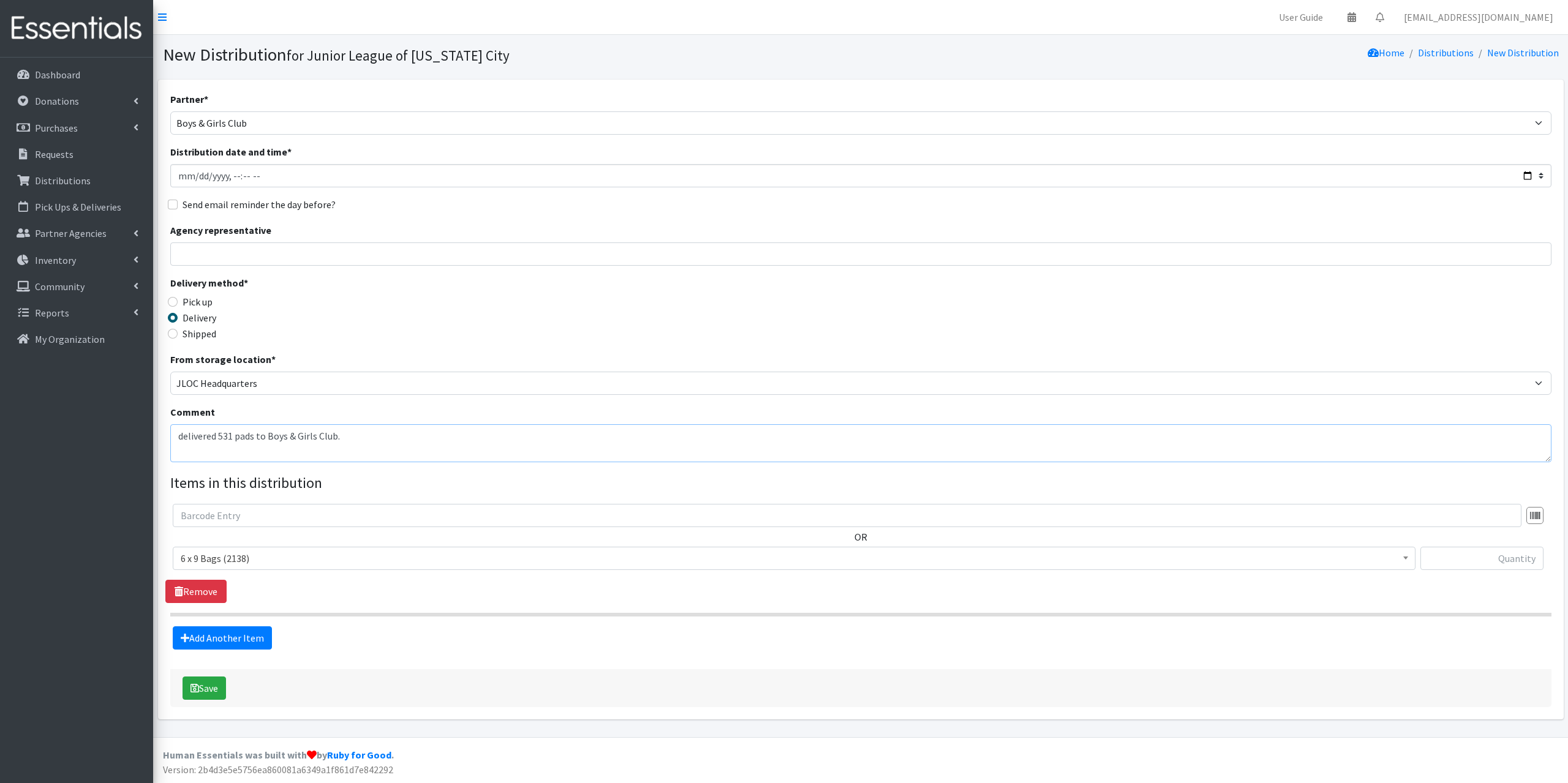
type textarea "delivered 531 pads to Boys & Girls Club."
click at [276, 562] on span "6 x 9 Bags (2138)" at bounding box center [794, 558] width 1227 height 17
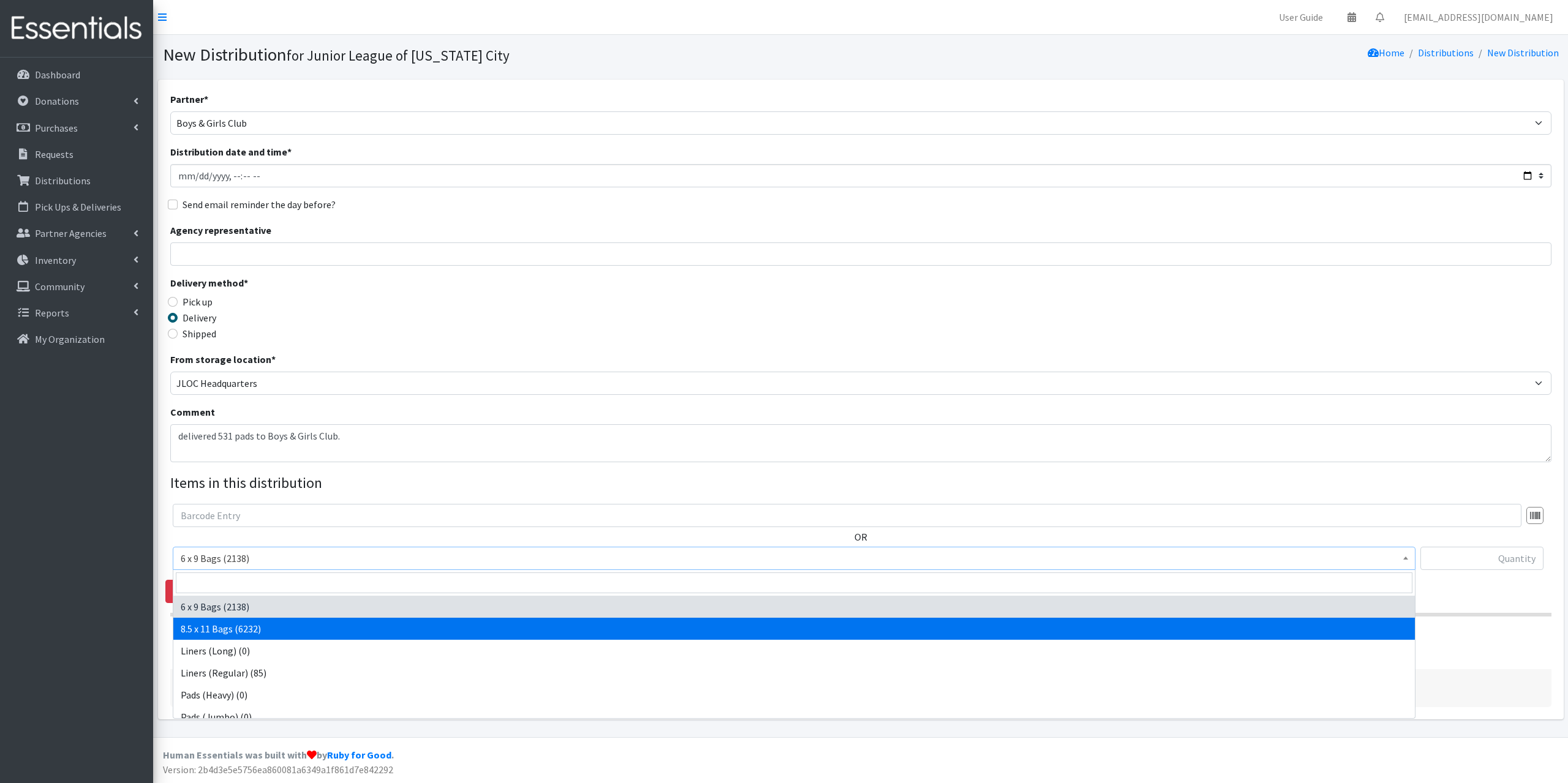
select select "7616"
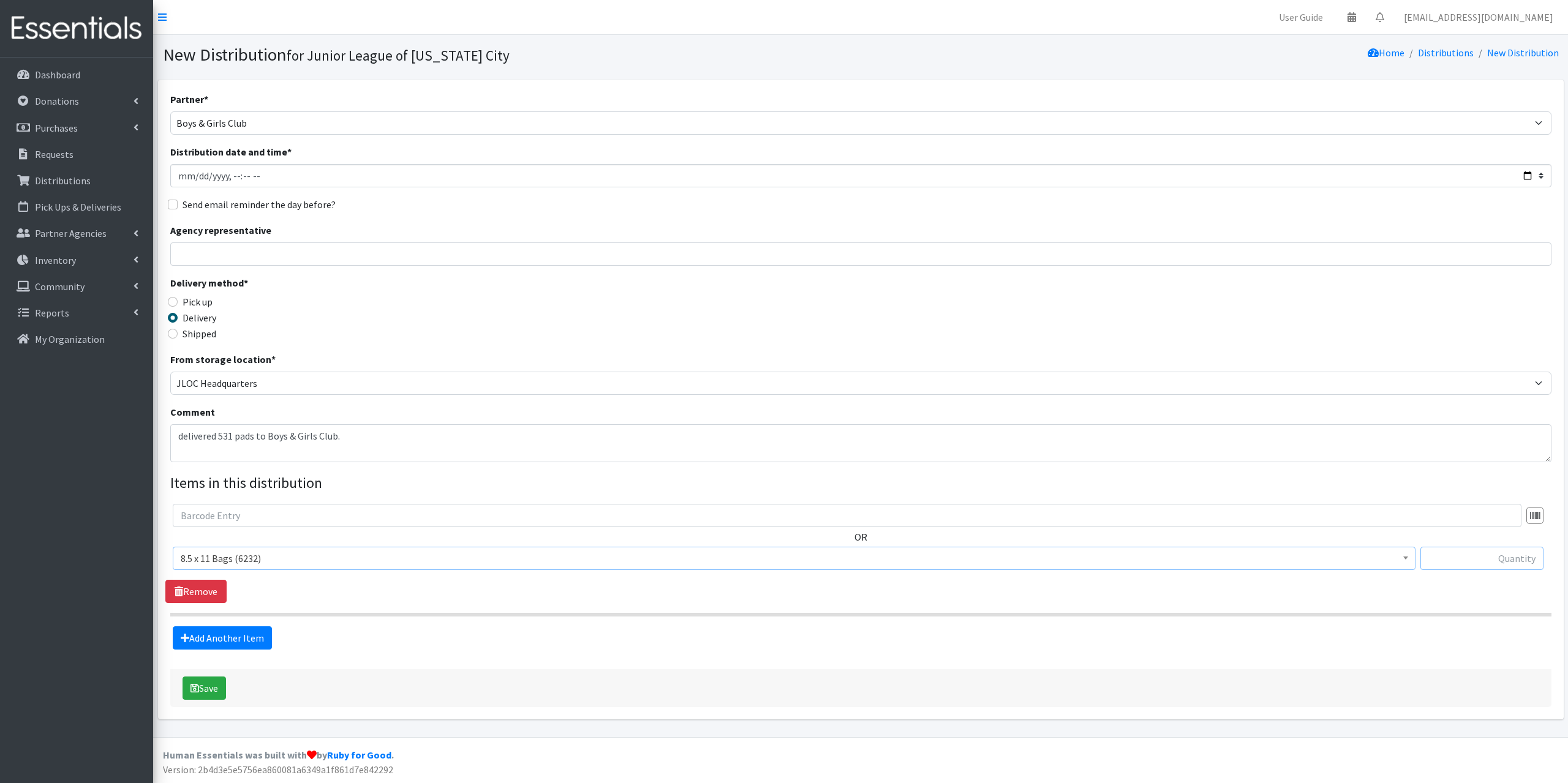
click at [1487, 565] on input "text" at bounding box center [1482, 558] width 123 height 23
type input "531"
click at [249, 649] on form "Partner * Bethany Public Schools Bethany YMCA Boys & Girls Club CAIR Oklahoma C…" at bounding box center [861, 399] width 1381 height 616
click at [238, 631] on link "Add Another Item" at bounding box center [222, 638] width 99 height 23
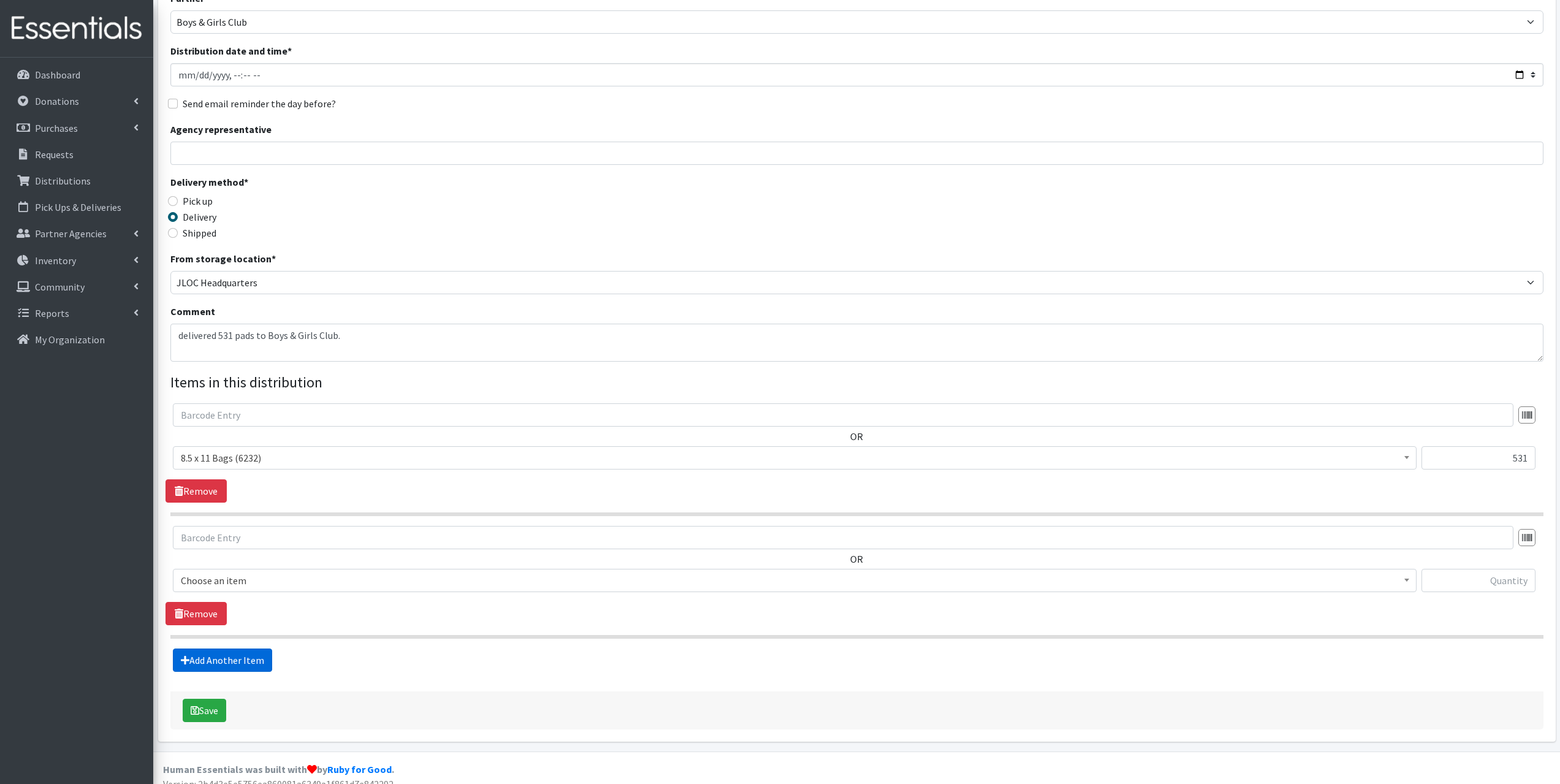
scroll to position [115, 0]
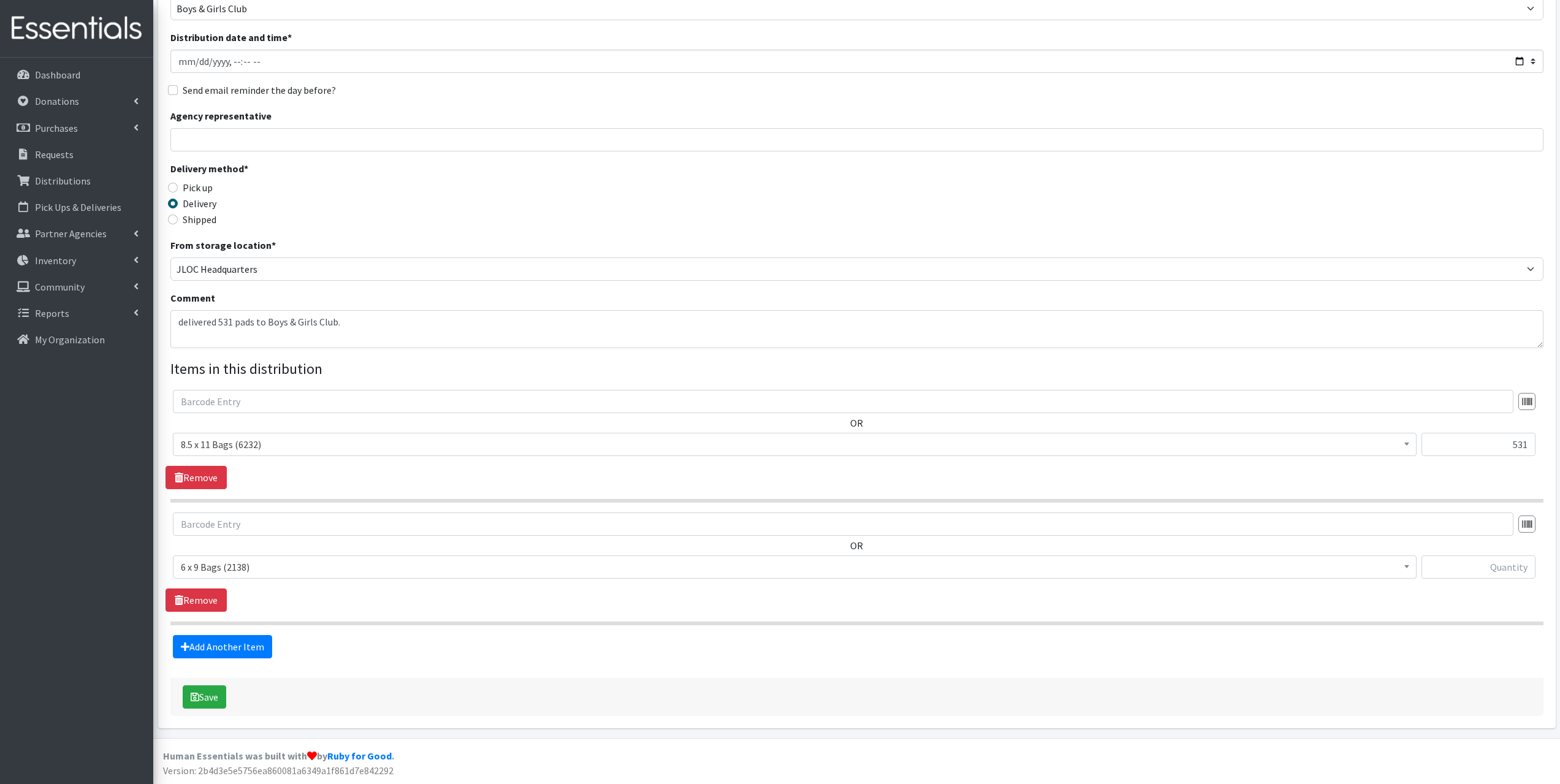
click at [218, 570] on span "6 x 9 Bags (2138)" at bounding box center [795, 566] width 1228 height 17
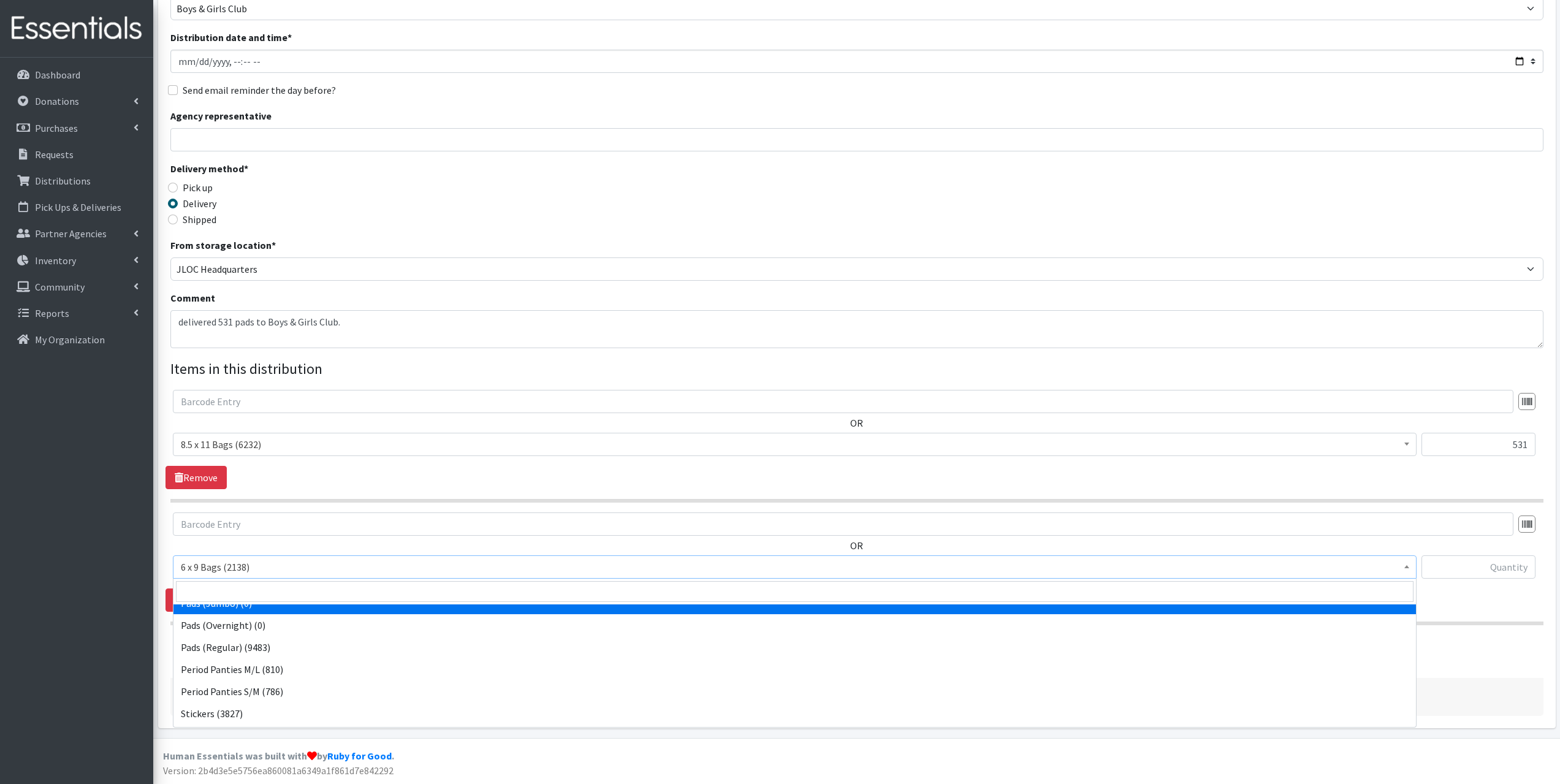
scroll to position [61, 0]
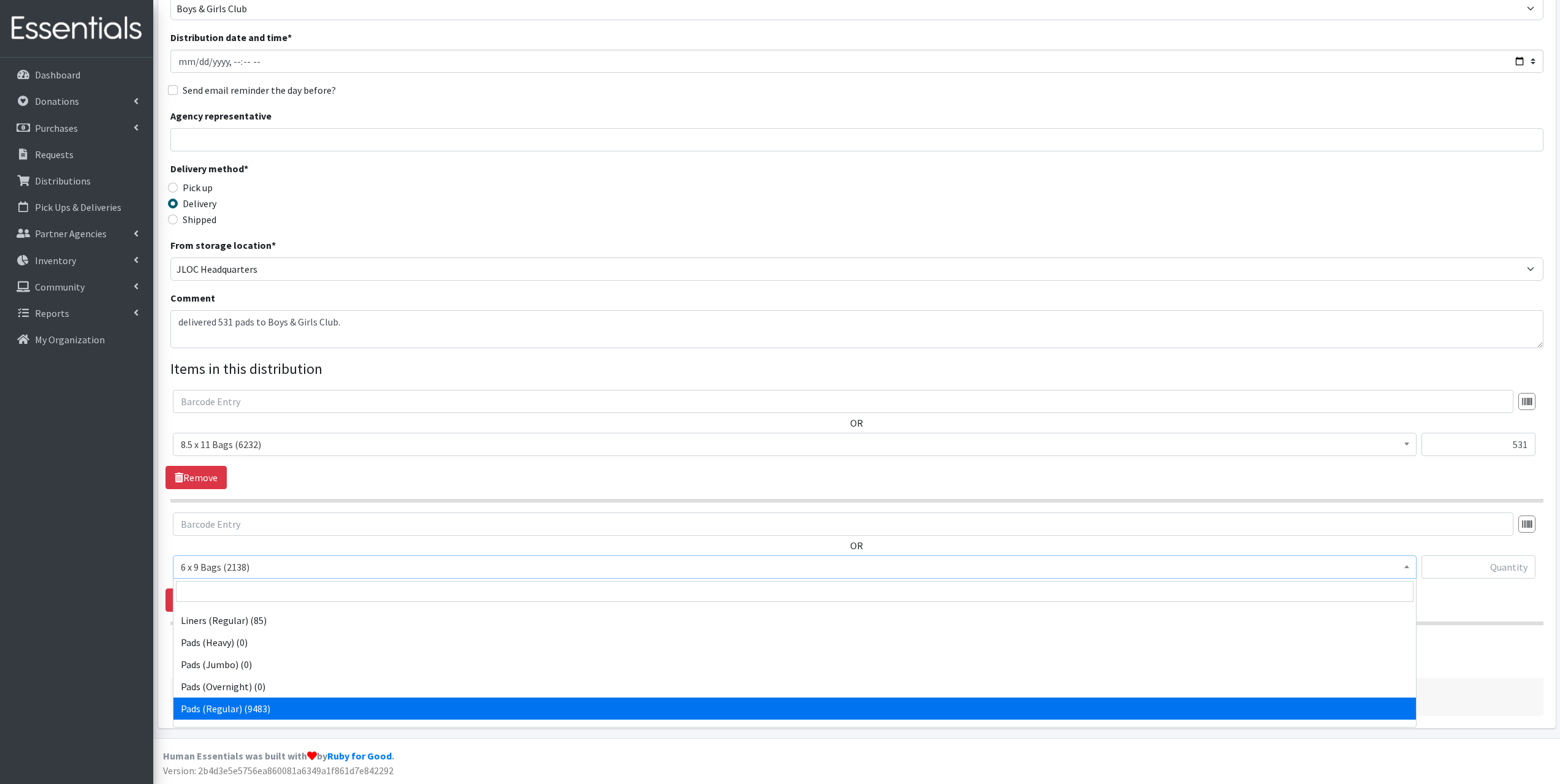
select select "2104"
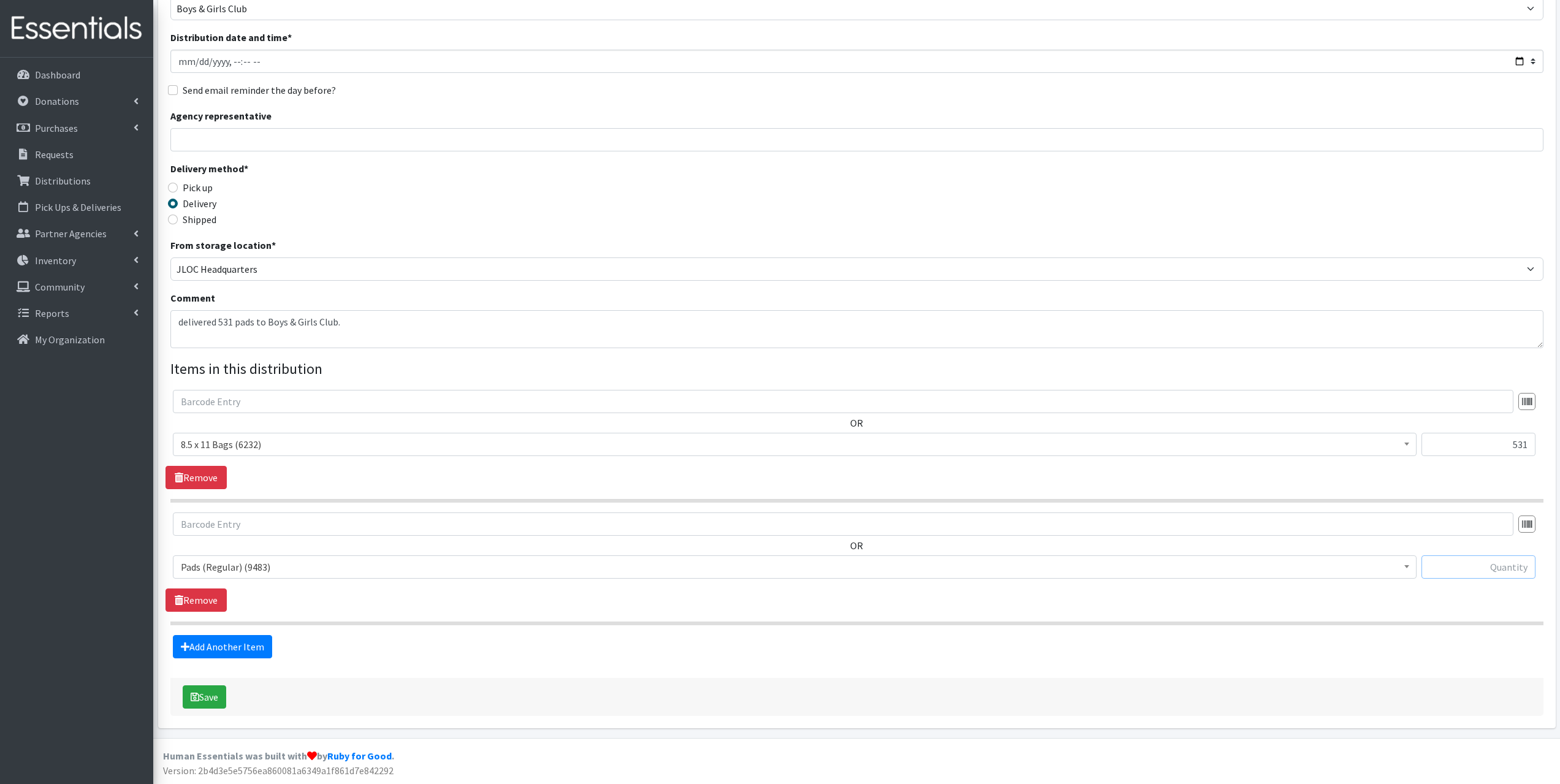
click at [1492, 570] on input "text" at bounding box center [1479, 567] width 114 height 23
type input "5310"
click at [229, 320] on textarea "delivered 531 pads to Boys & Girls Club." at bounding box center [856, 329] width 1373 height 38
type textarea "delivered 5310 pads to Boys & Girls Club."
click at [214, 649] on link "Add Another Item" at bounding box center [222, 646] width 99 height 23
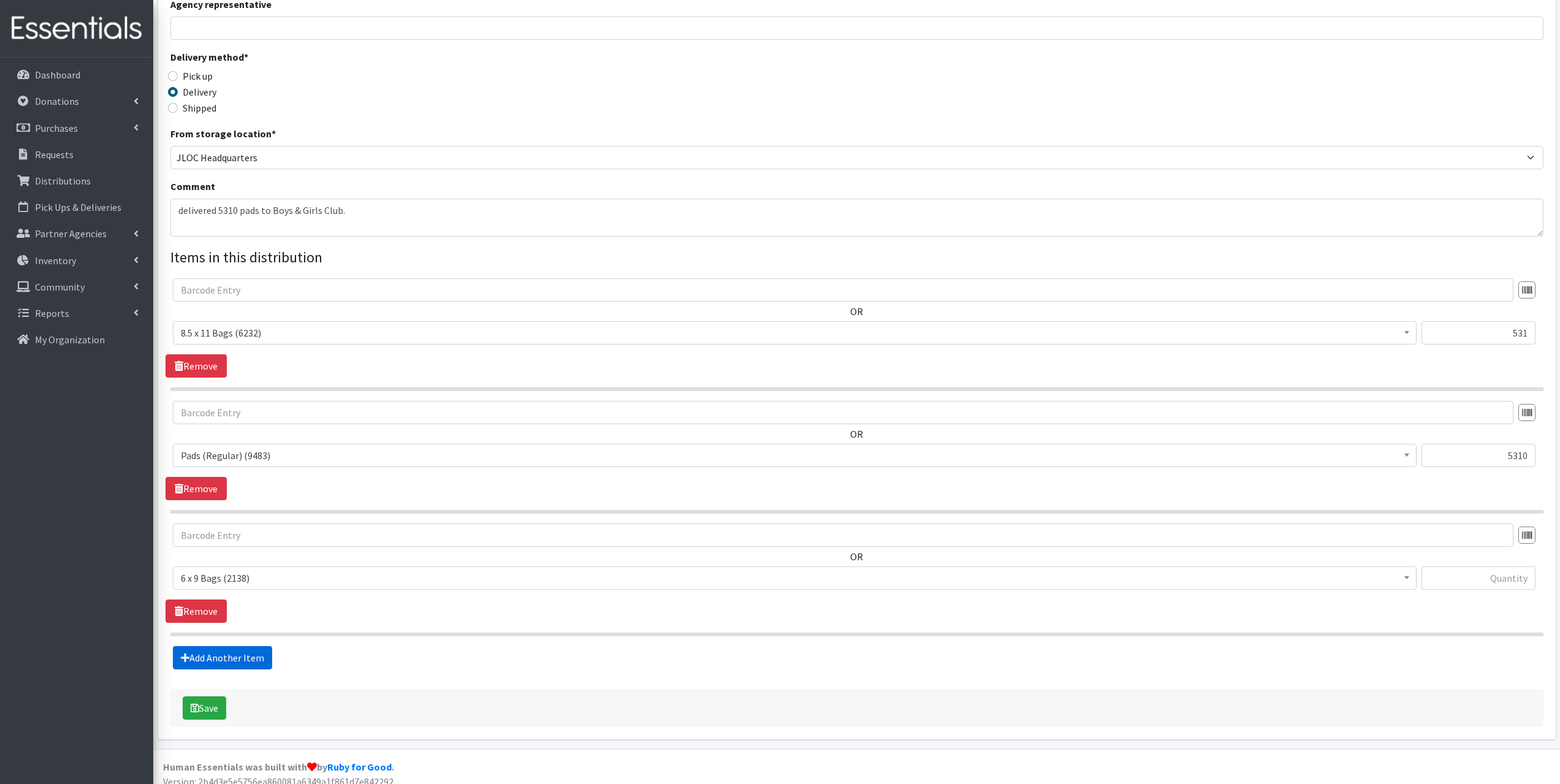
scroll to position [237, 0]
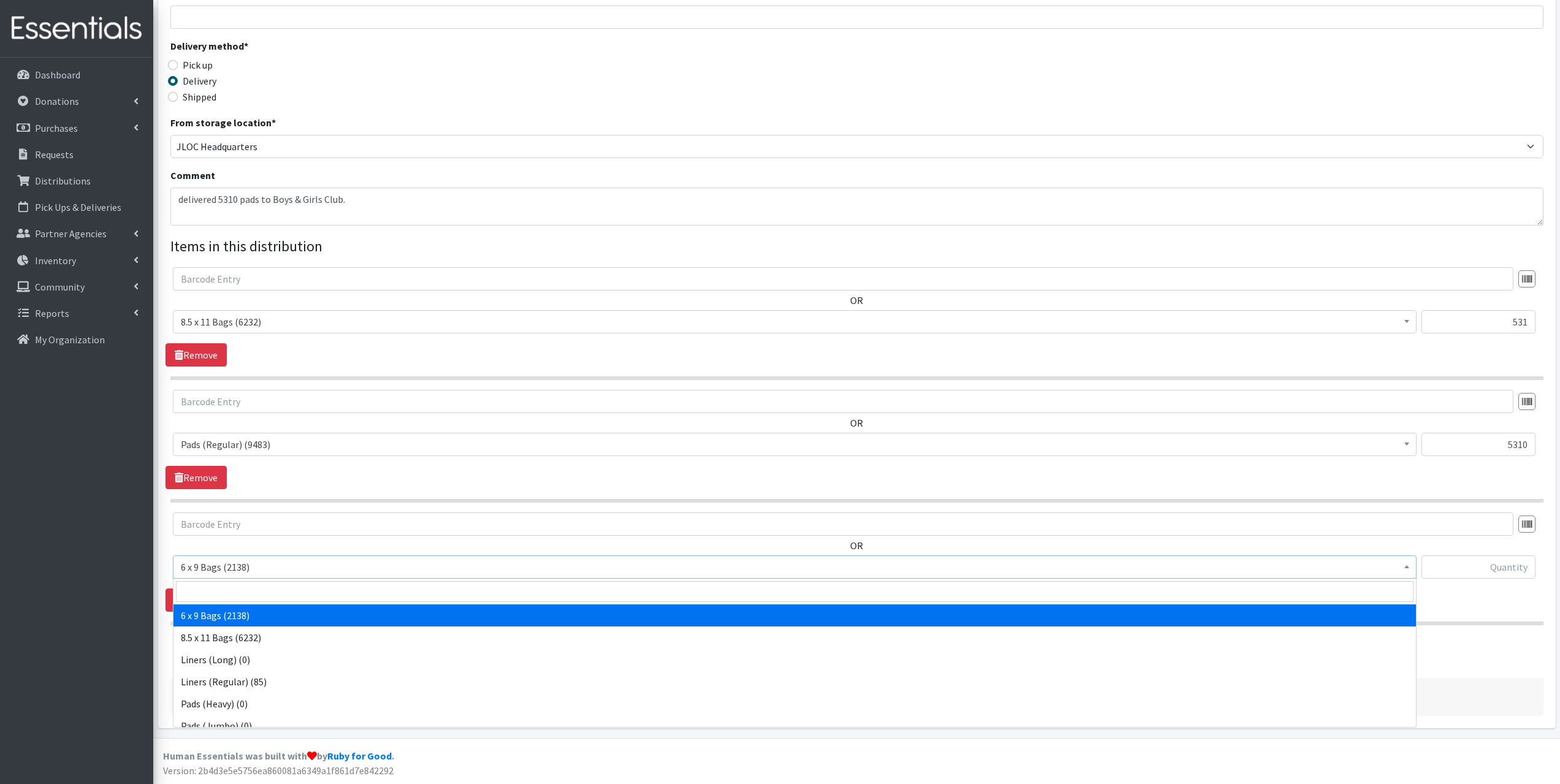
click at [248, 571] on span "6 x 9 Bags (2138)" at bounding box center [795, 566] width 1228 height 17
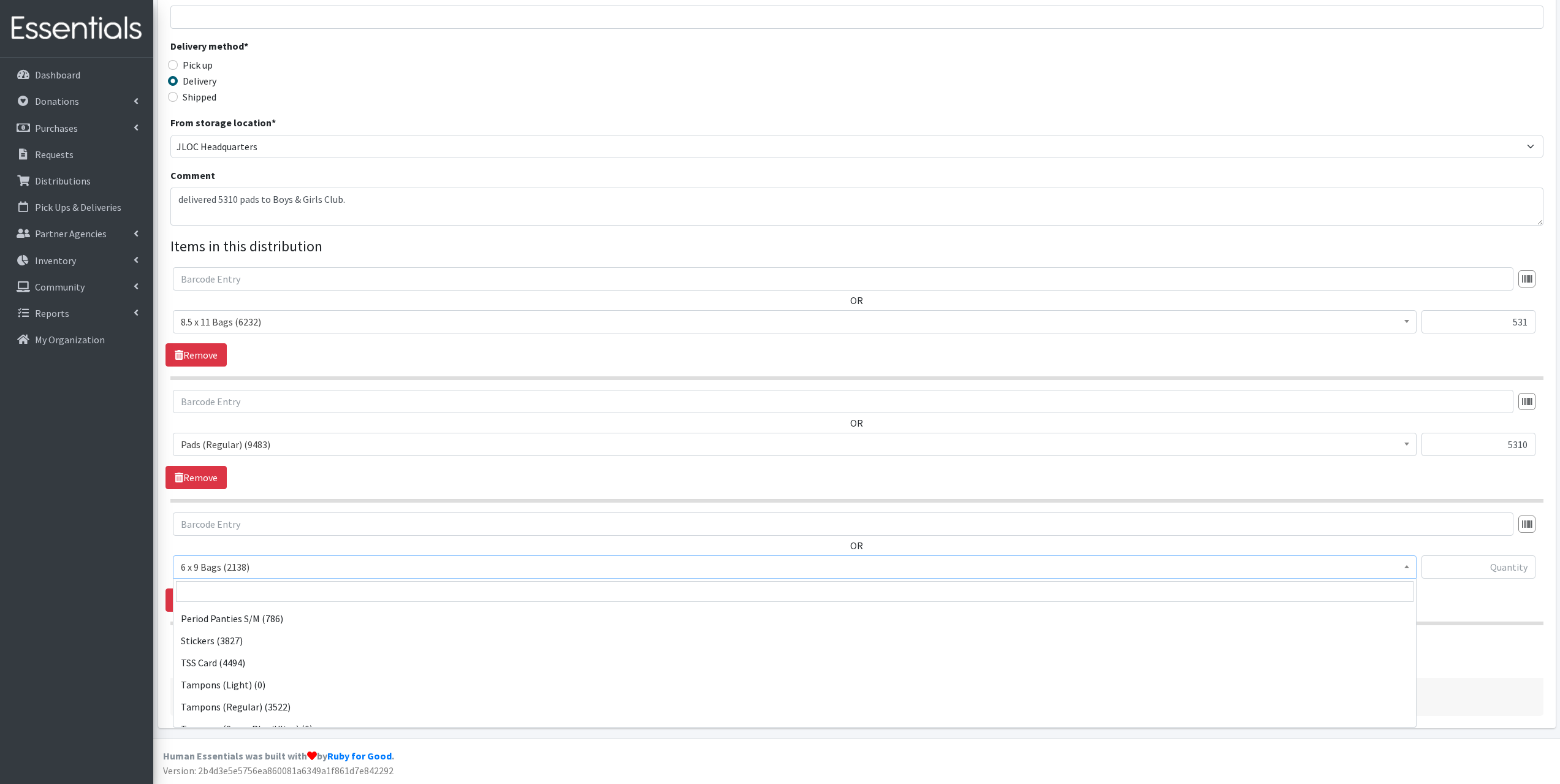
scroll to position [230, 0]
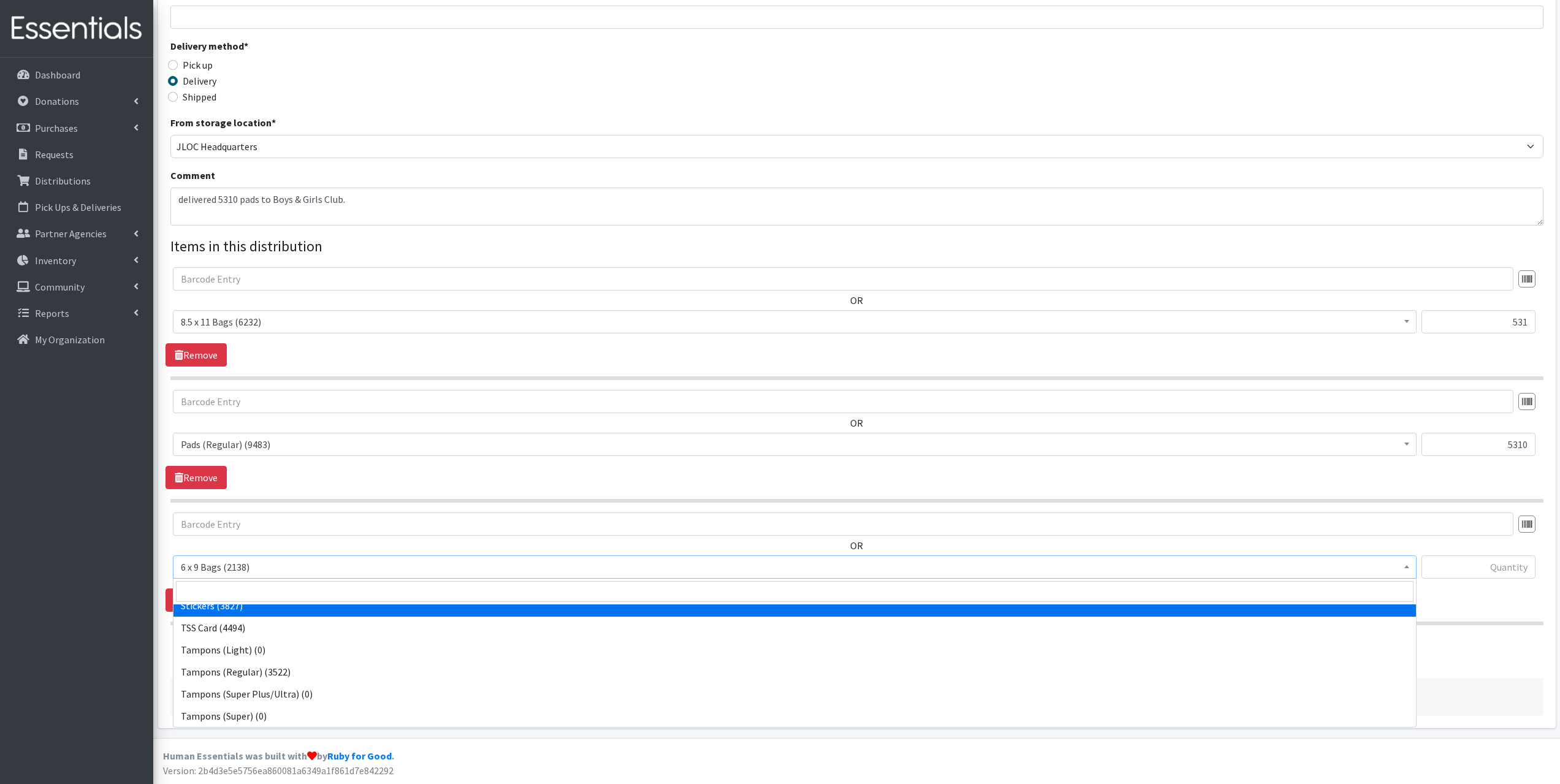
select select "13100"
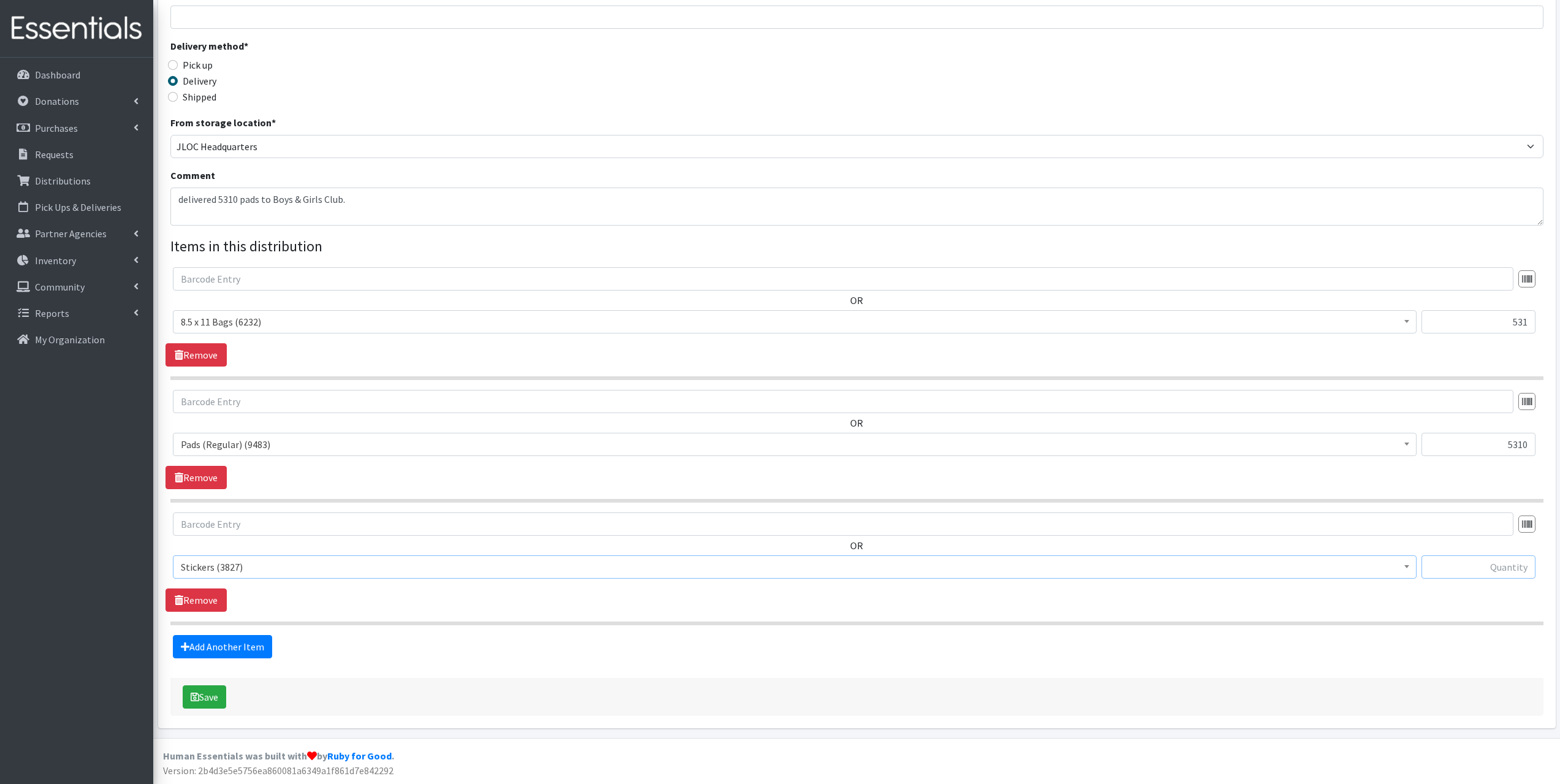
click at [1507, 564] on input "text" at bounding box center [1479, 567] width 114 height 23
type input "531"
click at [184, 701] on button "Save" at bounding box center [204, 697] width 44 height 23
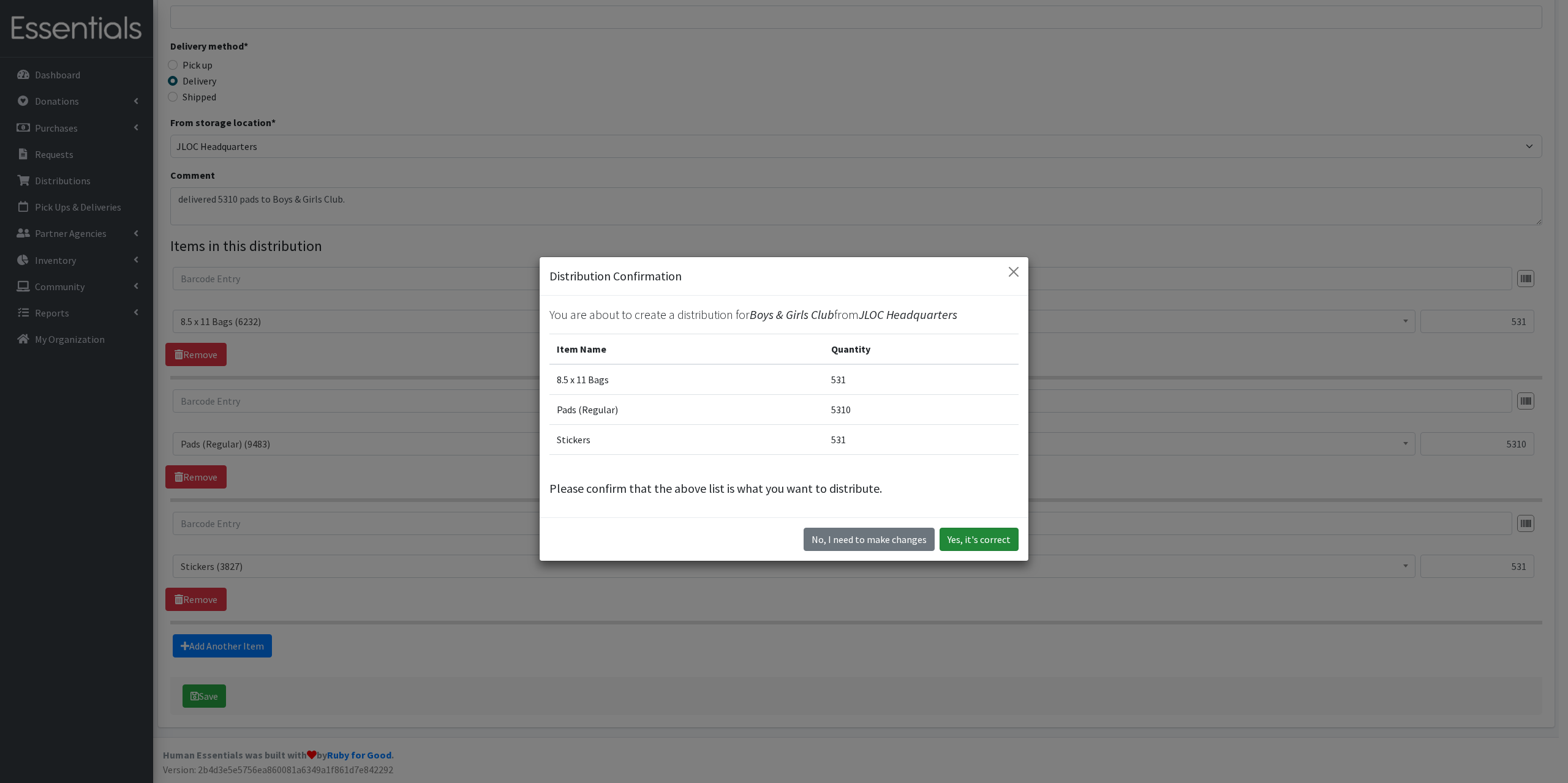
click at [979, 539] on button "Yes, it's correct" at bounding box center [979, 539] width 79 height 23
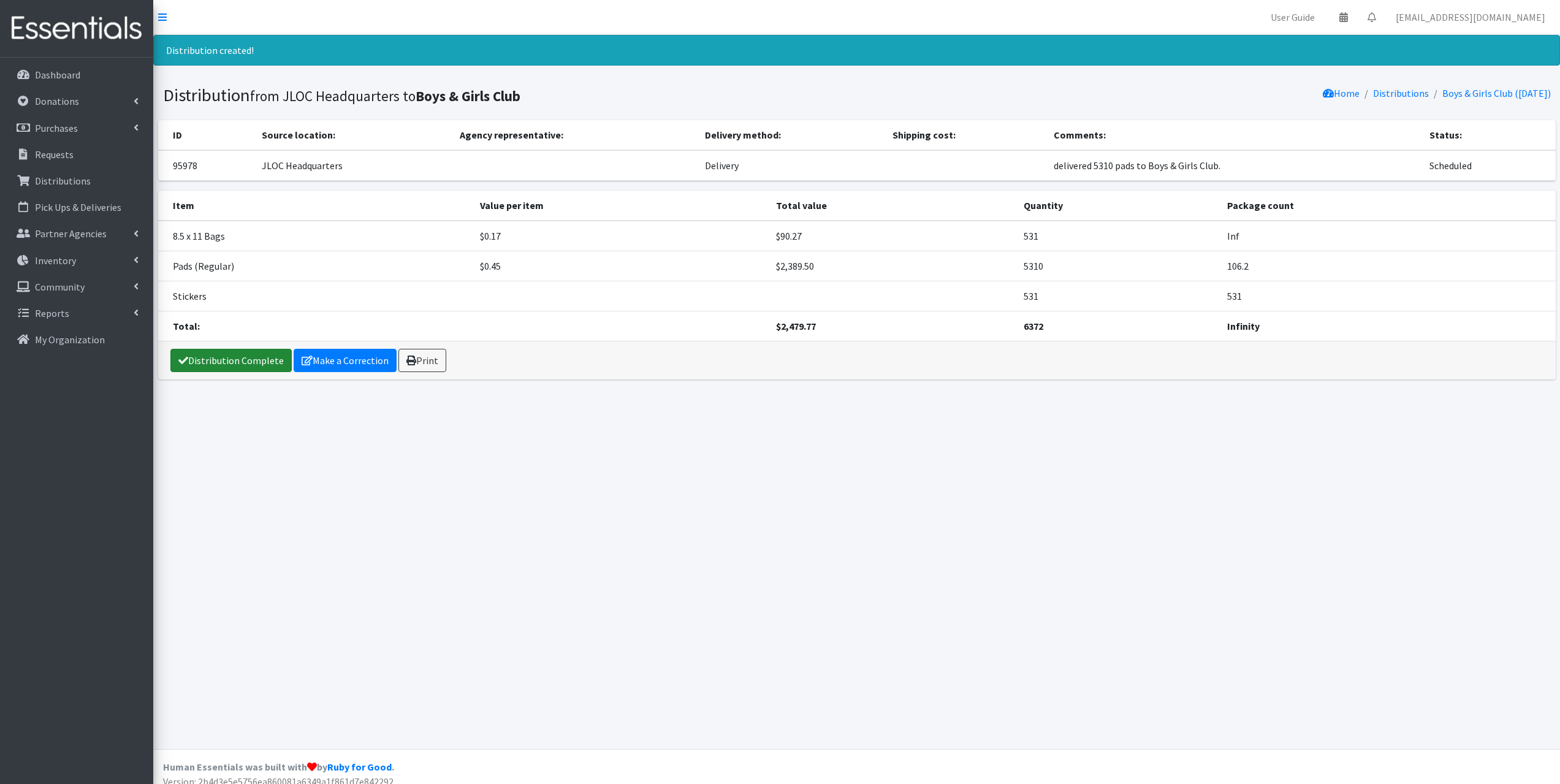
click at [238, 351] on link "Distribution Complete" at bounding box center [231, 360] width 122 height 23
click at [1382, 93] on link "Distributions" at bounding box center [1401, 93] width 56 height 12
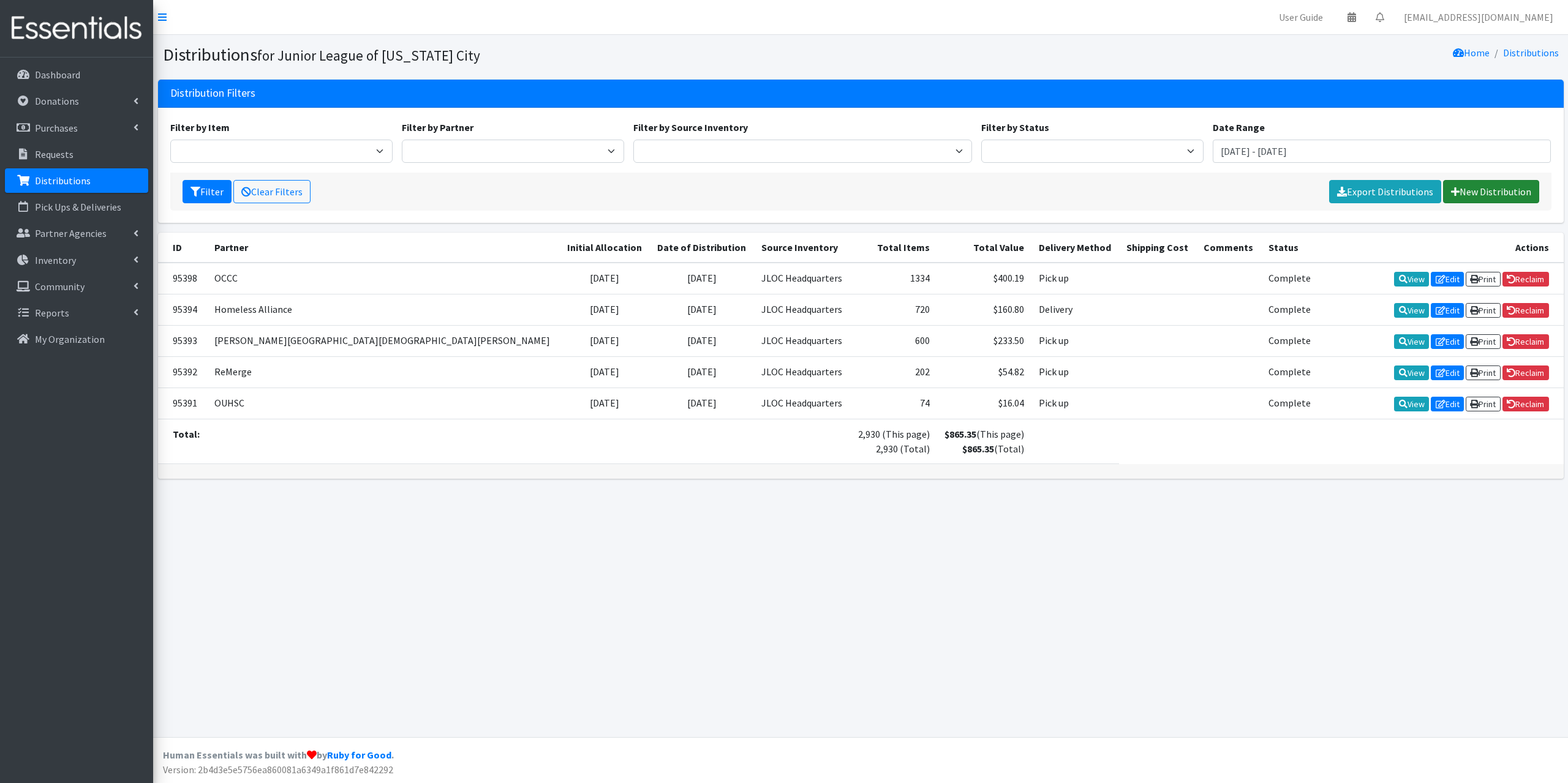
click at [1512, 194] on link "New Distribution" at bounding box center [1491, 192] width 96 height 23
